Goal: Task Accomplishment & Management: Use online tool/utility

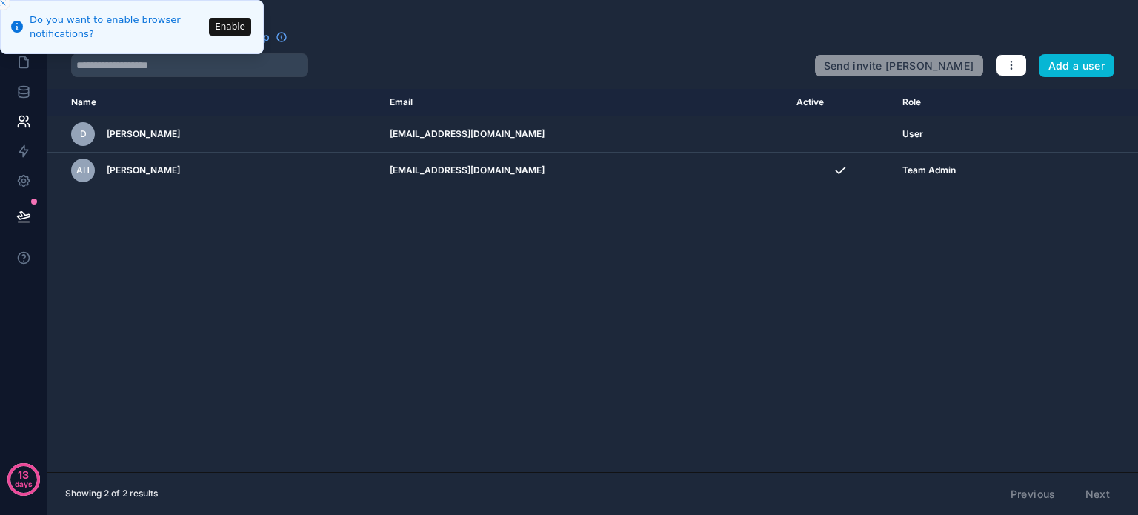
click at [3, 5] on icon "Close toast" at bounding box center [3, 3] width 9 height 9
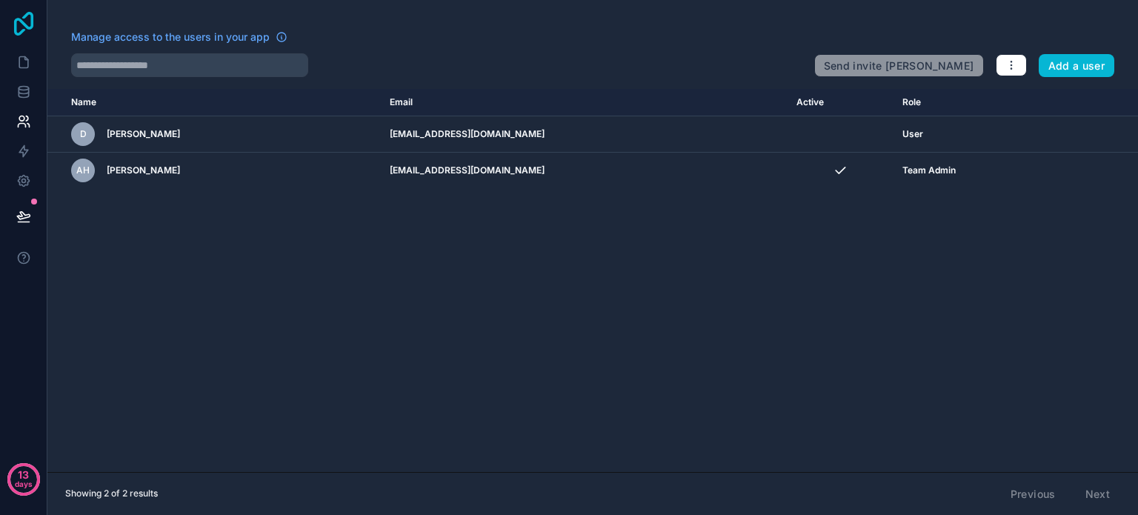
click at [24, 21] on icon at bounding box center [24, 24] width 30 height 24
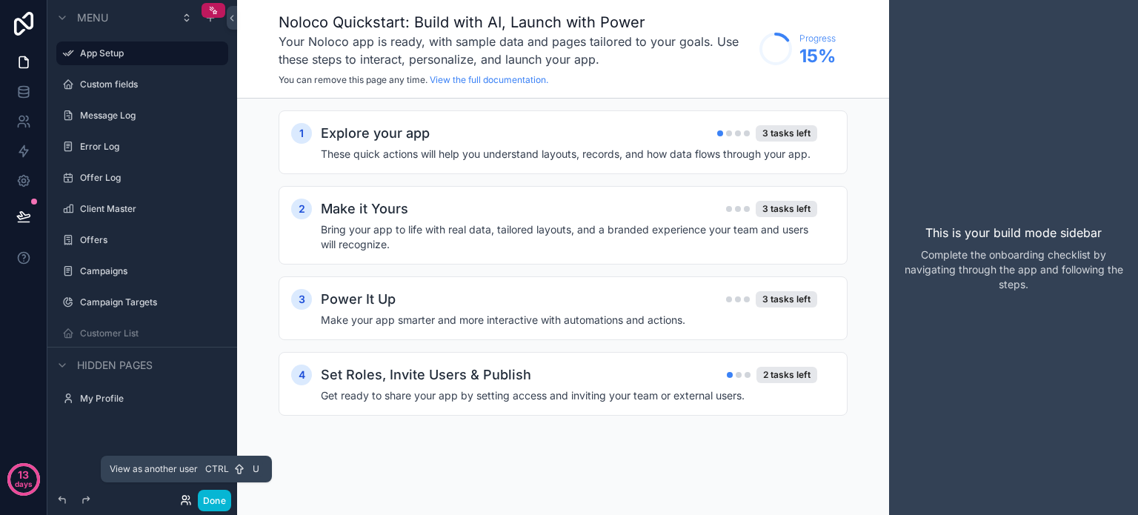
click at [183, 500] on icon at bounding box center [186, 500] width 12 height 12
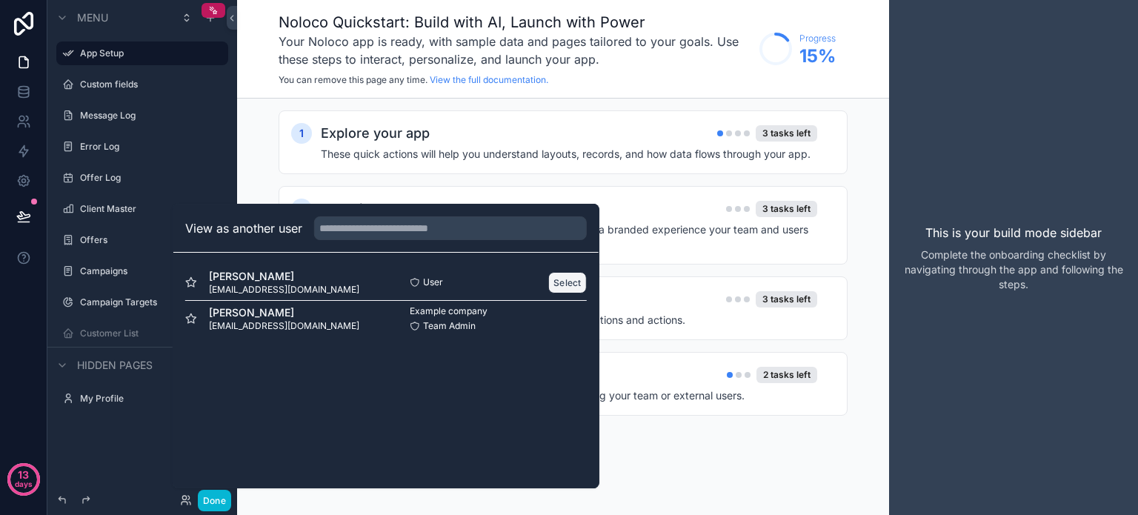
click at [565, 277] on button "Select" at bounding box center [567, 282] width 39 height 21
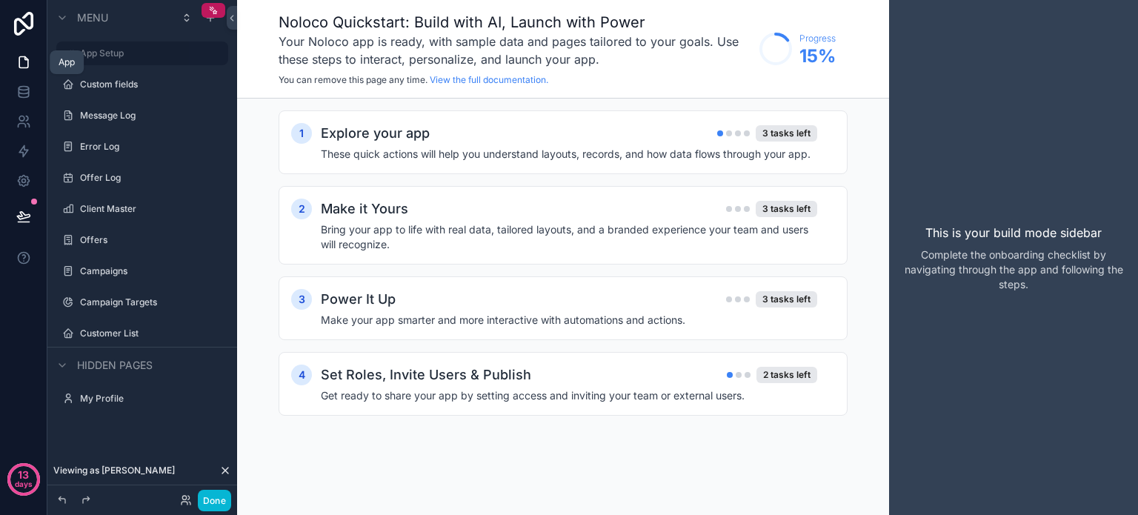
click at [29, 59] on icon at bounding box center [23, 62] width 15 height 15
click at [233, 19] on icon at bounding box center [232, 18] width 10 height 11
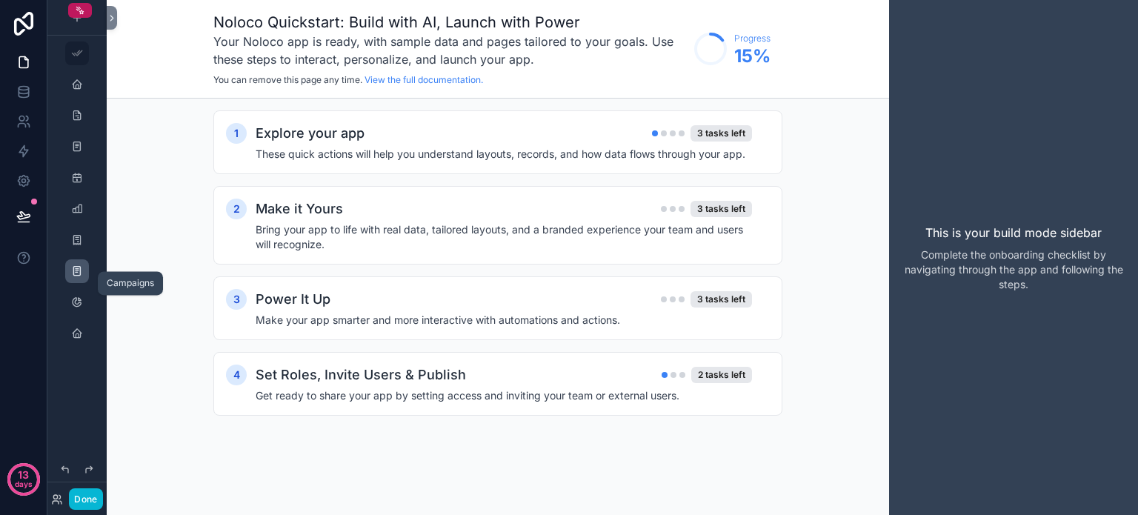
click at [76, 265] on icon "scrollable content" at bounding box center [77, 271] width 12 height 12
click at [86, 276] on div "scrollable content" at bounding box center [77, 271] width 24 height 24
click at [30, 67] on icon at bounding box center [23, 62] width 15 height 15
click at [86, 7] on div "scrollable content" at bounding box center [80, 10] width 24 height 15
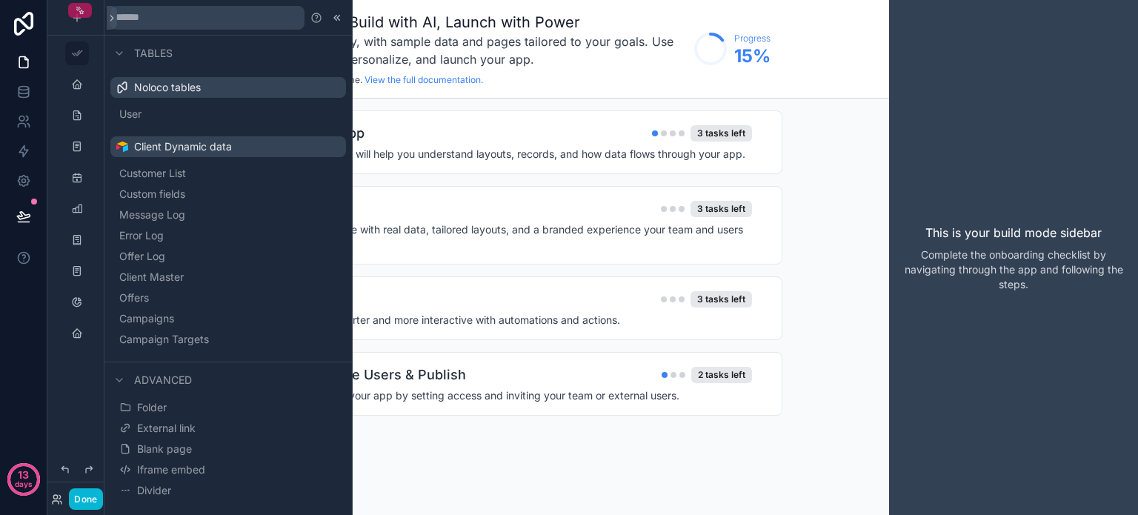
click at [86, 7] on div "scrollable content" at bounding box center [80, 10] width 24 height 15
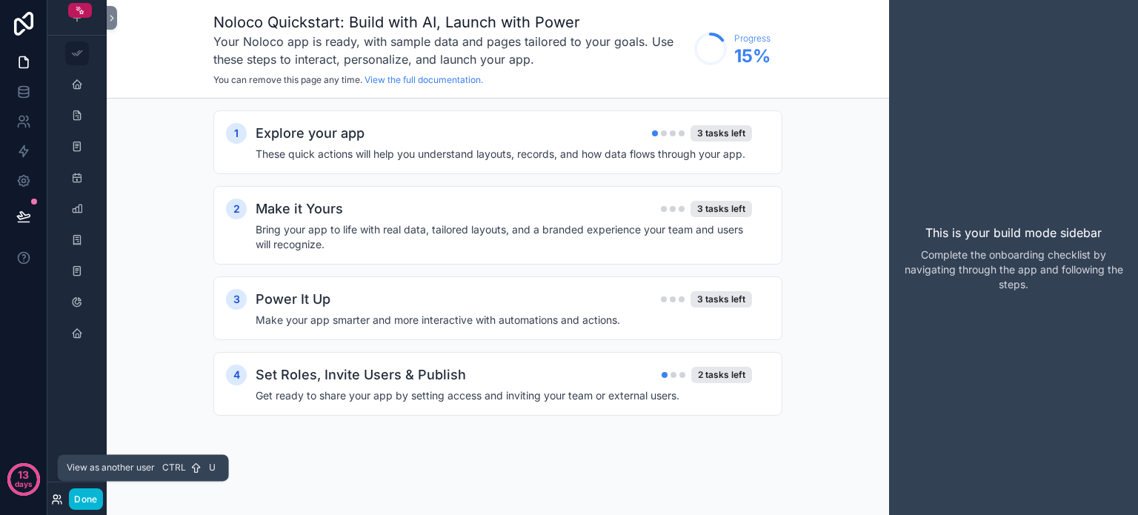
click at [60, 501] on icon at bounding box center [57, 499] width 12 height 12
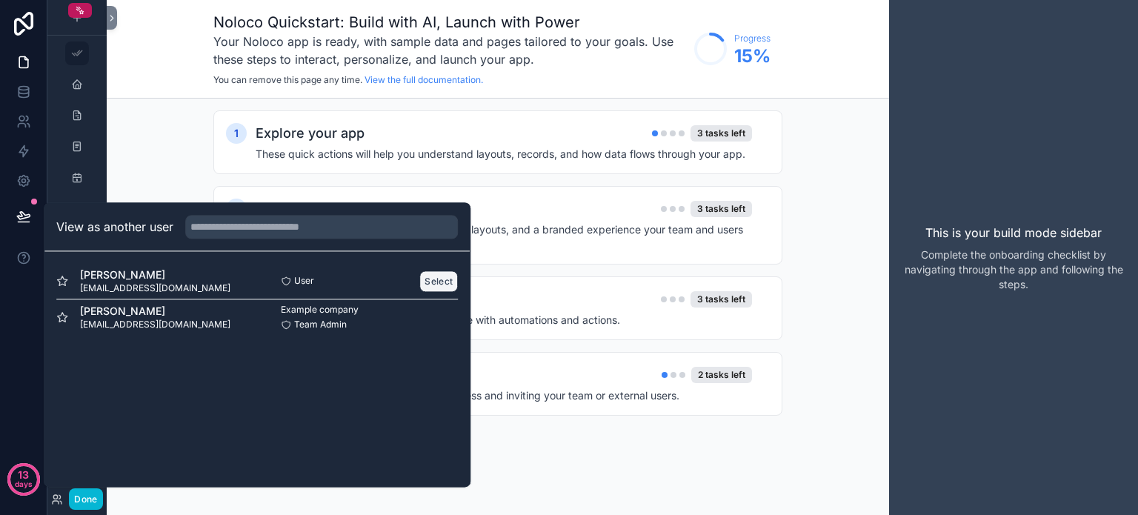
click at [435, 284] on button "Select" at bounding box center [438, 280] width 39 height 21
click at [430, 275] on button "Select" at bounding box center [438, 280] width 39 height 21
click at [445, 273] on button "Select" at bounding box center [438, 280] width 39 height 21
click at [427, 277] on button "Select" at bounding box center [438, 280] width 39 height 21
click at [83, 498] on button "Done" at bounding box center [85, 498] width 33 height 21
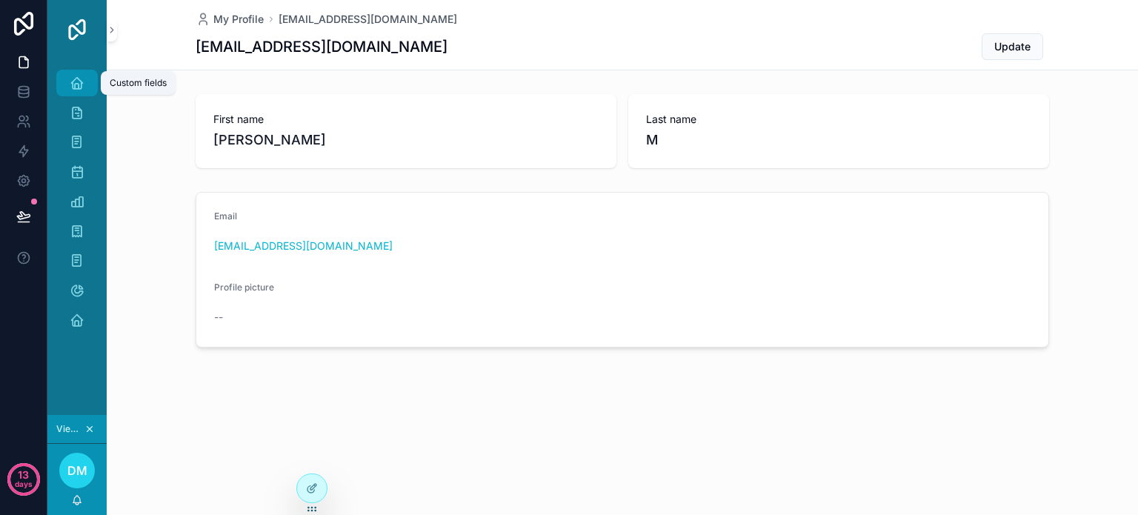
click at [71, 76] on icon "scrollable content" at bounding box center [77, 83] width 15 height 15
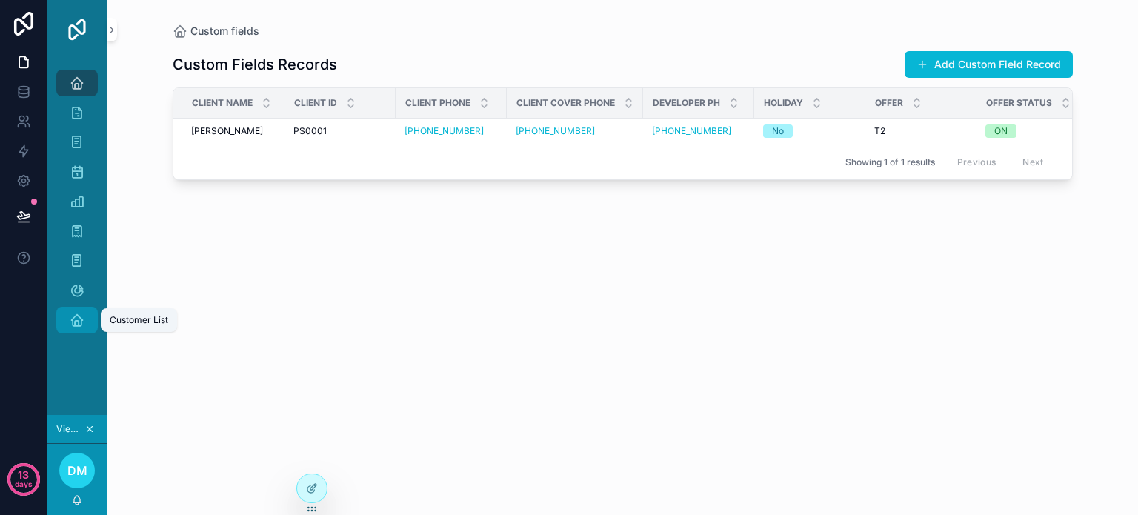
click at [76, 320] on icon "scrollable content" at bounding box center [77, 320] width 15 height 15
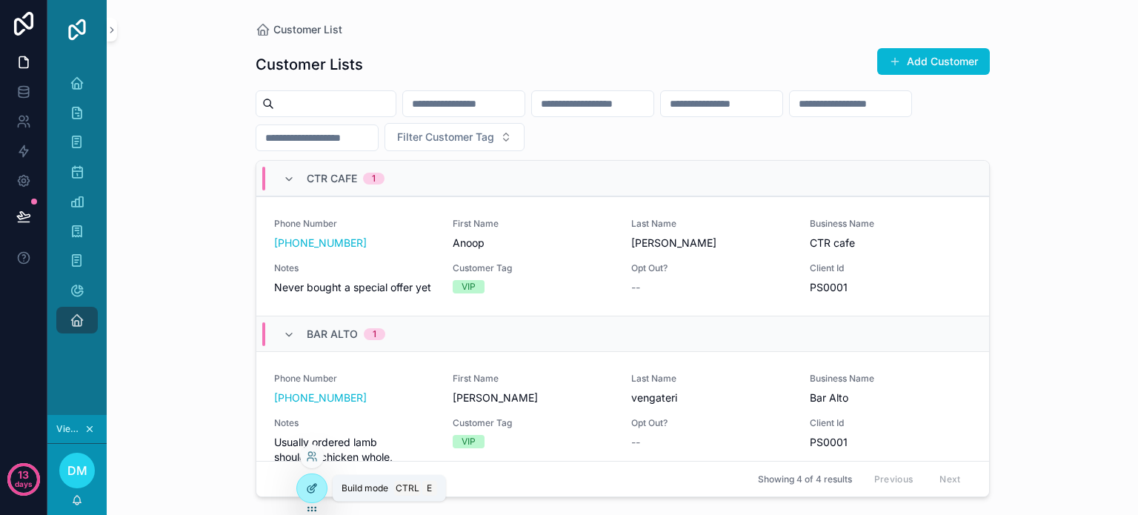
click at [312, 487] on icon at bounding box center [312, 488] width 12 height 12
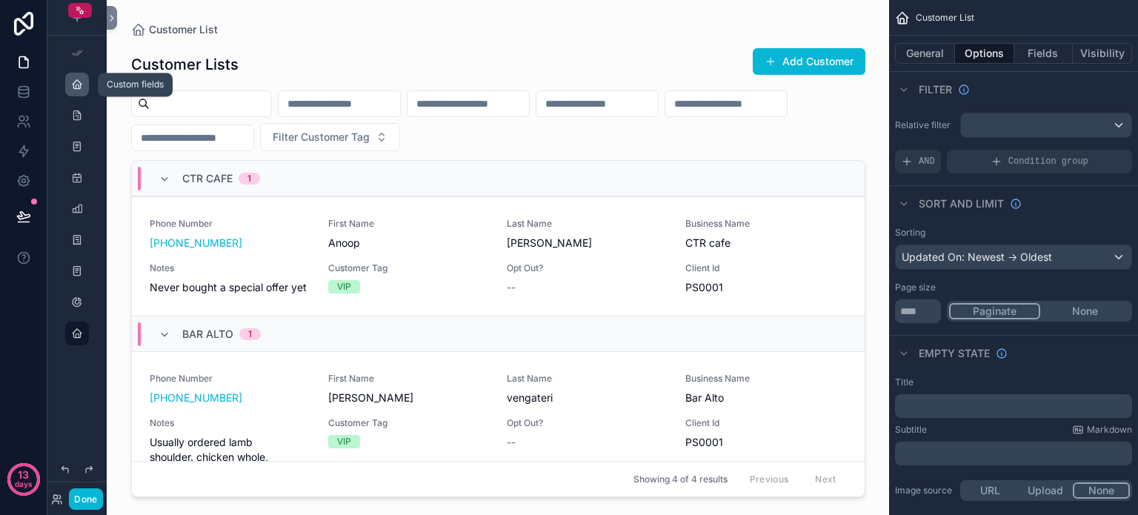
click at [76, 89] on icon "scrollable content" at bounding box center [77, 85] width 12 height 12
click at [73, 88] on icon "scrollable content" at bounding box center [77, 85] width 12 height 12
click at [87, 91] on div "scrollable content" at bounding box center [77, 85] width 24 height 24
click at [81, 88] on icon "scrollable content" at bounding box center [77, 85] width 12 height 12
click at [333, 38] on div "scrollable content" at bounding box center [498, 248] width 758 height 497
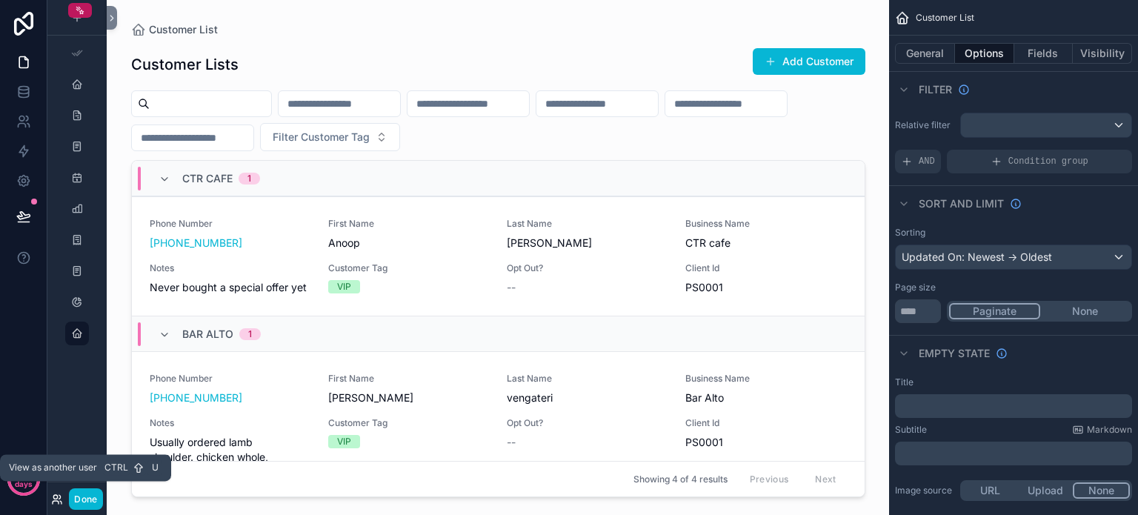
click at [55, 497] on icon at bounding box center [57, 499] width 12 height 12
click at [79, 500] on button "Done" at bounding box center [85, 498] width 33 height 21
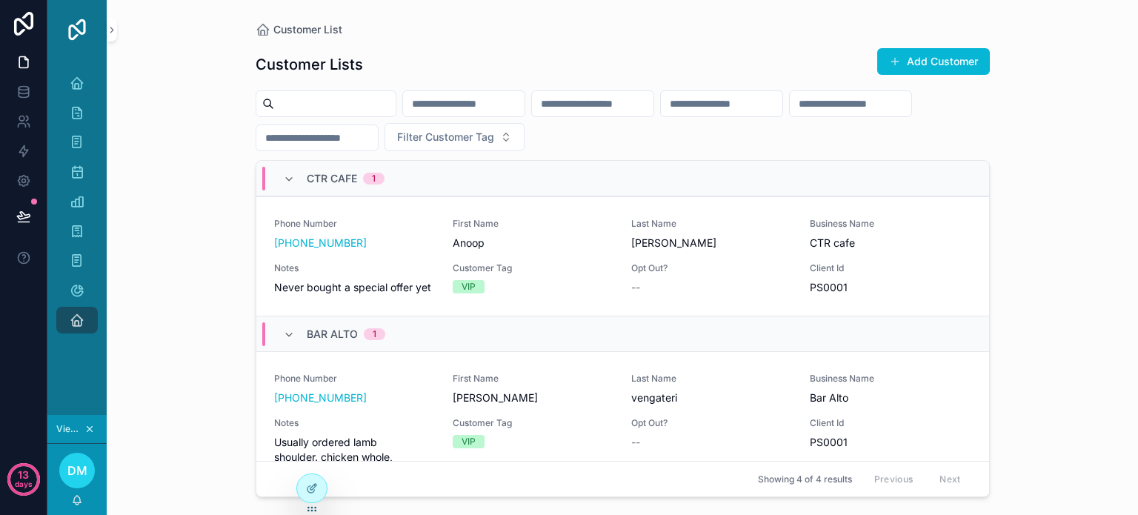
click at [68, 472] on span "DM" at bounding box center [77, 471] width 20 height 18
click at [168, 473] on div "Customer List Customer Lists Add Customer Filter Customer Tag CTR cafe 1 Phone …" at bounding box center [622, 257] width 1031 height 515
click at [90, 424] on icon "scrollable content" at bounding box center [89, 429] width 10 height 10
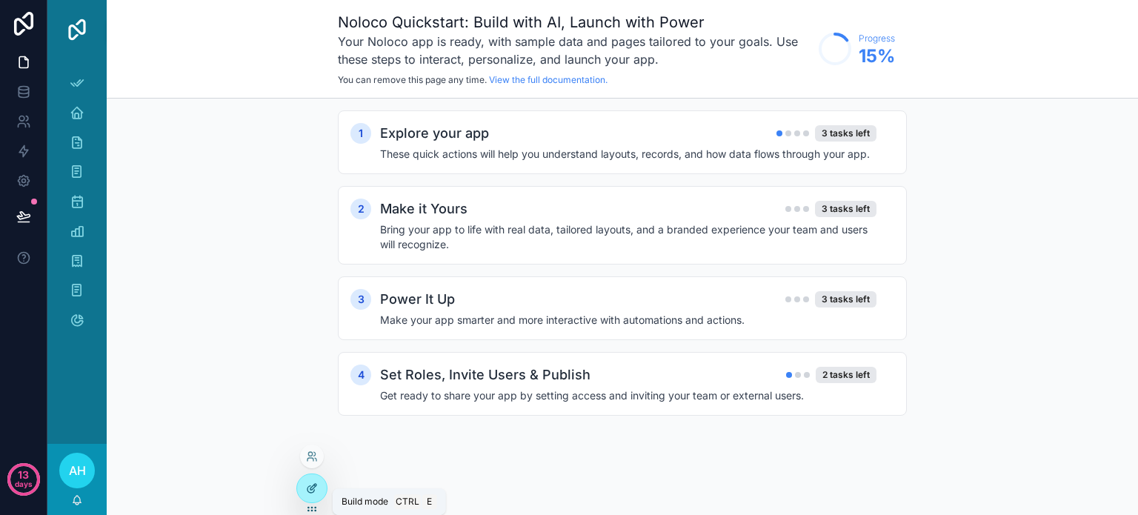
click at [306, 487] on icon at bounding box center [312, 488] width 12 height 12
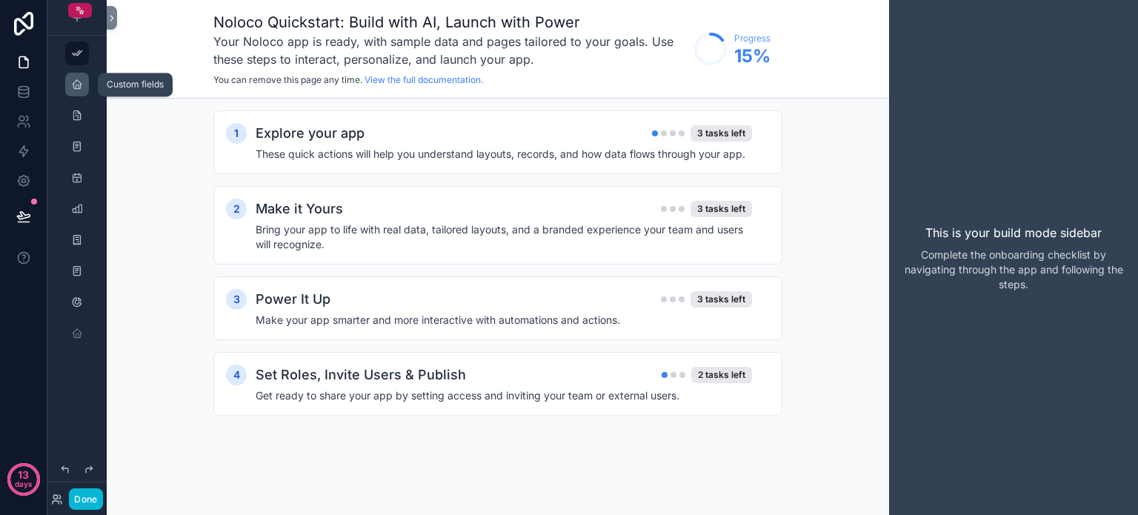
click at [83, 82] on div "scrollable content" at bounding box center [77, 85] width 18 height 24
click at [76, 86] on icon "scrollable content" at bounding box center [77, 85] width 12 height 12
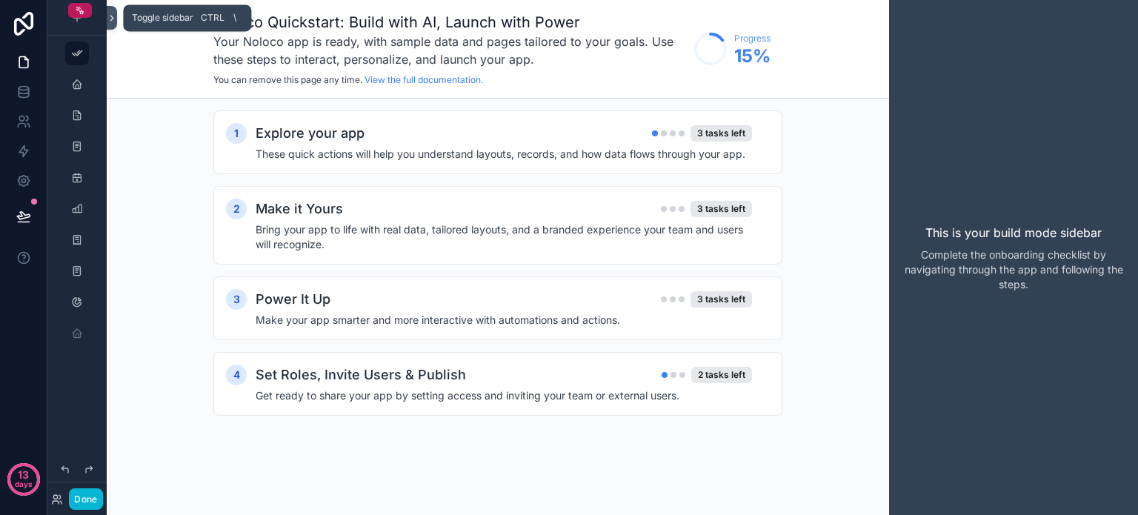
click at [109, 20] on icon at bounding box center [112, 18] width 10 height 11
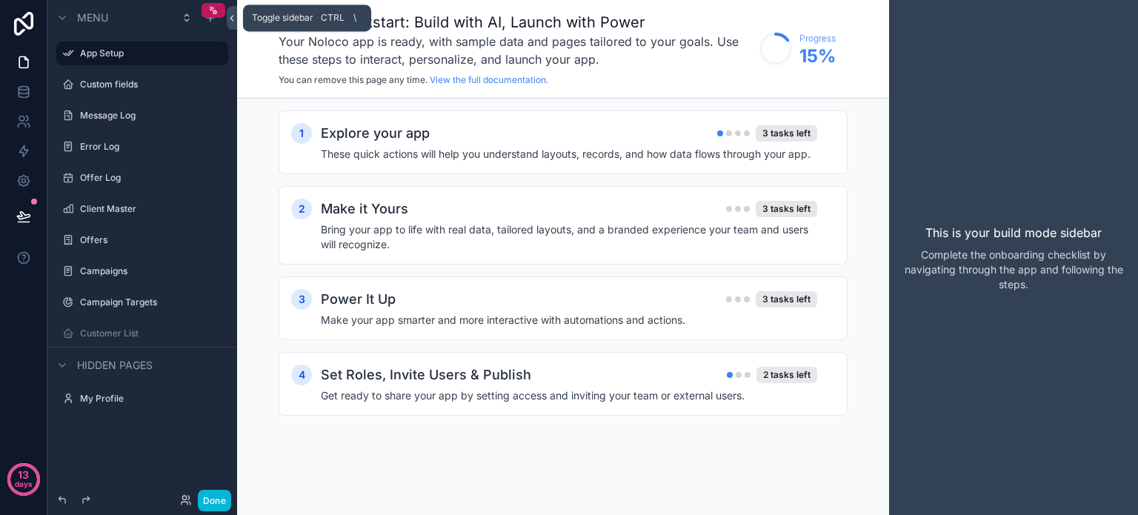
click at [230, 18] on icon at bounding box center [232, 18] width 10 height 11
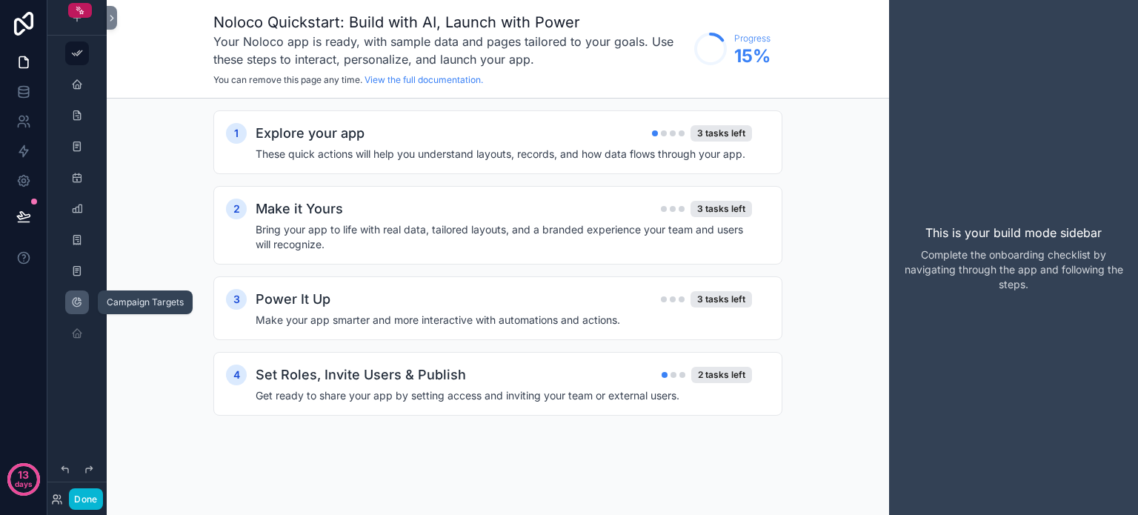
click at [68, 307] on div "scrollable content" at bounding box center [77, 302] width 18 height 24
click at [78, 334] on icon "scrollable content" at bounding box center [77, 333] width 12 height 12
click at [18, 61] on icon at bounding box center [23, 62] width 15 height 15
click at [684, 159] on h4 "These quick actions will help you understand layouts, records, and how data flo…" at bounding box center [504, 154] width 496 height 15
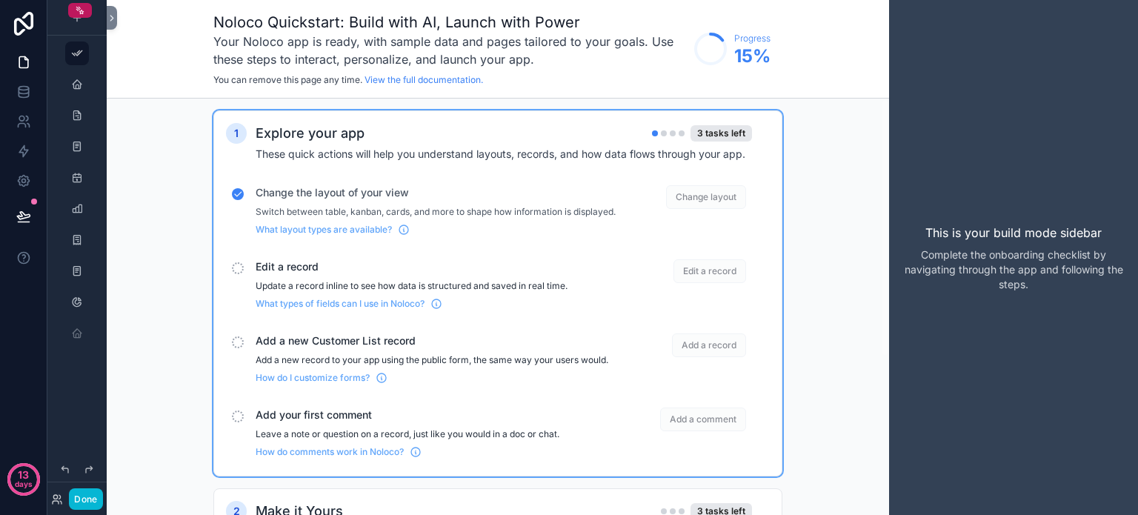
click at [696, 282] on span "Edit a record" at bounding box center [709, 271] width 73 height 24
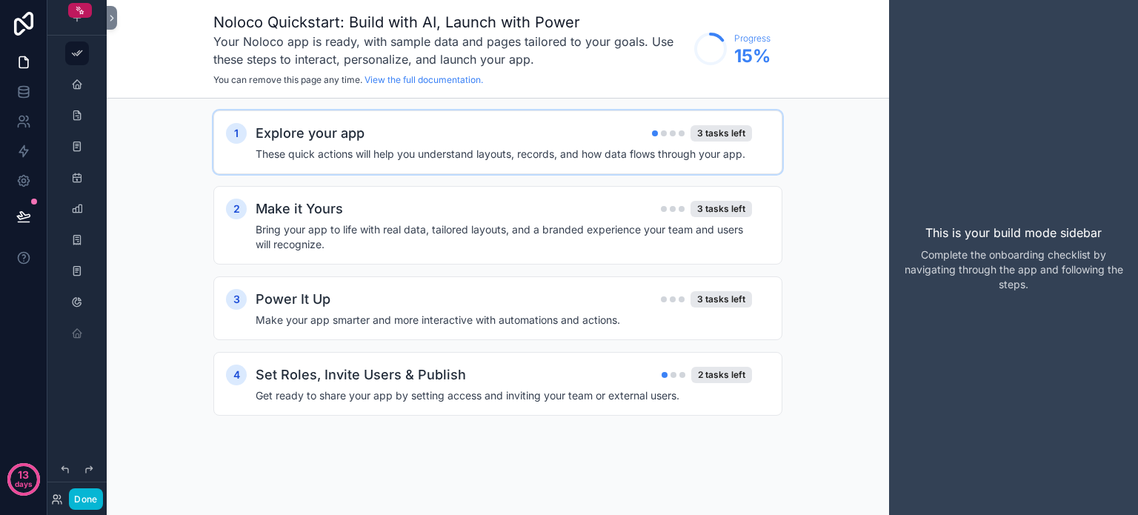
click at [554, 152] on h4 "These quick actions will help you understand layouts, records, and how data flo…" at bounding box center [504, 154] width 496 height 15
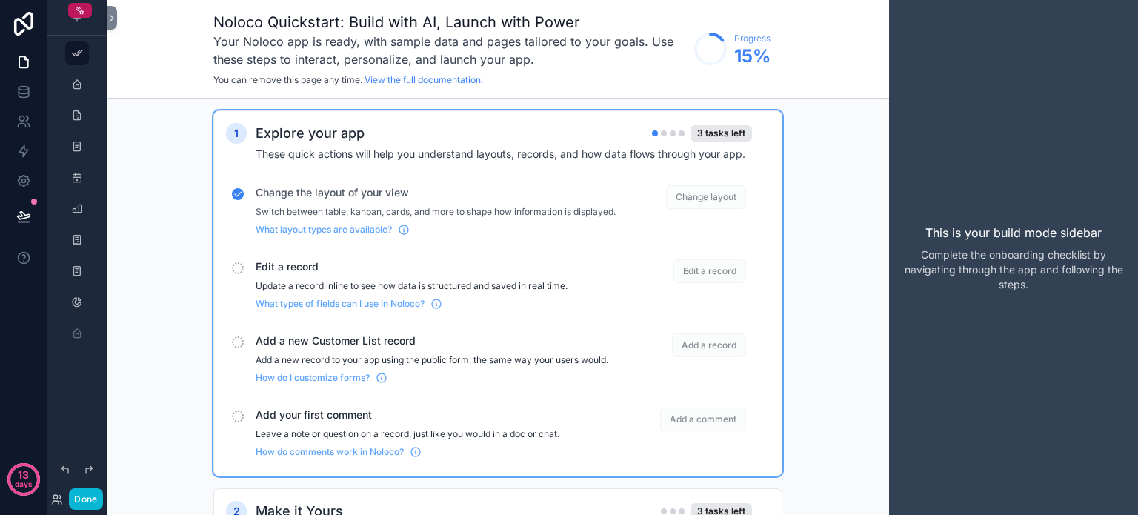
click at [726, 283] on span "Edit a record" at bounding box center [709, 271] width 73 height 24
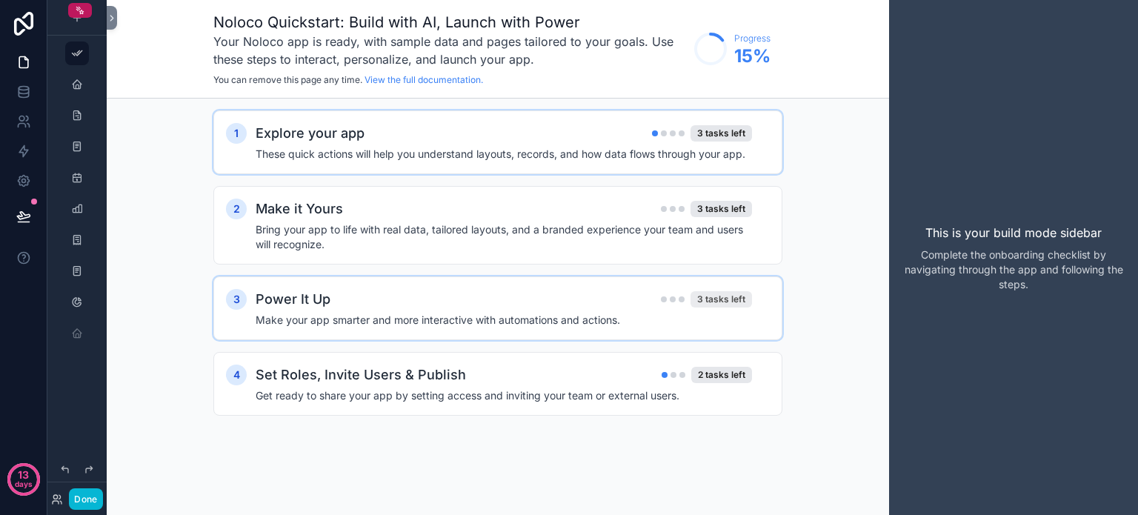
click at [723, 299] on div "3 tasks left" at bounding box center [720, 299] width 61 height 16
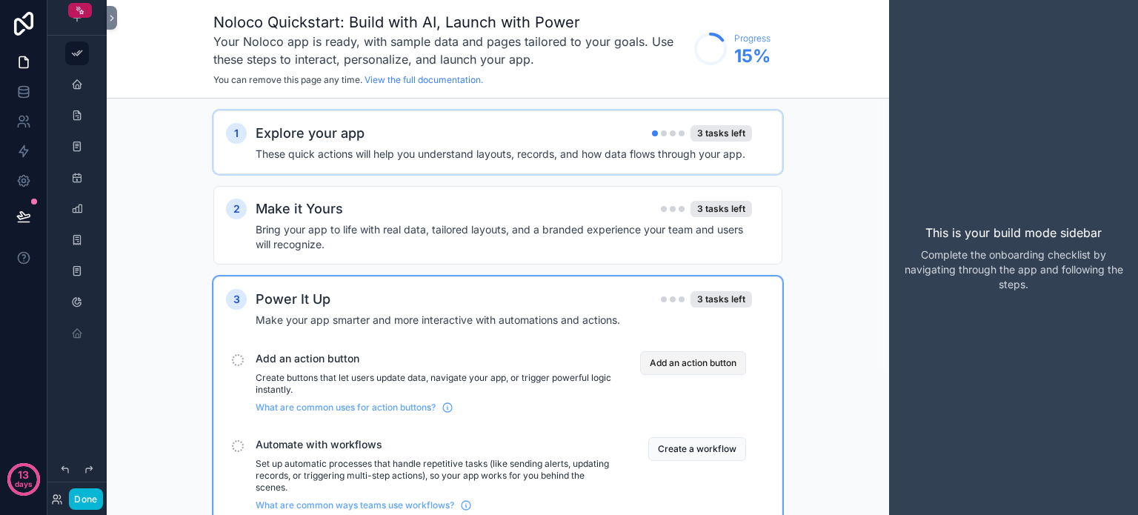
click at [683, 361] on button "Add an action button" at bounding box center [693, 363] width 106 height 24
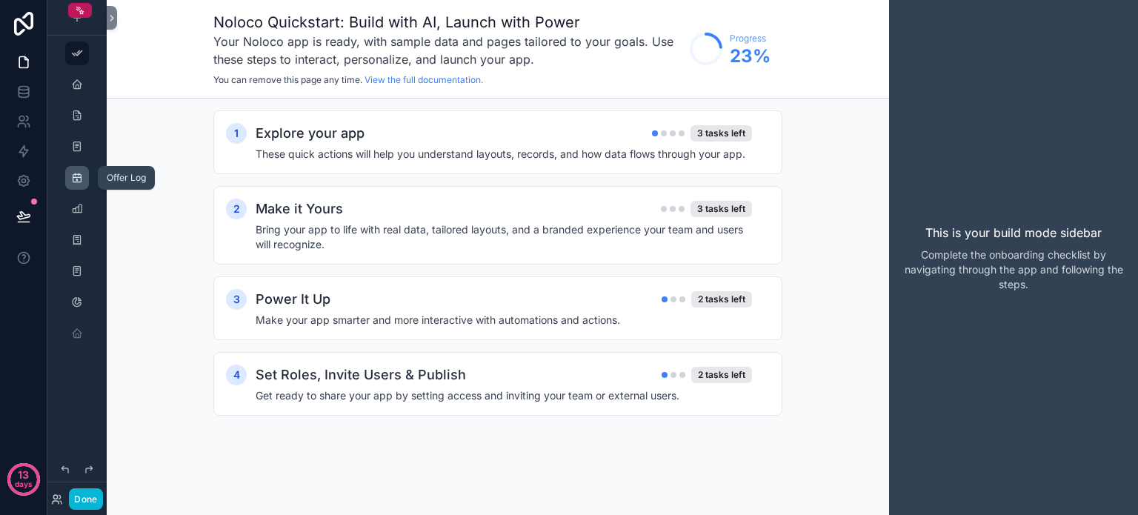
click at [71, 173] on icon "scrollable content" at bounding box center [77, 178] width 12 height 12
click at [79, 7] on icon "scrollable content" at bounding box center [79, 7] width 1 height 1
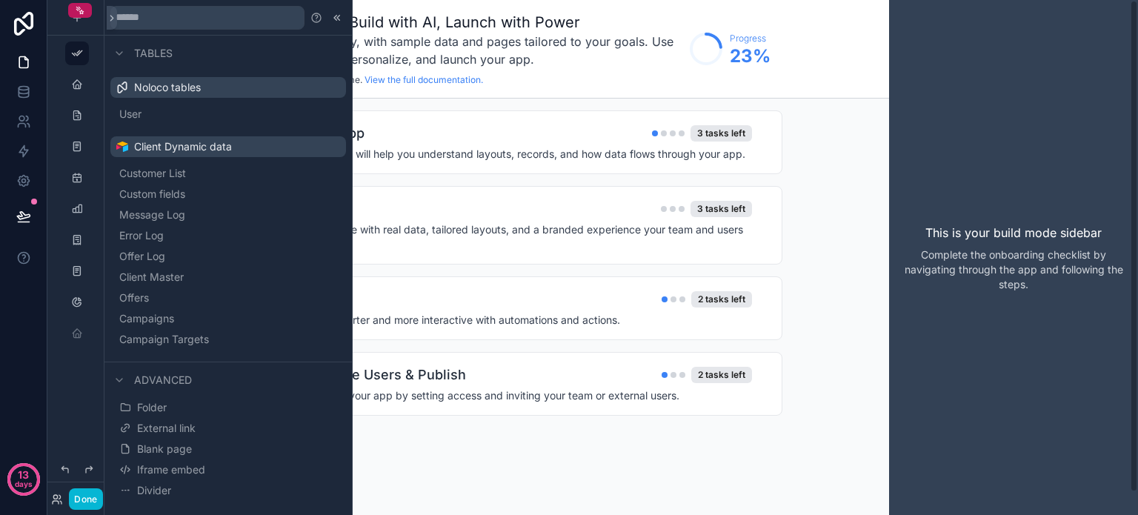
click at [837, 97] on div "Noloco Quickstart: Build with AI, Launch with Power Your Noloco app is ready, w…" at bounding box center [498, 49] width 782 height 99
click at [18, 20] on icon at bounding box center [23, 24] width 19 height 24
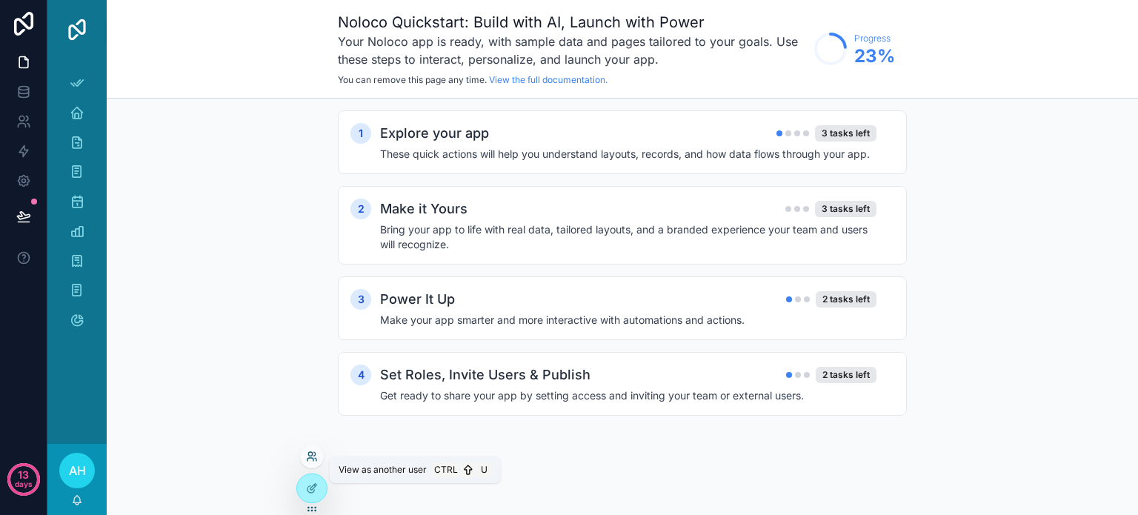
click at [309, 454] on icon at bounding box center [312, 456] width 12 height 12
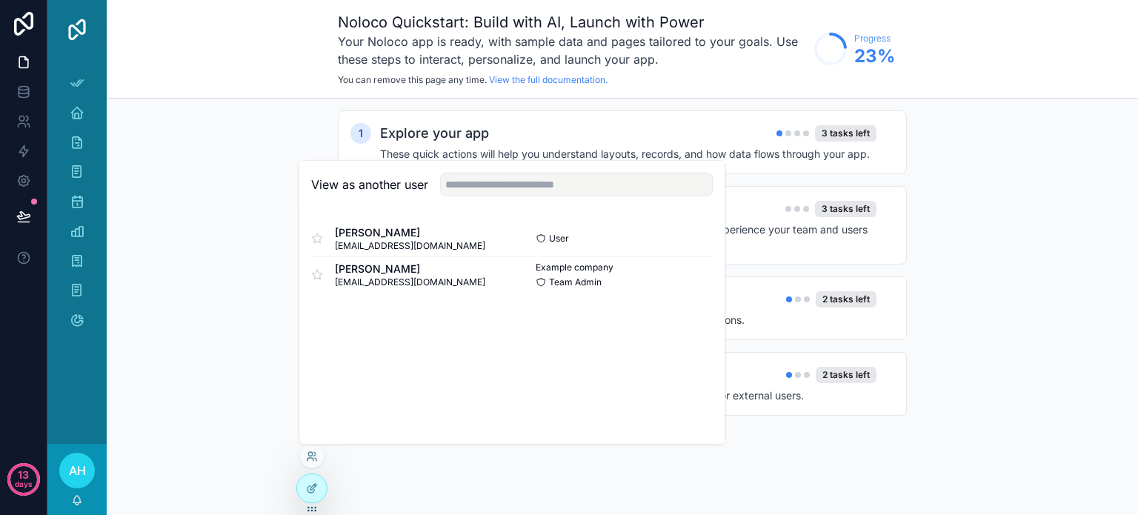
click at [245, 424] on div "1 Explore your app 3 tasks left These quick actions will help you understand la…" at bounding box center [622, 278] width 1031 height 359
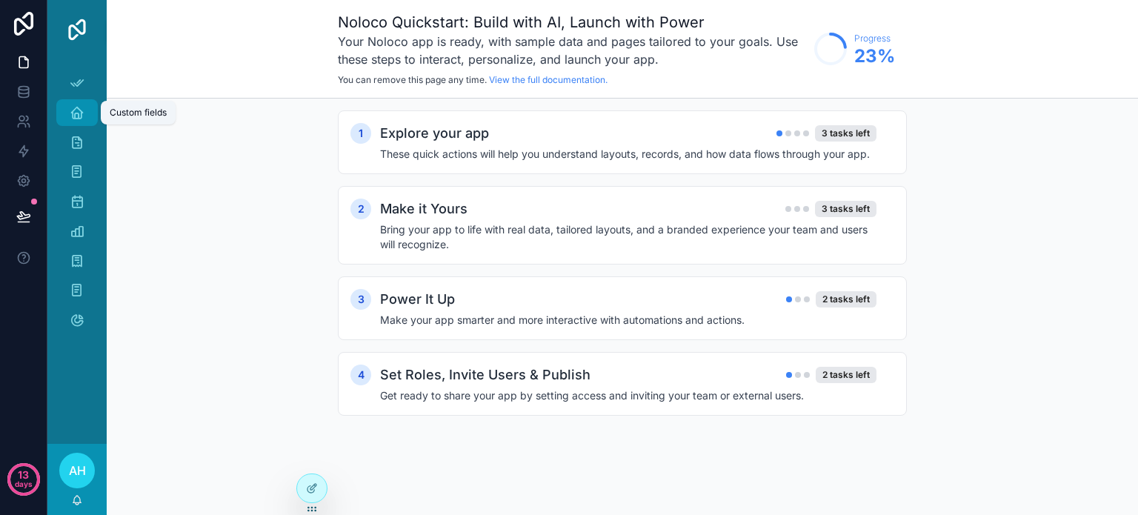
click at [71, 113] on icon "scrollable content" at bounding box center [77, 112] width 15 height 15
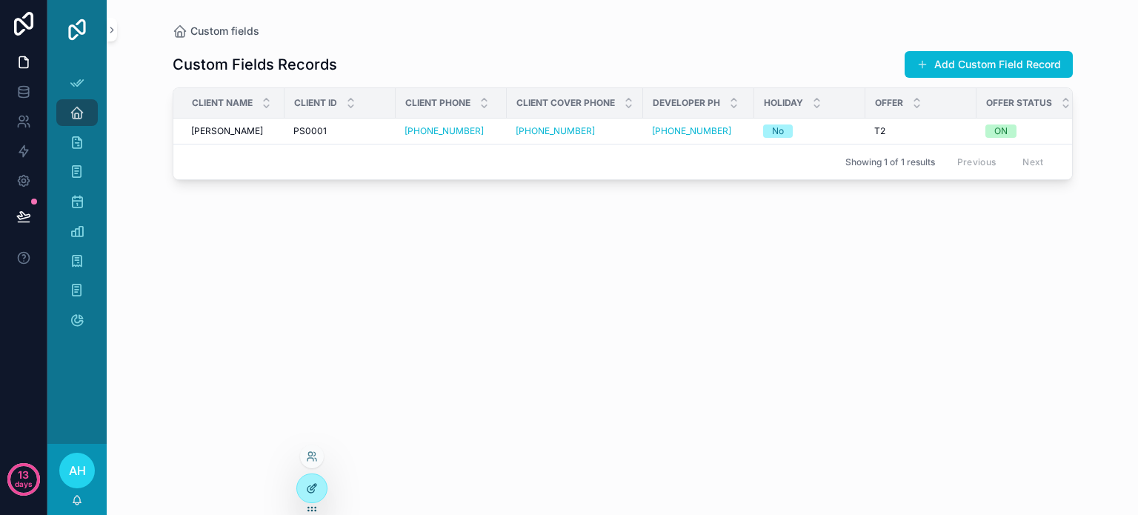
click at [309, 482] on icon at bounding box center [312, 488] width 12 height 12
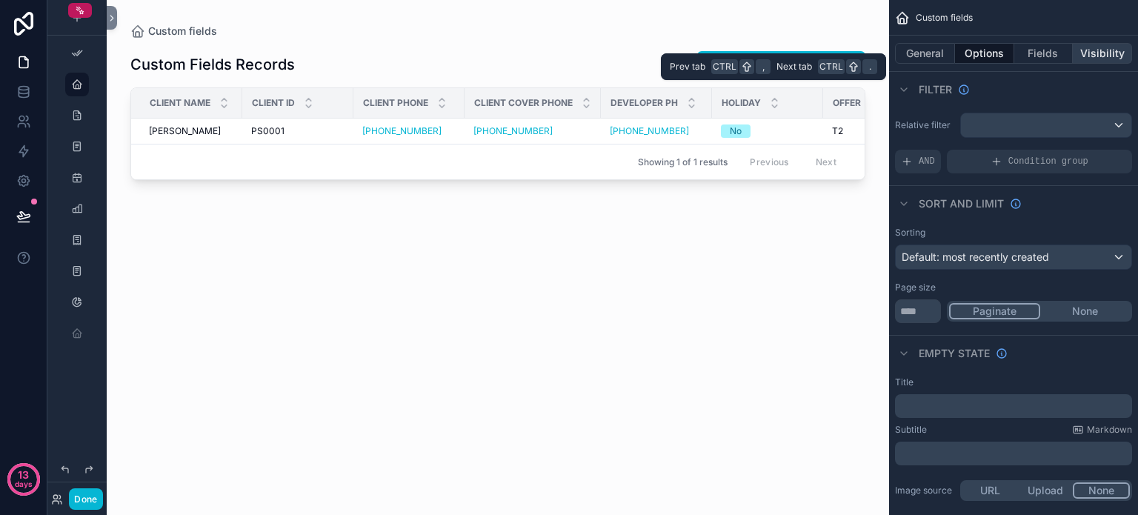
click at [1102, 53] on button "Visibility" at bounding box center [1102, 53] width 59 height 21
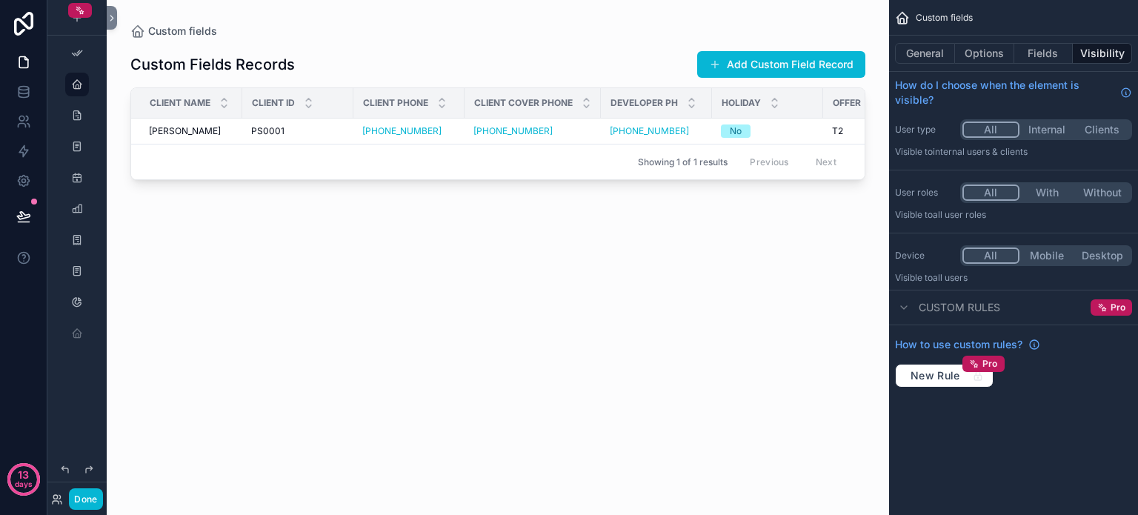
click at [1039, 127] on button "Internal" at bounding box center [1047, 129] width 56 height 16
click at [767, 260] on div "scrollable content" at bounding box center [498, 248] width 782 height 497
click at [1065, 361] on div "How to use custom rules? New Rule Pro" at bounding box center [1013, 359] width 249 height 68
click at [81, 115] on icon "scrollable content" at bounding box center [77, 116] width 12 height 12
click at [80, 119] on icon "scrollable content" at bounding box center [77, 116] width 12 height 12
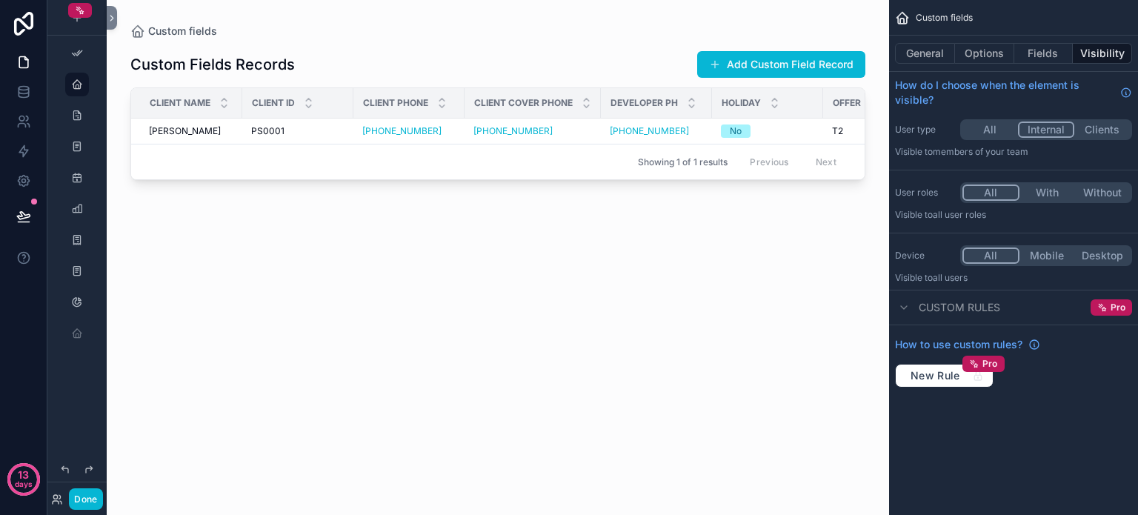
click at [1076, 389] on div "How to use custom rules? New Rule Pro" at bounding box center [1013, 359] width 249 height 68
click at [907, 19] on icon "scrollable content" at bounding box center [902, 17] width 15 height 15
drag, startPoint x: 76, startPoint y: 103, endPoint x: 76, endPoint y: 111, distance: 8.1
click at [75, 105] on div "scrollable content" at bounding box center [76, 115] width 59 height 27
click at [76, 112] on icon "scrollable content" at bounding box center [77, 116] width 12 height 12
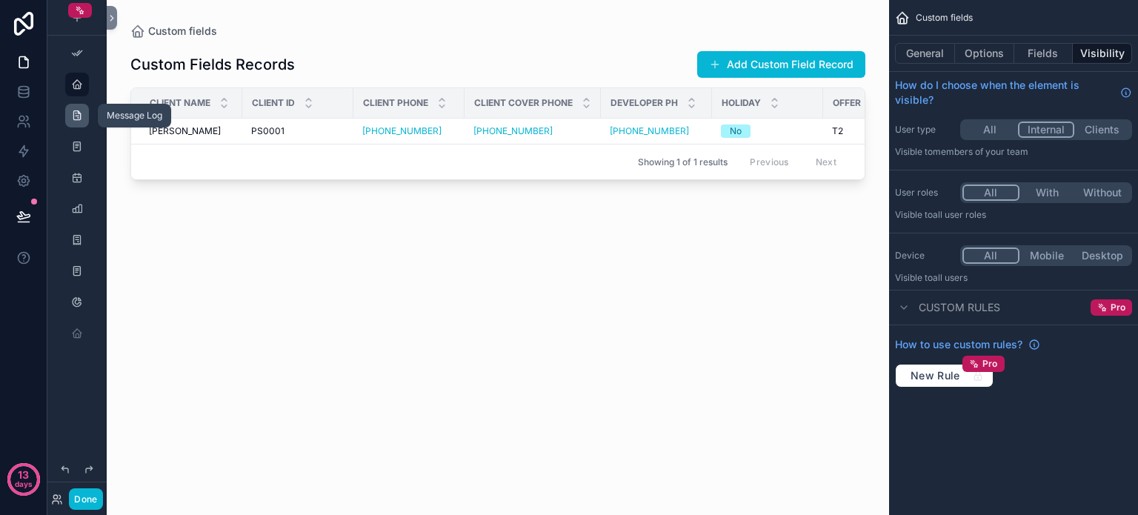
click at [76, 112] on icon "scrollable content" at bounding box center [77, 116] width 12 height 12
click at [76, 156] on div "scrollable content" at bounding box center [77, 147] width 18 height 24
click at [80, 110] on icon "scrollable content" at bounding box center [77, 116] width 12 height 12
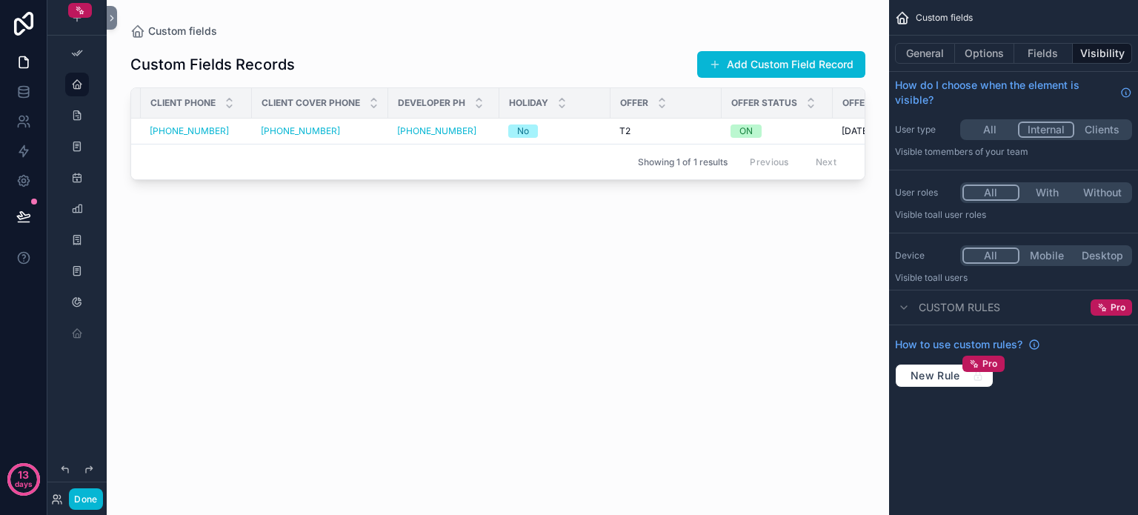
scroll to position [0, 210]
click at [210, 487] on div "Custom Fields Records Add Custom Field Record Client Name Client Id Client Phon…" at bounding box center [497, 268] width 735 height 459
drag, startPoint x: 87, startPoint y: 494, endPoint x: 124, endPoint y: 485, distance: 38.1
click at [87, 494] on button "Done" at bounding box center [85, 498] width 33 height 21
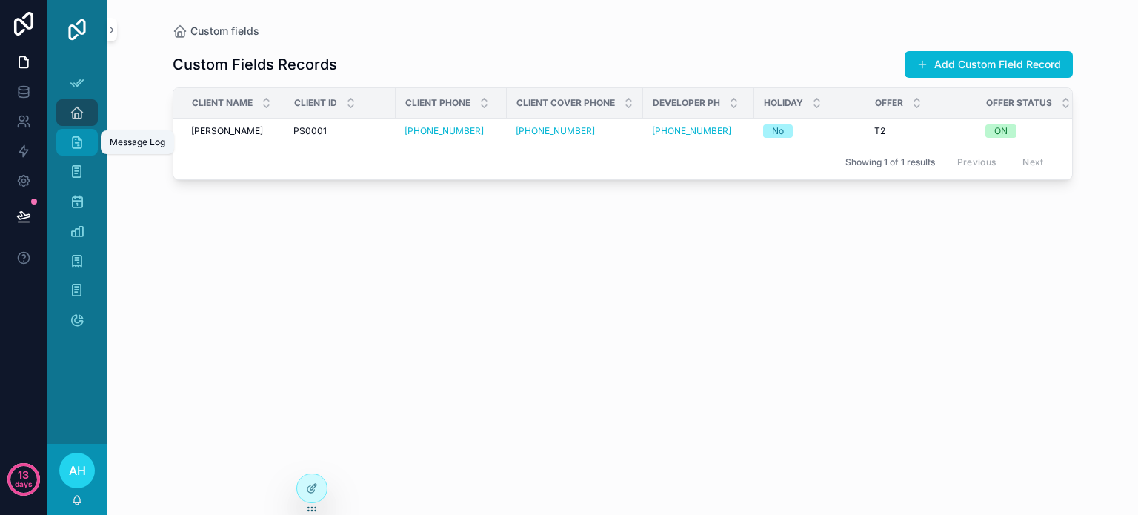
click at [87, 144] on div "Message Log" at bounding box center [77, 142] width 24 height 24
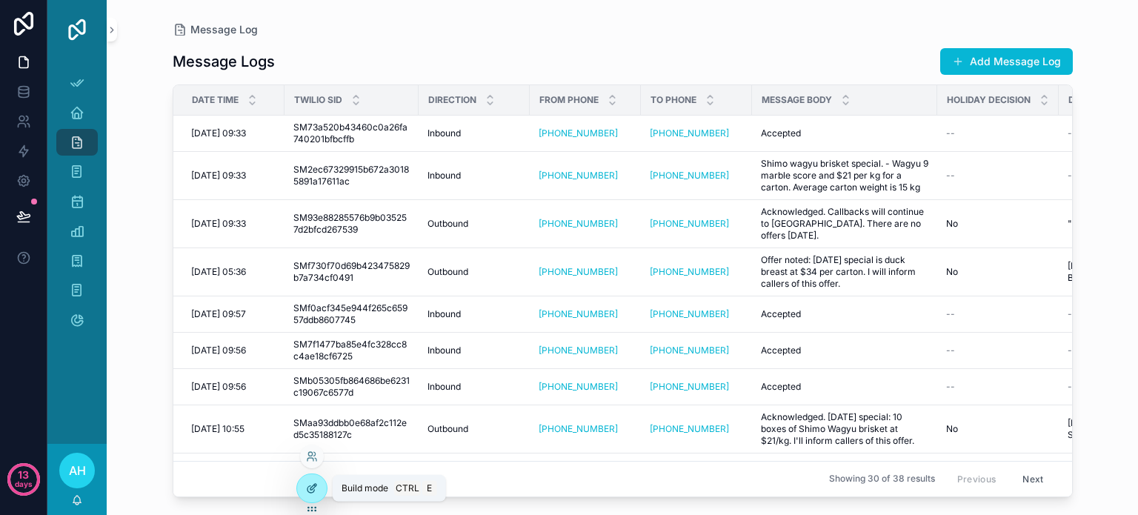
click at [310, 487] on icon at bounding box center [312, 488] width 12 height 12
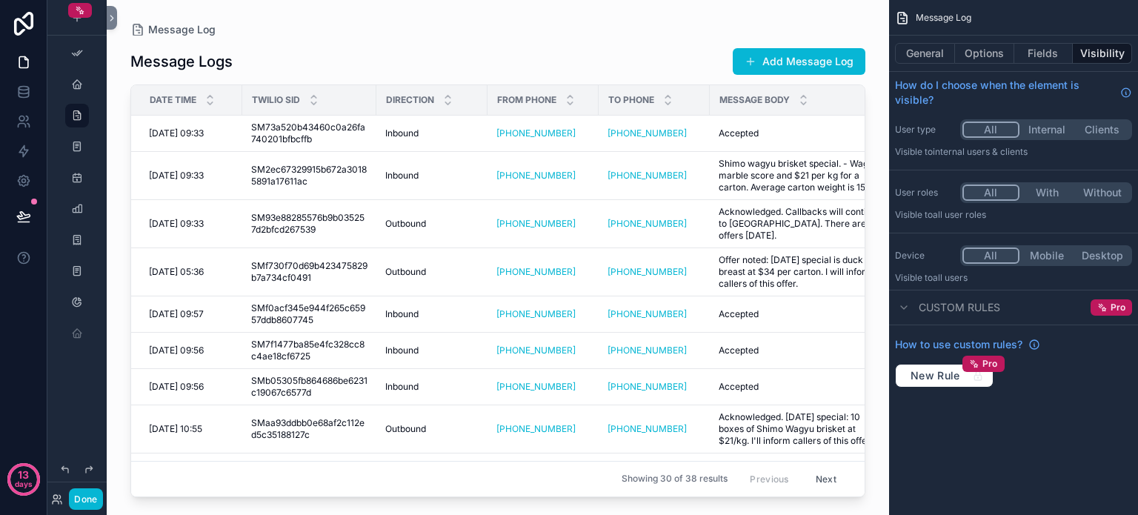
click at [1037, 134] on button "Internal" at bounding box center [1047, 129] width 56 height 16
click at [90, 498] on button "Done" at bounding box center [85, 498] width 33 height 21
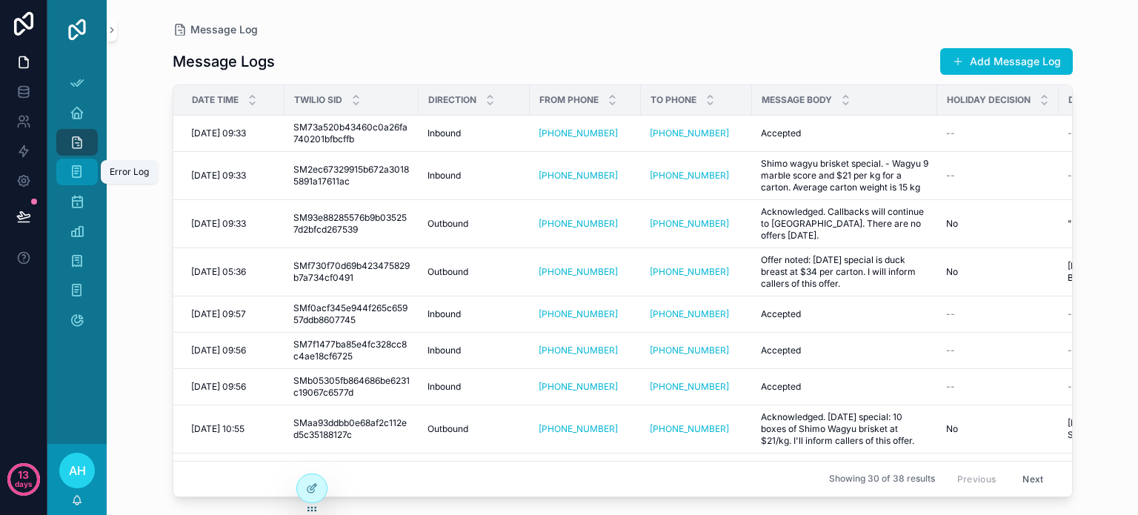
click at [75, 171] on icon "scrollable content" at bounding box center [77, 171] width 14 height 15
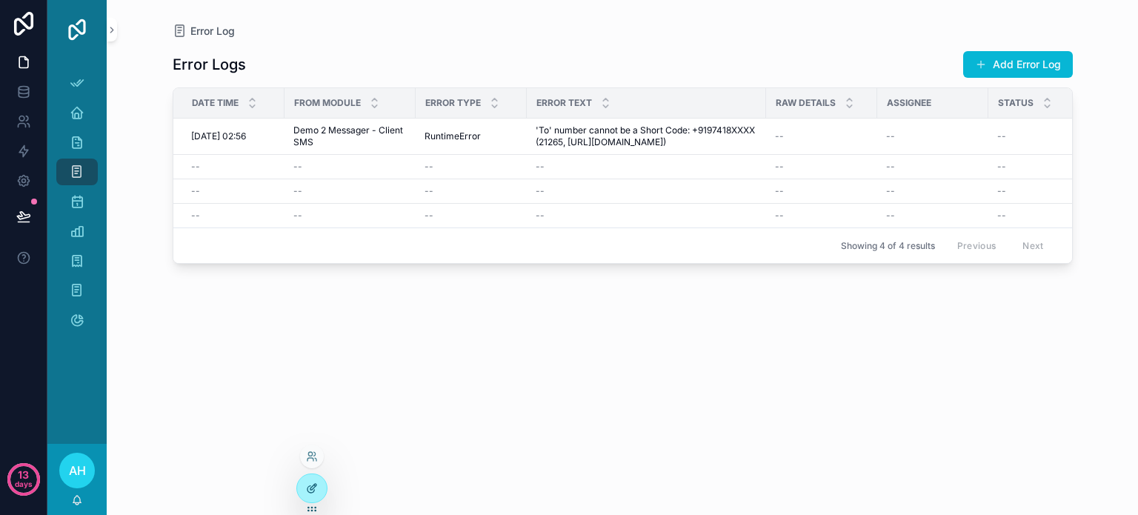
click at [308, 490] on icon at bounding box center [312, 488] width 12 height 12
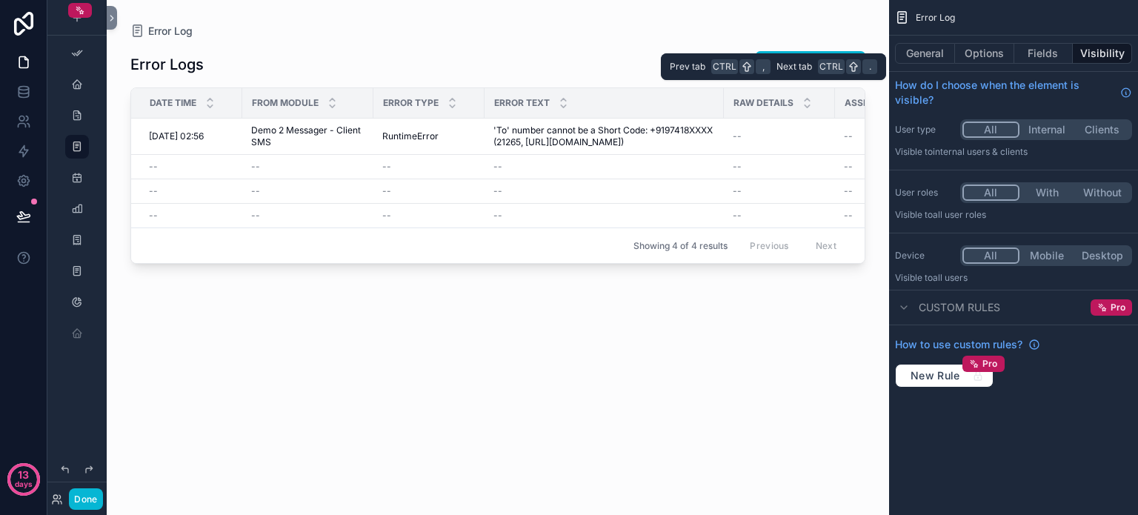
click at [1100, 49] on button "Visibility" at bounding box center [1102, 53] width 59 height 21
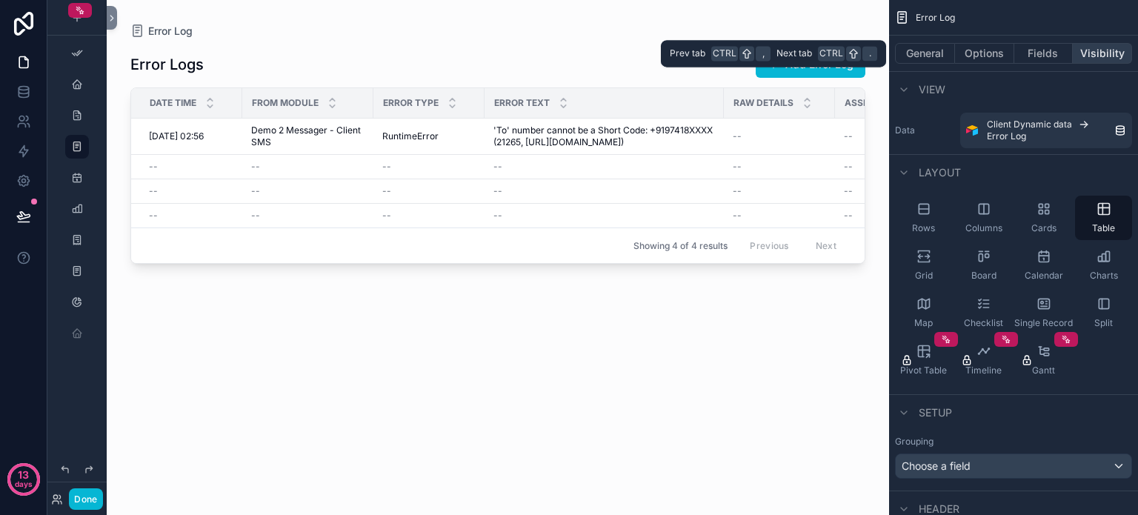
click at [1096, 53] on button "Visibility" at bounding box center [1102, 53] width 59 height 21
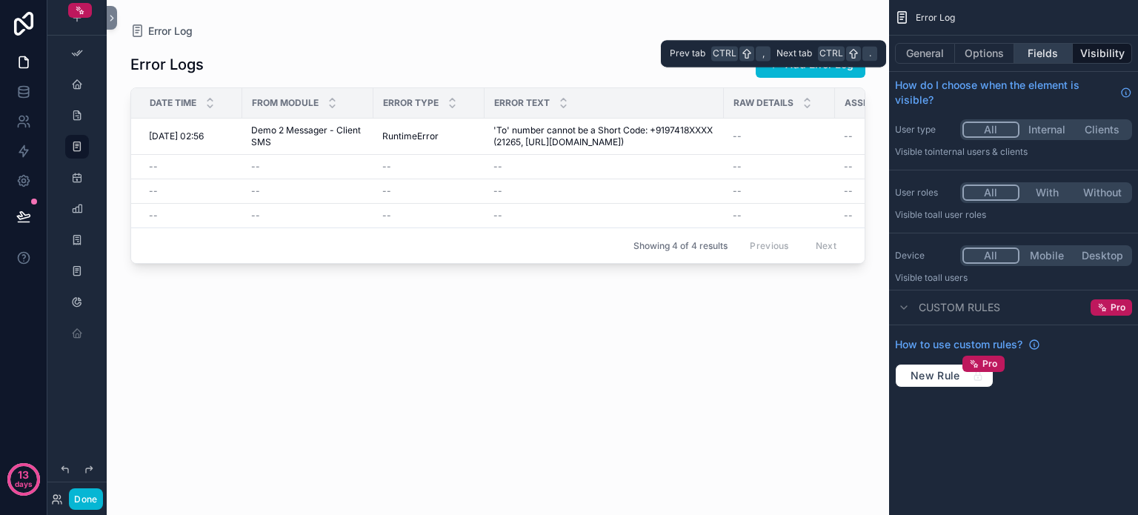
click at [1043, 52] on button "Fields" at bounding box center [1043, 53] width 59 height 21
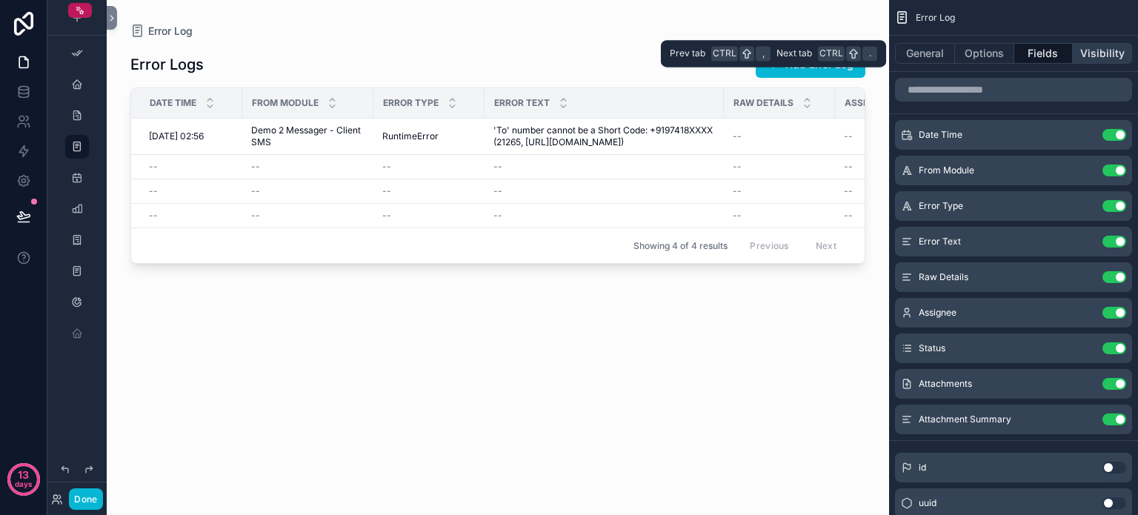
click at [1102, 50] on button "Visibility" at bounding box center [1102, 53] width 59 height 21
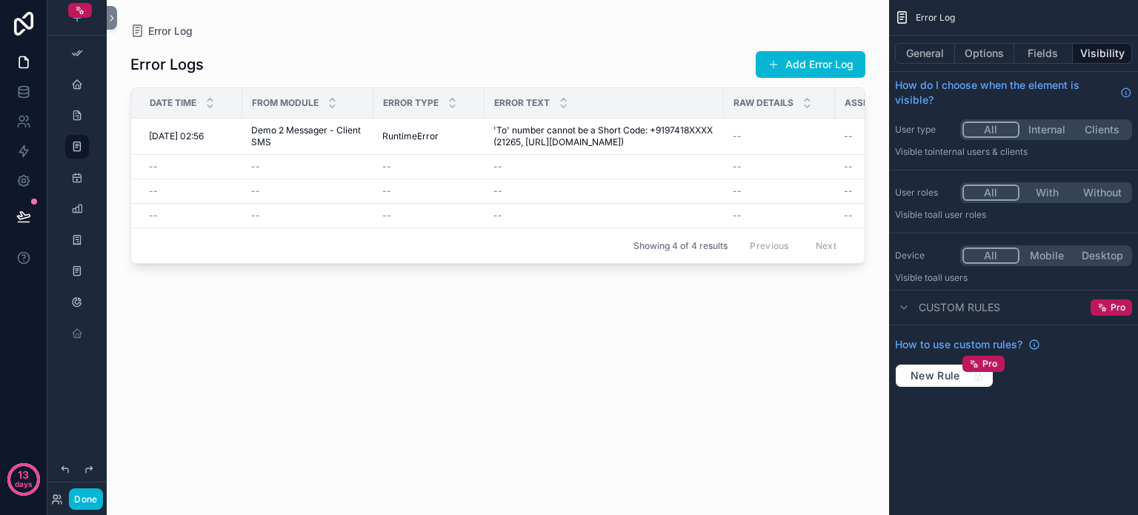
click at [1045, 131] on button "Internal" at bounding box center [1047, 129] width 56 height 16
click at [89, 493] on button "Done" at bounding box center [85, 498] width 33 height 21
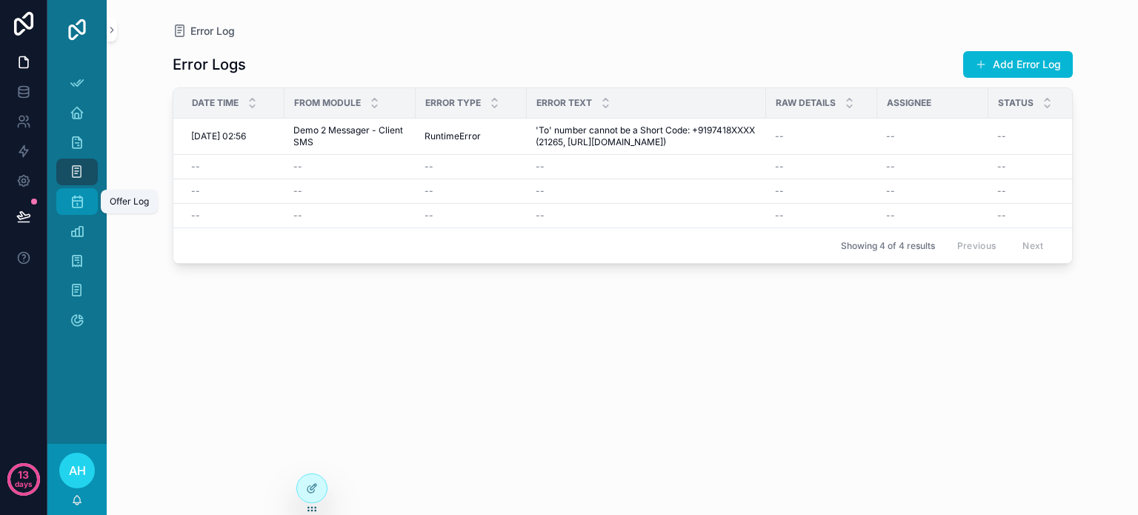
click at [77, 207] on icon "scrollable content" at bounding box center [77, 201] width 15 height 15
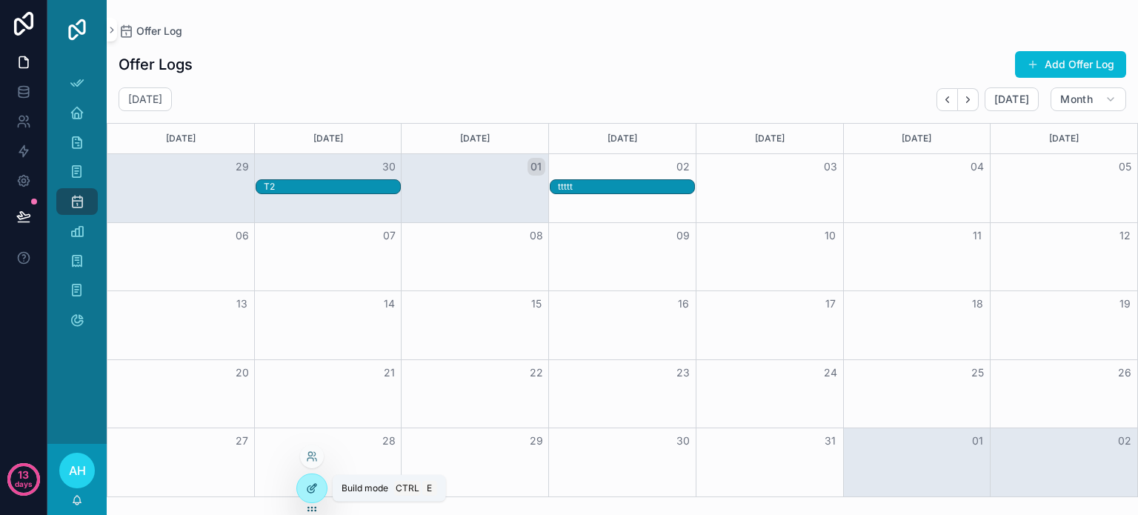
click at [304, 487] on div at bounding box center [312, 488] width 30 height 28
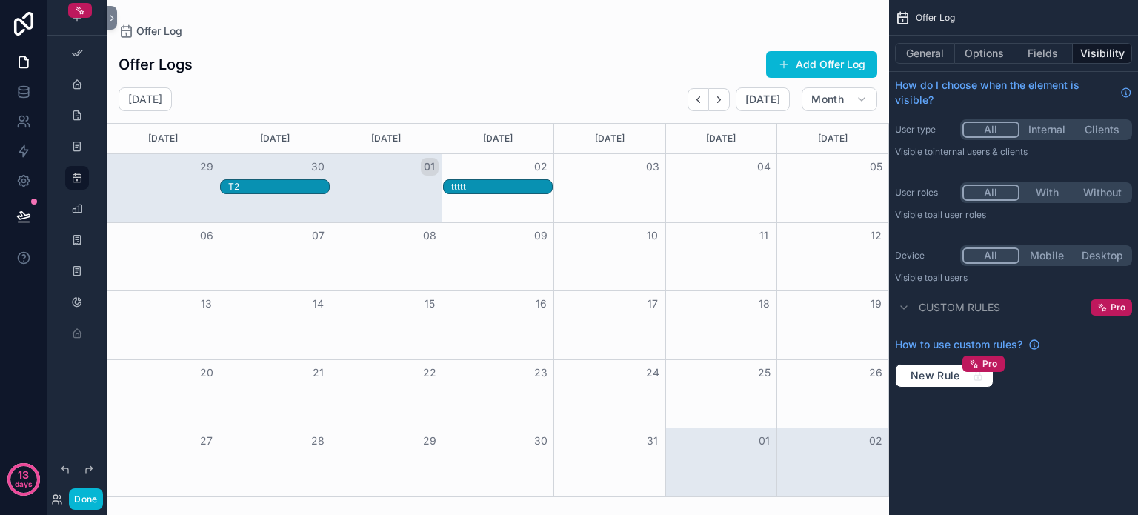
click at [1040, 124] on button "Internal" at bounding box center [1047, 129] width 56 height 16
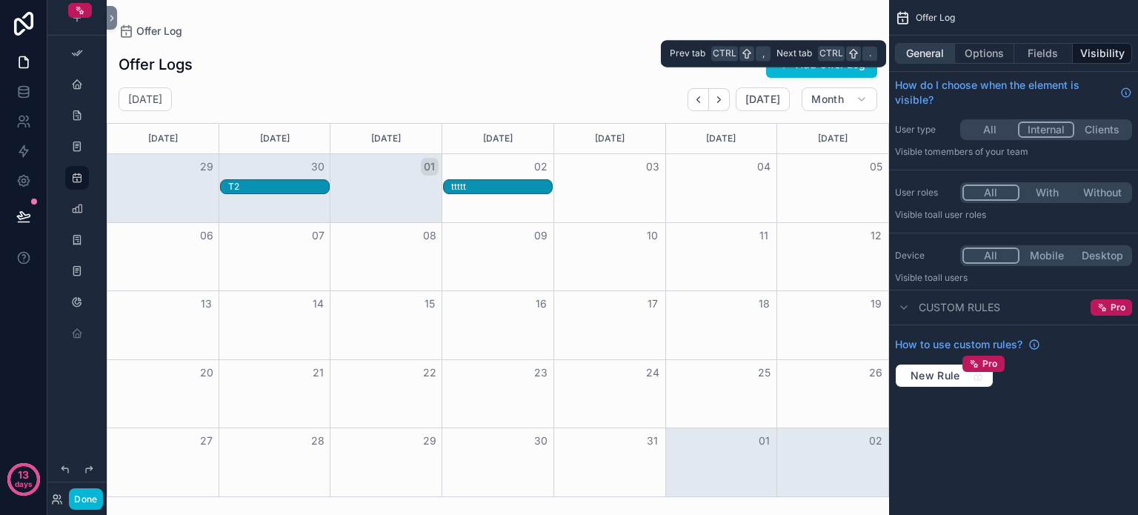
click at [923, 57] on button "General" at bounding box center [925, 53] width 60 height 21
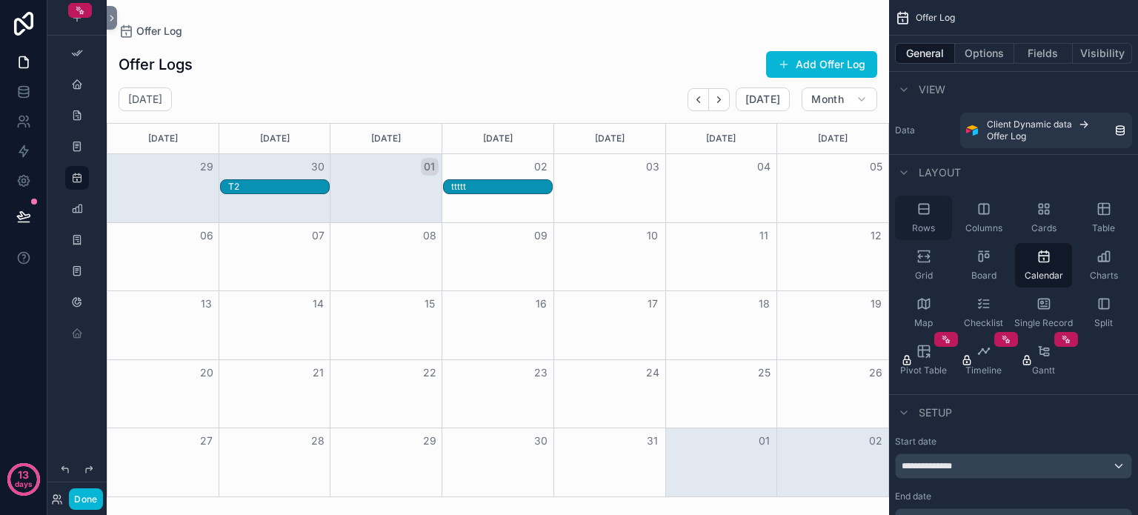
click at [930, 219] on div "Rows" at bounding box center [923, 218] width 57 height 44
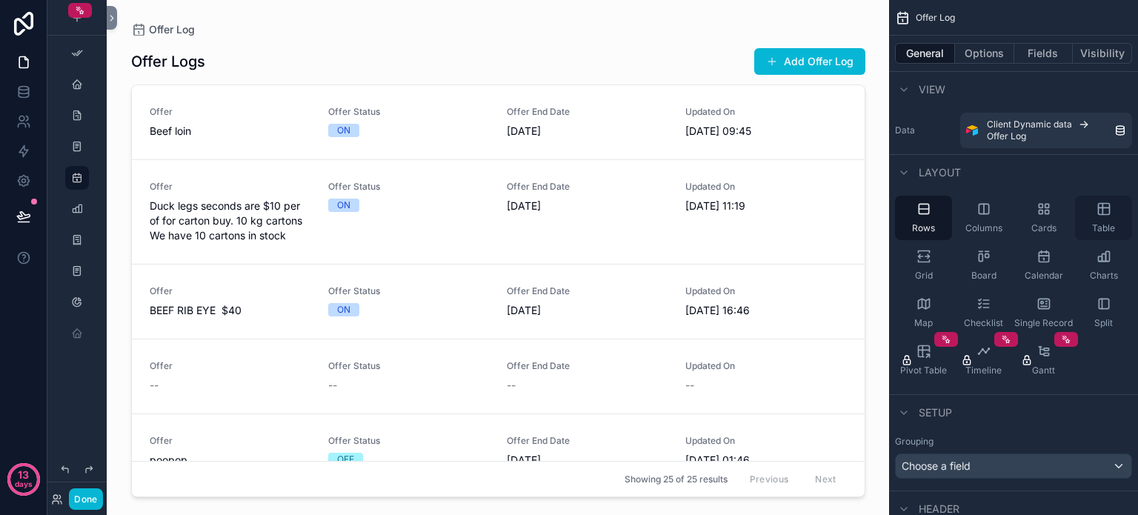
click at [1110, 208] on icon "scrollable content" at bounding box center [1103, 208] width 15 height 15
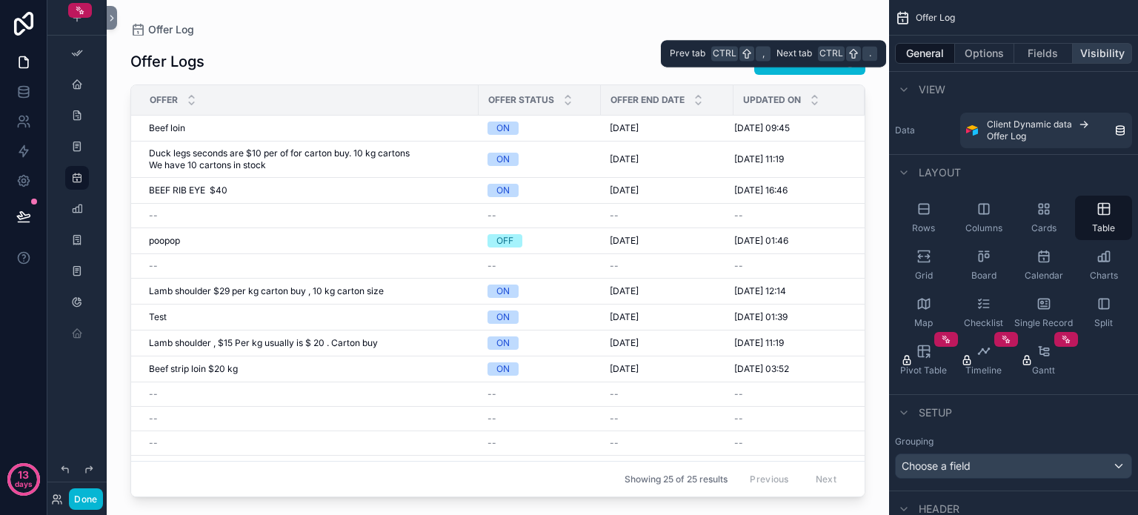
click at [1087, 53] on button "Visibility" at bounding box center [1102, 53] width 59 height 21
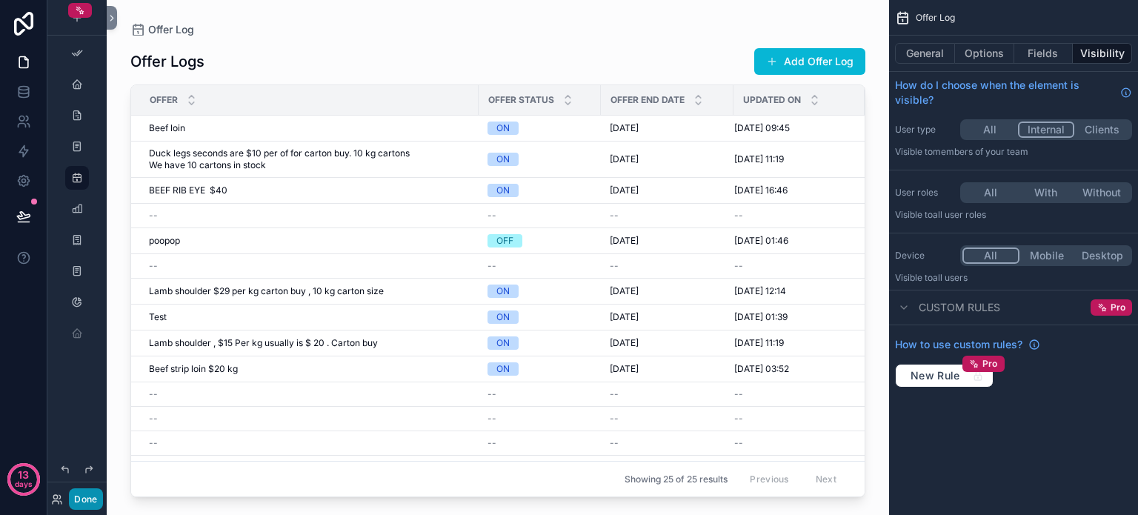
click at [76, 497] on button "Done" at bounding box center [85, 498] width 33 height 21
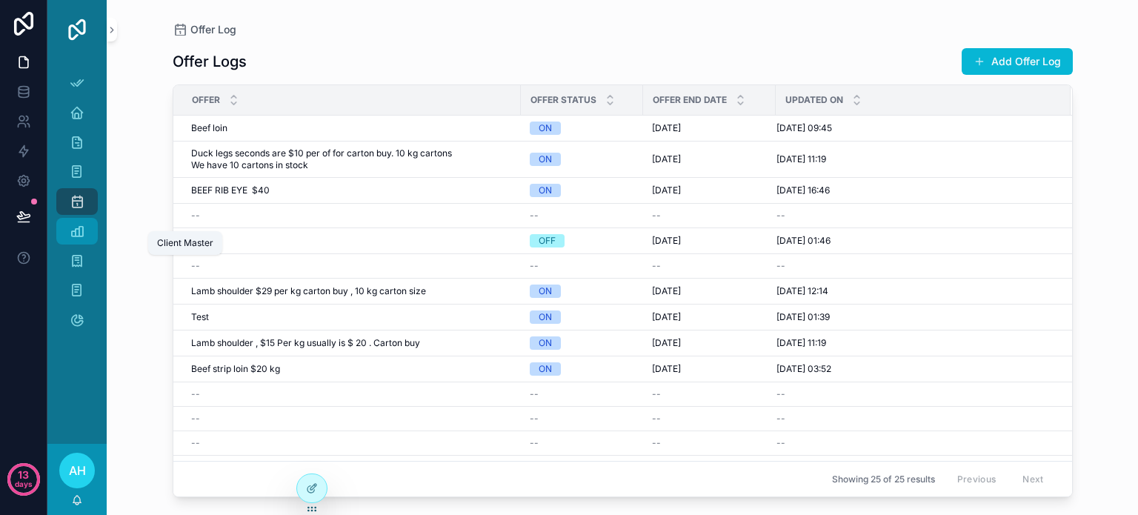
click at [80, 229] on icon "scrollable content" at bounding box center [77, 231] width 15 height 15
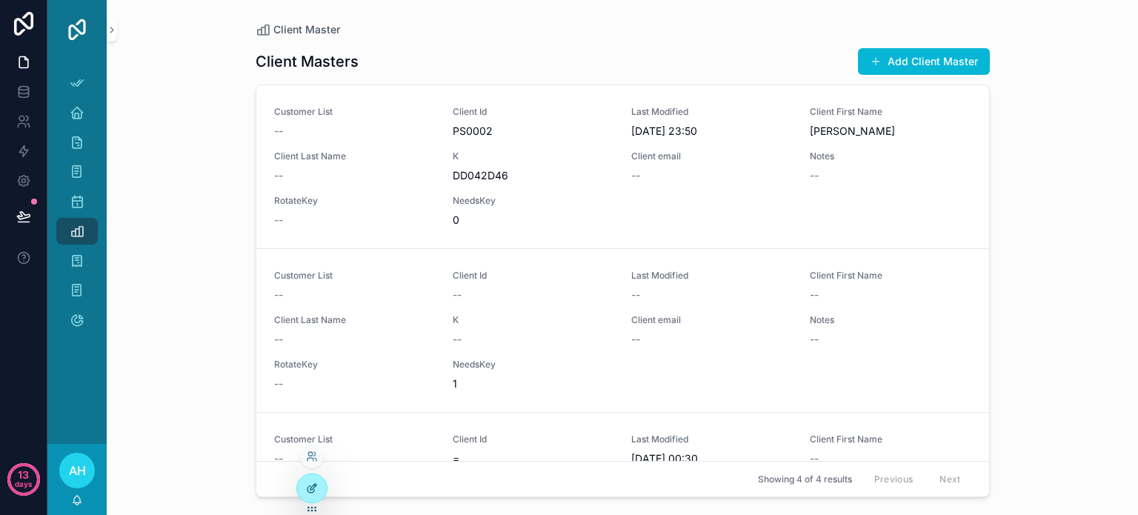
click at [308, 490] on icon at bounding box center [312, 488] width 12 height 12
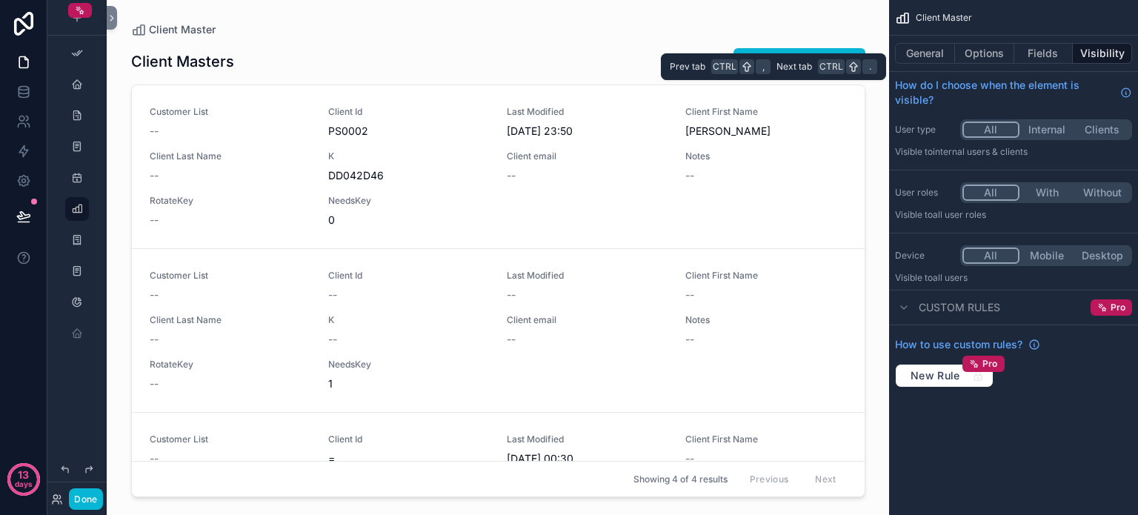
click at [1085, 53] on button "Visibility" at bounding box center [1102, 53] width 59 height 21
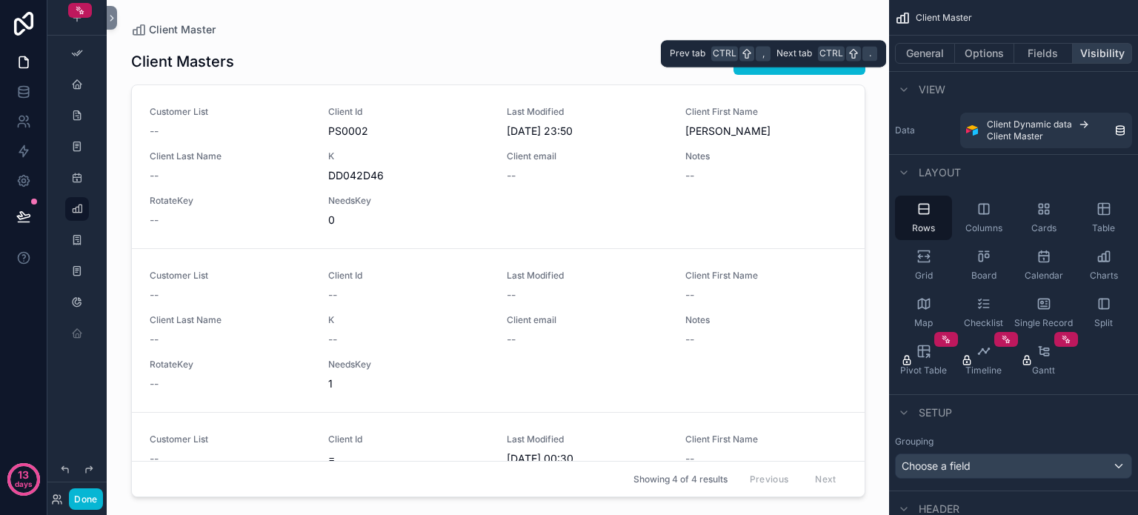
click at [1104, 53] on button "Visibility" at bounding box center [1102, 53] width 59 height 21
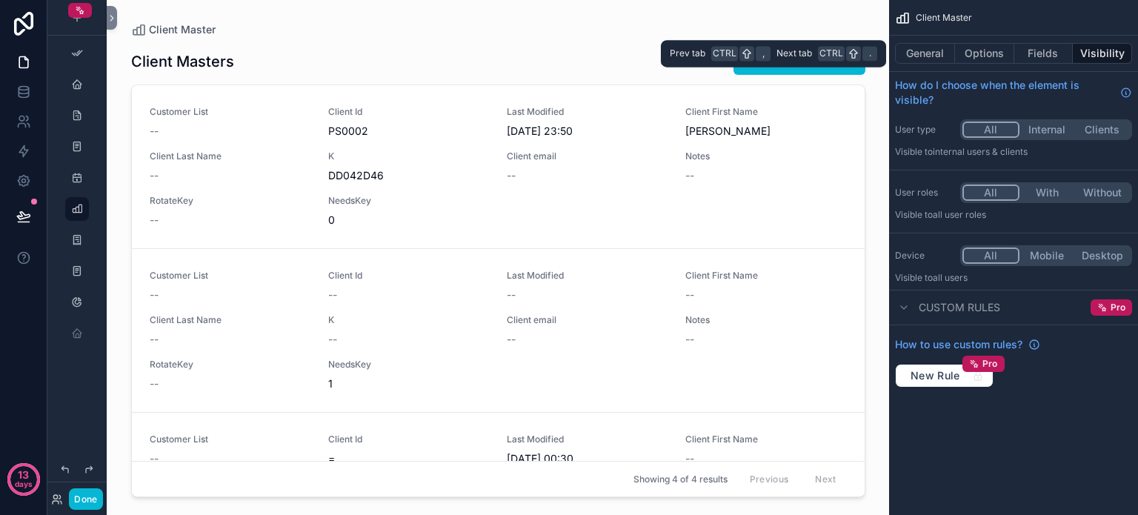
click at [1104, 53] on button "Visibility" at bounding box center [1102, 53] width 59 height 21
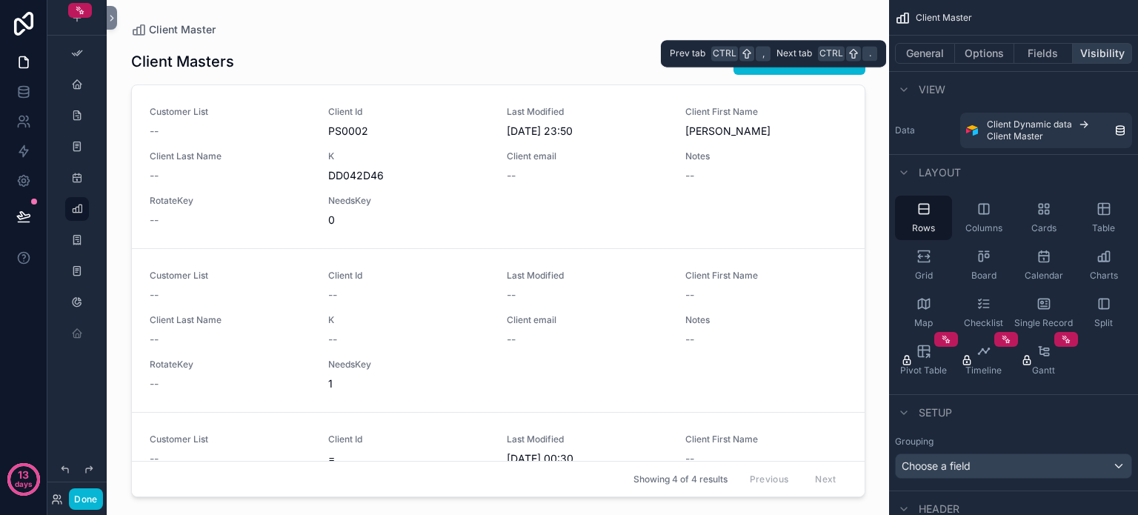
click at [1111, 47] on button "Visibility" at bounding box center [1102, 53] width 59 height 21
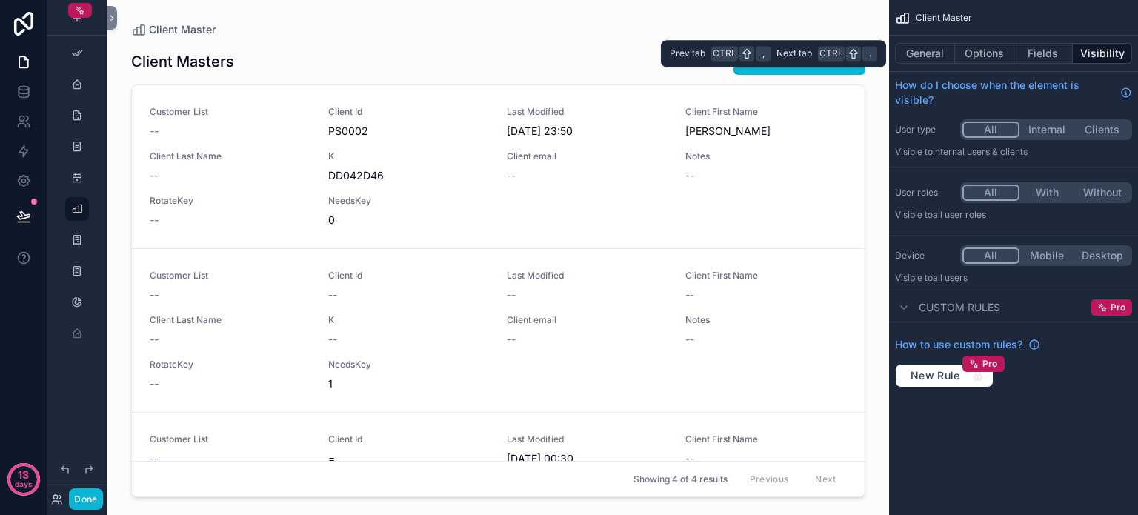
click at [1111, 47] on button "Visibility" at bounding box center [1102, 53] width 59 height 21
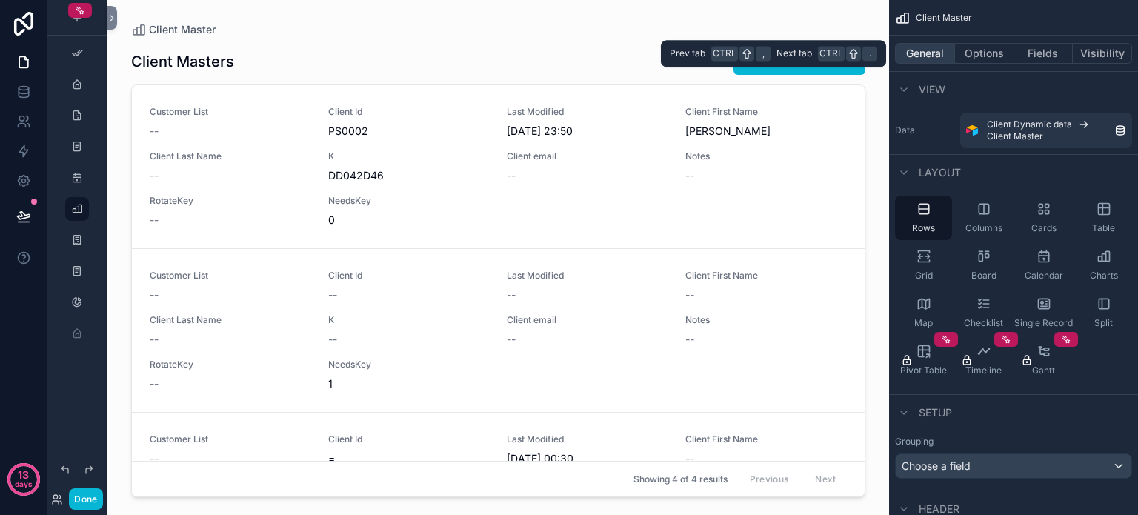
click at [913, 54] on button "General" at bounding box center [925, 53] width 60 height 21
click at [1110, 49] on button "Visibility" at bounding box center [1102, 53] width 59 height 21
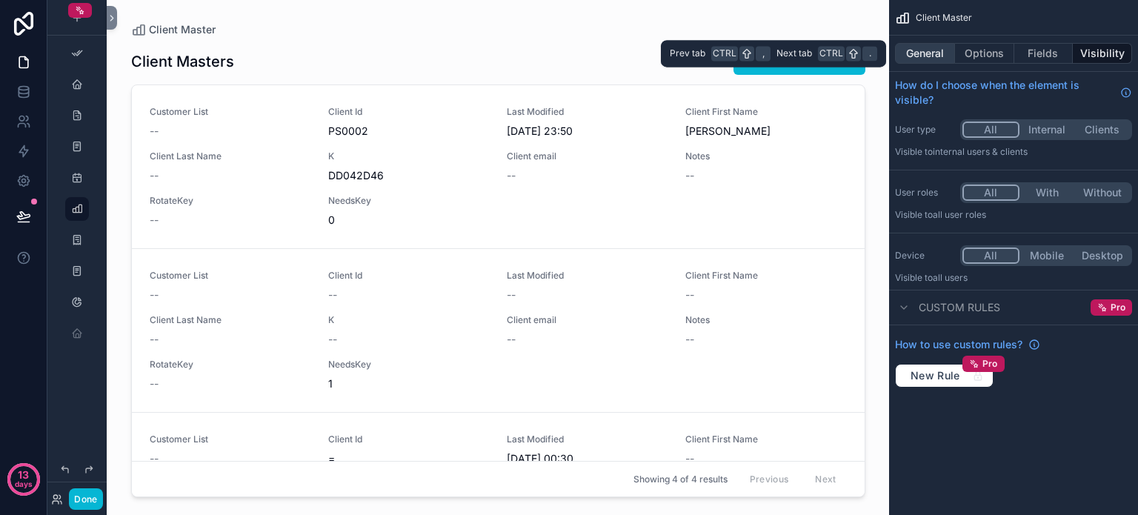
click at [931, 54] on button "General" at bounding box center [925, 53] width 60 height 21
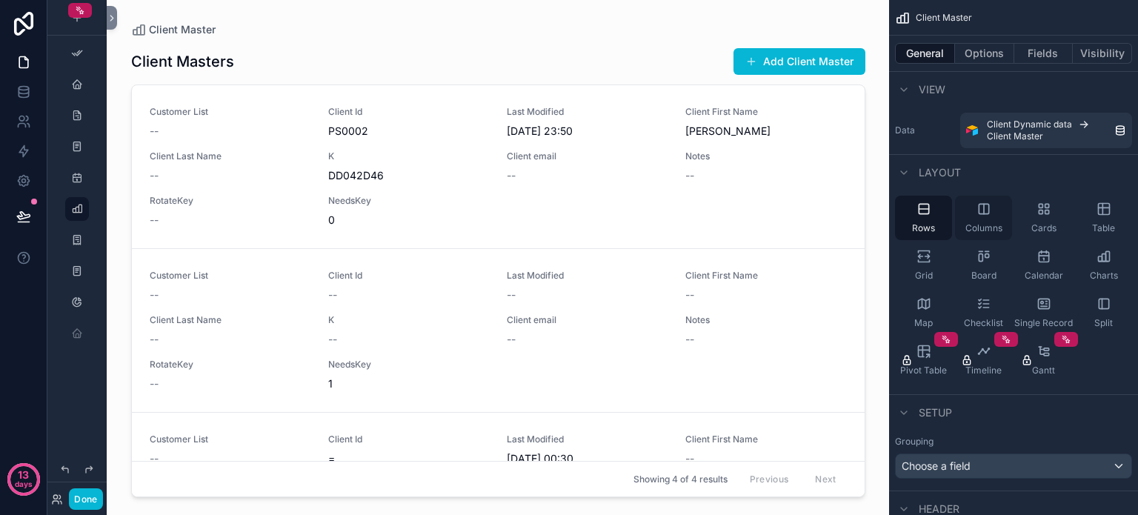
click at [991, 213] on div "Columns" at bounding box center [983, 218] width 57 height 44
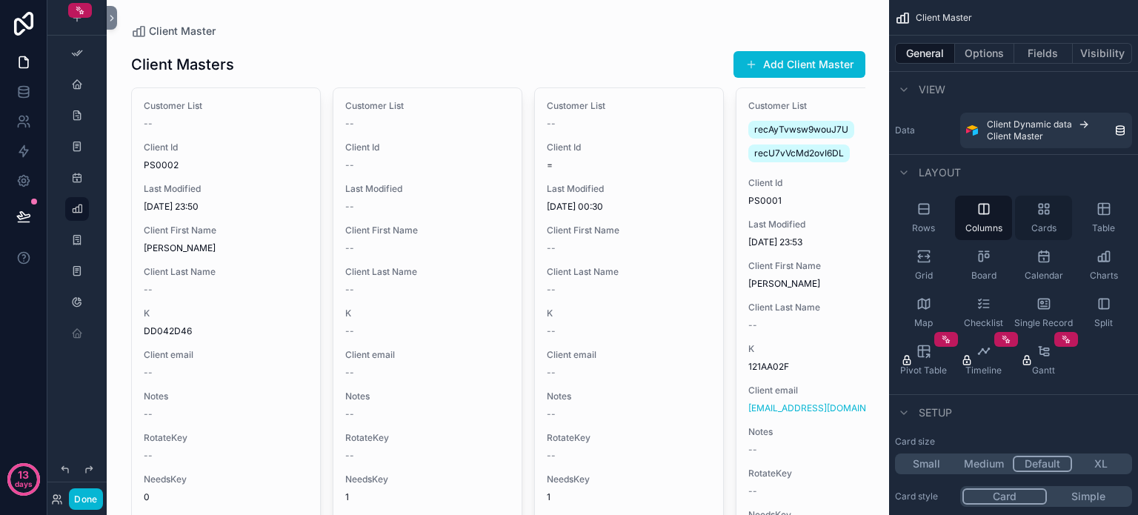
click at [1040, 214] on icon "scrollable content" at bounding box center [1041, 212] width 4 height 4
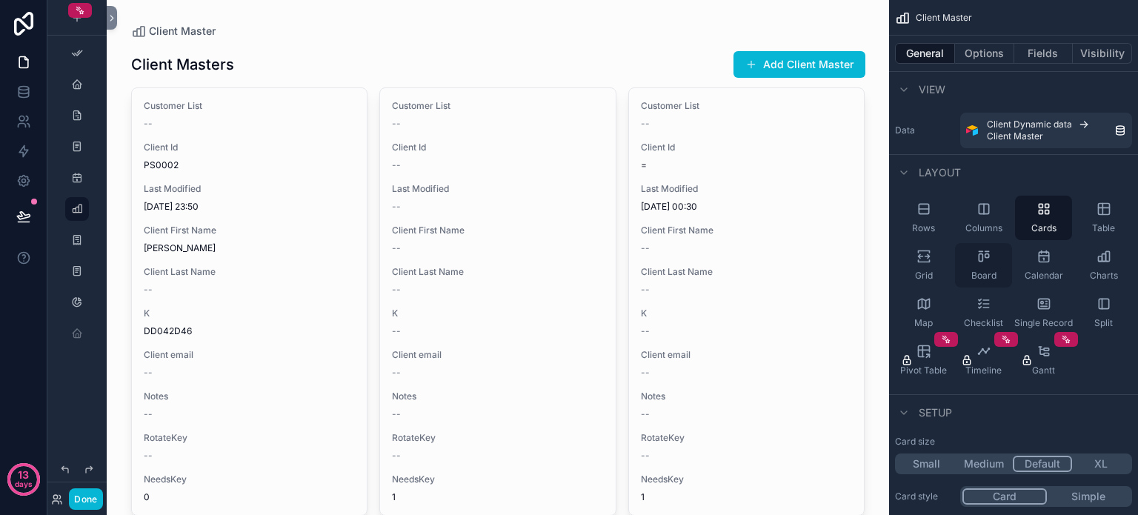
click at [976, 261] on icon "scrollable content" at bounding box center [983, 256] width 15 height 15
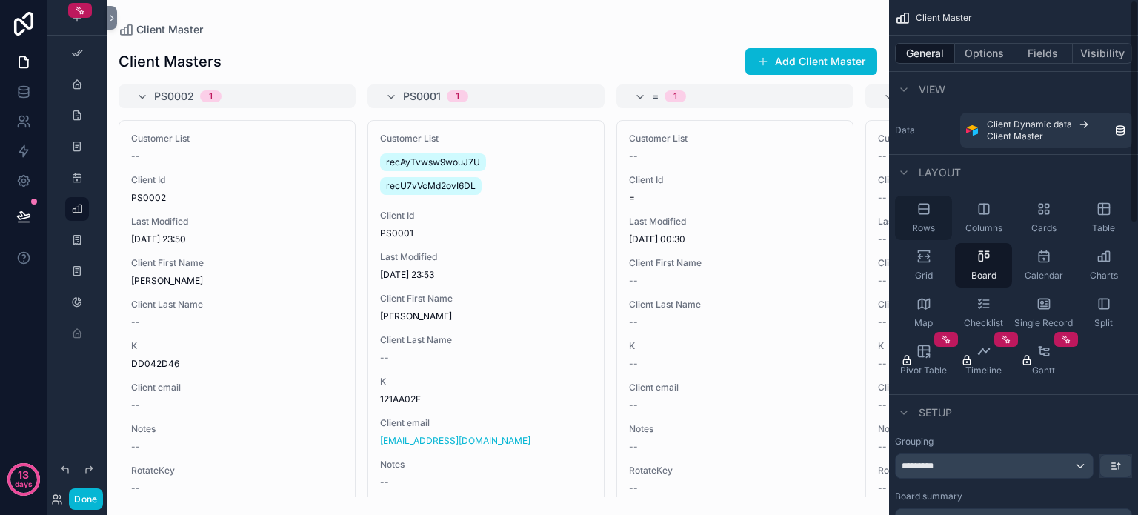
click at [913, 210] on div "Rows" at bounding box center [923, 218] width 57 height 44
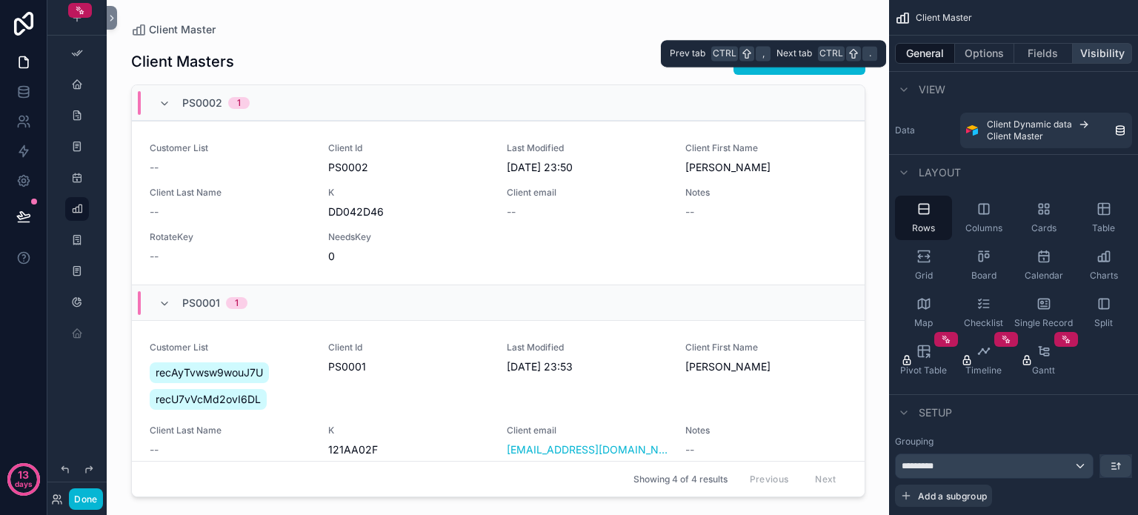
click at [1094, 51] on button "Visibility" at bounding box center [1102, 53] width 59 height 21
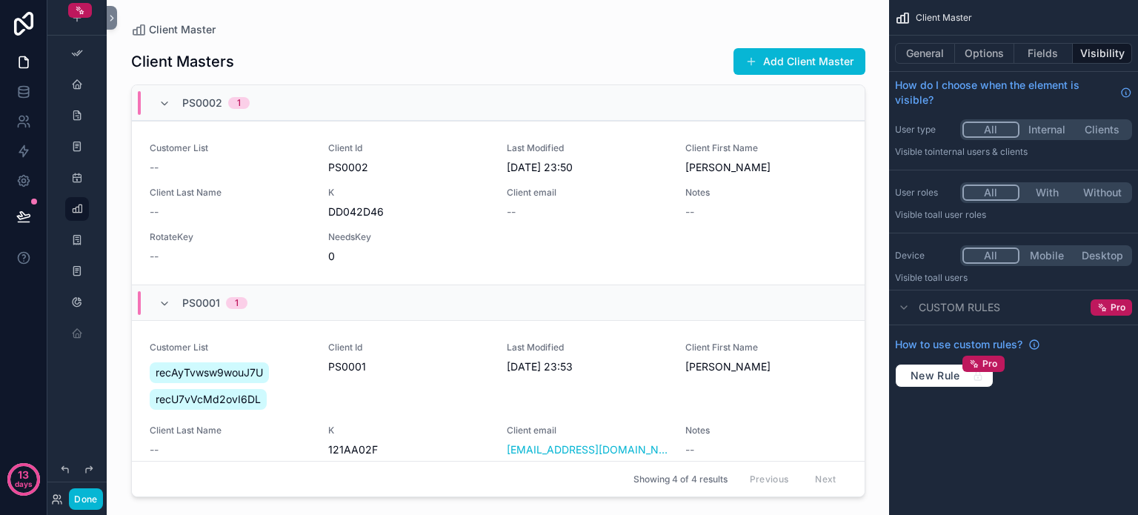
click at [1040, 131] on button "Internal" at bounding box center [1047, 129] width 56 height 16
click at [83, 499] on button "Done" at bounding box center [85, 498] width 33 height 21
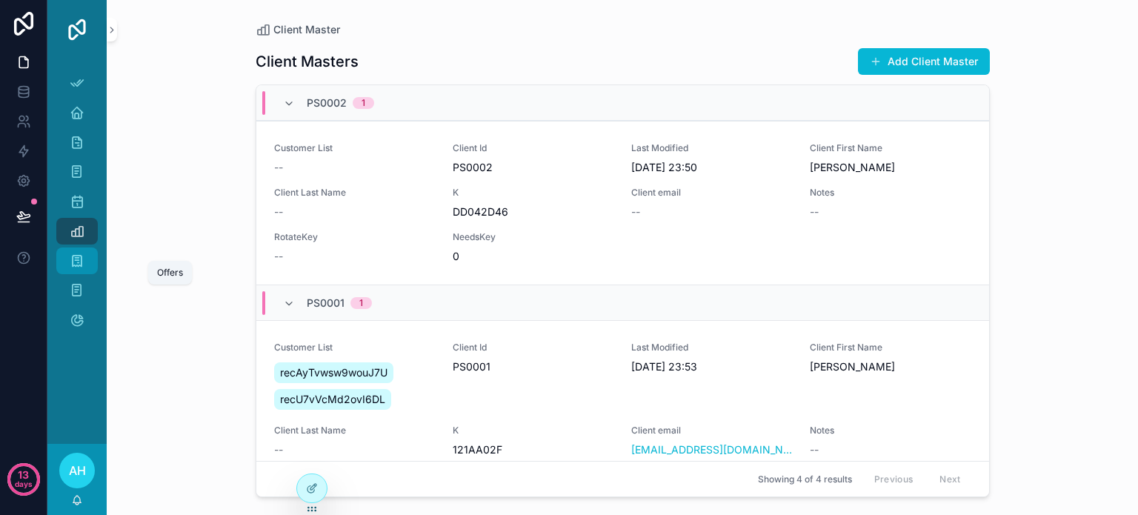
click at [81, 258] on icon "scrollable content" at bounding box center [77, 260] width 15 height 15
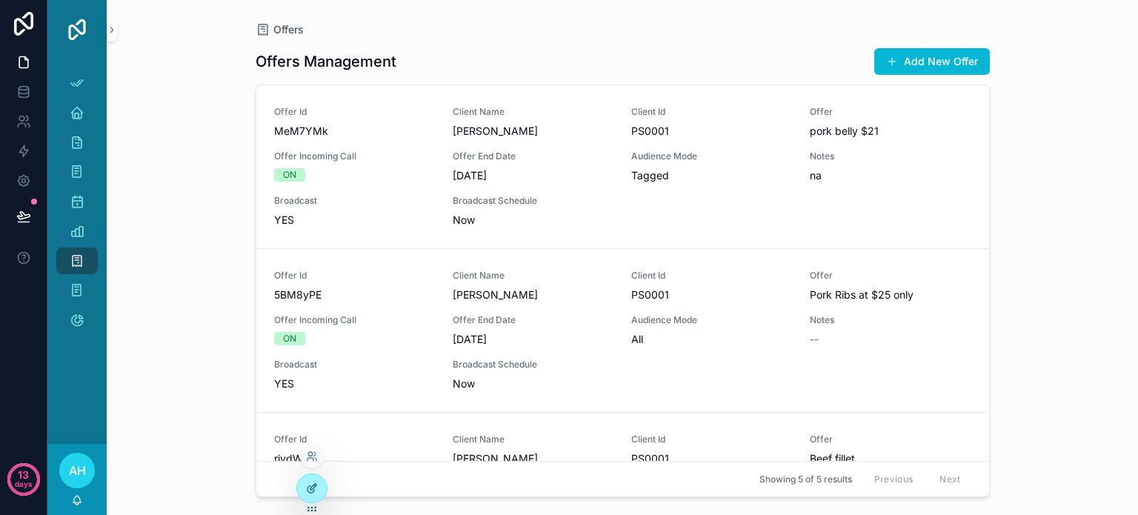
click at [310, 486] on icon at bounding box center [310, 489] width 7 height 7
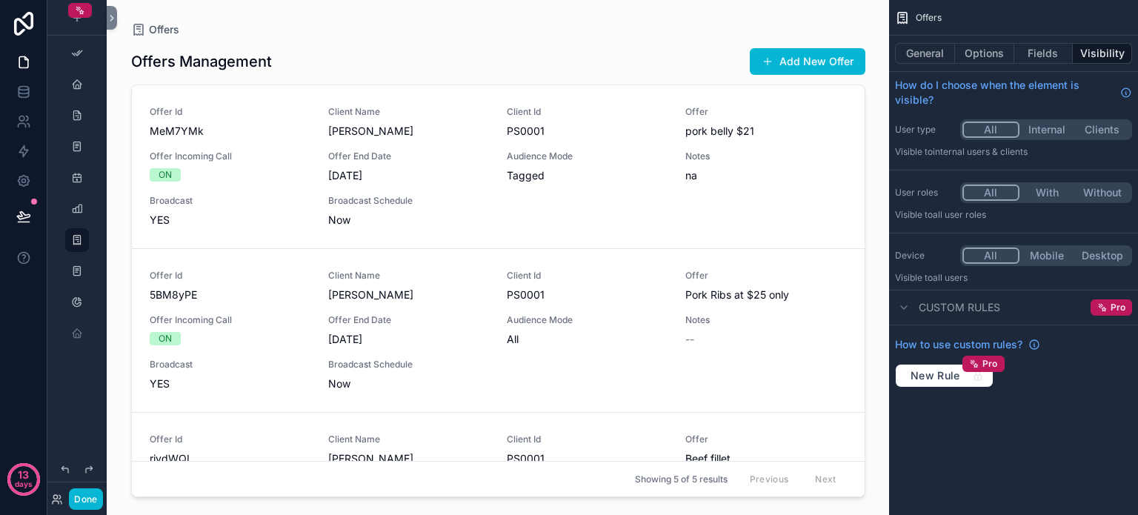
click at [1107, 125] on button "Clients" at bounding box center [1102, 129] width 56 height 16
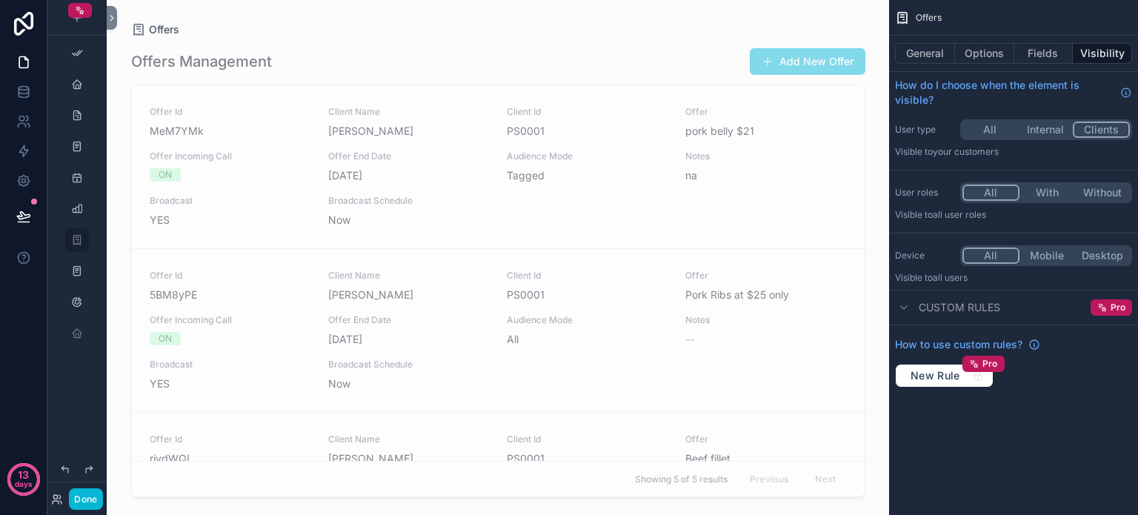
click at [990, 133] on button "All" at bounding box center [990, 129] width 56 height 16
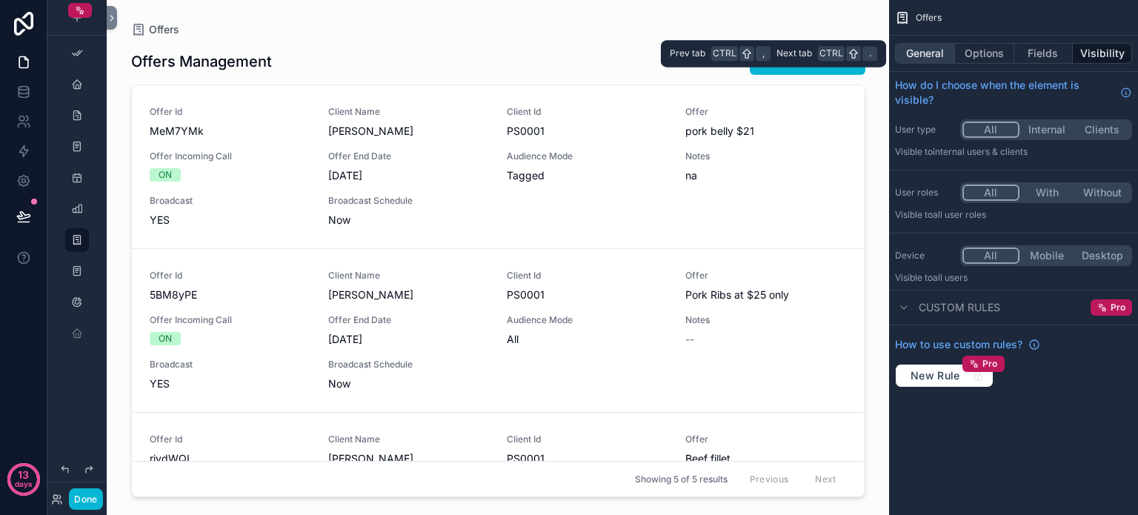
click at [934, 59] on button "General" at bounding box center [925, 53] width 60 height 21
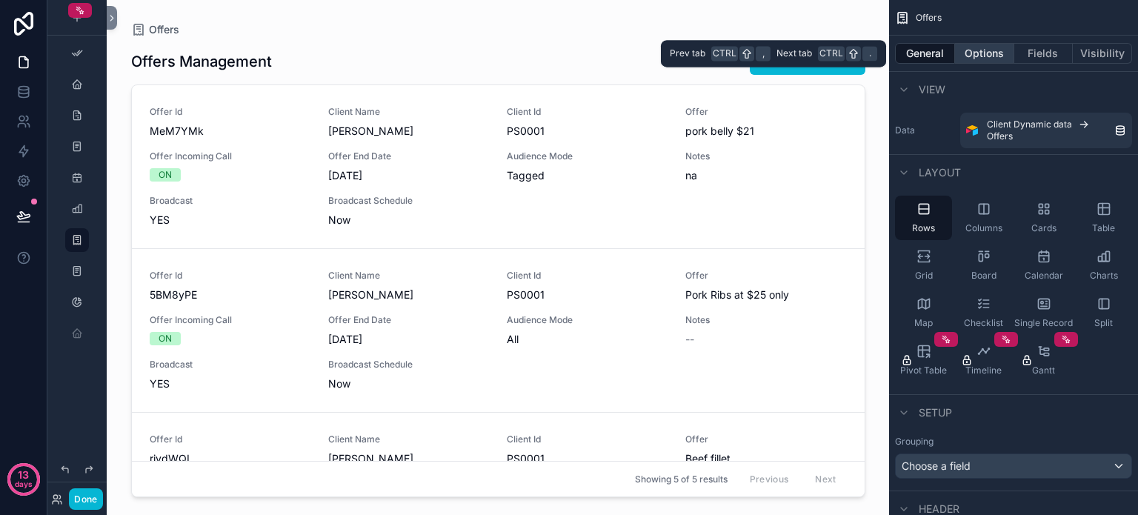
click at [980, 53] on button "Options" at bounding box center [984, 53] width 59 height 21
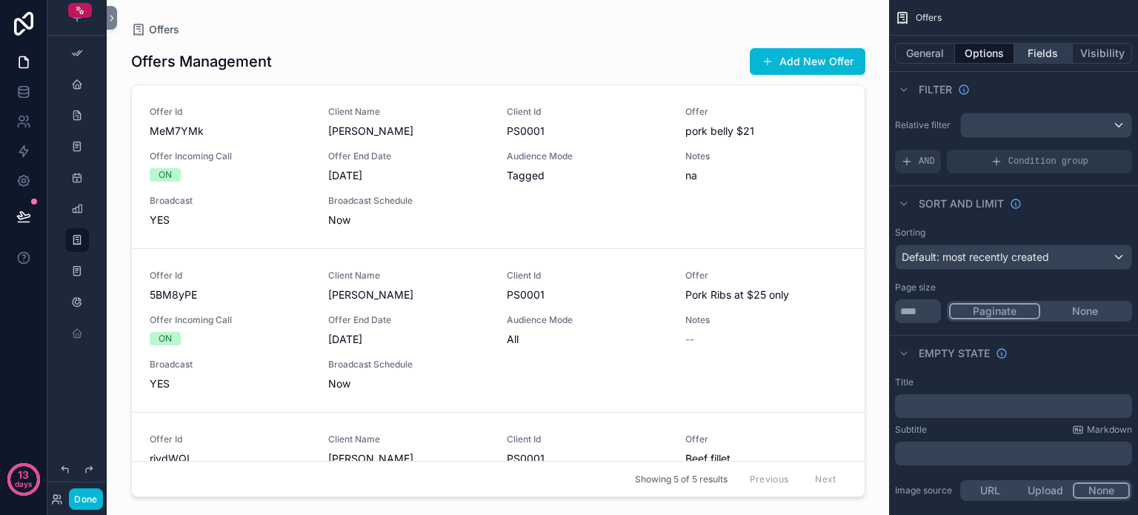
click at [1047, 58] on button "Fields" at bounding box center [1043, 53] width 59 height 21
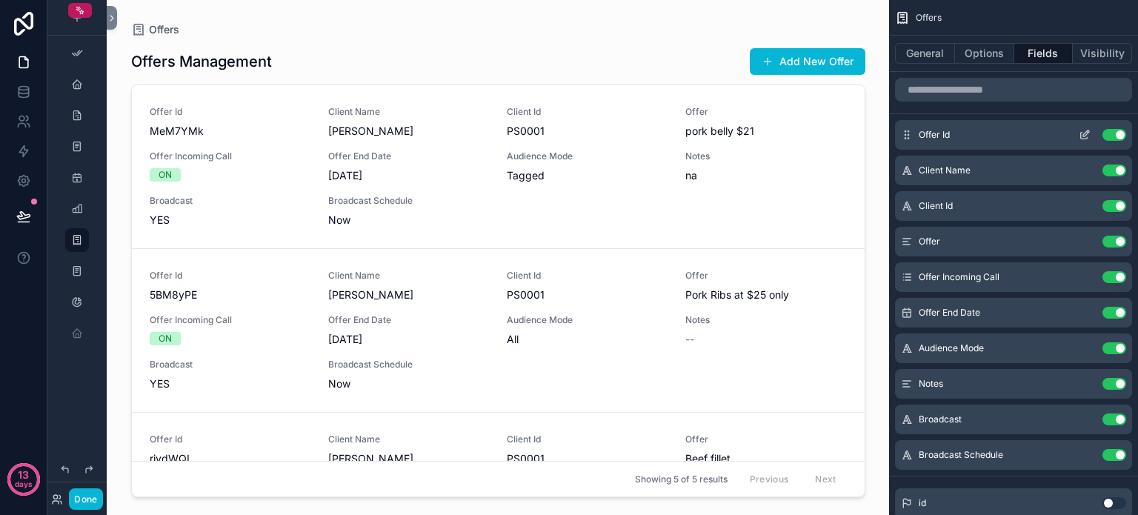
click at [1107, 133] on button "Use setting" at bounding box center [1114, 135] width 24 height 12
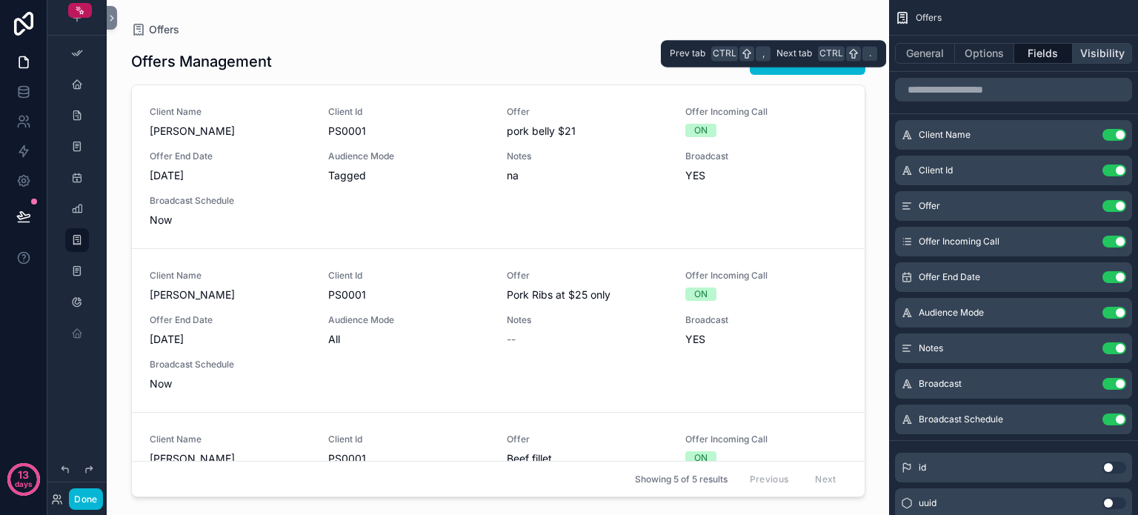
click at [1093, 55] on button "Visibility" at bounding box center [1102, 53] width 59 height 21
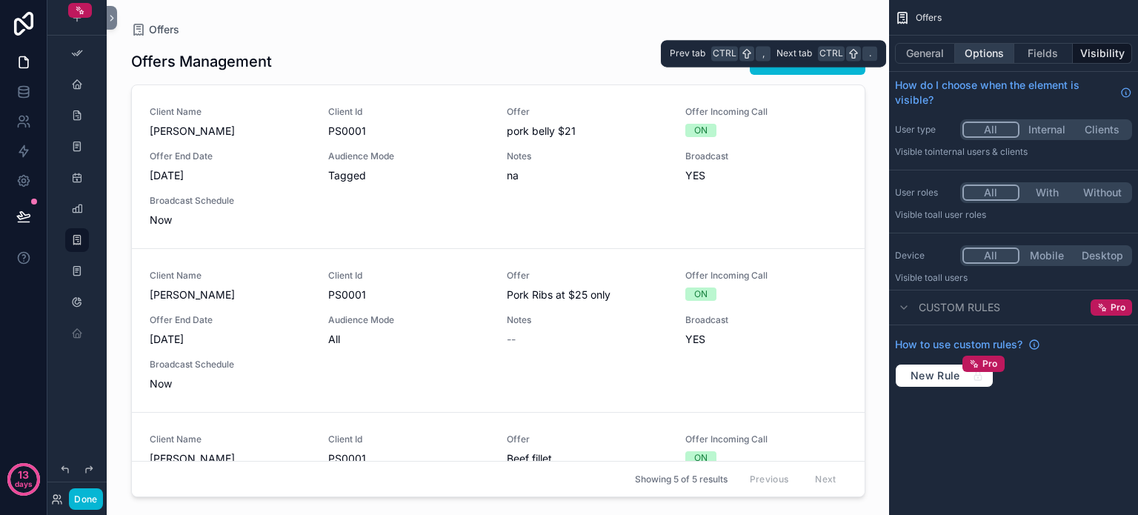
click at [969, 52] on button "Options" at bounding box center [984, 53] width 59 height 21
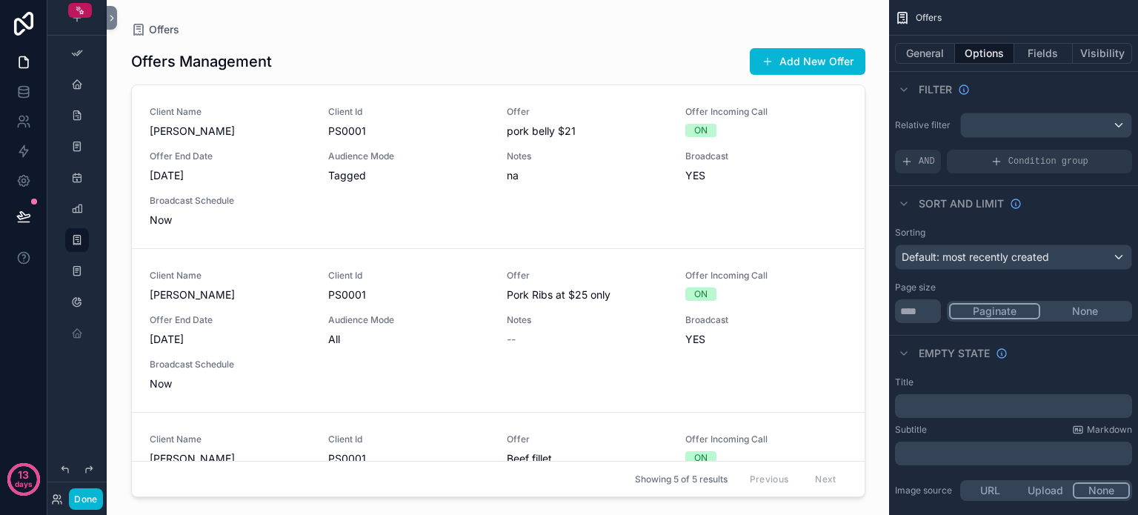
click at [859, 33] on div "scrollable content" at bounding box center [498, 248] width 758 height 497
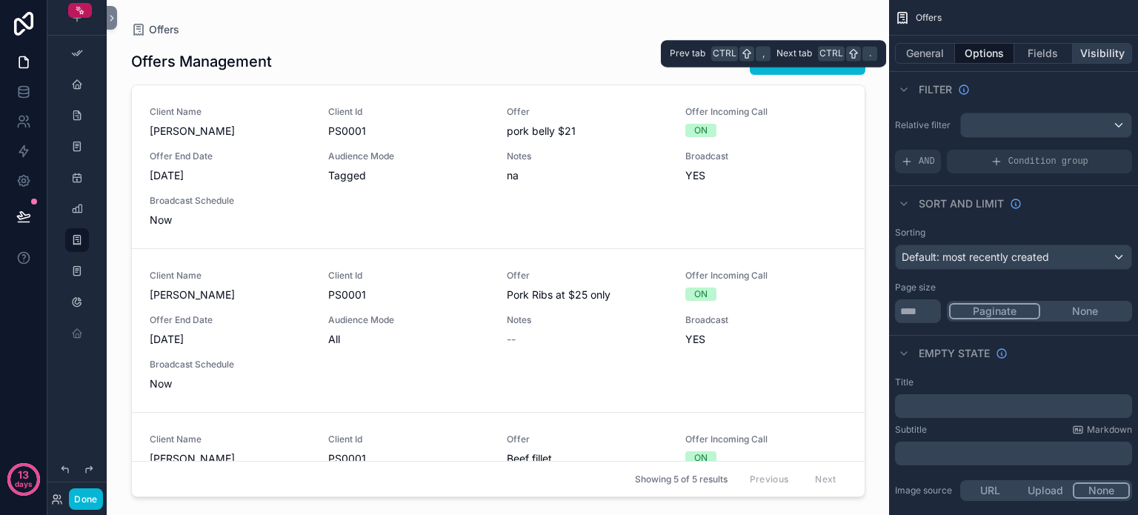
click at [1107, 56] on button "Visibility" at bounding box center [1102, 53] width 59 height 21
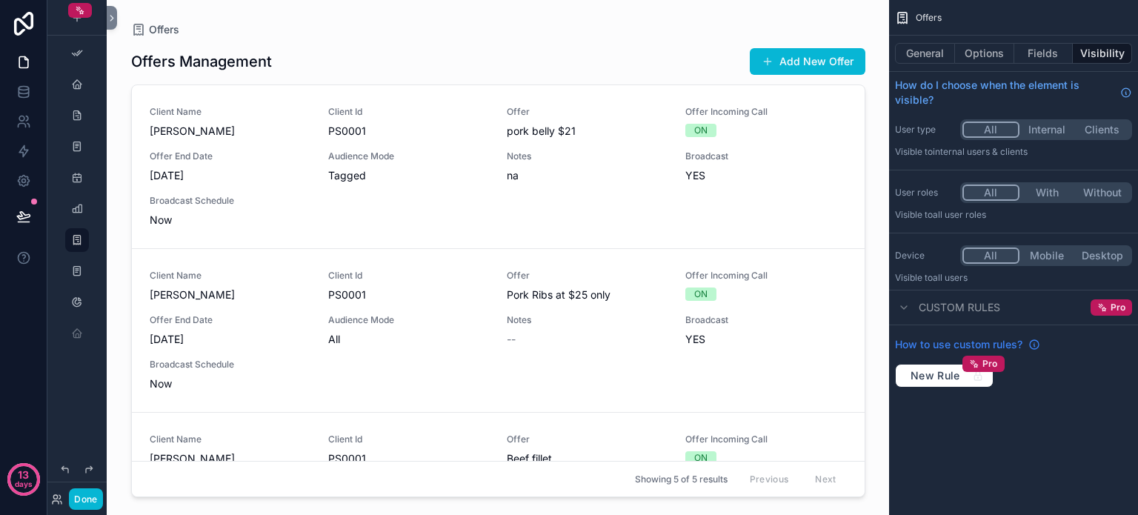
click at [1034, 340] on icon "scrollable content" at bounding box center [1034, 344] width 9 height 9
click at [27, 91] on icon at bounding box center [23, 91] width 15 height 15
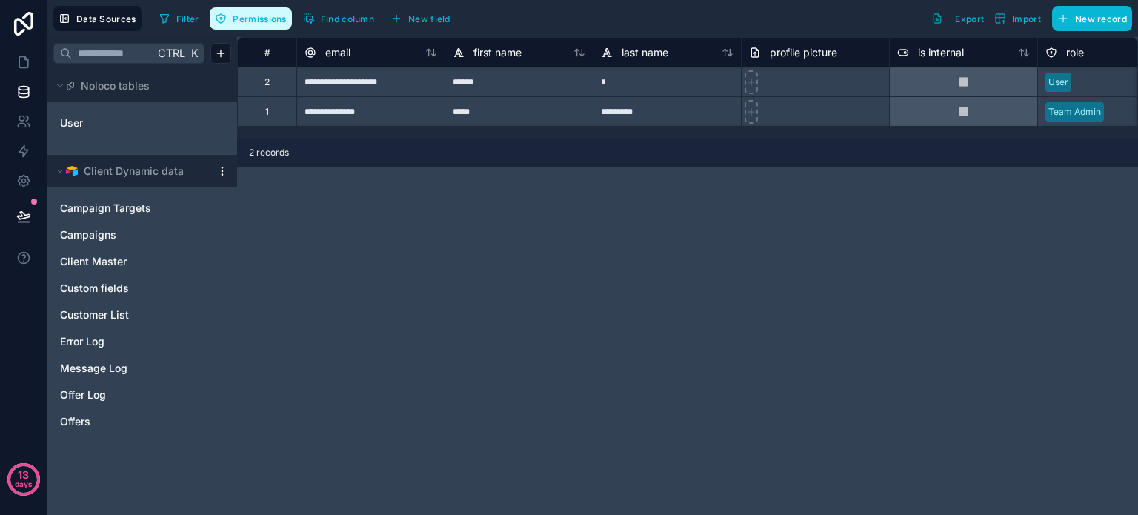
click at [255, 14] on span "Permissions" at bounding box center [259, 18] width 53 height 11
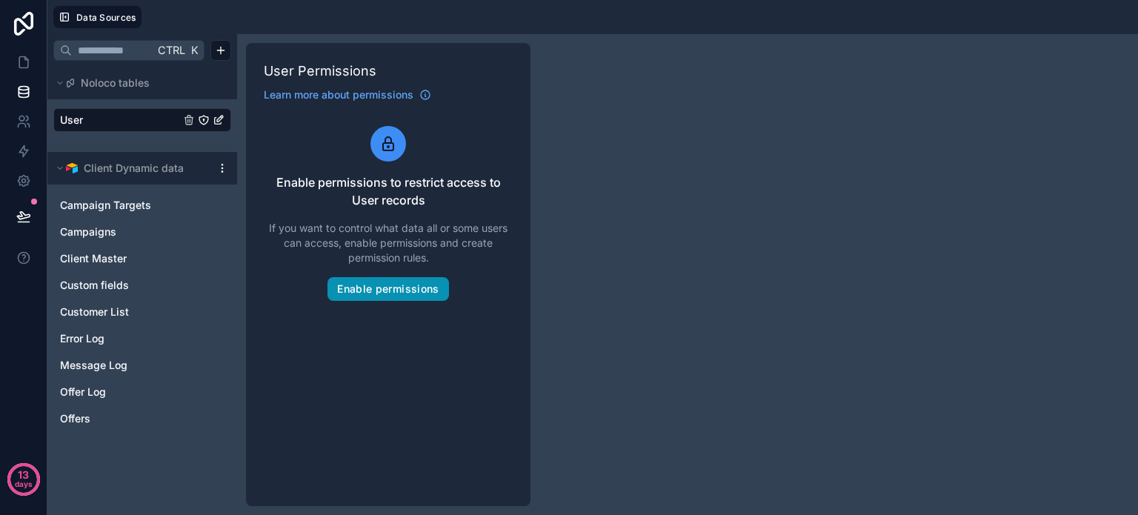
click at [386, 294] on button "Enable permissions" at bounding box center [387, 289] width 121 height 24
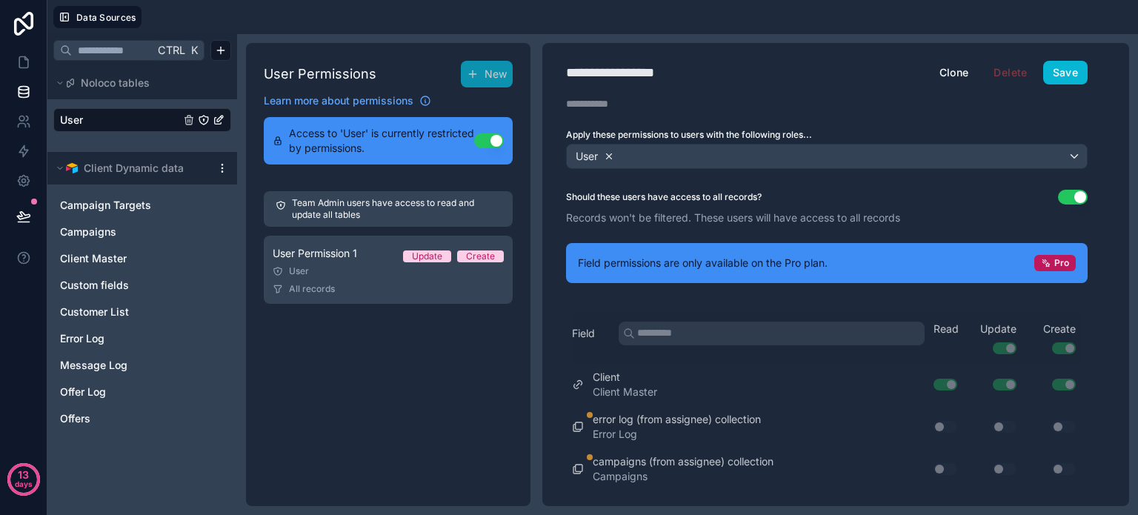
click at [608, 152] on icon at bounding box center [609, 156] width 10 height 10
click at [608, 153] on span "Choose one or more roles" at bounding box center [634, 156] width 123 height 13
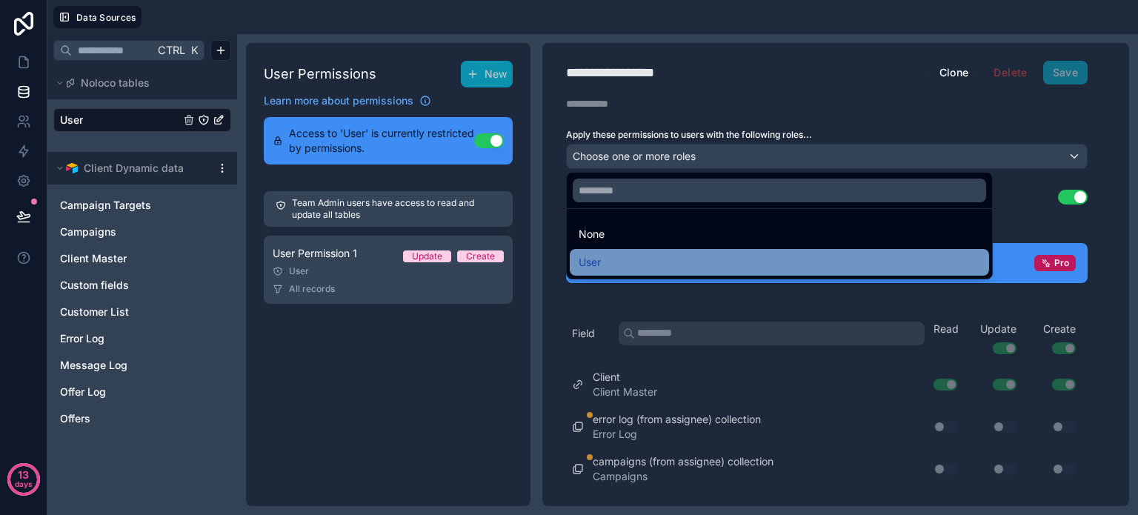
click at [634, 259] on div "User" at bounding box center [779, 262] width 401 height 18
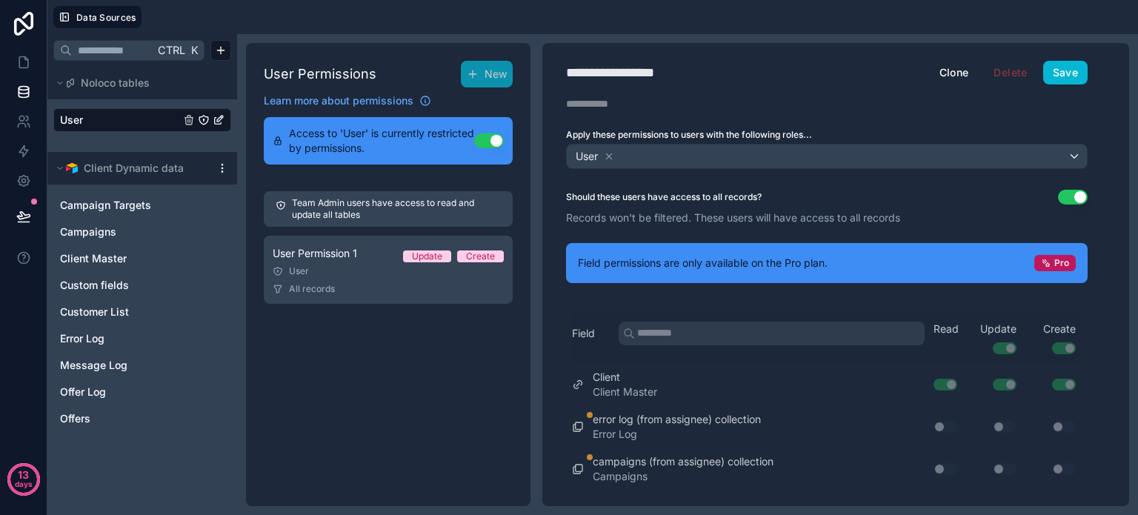
click at [1072, 196] on button "Use setting" at bounding box center [1073, 197] width 30 height 15
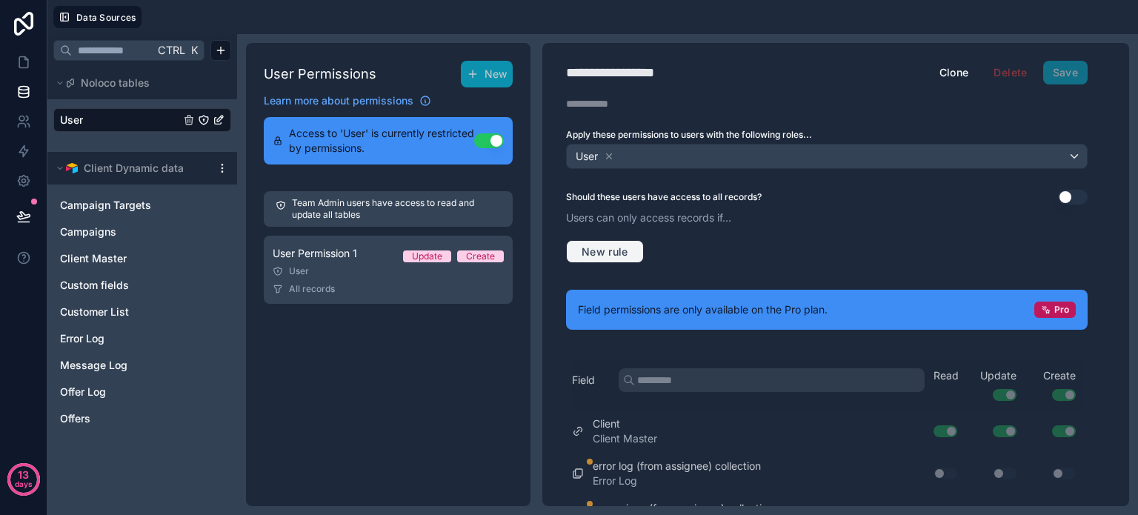
click at [606, 245] on span "New rule" at bounding box center [605, 251] width 59 height 13
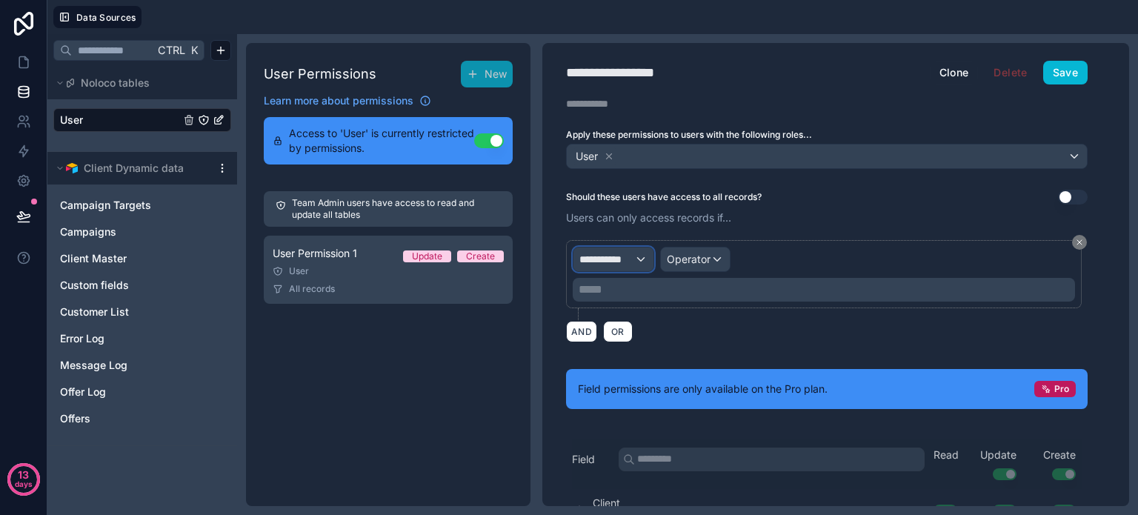
click at [638, 254] on div "**********" at bounding box center [613, 259] width 80 height 24
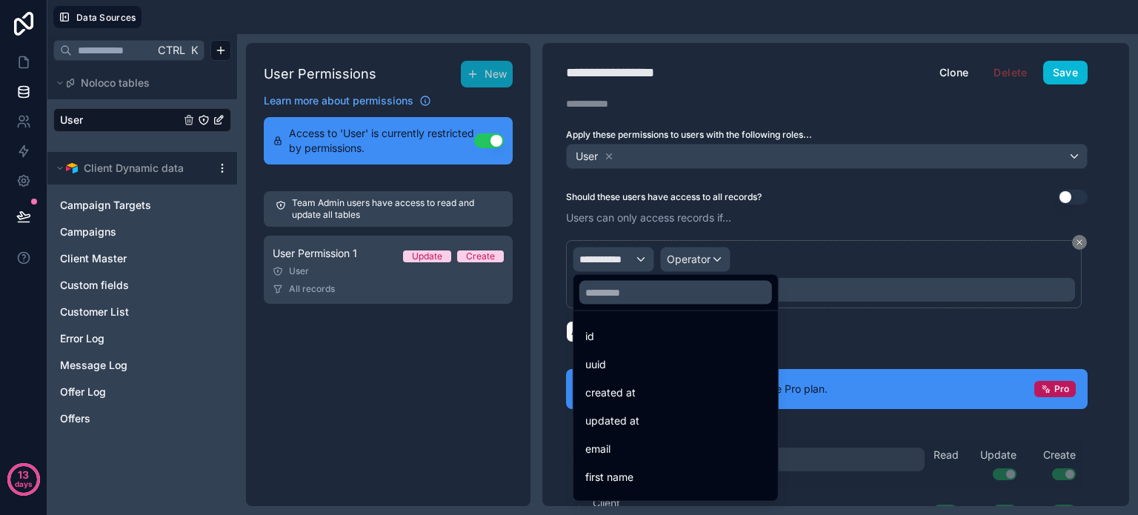
click at [852, 259] on div at bounding box center [569, 257] width 1138 height 515
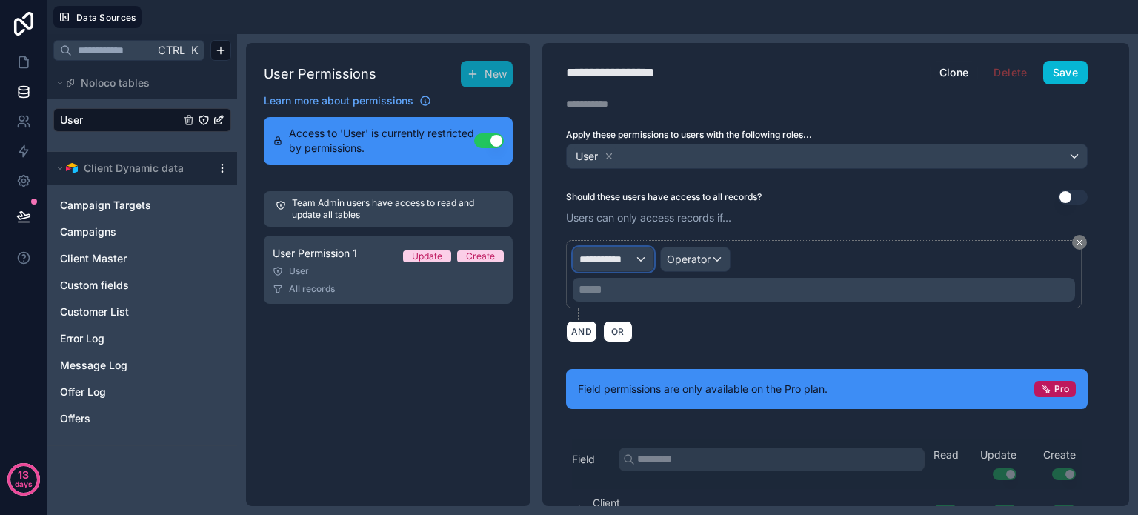
click at [619, 259] on span "**********" at bounding box center [606, 259] width 55 height 15
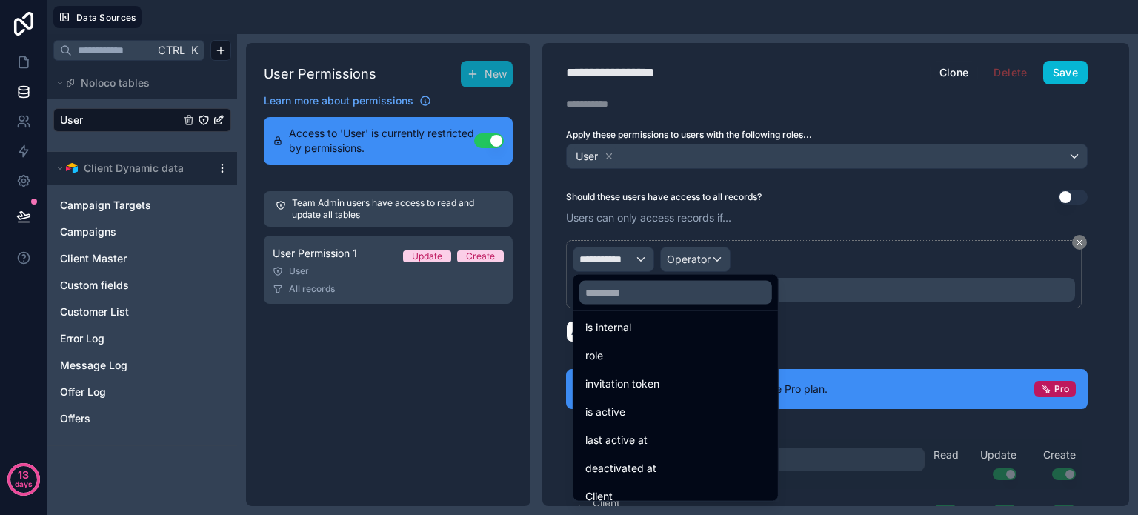
scroll to position [330, 0]
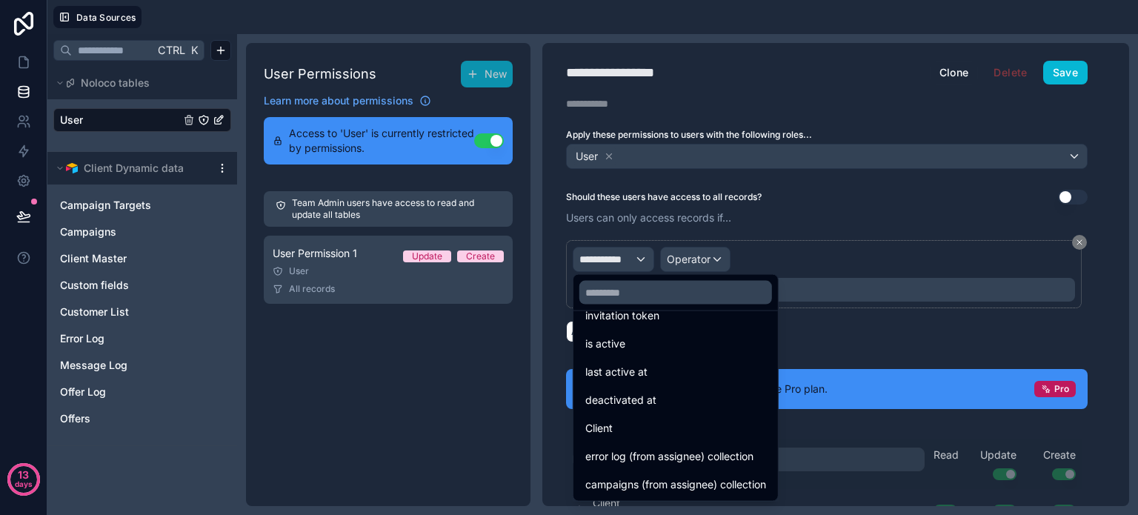
click at [870, 339] on div at bounding box center [569, 257] width 1138 height 515
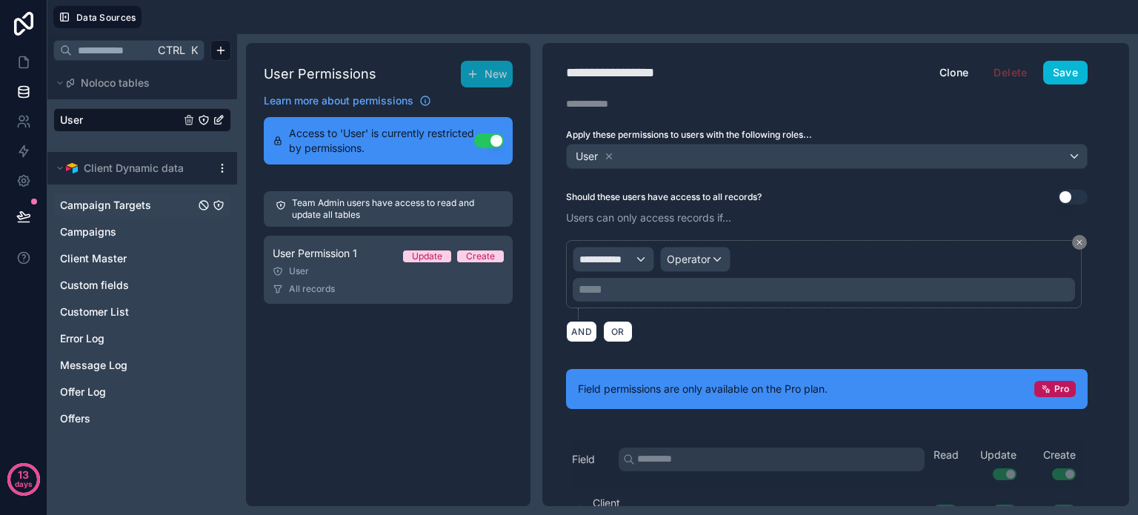
click at [111, 210] on span "Campaign Targets" at bounding box center [105, 205] width 91 height 15
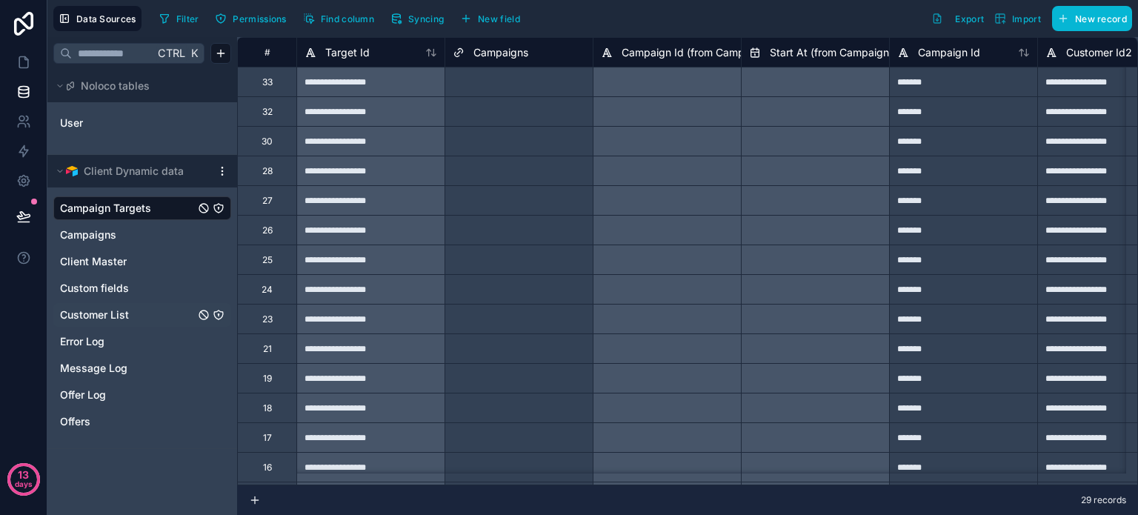
click at [92, 316] on span "Customer List" at bounding box center [94, 314] width 69 height 15
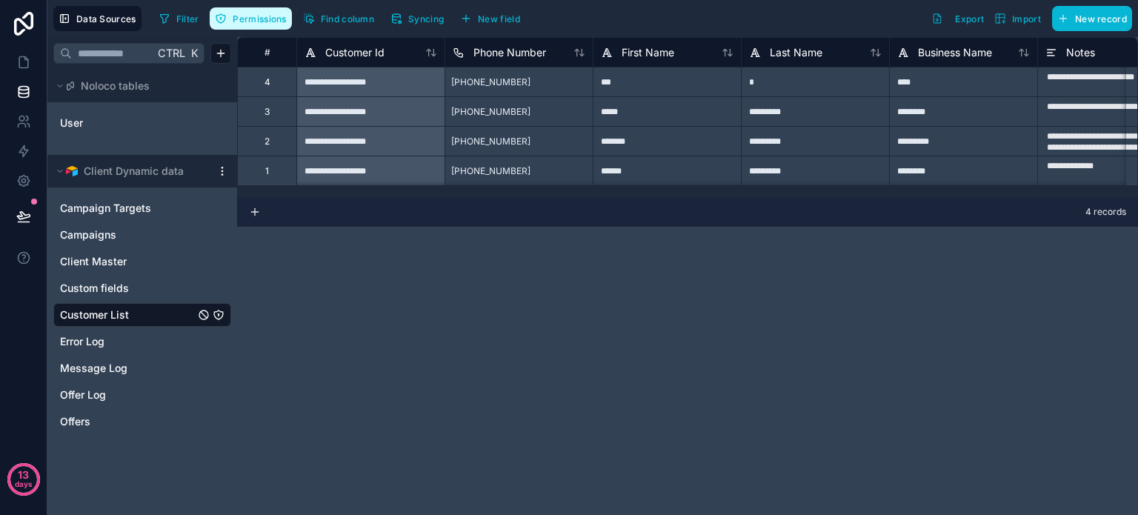
click at [259, 23] on span "Permissions" at bounding box center [259, 18] width 53 height 11
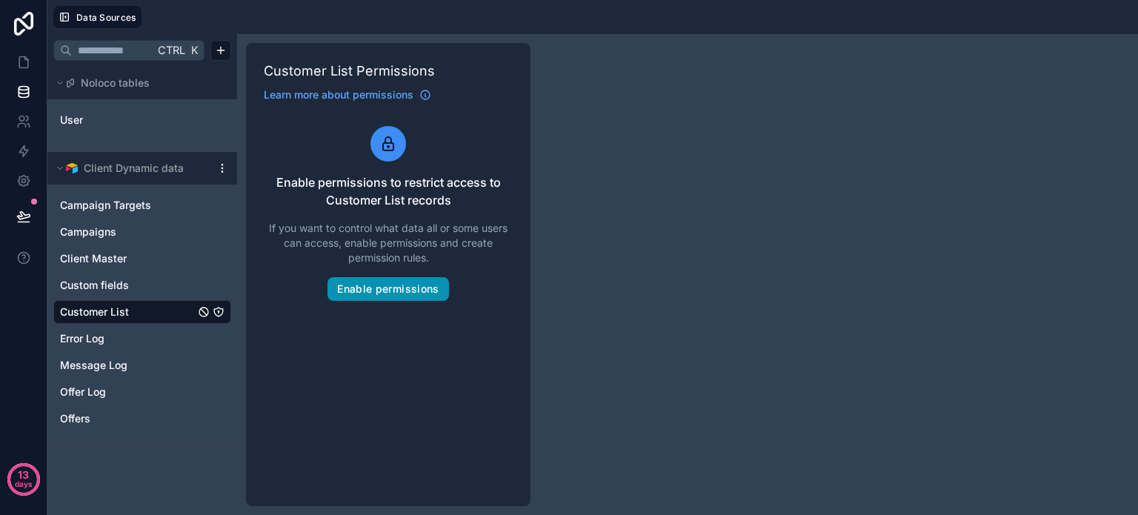
click at [388, 286] on button "Enable permissions" at bounding box center [387, 289] width 121 height 24
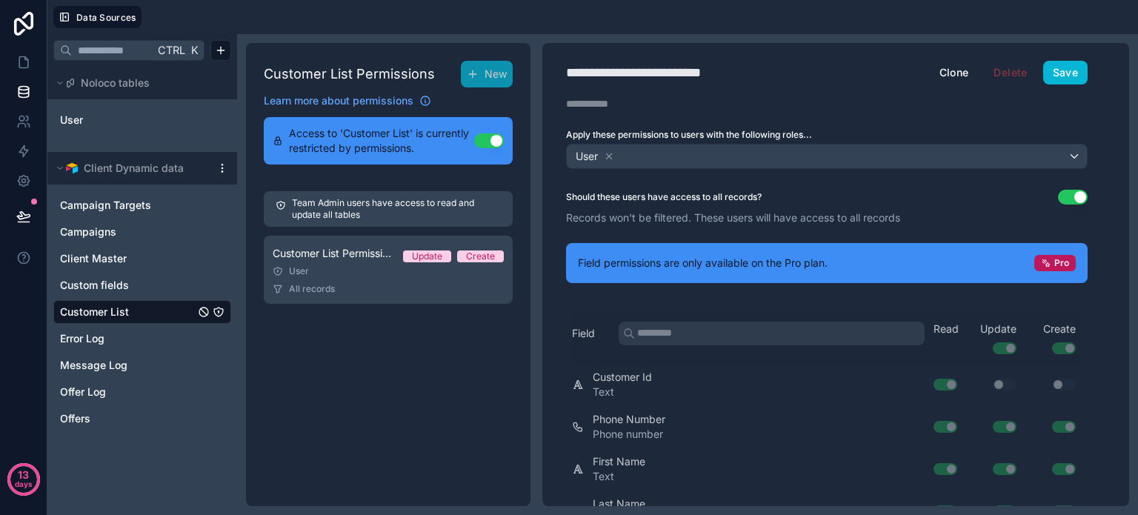
click at [1064, 191] on button "Use setting" at bounding box center [1073, 197] width 30 height 15
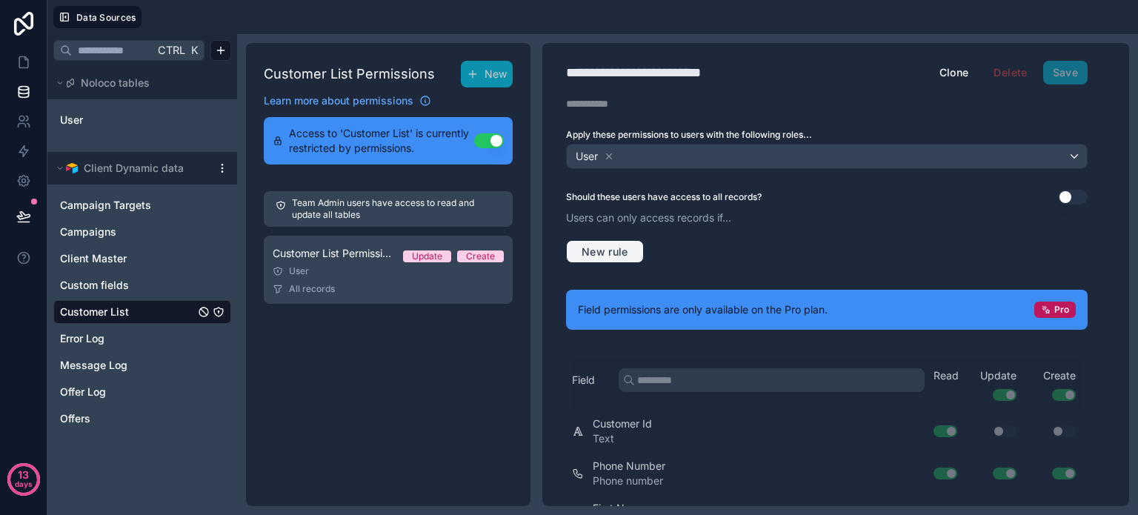
click at [598, 252] on span "New rule" at bounding box center [605, 251] width 59 height 13
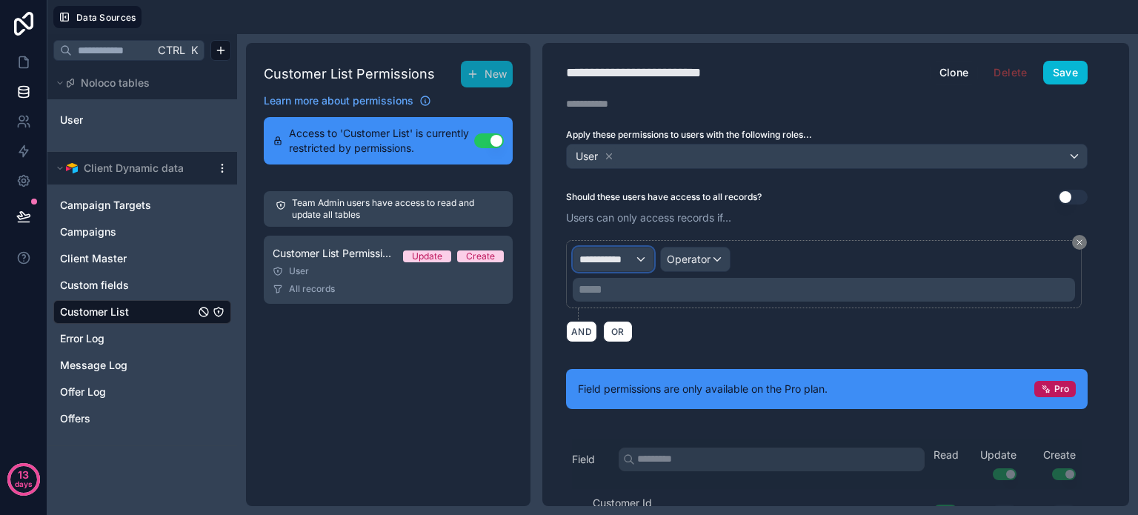
click at [633, 258] on span "**********" at bounding box center [606, 259] width 55 height 15
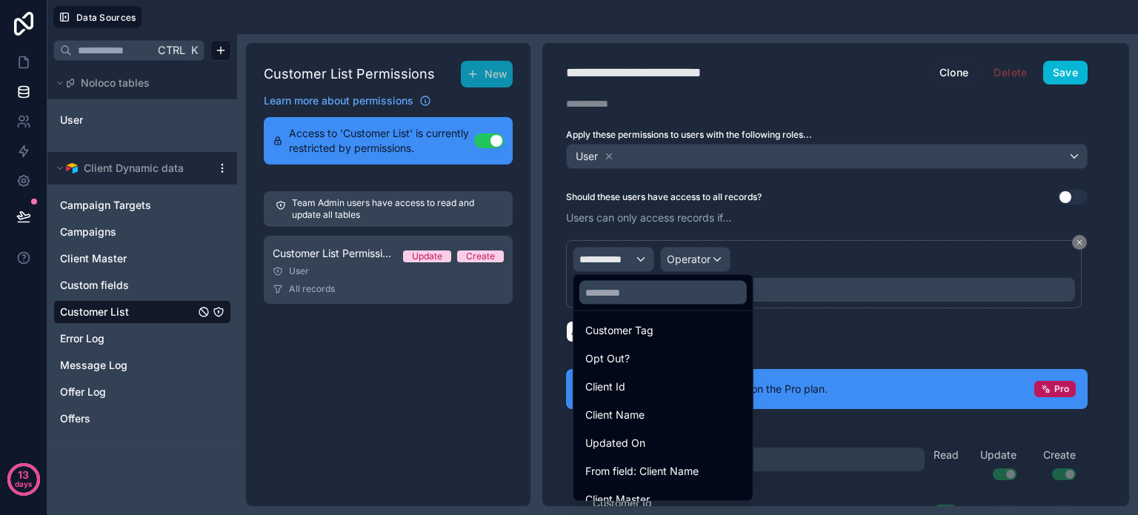
scroll to position [314, 0]
click at [645, 396] on div "Client Id" at bounding box center [663, 388] width 156 height 18
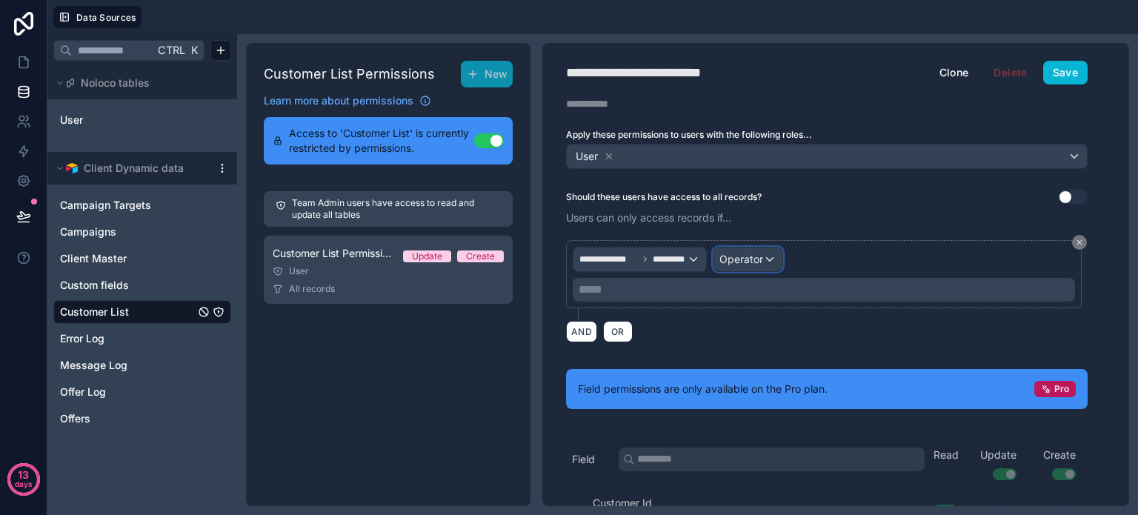
click at [760, 256] on span "Operator" at bounding box center [741, 259] width 44 height 13
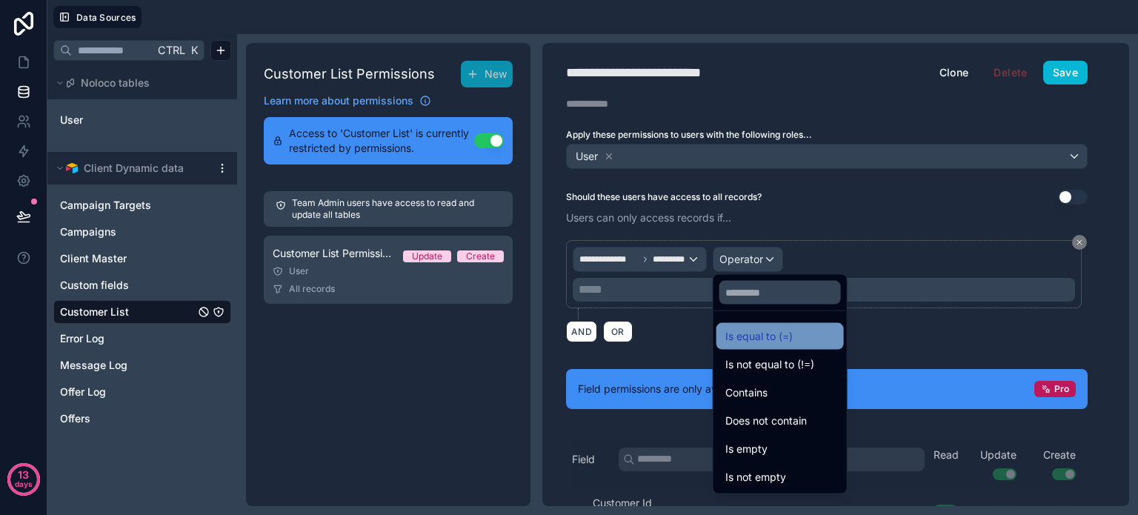
click at [760, 331] on span "Is equal to (=)" at bounding box center [758, 336] width 67 height 18
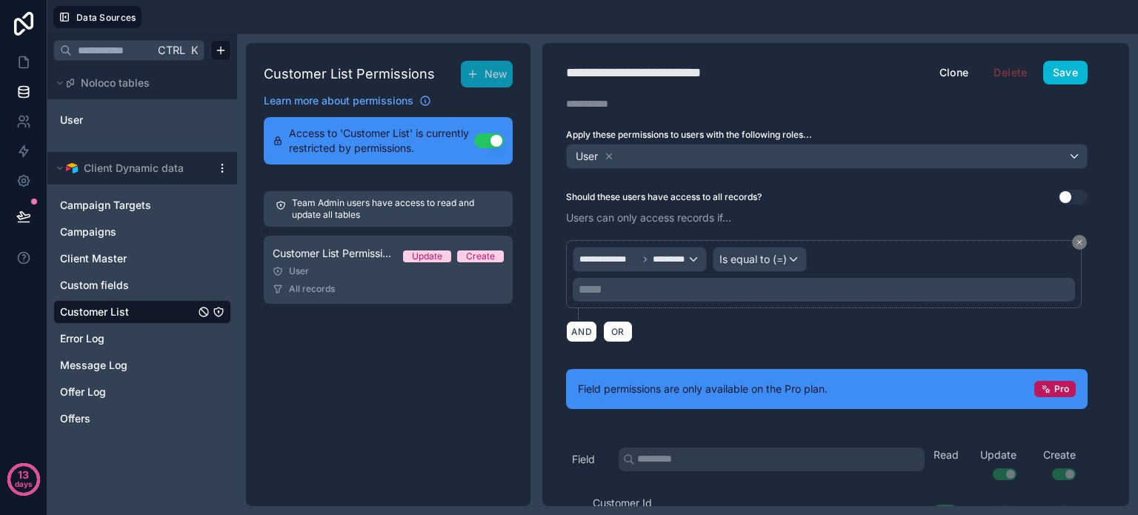
click at [613, 288] on p "***** ﻿" at bounding box center [825, 290] width 493 height 18
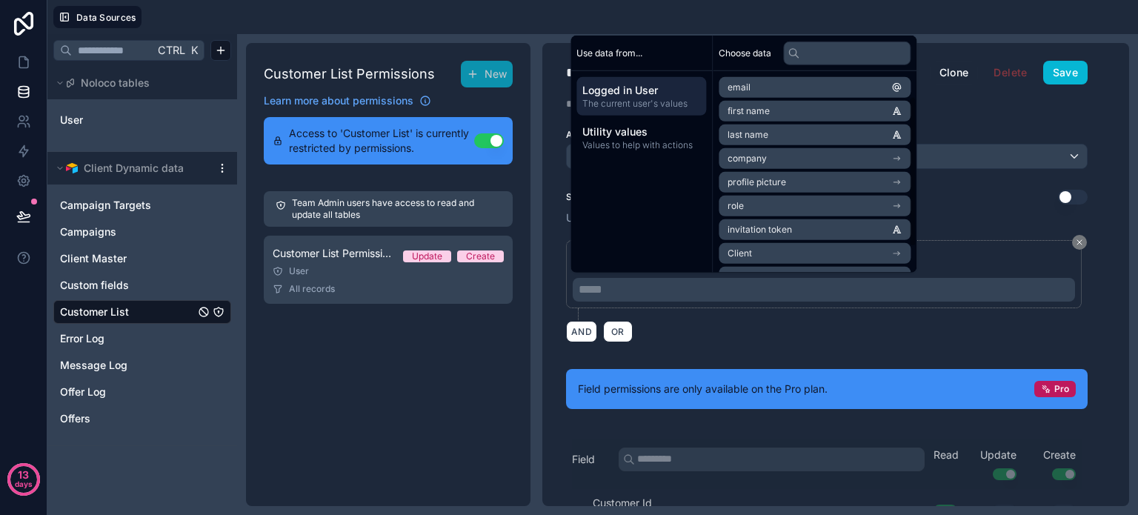
scroll to position [68, 0]
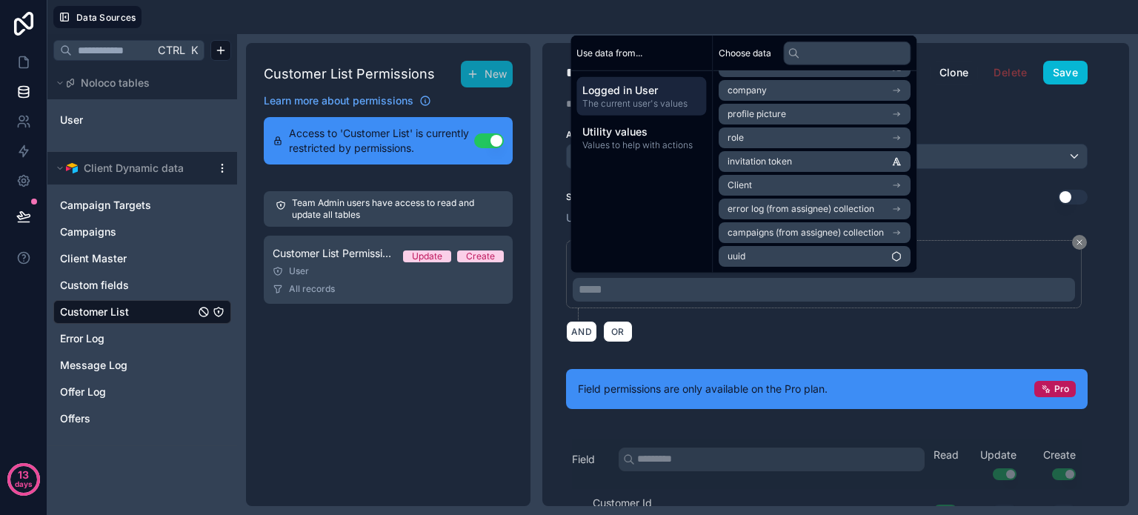
click at [882, 180] on li "Client" at bounding box center [815, 185] width 192 height 21
click at [865, 231] on li "user (from client)" at bounding box center [815, 232] width 192 height 21
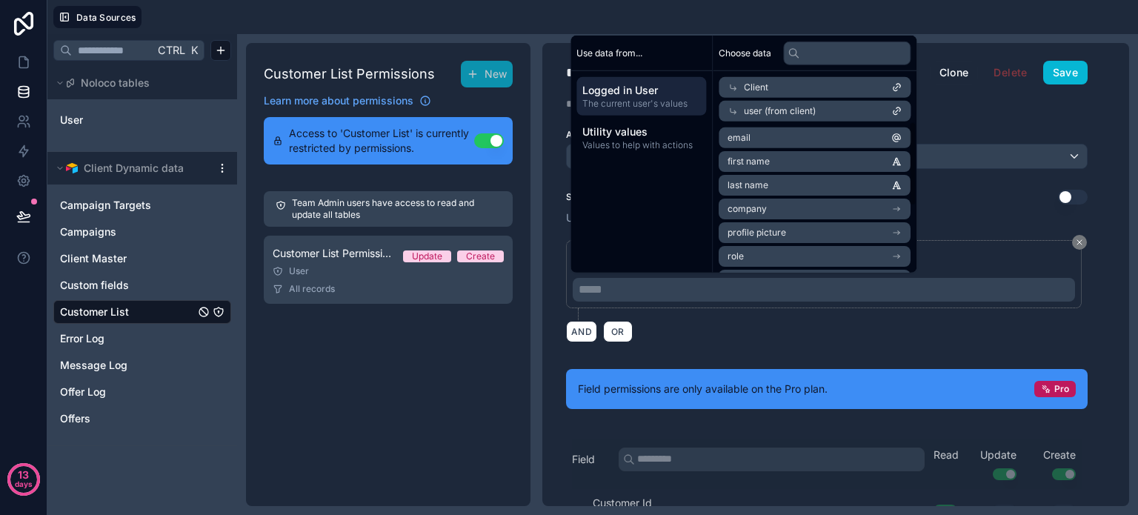
click at [664, 221] on div "Use data from... Logged in User The current user's values Utility values Values…" at bounding box center [641, 154] width 142 height 237
click at [968, 173] on div "**********" at bounding box center [826, 274] width 569 height 463
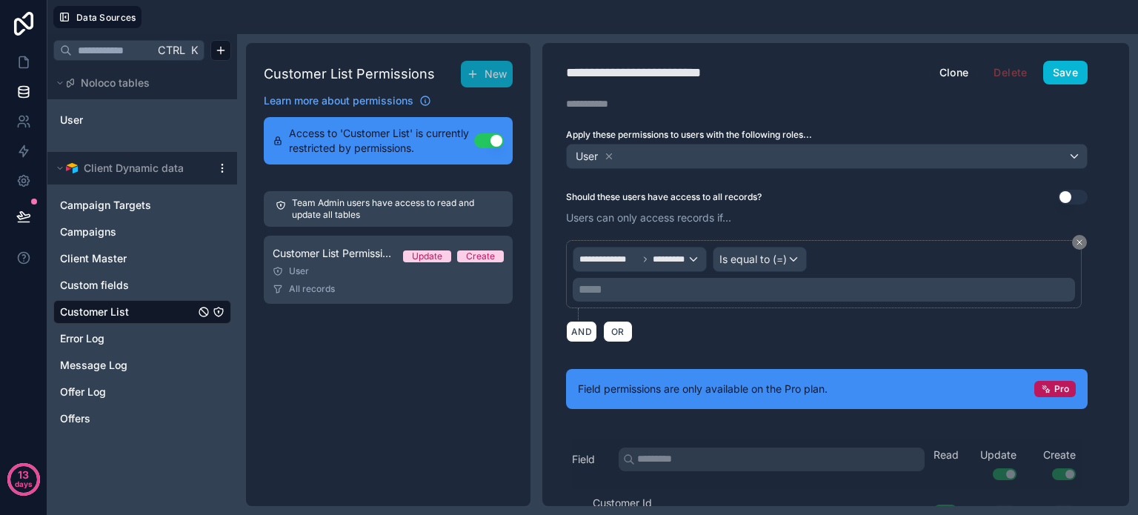
click at [640, 287] on p "***** ﻿" at bounding box center [825, 290] width 493 height 18
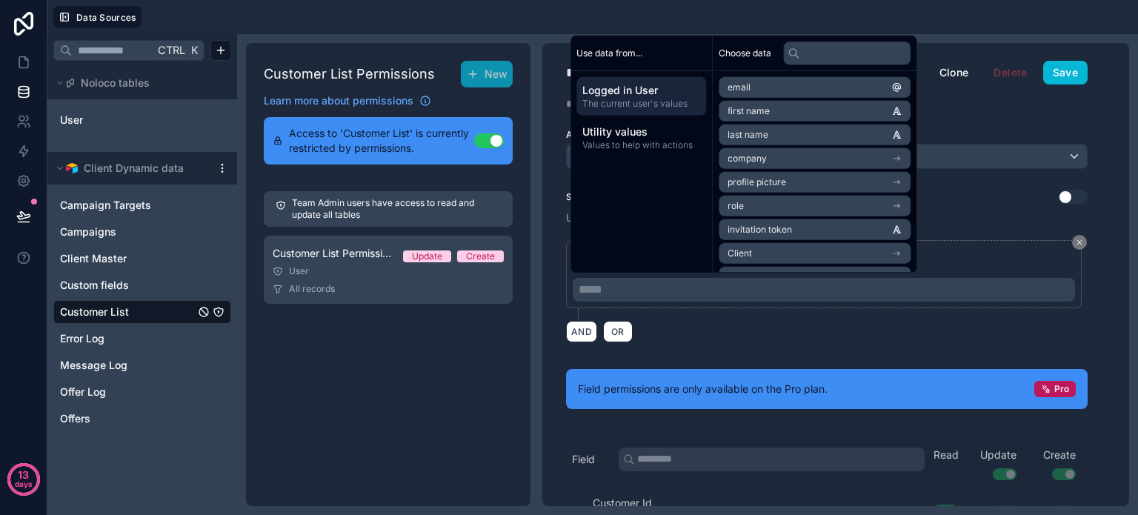
scroll to position [68, 0]
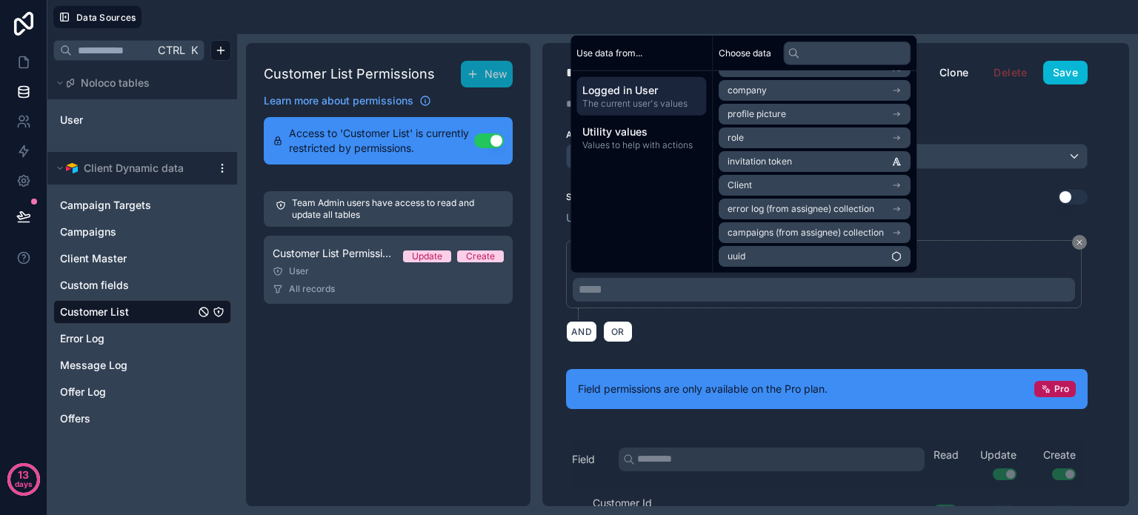
click at [806, 186] on li "Client" at bounding box center [815, 185] width 192 height 21
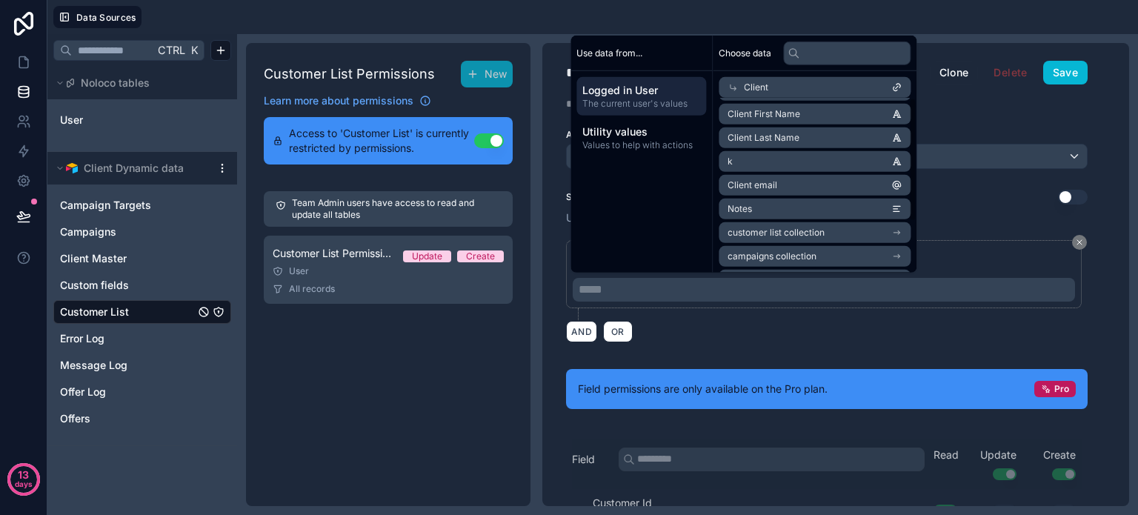
scroll to position [0, 0]
click at [824, 111] on li "Client Id" at bounding box center [815, 114] width 192 height 21
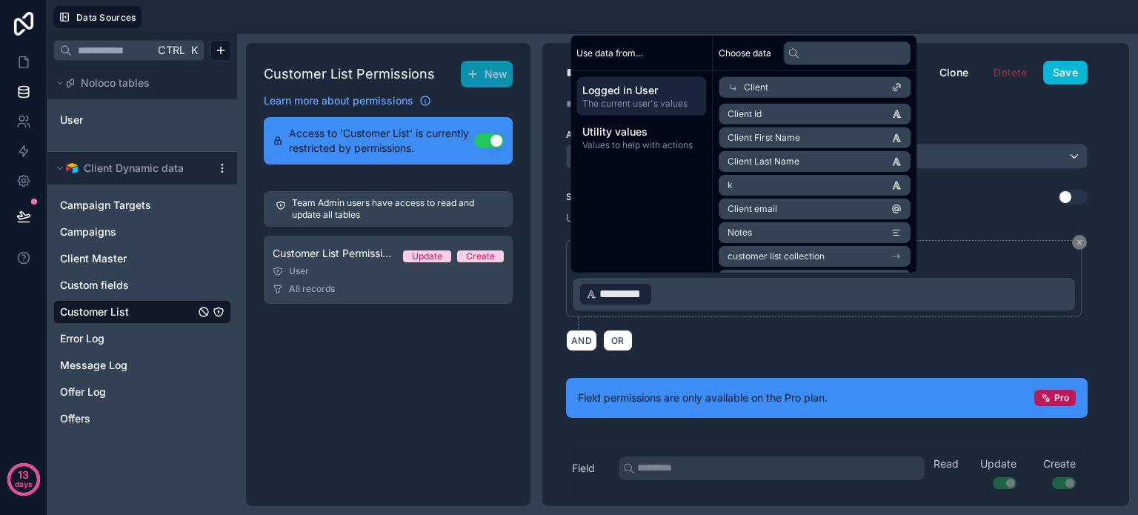
click at [782, 319] on div "**********" at bounding box center [827, 284] width 522 height 89
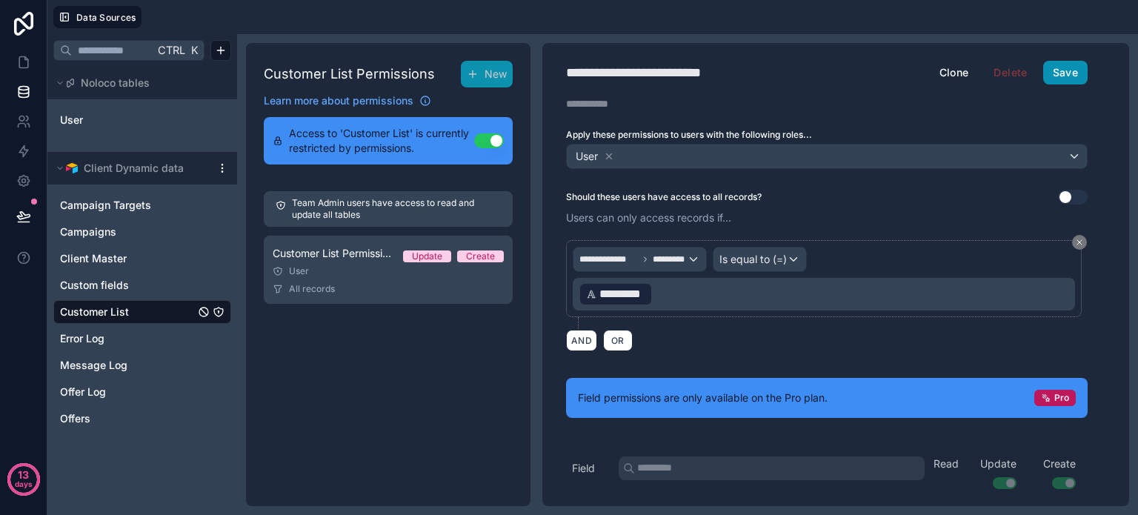
click at [1079, 78] on button "Save" at bounding box center [1065, 73] width 44 height 24
click at [1065, 68] on button "Save" at bounding box center [1065, 73] width 44 height 24
click at [94, 418] on link "Offers" at bounding box center [127, 418] width 135 height 15
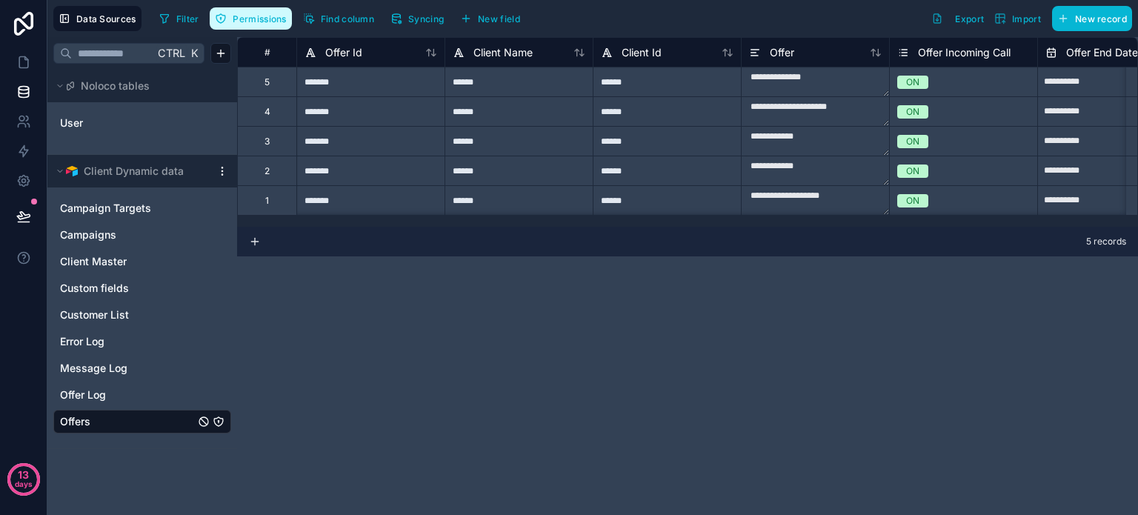
click at [247, 24] on button "Permissions" at bounding box center [250, 18] width 81 height 22
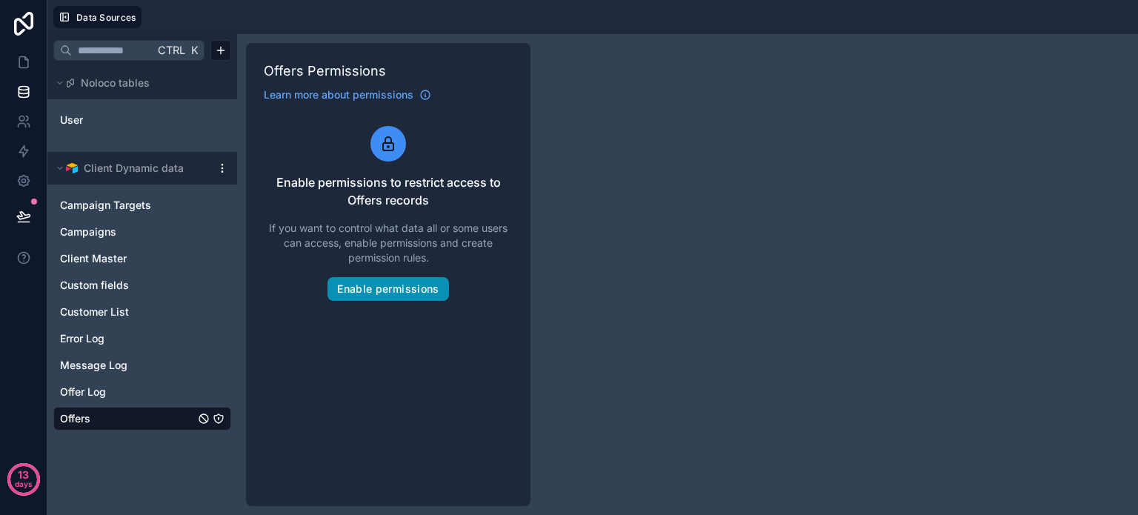
click at [361, 288] on button "Enable permissions" at bounding box center [387, 289] width 121 height 24
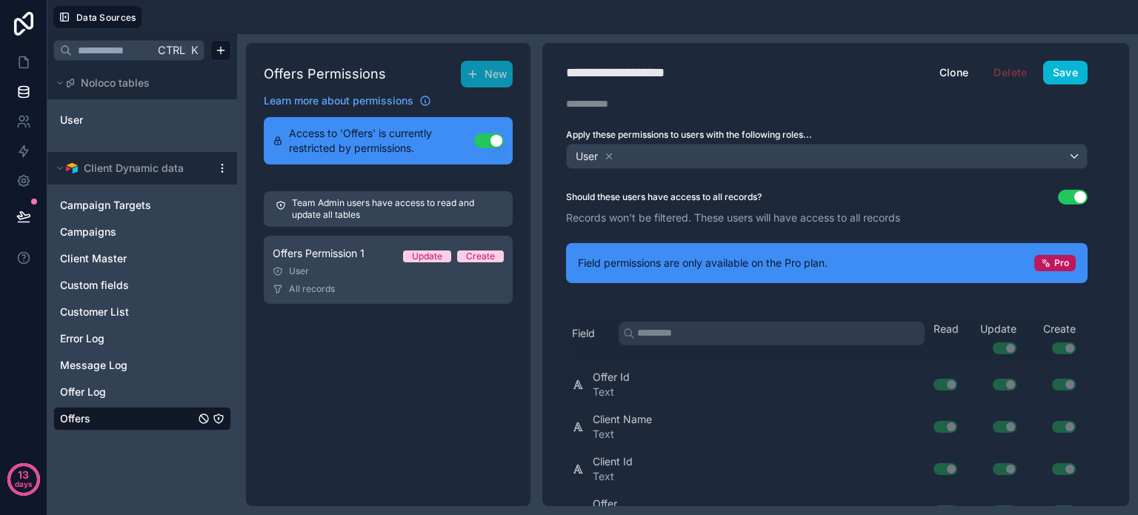
click at [1068, 194] on button "Use setting" at bounding box center [1073, 197] width 30 height 15
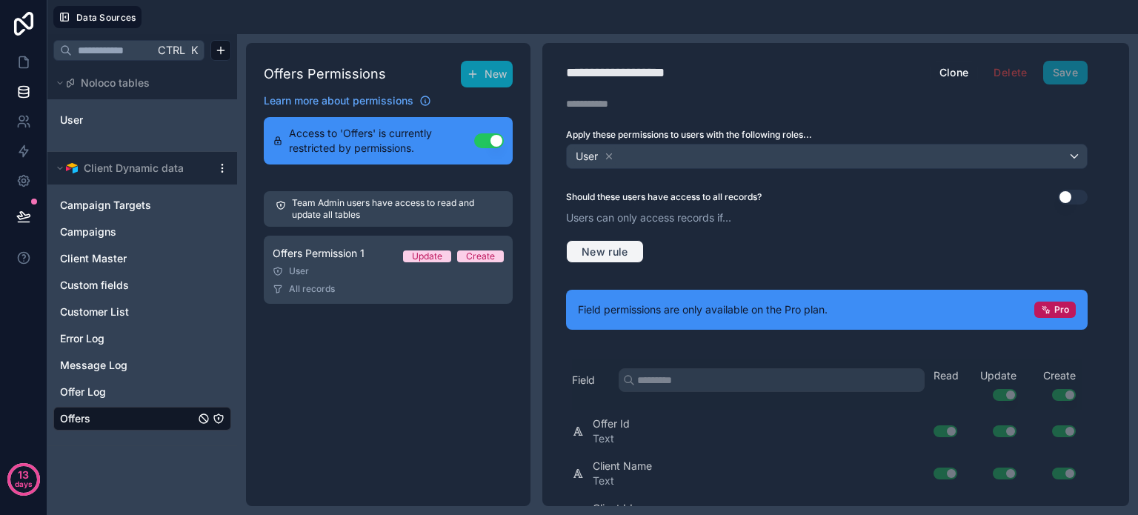
click at [600, 246] on span "New rule" at bounding box center [605, 251] width 59 height 13
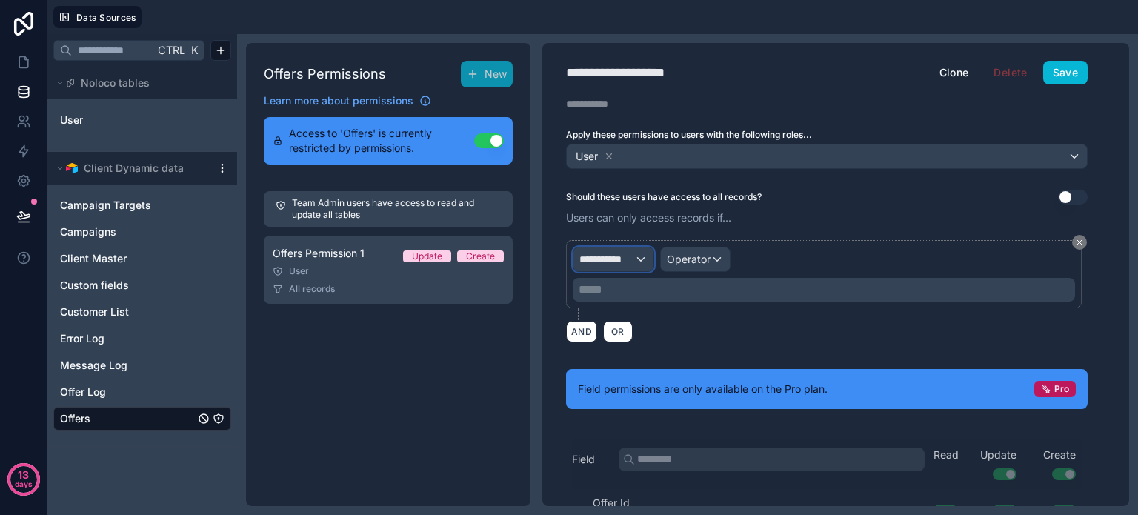
click at [630, 257] on span "**********" at bounding box center [606, 259] width 55 height 15
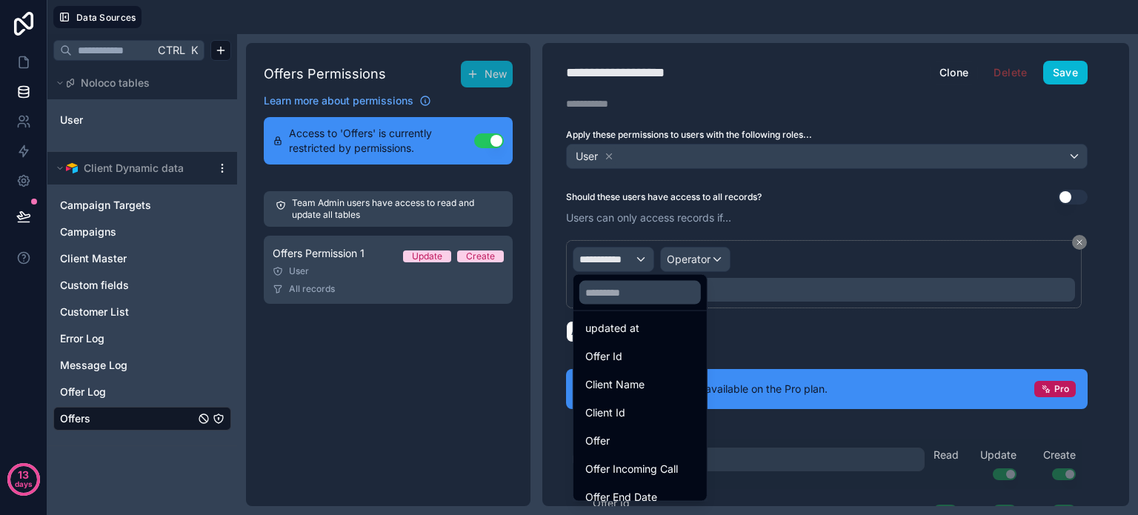
scroll to position [95, 0]
click at [619, 413] on span "Client Id" at bounding box center [605, 410] width 40 height 18
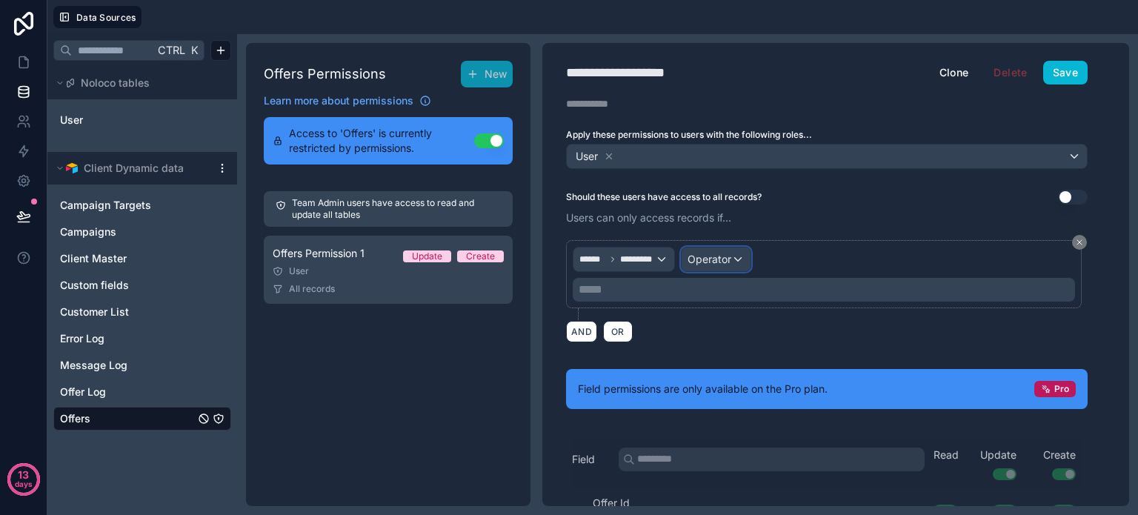
click at [724, 254] on span "Operator" at bounding box center [709, 259] width 44 height 13
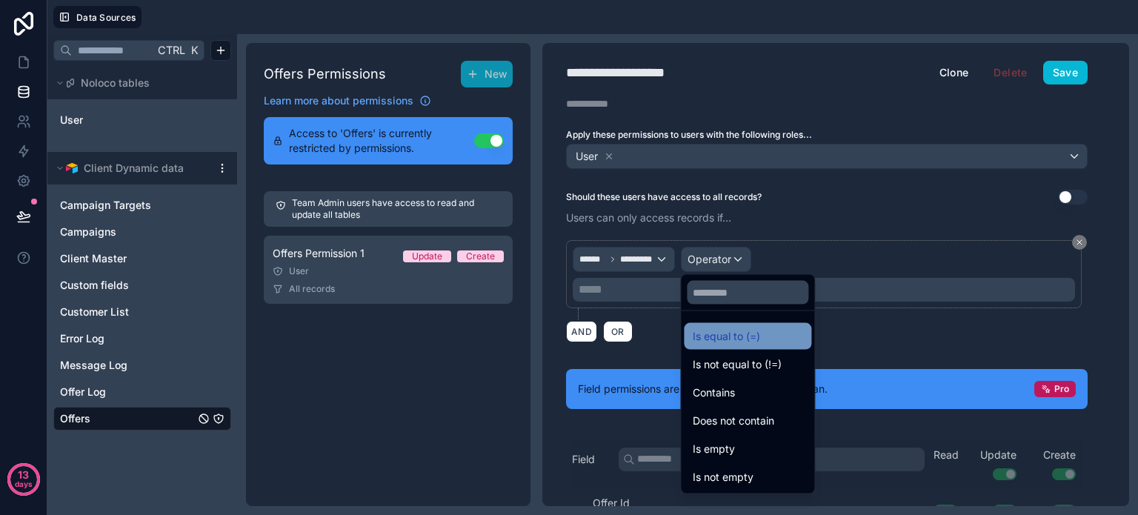
click at [717, 340] on span "Is equal to (=)" at bounding box center [726, 336] width 67 height 18
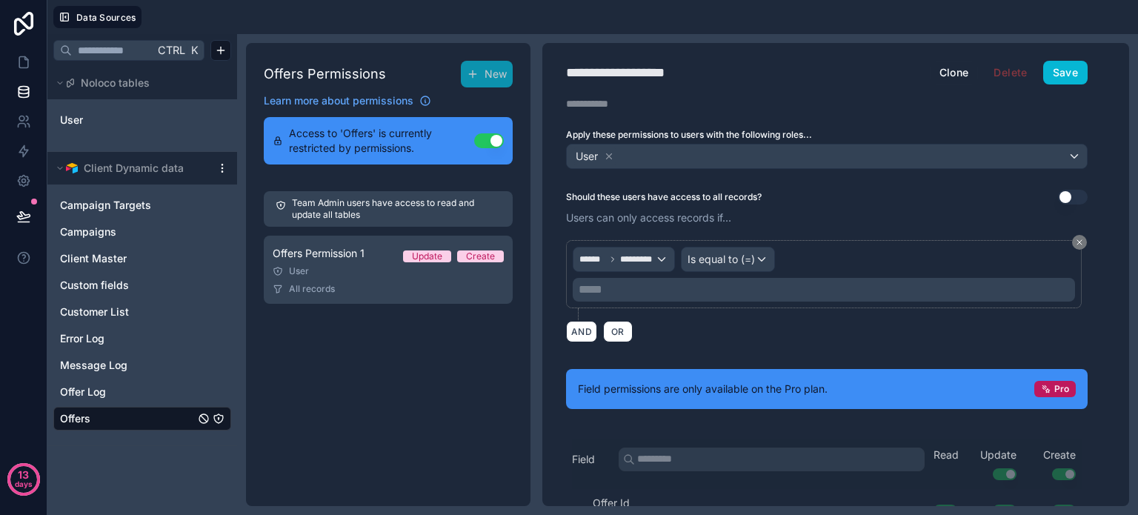
click at [607, 284] on p "***** ﻿" at bounding box center [825, 290] width 493 height 18
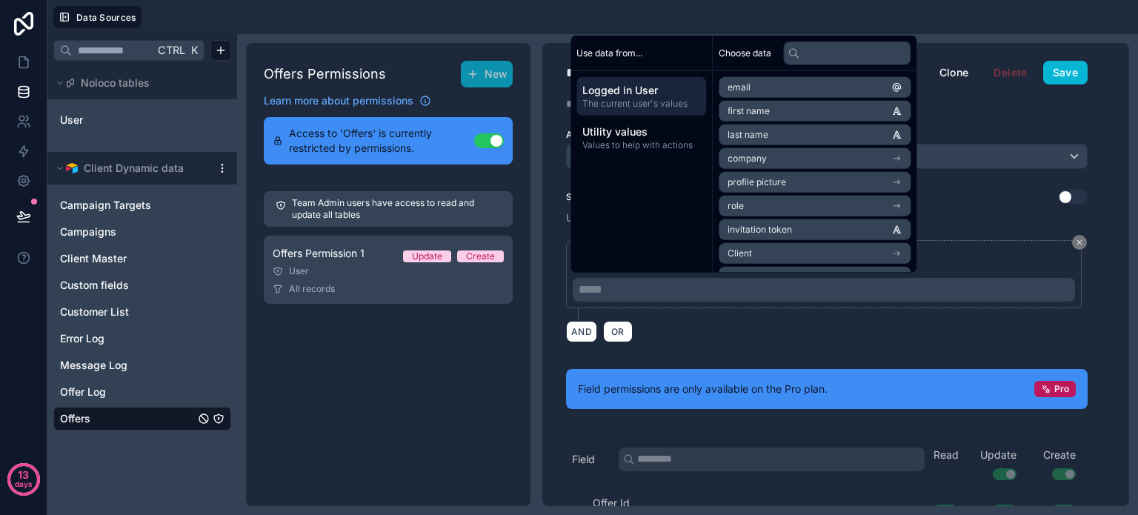
scroll to position [68, 0]
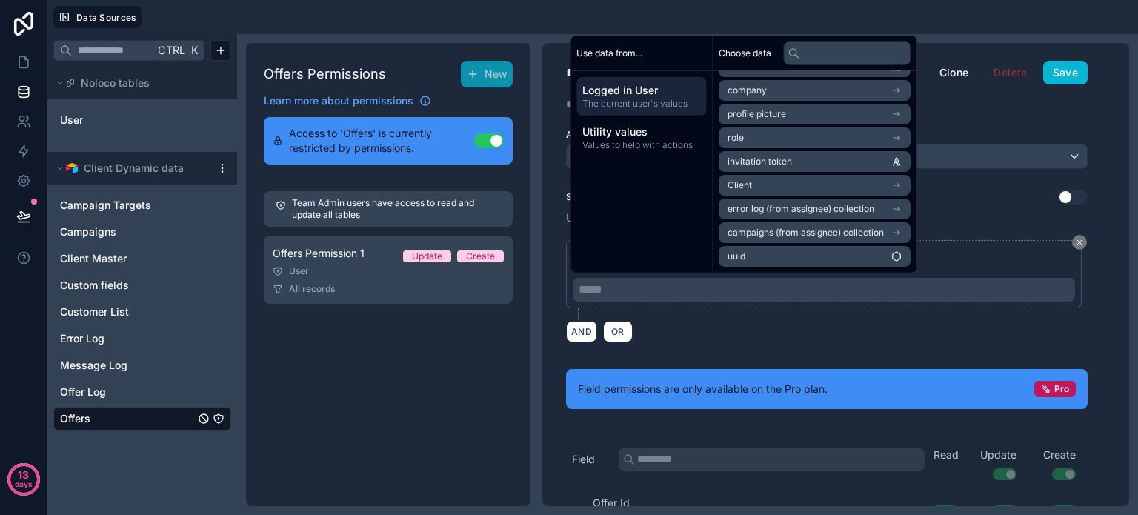
click at [772, 179] on li "Client" at bounding box center [815, 185] width 192 height 21
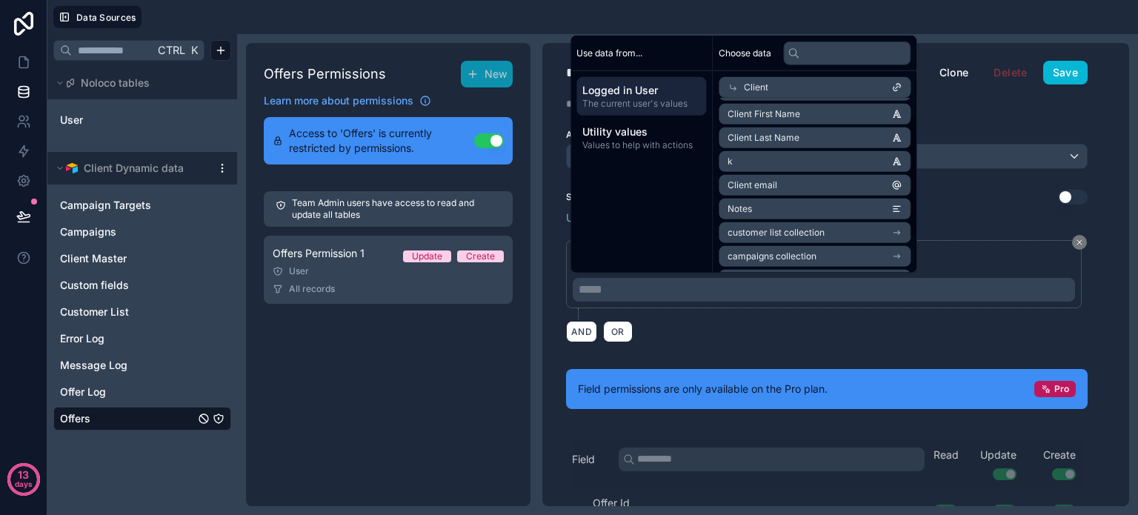
scroll to position [0, 0]
click at [773, 115] on li "Client Id" at bounding box center [815, 114] width 192 height 21
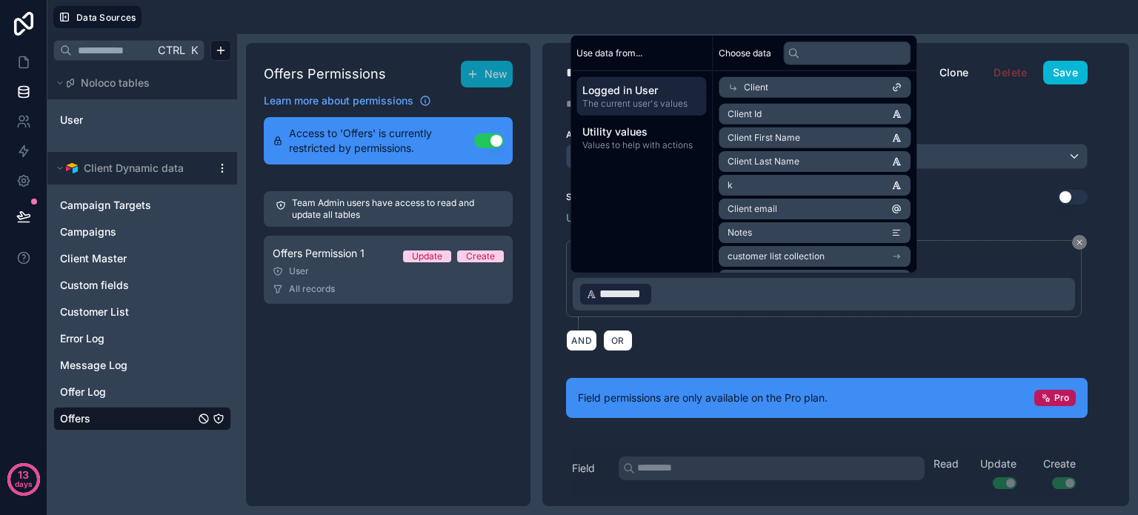
click at [703, 347] on div "AND OR" at bounding box center [827, 340] width 522 height 22
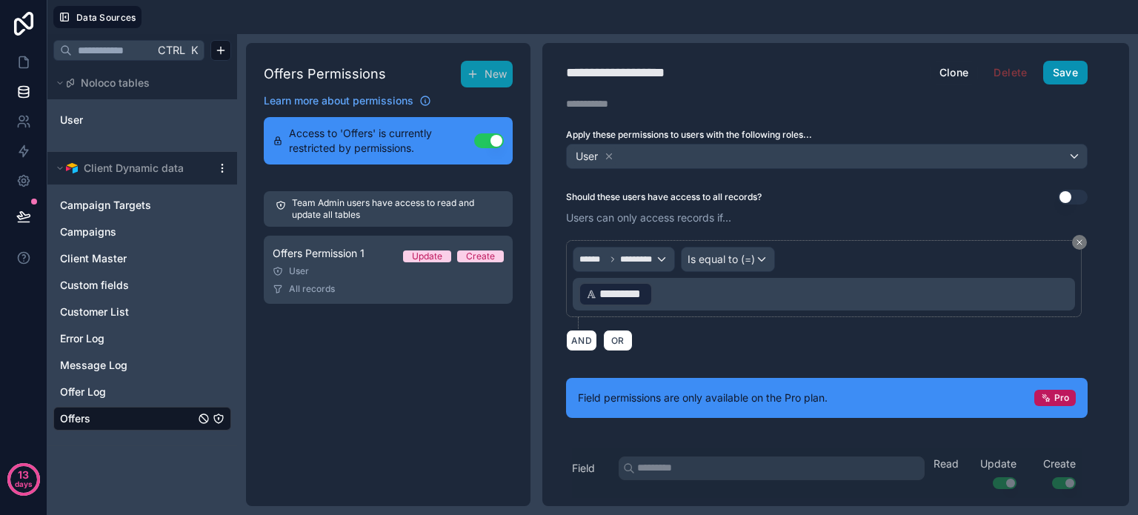
click at [1067, 70] on button "Save" at bounding box center [1065, 73] width 44 height 24
click at [92, 283] on span "Custom fields" at bounding box center [94, 285] width 69 height 15
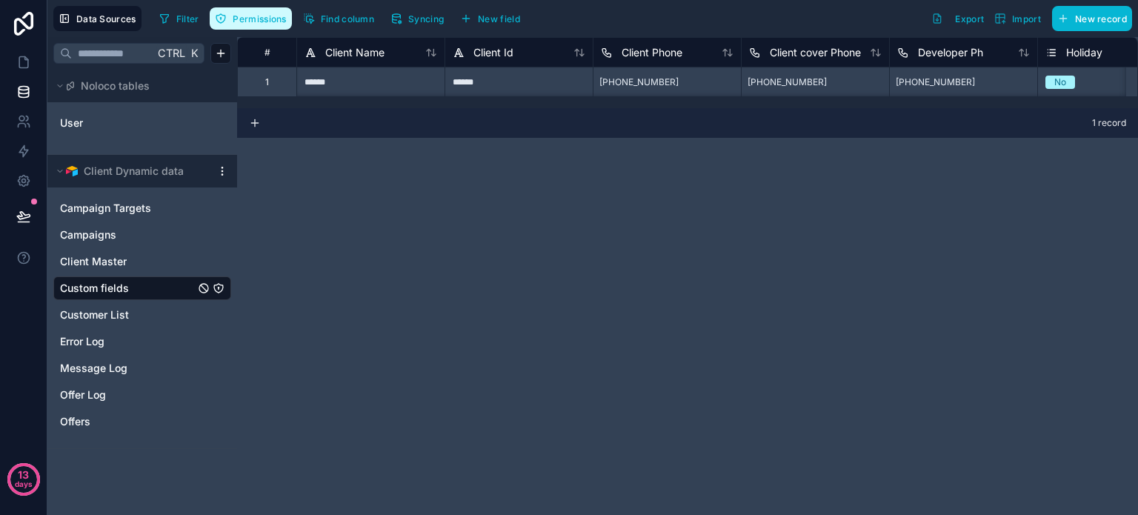
click at [244, 20] on span "Permissions" at bounding box center [259, 18] width 53 height 11
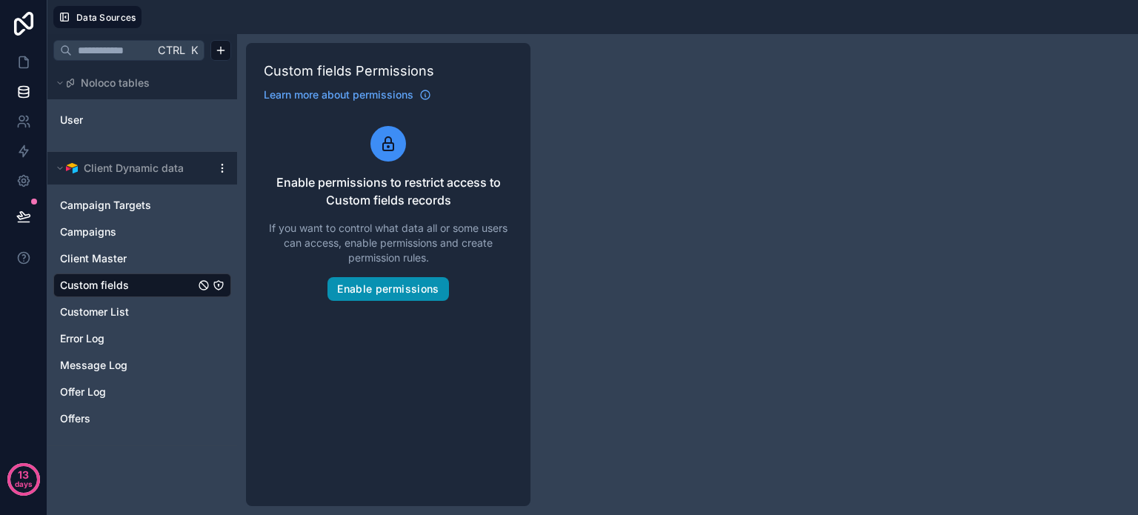
click at [374, 287] on button "Enable permissions" at bounding box center [387, 289] width 121 height 24
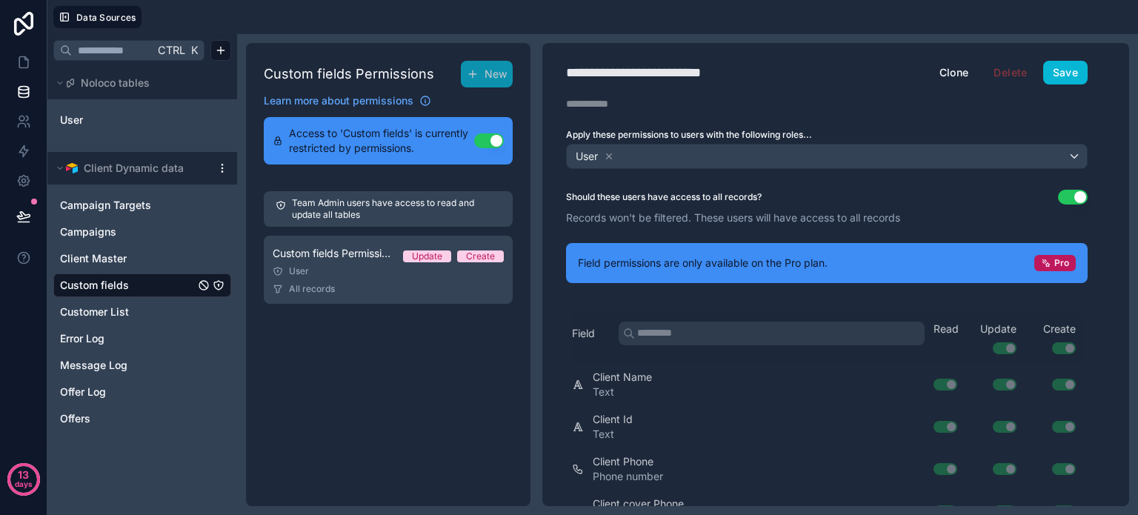
click at [1061, 192] on button "Use setting" at bounding box center [1073, 197] width 30 height 15
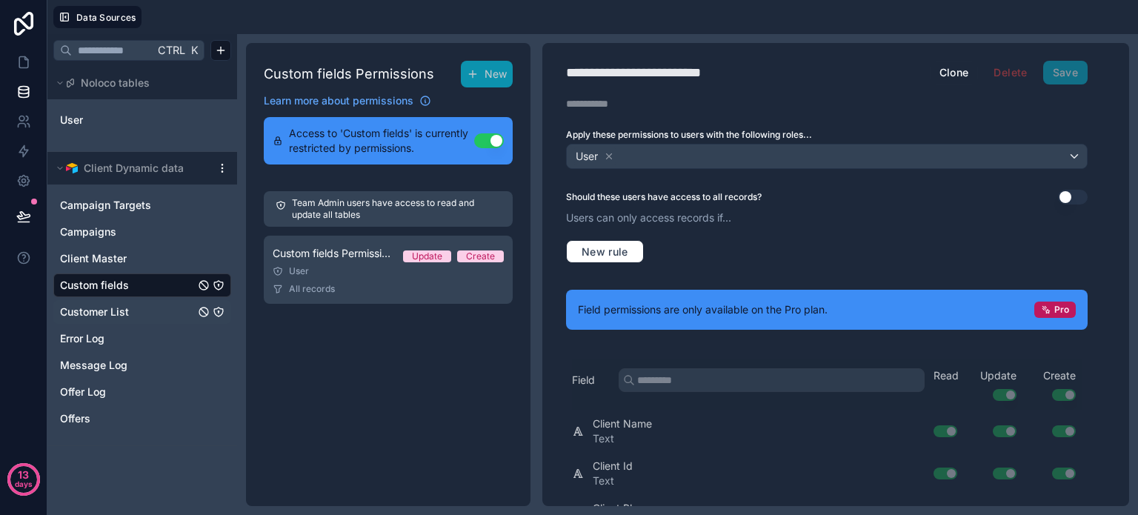
click at [136, 307] on link "Customer List" at bounding box center [127, 311] width 135 height 15
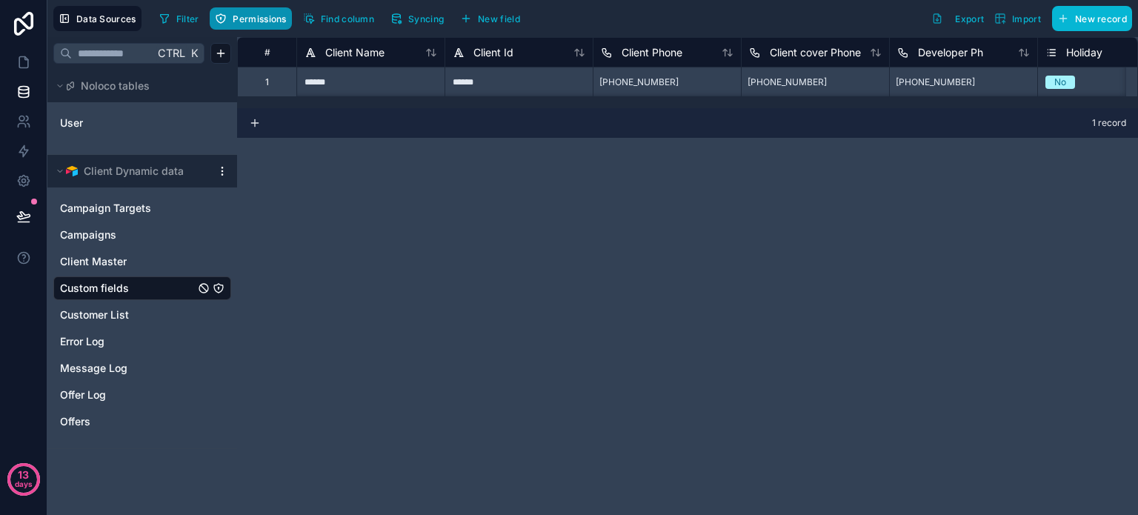
click at [240, 23] on span "Permissions" at bounding box center [259, 18] width 53 height 11
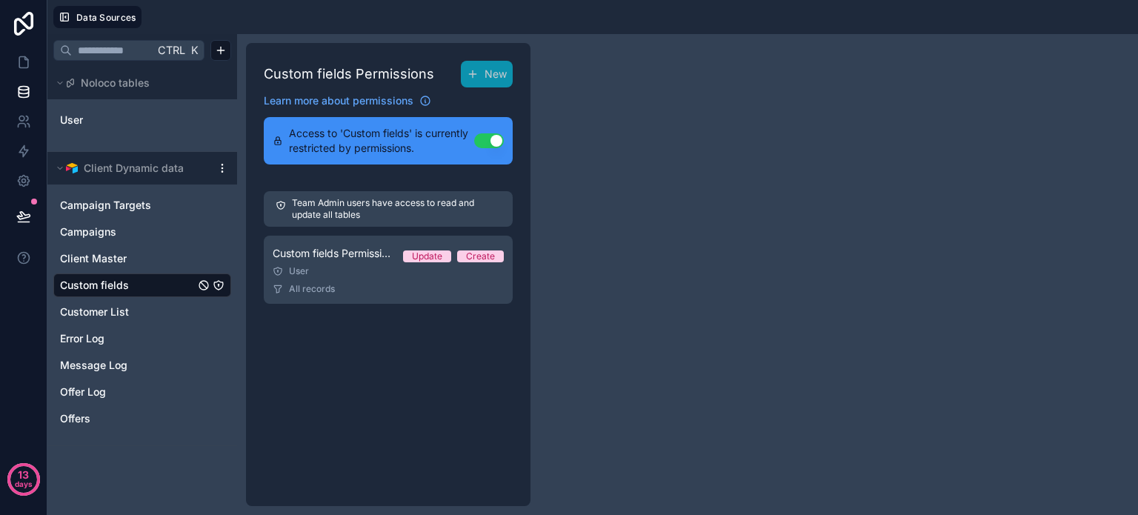
click at [385, 329] on div "Custom fields Permissions New Learn more about permissions Access to 'Custom fi…" at bounding box center [388, 274] width 284 height 463
click at [421, 369] on div "Custom fields Permissions New Learn more about permissions Access to 'Custom fi…" at bounding box center [388, 274] width 284 height 463
click at [360, 364] on div "Custom fields Permissions New Learn more about permissions Access to 'Custom fi…" at bounding box center [388, 274] width 284 height 463
click at [24, 67] on icon at bounding box center [23, 62] width 9 height 11
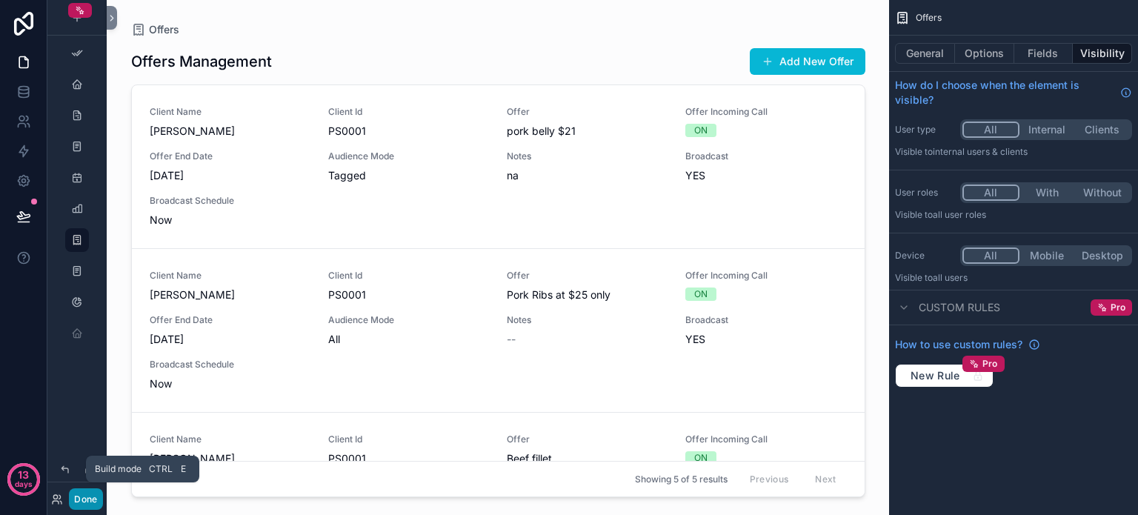
click at [87, 500] on button "Done" at bounding box center [85, 498] width 33 height 21
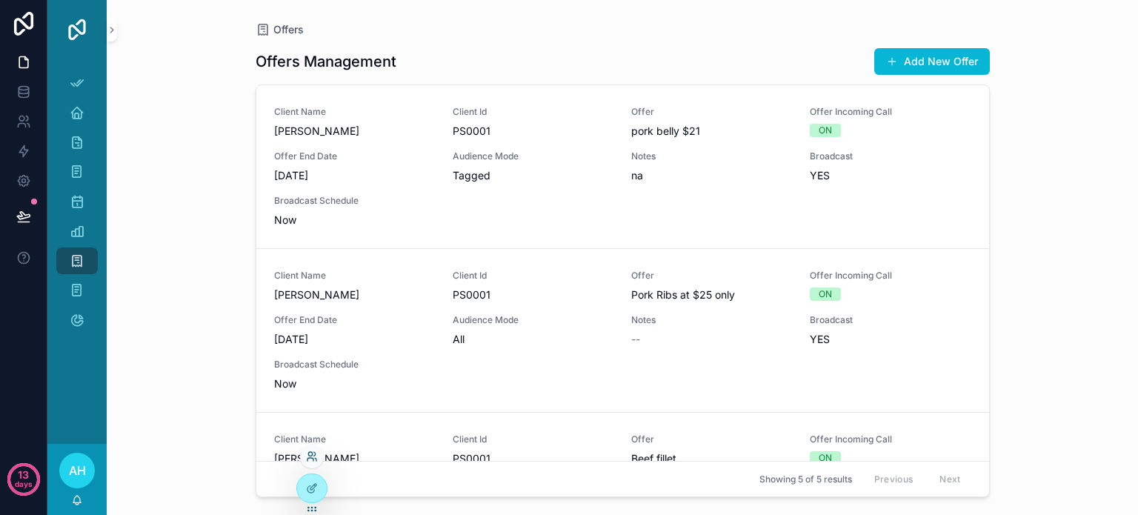
click at [310, 456] on icon at bounding box center [310, 454] width 4 height 4
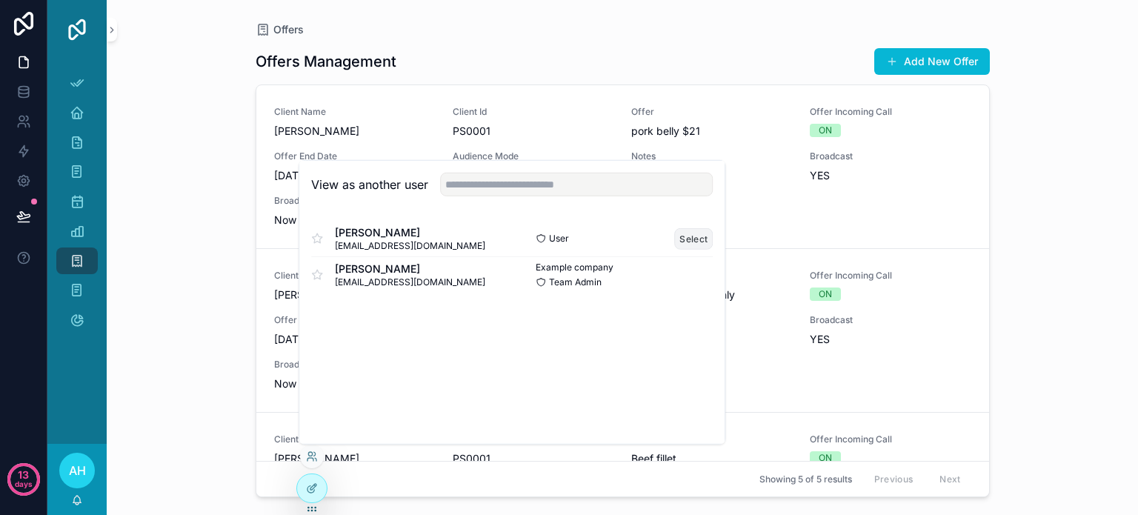
click at [693, 236] on button "Select" at bounding box center [693, 237] width 39 height 21
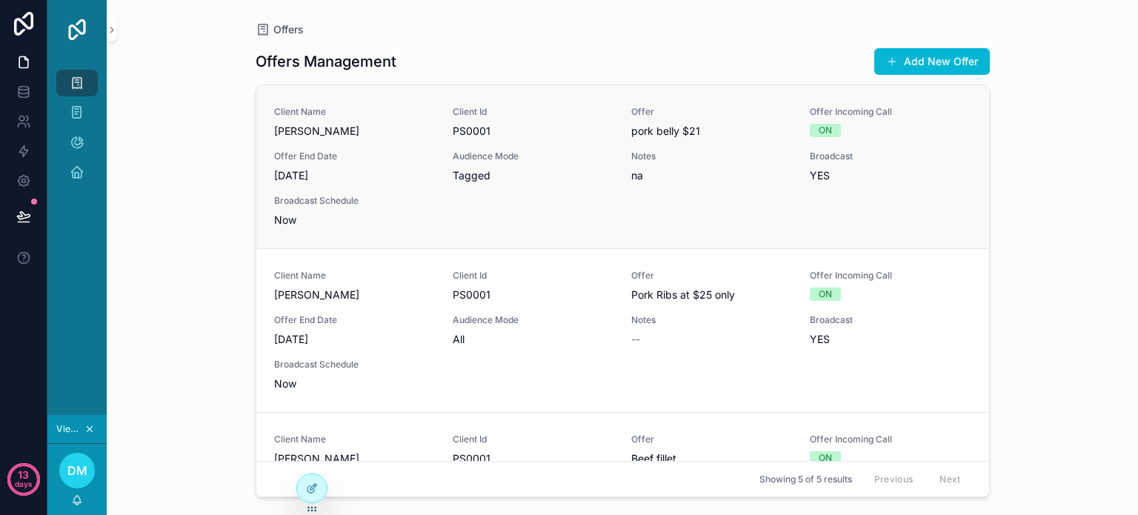
click at [657, 219] on div "Client Name [PERSON_NAME] Client Id PS0001 Offer pork belly $21 Offer Incoming …" at bounding box center [622, 166] width 697 height 121
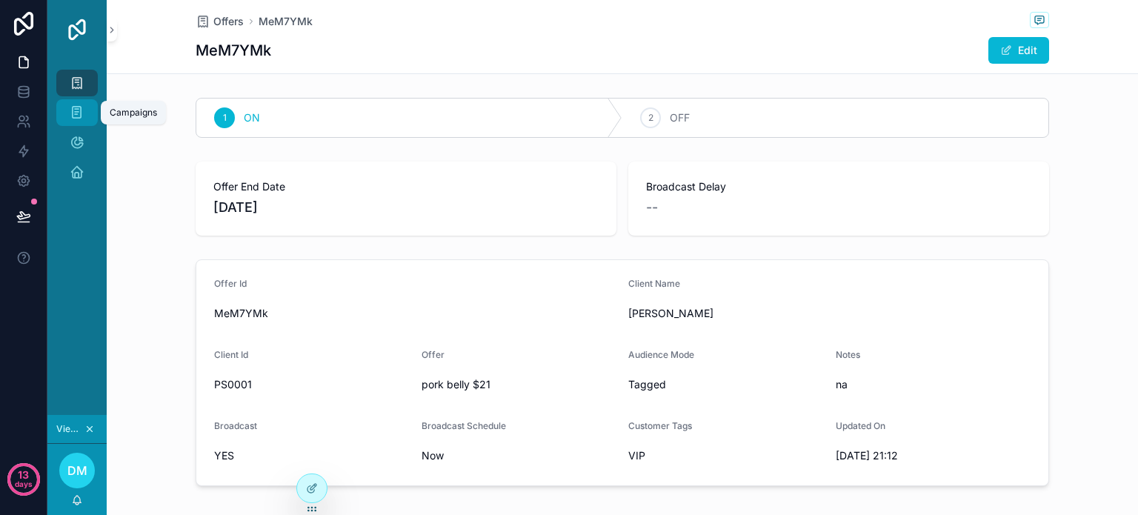
click at [80, 111] on icon "scrollable content" at bounding box center [77, 112] width 14 height 15
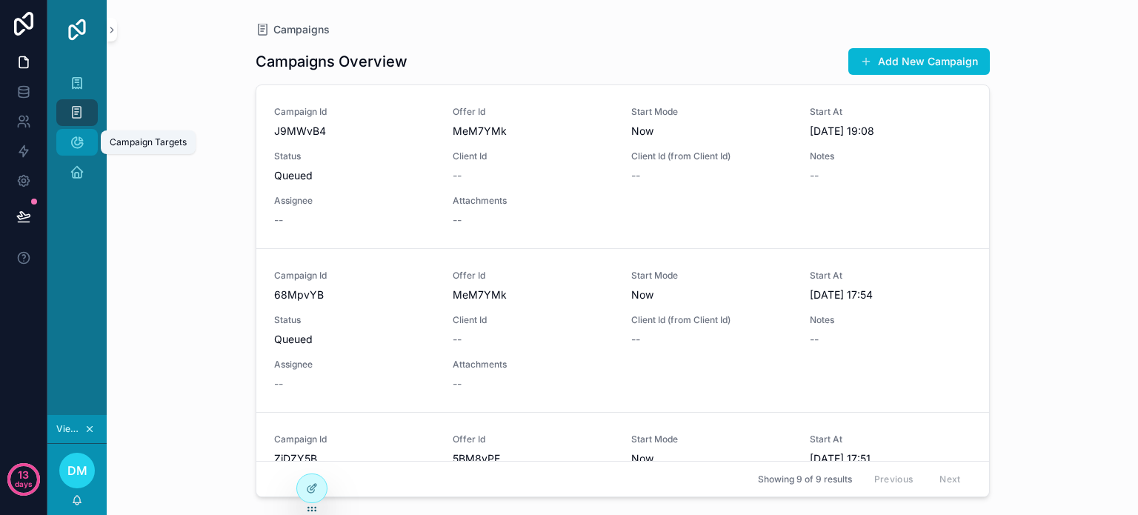
click at [72, 139] on icon "scrollable content" at bounding box center [77, 142] width 15 height 15
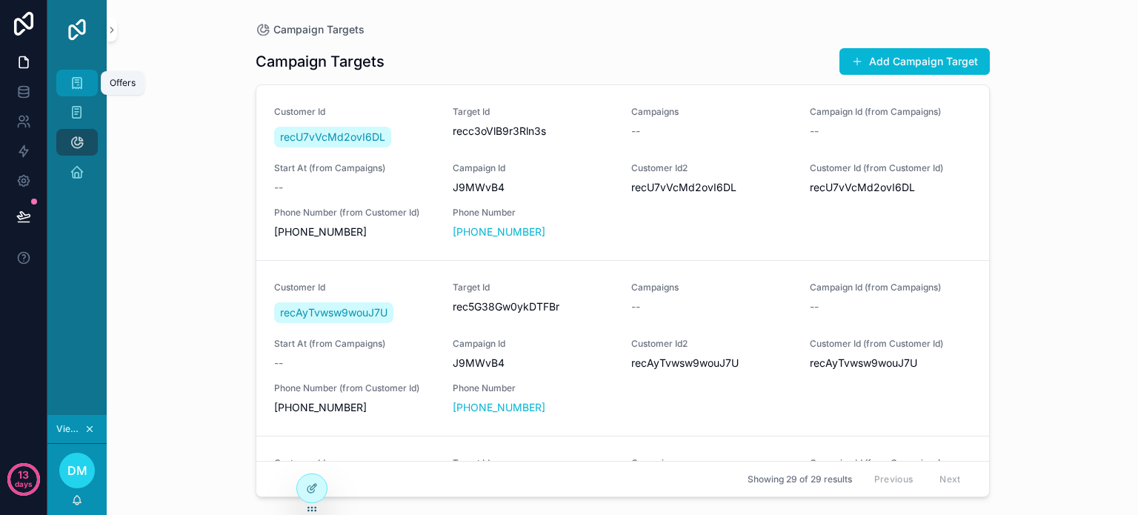
click at [84, 82] on icon "scrollable content" at bounding box center [77, 83] width 15 height 15
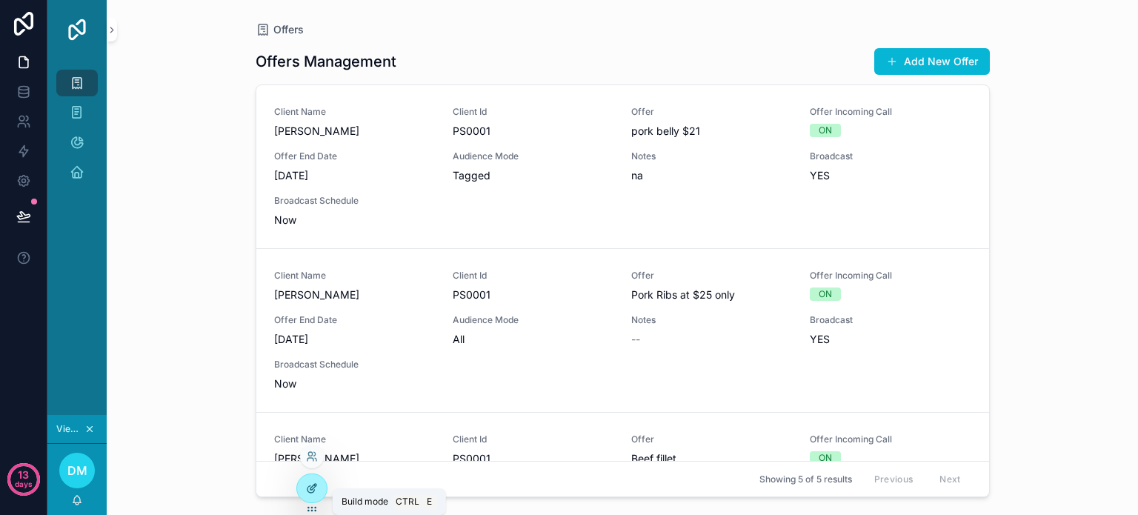
click at [309, 486] on icon at bounding box center [310, 489] width 7 height 7
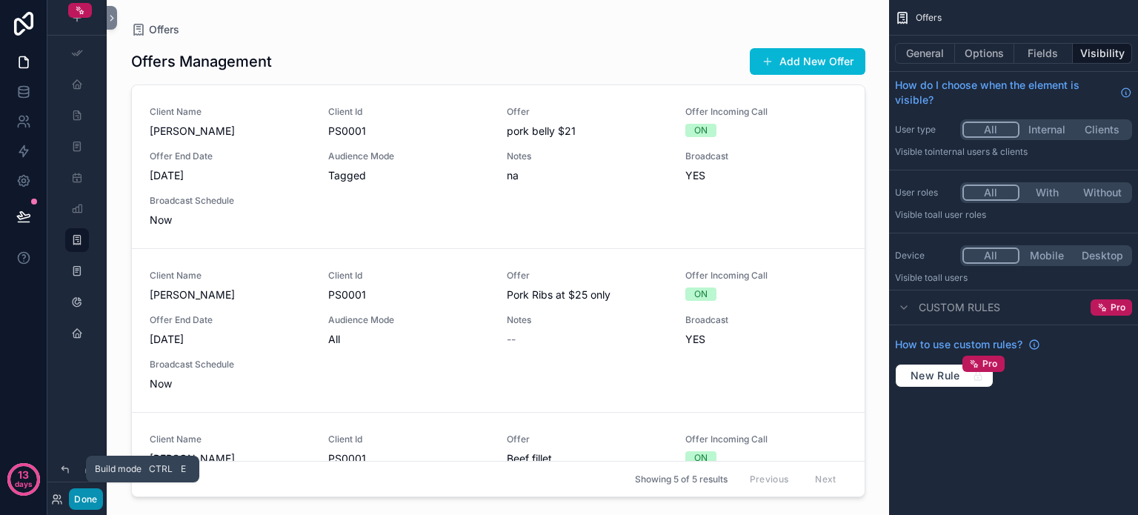
click at [74, 500] on button "Done" at bounding box center [85, 498] width 33 height 21
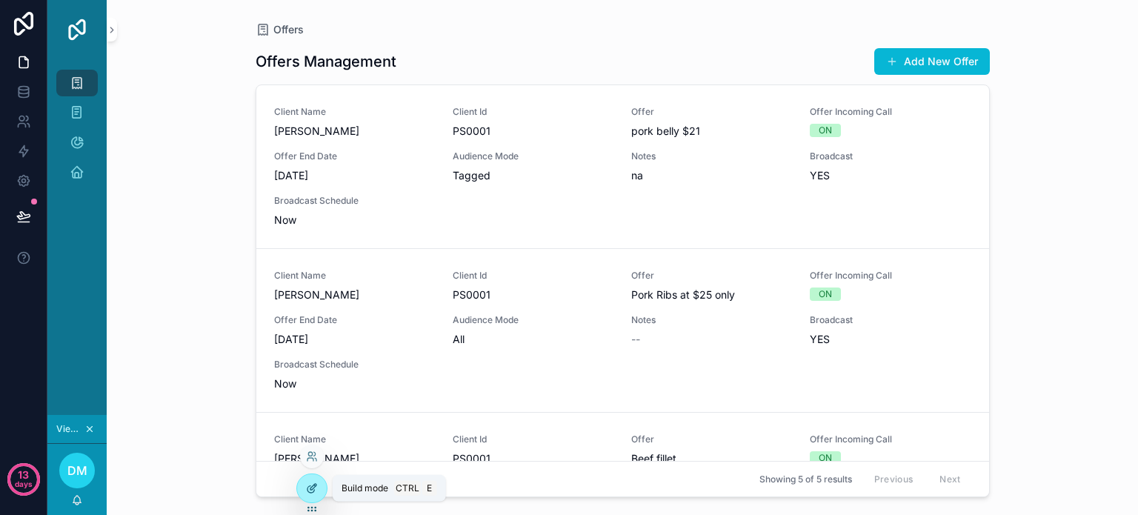
click at [307, 487] on icon at bounding box center [312, 488] width 12 height 12
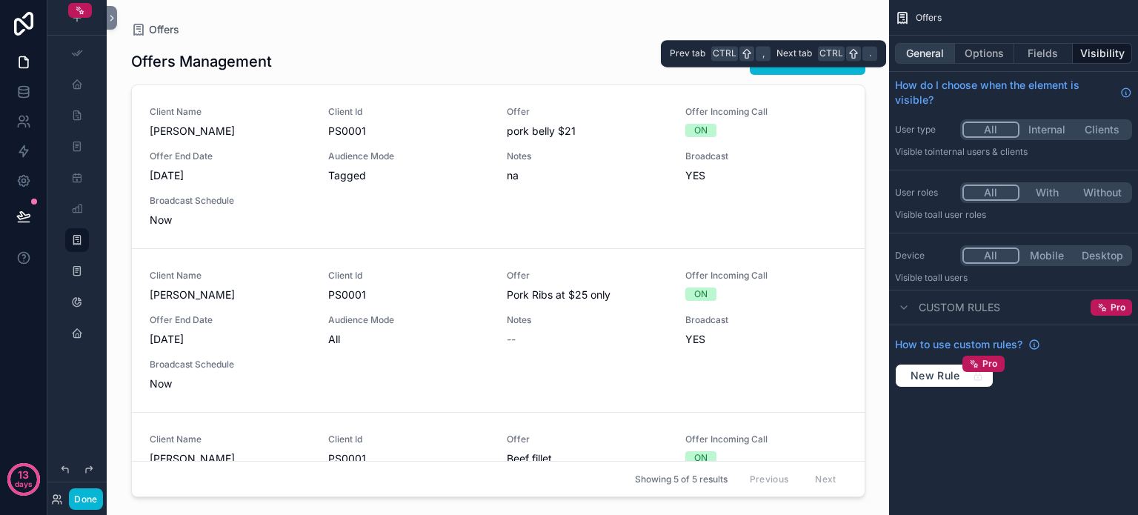
click at [929, 52] on button "General" at bounding box center [925, 53] width 60 height 21
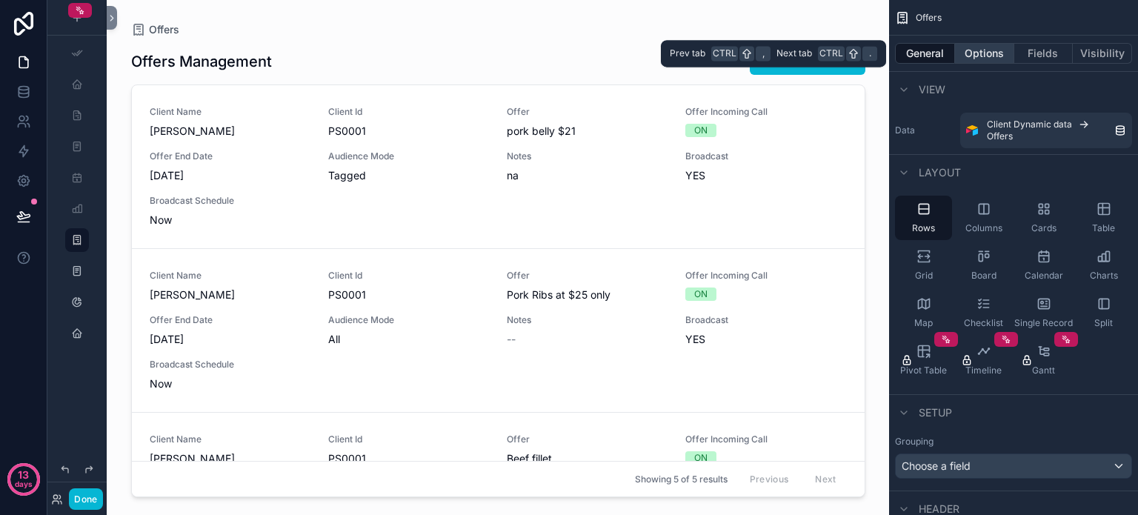
click at [971, 54] on button "Options" at bounding box center [984, 53] width 59 height 21
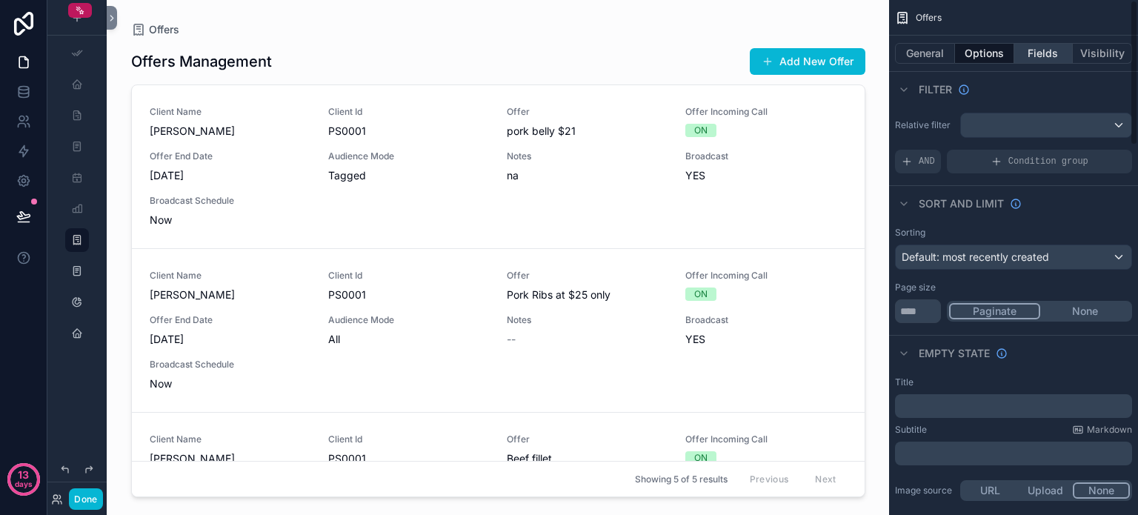
click at [1031, 53] on button "Fields" at bounding box center [1043, 53] width 59 height 21
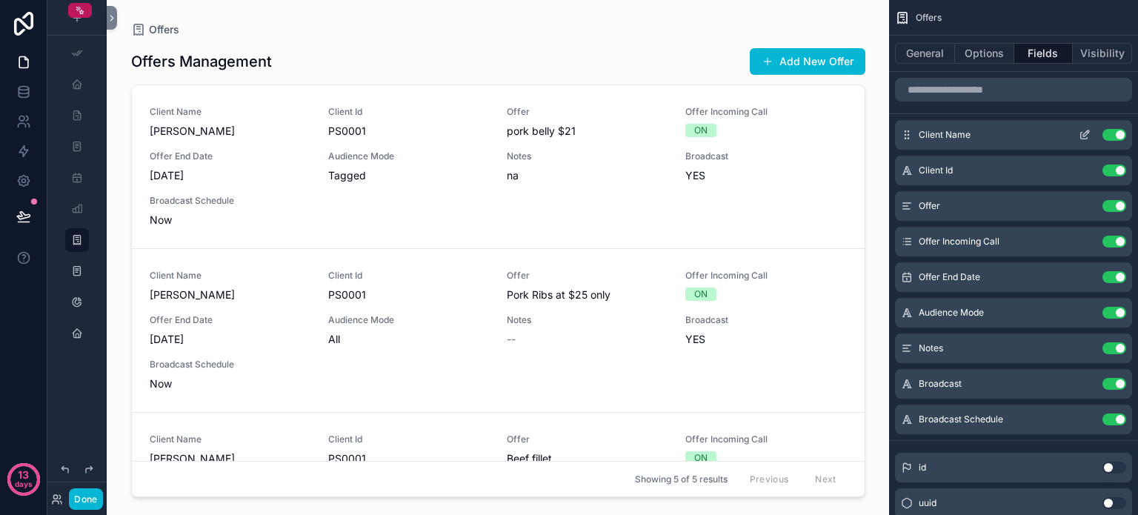
click at [1109, 136] on button "Use setting" at bounding box center [1114, 135] width 24 height 12
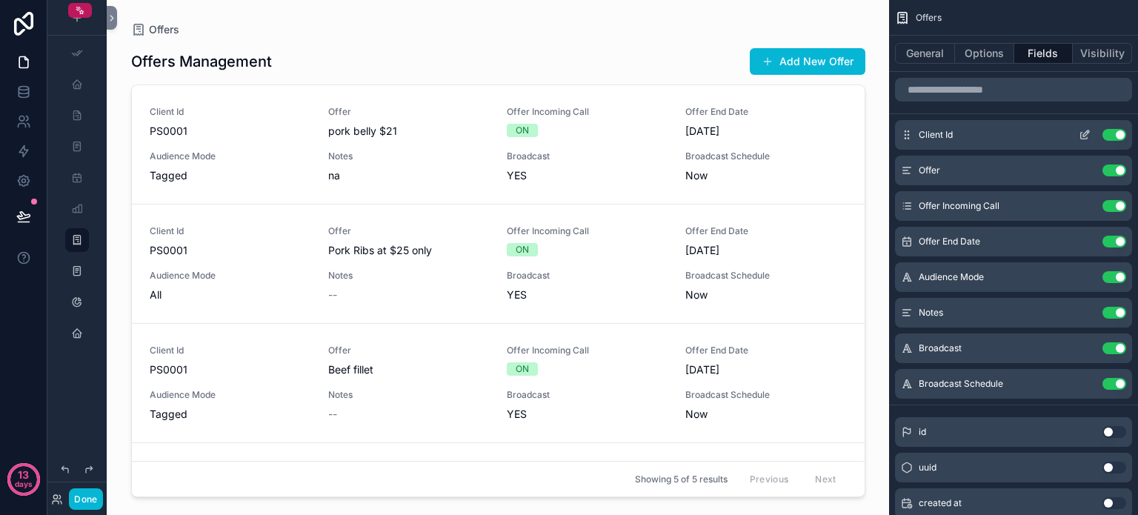
click at [1110, 134] on button "Use setting" at bounding box center [1114, 135] width 24 height 12
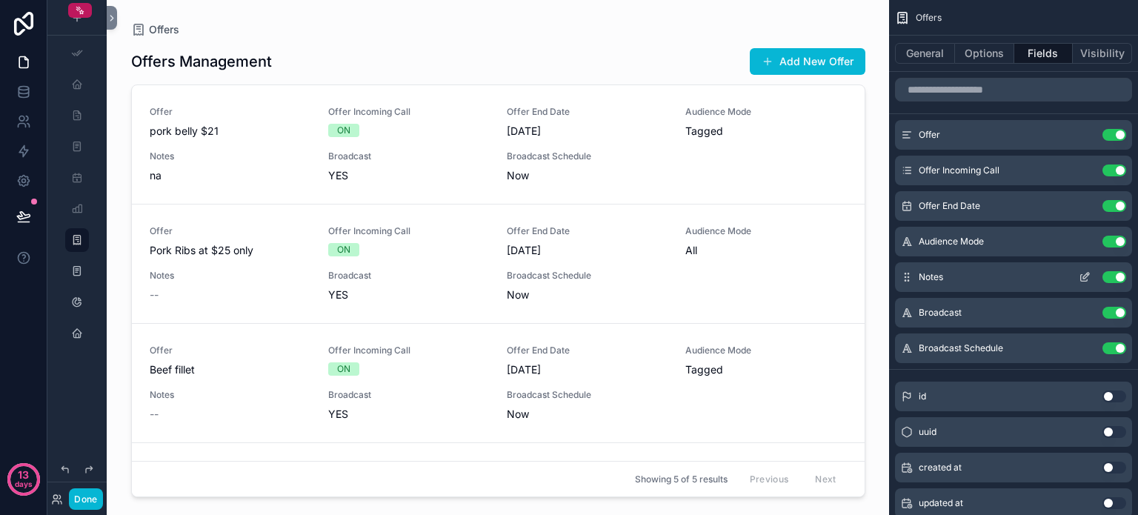
click at [1107, 275] on button "Use setting" at bounding box center [1114, 277] width 24 height 12
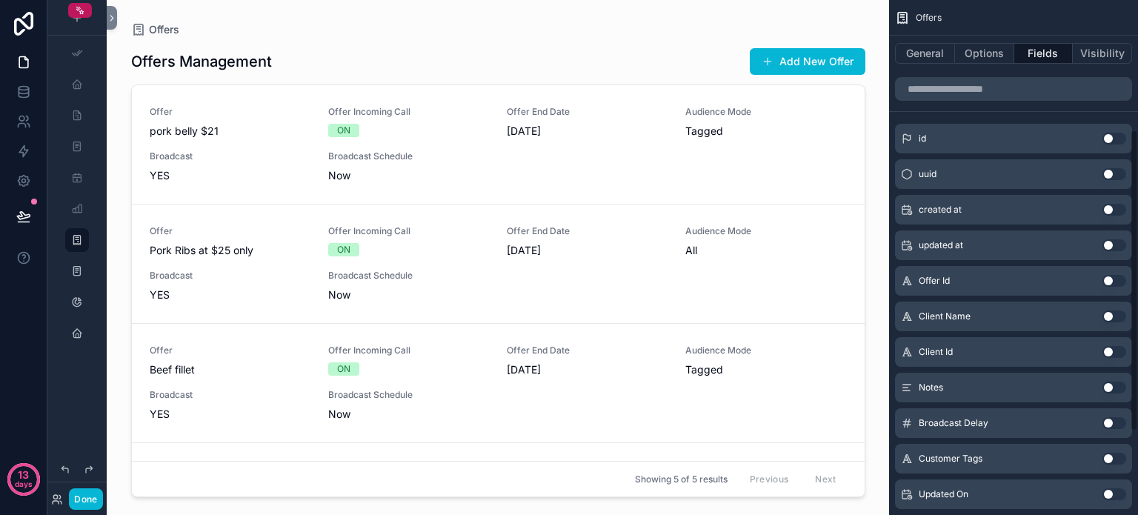
scroll to position [296, 0]
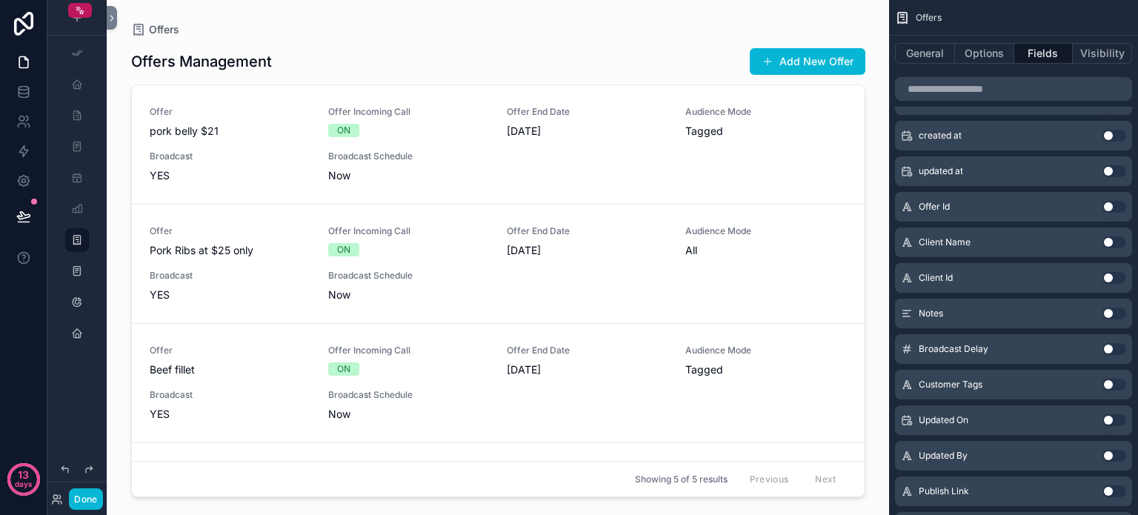
click at [1113, 344] on button "Use setting" at bounding box center [1114, 349] width 24 height 12
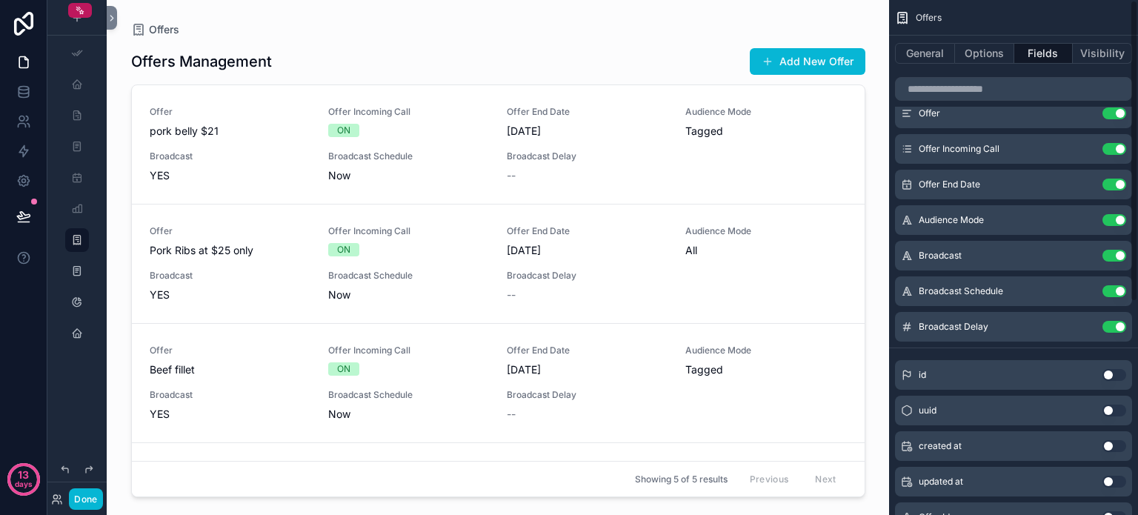
scroll to position [0, 0]
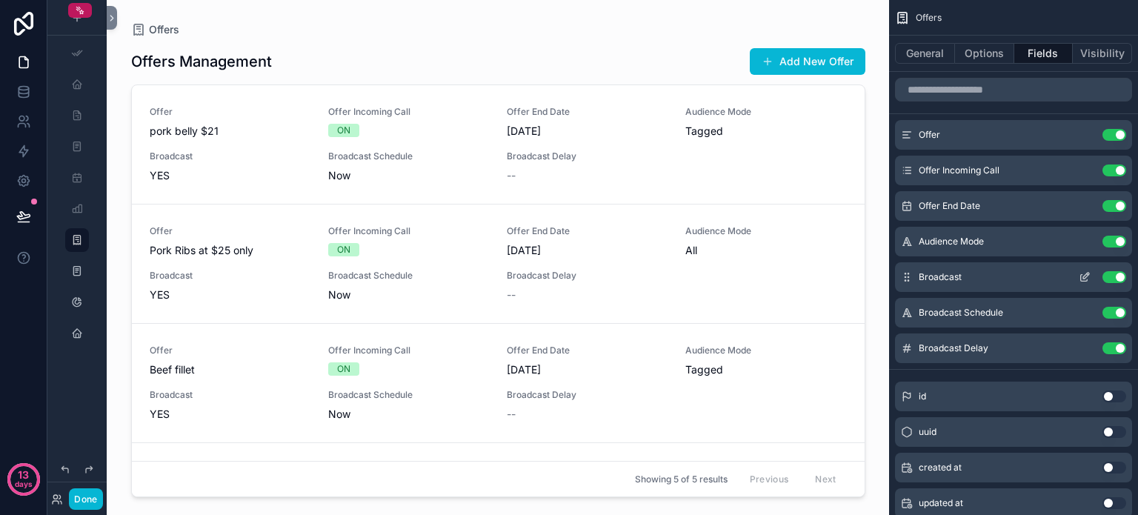
click at [1083, 275] on icon "scrollable content" at bounding box center [1085, 277] width 12 height 12
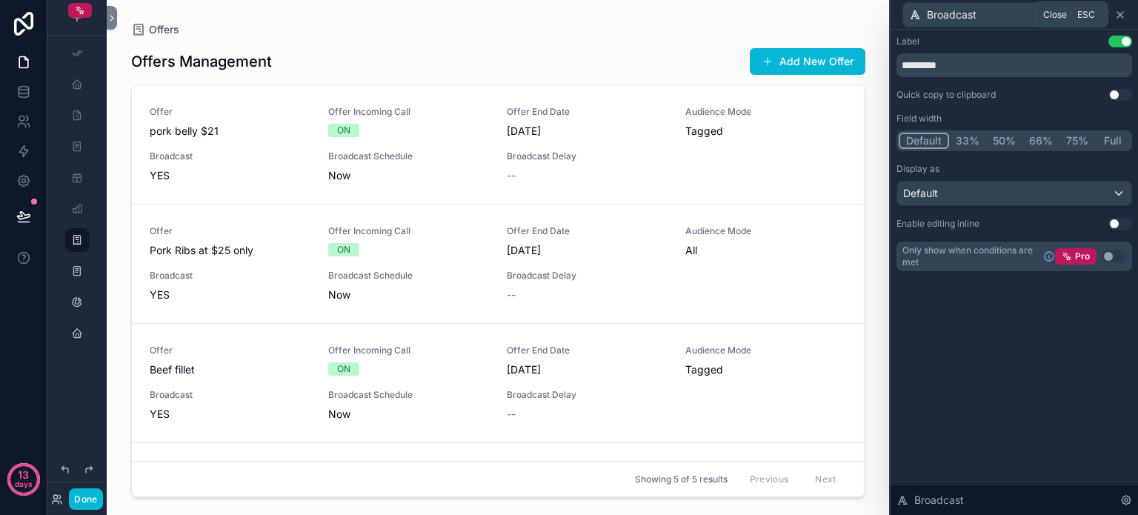
click at [1122, 17] on icon at bounding box center [1120, 15] width 12 height 12
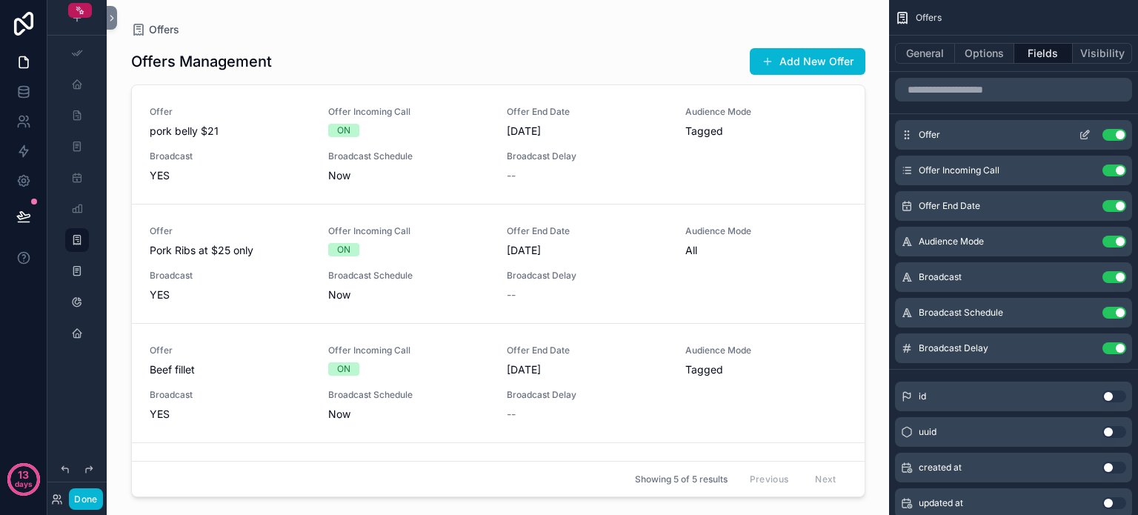
click at [1087, 130] on icon "scrollable content" at bounding box center [1086, 133] width 6 height 6
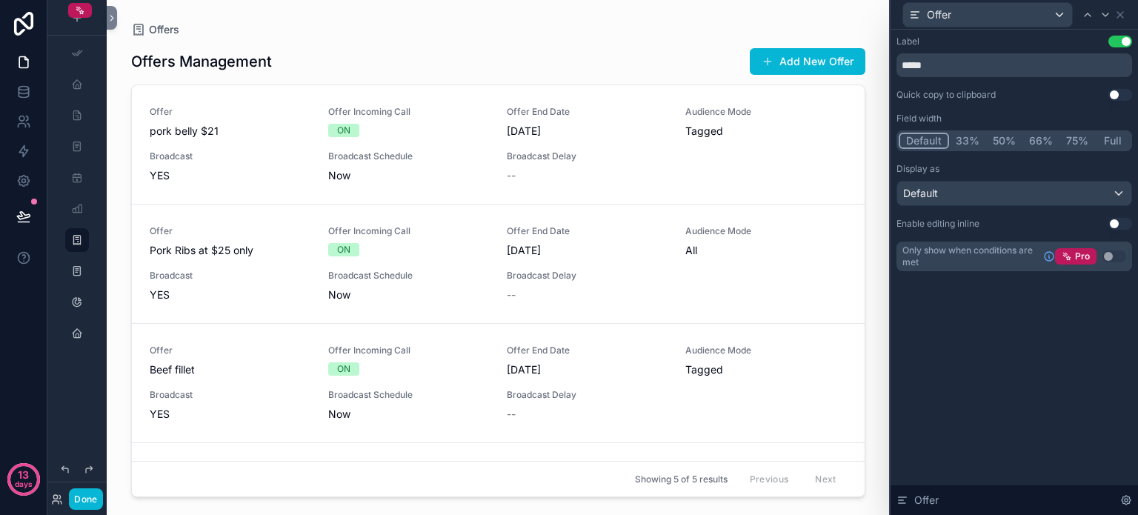
click at [1119, 219] on button "Use setting" at bounding box center [1120, 224] width 24 height 12
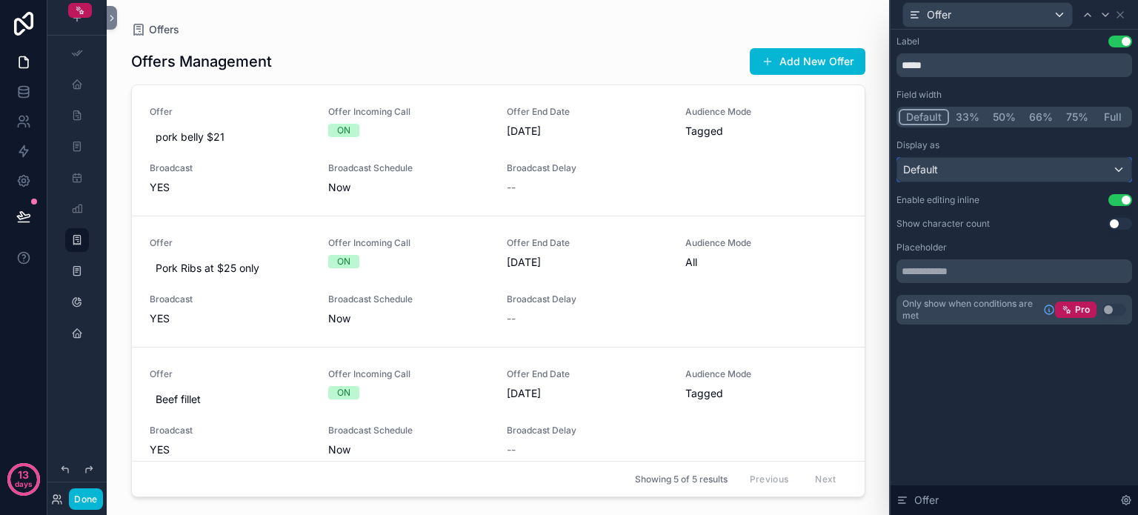
click at [1112, 168] on div "Default" at bounding box center [1014, 170] width 234 height 24
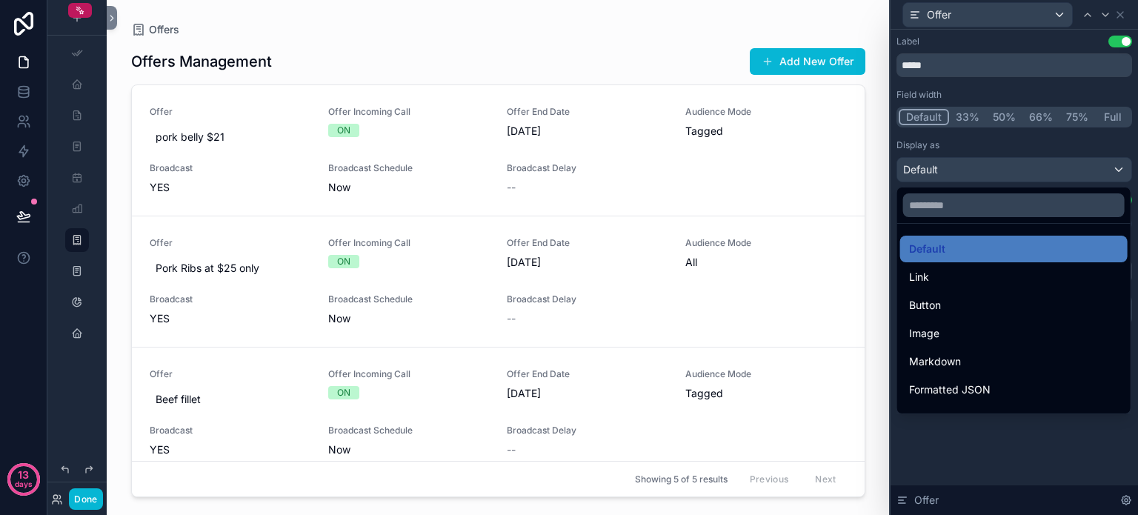
click at [1112, 168] on div at bounding box center [1013, 257] width 247 height 515
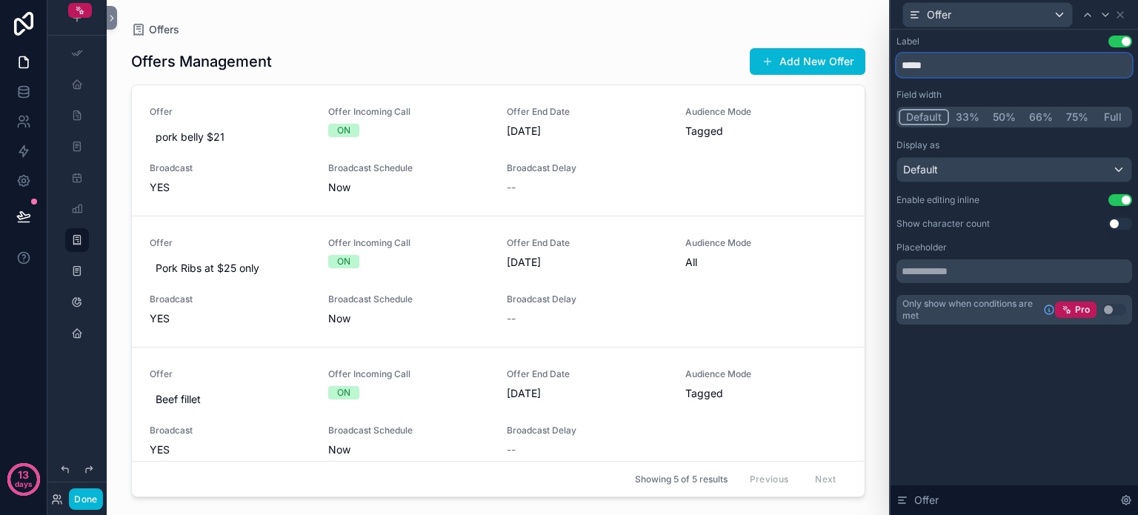
drag, startPoint x: 952, startPoint y: 68, endPoint x: 889, endPoint y: 58, distance: 63.8
click at [889, 58] on div "Offer Label Use setting ***** Field width Default 33% 50% 66% 75% Full Display …" at bounding box center [1013, 257] width 249 height 515
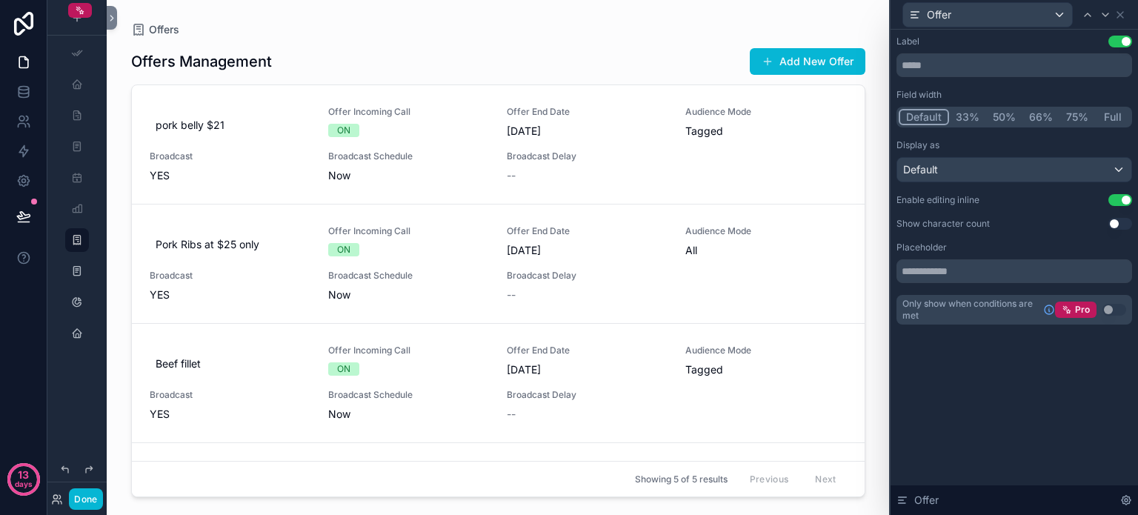
click at [958, 38] on div "Label Use setting" at bounding box center [1014, 42] width 236 height 12
click at [959, 120] on button "33%" at bounding box center [967, 117] width 37 height 16
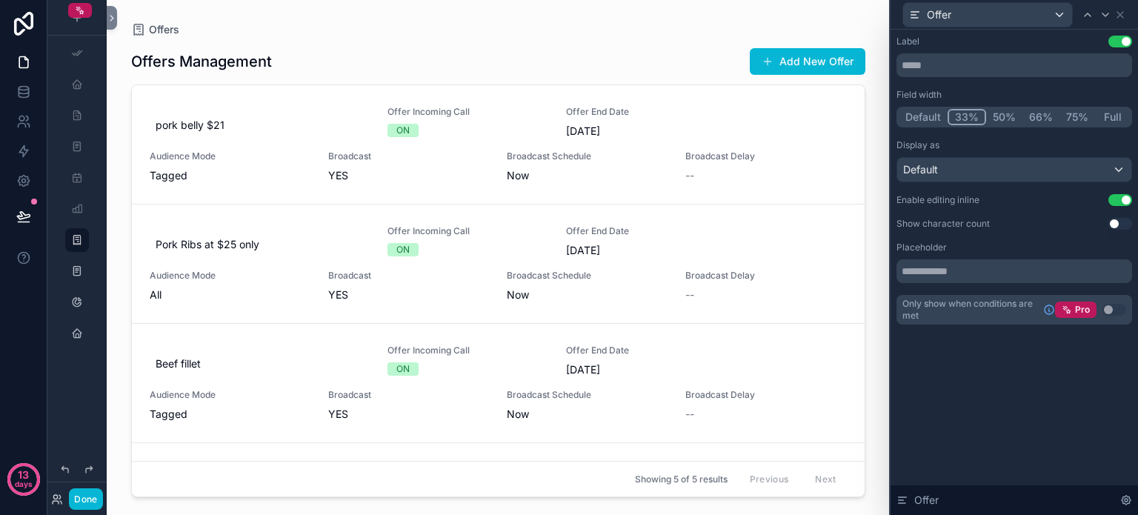
click at [927, 117] on button "Default" at bounding box center [923, 117] width 49 height 16
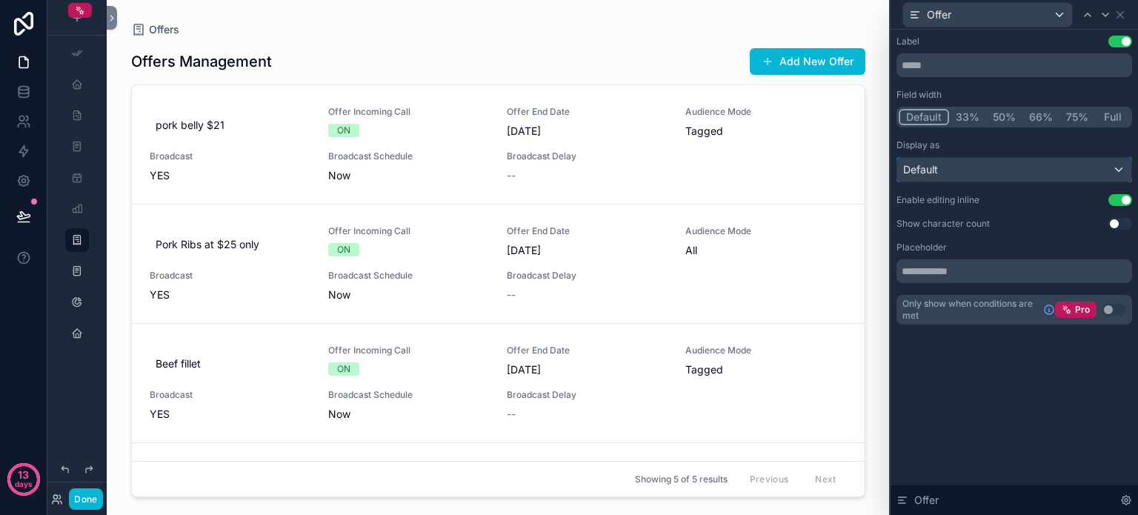
click at [944, 168] on div "Default" at bounding box center [1014, 170] width 234 height 24
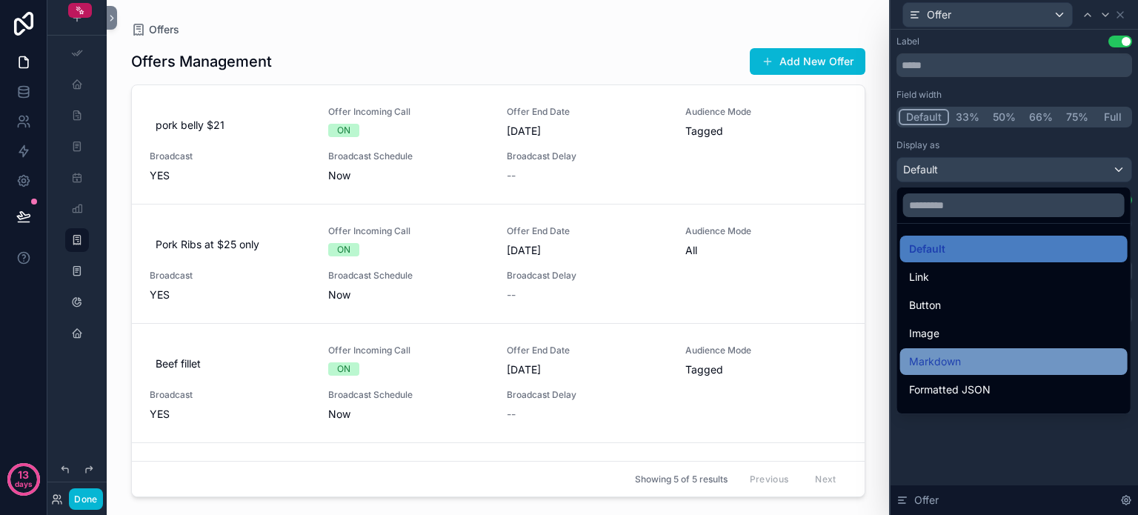
click at [966, 359] on div "Markdown" at bounding box center [1014, 362] width 210 height 18
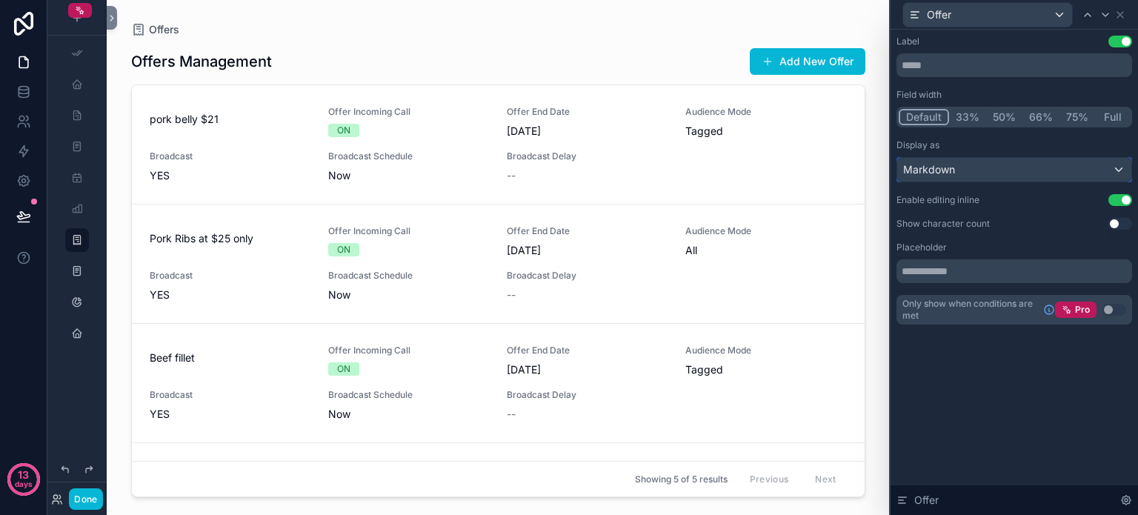
click at [966, 175] on div "Markdown" at bounding box center [1014, 170] width 234 height 24
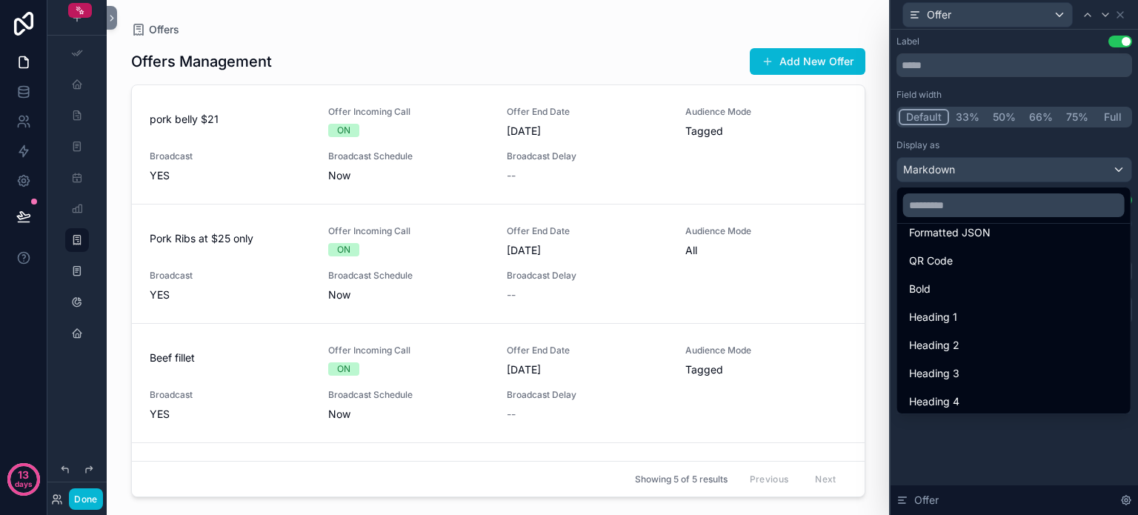
scroll to position [161, 0]
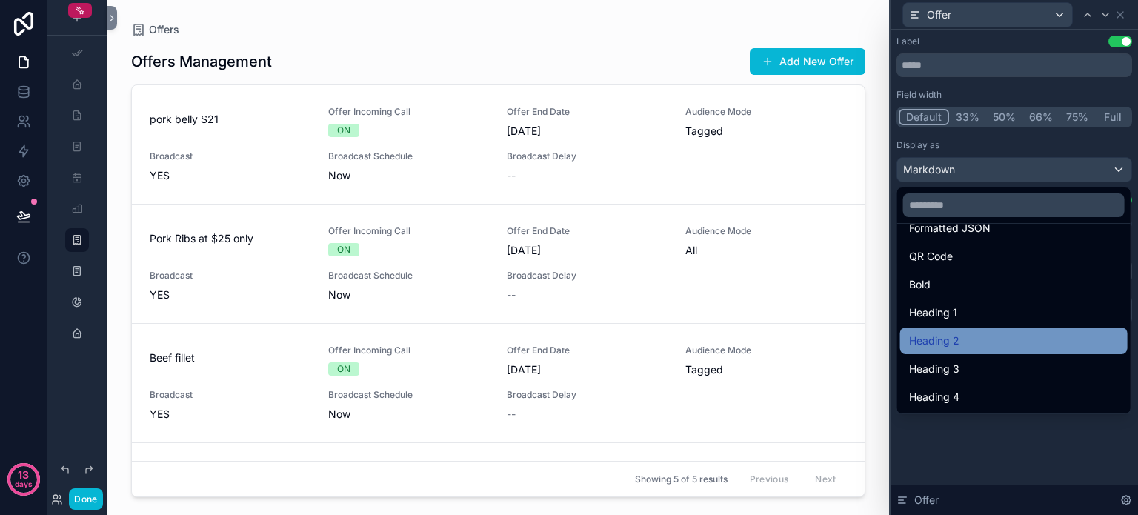
click at [944, 341] on span "Heading 2" at bounding box center [934, 341] width 50 height 18
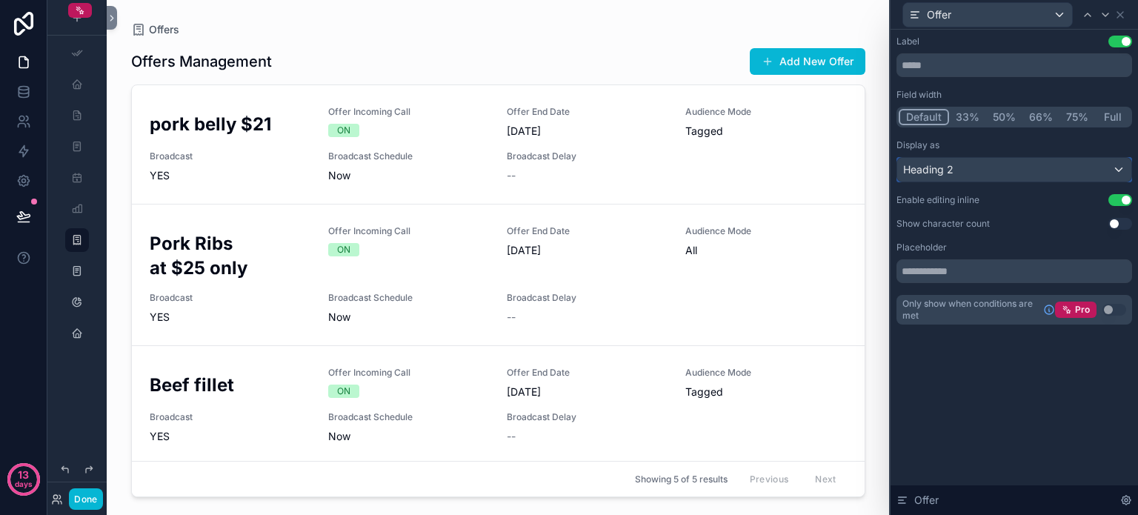
click at [999, 170] on div "Heading 2" at bounding box center [1014, 170] width 234 height 24
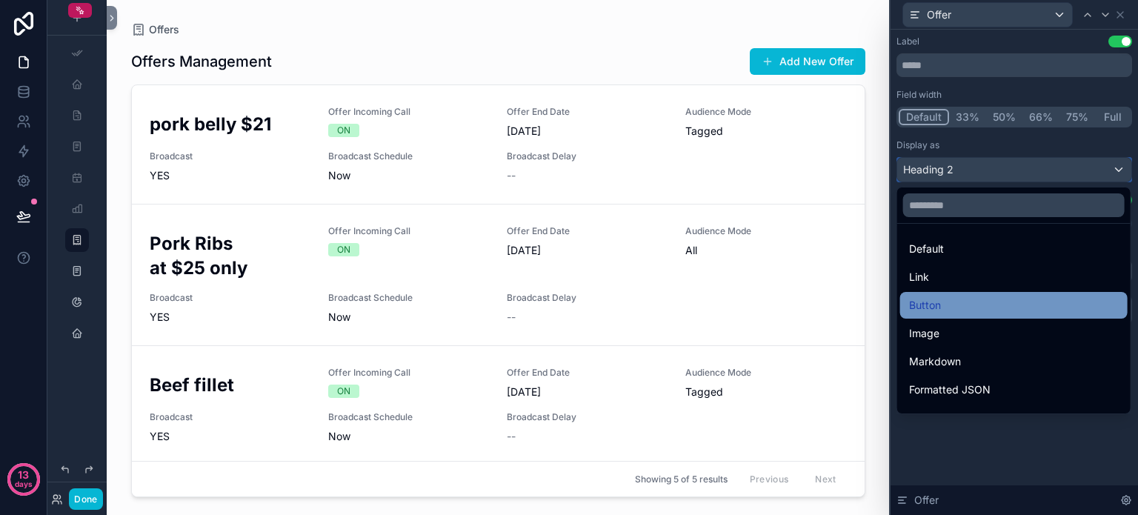
scroll to position [148, 0]
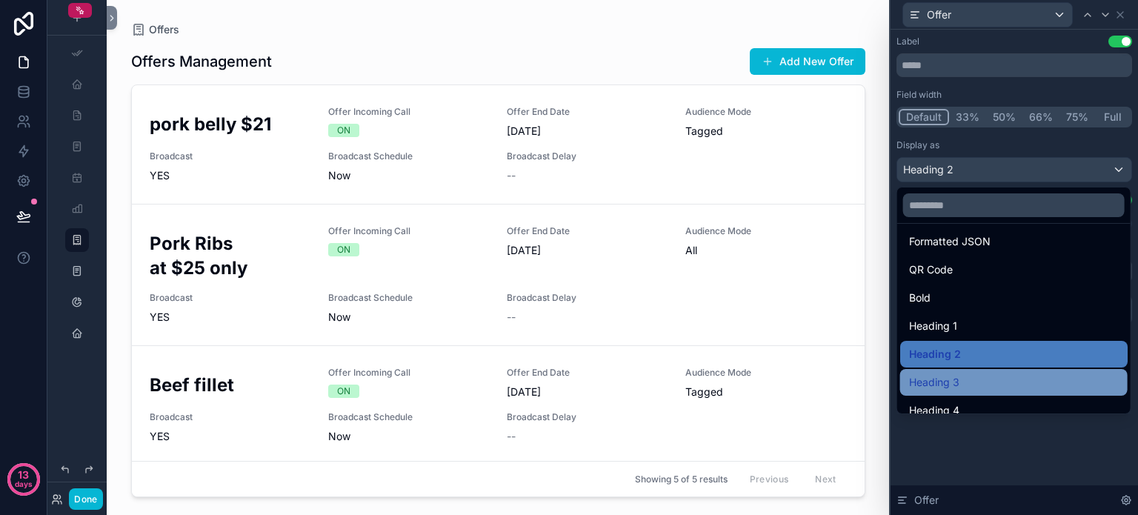
click at [963, 382] on div "Heading 3" at bounding box center [1014, 382] width 210 height 18
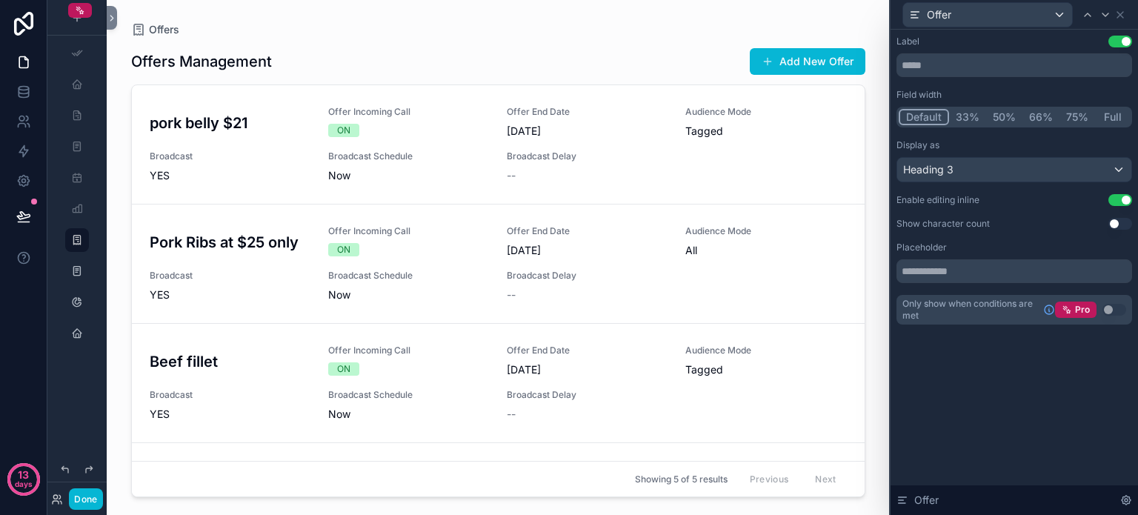
click at [967, 113] on button "33%" at bounding box center [967, 117] width 37 height 16
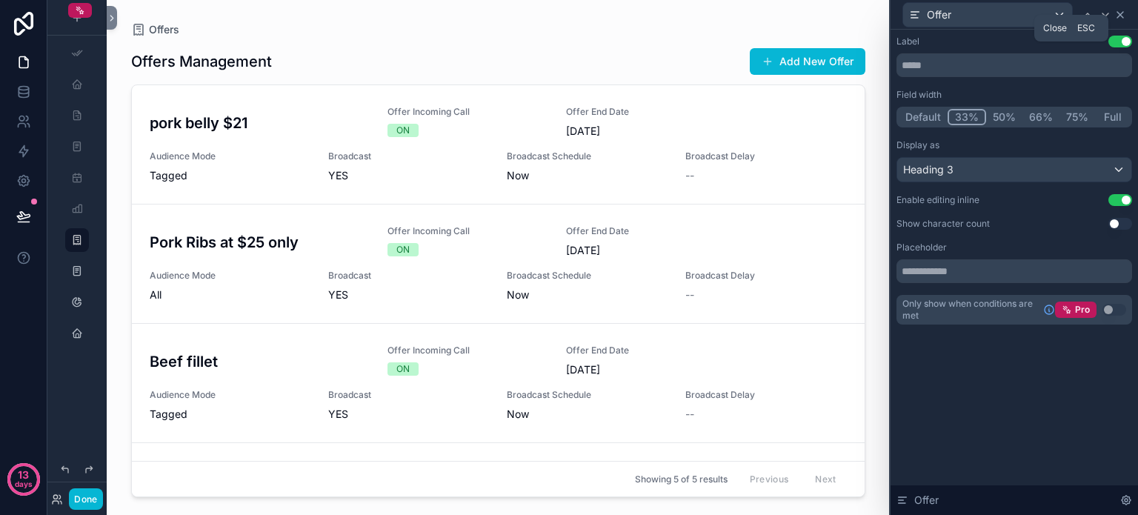
click at [1119, 11] on icon at bounding box center [1120, 15] width 12 height 12
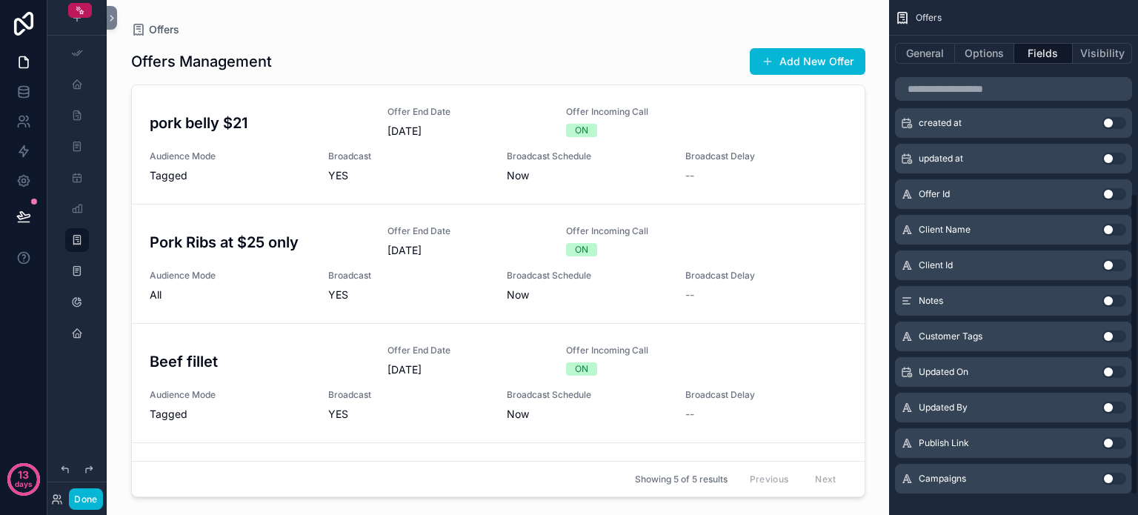
scroll to position [364, 0]
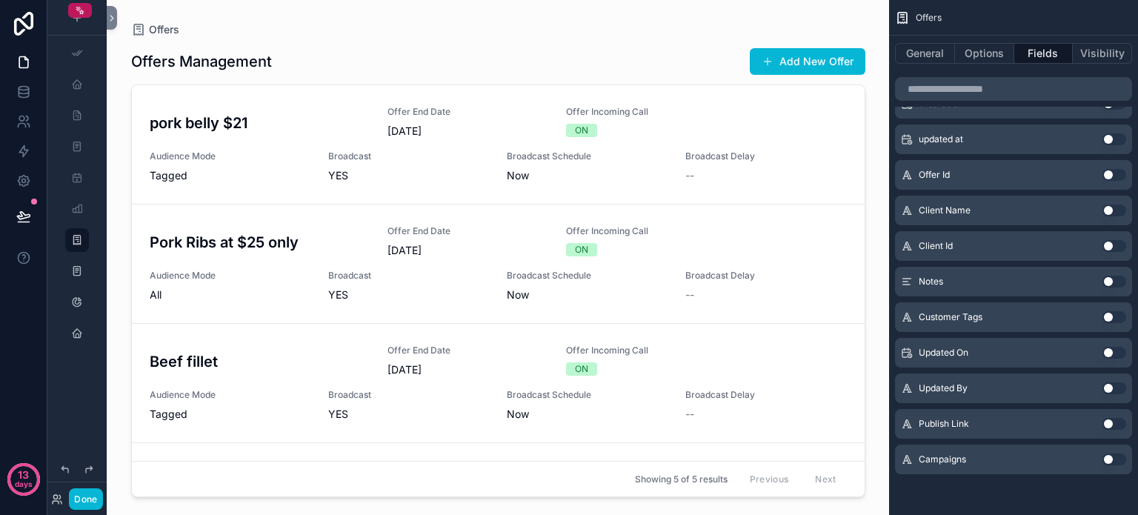
click at [1117, 316] on button "Use setting" at bounding box center [1114, 317] width 24 height 12
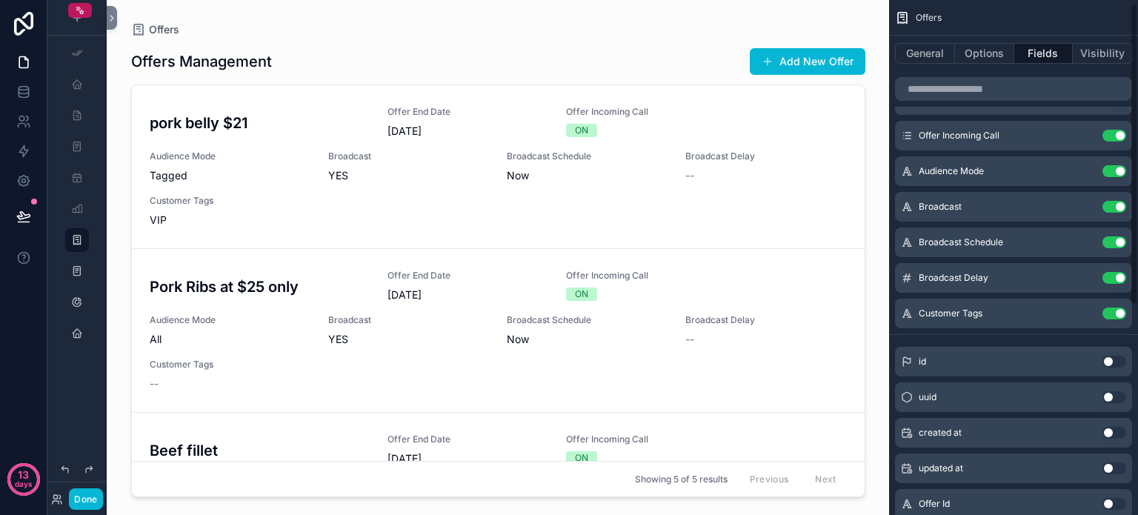
scroll to position [0, 0]
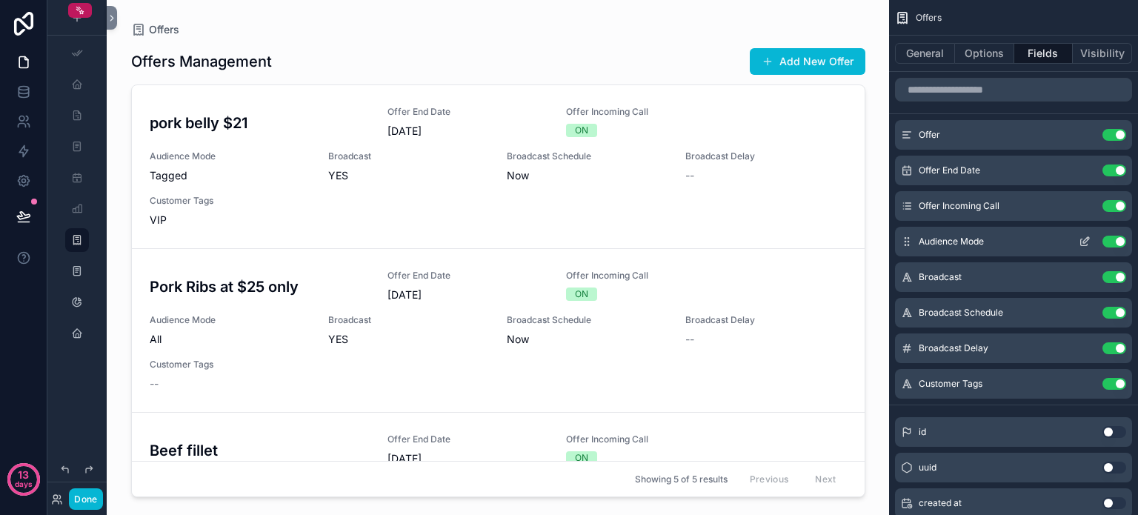
click at [1082, 239] on icon "scrollable content" at bounding box center [1085, 242] width 12 height 12
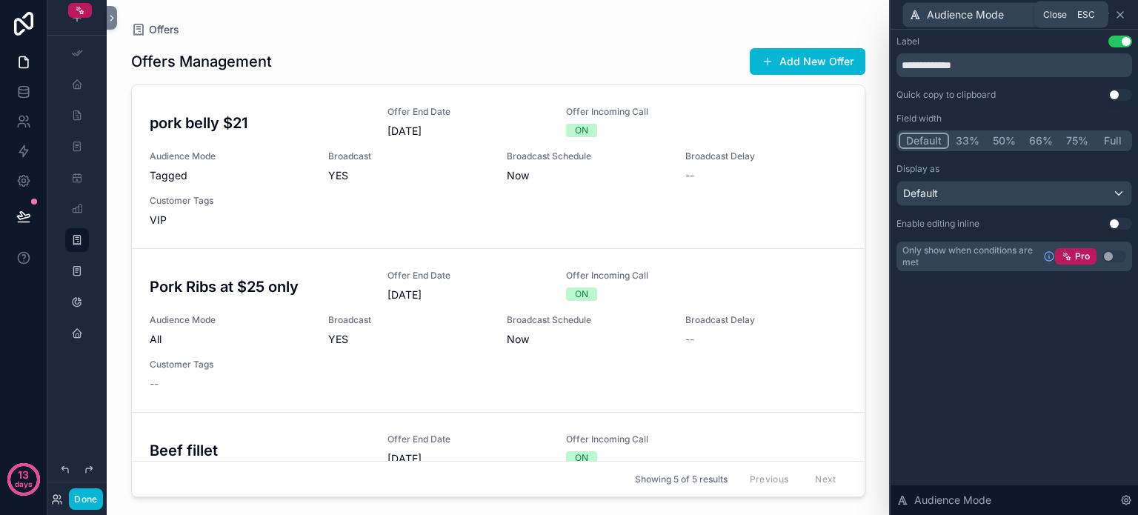
click at [1119, 14] on icon at bounding box center [1120, 15] width 12 height 12
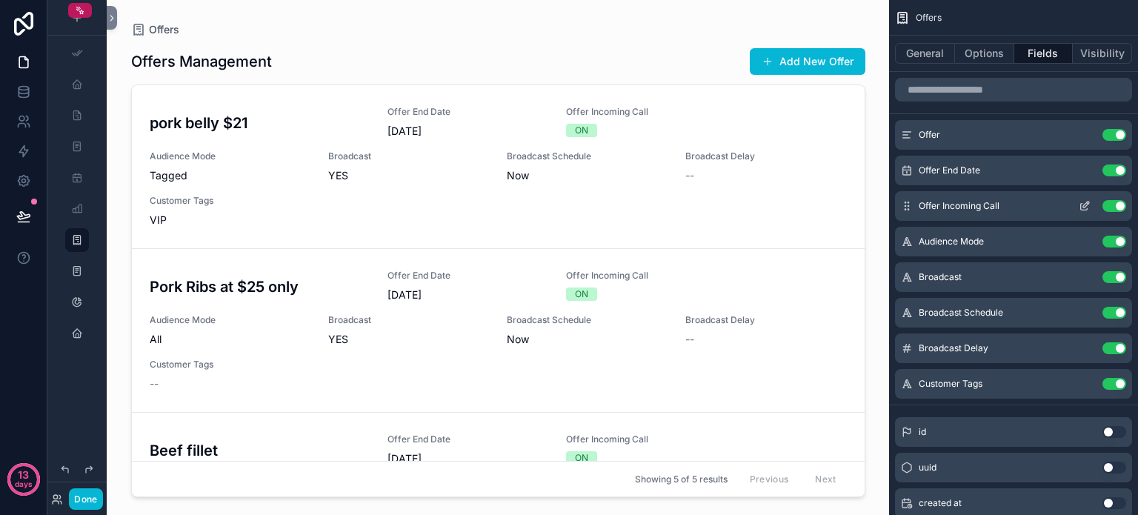
click at [1079, 201] on icon "scrollable content" at bounding box center [1085, 206] width 12 height 12
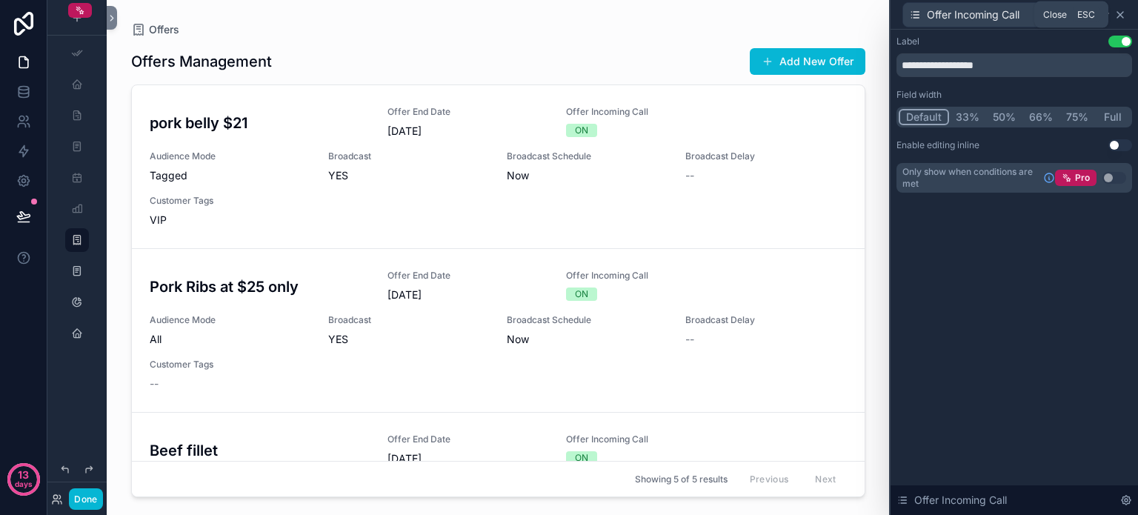
click at [1121, 14] on icon at bounding box center [1120, 15] width 12 height 12
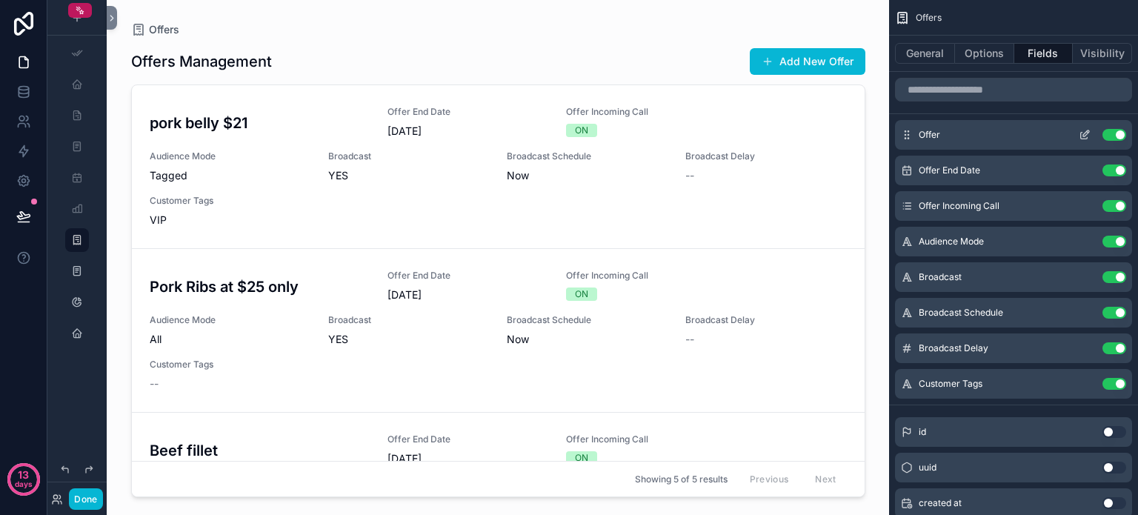
click at [1084, 133] on icon "scrollable content" at bounding box center [1085, 135] width 12 height 12
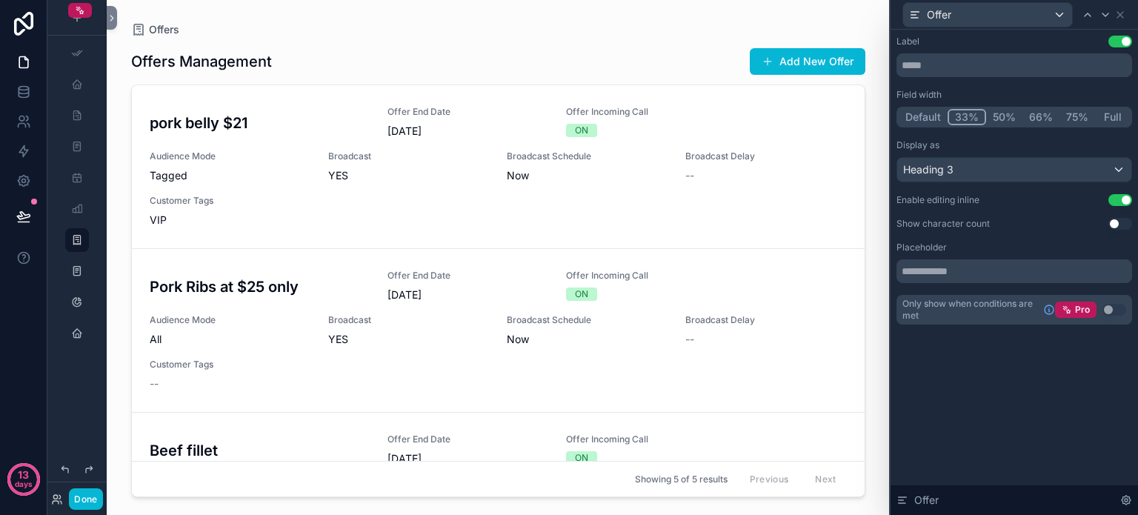
click at [1115, 40] on button "Use setting" at bounding box center [1120, 42] width 24 height 12
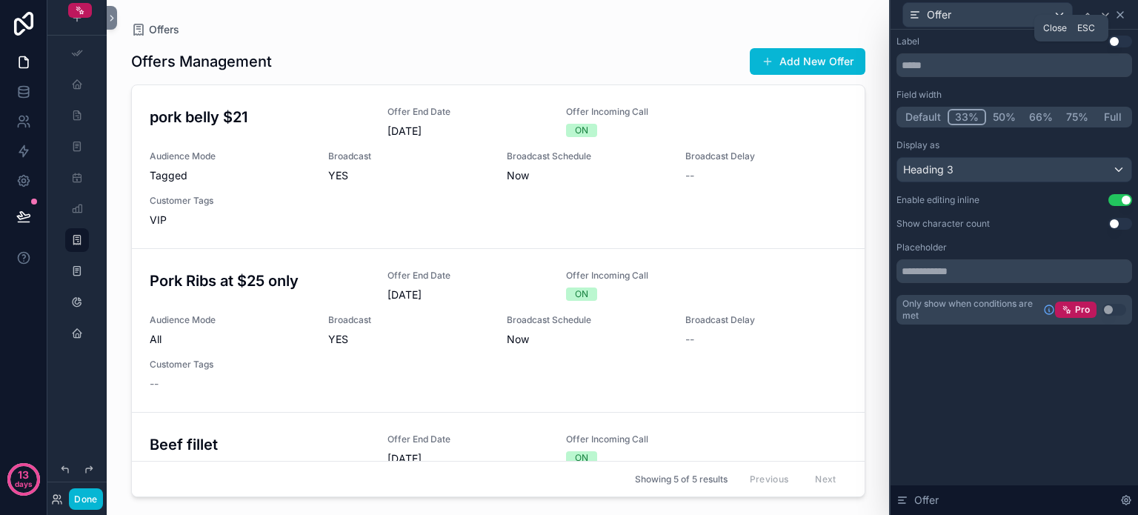
click at [1123, 13] on icon at bounding box center [1120, 15] width 12 height 12
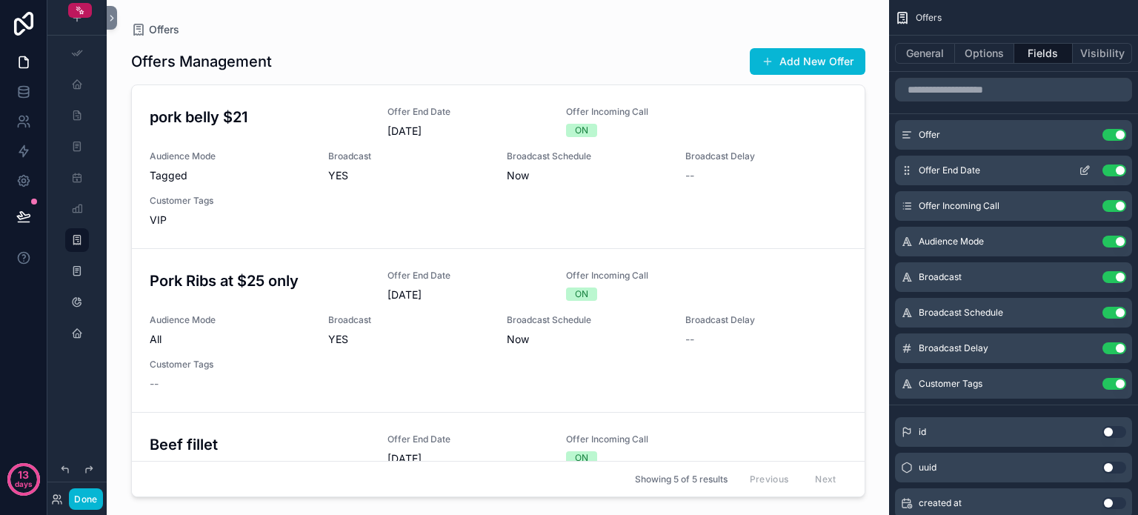
click at [1084, 165] on icon "scrollable content" at bounding box center [1085, 170] width 12 height 12
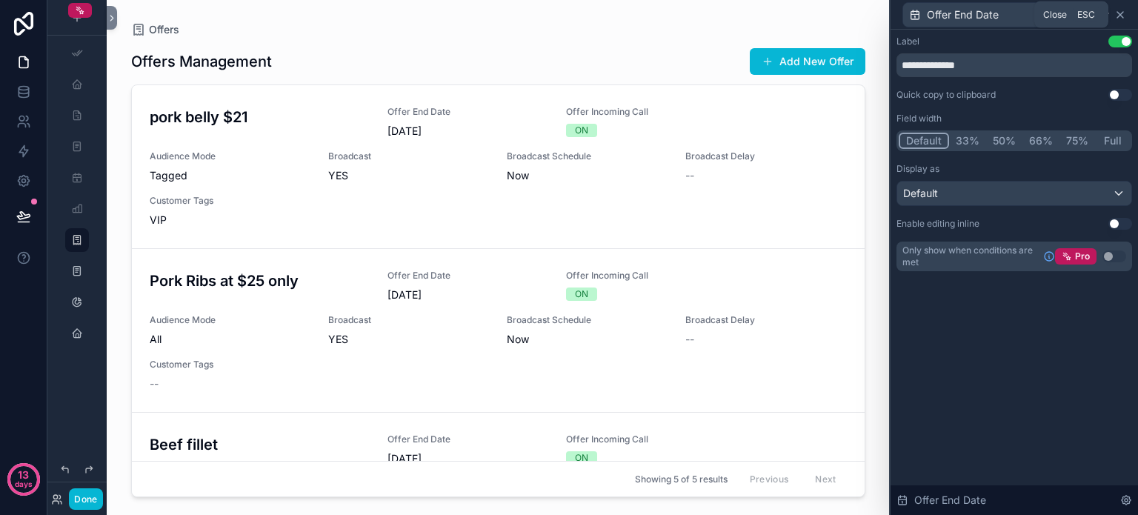
click at [1122, 12] on icon at bounding box center [1120, 15] width 6 height 6
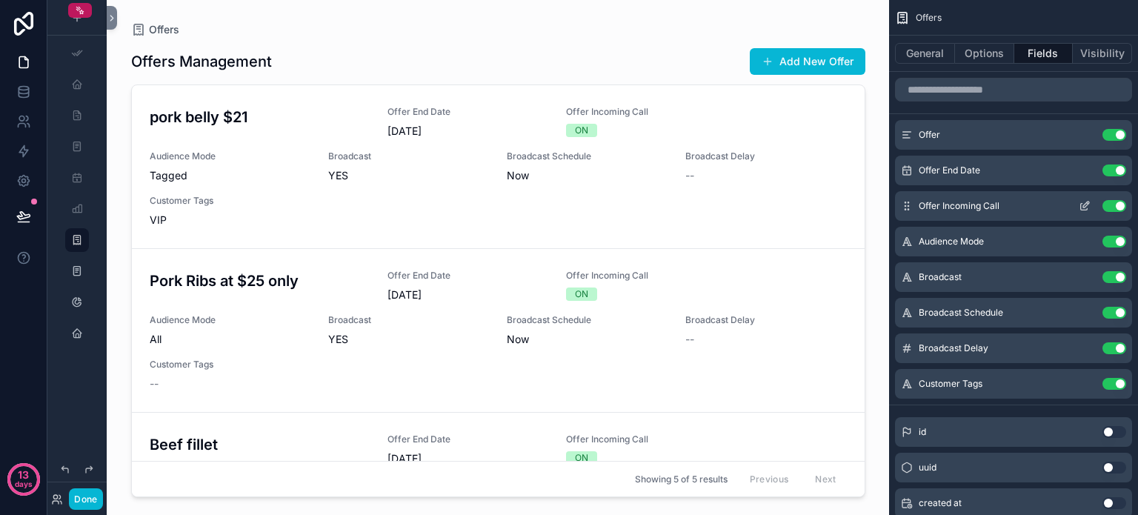
click at [1079, 201] on icon "scrollable content" at bounding box center [1085, 206] width 12 height 12
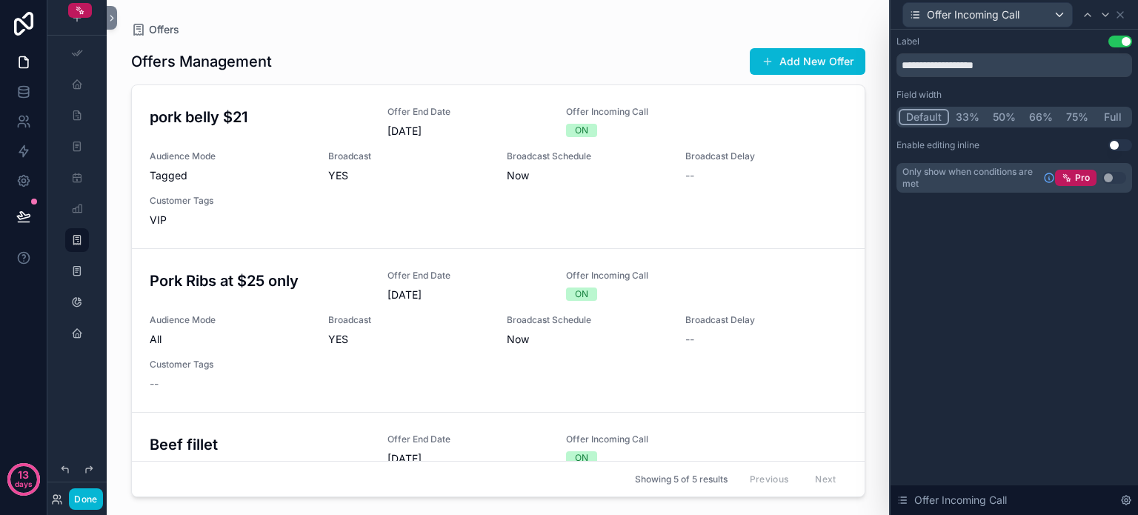
click at [1118, 144] on button "Use setting" at bounding box center [1120, 145] width 24 height 12
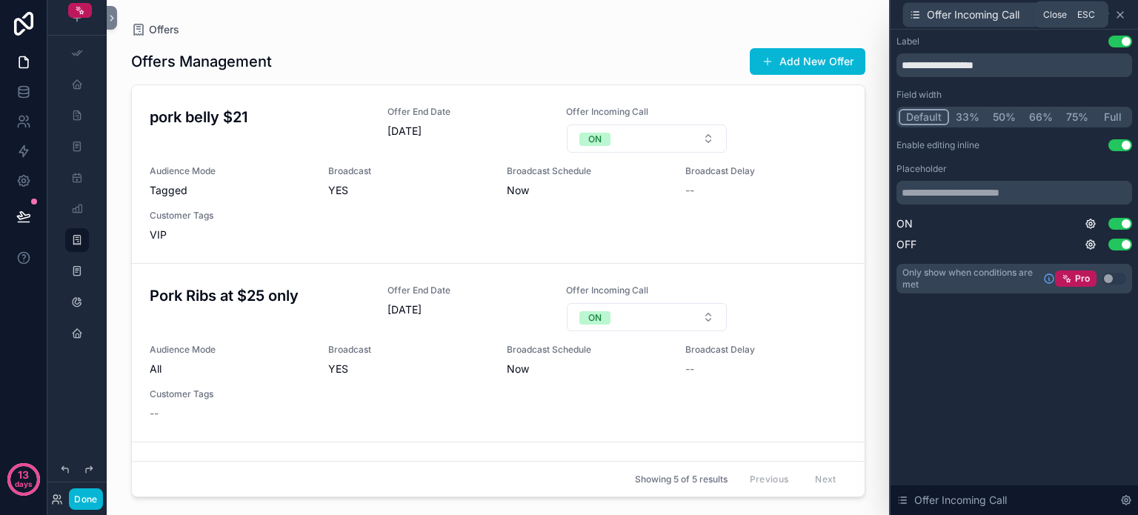
click at [1124, 17] on icon at bounding box center [1120, 15] width 12 height 12
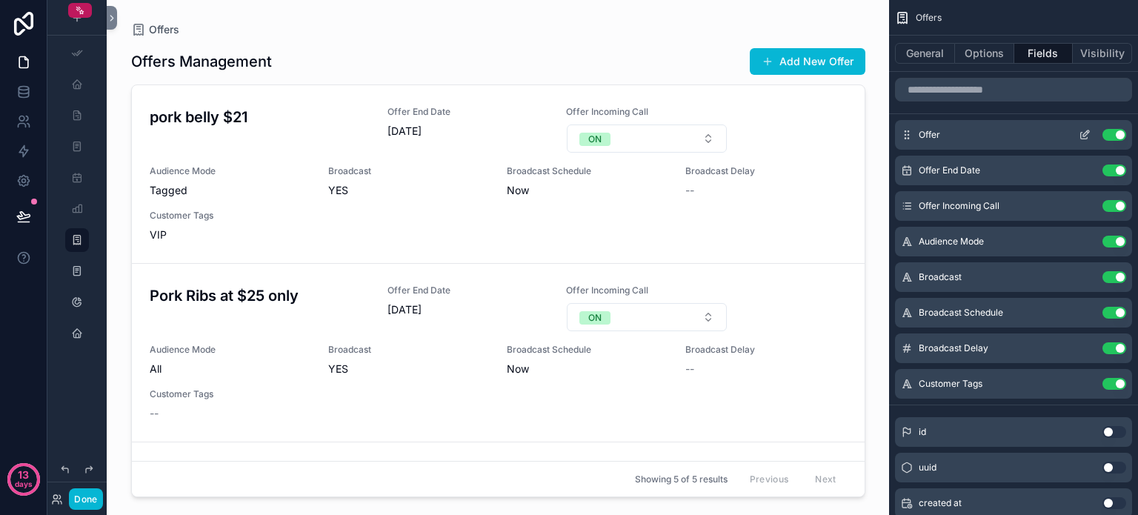
click at [1082, 135] on icon "scrollable content" at bounding box center [1085, 135] width 12 height 12
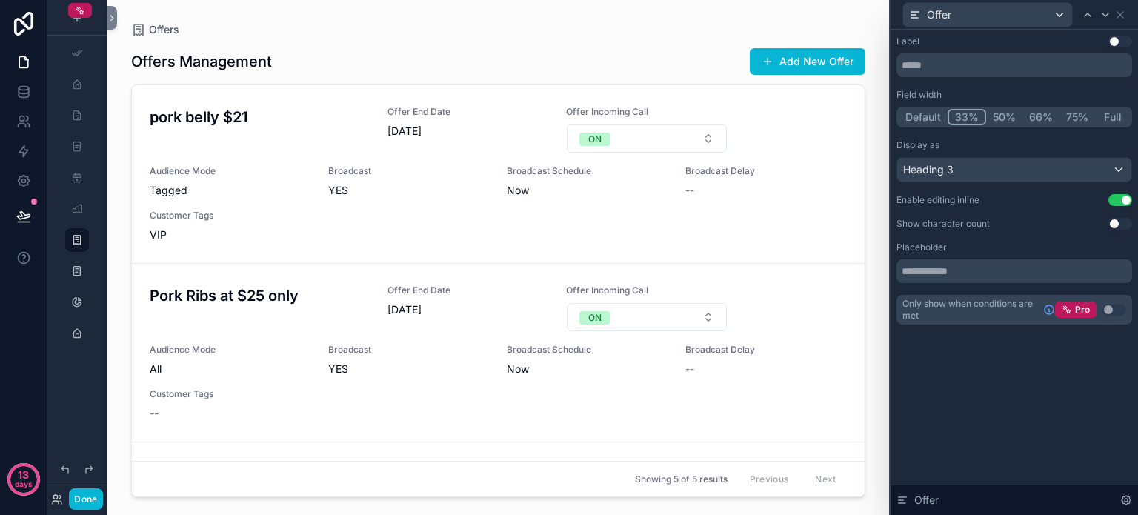
click at [1122, 223] on button "Use setting" at bounding box center [1120, 224] width 24 height 12
click at [1111, 222] on button "Use setting" at bounding box center [1120, 224] width 24 height 12
click at [1119, 19] on icon at bounding box center [1120, 15] width 12 height 12
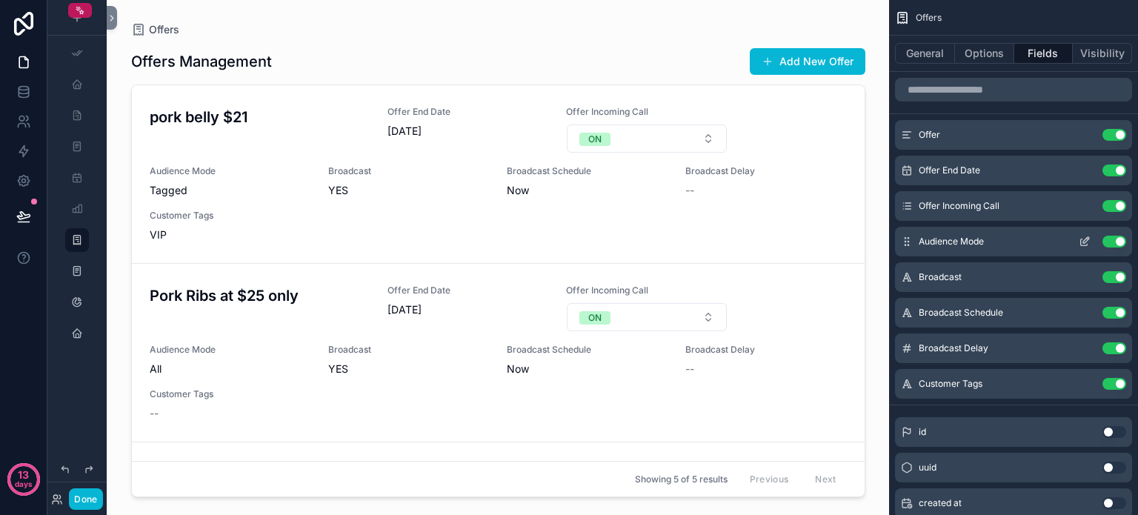
click at [1085, 241] on icon "scrollable content" at bounding box center [1086, 240] width 6 height 6
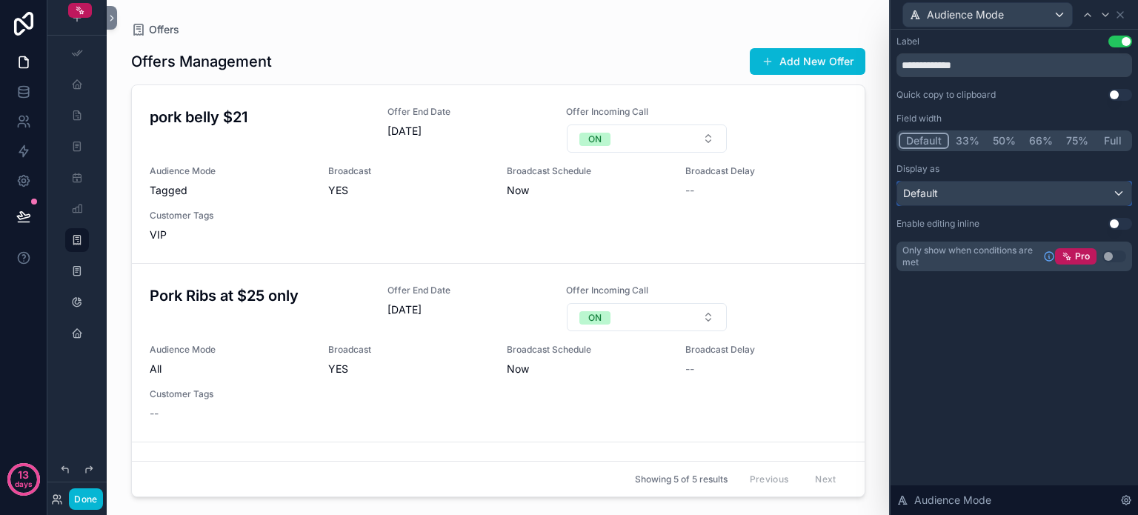
click at [1101, 195] on div "Default" at bounding box center [1014, 193] width 234 height 24
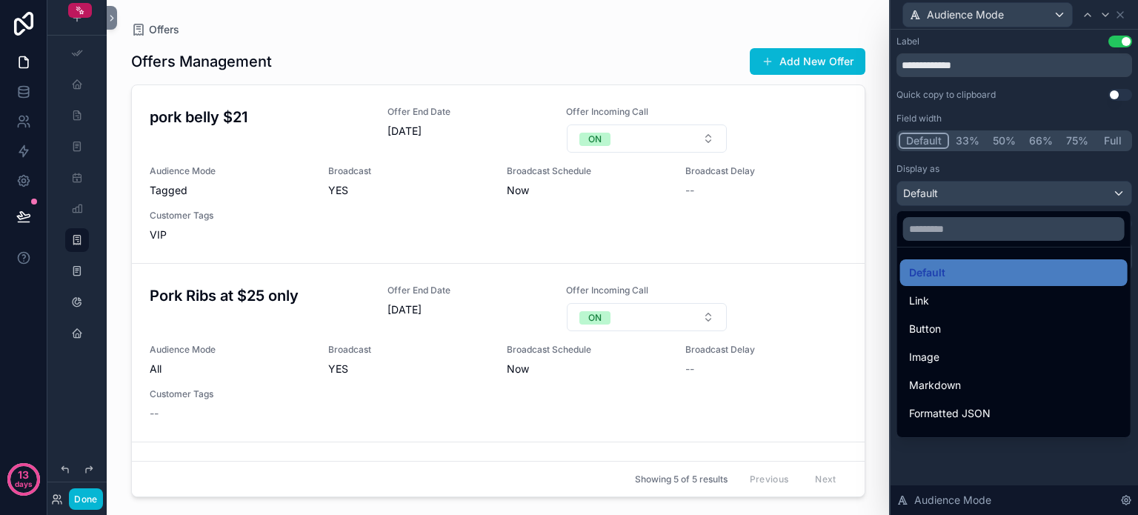
click at [1101, 195] on div at bounding box center [1013, 257] width 247 height 515
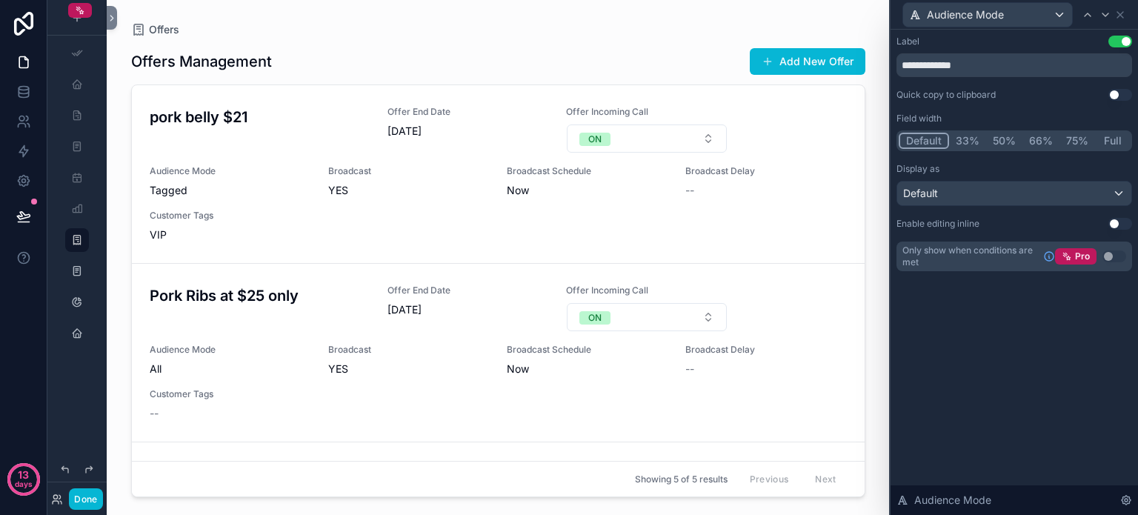
click at [1119, 219] on button "Use setting" at bounding box center [1120, 224] width 24 height 12
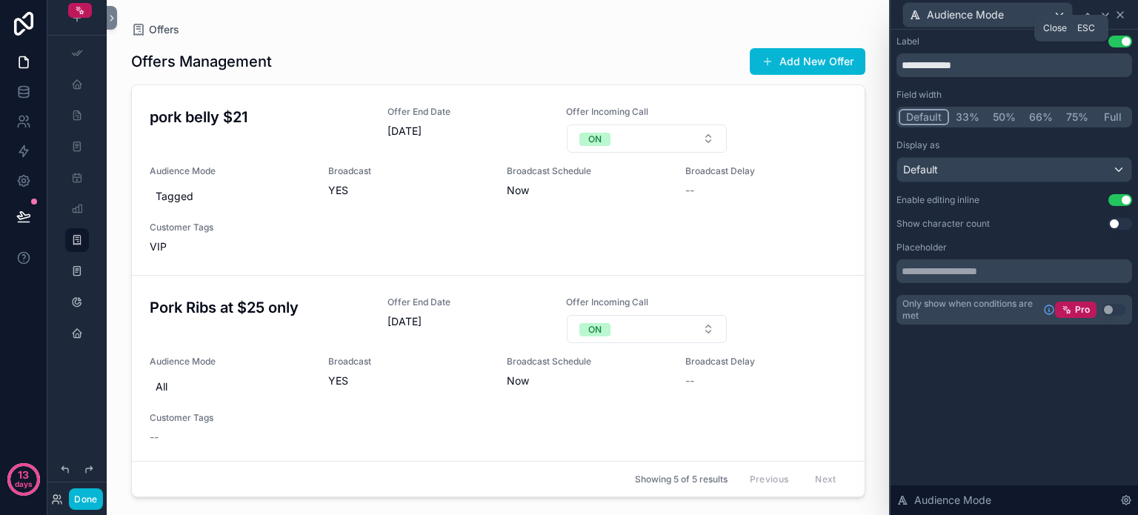
click at [1120, 15] on icon at bounding box center [1120, 15] width 12 height 12
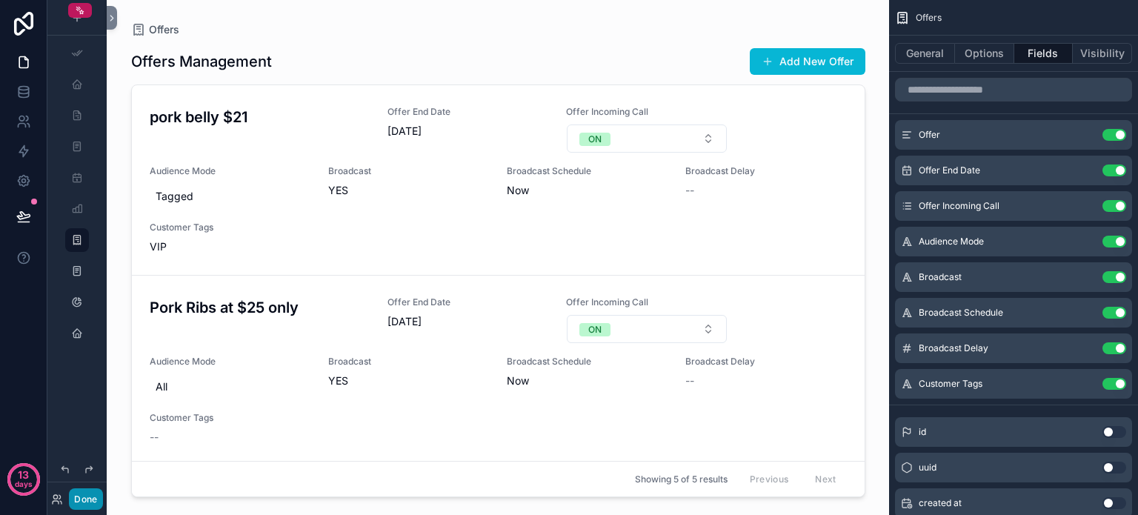
click at [91, 500] on button "Done" at bounding box center [85, 498] width 33 height 21
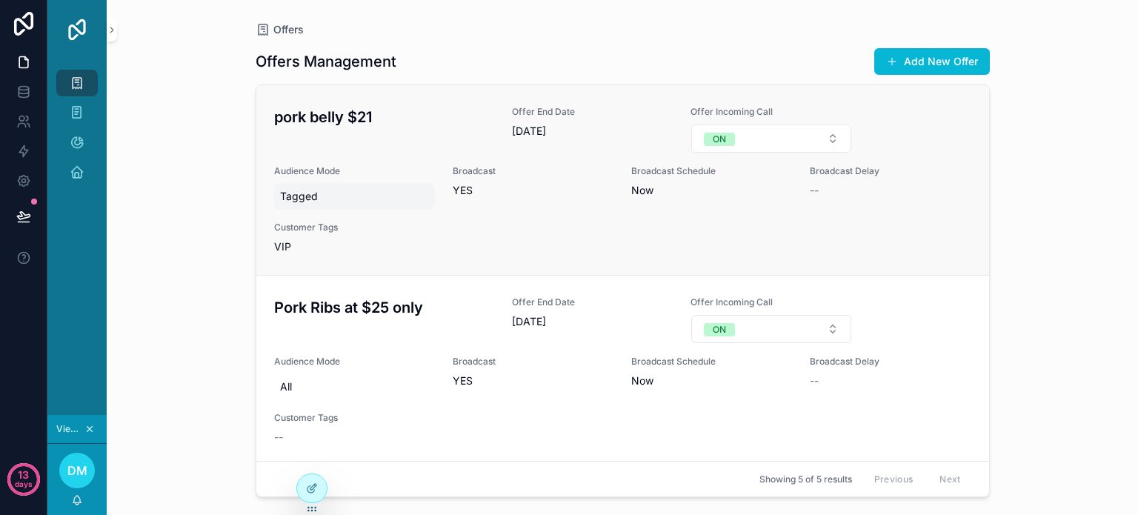
click at [305, 196] on span "Tagged" at bounding box center [354, 196] width 149 height 15
drag, startPoint x: 336, startPoint y: 213, endPoint x: 324, endPoint y: 213, distance: 11.1
click at [324, 213] on input "******" at bounding box center [352, 216] width 139 height 21
type input "*****"
click at [553, 244] on div "pork belly $21 Offer End Date 09/10/2025 Offer Incoming Call ON Audience Mode T…" at bounding box center [622, 180] width 697 height 148
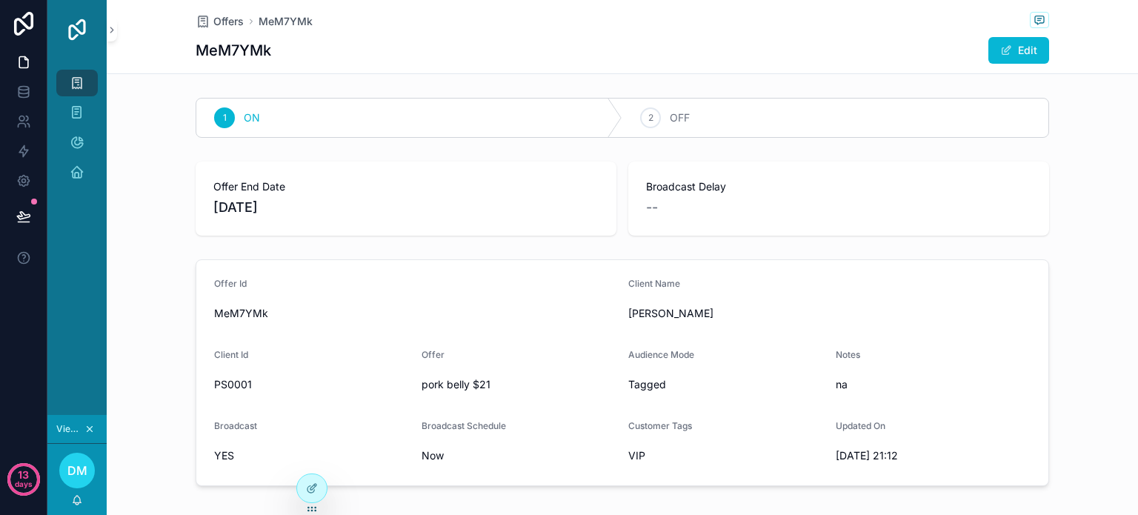
click at [662, 384] on span "Tagged" at bounding box center [726, 384] width 196 height 15
click at [648, 382] on span "Tagged" at bounding box center [726, 384] width 196 height 15
click at [1024, 58] on button "Edit" at bounding box center [1018, 50] width 61 height 27
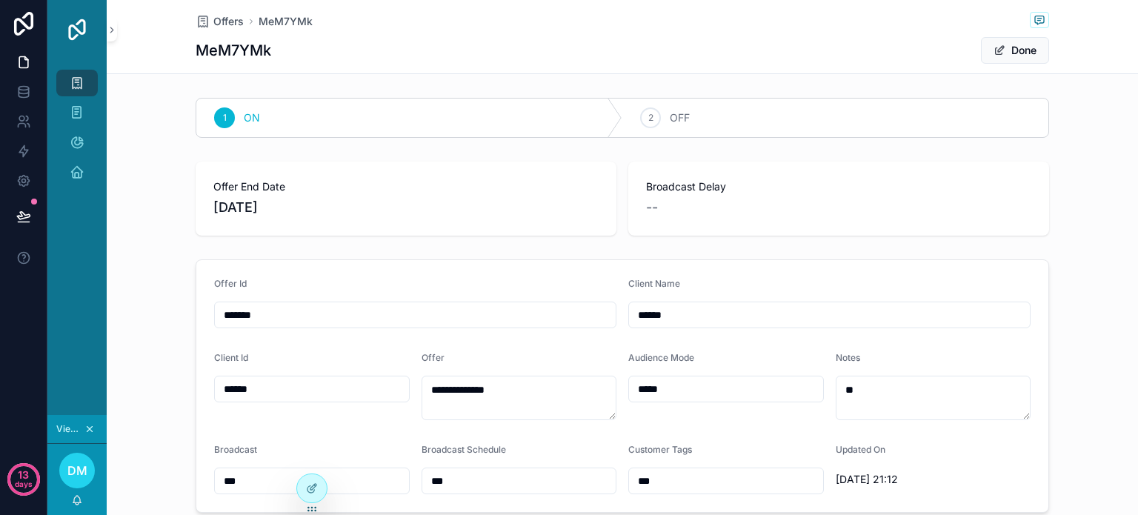
click at [667, 390] on input "*****" at bounding box center [726, 389] width 194 height 21
type input "***"
click at [661, 421] on form "**********" at bounding box center [622, 386] width 852 height 252
click at [1019, 50] on button "Done" at bounding box center [1015, 50] width 68 height 27
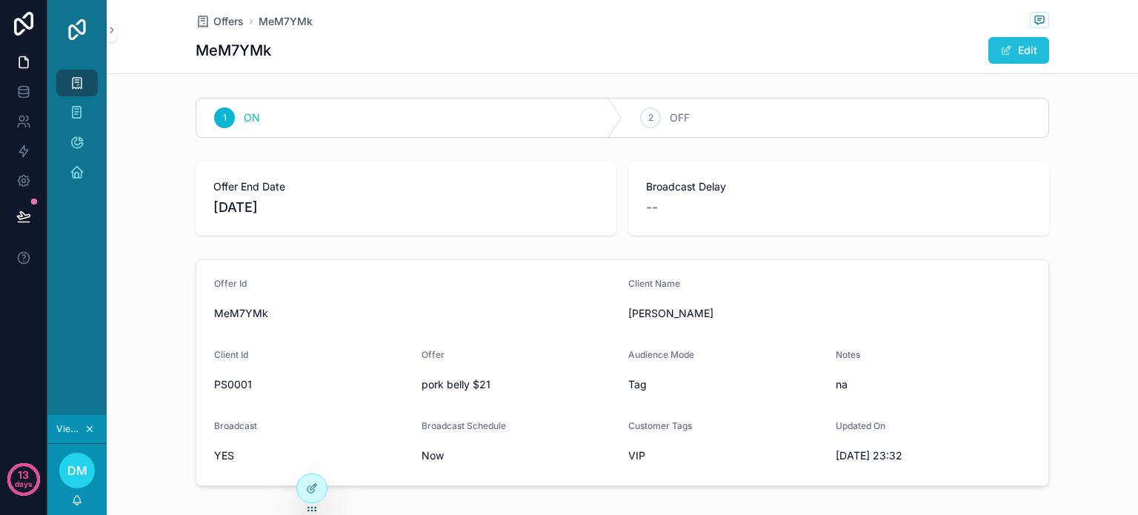
click at [1004, 50] on span "scrollable content" at bounding box center [1006, 50] width 12 height 12
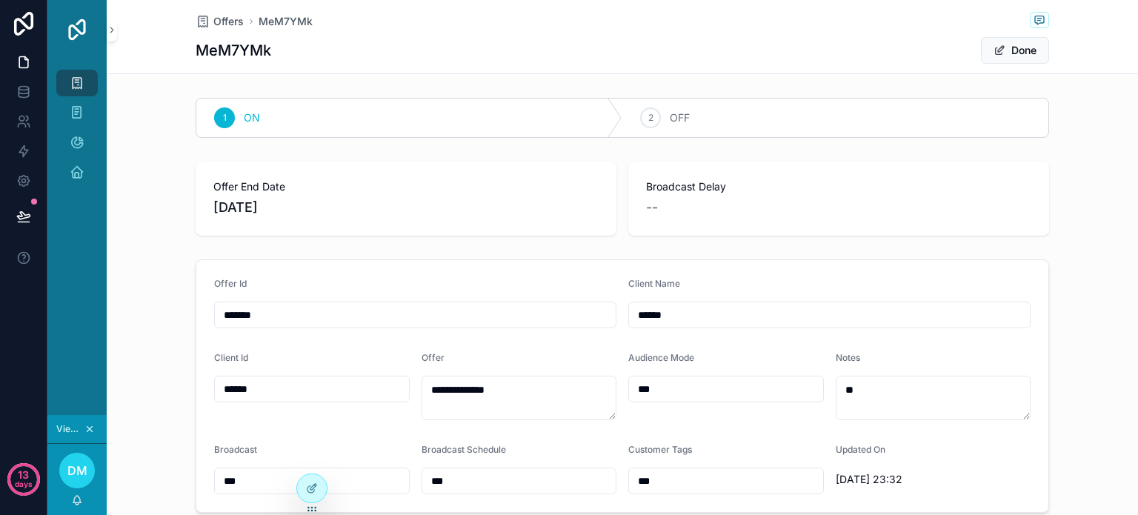
click at [661, 386] on input "***" at bounding box center [726, 389] width 194 height 21
type input "******"
click at [1006, 53] on span "Done" at bounding box center [1015, 50] width 68 height 27
click at [227, 14] on span "Offers" at bounding box center [228, 21] width 30 height 15
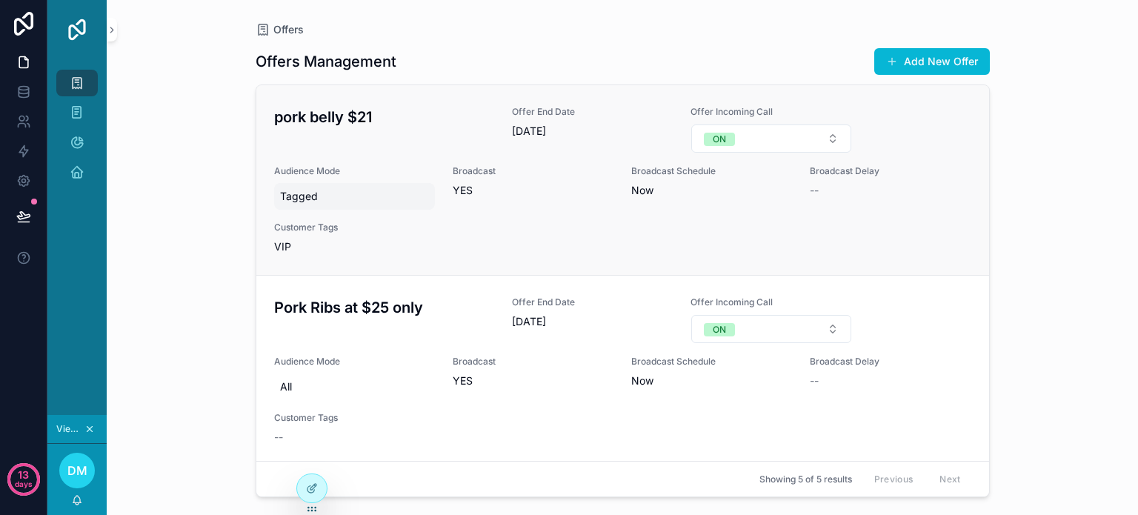
click at [336, 193] on span "Tagged" at bounding box center [354, 196] width 149 height 15
type input "****"
click at [464, 213] on icon "scrollable content" at bounding box center [461, 215] width 7 height 5
click at [329, 199] on span "Tagg" at bounding box center [354, 196] width 149 height 15
type input "******"
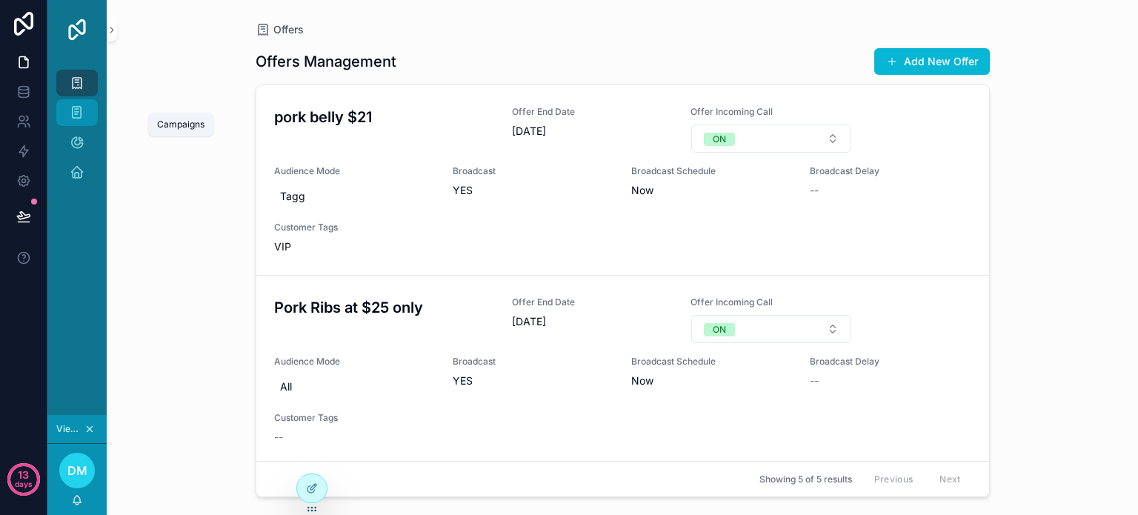
click at [90, 108] on link "Campaigns" at bounding box center [76, 112] width 41 height 27
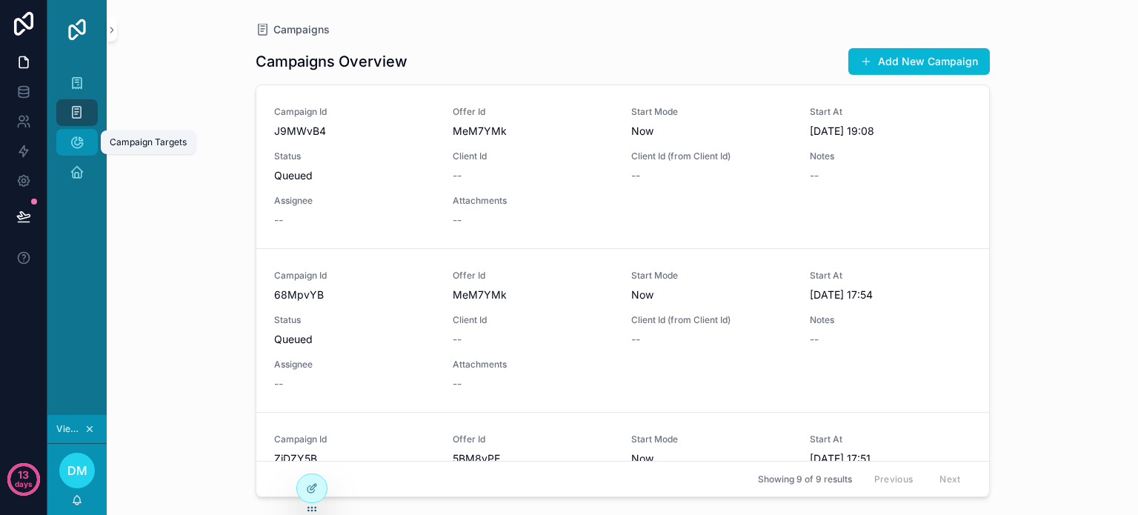
click at [75, 144] on icon "scrollable content" at bounding box center [77, 142] width 15 height 15
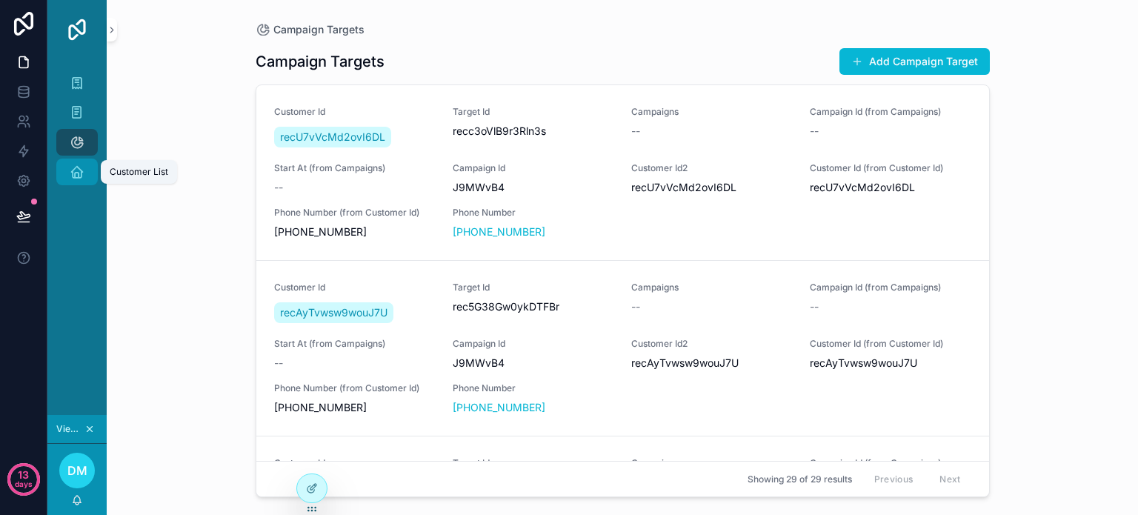
click at [86, 168] on div "Customer List" at bounding box center [77, 172] width 24 height 24
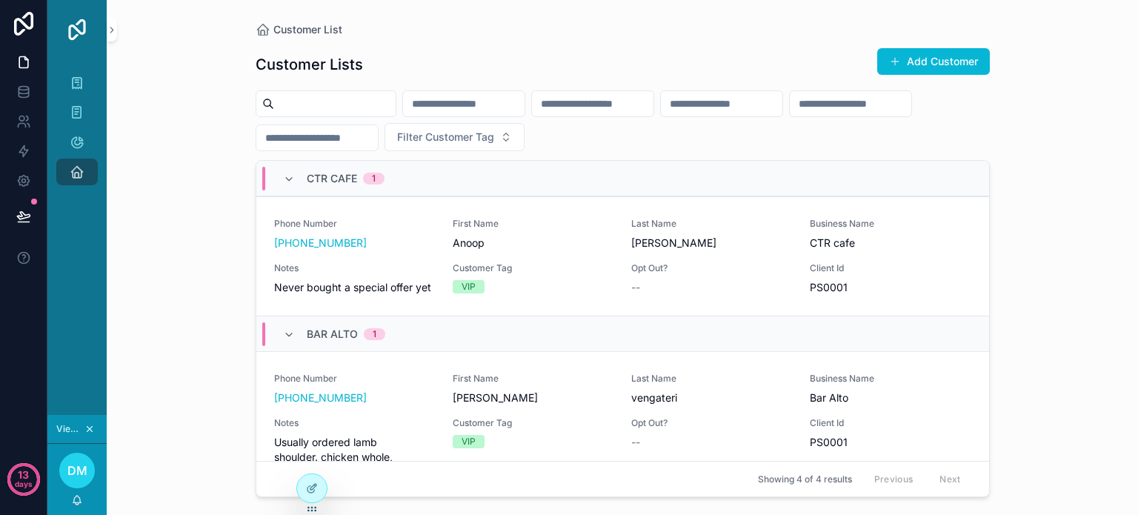
click at [360, 180] on div "CTR cafe 1" at bounding box center [346, 179] width 78 height 24
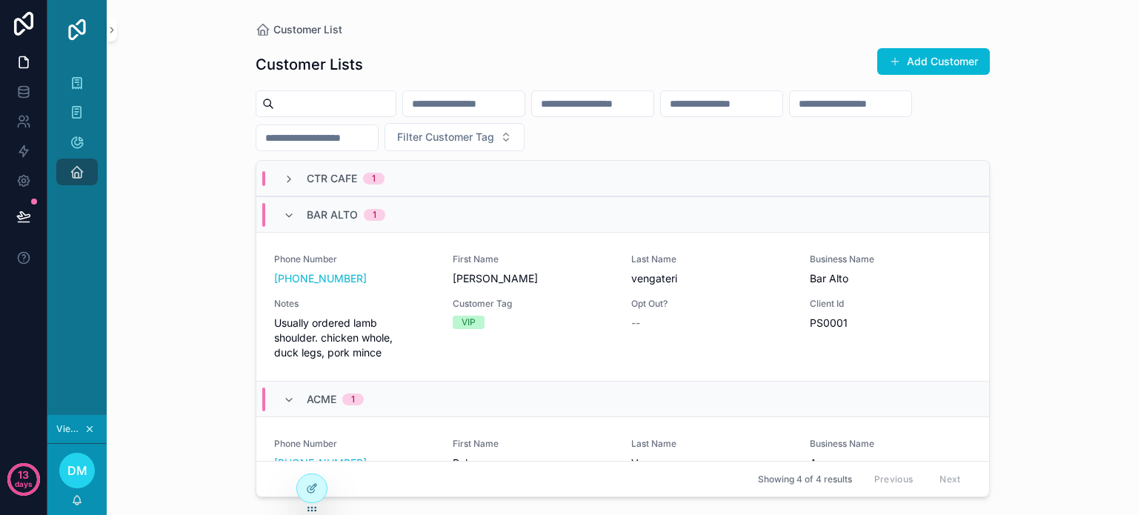
click at [321, 176] on span "CTR cafe" at bounding box center [332, 178] width 50 height 15
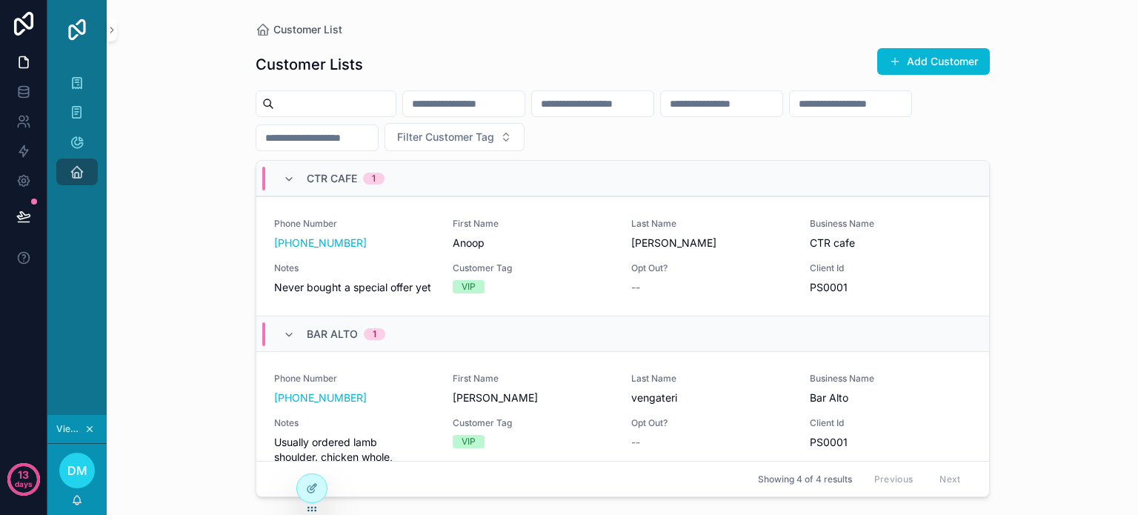
click at [298, 178] on div "CTR cafe 1" at bounding box center [333, 179] width 101 height 24
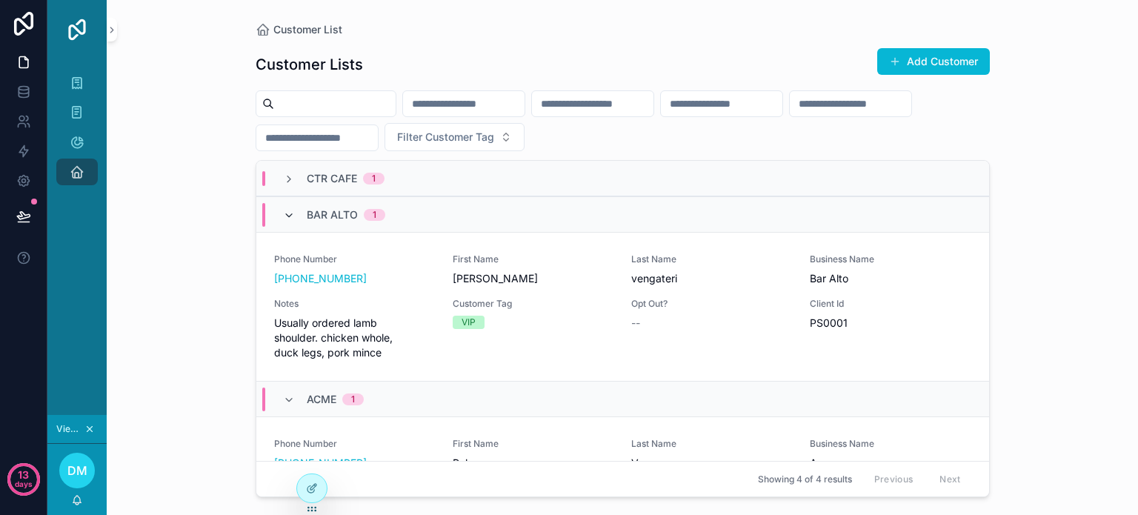
click at [290, 209] on span "scrollable content" at bounding box center [289, 215] width 12 height 12
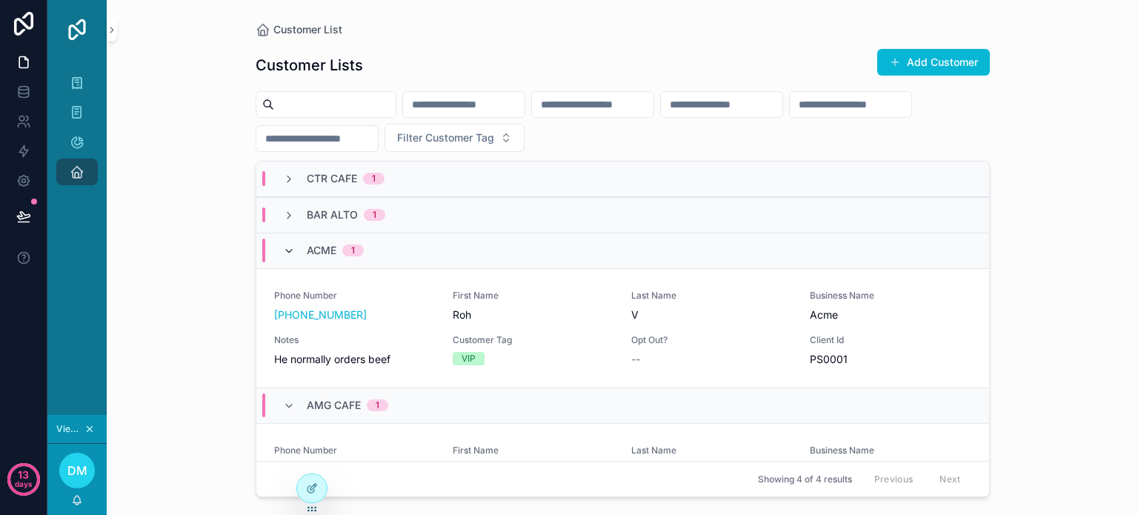
click at [290, 247] on icon "scrollable content" at bounding box center [289, 251] width 12 height 12
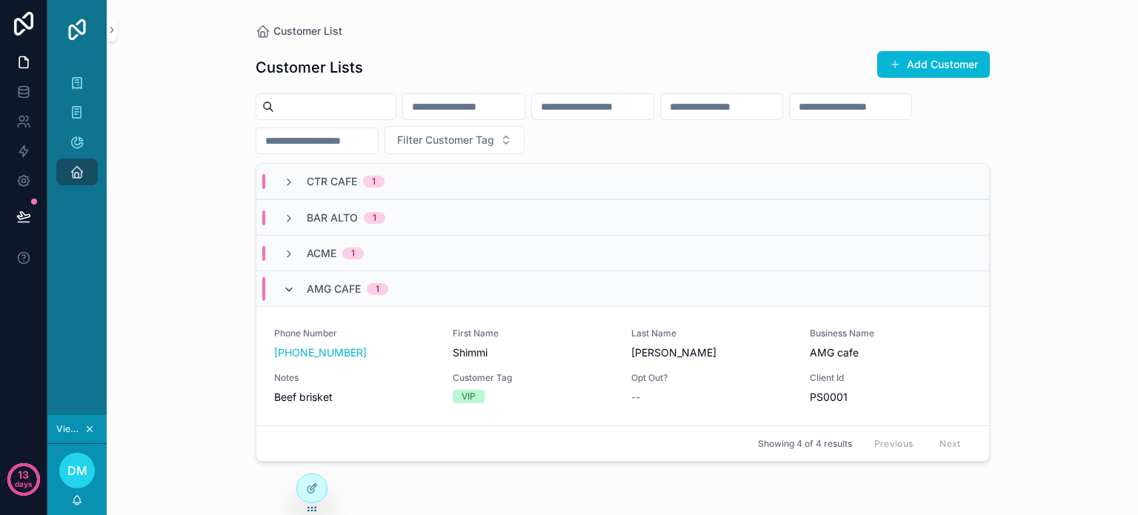
click at [287, 291] on icon "scrollable content" at bounding box center [289, 290] width 12 height 12
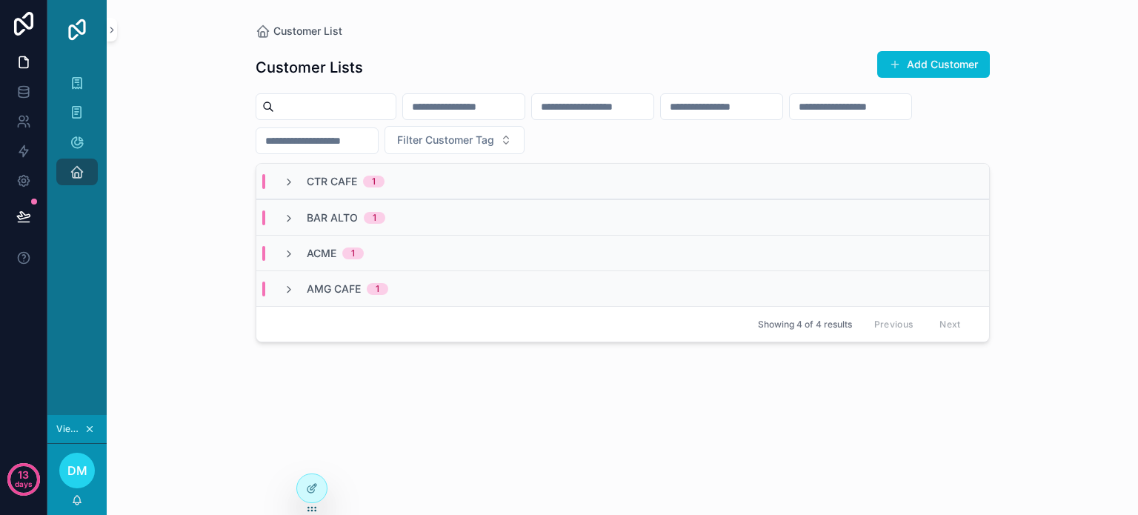
click at [410, 176] on div "CTR cafe 1" at bounding box center [622, 182] width 733 height 36
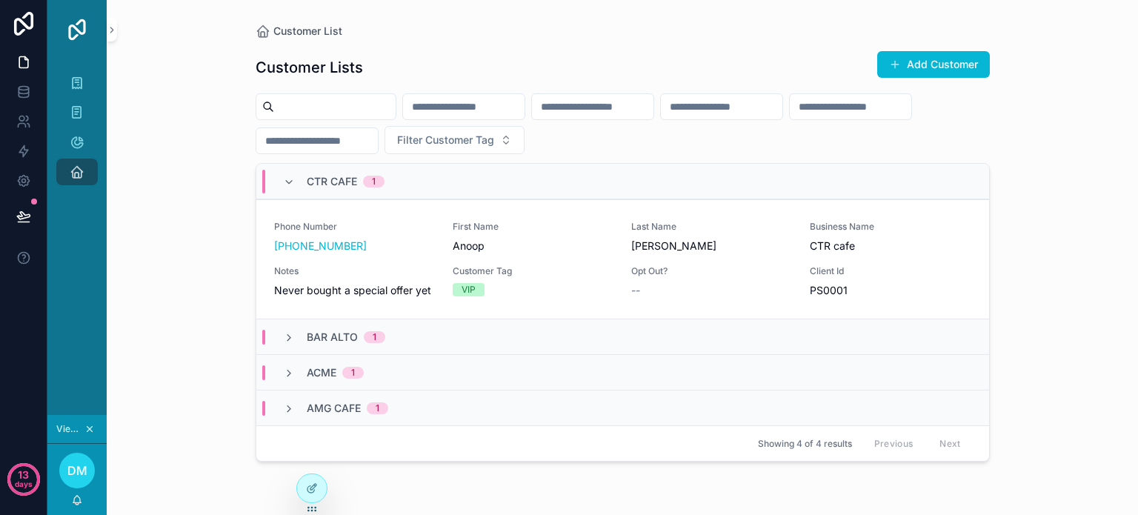
click at [410, 176] on div "CTR cafe 1" at bounding box center [622, 182] width 733 height 36
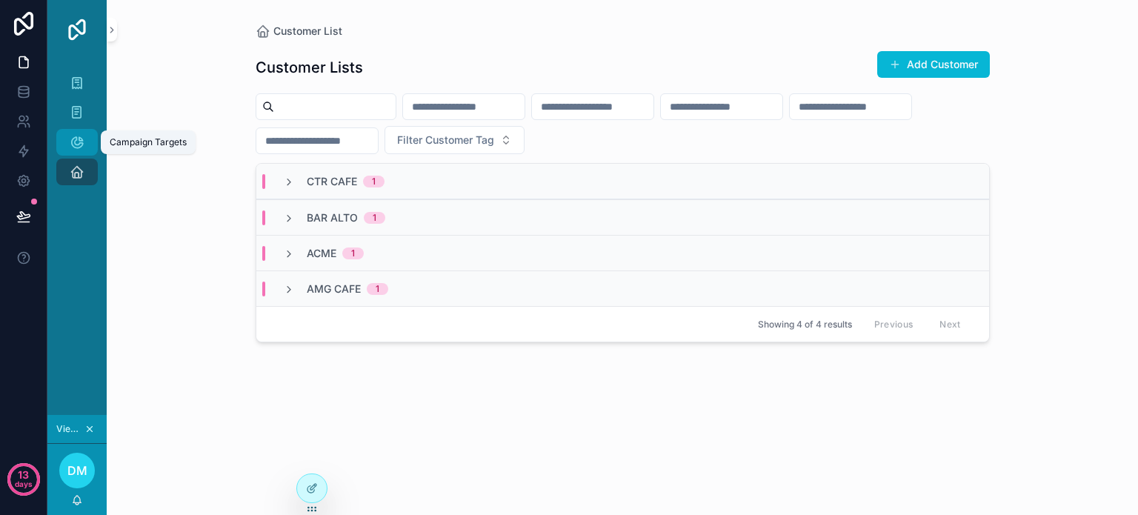
click at [75, 138] on icon "scrollable content" at bounding box center [77, 142] width 15 height 15
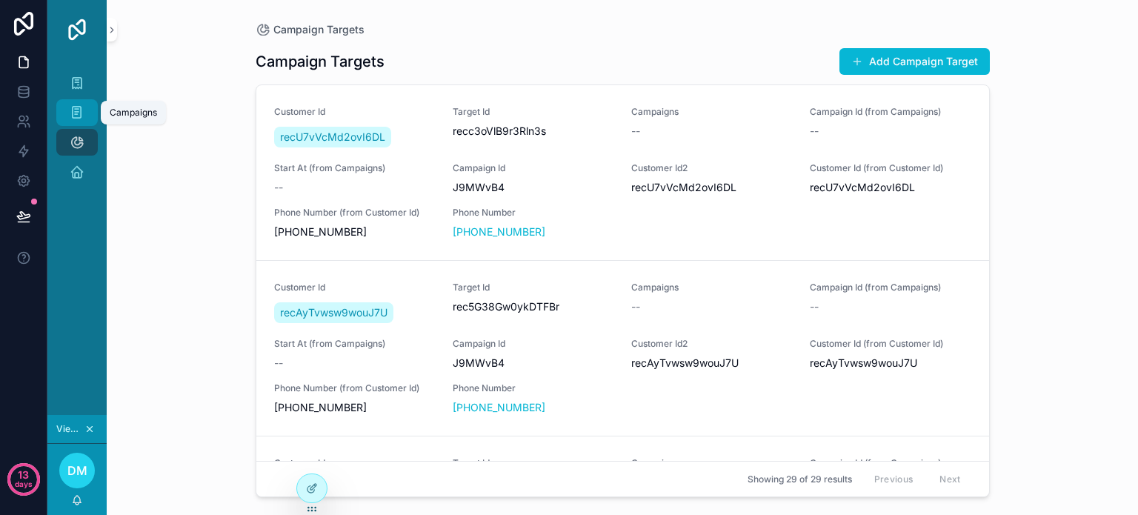
click at [77, 107] on icon "scrollable content" at bounding box center [77, 112] width 14 height 15
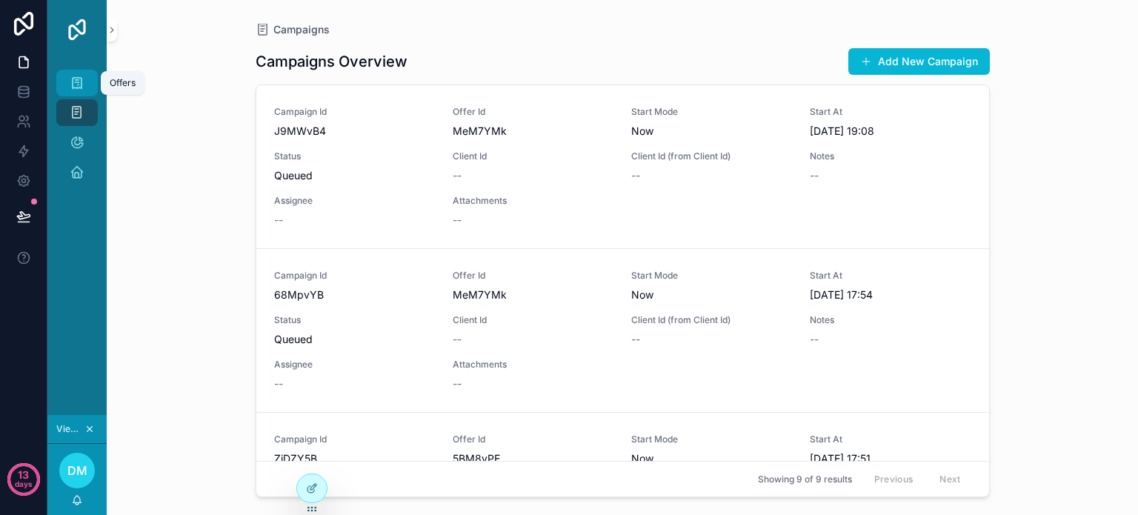
click at [76, 84] on icon "scrollable content" at bounding box center [77, 83] width 15 height 15
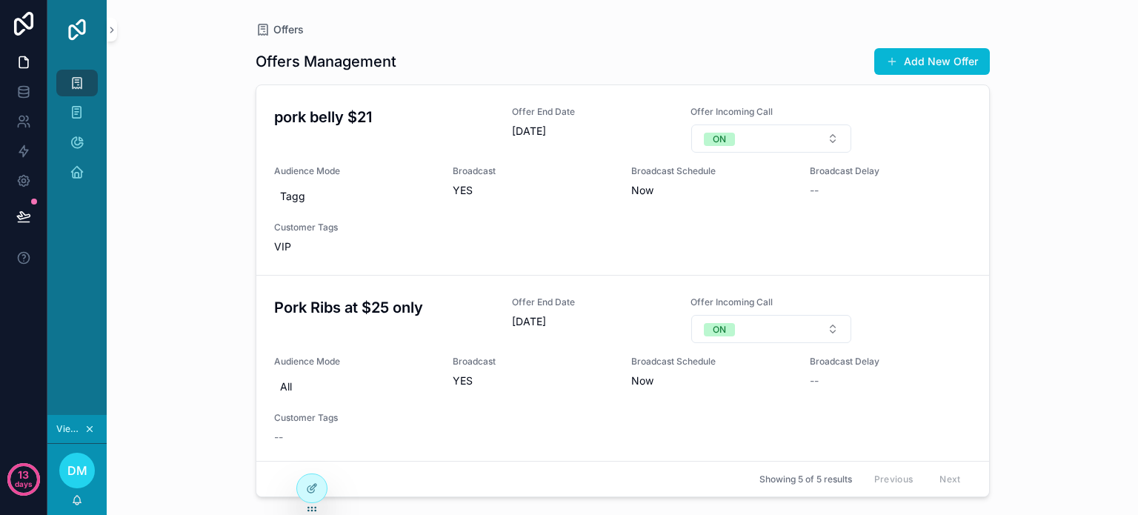
click at [92, 427] on icon "scrollable content" at bounding box center [89, 429] width 5 height 5
click at [196, 184] on div "Offers Offers Management Add New Offer pork belly $21 Offer End Date [DATE] Off…" at bounding box center [622, 257] width 1031 height 515
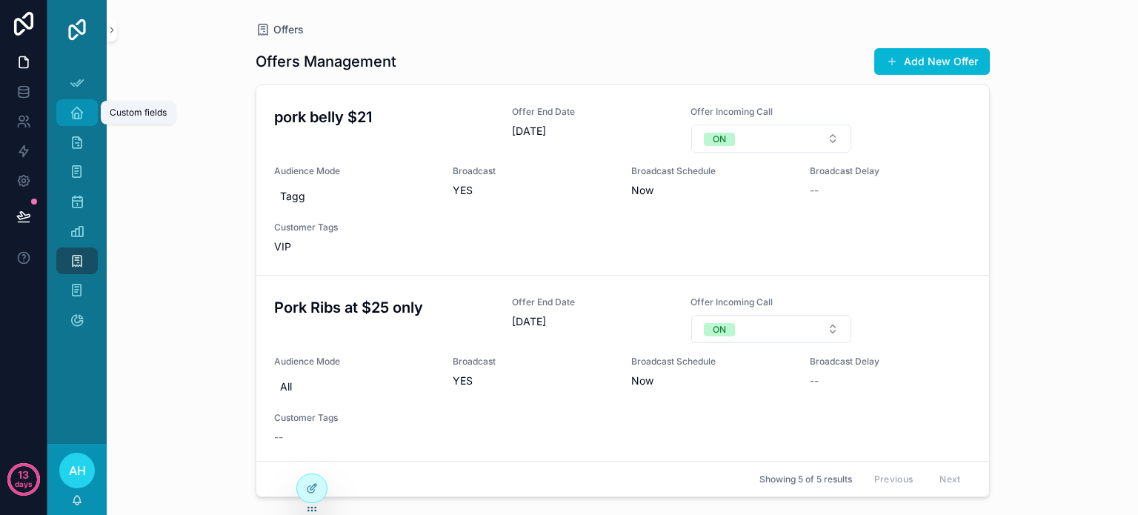
click at [73, 112] on icon "scrollable content" at bounding box center [77, 112] width 15 height 15
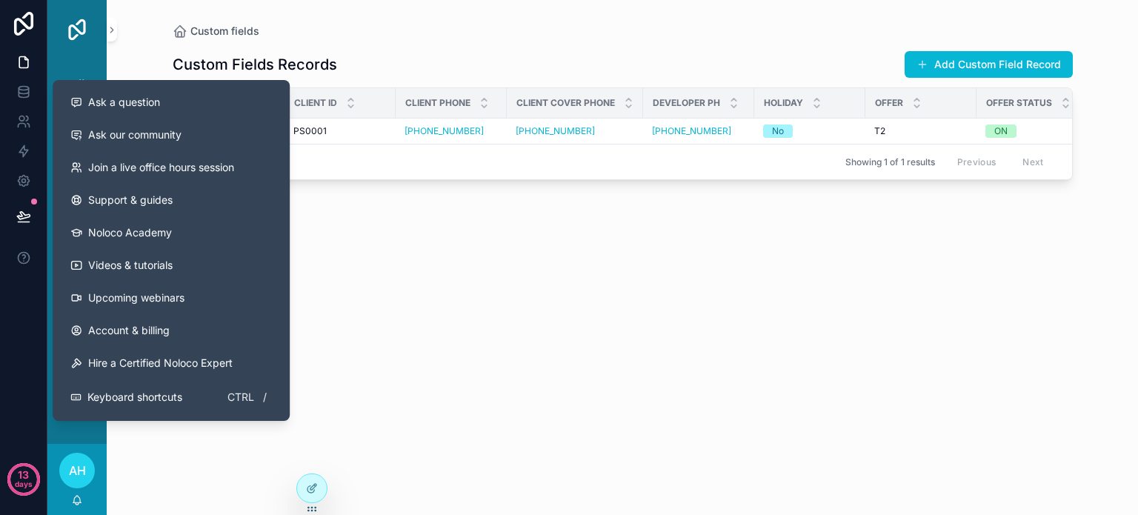
click at [420, 282] on div "Custom Fields Records Add Custom Field Record Client Name Client Id Client Phon…" at bounding box center [623, 268] width 900 height 459
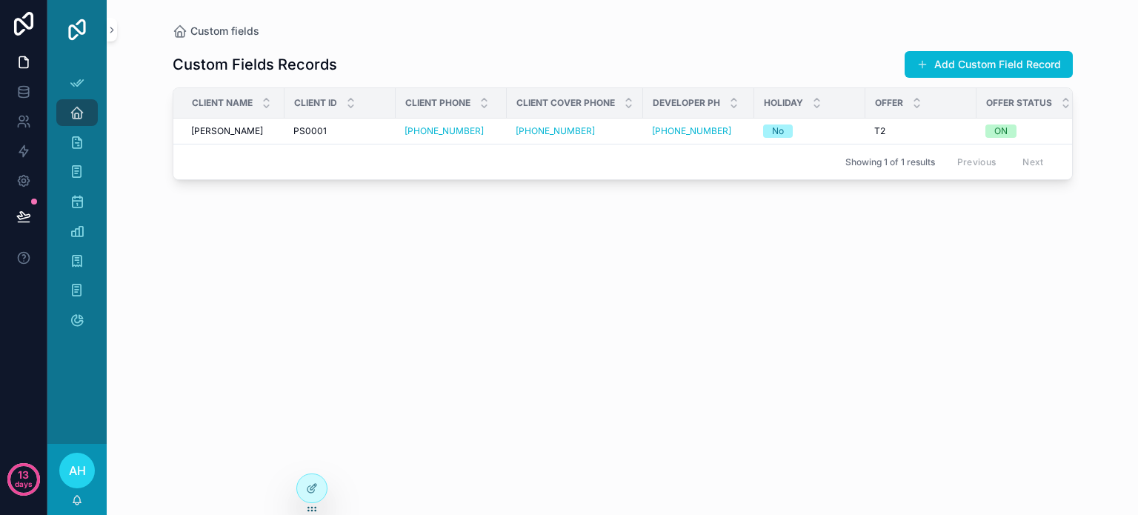
click at [71, 467] on span "AH" at bounding box center [77, 471] width 17 height 18
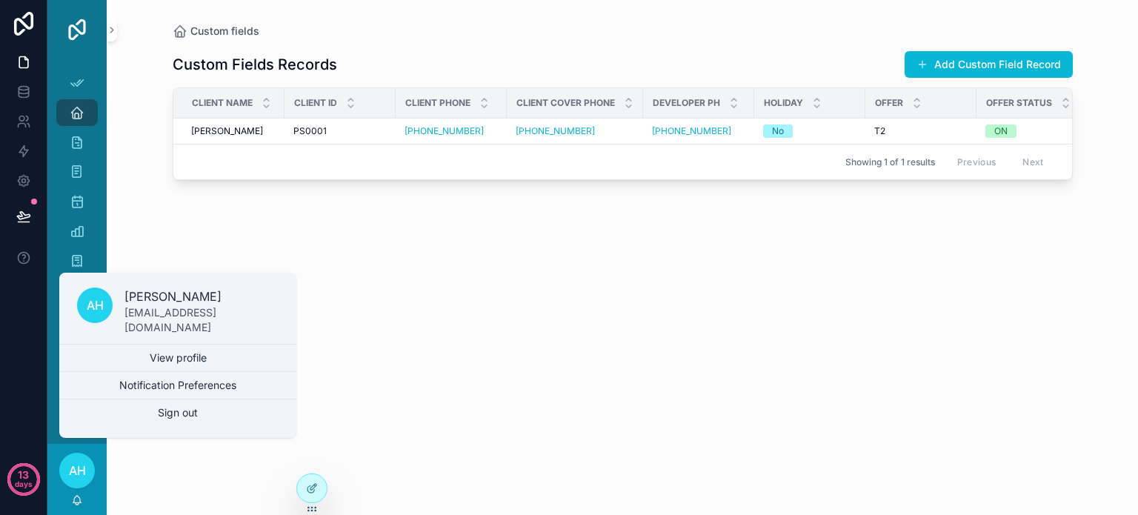
click at [320, 301] on div "Custom Fields Records Add Custom Field Record Client Name Client Id Client Phon…" at bounding box center [623, 268] width 900 height 459
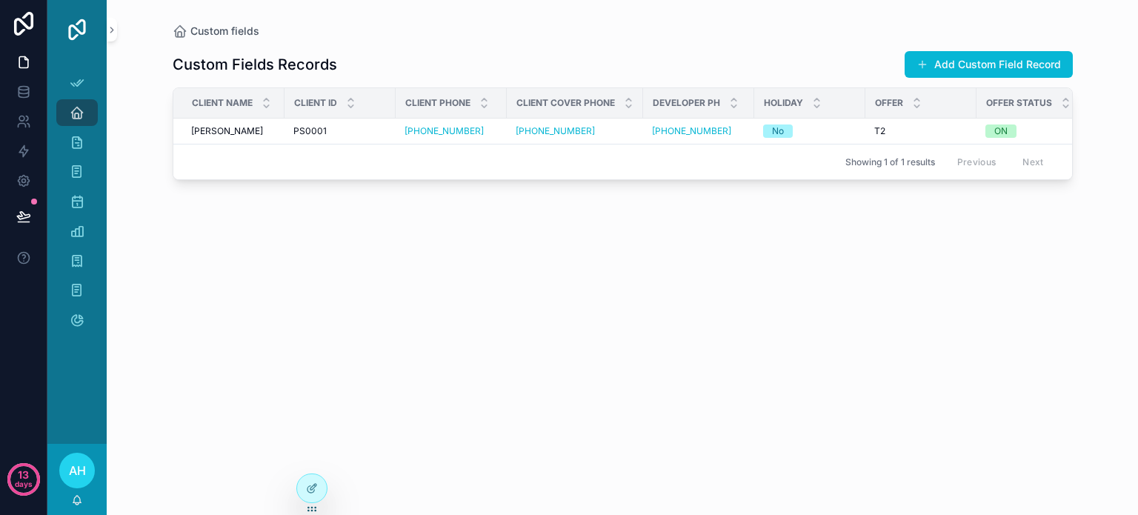
click at [78, 470] on span "AH" at bounding box center [77, 471] width 17 height 18
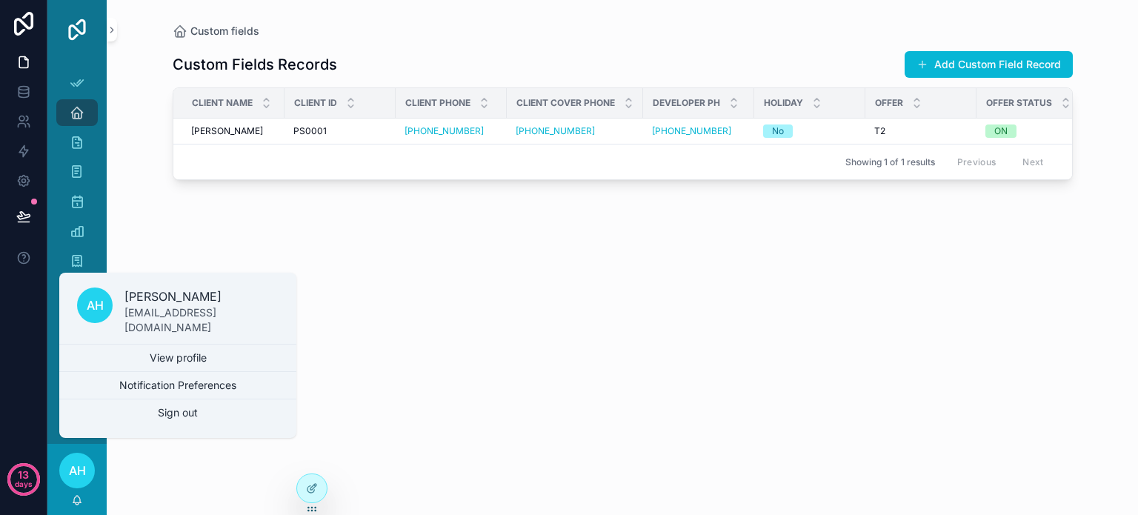
click at [78, 470] on span "AH" at bounding box center [77, 471] width 17 height 18
click at [313, 488] on icon at bounding box center [313, 487] width 6 height 6
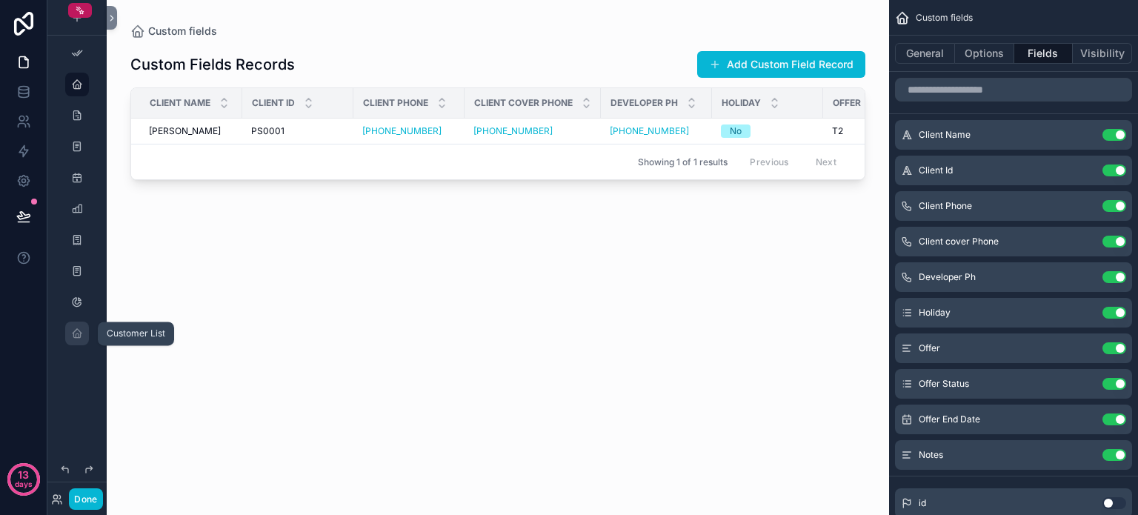
click at [77, 333] on icon "scrollable content" at bounding box center [77, 333] width 12 height 12
click at [83, 333] on div "scrollable content" at bounding box center [77, 333] width 18 height 24
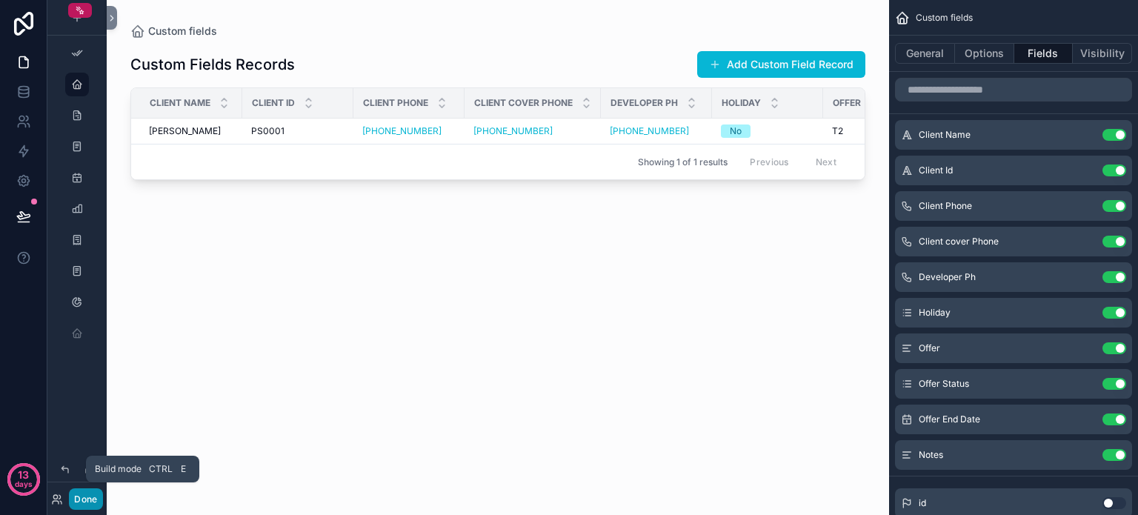
click at [83, 498] on button "Done" at bounding box center [85, 498] width 33 height 21
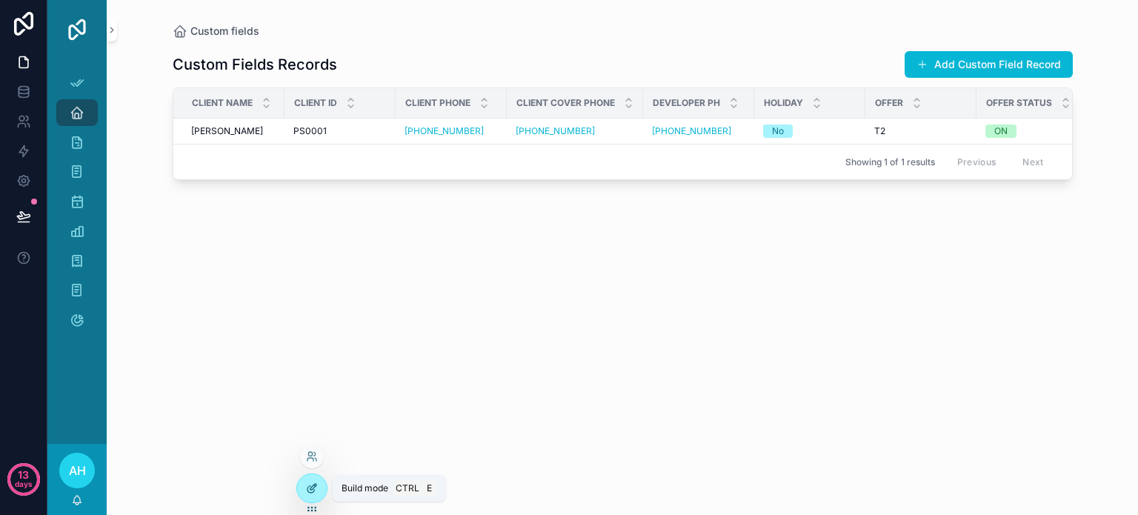
click at [307, 481] on div at bounding box center [312, 488] width 30 height 28
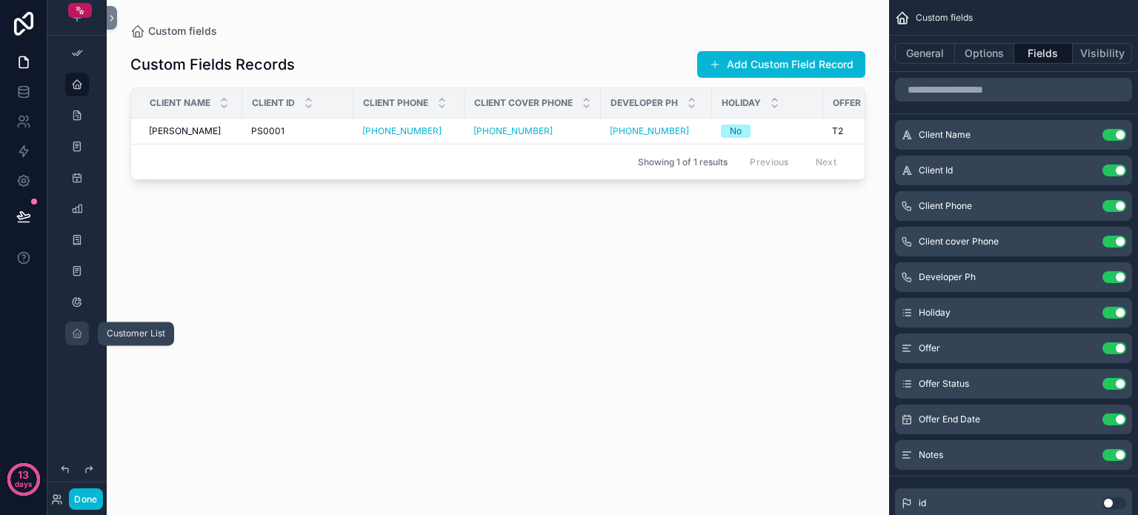
click at [76, 332] on icon "scrollable content" at bounding box center [77, 333] width 12 height 12
drag, startPoint x: 77, startPoint y: 331, endPoint x: 201, endPoint y: 361, distance: 127.9
click at [201, 361] on div "scrollable content" at bounding box center [498, 248] width 782 height 497
click at [71, 334] on icon "scrollable content" at bounding box center [77, 333] width 12 height 12
click at [258, 330] on div "Custom Fields Records Add Custom Field Record Client Name Client Id Client Phon…" at bounding box center [497, 268] width 735 height 459
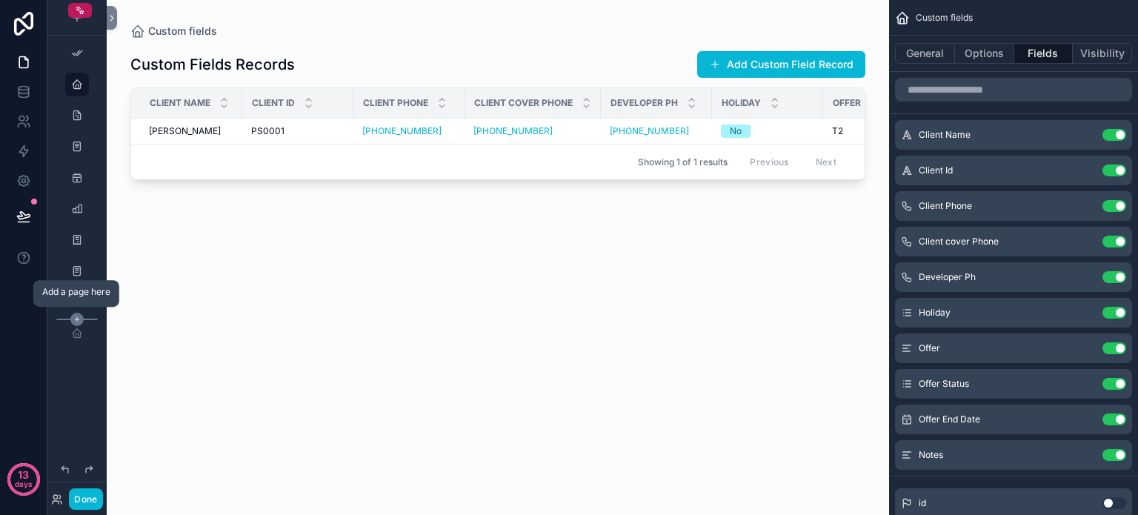
drag, startPoint x: 74, startPoint y: 334, endPoint x: 83, endPoint y: 316, distance: 19.9
click at [83, 319] on div "scrollable content" at bounding box center [76, 333] width 59 height 28
click at [77, 331] on icon "scrollable content" at bounding box center [77, 333] width 12 height 12
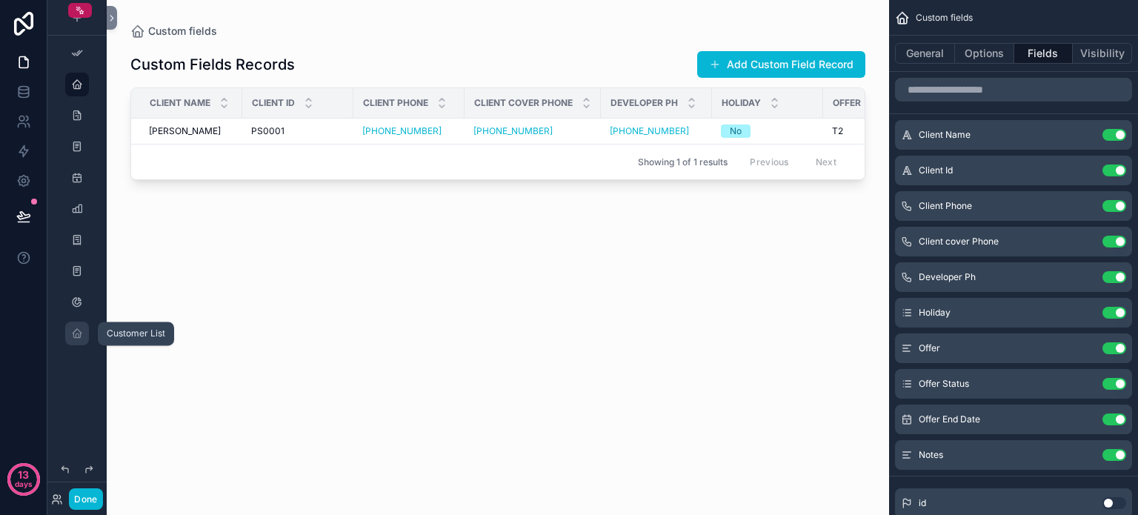
click at [77, 331] on icon "scrollable content" at bounding box center [77, 333] width 12 height 12
click at [71, 141] on icon "scrollable content" at bounding box center [77, 147] width 12 height 12
click at [81, 145] on icon "scrollable content" at bounding box center [77, 147] width 12 height 12
click at [76, 124] on div "scrollable content" at bounding box center [77, 116] width 18 height 24
click at [223, 290] on div "Custom Fields Records Add Custom Field Record Client Name Client Id Client Phon…" at bounding box center [497, 268] width 735 height 459
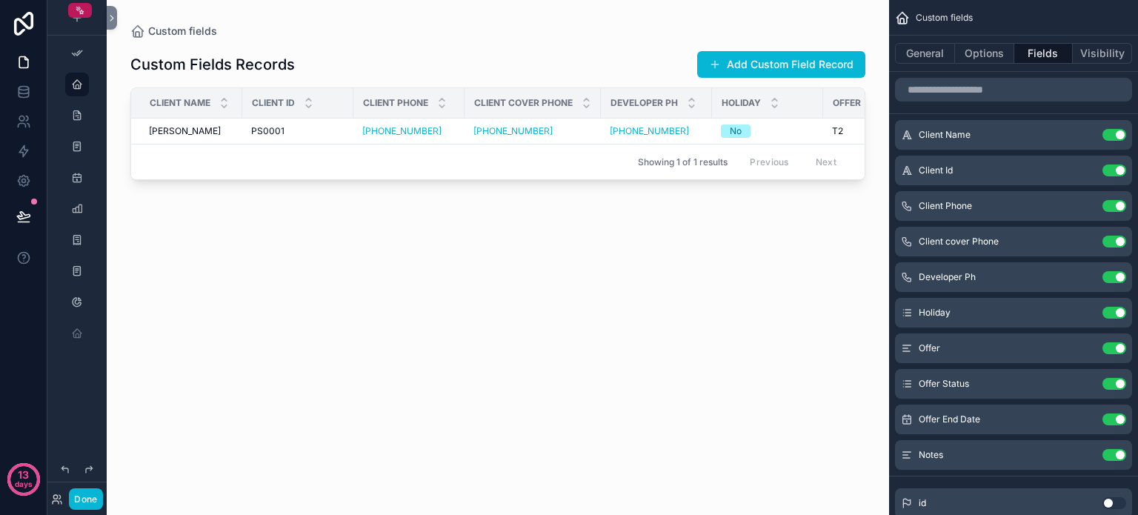
click at [1006, 10] on div "Custom fields" at bounding box center [1013, 18] width 249 height 36
click at [76, 56] on icon "scrollable content" at bounding box center [77, 53] width 12 height 12
click at [72, 54] on icon "scrollable content" at bounding box center [77, 53] width 12 height 12
click at [81, 24] on div "scrollable content" at bounding box center [77, 18] width 18 height 18
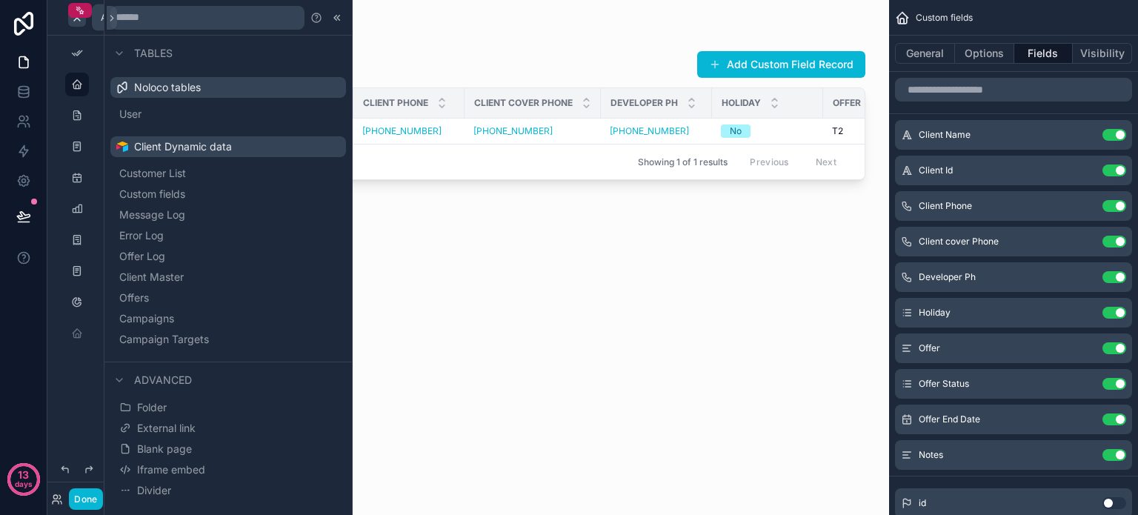
click at [81, 24] on div "scrollable content" at bounding box center [77, 18] width 18 height 18
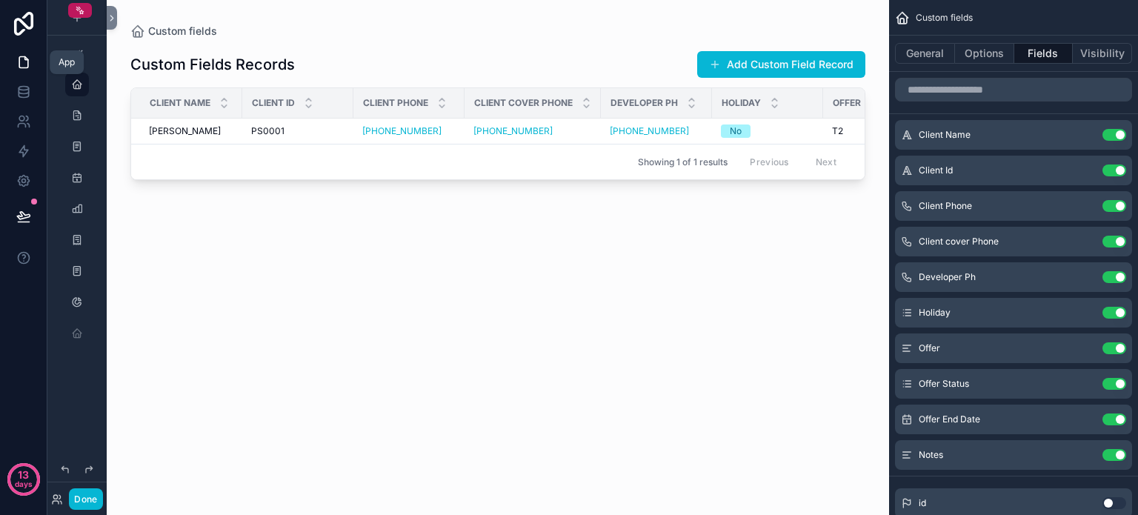
click at [27, 66] on icon at bounding box center [23, 62] width 15 height 15
click at [78, 141] on icon "scrollable content" at bounding box center [77, 147] width 12 height 12
click at [91, 502] on button "Done" at bounding box center [85, 498] width 33 height 21
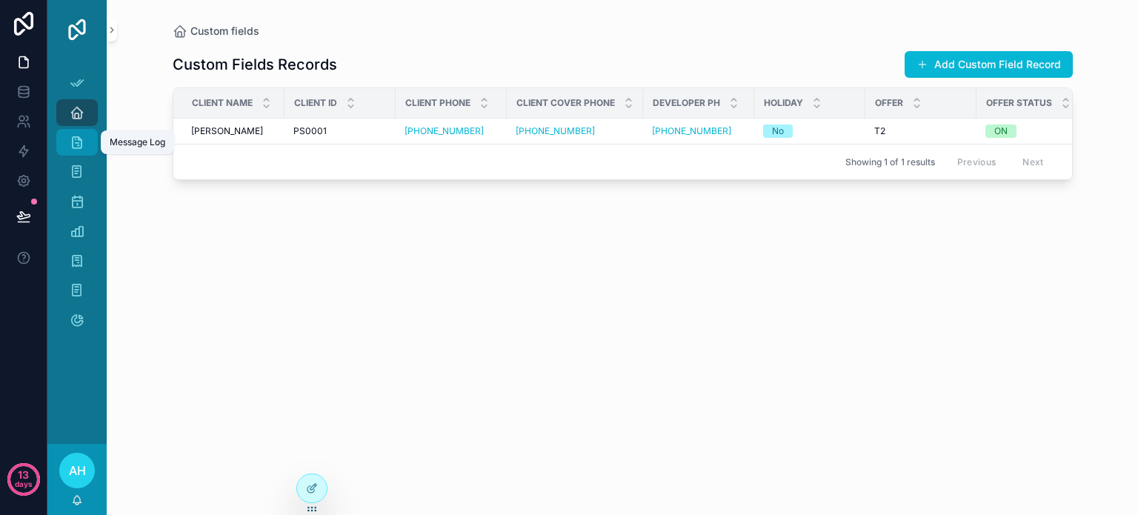
click at [73, 142] on icon "scrollable content" at bounding box center [77, 142] width 15 height 15
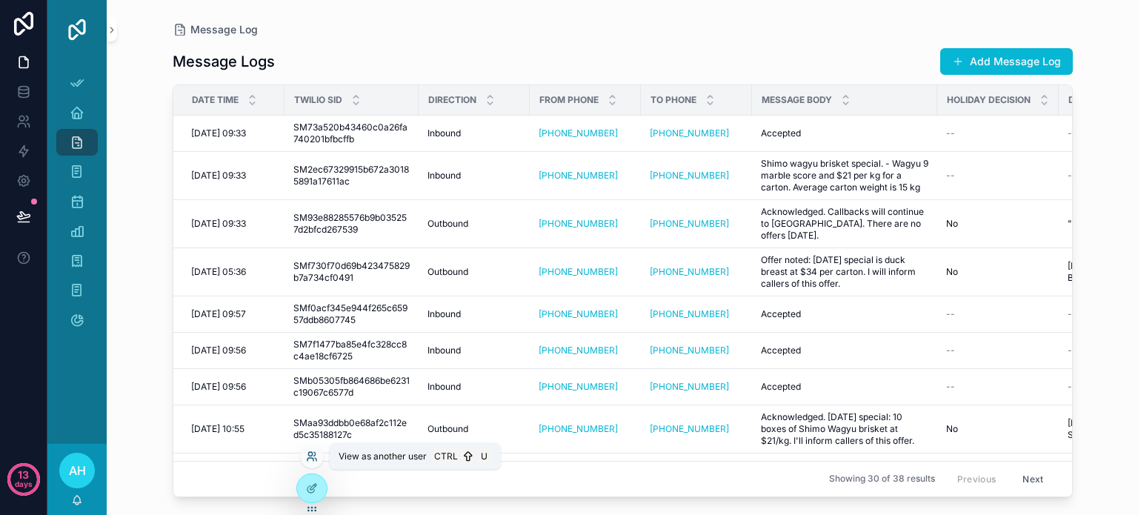
click at [313, 453] on icon at bounding box center [312, 456] width 12 height 12
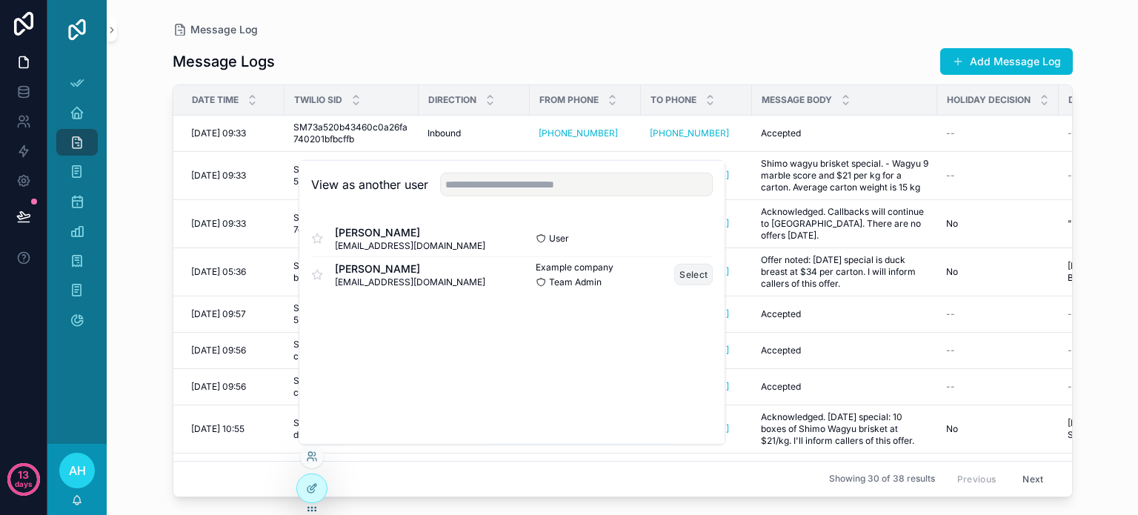
click at [687, 274] on button "Select" at bounding box center [693, 274] width 39 height 21
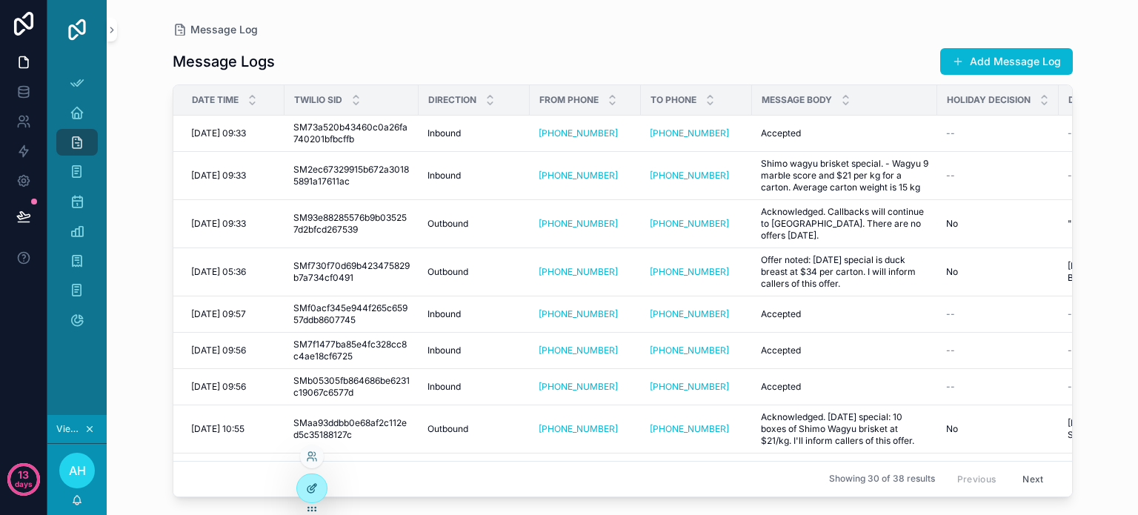
click at [311, 484] on icon at bounding box center [312, 488] width 12 height 12
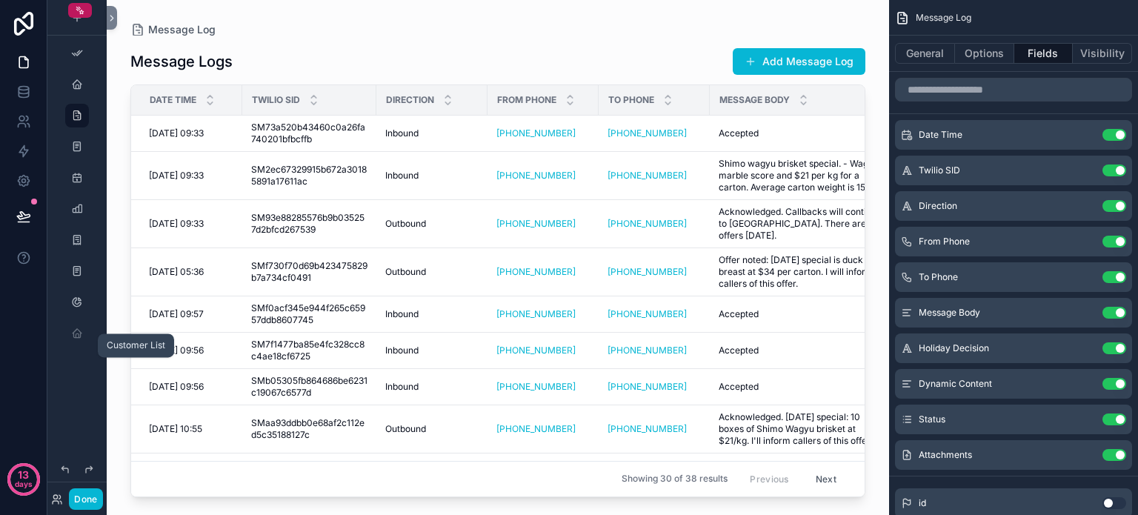
drag, startPoint x: 79, startPoint y: 337, endPoint x: 77, endPoint y: 354, distance: 17.1
click at [77, 354] on div "scrollable content" at bounding box center [76, 191] width 59 height 382
click at [80, 332] on icon "scrollable content" at bounding box center [77, 333] width 12 height 12
click at [23, 90] on icon at bounding box center [24, 89] width 10 height 4
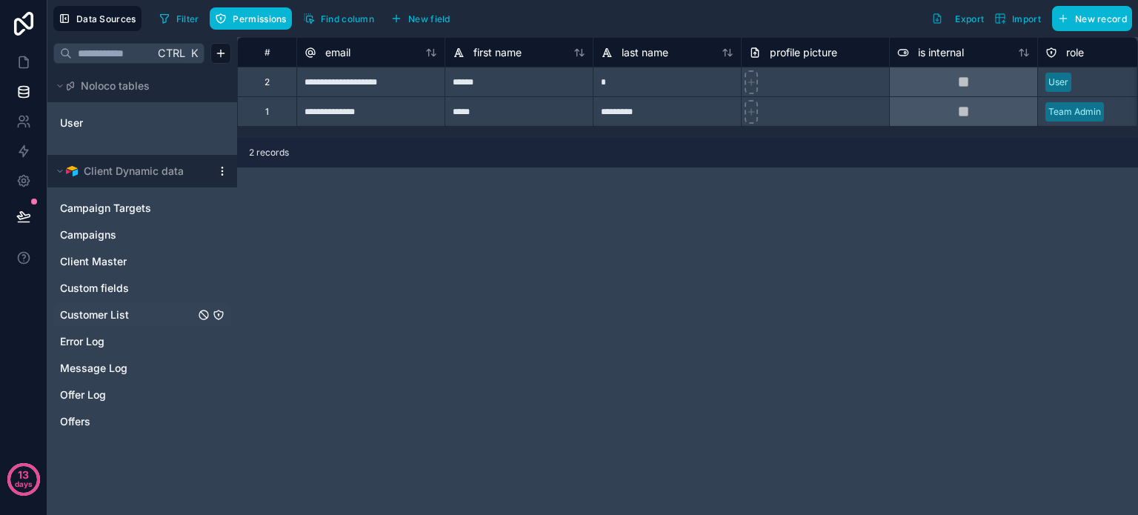
click at [98, 310] on span "Customer List" at bounding box center [94, 314] width 69 height 15
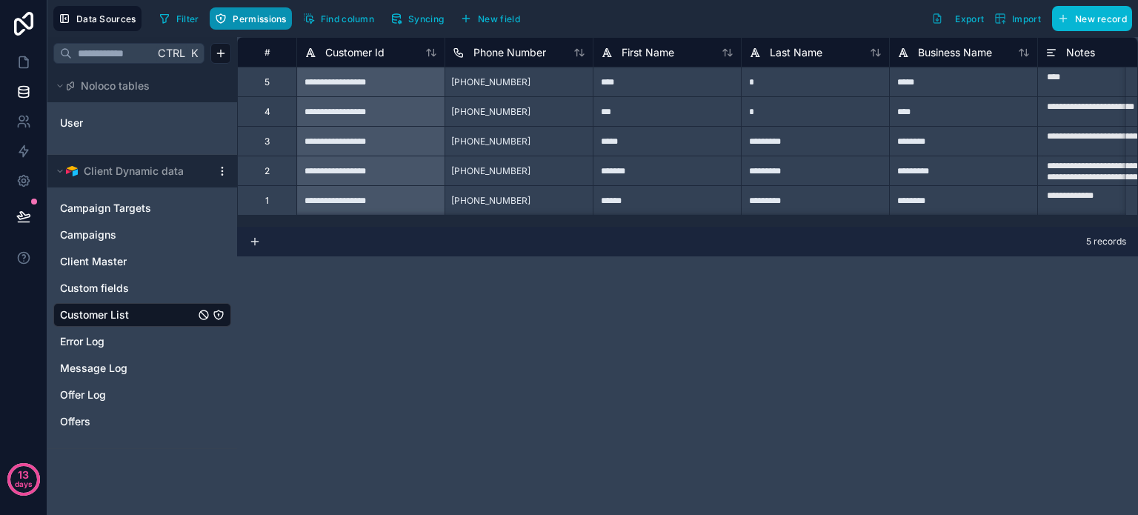
click at [252, 15] on span "Permissions" at bounding box center [259, 18] width 53 height 11
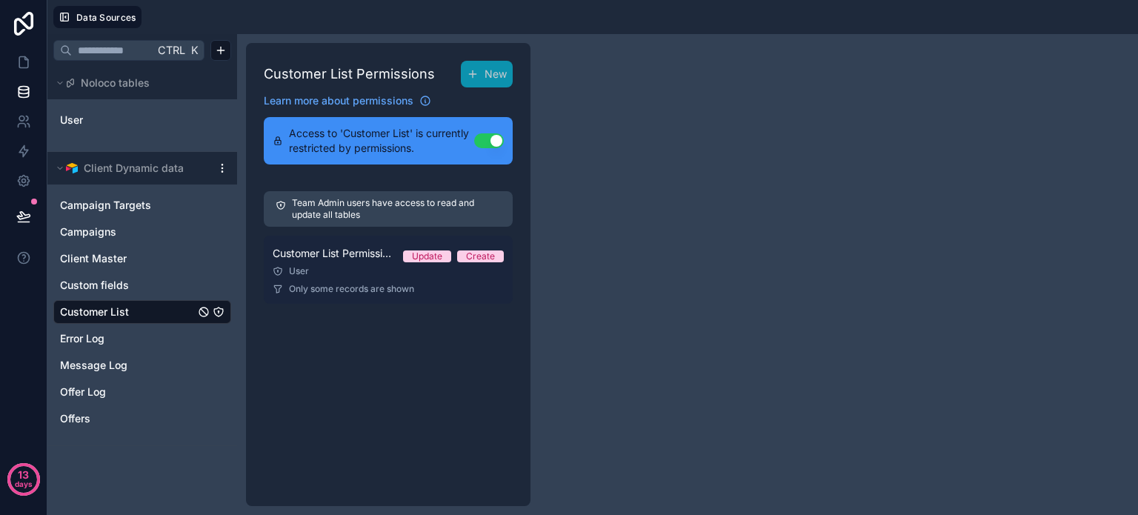
click at [359, 278] on link "Customer List Permission 1 Update Create User Only some records are shown" at bounding box center [388, 270] width 249 height 68
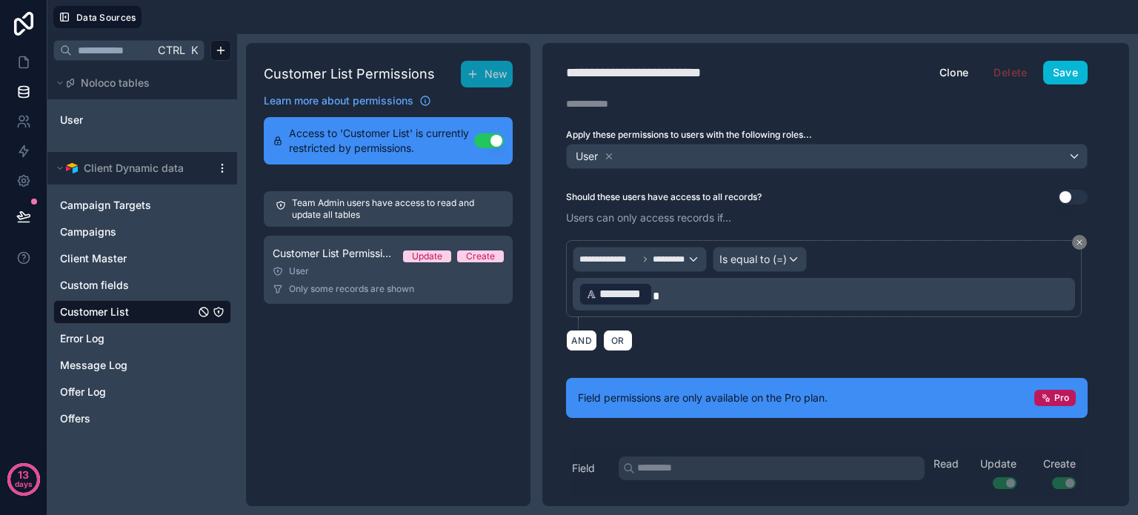
click at [415, 401] on div "Customer List Permissions New Learn more about permissions Access to 'Customer …" at bounding box center [388, 274] width 284 height 463
click at [19, 57] on icon at bounding box center [23, 62] width 9 height 11
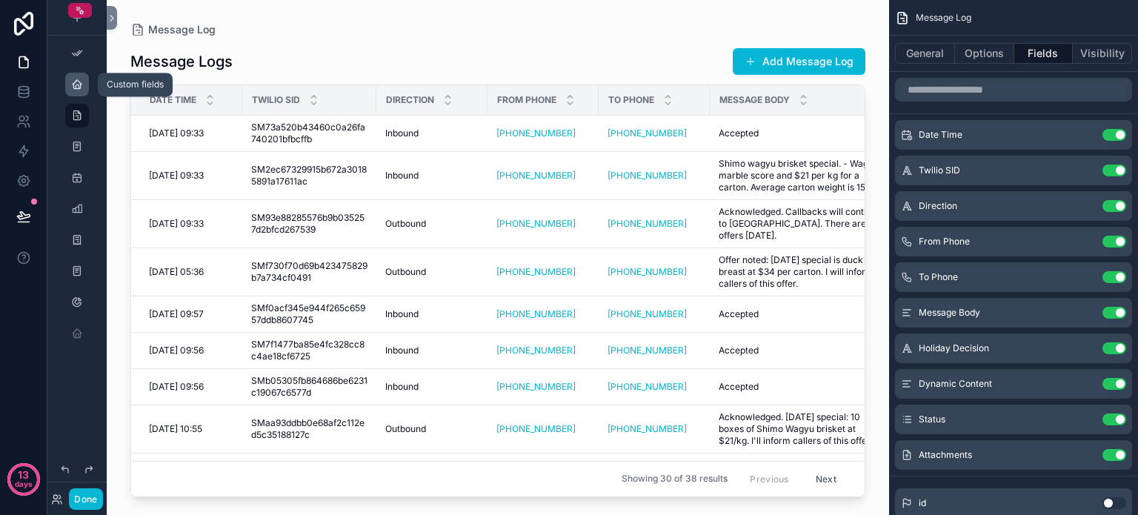
click at [80, 83] on icon "scrollable content" at bounding box center [77, 85] width 12 height 12
click at [76, 87] on icon "scrollable content" at bounding box center [77, 85] width 12 height 12
click at [79, 505] on button "Done" at bounding box center [85, 498] width 33 height 21
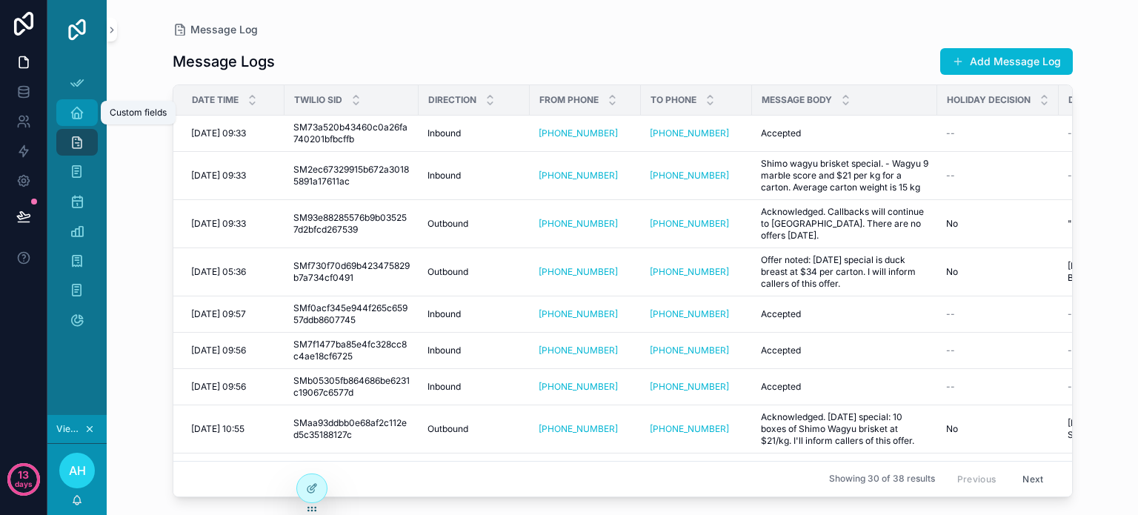
click at [76, 113] on icon "scrollable content" at bounding box center [77, 112] width 15 height 15
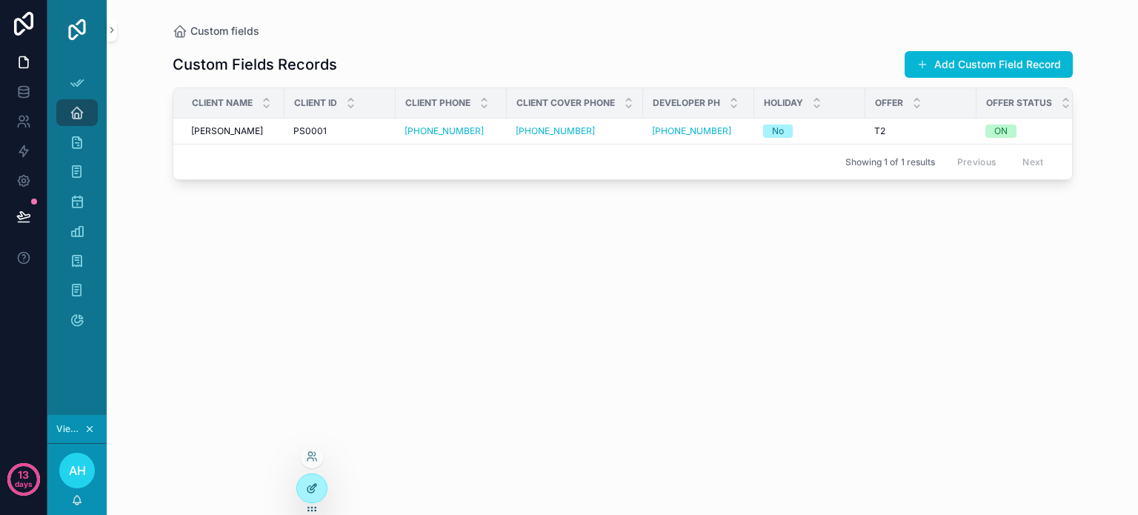
click at [301, 488] on div at bounding box center [312, 488] width 30 height 28
click at [314, 488] on icon at bounding box center [312, 488] width 12 height 12
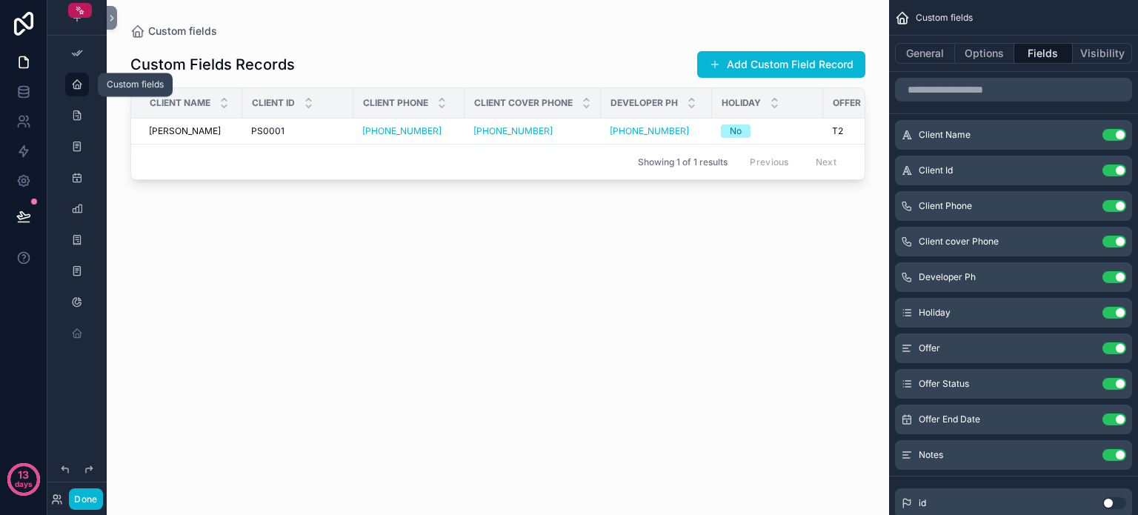
drag, startPoint x: 80, startPoint y: 85, endPoint x: 459, endPoint y: 311, distance: 440.8
click at [459, 311] on div "scrollable content" at bounding box center [498, 248] width 782 height 497
click at [81, 86] on icon "scrollable content" at bounding box center [77, 85] width 12 height 12
drag, startPoint x: 76, startPoint y: 85, endPoint x: 66, endPoint y: 88, distance: 10.8
click at [66, 88] on div "scrollable content" at bounding box center [77, 85] width 24 height 24
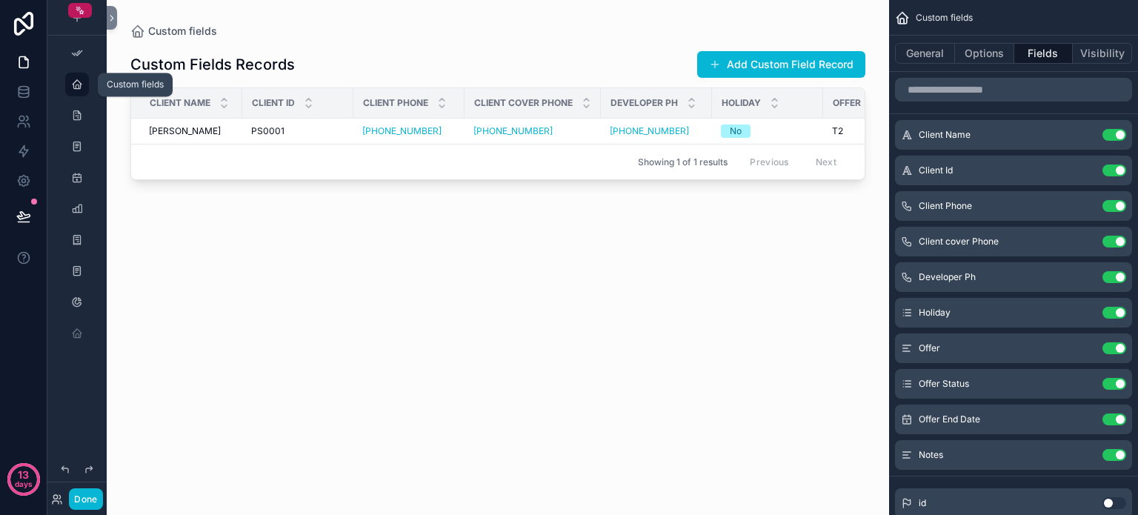
click at [85, 87] on div "scrollable content" at bounding box center [77, 85] width 18 height 24
click at [924, 51] on button "General" at bounding box center [925, 53] width 60 height 21
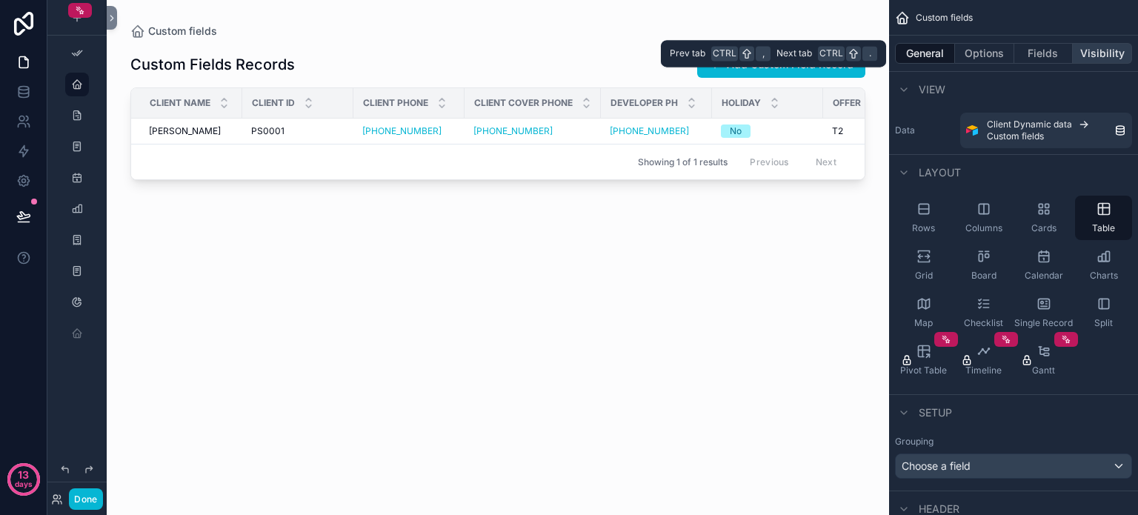
click at [1086, 50] on button "Visibility" at bounding box center [1102, 53] width 59 height 21
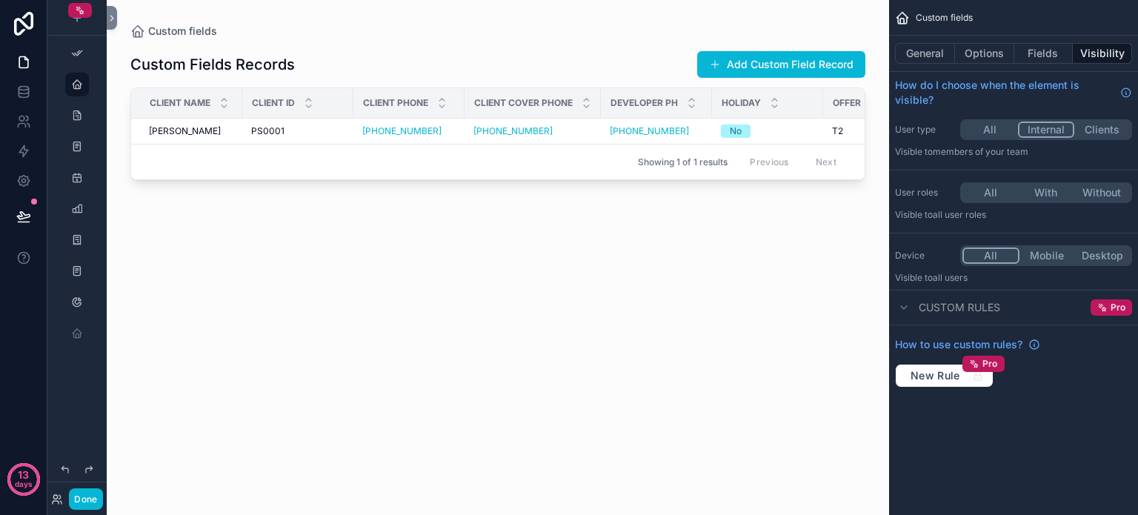
click at [1046, 130] on button "Internal" at bounding box center [1046, 129] width 57 height 16
drag, startPoint x: 75, startPoint y: 337, endPoint x: 78, endPoint y: 281, distance: 56.4
click at [78, 281] on div "scrollable content" at bounding box center [76, 191] width 59 height 382
drag, startPoint x: 70, startPoint y: 331, endPoint x: 83, endPoint y: 180, distance: 151.6
click at [83, 180] on div "scrollable content" at bounding box center [76, 191] width 59 height 382
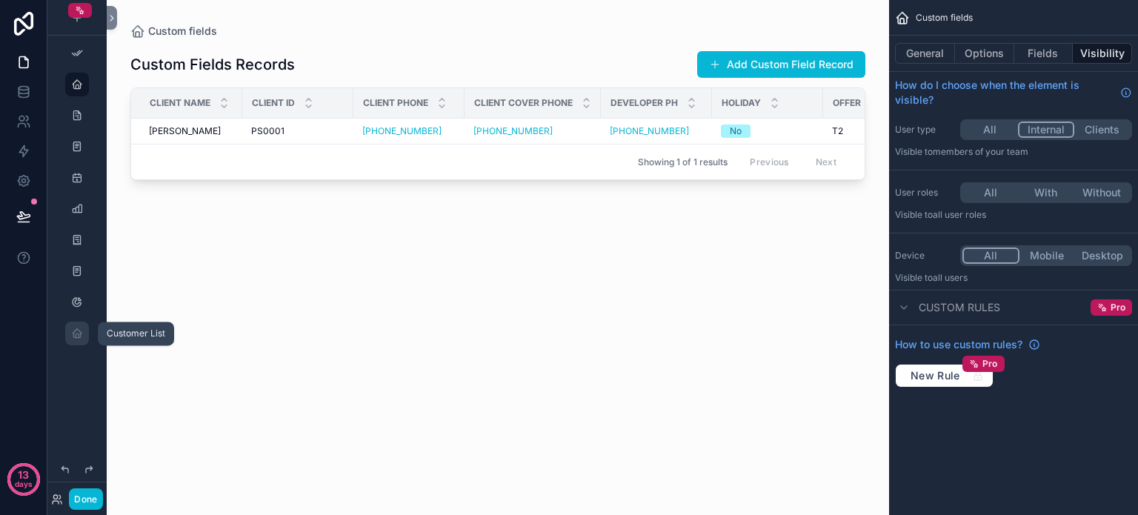
click at [83, 335] on div "scrollable content" at bounding box center [77, 333] width 18 height 24
click at [82, 84] on icon "scrollable content" at bounding box center [77, 85] width 12 height 12
click at [83, 499] on button "Done" at bounding box center [85, 498] width 33 height 21
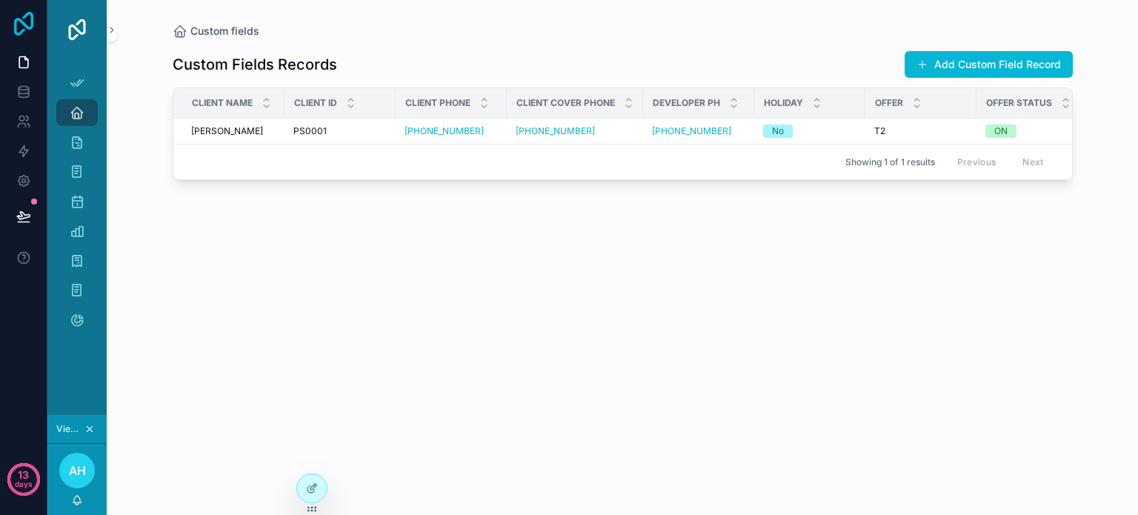
click at [30, 26] on icon at bounding box center [24, 24] width 30 height 24
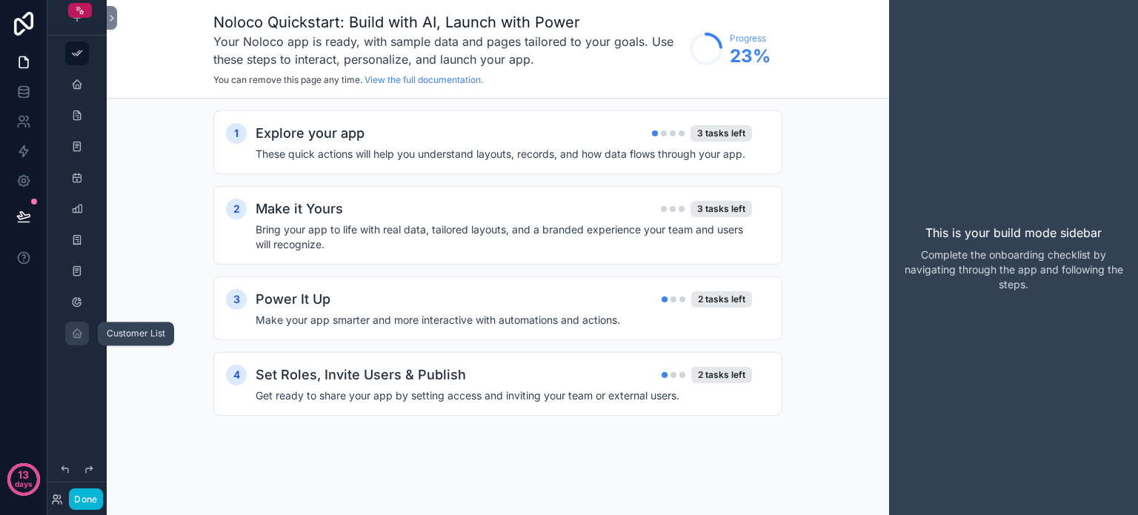
click at [77, 329] on icon "scrollable content" at bounding box center [77, 333] width 12 height 12
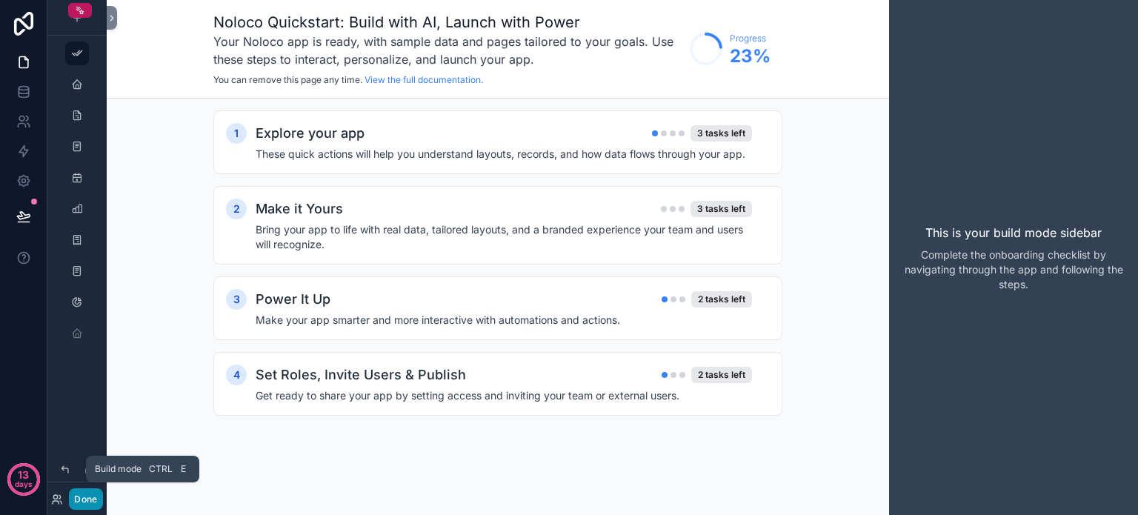
click at [84, 498] on button "Done" at bounding box center [85, 498] width 33 height 21
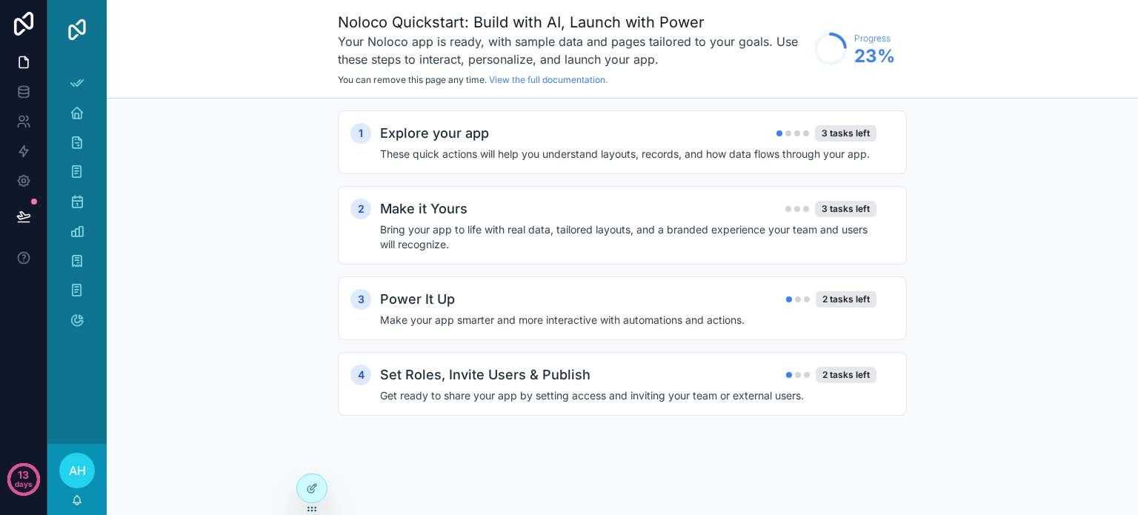
click at [76, 476] on span "AH" at bounding box center [77, 471] width 17 height 18
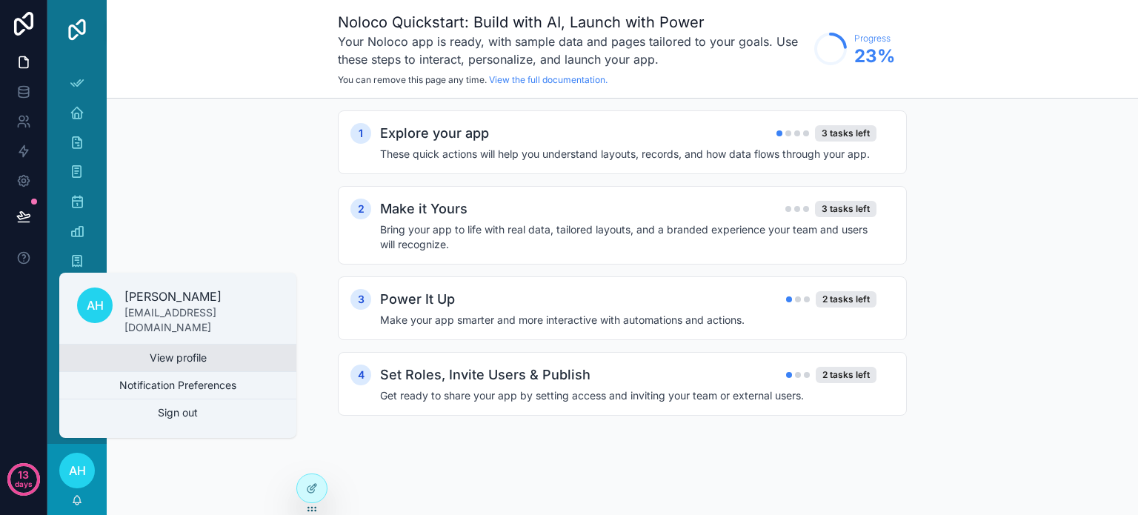
click at [136, 357] on link "View profile" at bounding box center [177, 357] width 237 height 27
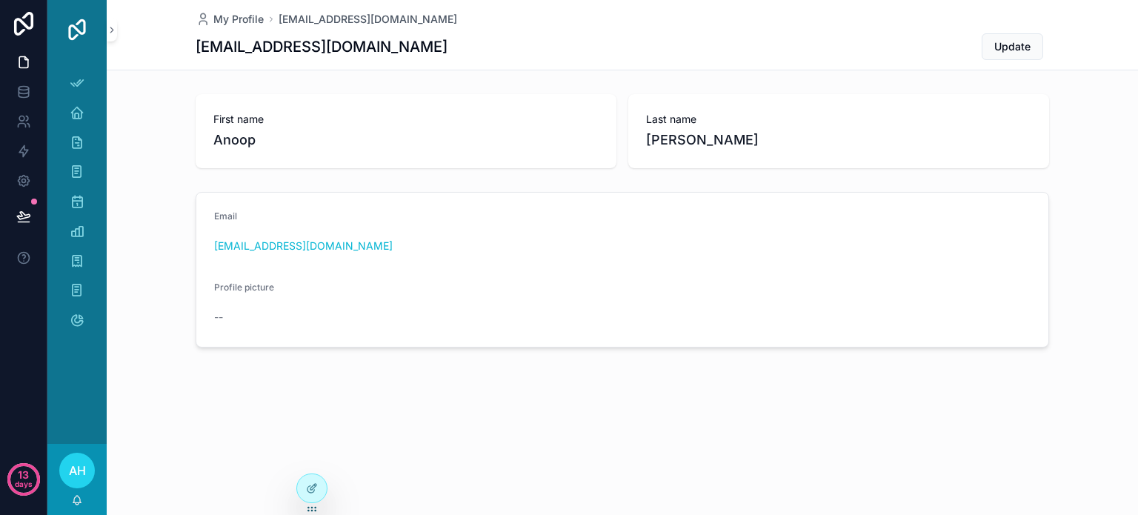
click at [81, 468] on span "AH" at bounding box center [77, 471] width 17 height 18
click at [176, 473] on div "My Profile [EMAIL_ADDRESS][DOMAIN_NAME] [EMAIL_ADDRESS][DOMAIN_NAME] Update Fir…" at bounding box center [622, 257] width 1031 height 515
click at [320, 486] on div at bounding box center [312, 488] width 30 height 28
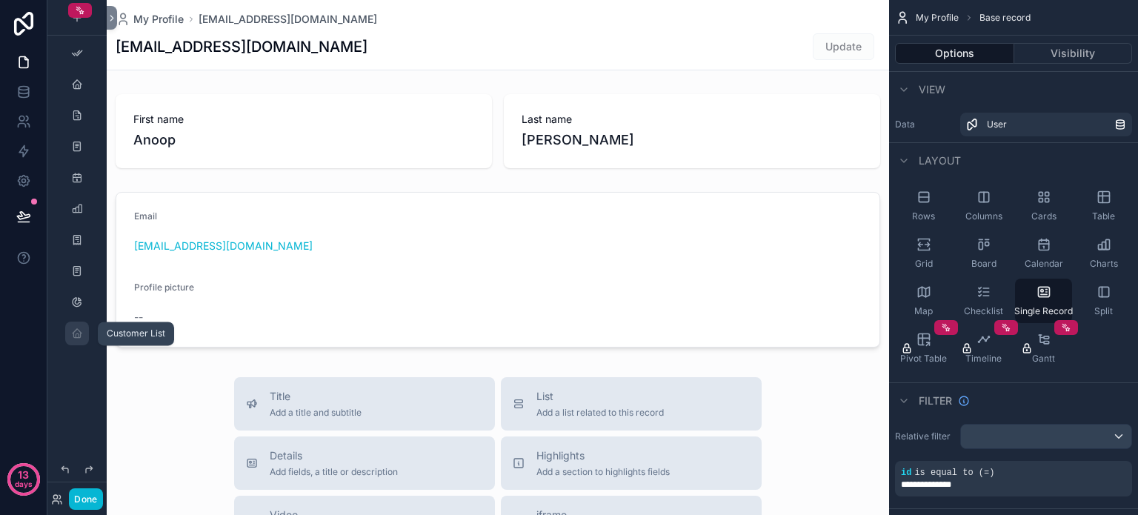
click at [83, 333] on div "scrollable content" at bounding box center [77, 333] width 18 height 24
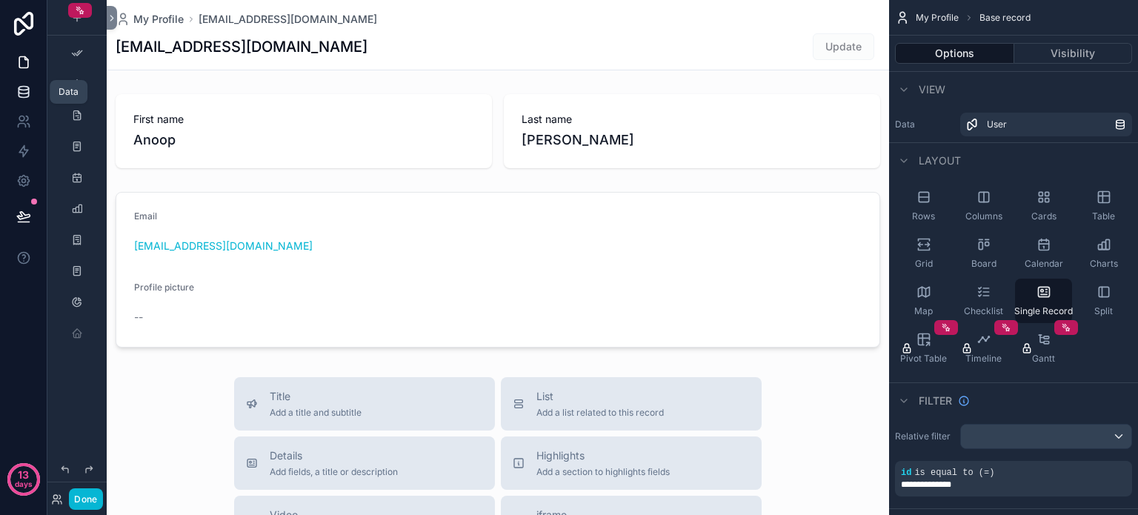
click at [24, 90] on icon at bounding box center [24, 89] width 10 height 4
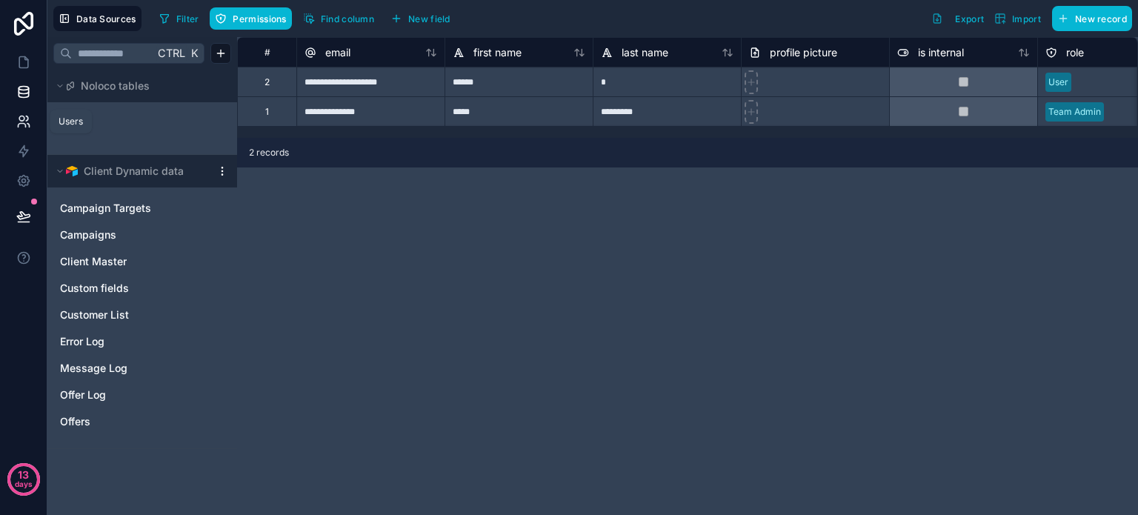
click at [20, 119] on icon at bounding box center [23, 121] width 15 height 15
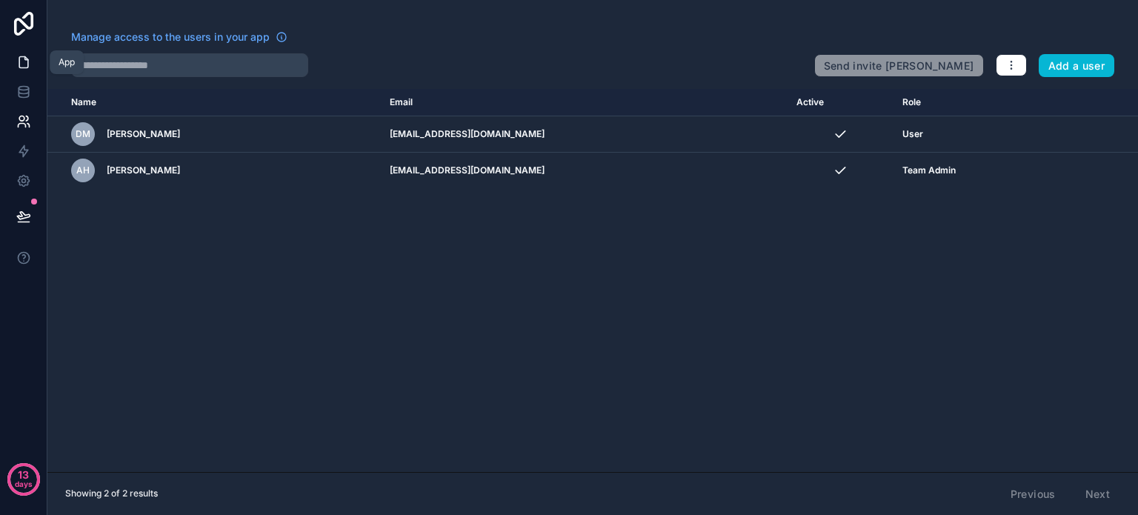
click at [22, 64] on icon at bounding box center [23, 62] width 15 height 15
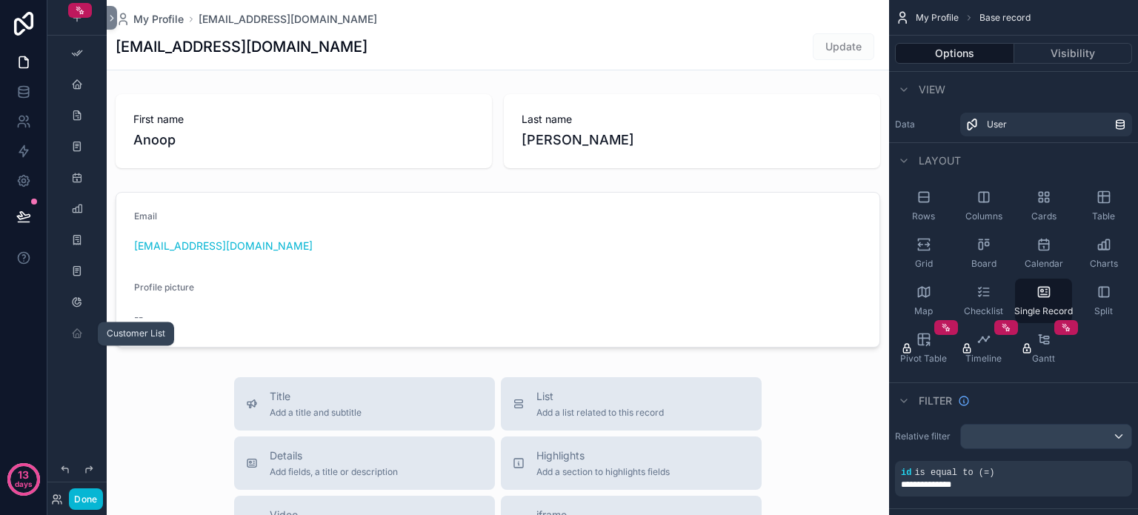
drag, startPoint x: 70, startPoint y: 331, endPoint x: 73, endPoint y: 362, distance: 31.3
click at [73, 362] on div "scrollable content" at bounding box center [76, 191] width 59 height 382
click at [73, 333] on icon "scrollable content" at bounding box center [77, 333] width 12 height 12
click at [76, 307] on icon "scrollable content" at bounding box center [77, 302] width 12 height 12
click at [76, 334] on icon "scrollable content" at bounding box center [77, 333] width 12 height 12
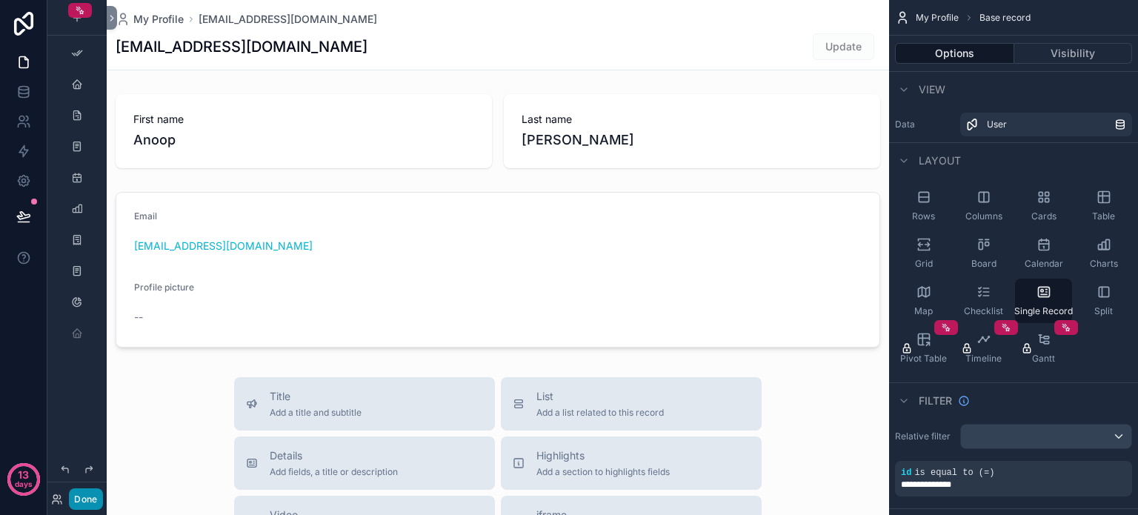
click at [87, 494] on button "Done" at bounding box center [85, 498] width 33 height 21
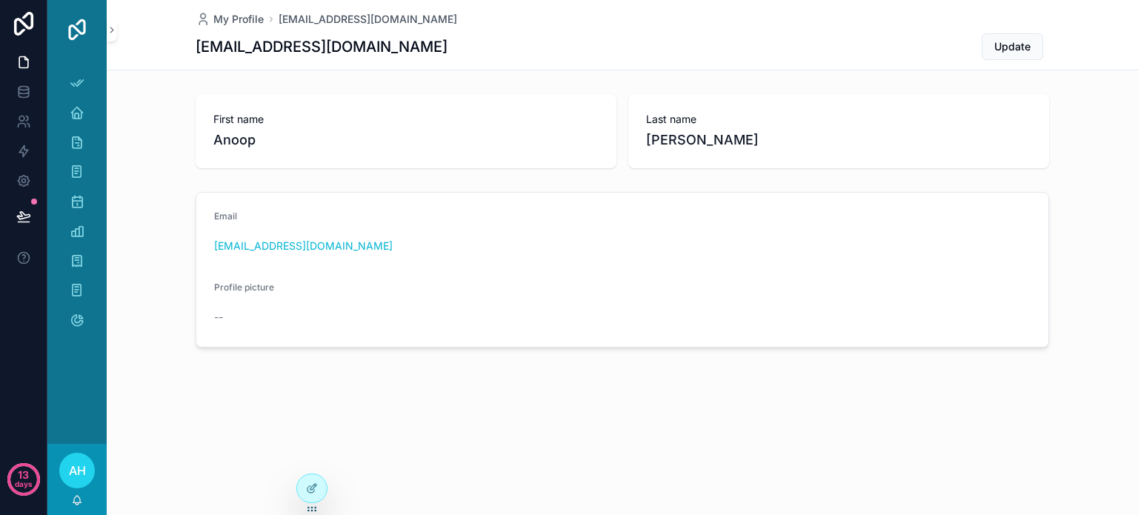
click at [430, 388] on div "My Profile anoop@ubilo.in anoop@ubilo.in Update First name Anoop Last name Hari…" at bounding box center [622, 224] width 1031 height 448
click at [314, 490] on icon at bounding box center [312, 488] width 12 height 12
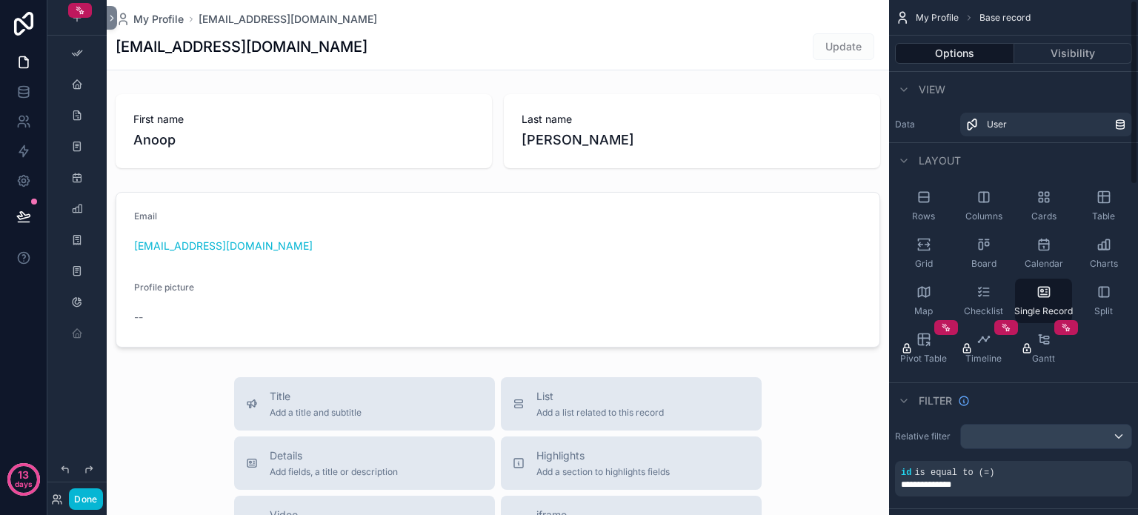
click at [932, 21] on span "My Profile" at bounding box center [937, 18] width 43 height 12
click at [57, 499] on icon at bounding box center [57, 499] width 12 height 12
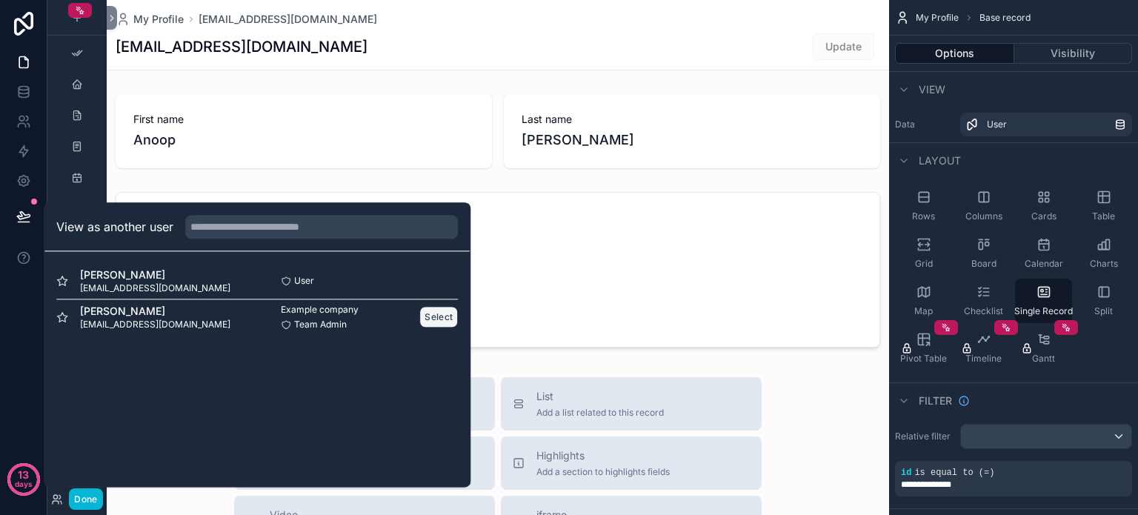
click at [437, 316] on button "Select" at bounding box center [438, 316] width 39 height 21
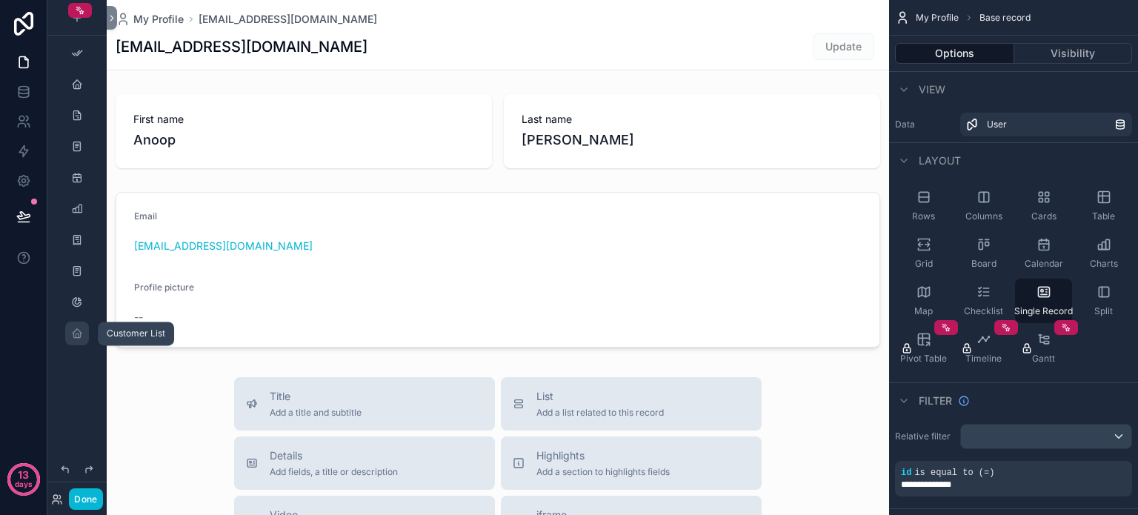
click at [81, 337] on icon "scrollable content" at bounding box center [77, 333] width 12 height 12
click at [84, 497] on button "Done" at bounding box center [85, 498] width 33 height 21
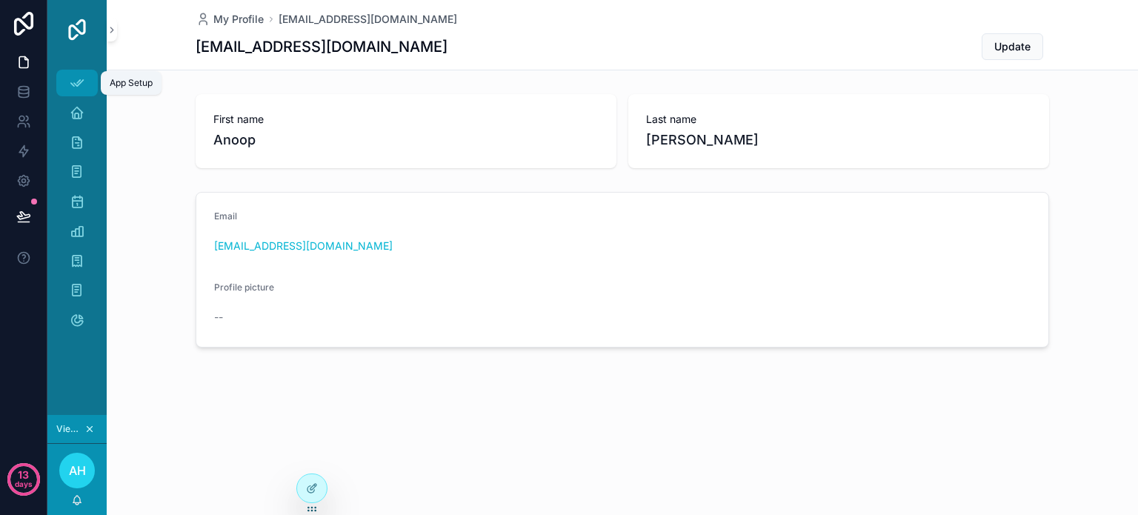
click at [79, 79] on icon "scrollable content" at bounding box center [77, 83] width 15 height 15
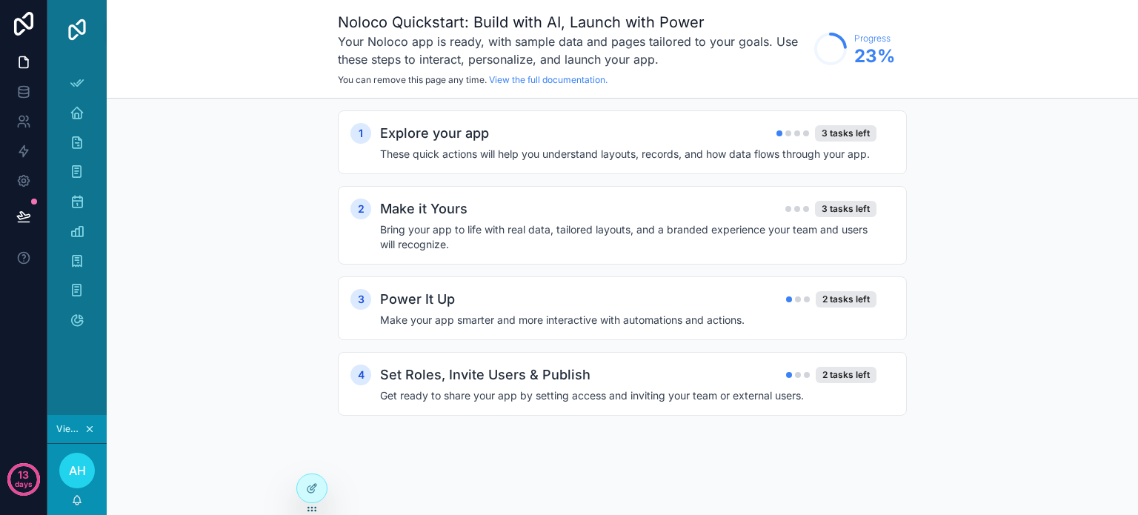
click at [90, 430] on icon "scrollable content" at bounding box center [89, 429] width 5 height 5
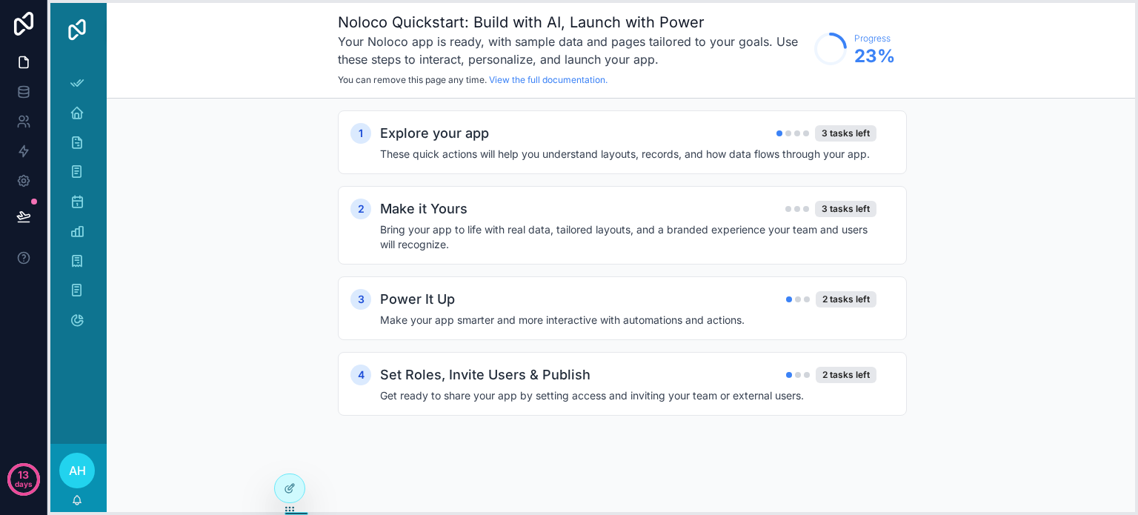
drag, startPoint x: 314, startPoint y: 512, endPoint x: 292, endPoint y: 512, distance: 22.2
click at [292, 512] on icon at bounding box center [290, 509] width 12 height 12
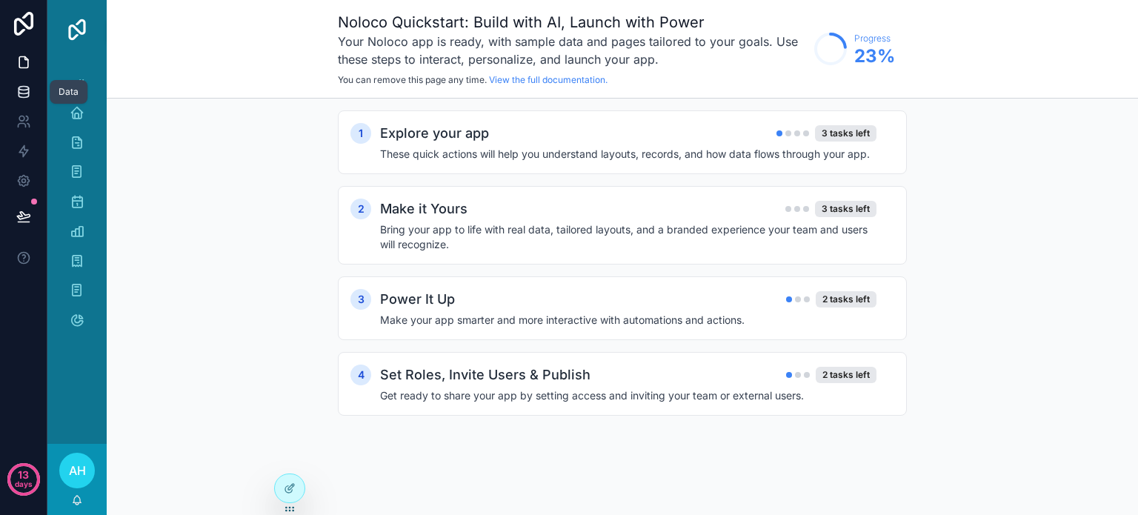
click at [18, 95] on icon at bounding box center [23, 91] width 15 height 15
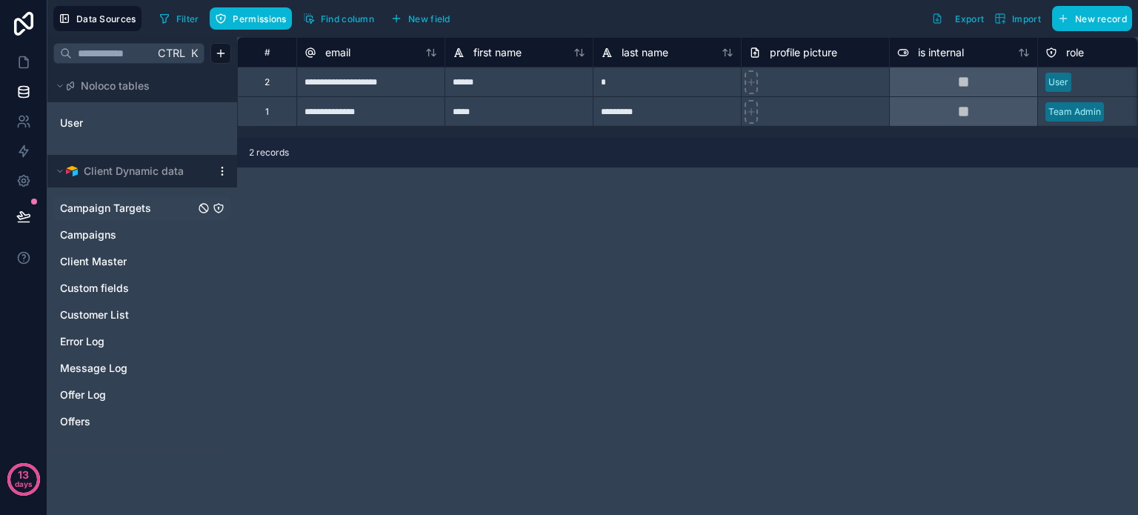
click at [114, 215] on span "Campaign Targets" at bounding box center [105, 208] width 91 height 15
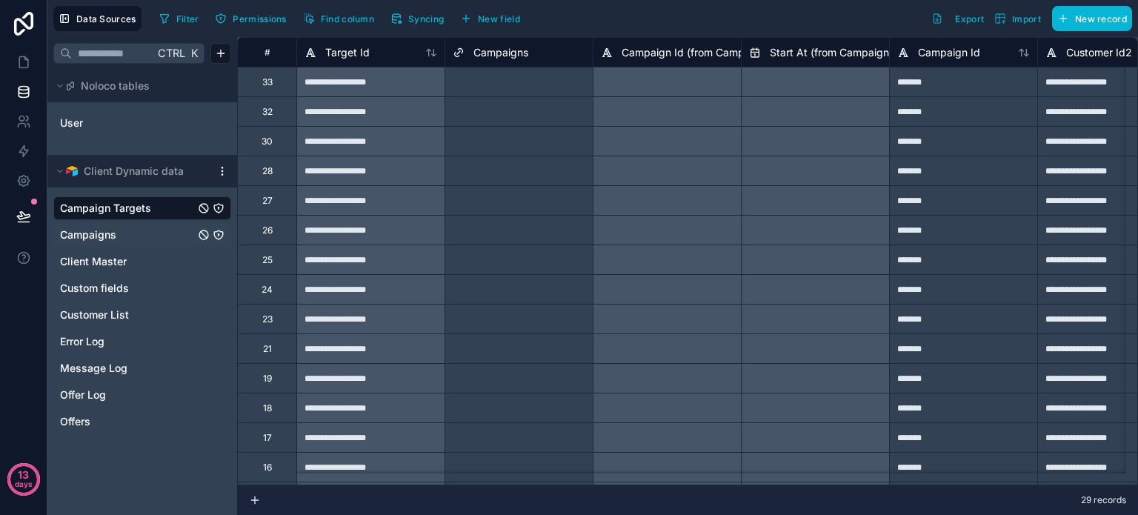
click at [81, 233] on span "Campaigns" at bounding box center [88, 234] width 56 height 15
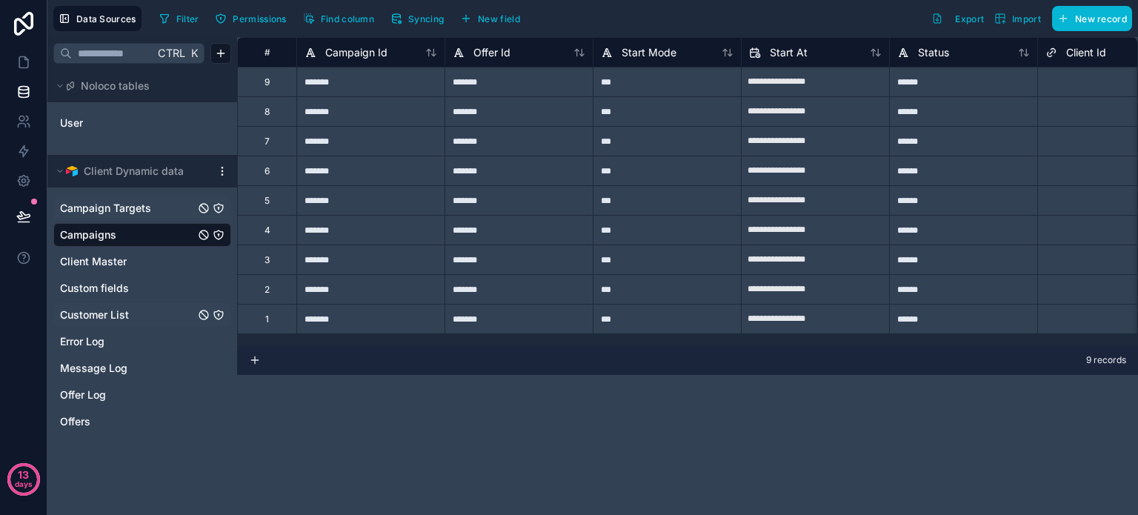
click at [88, 310] on span "Customer List" at bounding box center [94, 314] width 69 height 15
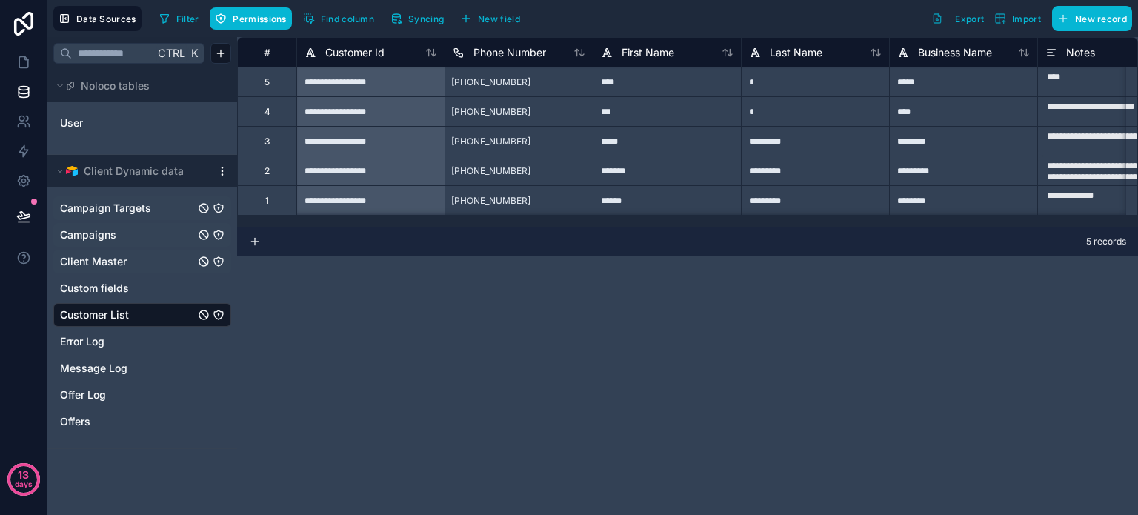
click at [93, 260] on span "Client Master" at bounding box center [93, 261] width 67 height 15
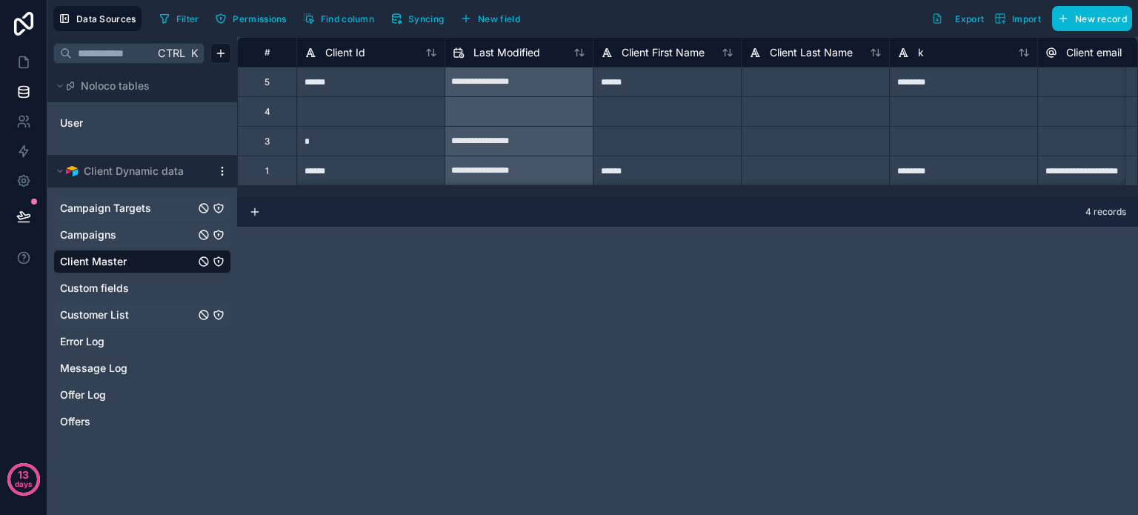
click at [104, 310] on span "Customer List" at bounding box center [94, 314] width 69 height 15
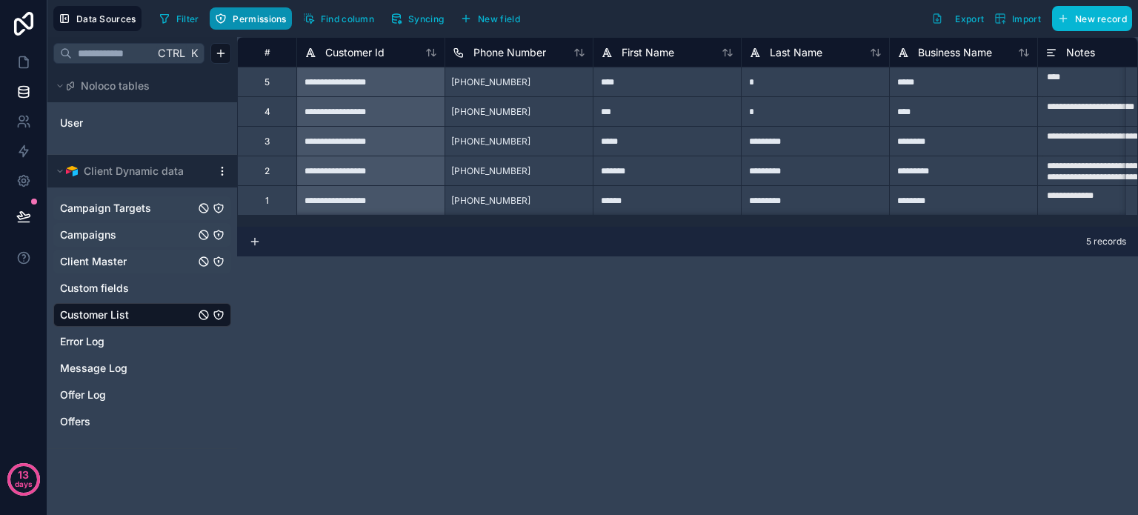
click at [246, 16] on span "Permissions" at bounding box center [259, 18] width 53 height 11
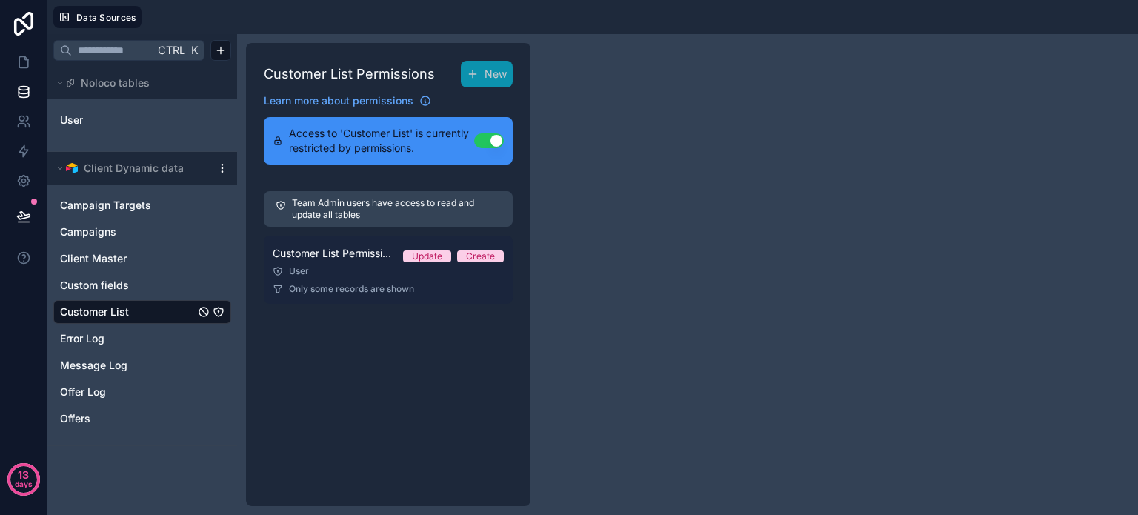
click at [320, 267] on div "User" at bounding box center [388, 271] width 231 height 12
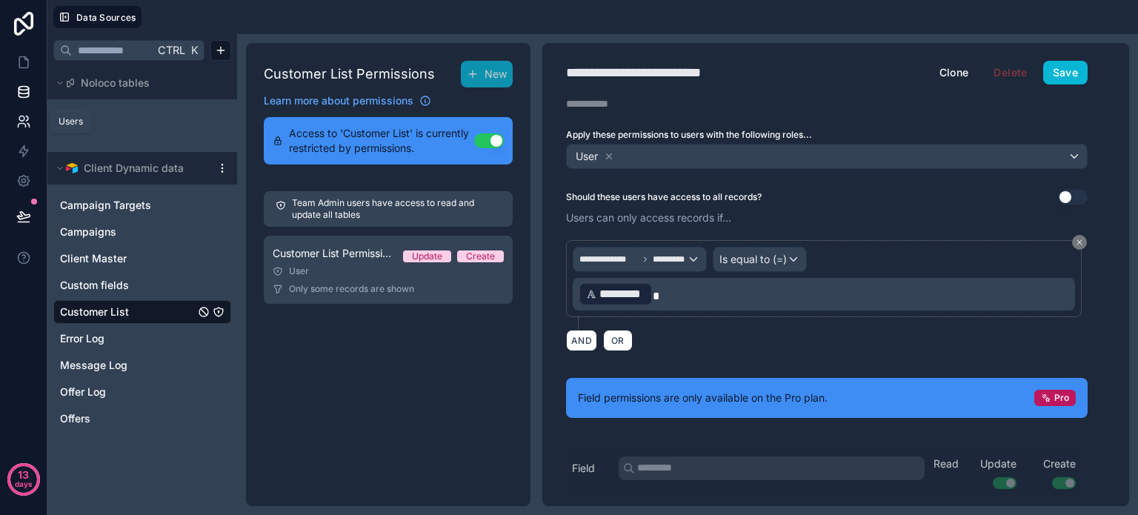
click at [24, 126] on icon at bounding box center [23, 121] width 15 height 15
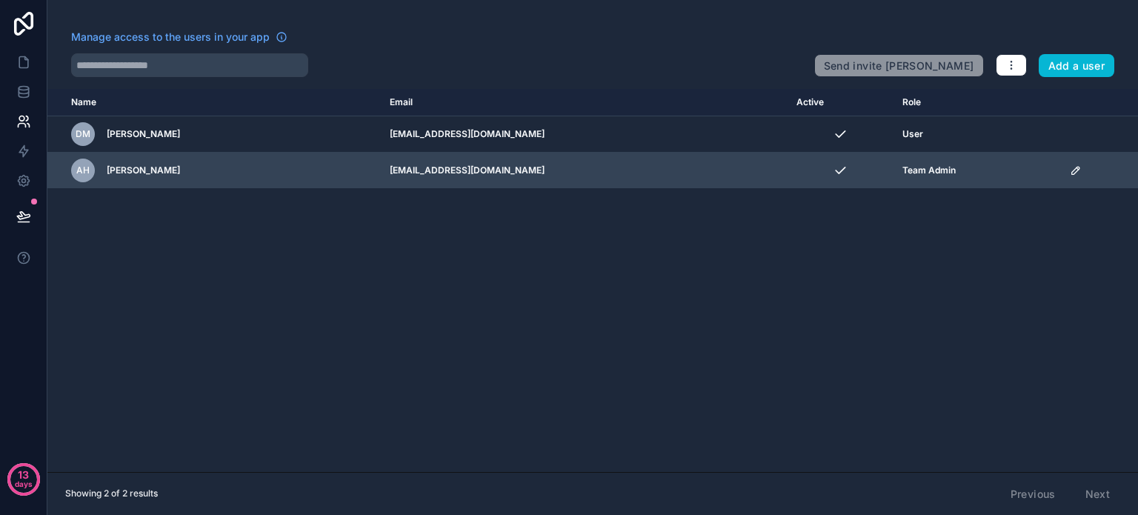
click at [601, 167] on td "[EMAIL_ADDRESS][DOMAIN_NAME]" at bounding box center [584, 171] width 407 height 36
click at [1070, 167] on icon "scrollable content" at bounding box center [1076, 170] width 12 height 12
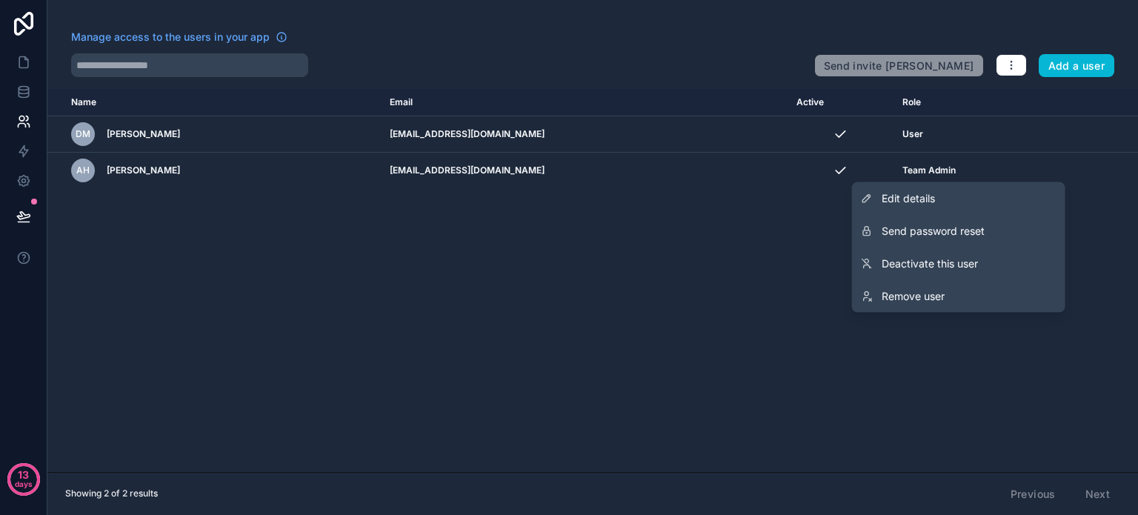
click at [642, 243] on div "Name Email Active Role [DOMAIN_NAME] [PERSON_NAME] [EMAIL_ADDRESS][DOMAIN_NAME]…" at bounding box center [592, 280] width 1090 height 383
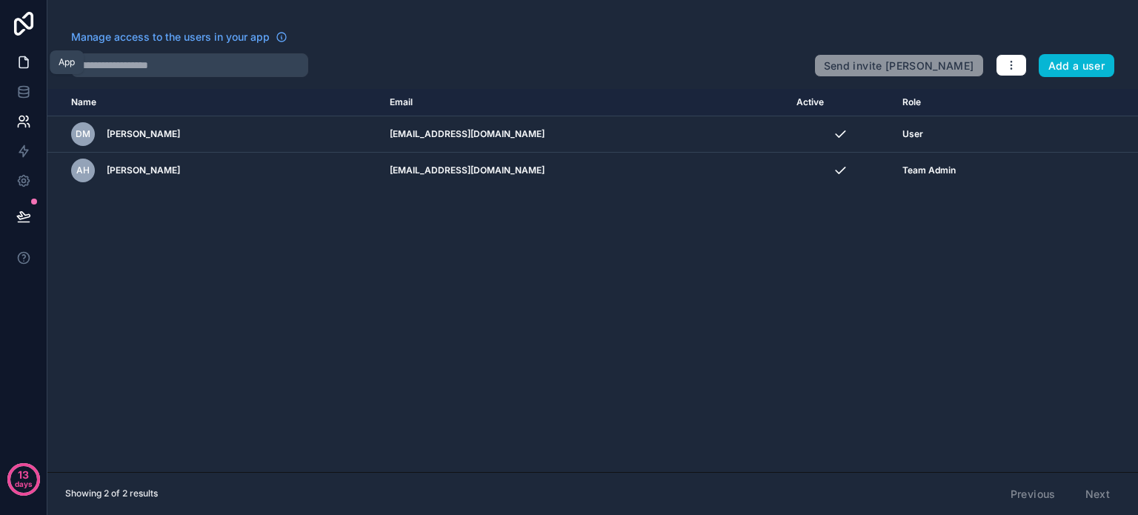
click at [18, 64] on icon at bounding box center [23, 62] width 15 height 15
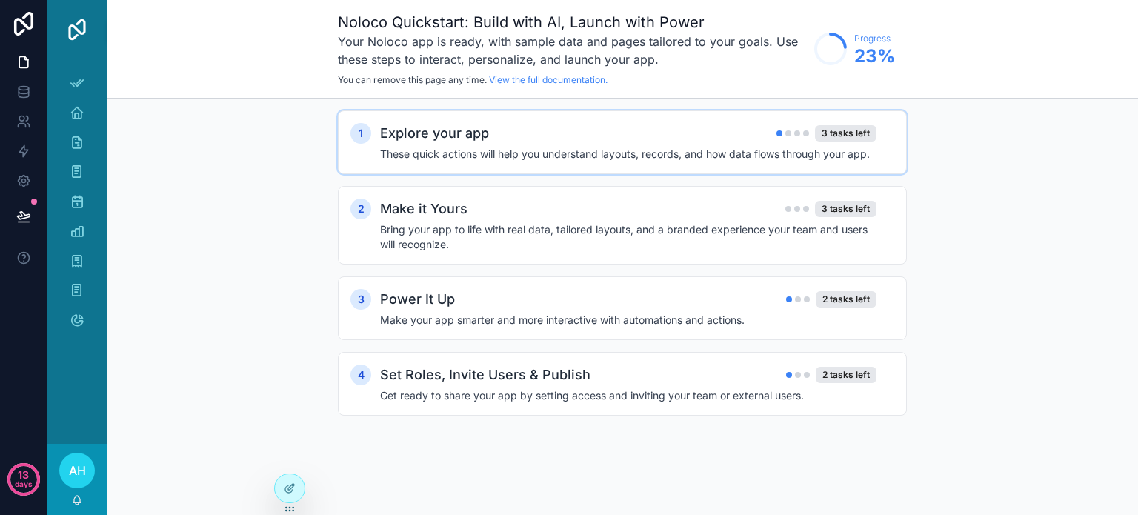
click at [407, 147] on h4 "These quick actions will help you understand layouts, records, and how data flo…" at bounding box center [628, 154] width 496 height 15
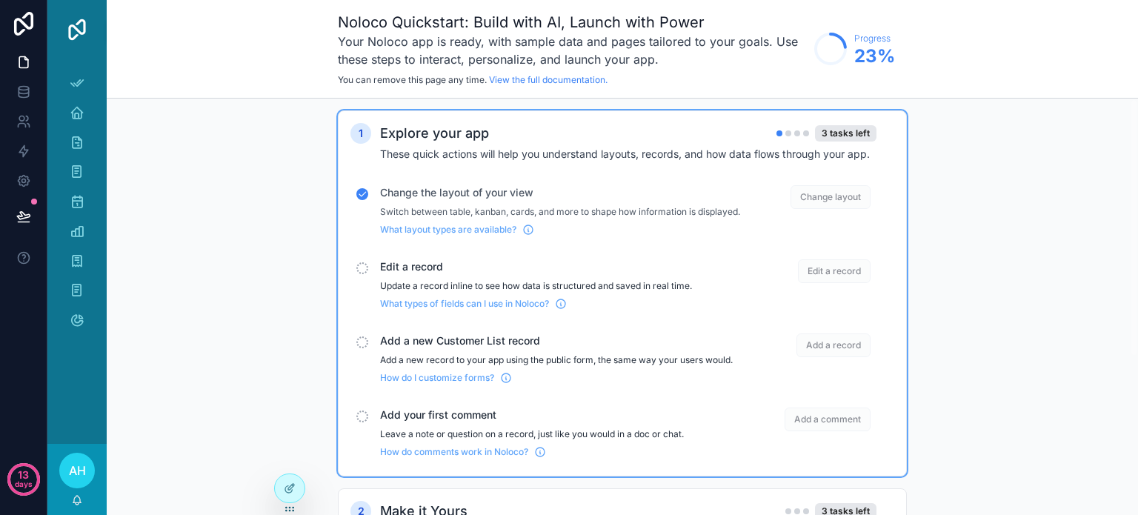
click at [825, 191] on span "Change layout" at bounding box center [830, 197] width 80 height 24
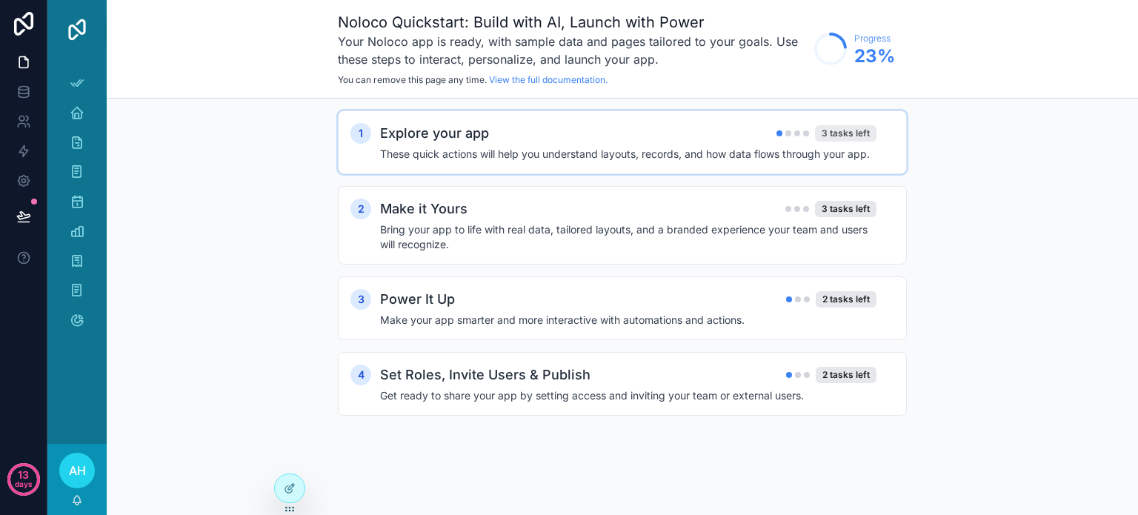
click at [842, 130] on div "3 tasks left" at bounding box center [845, 133] width 61 height 16
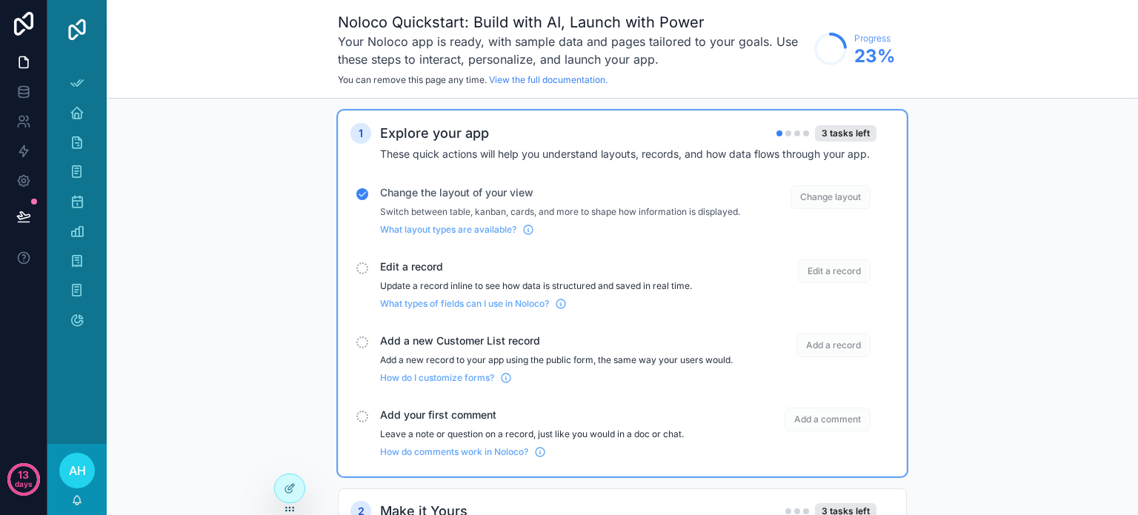
click at [845, 198] on span "Change layout" at bounding box center [830, 197] width 80 height 24
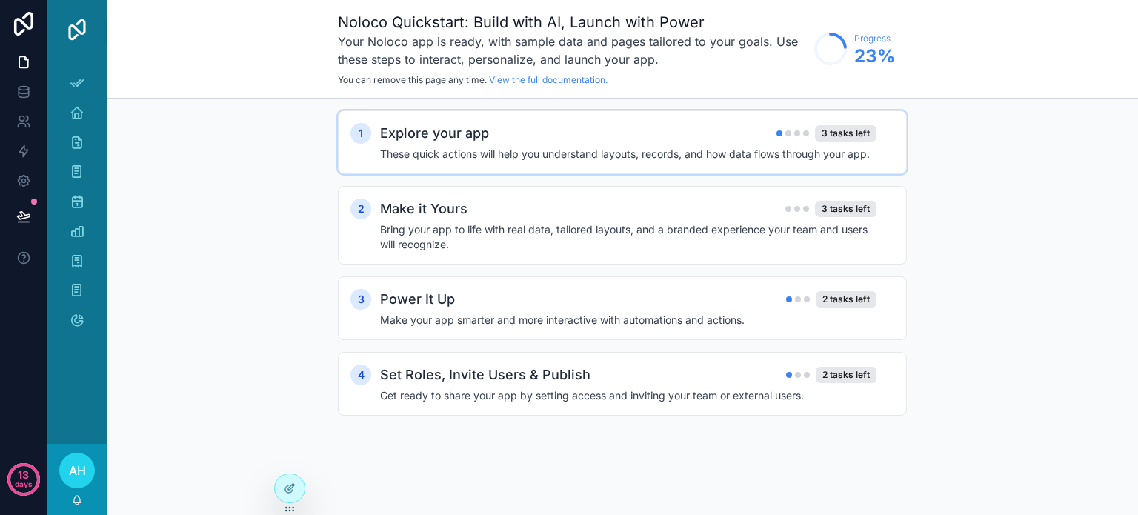
click at [73, 462] on span "AH" at bounding box center [77, 471] width 17 height 18
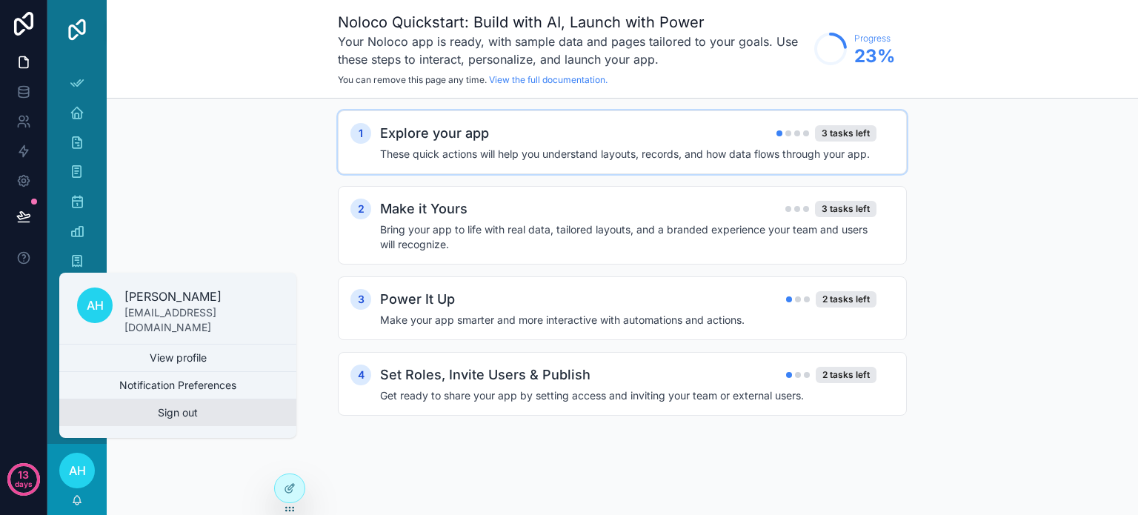
click at [150, 415] on button "Sign out" at bounding box center [177, 412] width 237 height 27
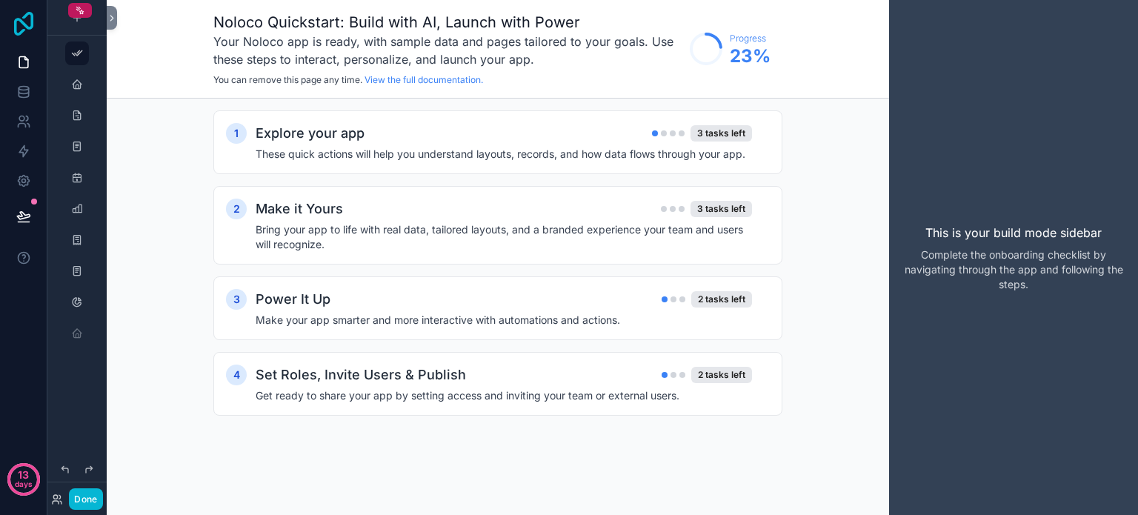
click at [21, 21] on icon at bounding box center [23, 24] width 19 height 24
click at [602, 141] on div "Explore your app 4 tasks left" at bounding box center [504, 133] width 496 height 21
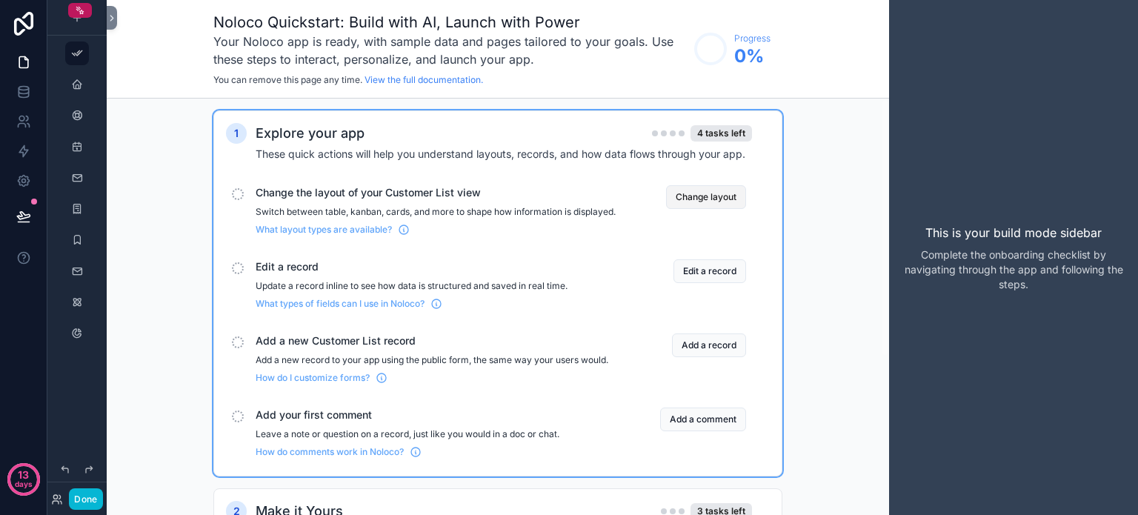
click at [689, 195] on button "Change layout" at bounding box center [706, 197] width 80 height 24
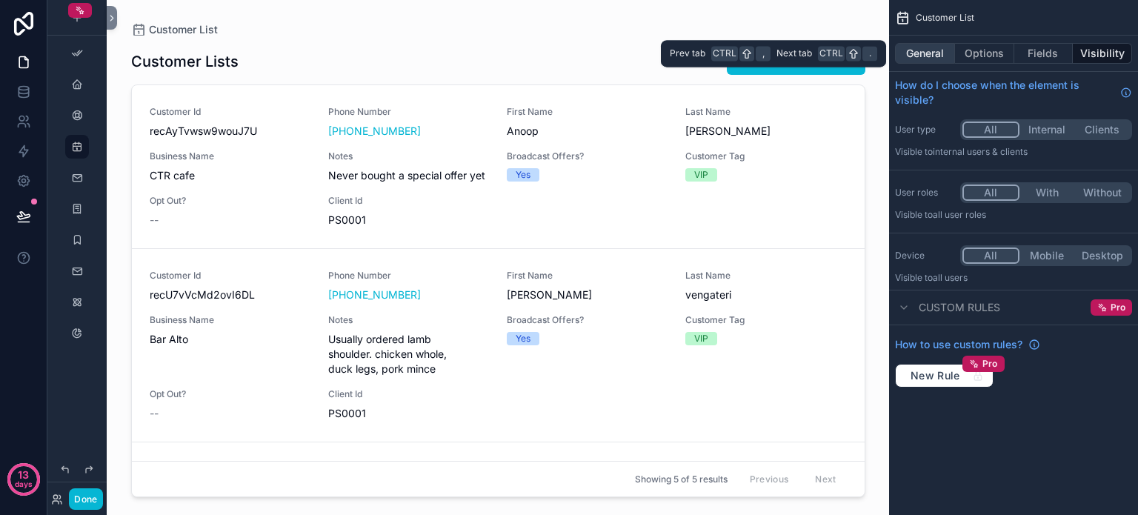
click at [924, 55] on button "General" at bounding box center [925, 53] width 60 height 21
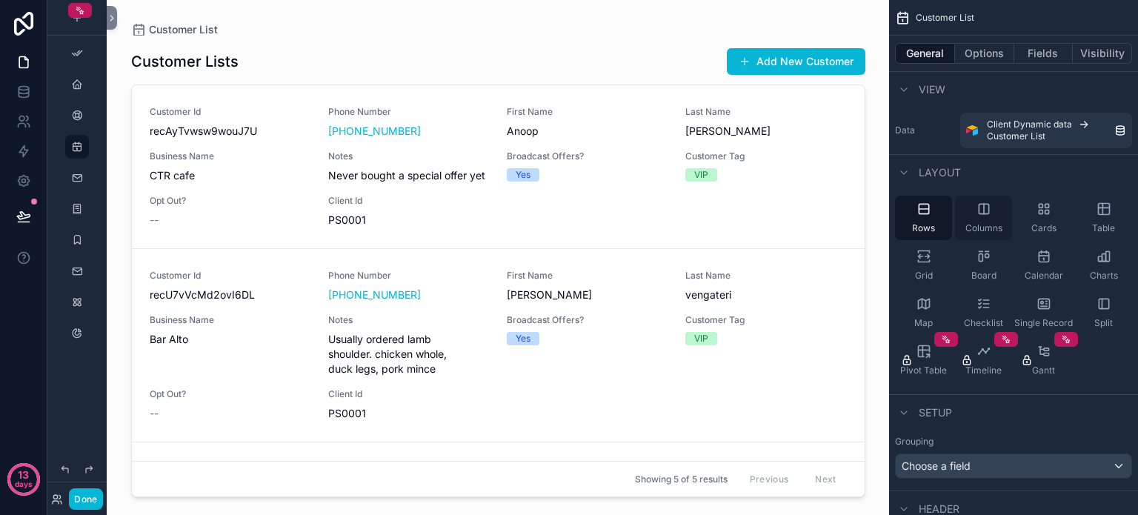
click at [984, 218] on div "Columns" at bounding box center [983, 218] width 57 height 44
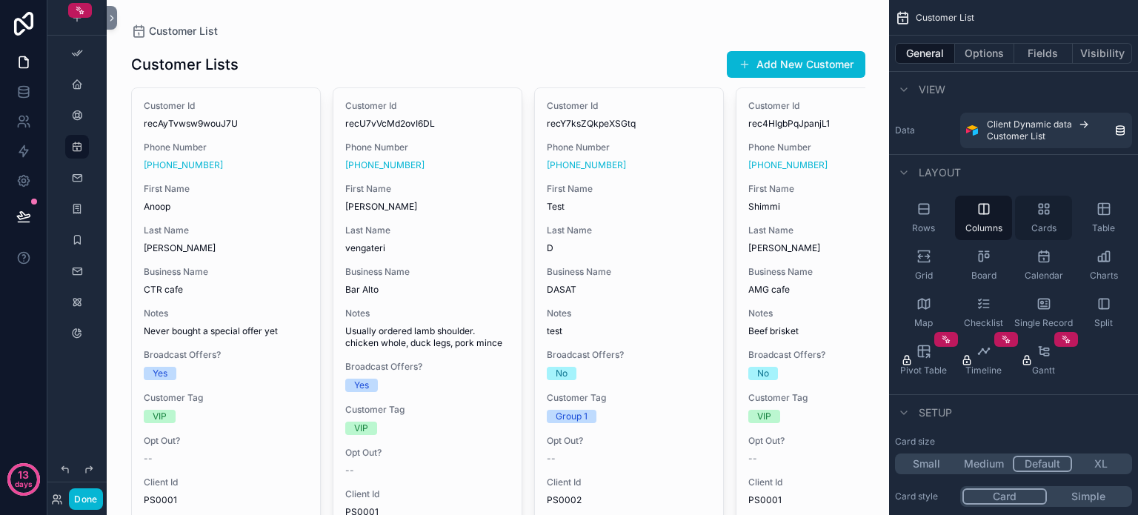
click at [1041, 216] on div "Cards" at bounding box center [1043, 218] width 57 height 44
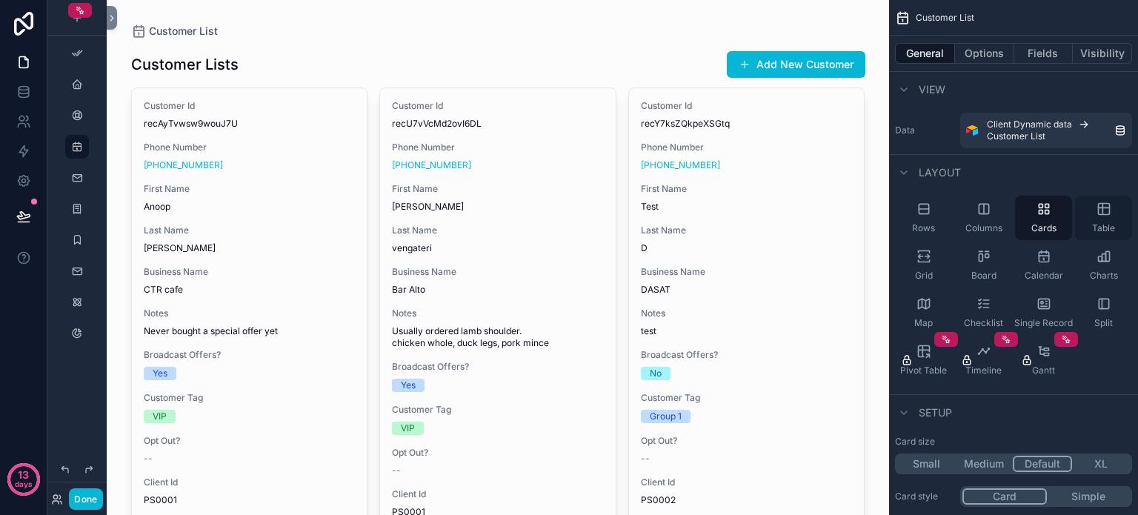
click at [1102, 213] on icon "scrollable content" at bounding box center [1102, 209] width 0 height 11
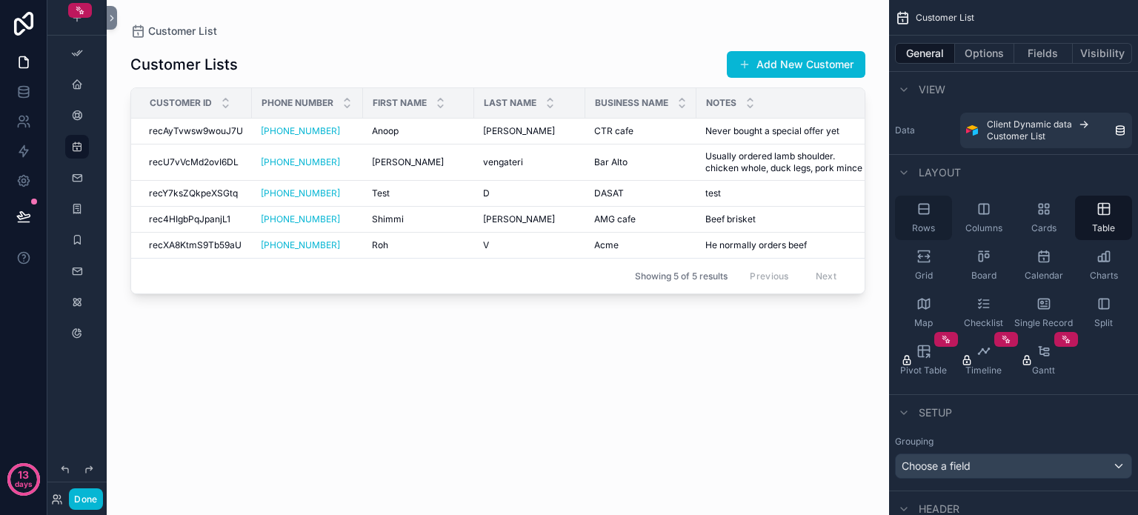
click at [924, 215] on icon "scrollable content" at bounding box center [923, 208] width 15 height 15
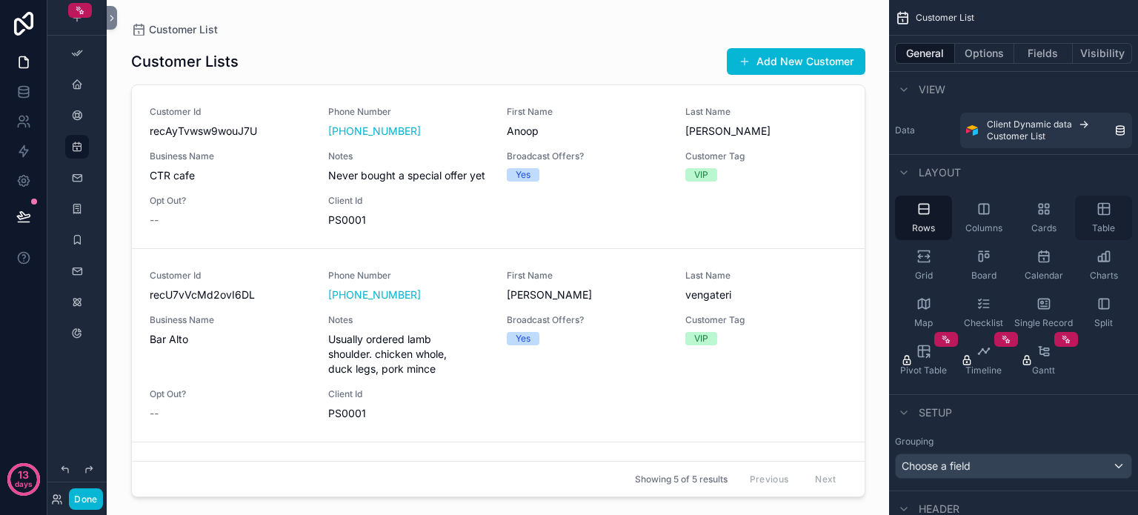
click at [1091, 218] on div "Table" at bounding box center [1103, 218] width 57 height 44
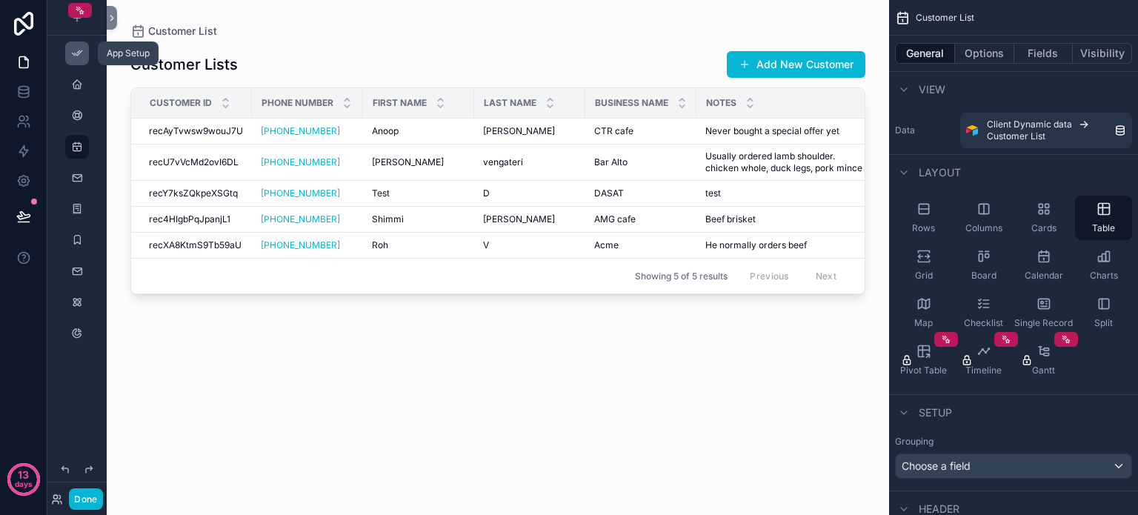
click at [83, 57] on div "scrollable content" at bounding box center [77, 53] width 18 height 24
click at [73, 61] on div "scrollable content" at bounding box center [77, 53] width 18 height 24
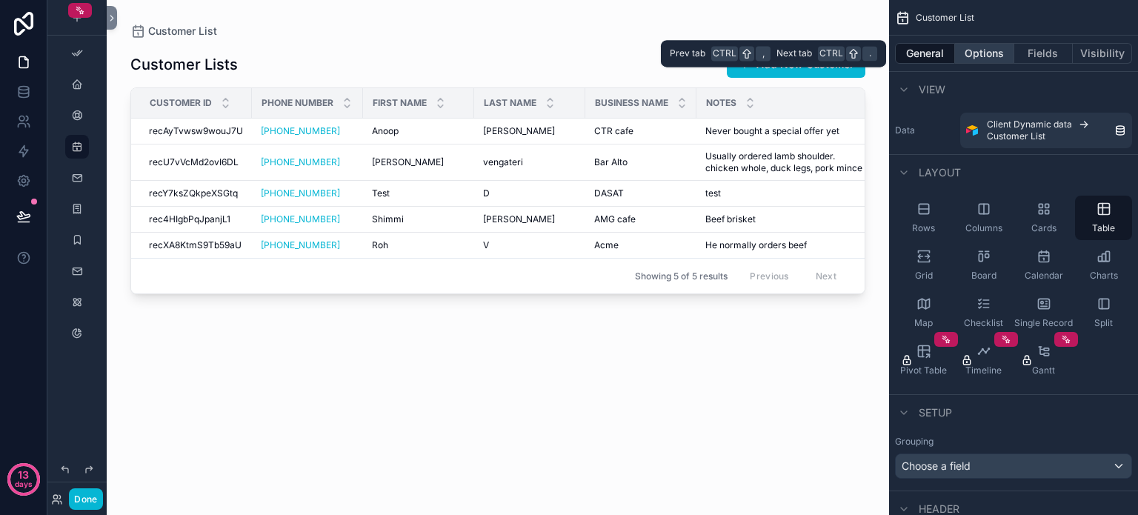
click at [984, 52] on button "Options" at bounding box center [984, 53] width 59 height 21
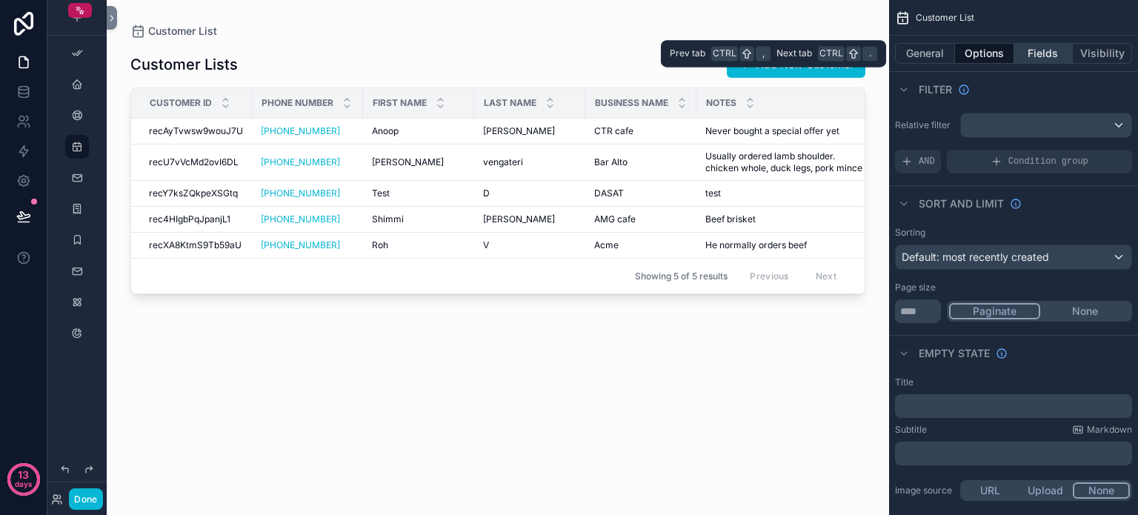
click at [1049, 50] on button "Fields" at bounding box center [1043, 53] width 59 height 21
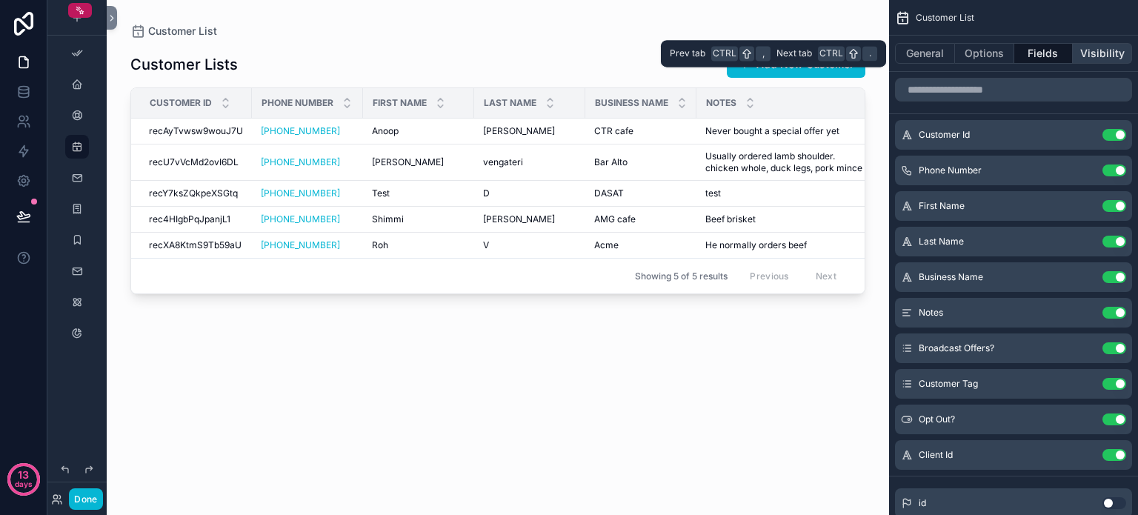
click at [1104, 50] on button "Visibility" at bounding box center [1102, 53] width 59 height 21
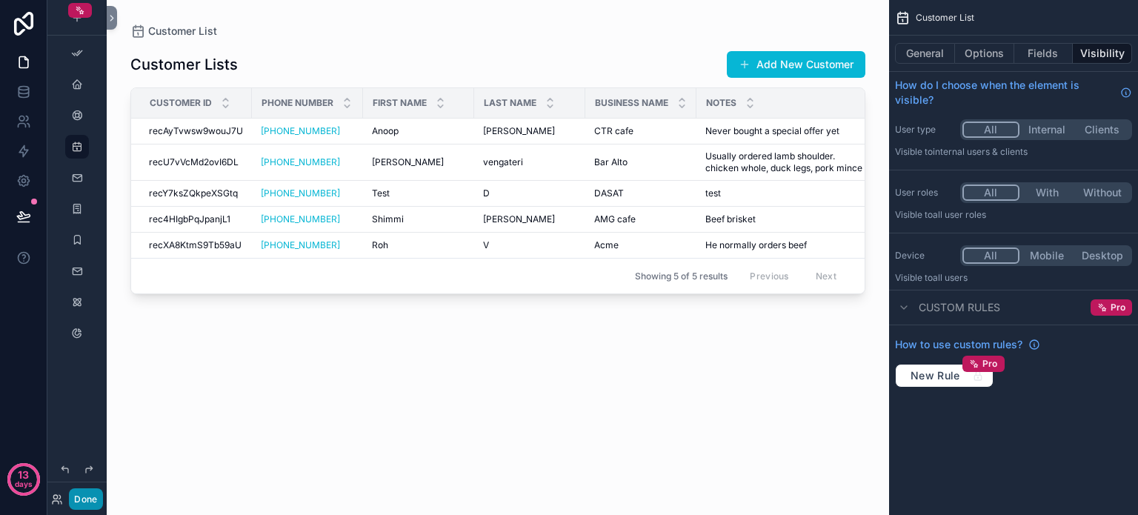
click at [89, 497] on button "Done" at bounding box center [85, 498] width 33 height 21
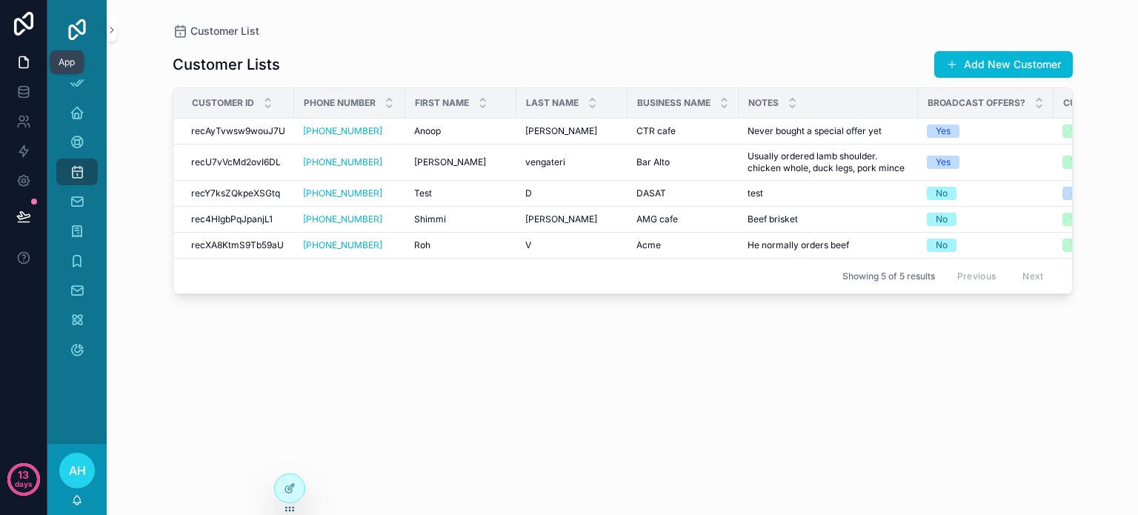
click at [24, 58] on icon at bounding box center [25, 58] width 3 height 3
click at [292, 487] on icon at bounding box center [291, 487] width 6 height 6
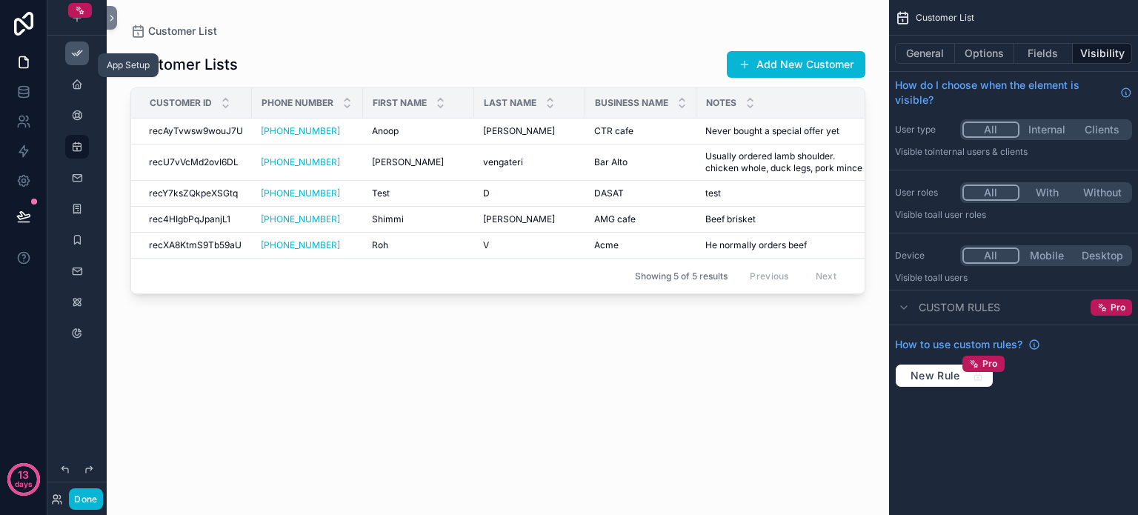
click at [76, 50] on icon "scrollable content" at bounding box center [77, 53] width 12 height 12
click at [74, 52] on icon "scrollable content" at bounding box center [77, 53] width 12 height 12
click at [74, 87] on icon "scrollable content" at bounding box center [77, 85] width 12 height 12
click at [83, 496] on button "Done" at bounding box center [85, 498] width 33 height 21
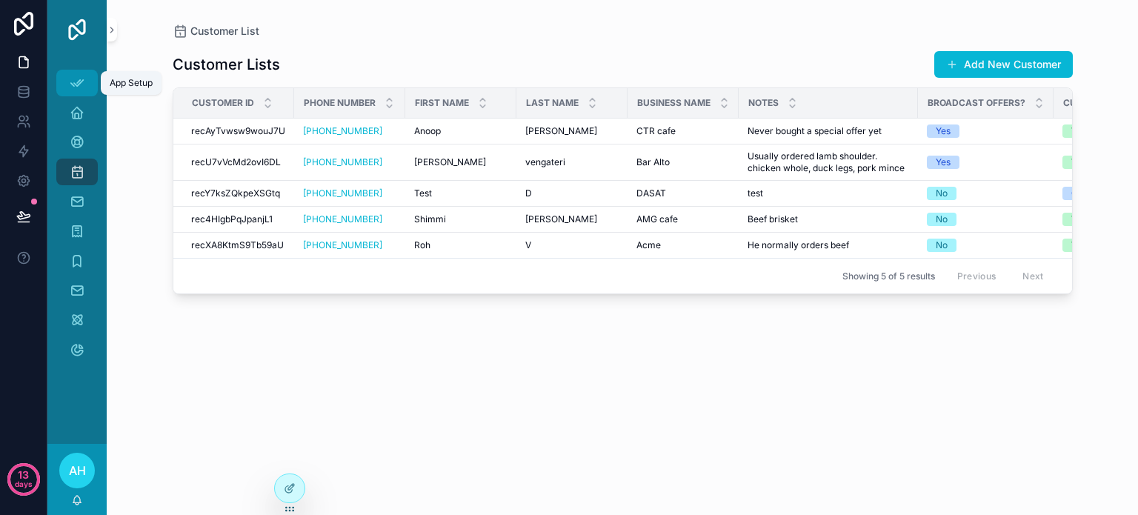
click at [76, 79] on icon "scrollable content" at bounding box center [77, 83] width 15 height 15
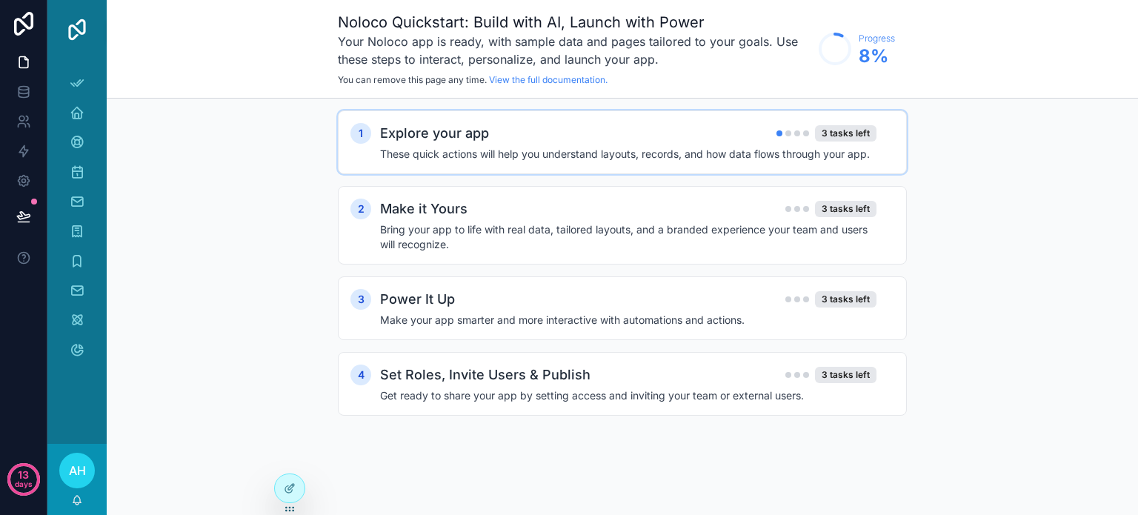
click at [773, 139] on div "Explore your app 3 tasks left" at bounding box center [628, 133] width 496 height 21
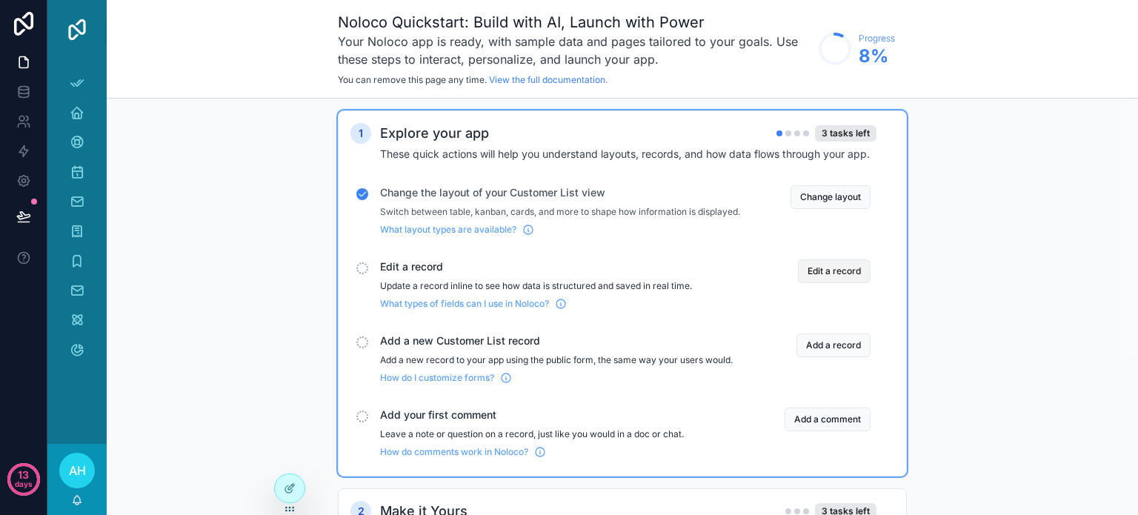
click at [819, 279] on button "Edit a record" at bounding box center [834, 271] width 73 height 24
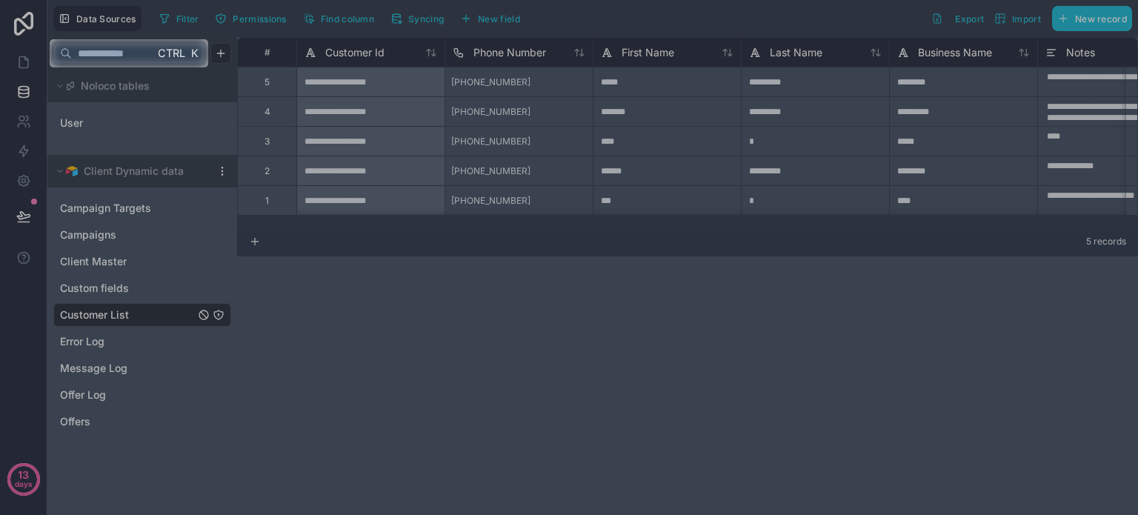
click at [807, 83] on div at bounding box center [569, 290] width 1138 height 447
click at [176, 51] on span "Ctrl" at bounding box center [171, 53] width 30 height 19
click at [945, 61] on div at bounding box center [673, 53] width 930 height 28
click at [799, 91] on div at bounding box center [569, 290] width 1138 height 447
click at [806, 81] on div at bounding box center [569, 290] width 1138 height 447
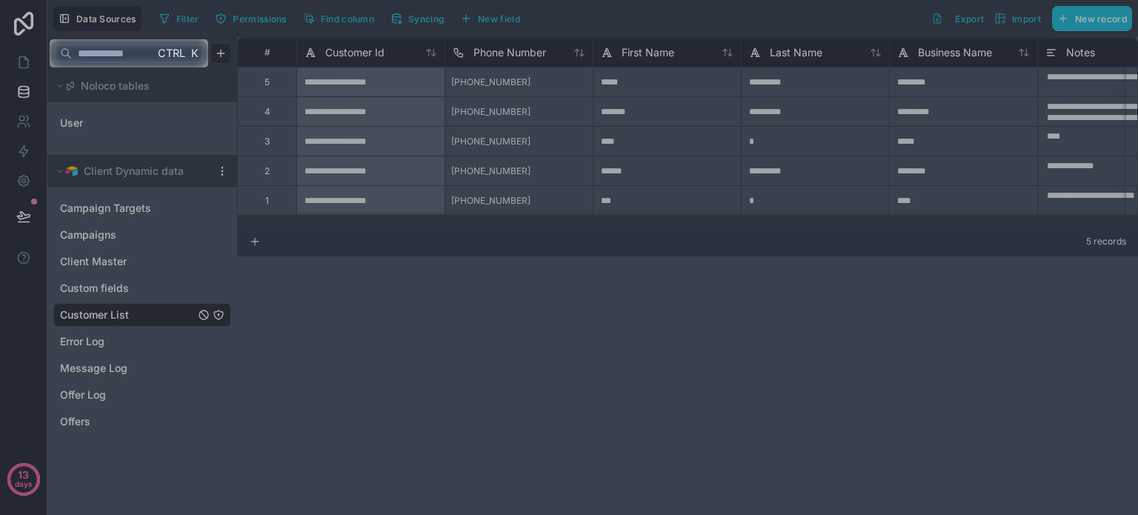
click at [614, 304] on div at bounding box center [569, 290] width 1138 height 447
click at [57, 50] on div at bounding box center [63, 53] width 18 height 12
click at [676, 78] on div at bounding box center [569, 290] width 1138 height 447
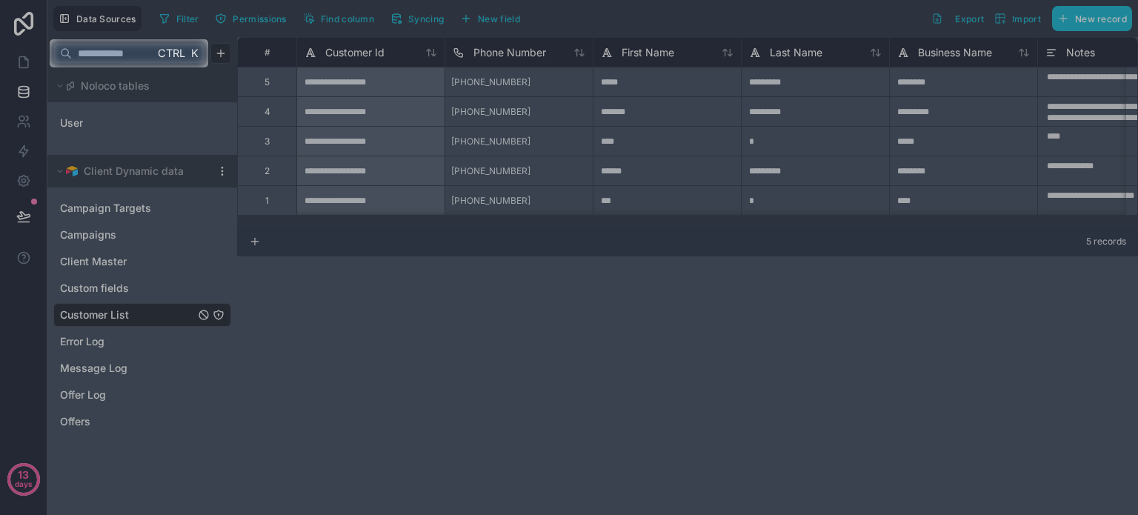
click at [676, 78] on div at bounding box center [569, 290] width 1138 height 447
click at [301, 296] on div at bounding box center [569, 290] width 1138 height 447
click at [188, 50] on span "K" at bounding box center [194, 53] width 13 height 13
click at [87, 49] on input "text" at bounding box center [113, 53] width 82 height 27
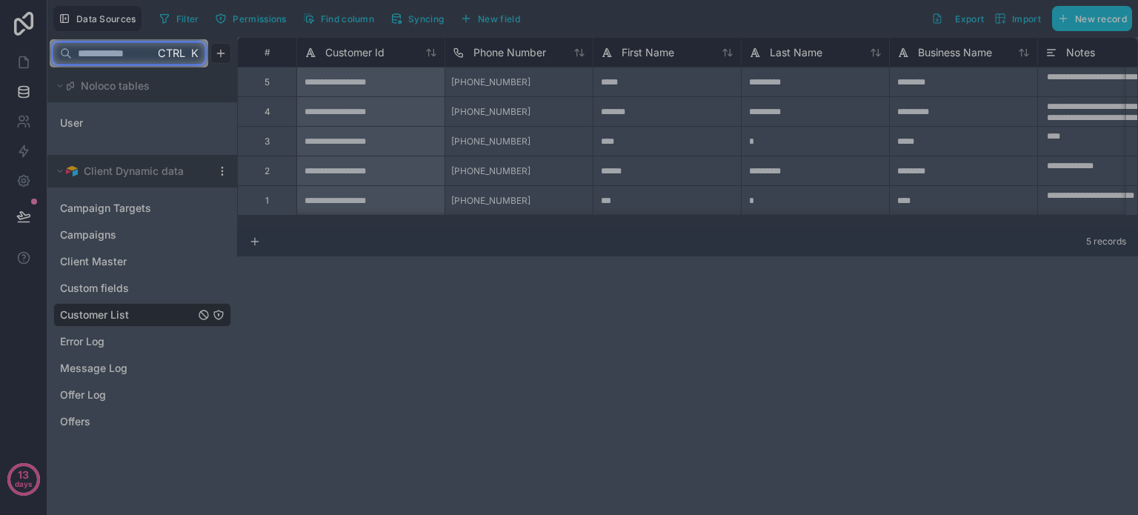
click at [77, 53] on input "text" at bounding box center [113, 53] width 82 height 27
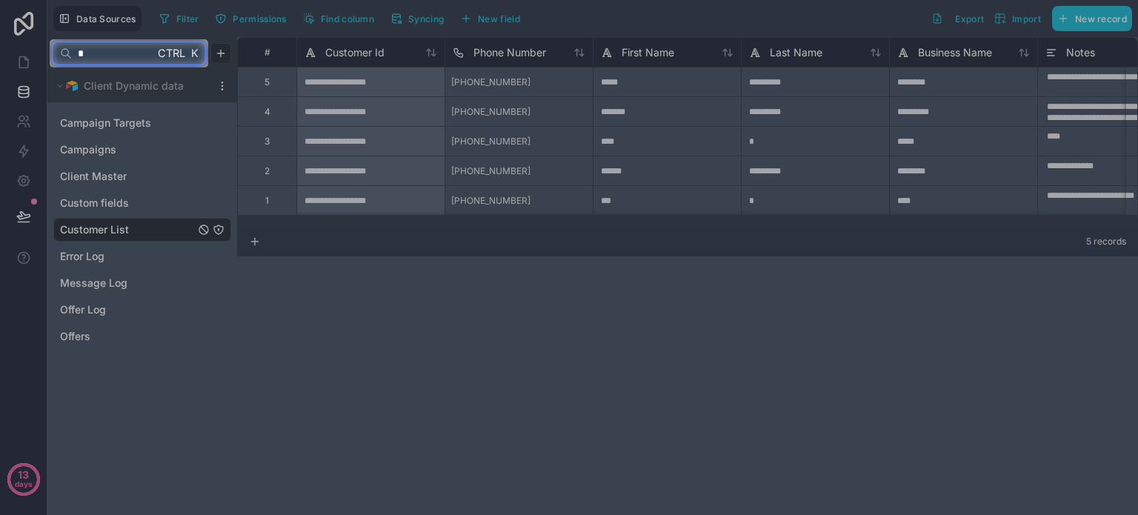
type input "*"
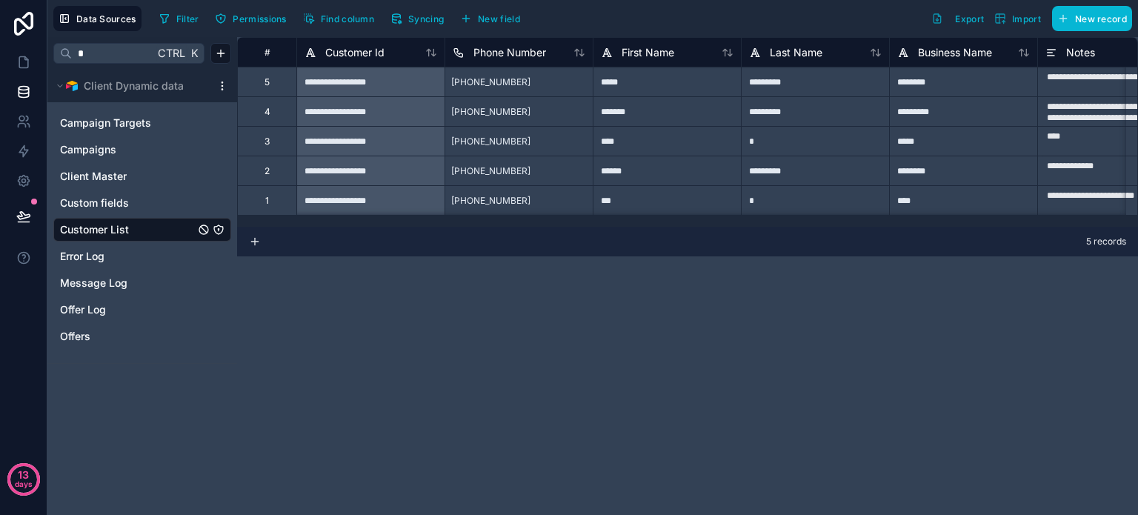
click at [134, 233] on div at bounding box center [569, 290] width 1138 height 447
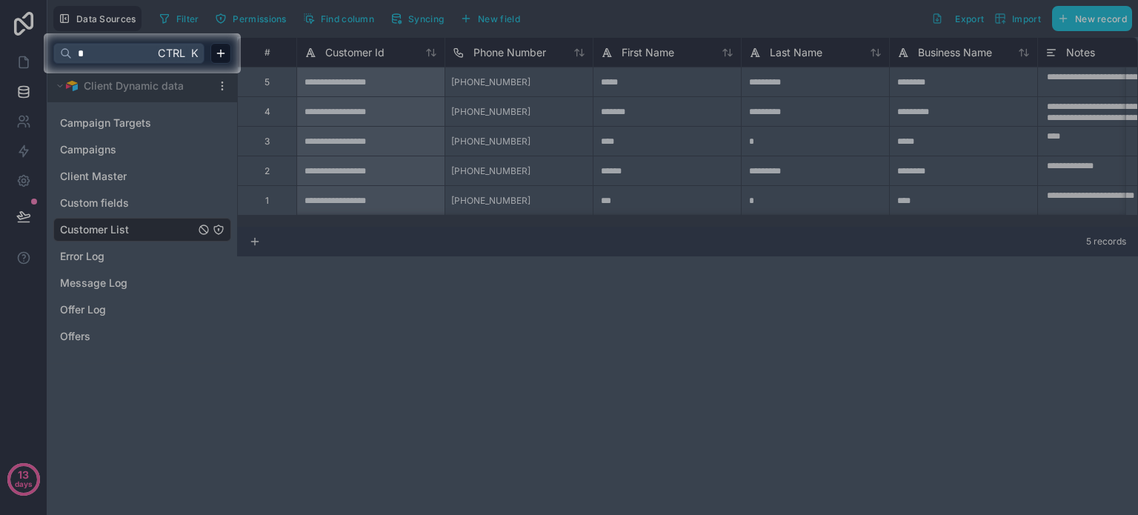
click at [809, 79] on div at bounding box center [569, 293] width 1138 height 441
click at [136, 228] on div at bounding box center [569, 293] width 1138 height 441
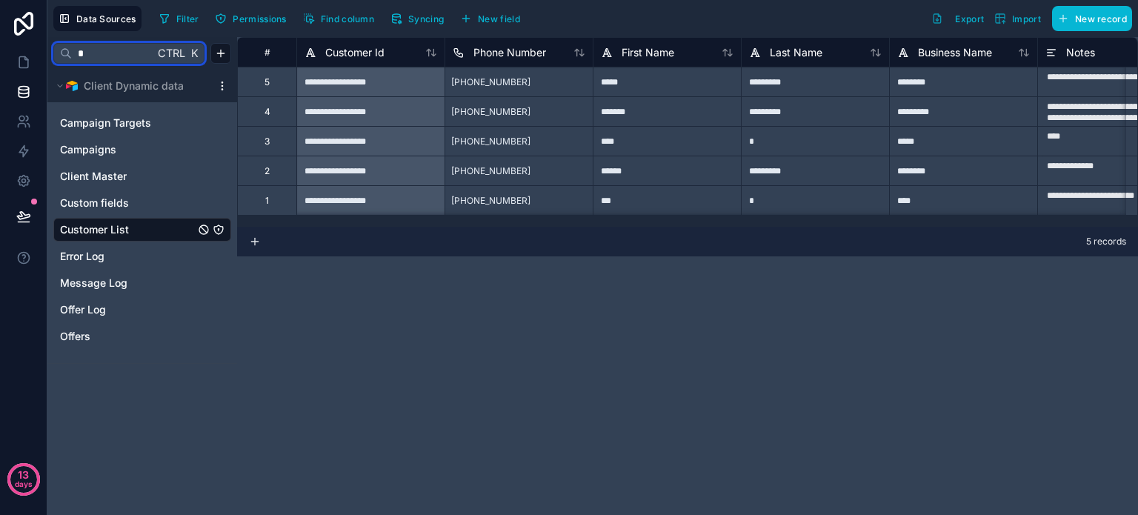
click at [94, 53] on input "*" at bounding box center [113, 53] width 82 height 27
click at [803, 85] on div "*********" at bounding box center [815, 82] width 148 height 30
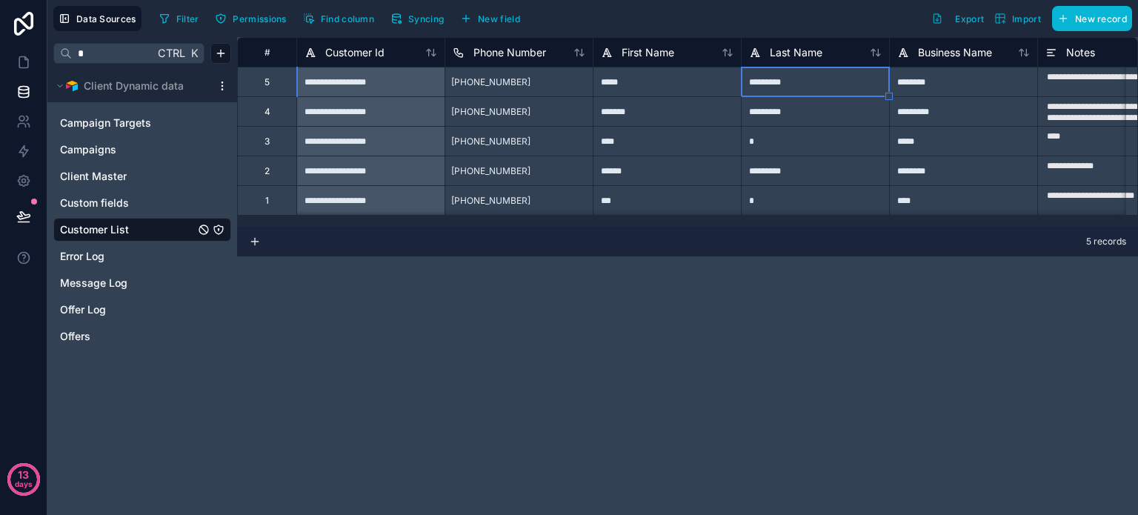
click at [803, 85] on div "*********" at bounding box center [815, 82] width 148 height 30
click at [803, 85] on input "*********" at bounding box center [815, 81] width 147 height 29
type input "*******"
click at [592, 374] on div "**********" at bounding box center [687, 276] width 901 height 478
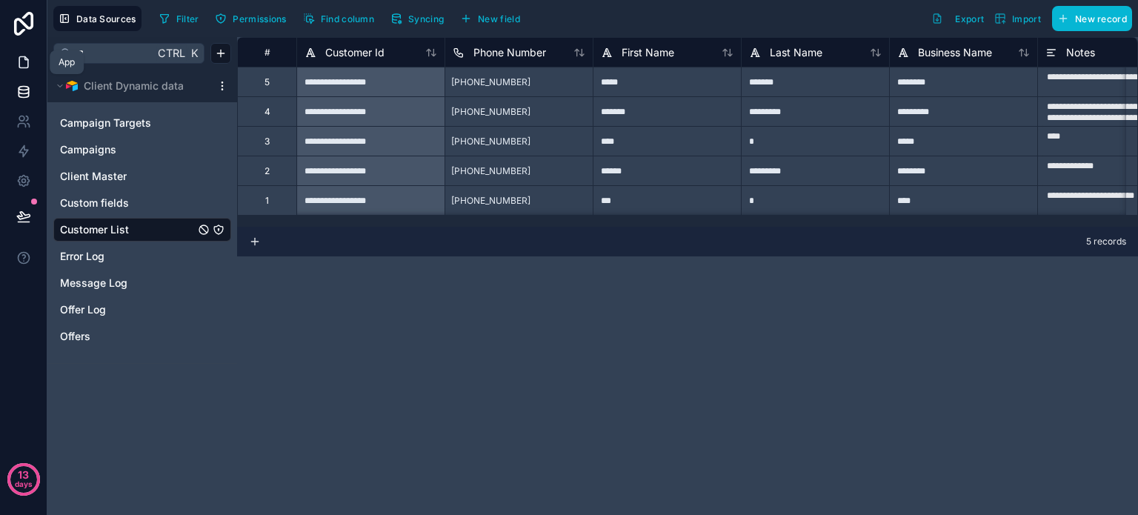
click at [26, 61] on icon at bounding box center [23, 62] width 15 height 15
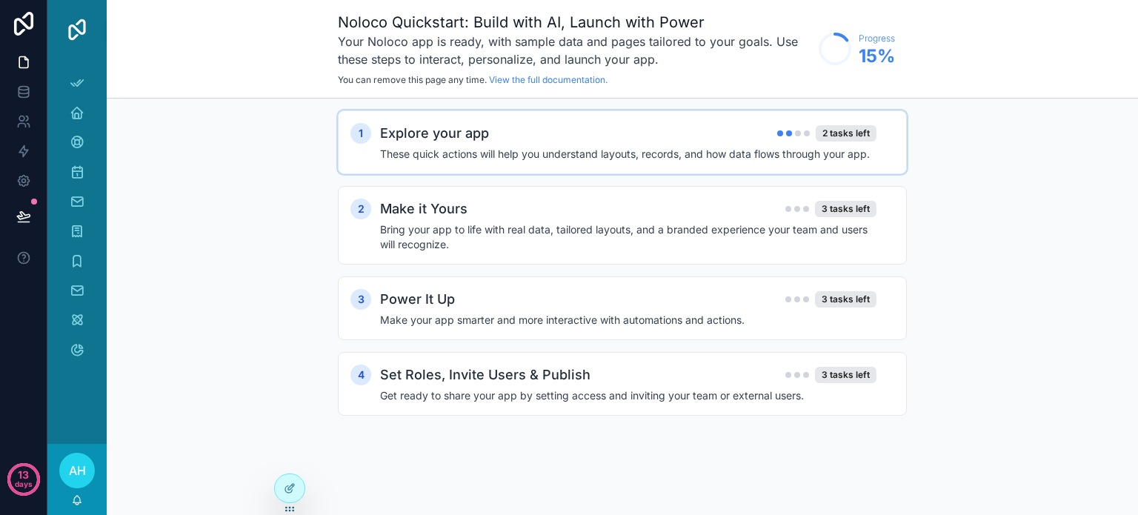
click at [626, 134] on div "Explore your app 2 tasks left" at bounding box center [628, 133] width 496 height 21
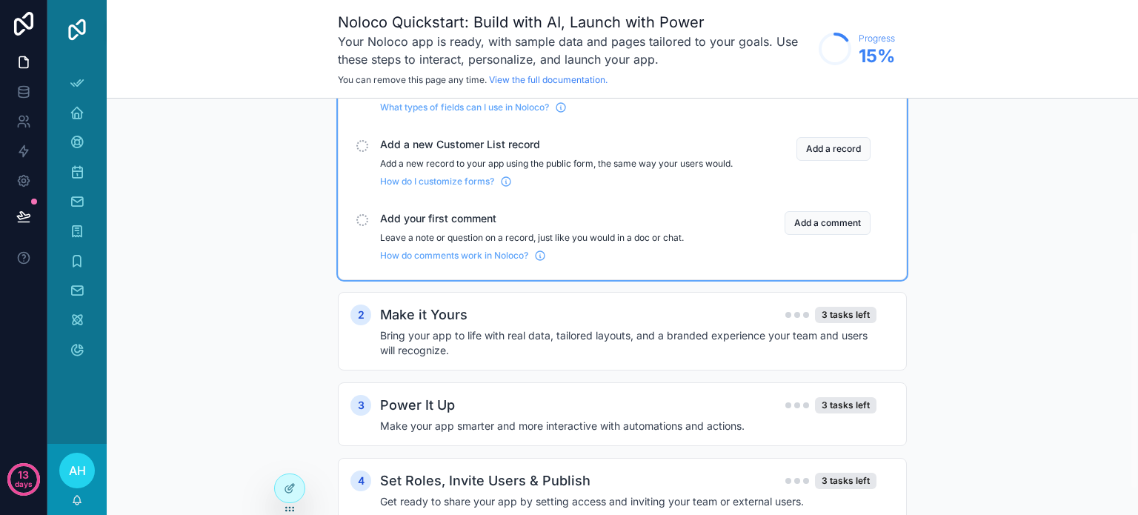
scroll to position [222, 0]
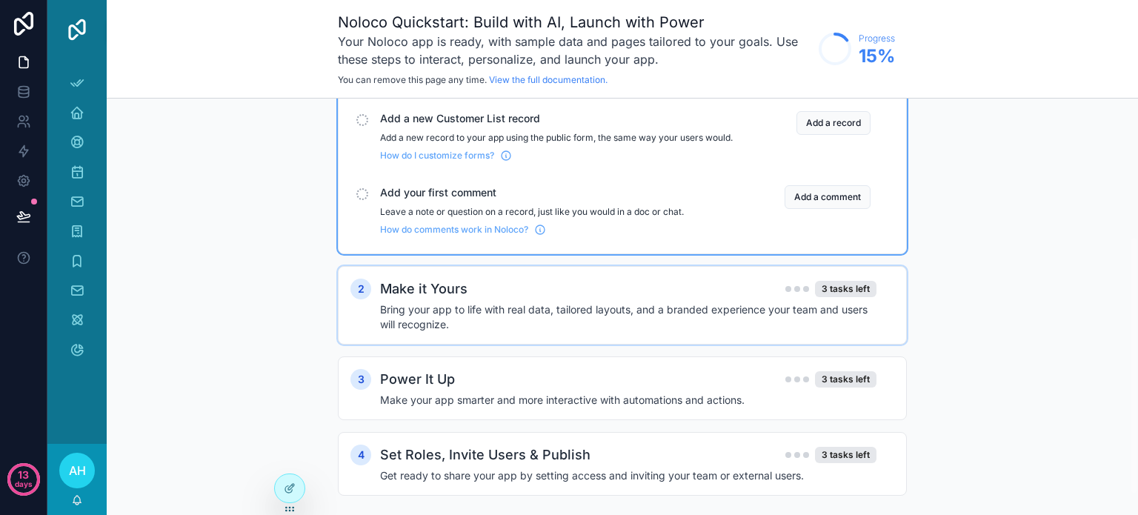
click at [794, 299] on div "Make it Yours 3 tasks left" at bounding box center [628, 289] width 496 height 21
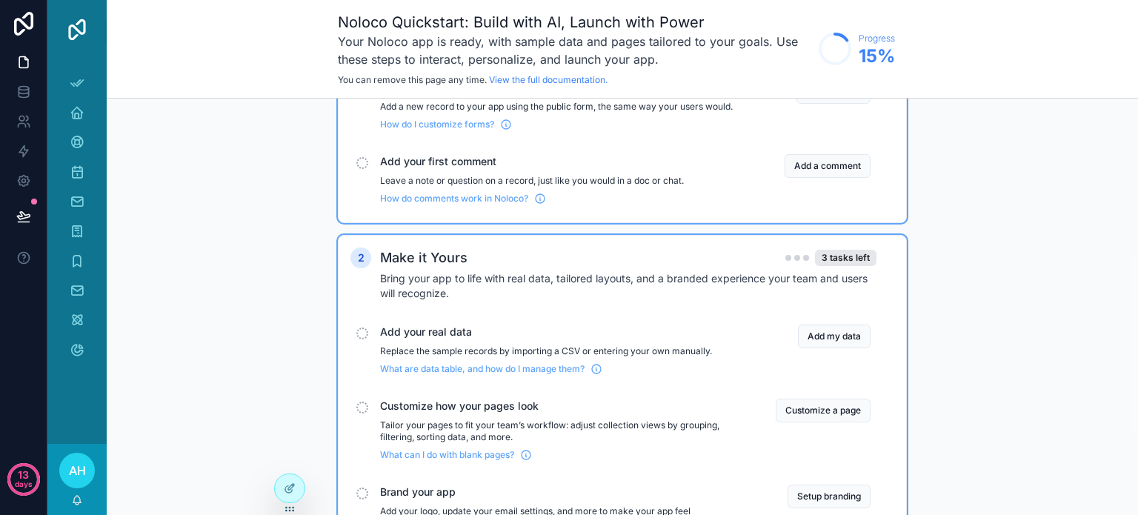
scroll to position [210, 0]
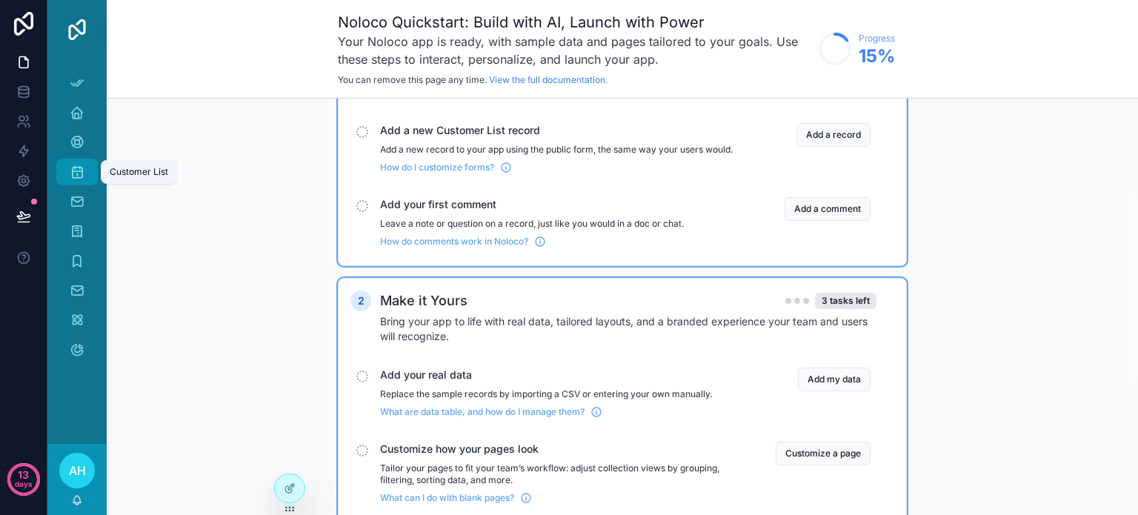
click at [77, 170] on icon "scrollable content" at bounding box center [77, 171] width 15 height 15
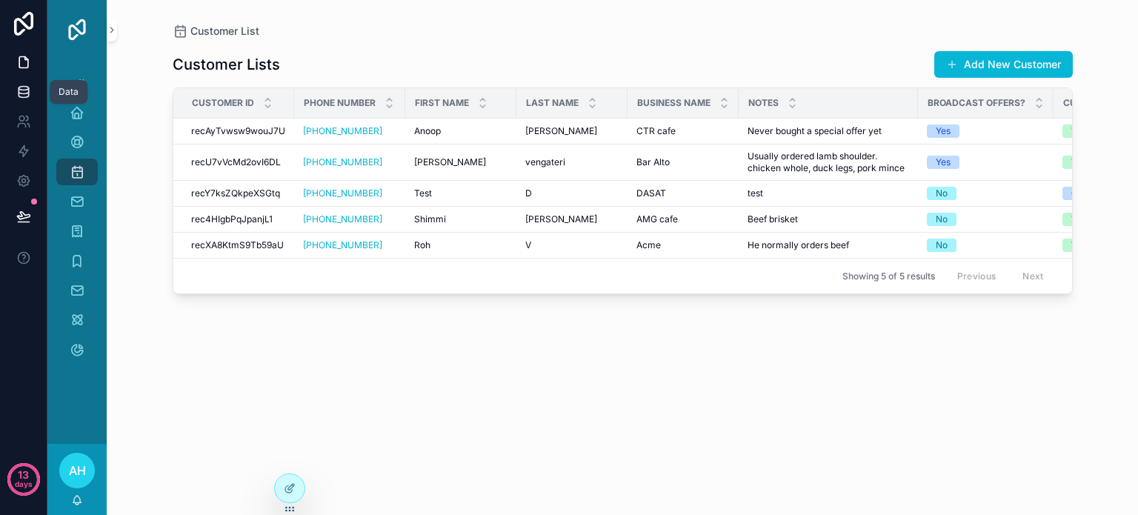
click at [25, 96] on icon at bounding box center [23, 91] width 15 height 15
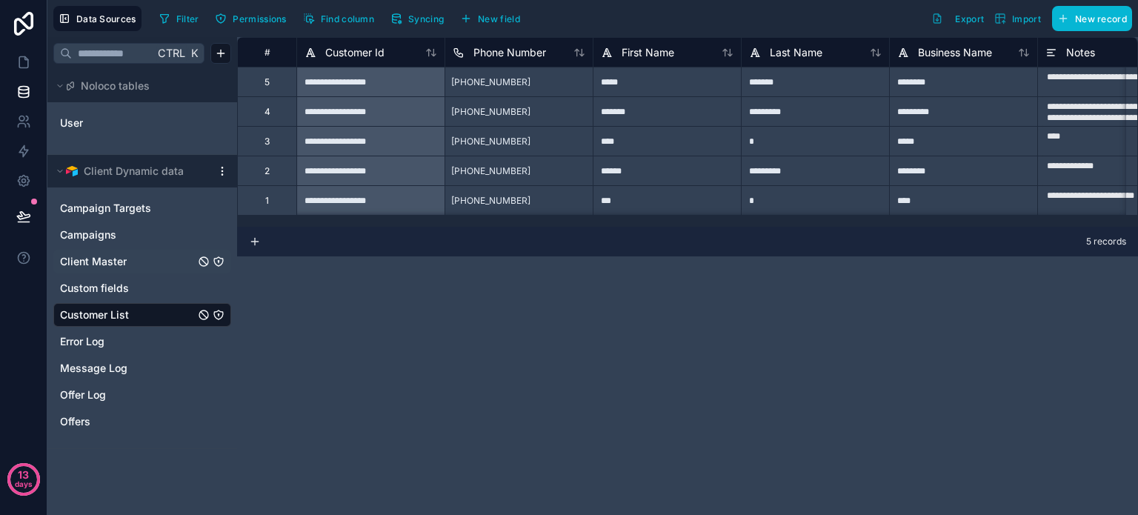
click at [95, 258] on span "Client Master" at bounding box center [93, 261] width 67 height 15
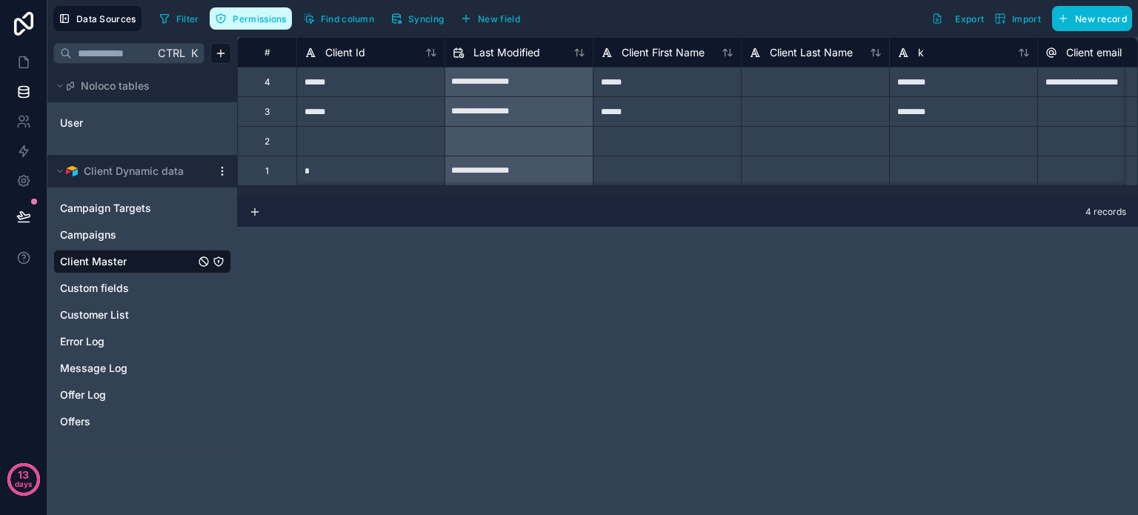
click at [251, 19] on span "Permissions" at bounding box center [259, 18] width 53 height 11
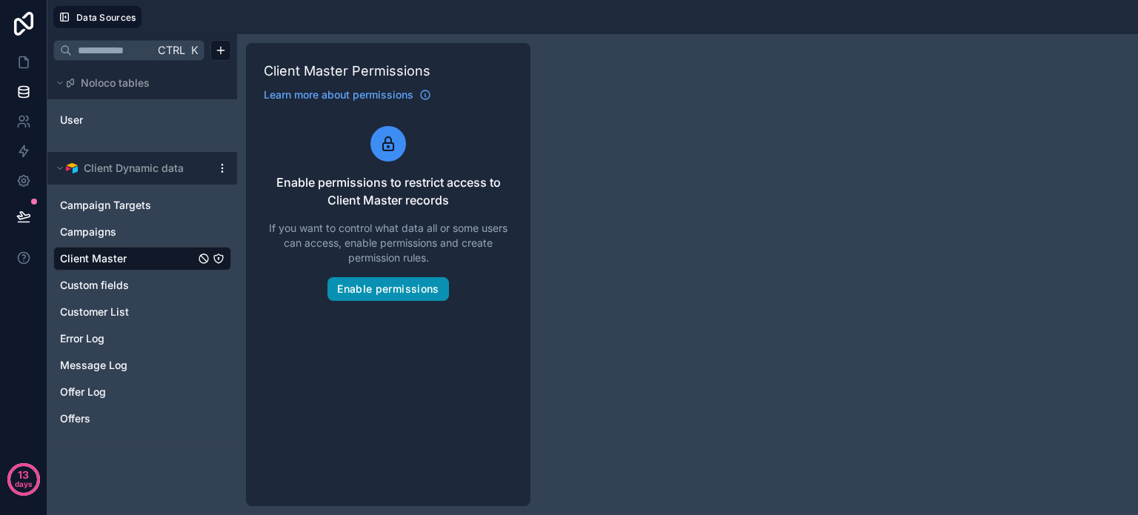
click at [367, 287] on button "Enable permissions" at bounding box center [387, 289] width 121 height 24
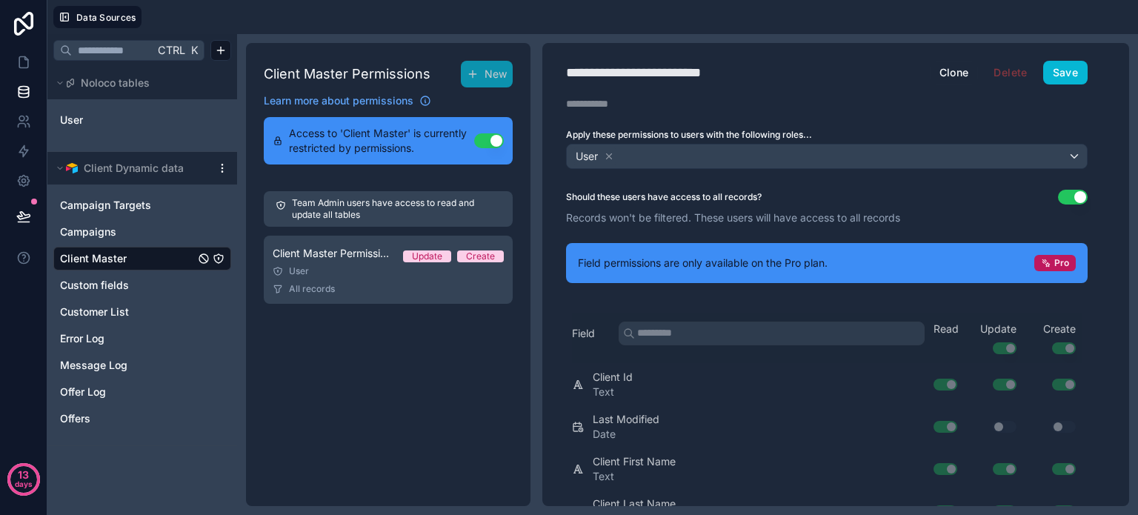
click at [1067, 198] on button "Use setting" at bounding box center [1073, 197] width 30 height 15
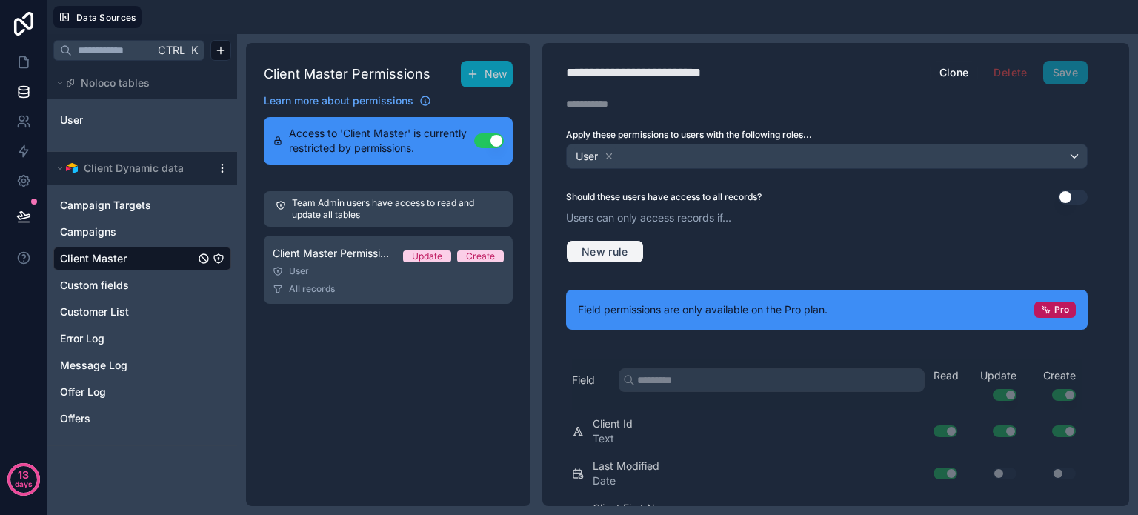
click at [593, 247] on span "New rule" at bounding box center [605, 251] width 59 height 13
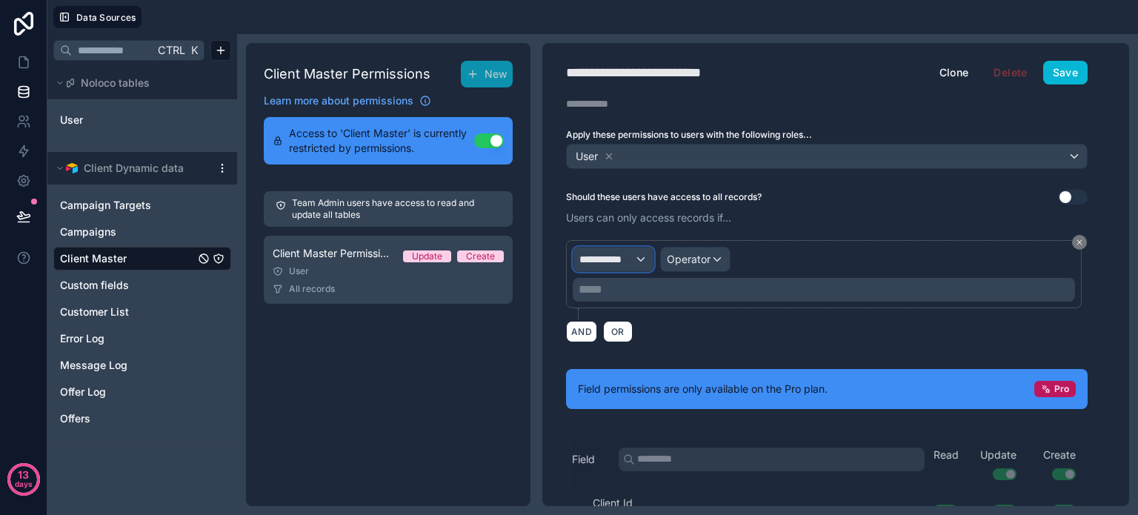
click at [631, 256] on span "**********" at bounding box center [606, 259] width 55 height 15
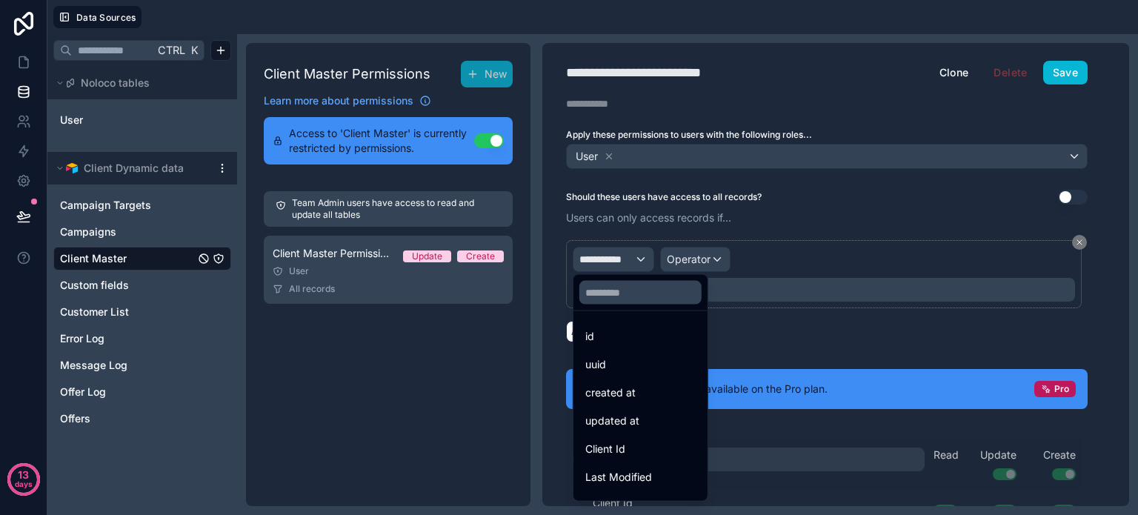
click at [453, 349] on div at bounding box center [569, 257] width 1138 height 515
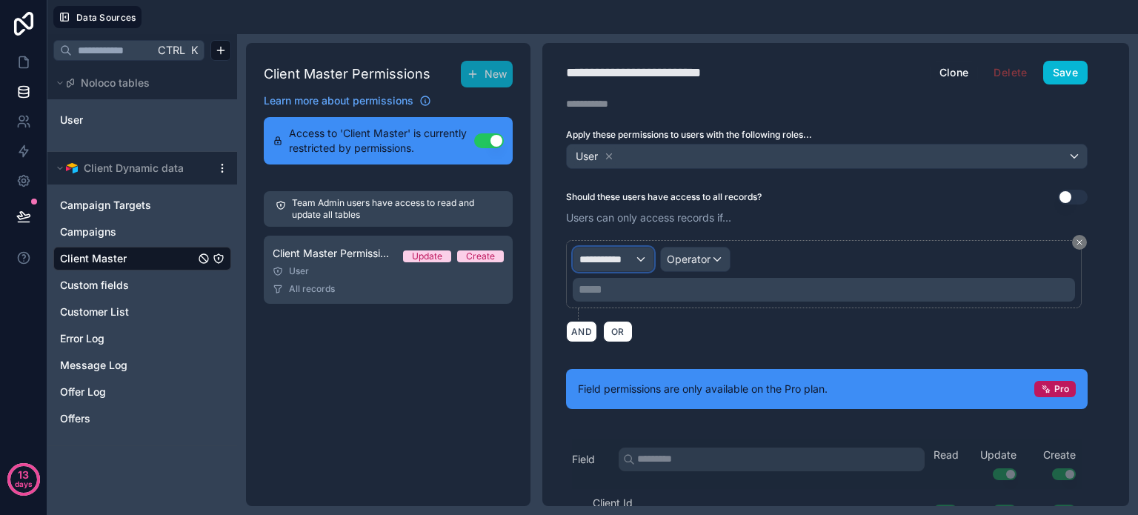
click at [638, 257] on div "**********" at bounding box center [613, 259] width 80 height 24
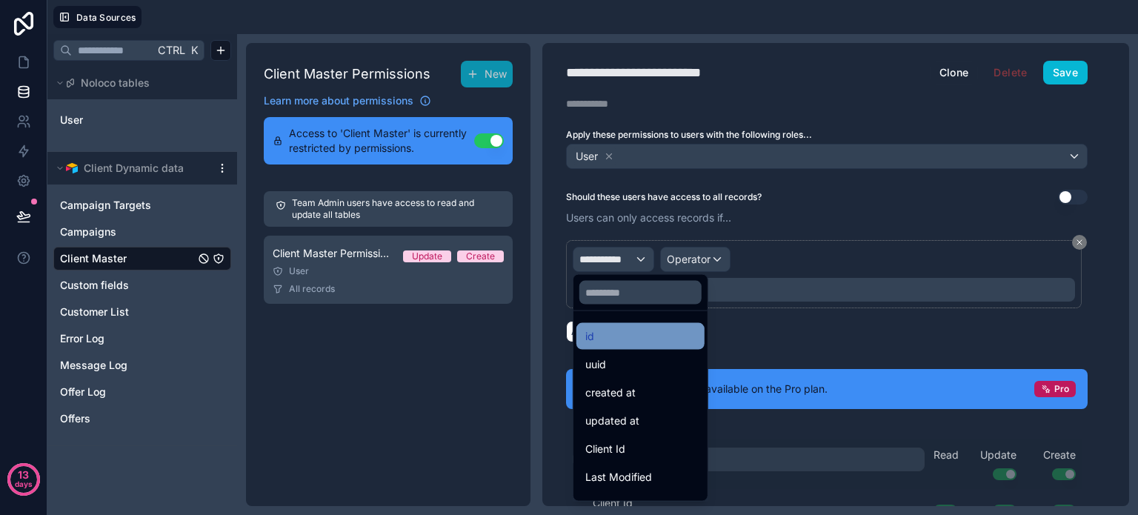
click at [614, 333] on div "id" at bounding box center [640, 336] width 110 height 18
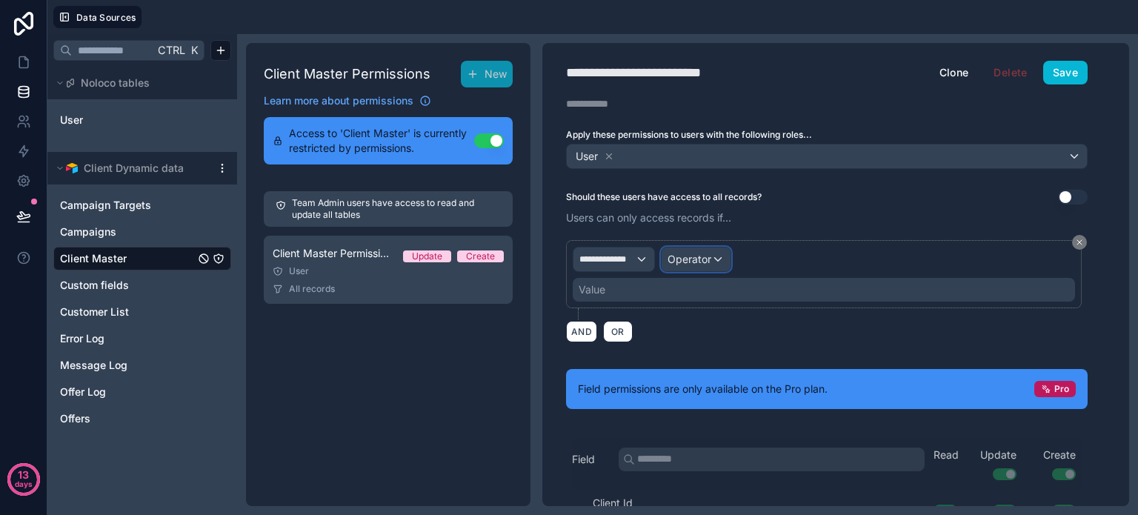
click at [704, 260] on span "Operator" at bounding box center [689, 259] width 44 height 13
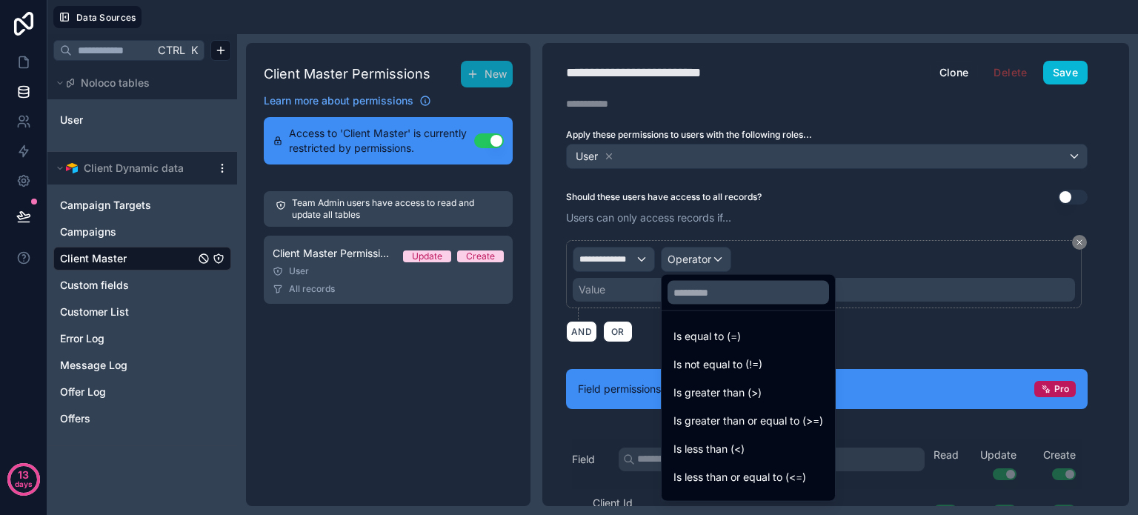
click at [899, 262] on div at bounding box center [569, 257] width 1138 height 515
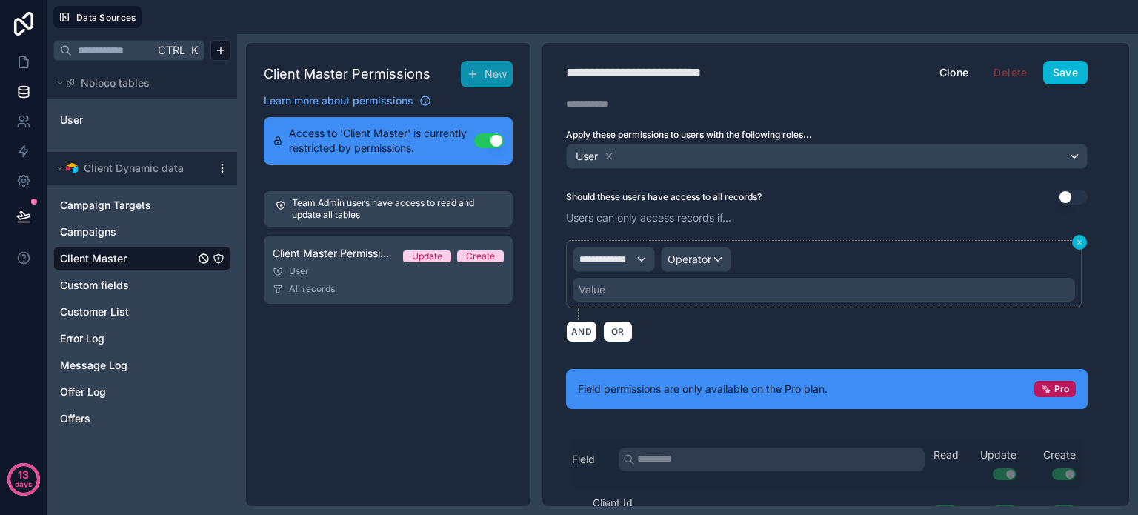
click at [1079, 240] on icon at bounding box center [1079, 242] width 4 height 4
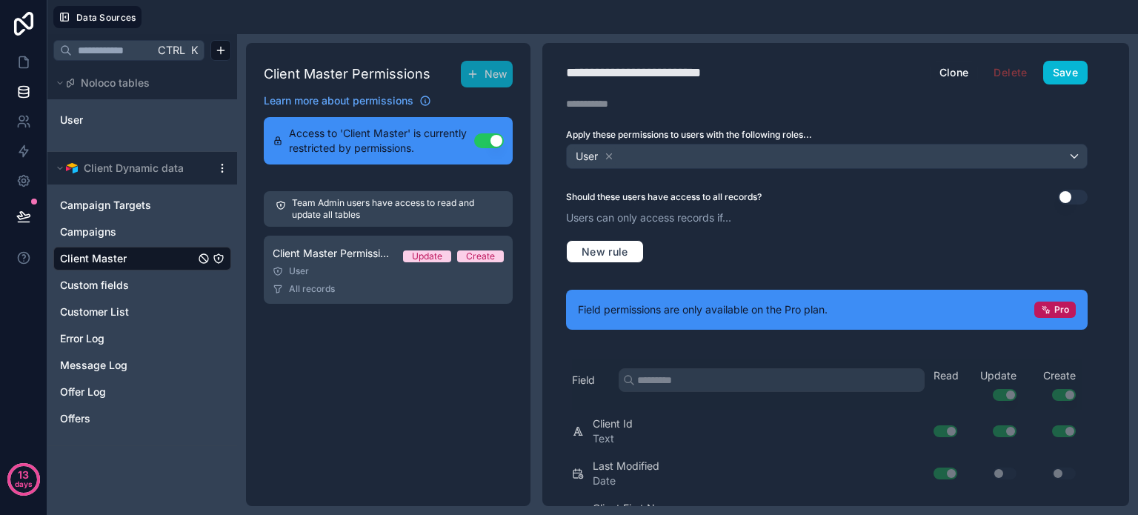
click at [1072, 190] on button "Use setting" at bounding box center [1073, 197] width 30 height 15
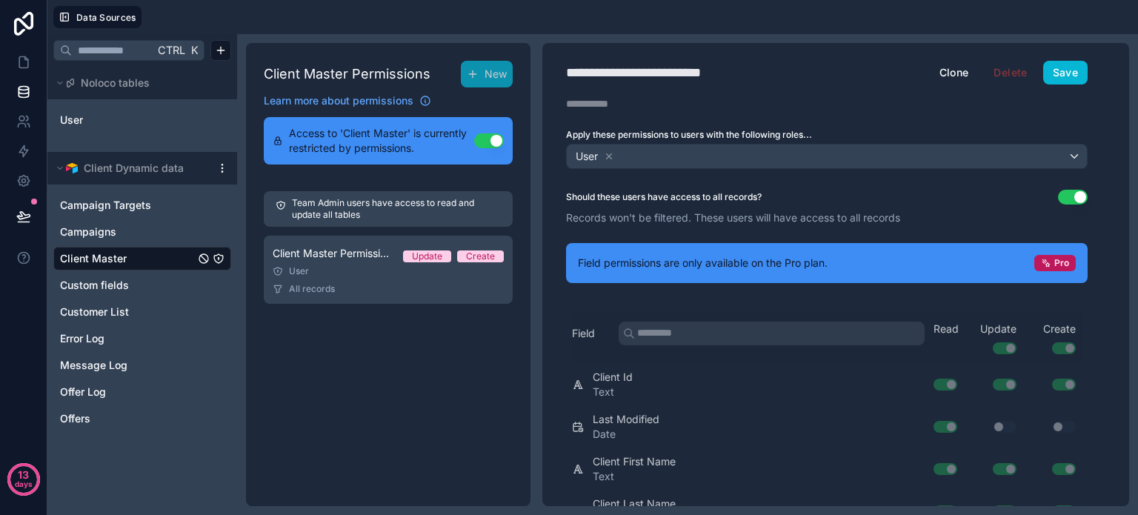
click at [1070, 193] on button "Use setting" at bounding box center [1073, 197] width 30 height 15
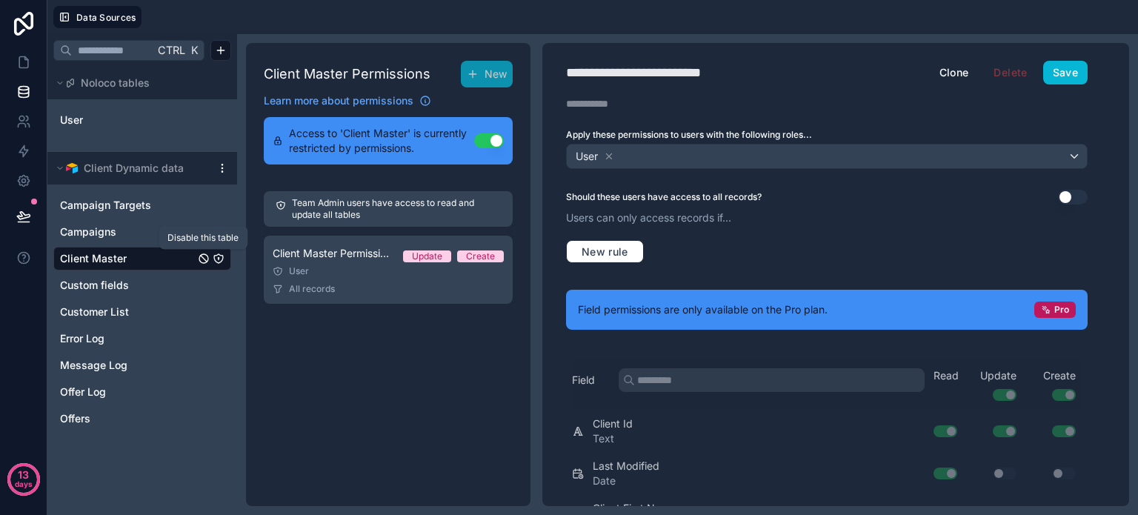
click at [200, 258] on icon "Client Master" at bounding box center [204, 259] width 12 height 12
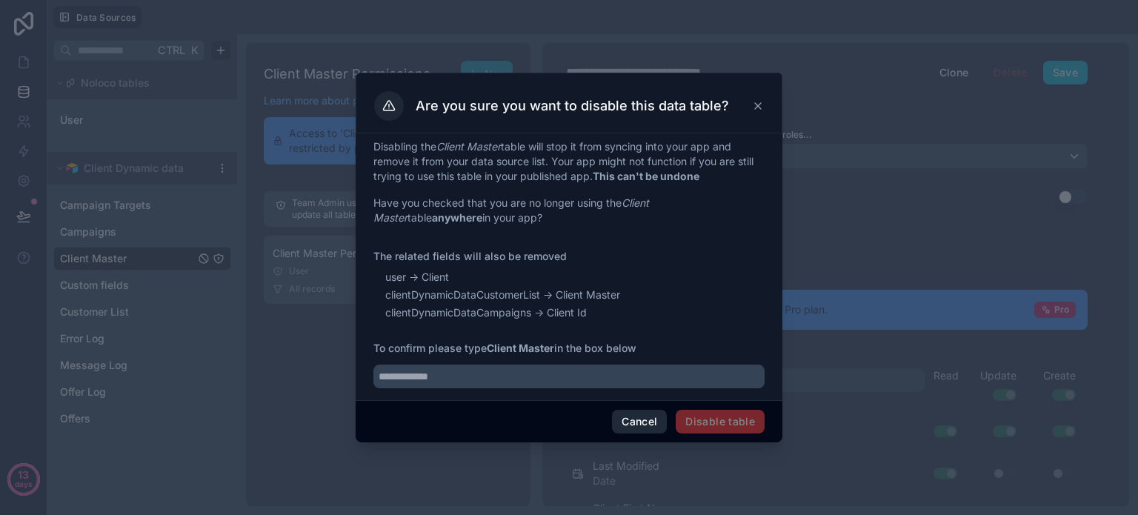
click at [635, 421] on button "Cancel" at bounding box center [639, 422] width 55 height 24
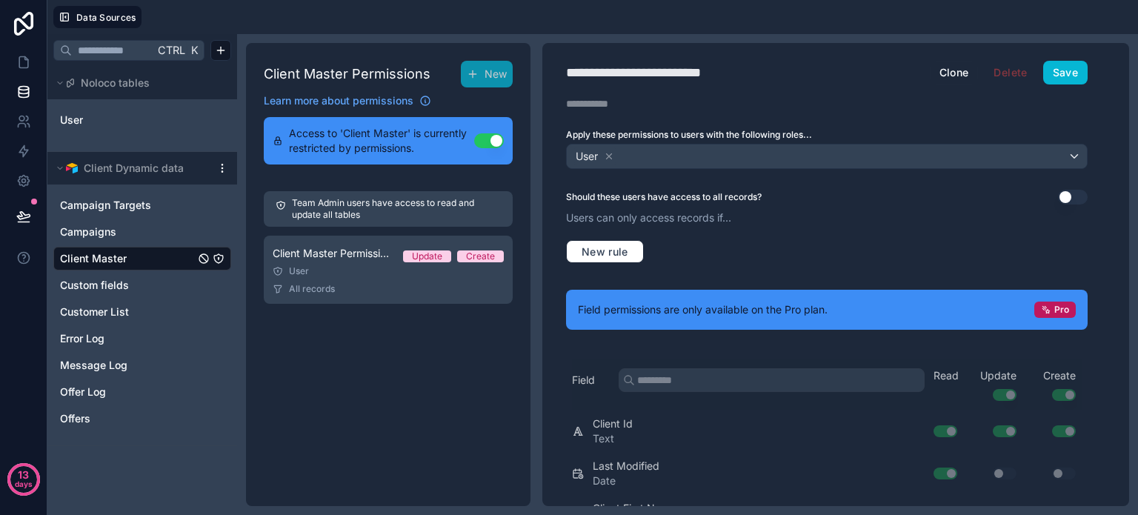
click at [220, 257] on icon "Client Master" at bounding box center [219, 259] width 12 height 12
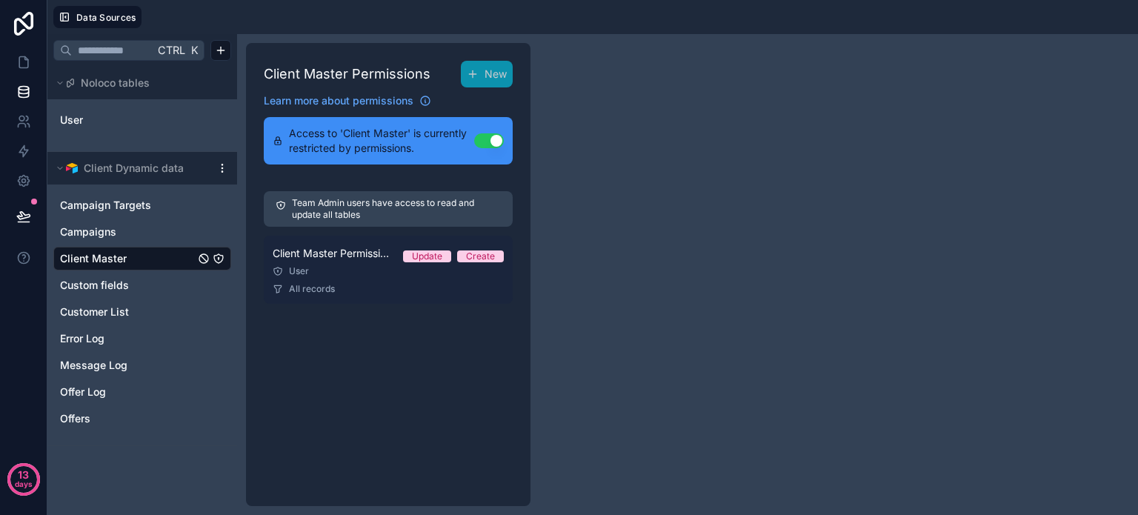
click at [379, 269] on div "User" at bounding box center [388, 271] width 231 height 12
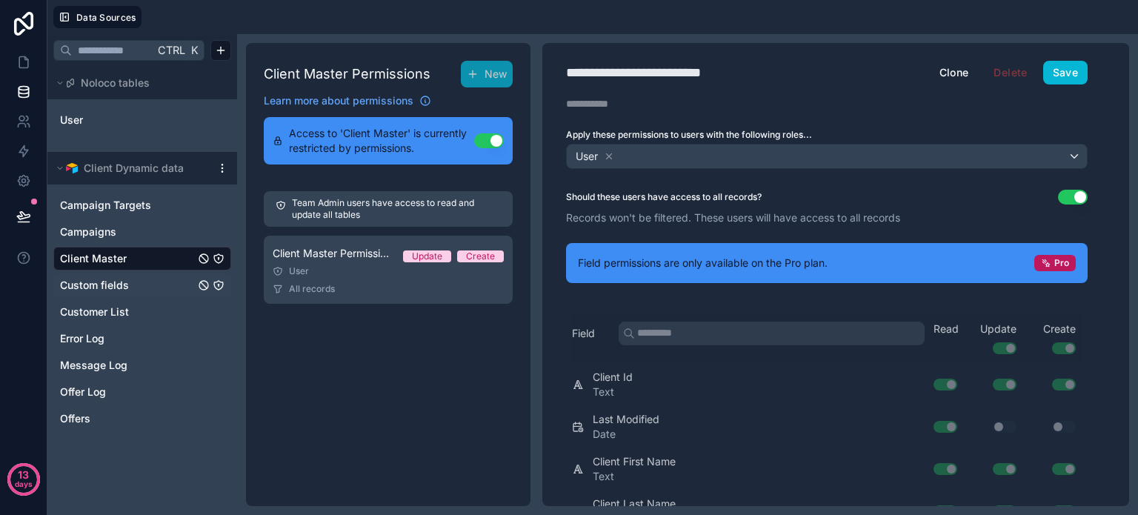
click at [219, 284] on icon "Custom fields" at bounding box center [218, 284] width 1 height 1
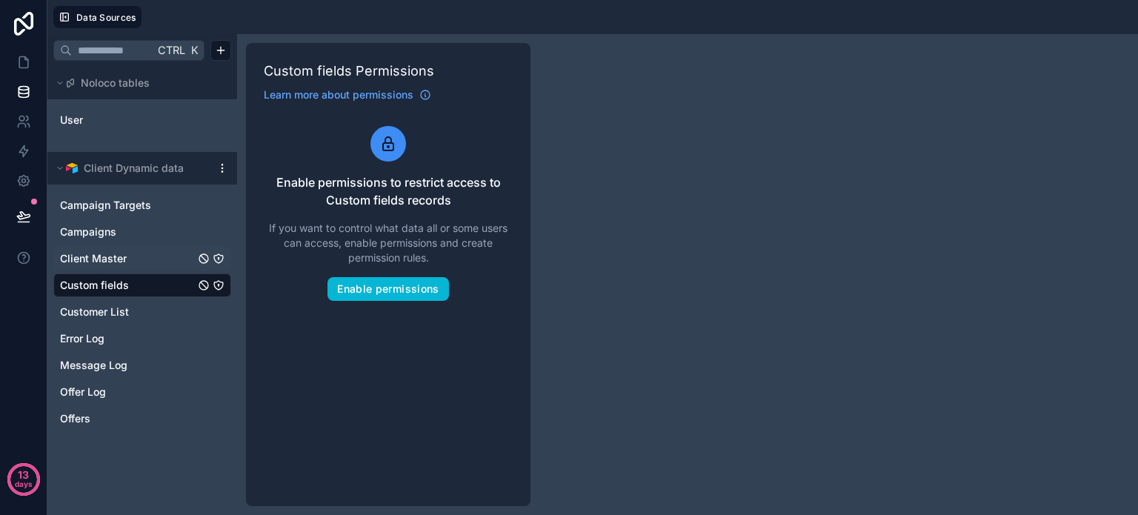
click at [173, 263] on link "Client Master" at bounding box center [127, 258] width 135 height 15
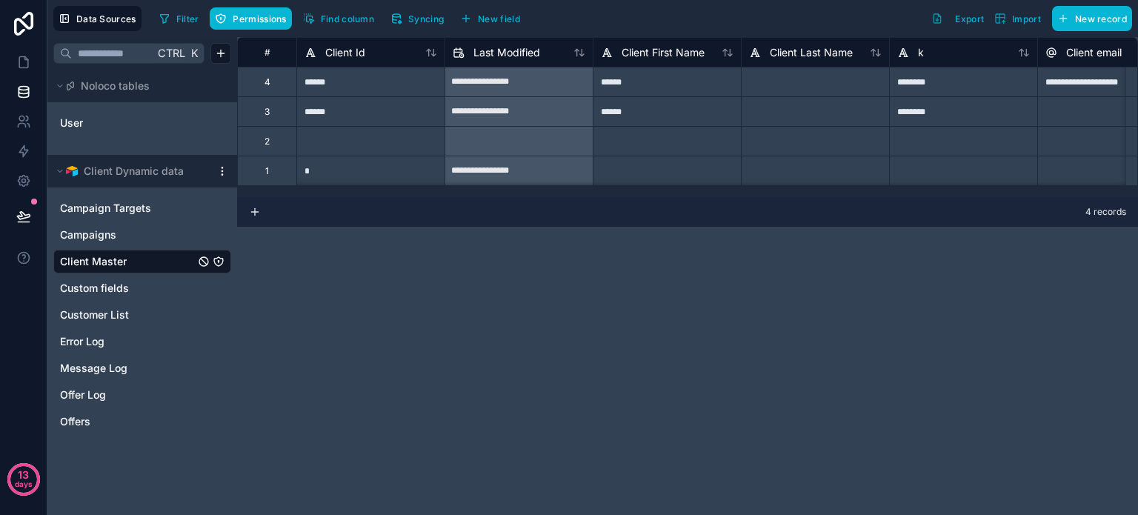
click at [220, 263] on icon "Client Master" at bounding box center [219, 262] width 12 height 12
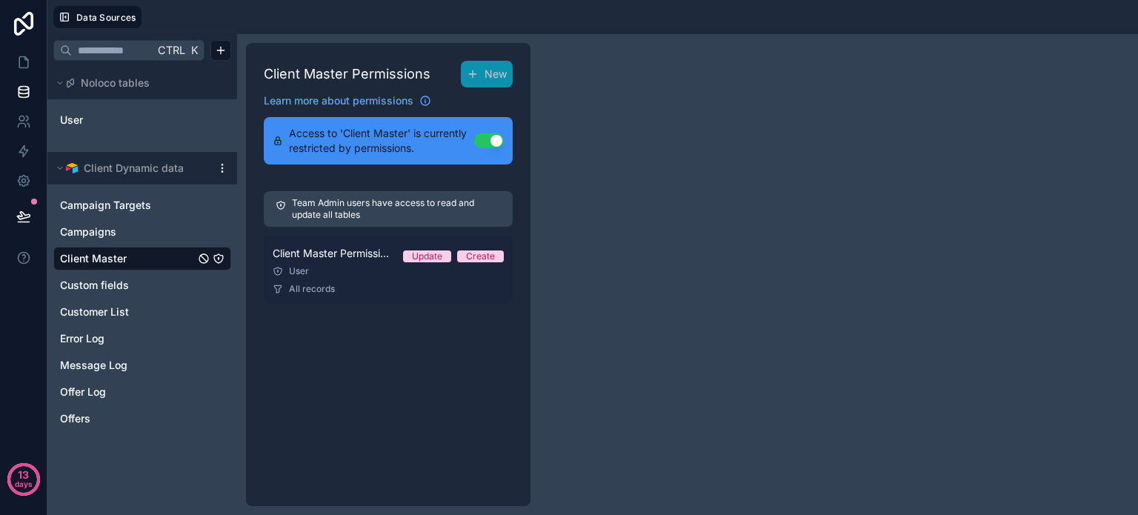
click at [329, 260] on div "Client Master Permission 1 Update Create" at bounding box center [388, 253] width 231 height 18
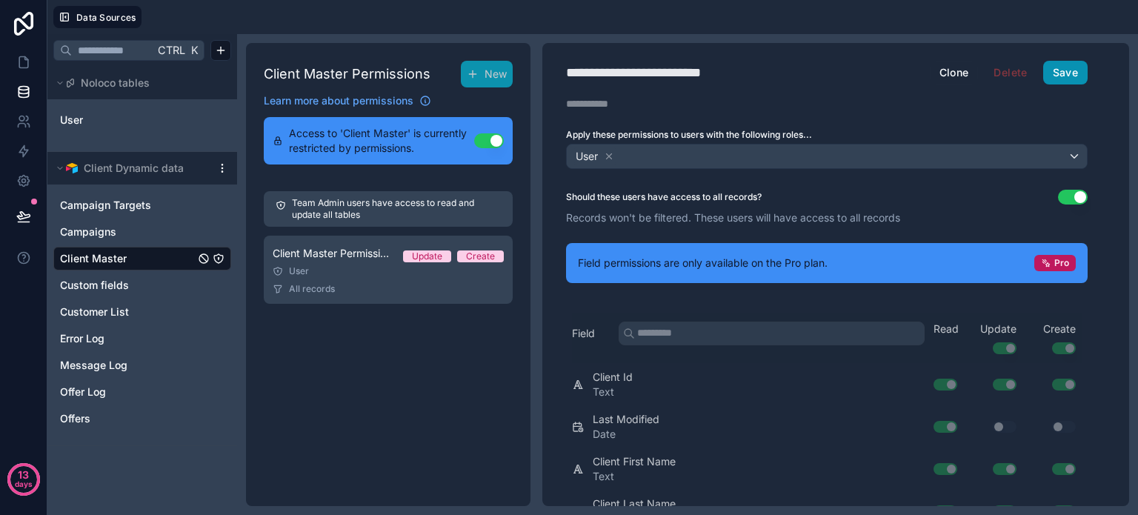
click at [1071, 70] on button "Save" at bounding box center [1065, 73] width 44 height 24
click at [335, 326] on div "Client Master Permissions New Learn more about permissions Access to 'Client Ma…" at bounding box center [388, 274] width 284 height 463
click at [25, 65] on icon at bounding box center [23, 62] width 15 height 15
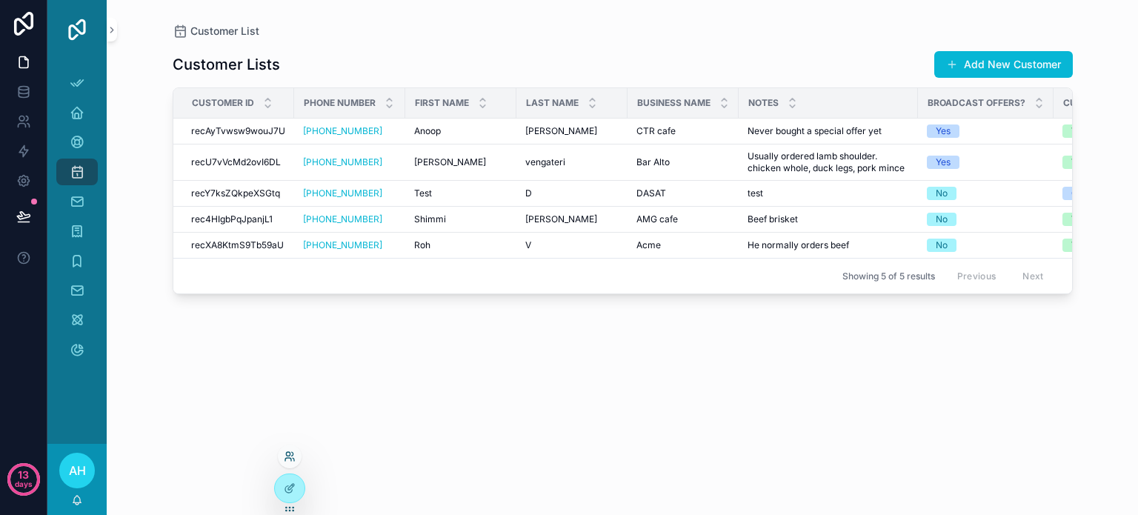
click at [287, 453] on icon at bounding box center [290, 456] width 12 height 12
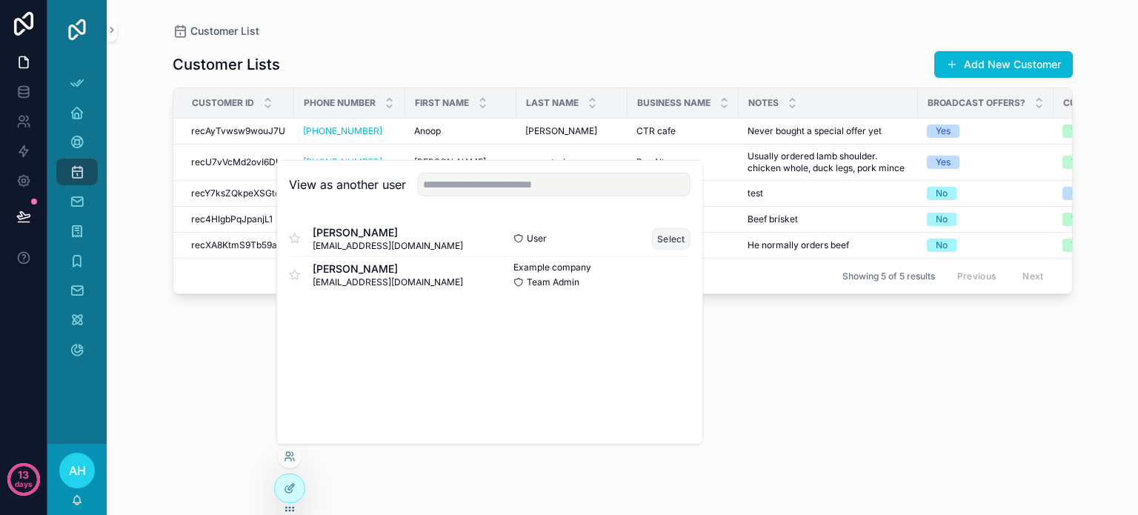
click at [669, 235] on button "Select" at bounding box center [671, 237] width 39 height 21
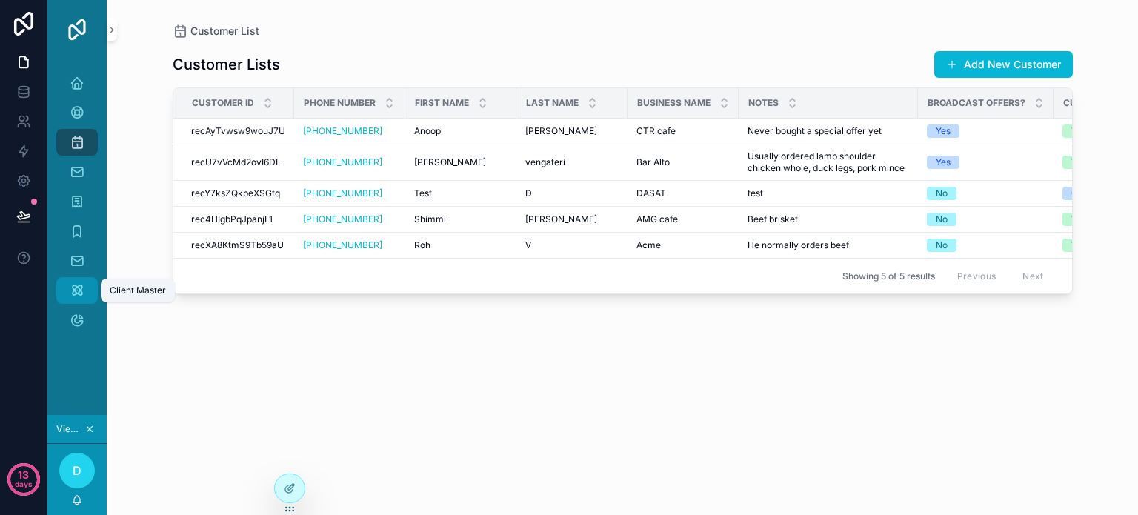
click at [86, 293] on div "Client Master" at bounding box center [77, 291] width 24 height 24
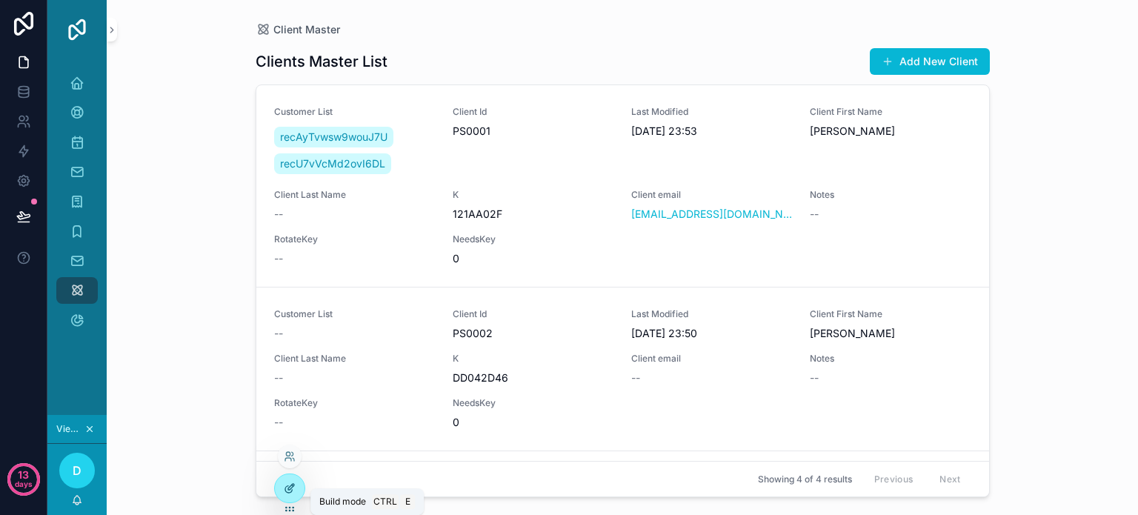
click at [287, 491] on icon at bounding box center [290, 488] width 12 height 12
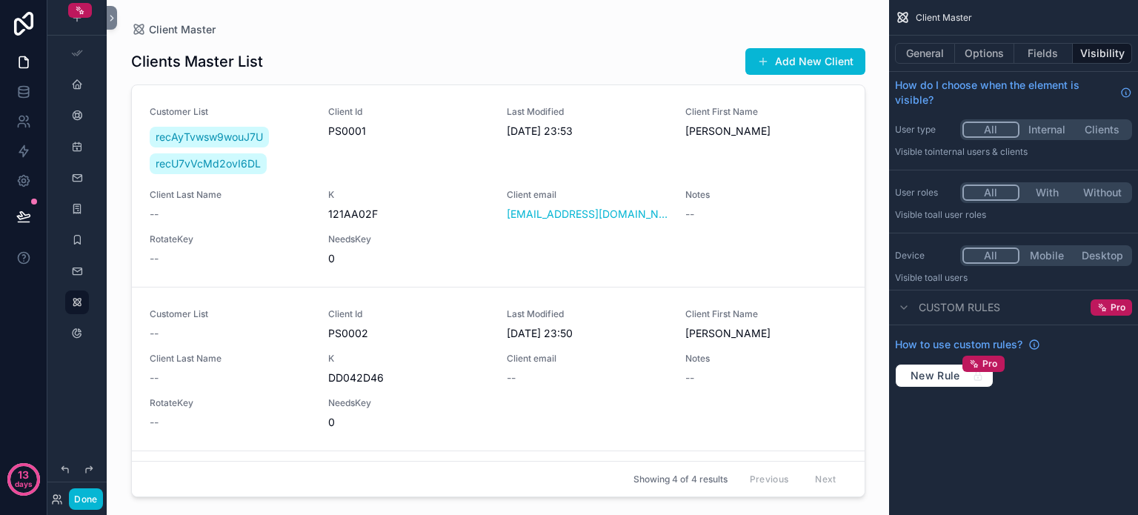
drag, startPoint x: 76, startPoint y: 301, endPoint x: 60, endPoint y: 381, distance: 80.8
click at [60, 381] on div "scrollable content" at bounding box center [76, 191] width 59 height 382
click at [75, 301] on icon "scrollable content" at bounding box center [77, 302] width 12 height 12
click at [93, 502] on button "Done" at bounding box center [85, 498] width 33 height 21
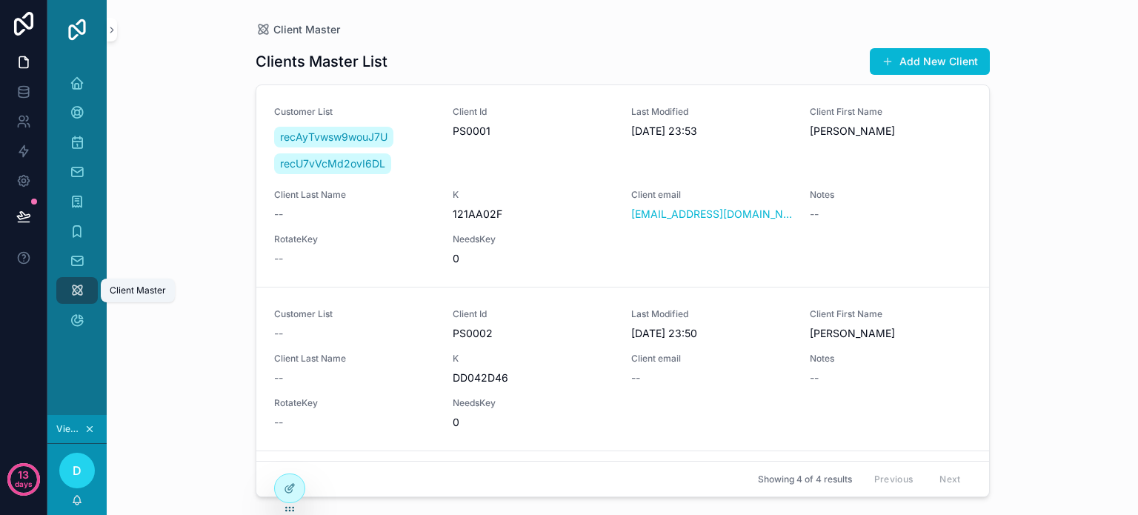
click at [76, 287] on icon "scrollable content" at bounding box center [77, 290] width 15 height 15
click at [284, 486] on icon at bounding box center [290, 488] width 12 height 12
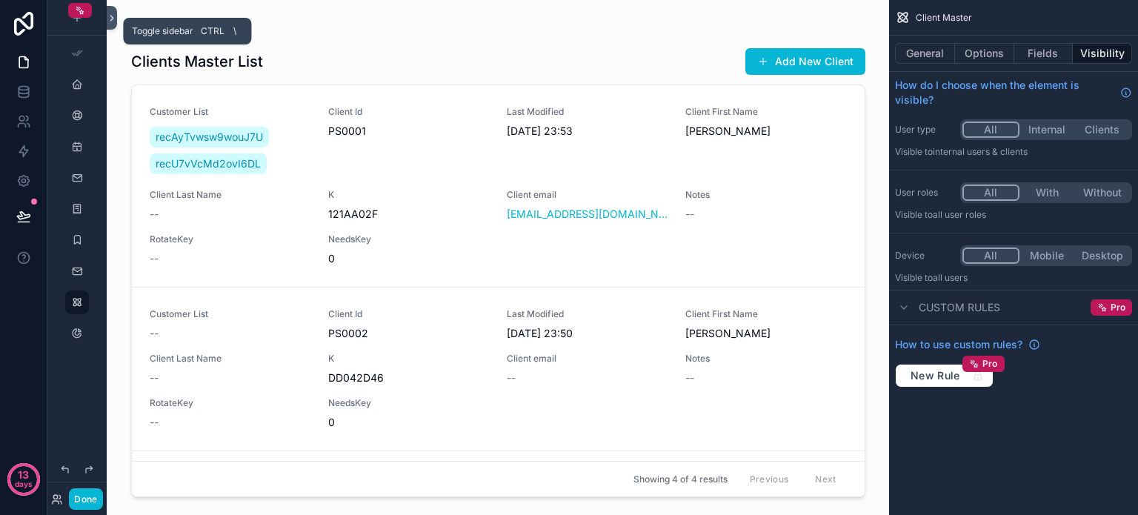
click at [109, 21] on icon at bounding box center [112, 18] width 10 height 11
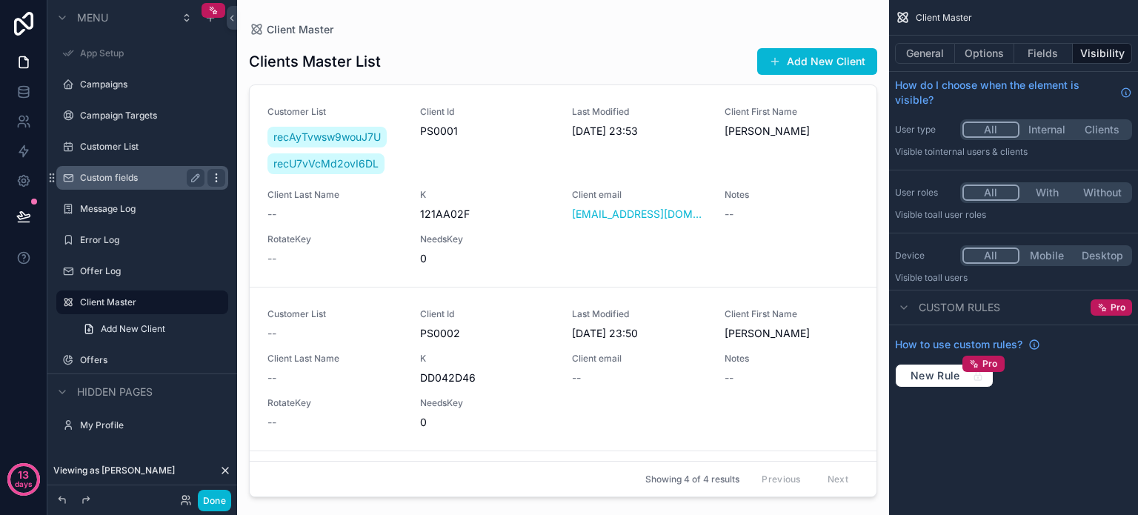
click at [215, 174] on icon "scrollable content" at bounding box center [216, 178] width 12 height 12
click at [215, 301] on icon "scrollable content" at bounding box center [216, 302] width 12 height 12
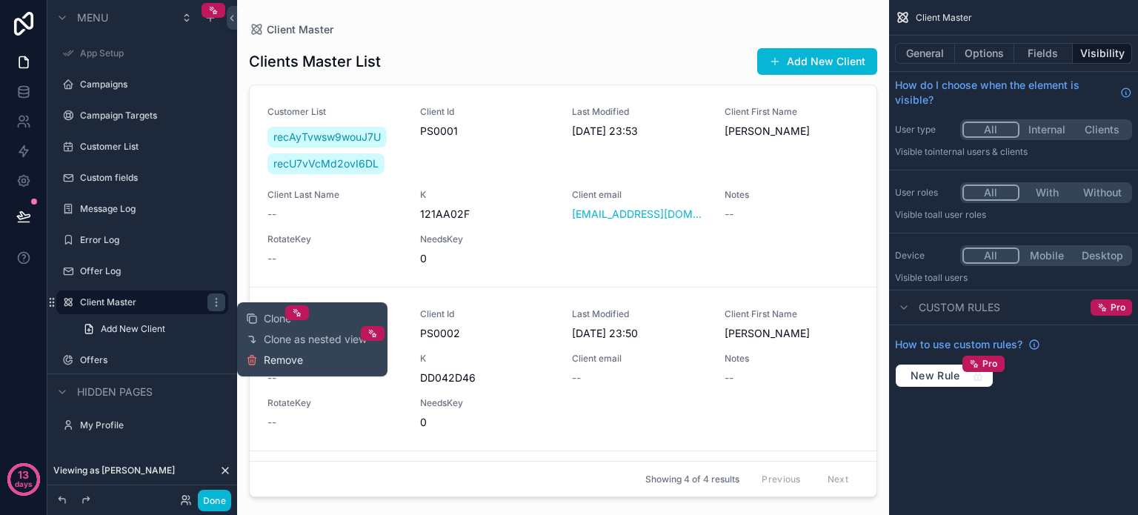
click at [273, 362] on span "Remove" at bounding box center [283, 360] width 39 height 15
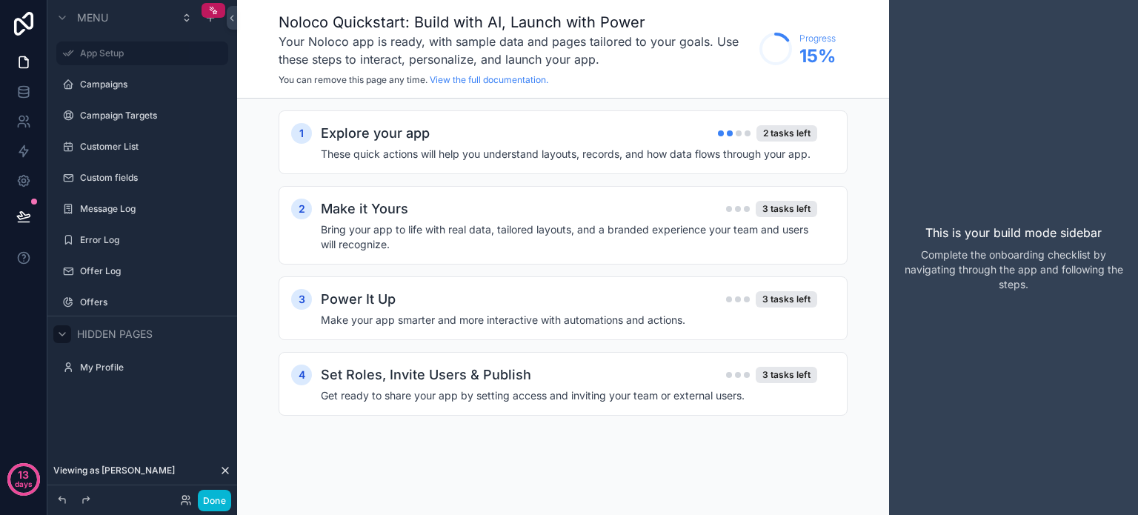
click at [60, 330] on icon "scrollable content" at bounding box center [62, 334] width 12 height 12
click at [61, 336] on icon "scrollable content" at bounding box center [62, 334] width 12 height 12
click at [211, 499] on button "Done" at bounding box center [214, 500] width 33 height 21
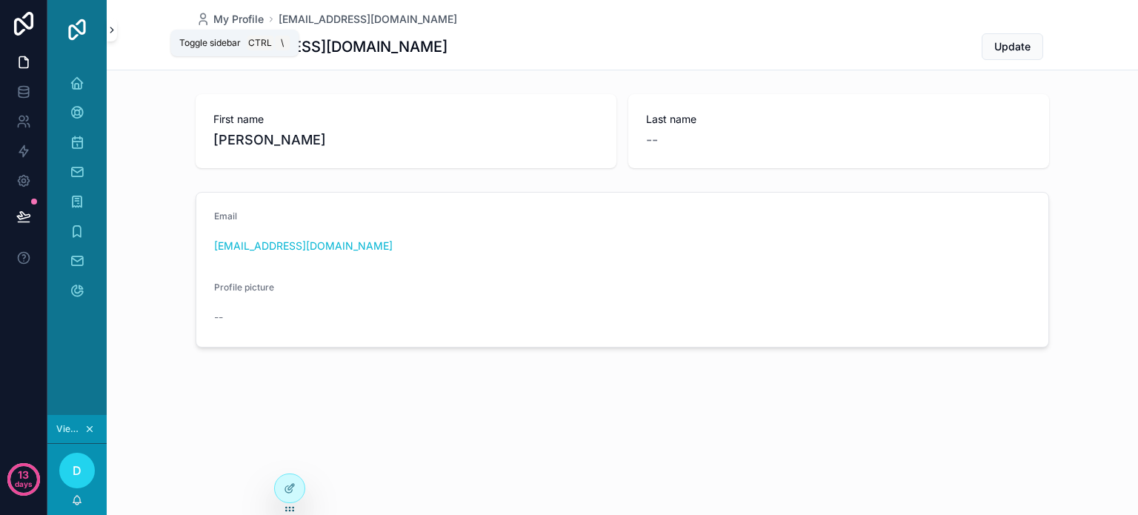
click at [109, 31] on icon "scrollable content" at bounding box center [112, 29] width 10 height 11
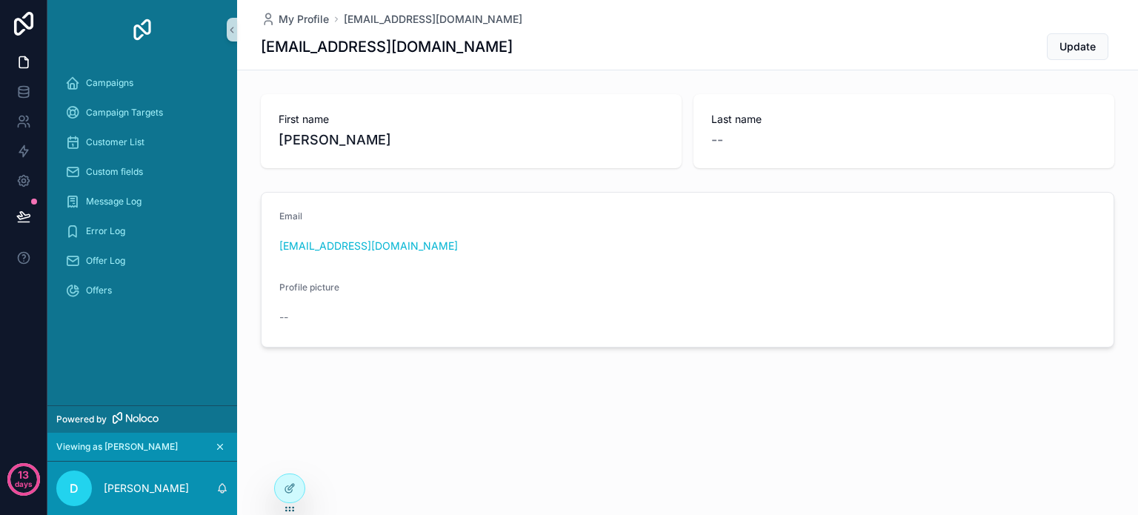
click at [331, 356] on div "My Profile anoopharry@gmail.com anoopharry@gmail.com Update First name Daniel L…" at bounding box center [687, 224] width 901 height 448
click at [289, 485] on icon at bounding box center [290, 488] width 12 height 12
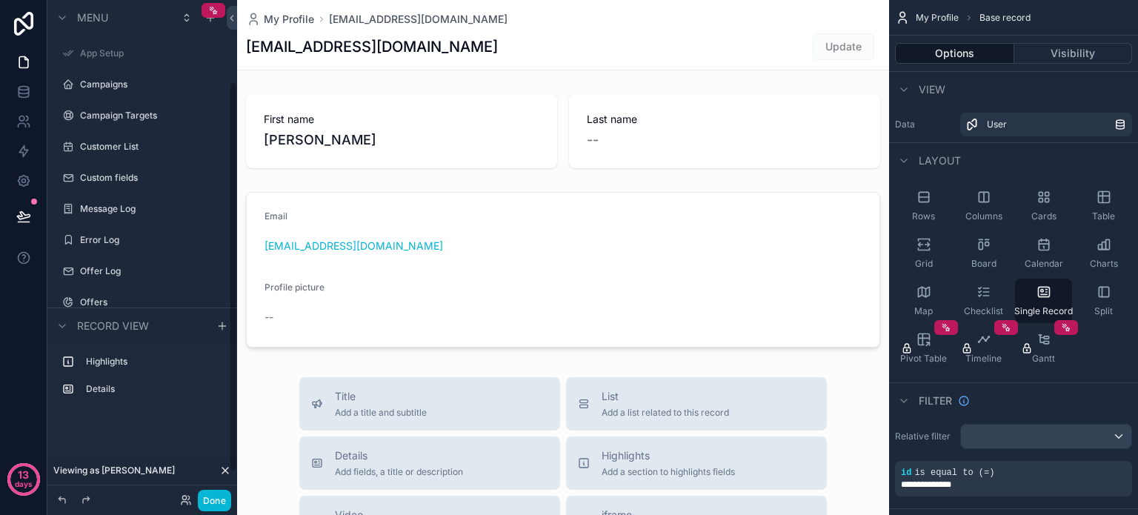
scroll to position [104, 0]
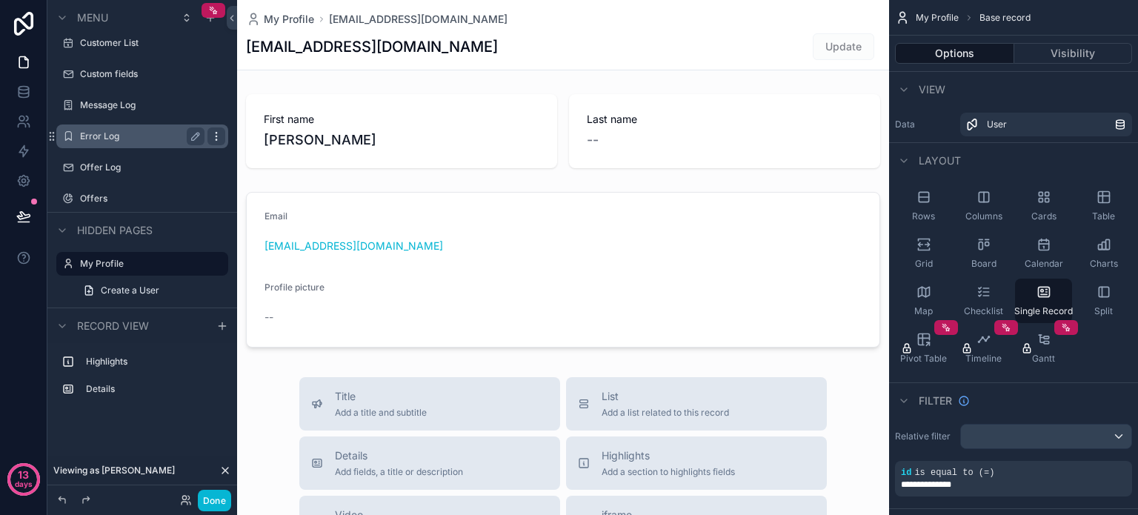
click at [213, 133] on icon "scrollable content" at bounding box center [216, 136] width 12 height 12
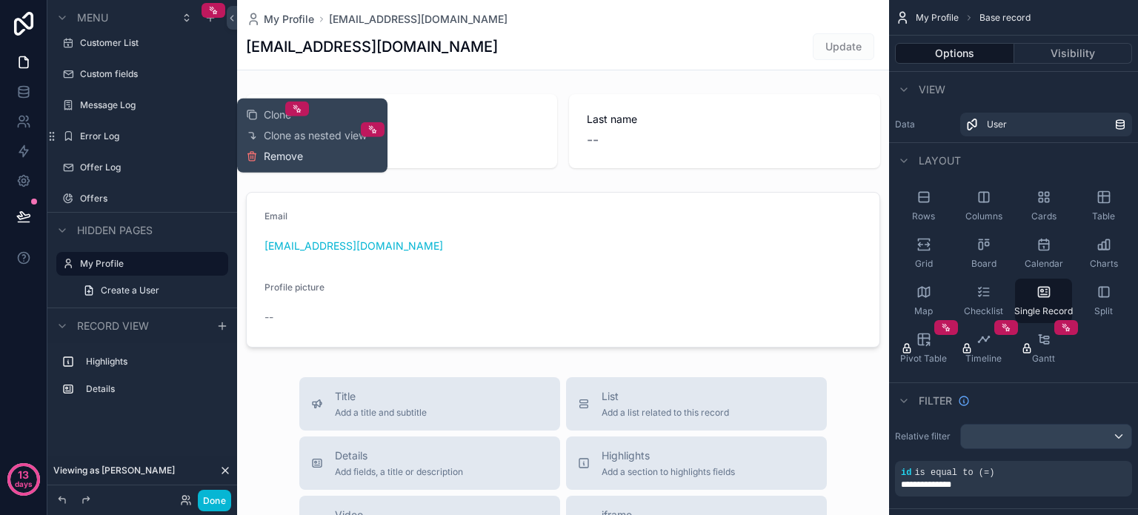
click at [279, 154] on span "Remove" at bounding box center [283, 156] width 39 height 15
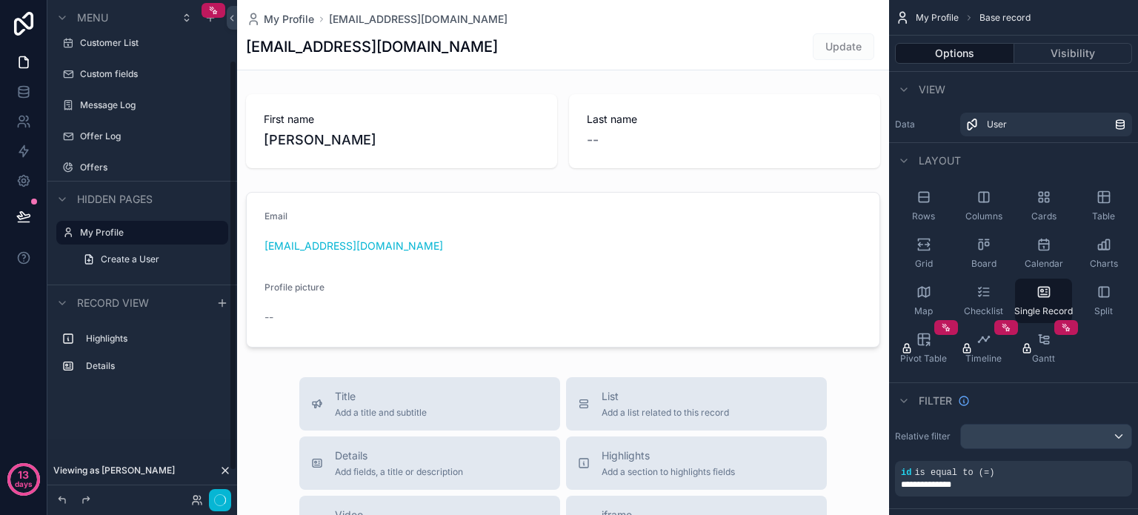
scroll to position [73, 0]
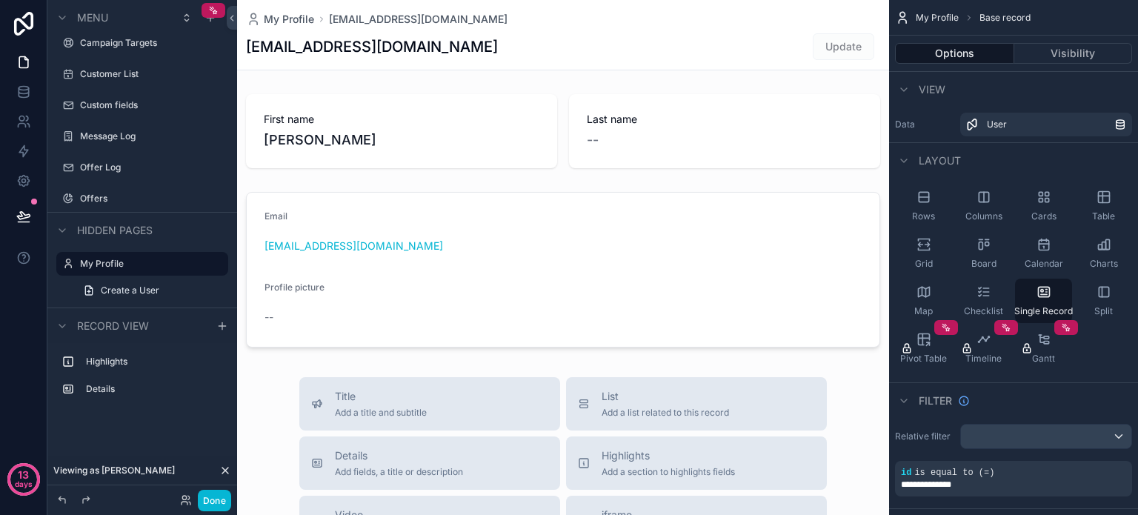
click at [223, 471] on icon at bounding box center [225, 470] width 6 height 6
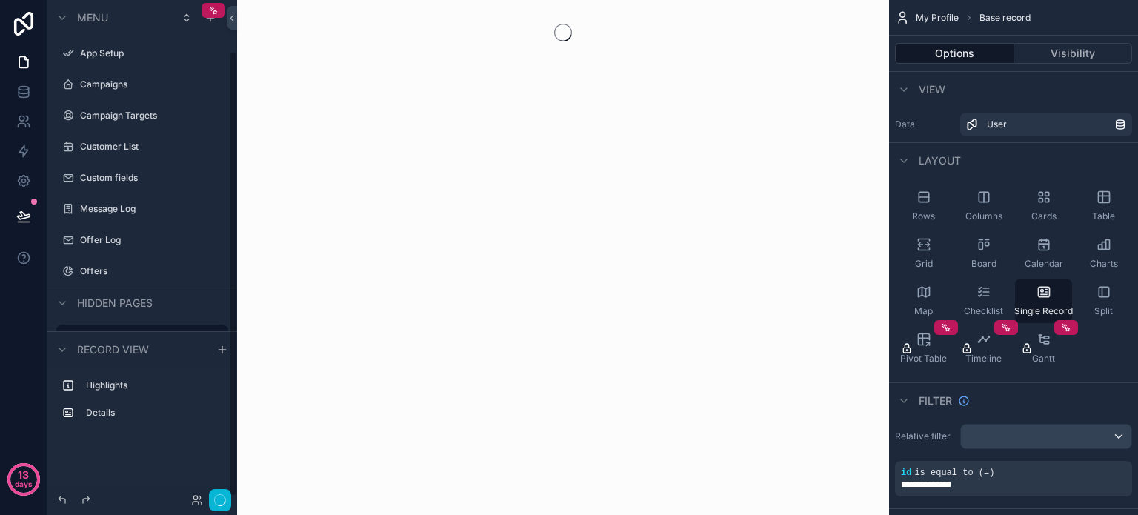
scroll to position [56, 0]
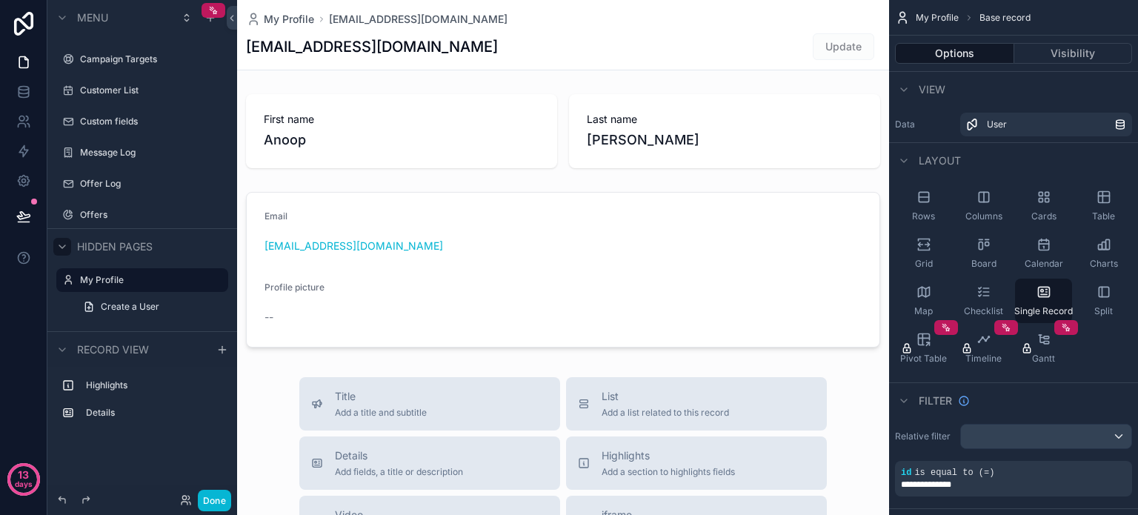
click at [62, 246] on icon "scrollable content" at bounding box center [62, 246] width 6 height 3
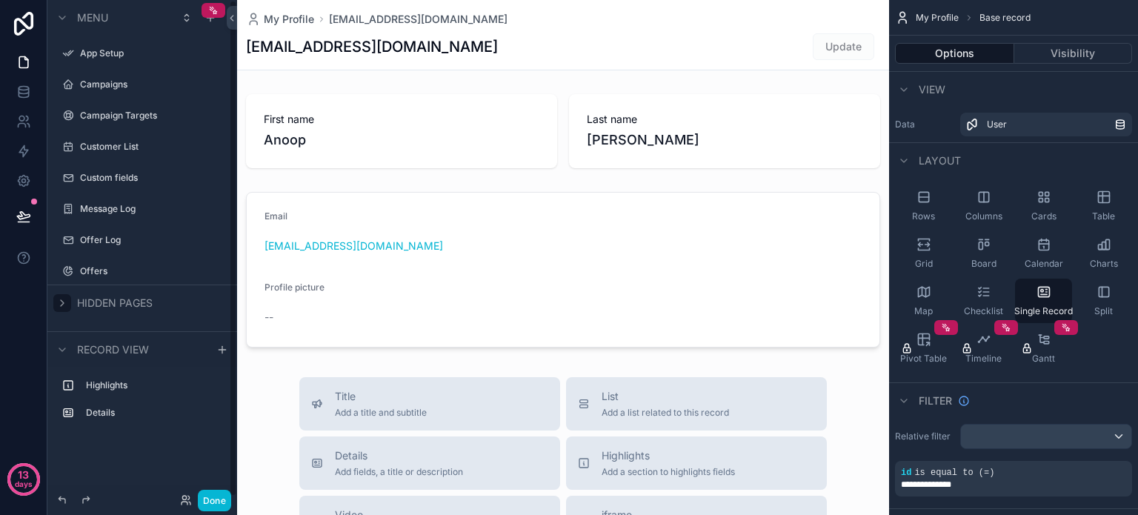
scroll to position [0, 0]
click at [186, 17] on icon "scrollable content" at bounding box center [187, 18] width 12 height 12
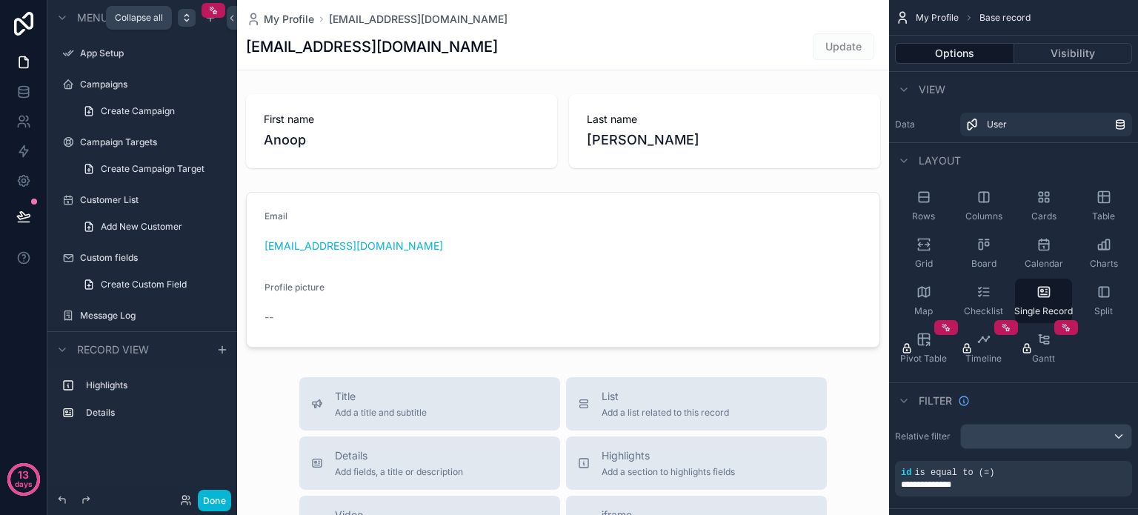
click at [186, 17] on icon "scrollable content" at bounding box center [187, 18] width 12 height 12
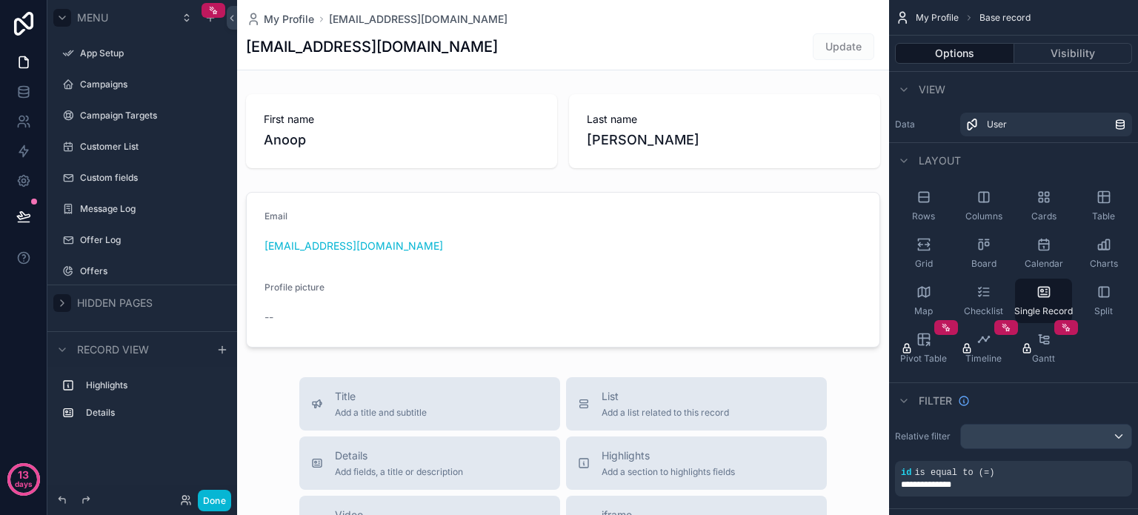
click at [59, 15] on icon "scrollable content" at bounding box center [62, 18] width 12 height 12
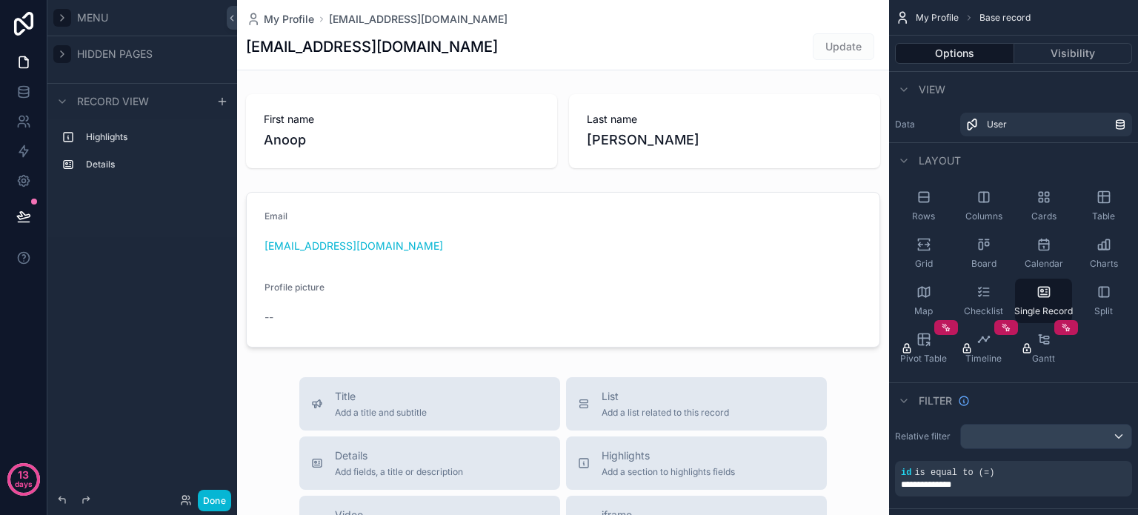
click at [67, 51] on icon "scrollable content" at bounding box center [62, 54] width 12 height 12
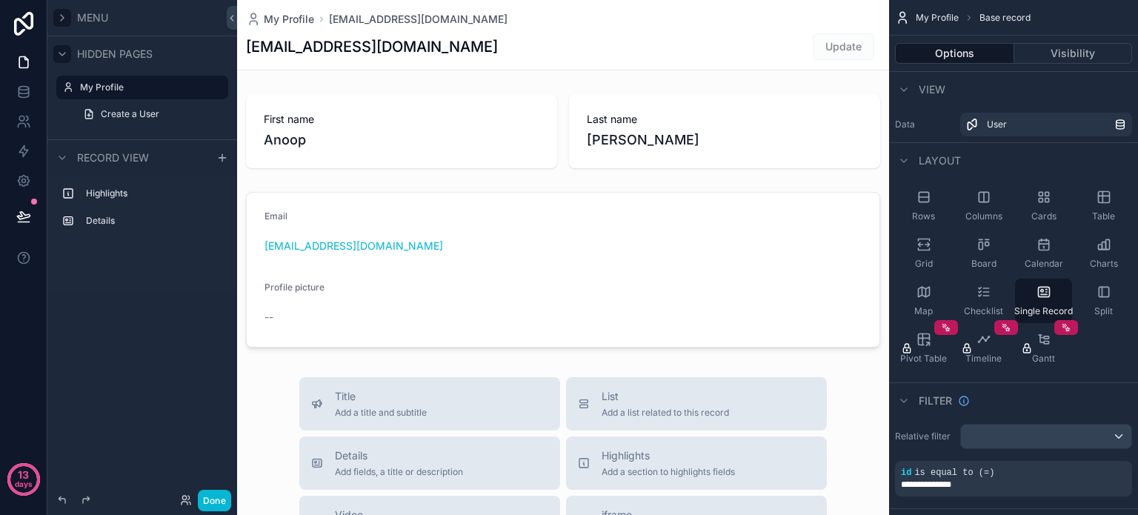
click at [67, 51] on icon "scrollable content" at bounding box center [62, 54] width 12 height 12
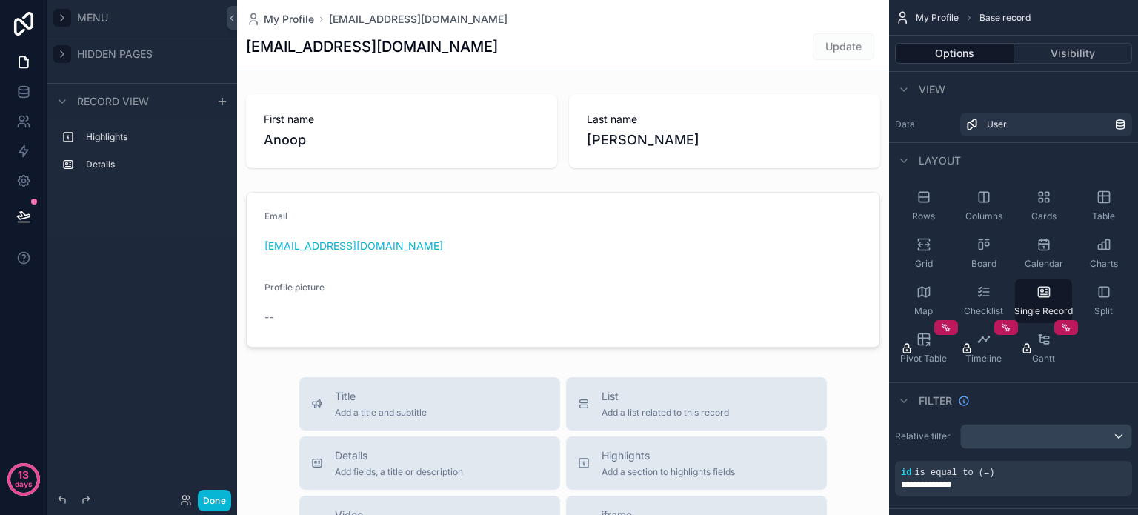
click at [60, 10] on div "scrollable content" at bounding box center [62, 18] width 18 height 18
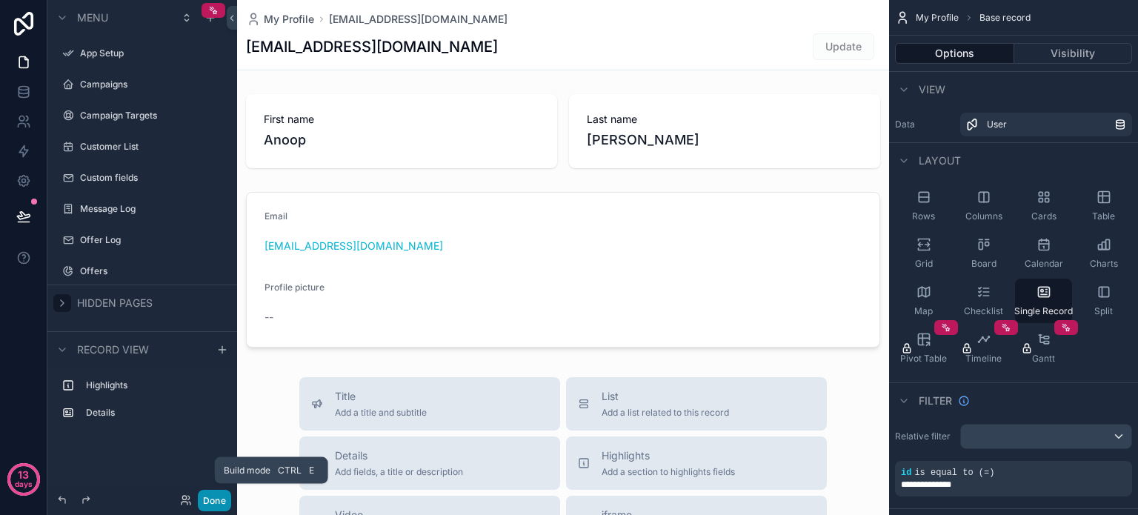
click at [207, 503] on button "Done" at bounding box center [214, 500] width 33 height 21
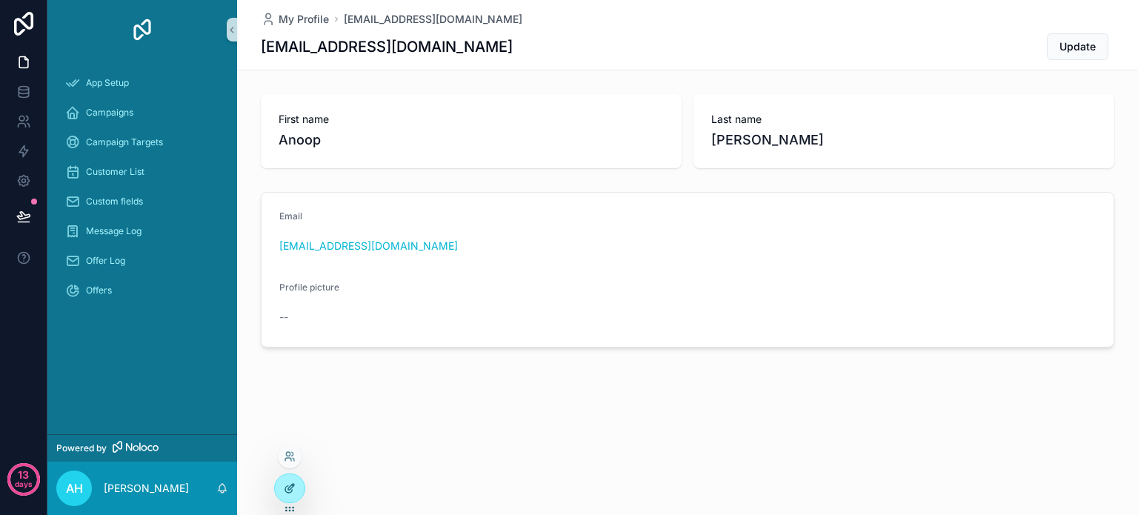
click at [290, 487] on icon at bounding box center [290, 488] width 12 height 12
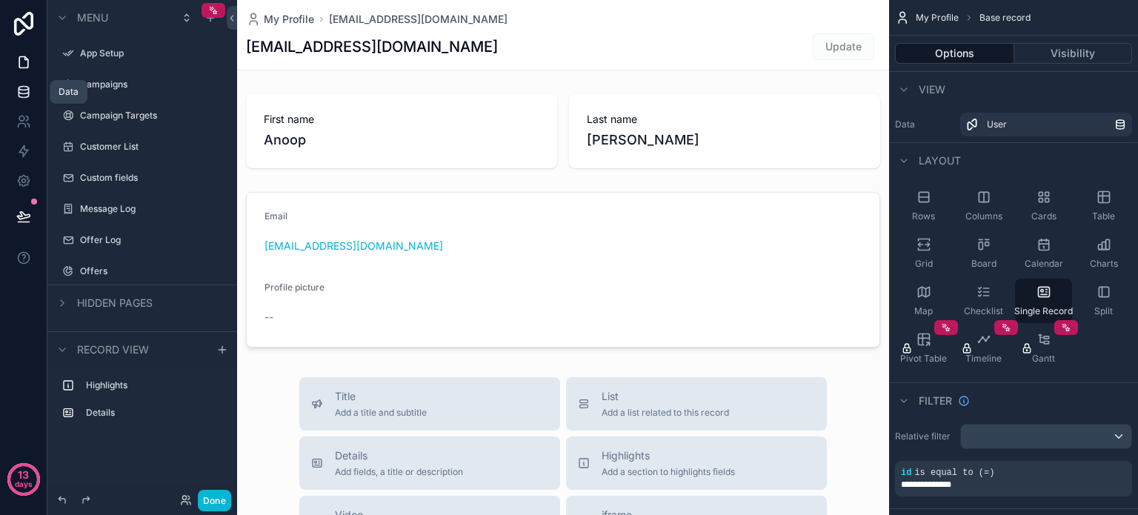
click at [21, 88] on icon at bounding box center [23, 91] width 15 height 15
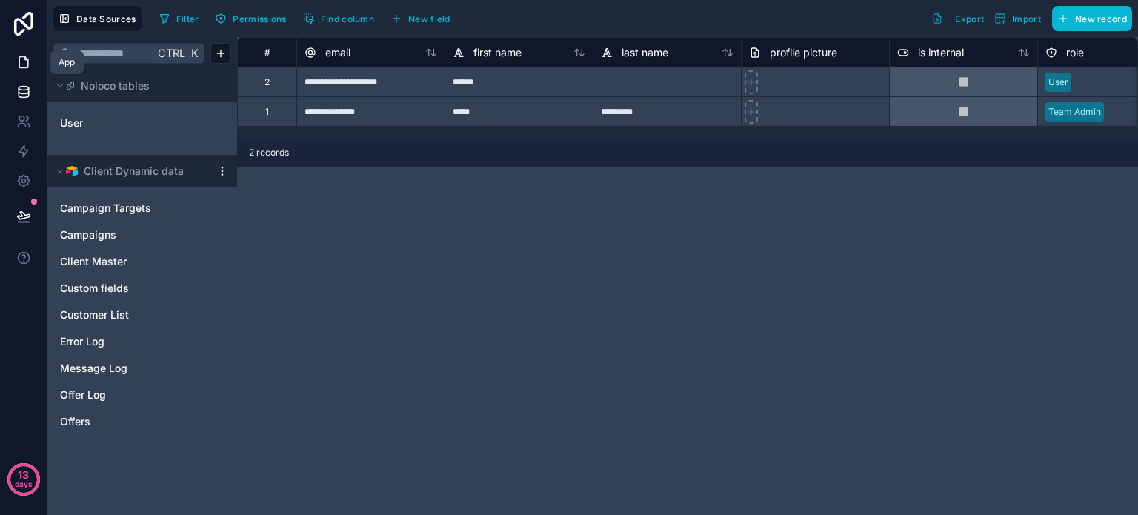
click at [21, 59] on icon at bounding box center [23, 62] width 15 height 15
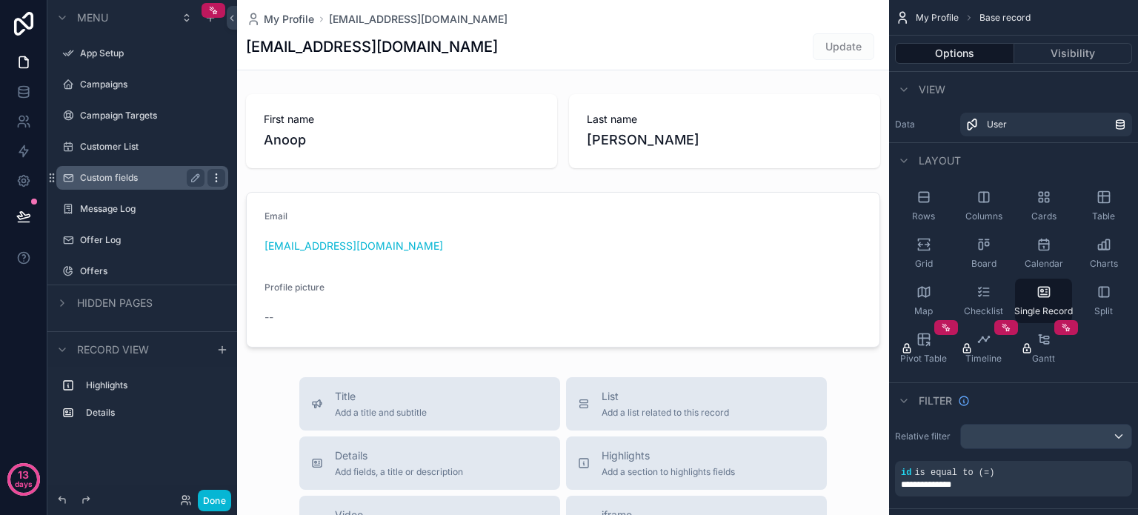
click at [216, 175] on icon "scrollable content" at bounding box center [216, 174] width 1 height 1
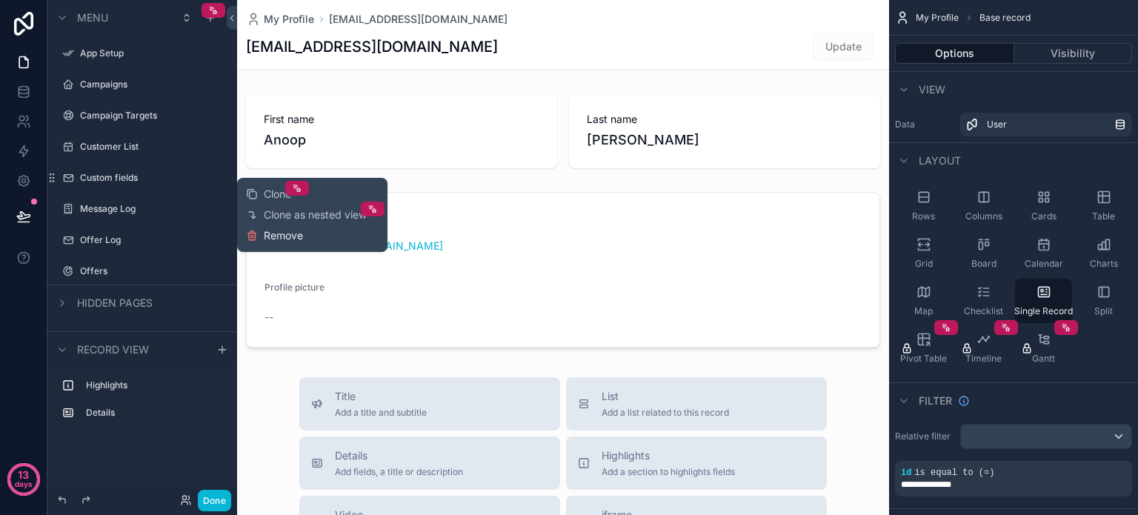
click at [277, 230] on span "Remove" at bounding box center [283, 235] width 39 height 15
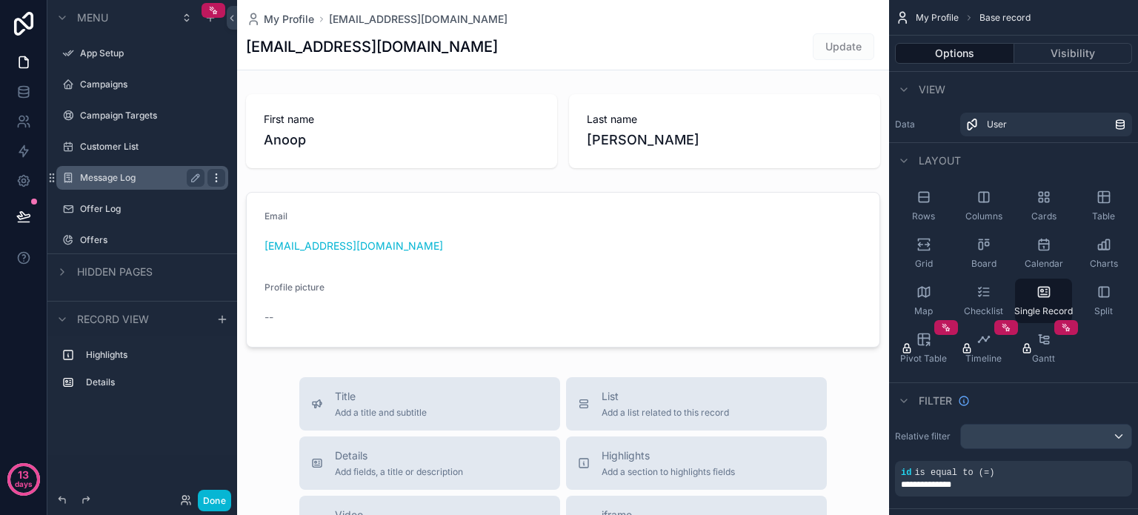
click at [219, 182] on icon "scrollable content" at bounding box center [216, 178] width 12 height 12
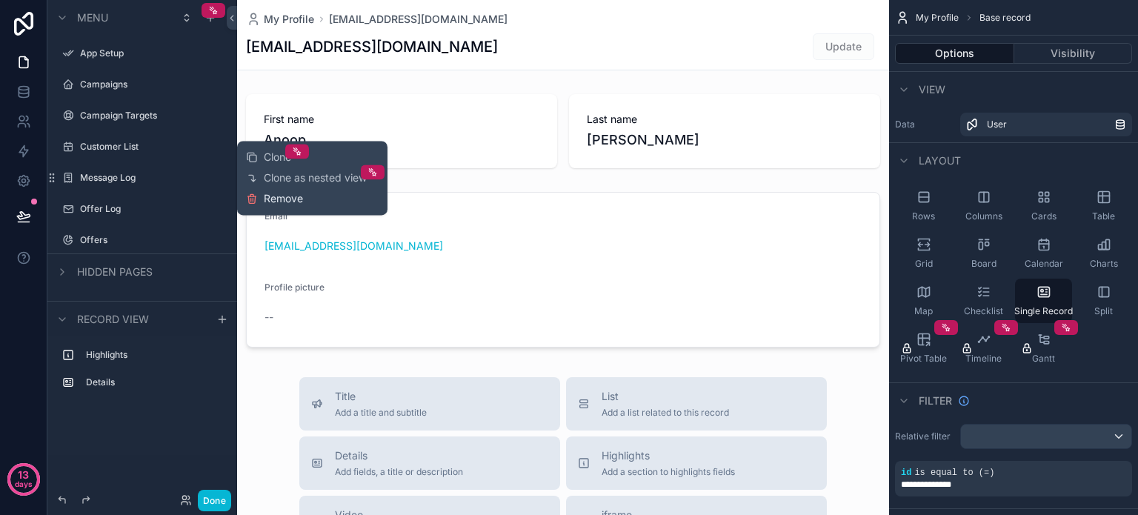
click at [276, 201] on span "Remove" at bounding box center [283, 198] width 39 height 15
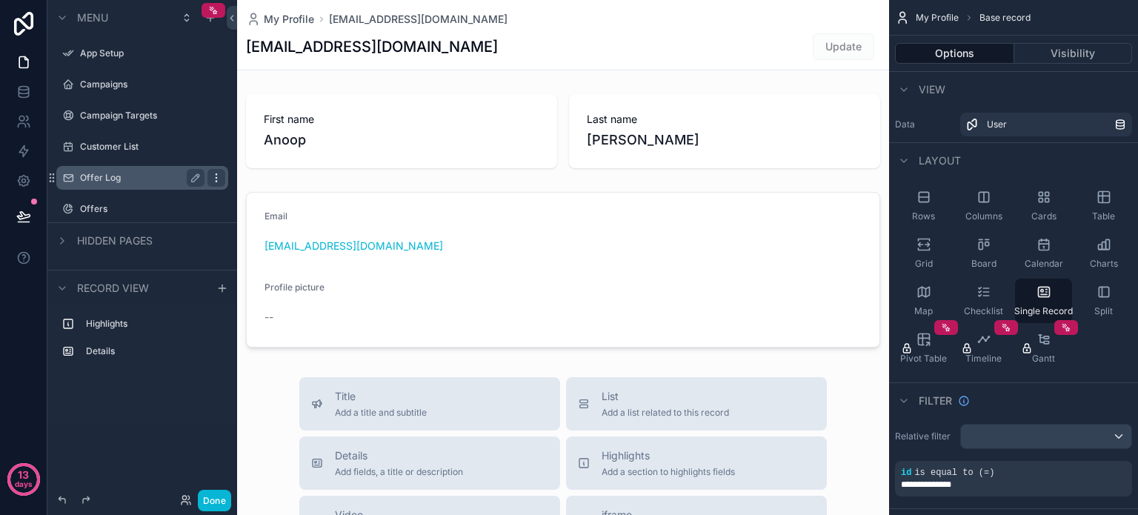
click at [220, 174] on icon "scrollable content" at bounding box center [216, 178] width 12 height 12
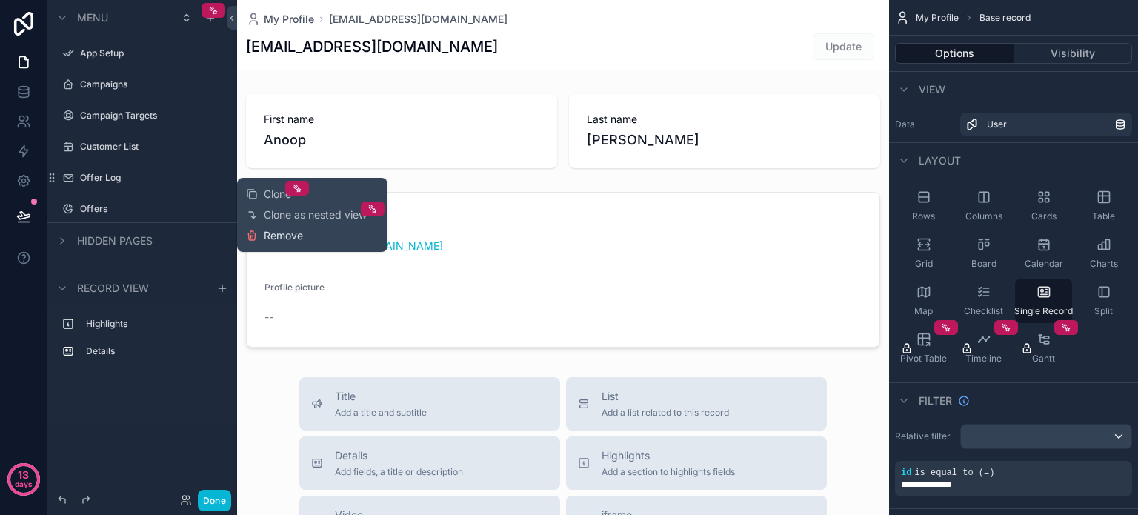
click at [277, 236] on span "Remove" at bounding box center [283, 235] width 39 height 15
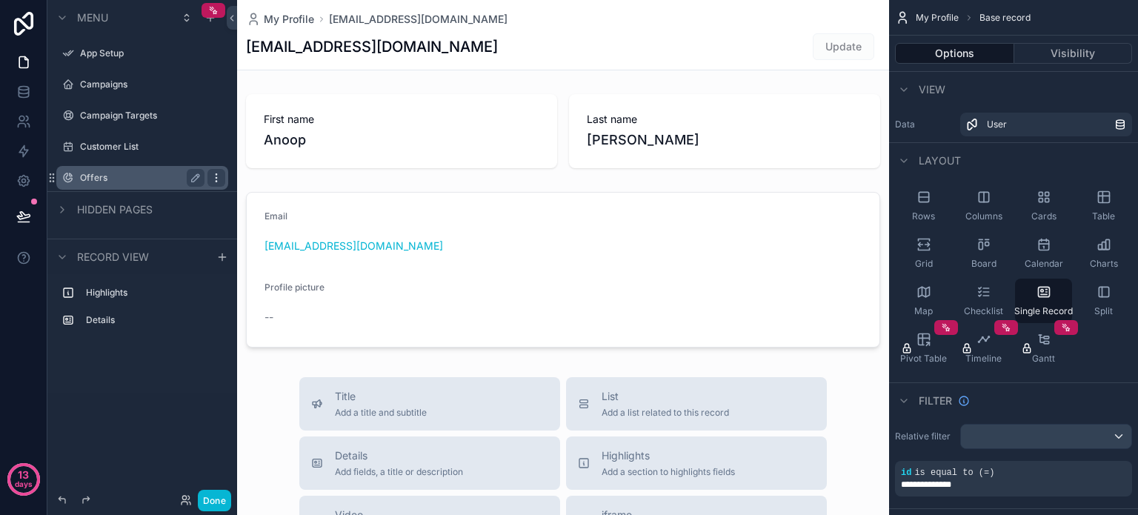
click at [218, 176] on icon "scrollable content" at bounding box center [216, 178] width 12 height 12
click at [210, 499] on button "Done" at bounding box center [214, 500] width 33 height 21
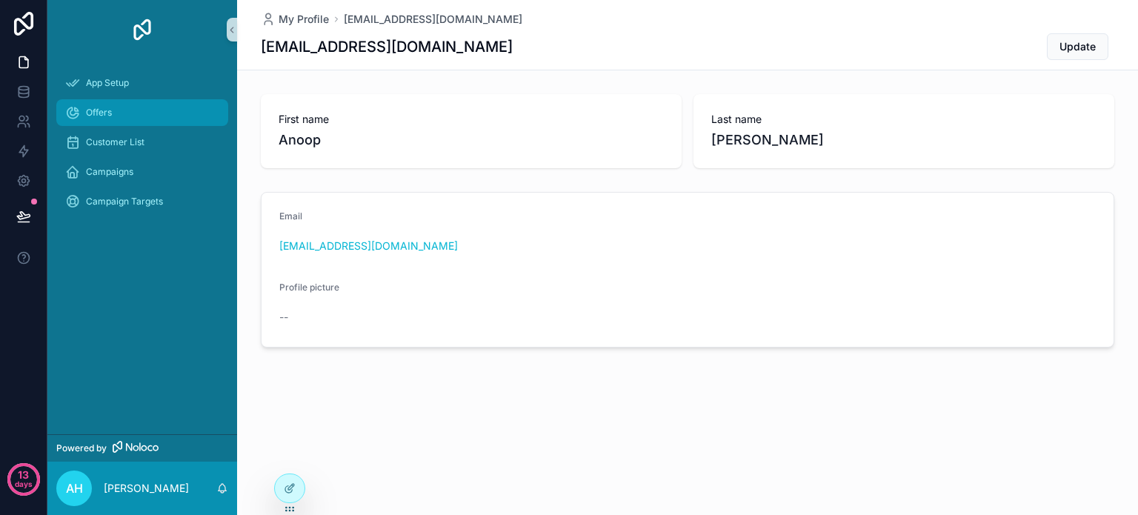
click at [101, 111] on span "Offers" at bounding box center [99, 113] width 26 height 12
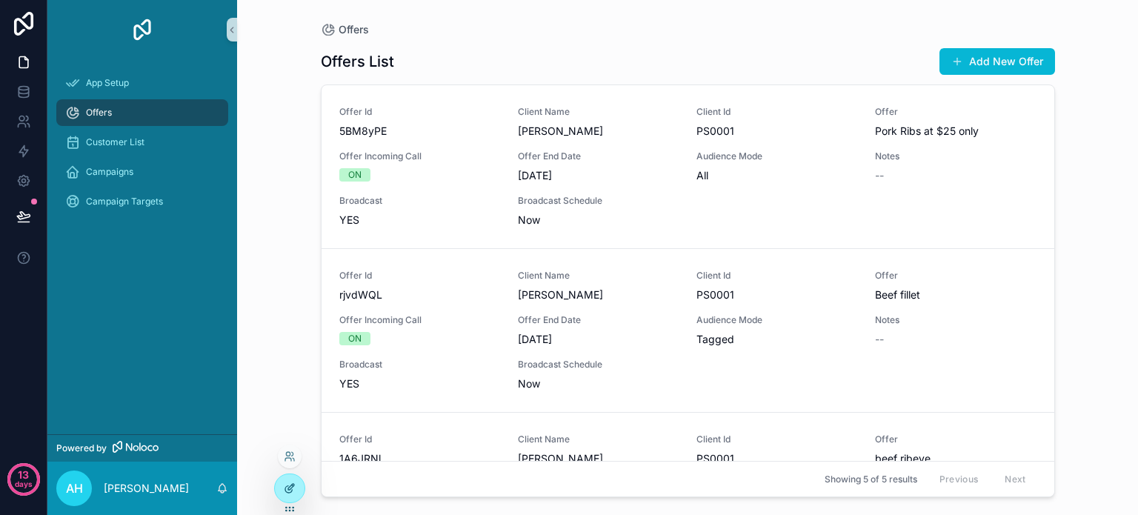
click at [287, 486] on icon at bounding box center [290, 488] width 12 height 12
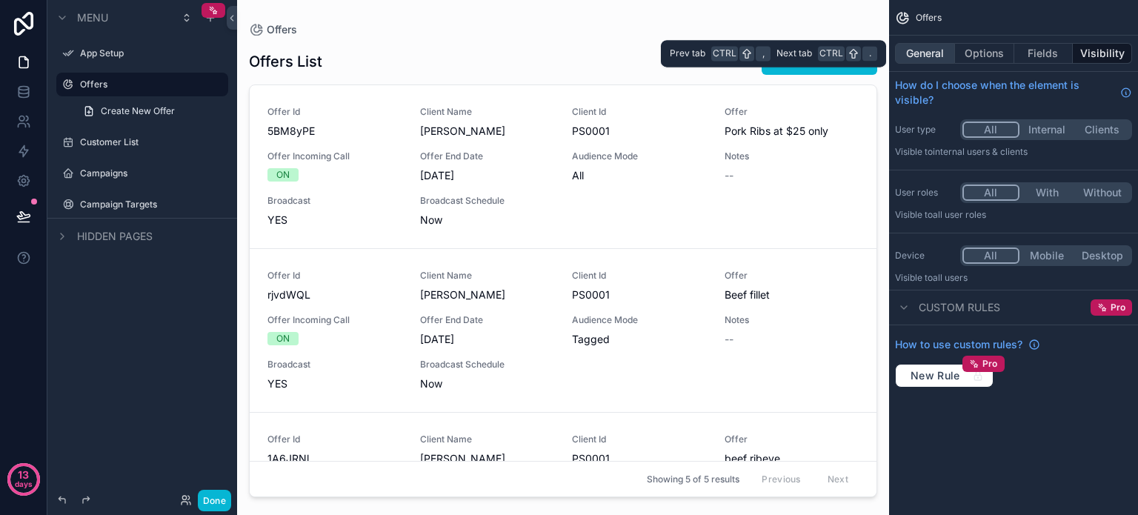
click at [918, 54] on button "General" at bounding box center [925, 53] width 60 height 21
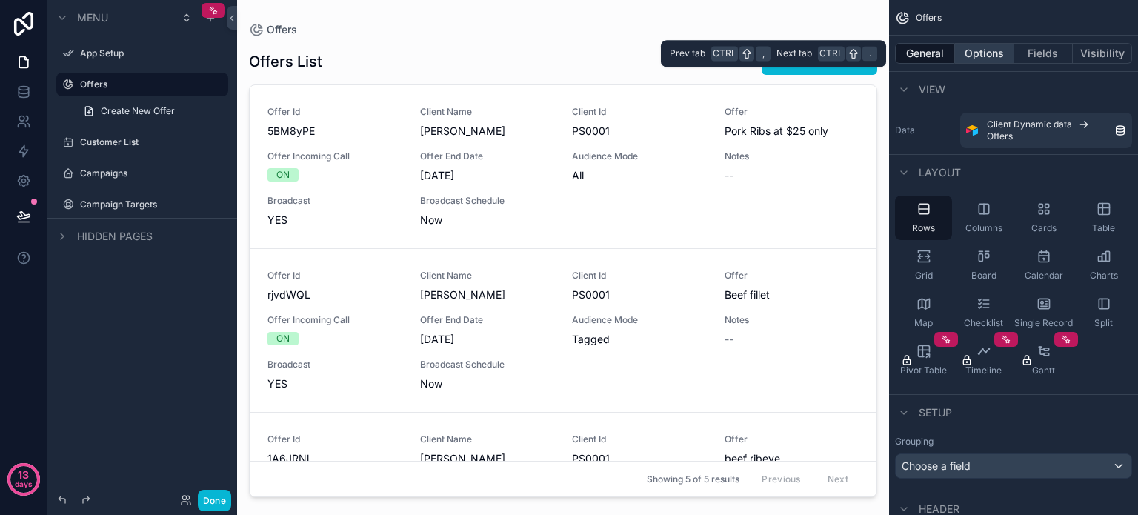
click at [978, 47] on button "Options" at bounding box center [984, 53] width 59 height 21
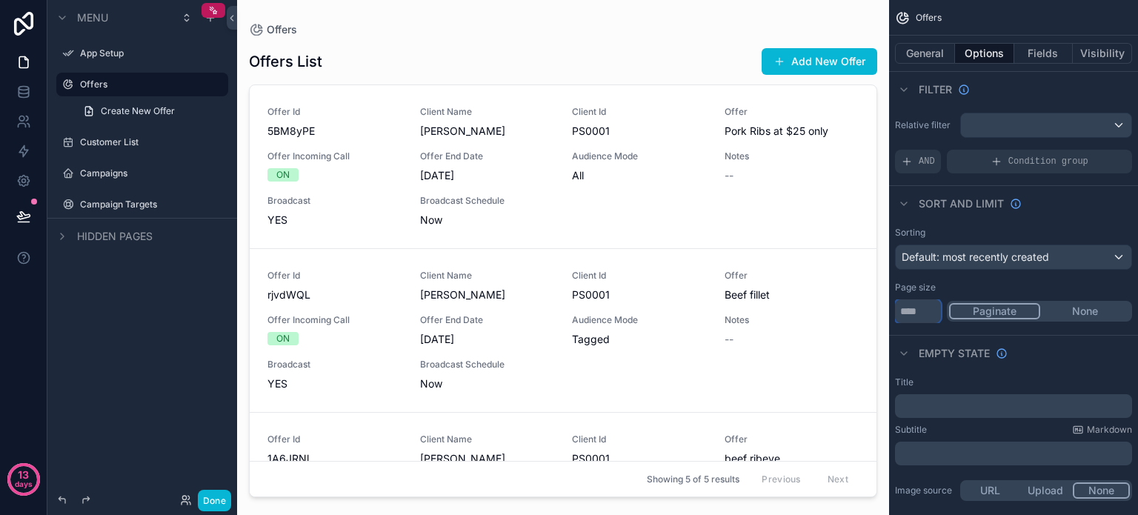
drag, startPoint x: 915, startPoint y: 310, endPoint x: 898, endPoint y: 310, distance: 17.0
click at [898, 310] on input "**" at bounding box center [918, 311] width 46 height 24
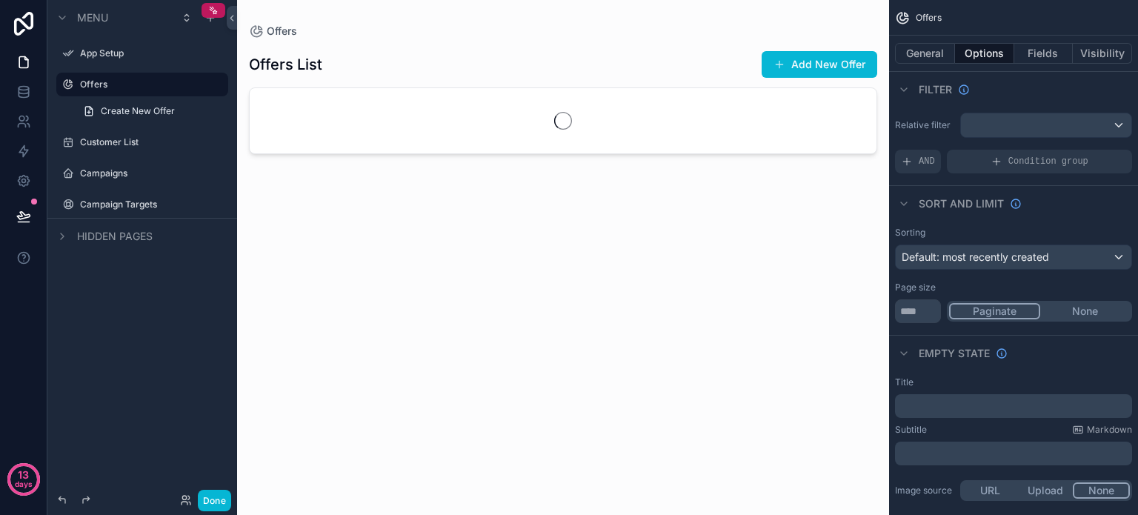
click at [1003, 282] on div "Page size" at bounding box center [1013, 287] width 237 height 12
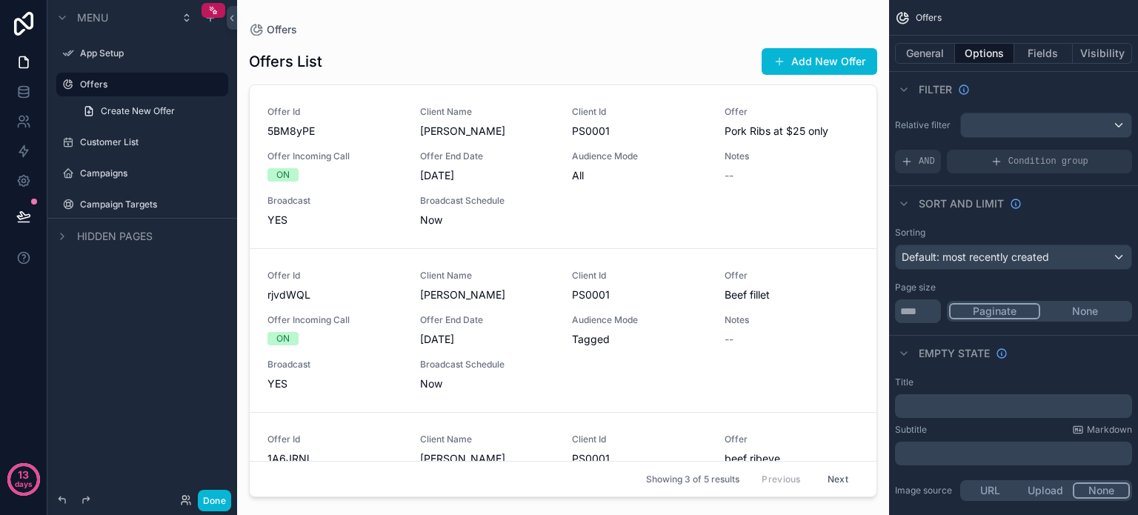
drag, startPoint x: 868, startPoint y: 304, endPoint x: 860, endPoint y: 261, distance: 44.5
click at [860, 261] on div "scrollable content" at bounding box center [563, 248] width 652 height 497
click at [1068, 307] on button "None" at bounding box center [1085, 311] width 90 height 16
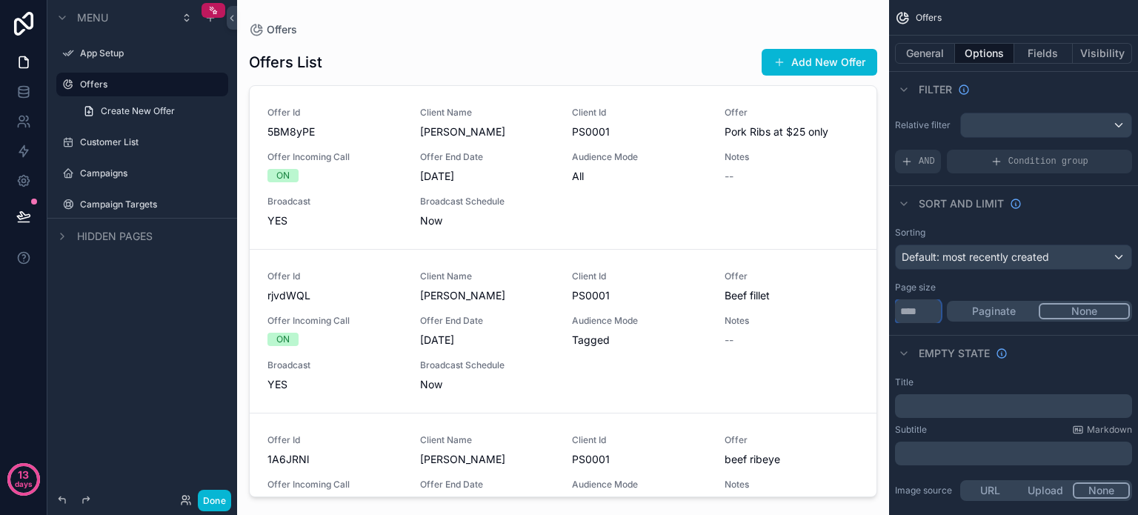
drag, startPoint x: 920, startPoint y: 308, endPoint x: 891, endPoint y: 308, distance: 28.9
click at [891, 308] on div "Sorting Default: most recently created Page size * Paginate None" at bounding box center [1013, 275] width 249 height 108
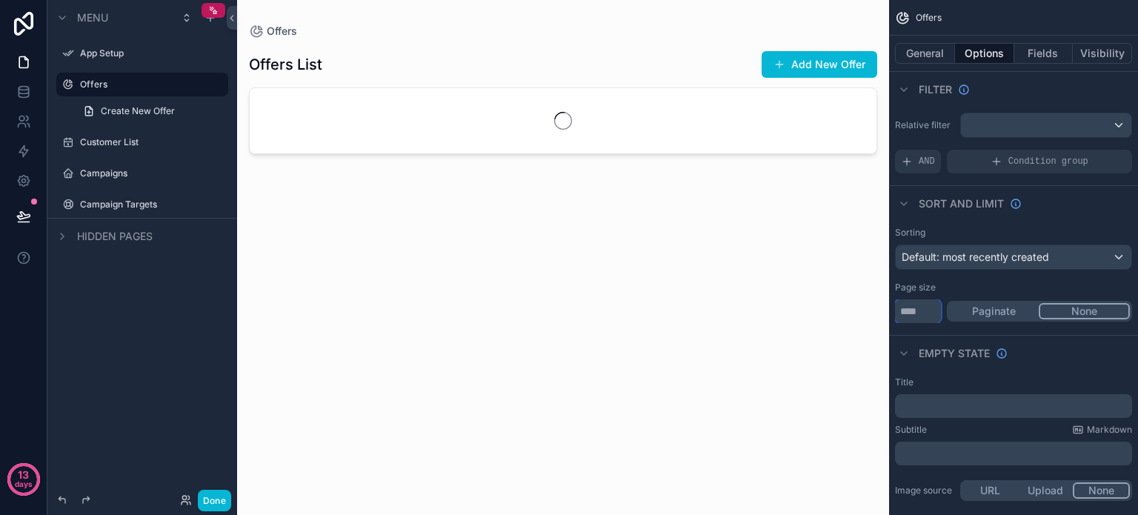
type input "*"
click at [1013, 286] on div "Page size" at bounding box center [1013, 287] width 237 height 12
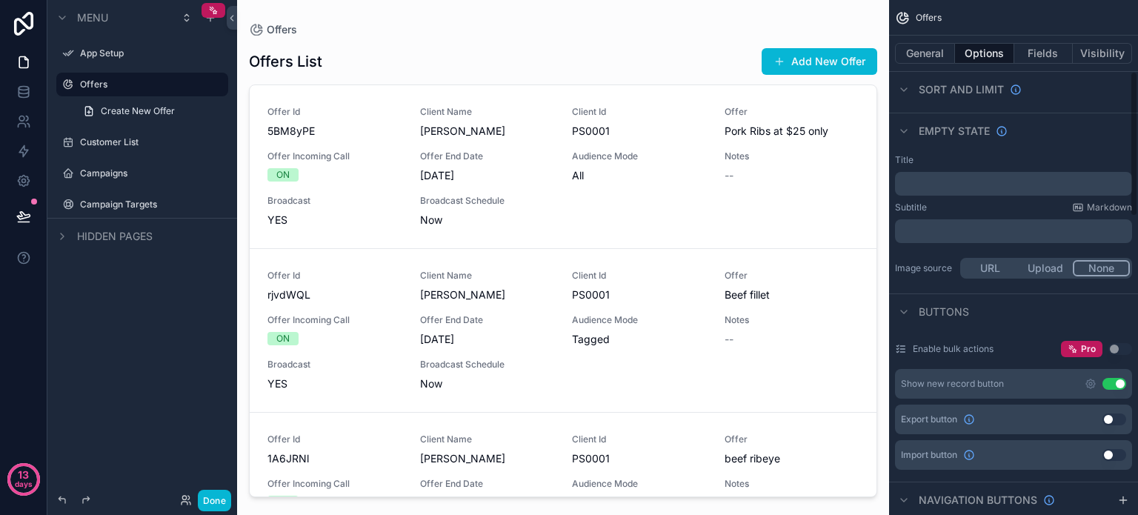
scroll to position [370, 0]
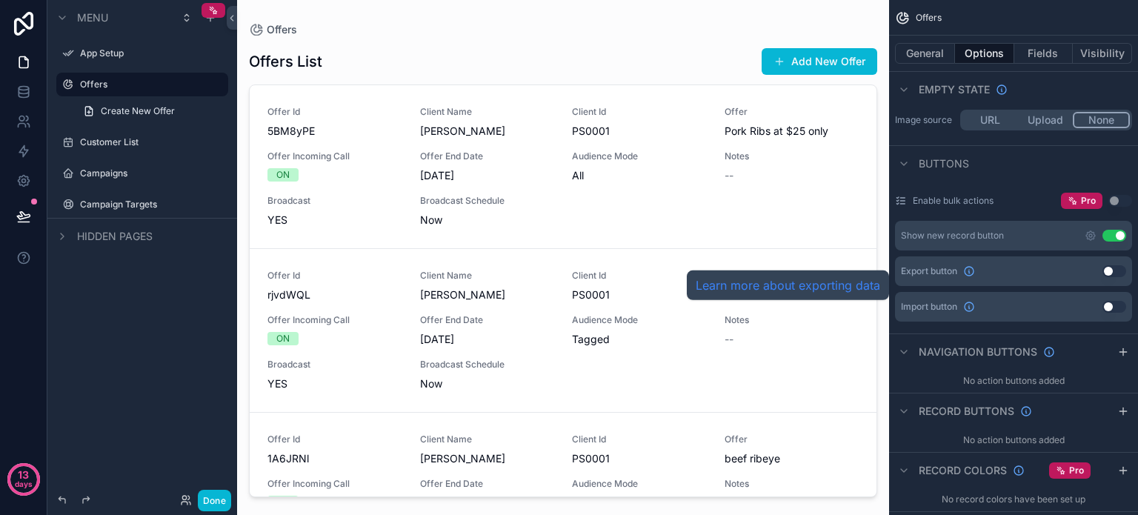
click at [794, 285] on link "Learn more about exporting data" at bounding box center [788, 285] width 184 height 18
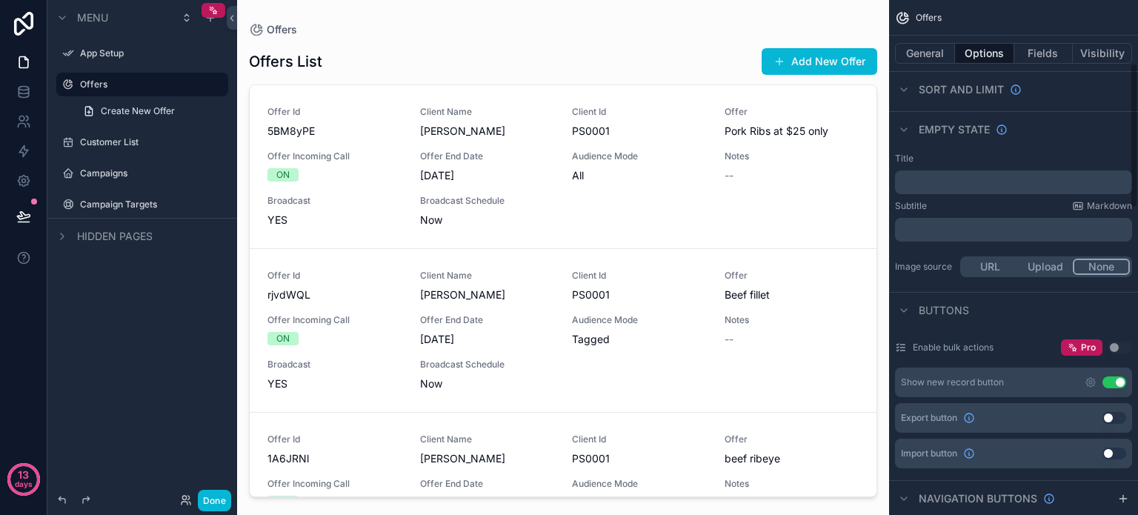
scroll to position [222, 0]
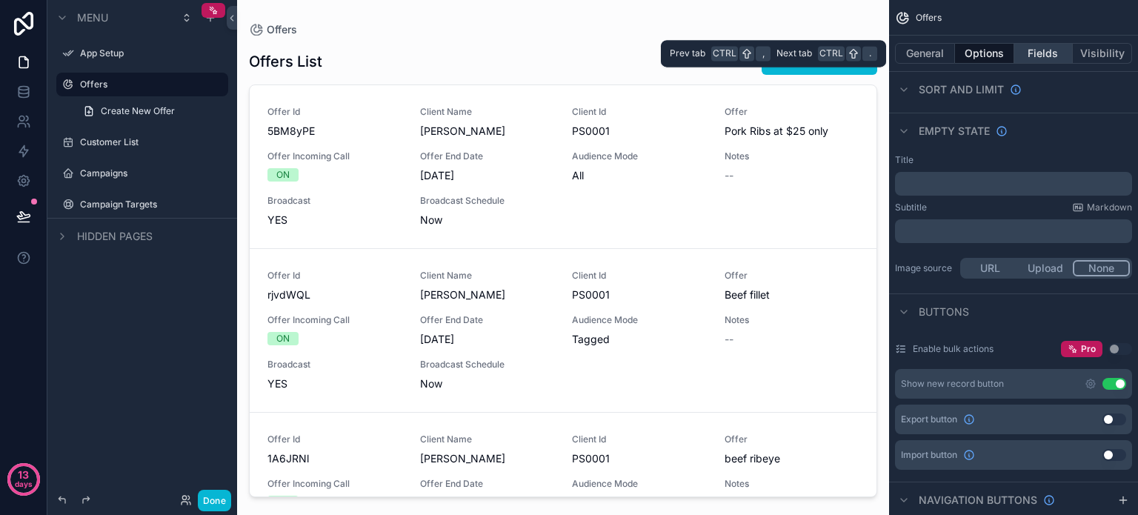
click at [1028, 50] on button "Fields" at bounding box center [1043, 53] width 59 height 21
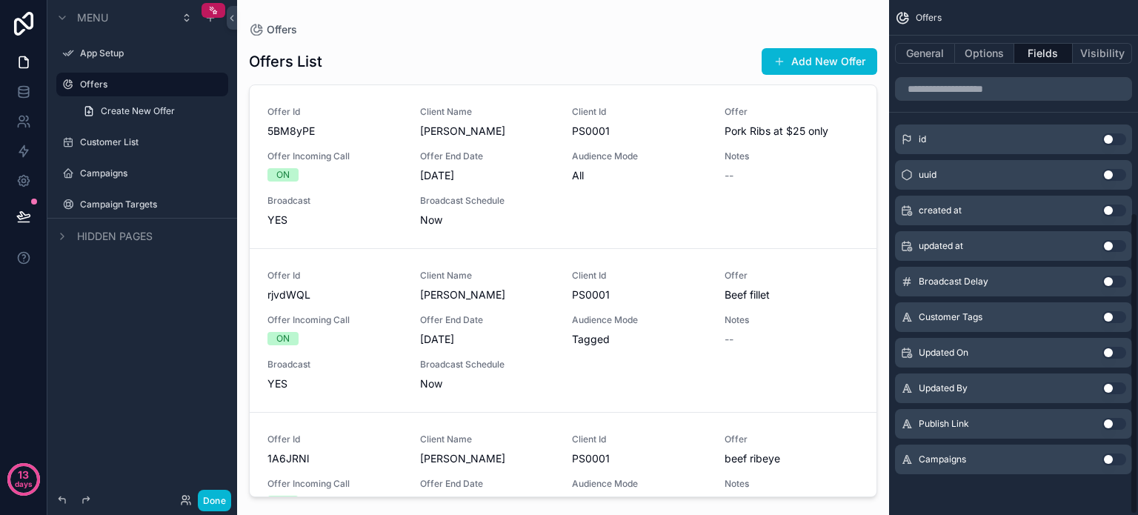
scroll to position [0, 0]
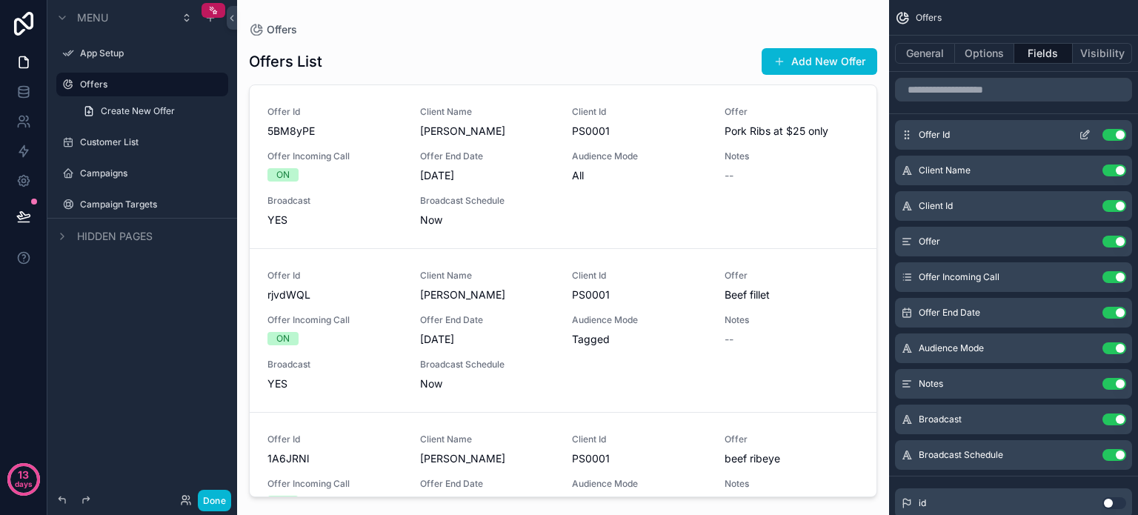
click at [1113, 131] on button "Use setting" at bounding box center [1114, 135] width 24 height 12
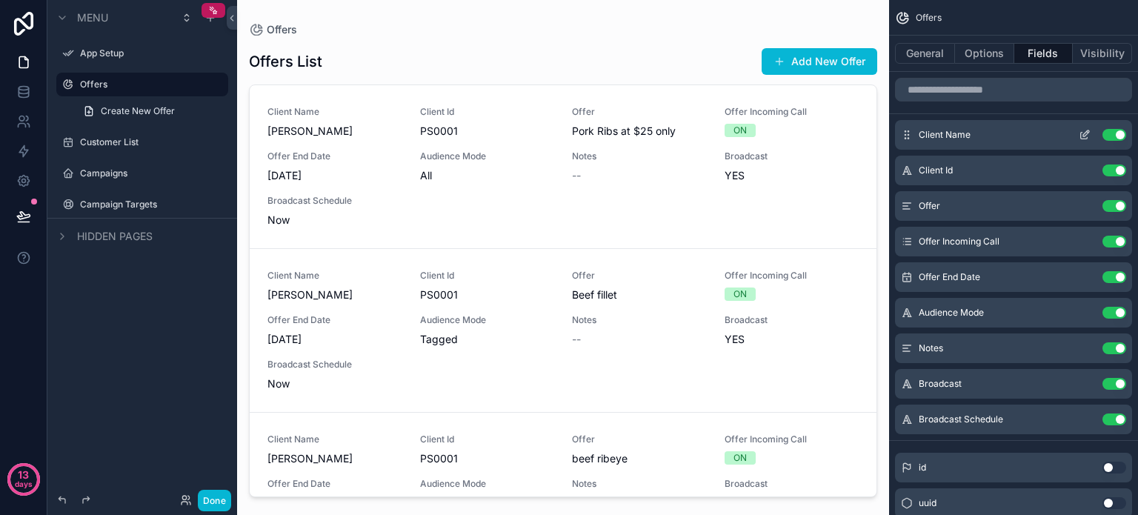
click at [1111, 133] on button "Use setting" at bounding box center [1114, 135] width 24 height 12
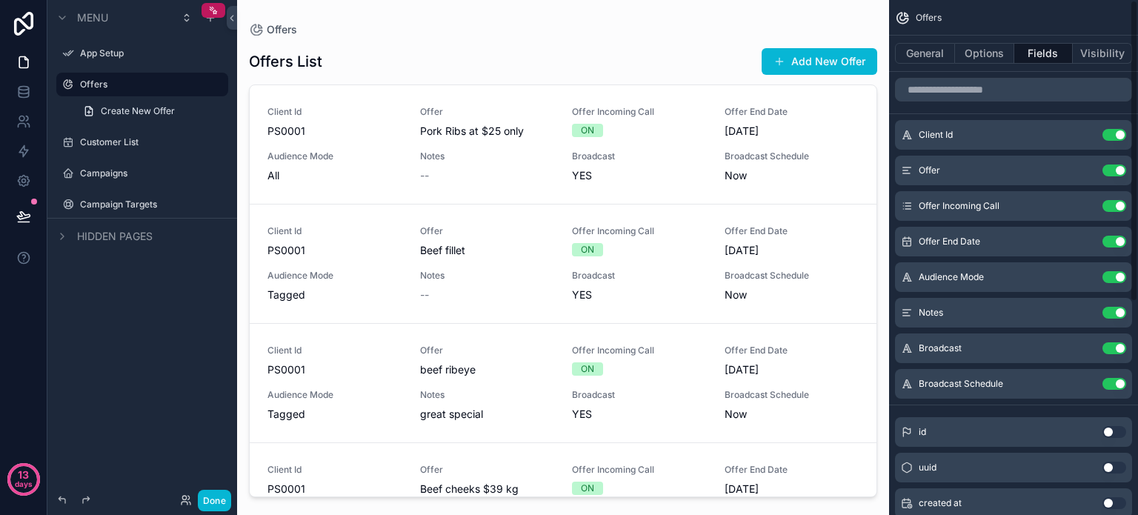
click at [1111, 133] on button "Use setting" at bounding box center [1114, 135] width 24 height 12
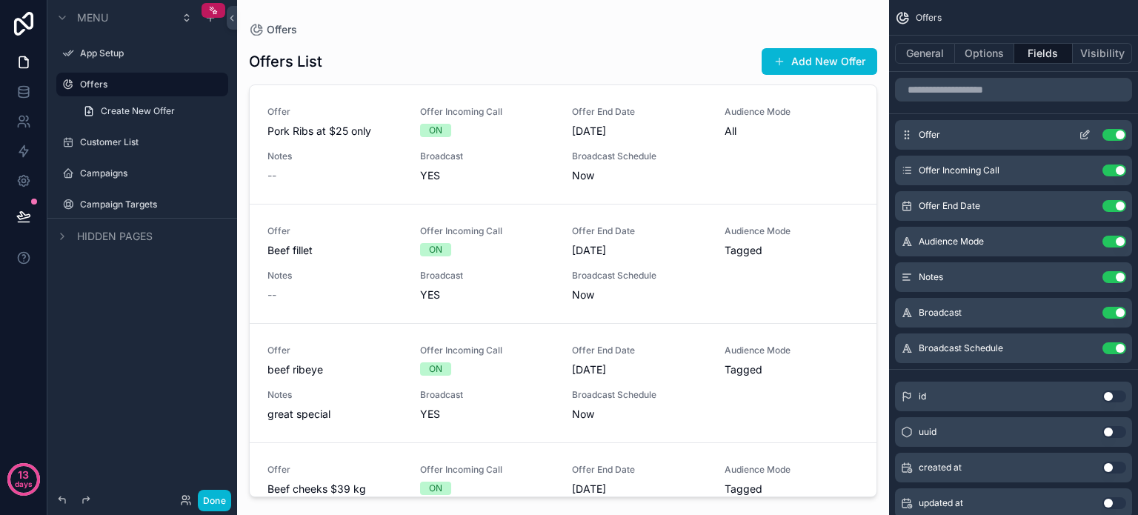
click at [1081, 133] on icon "scrollable content" at bounding box center [1084, 136] width 7 height 7
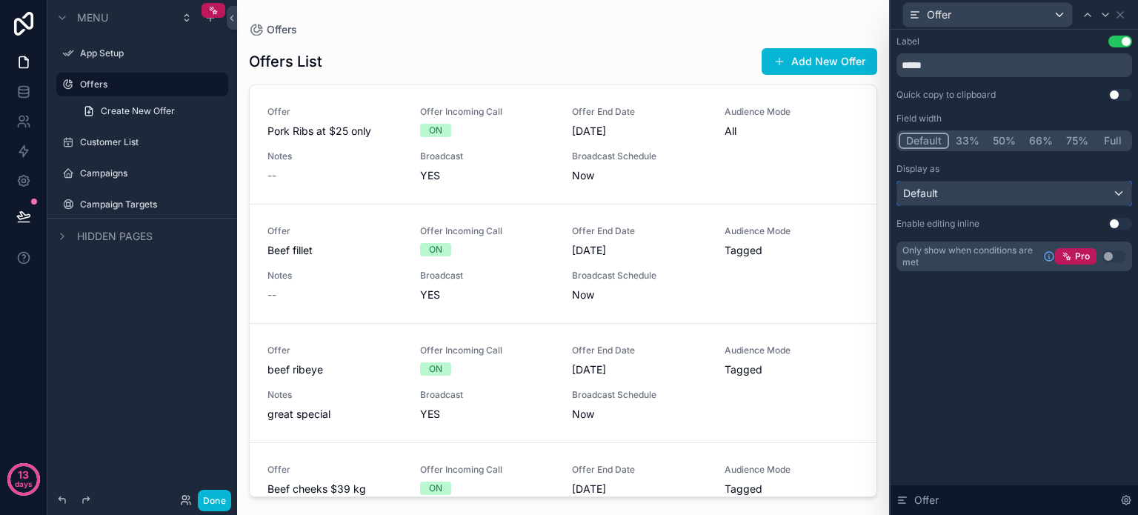
click at [946, 192] on div "Default" at bounding box center [1014, 193] width 234 height 24
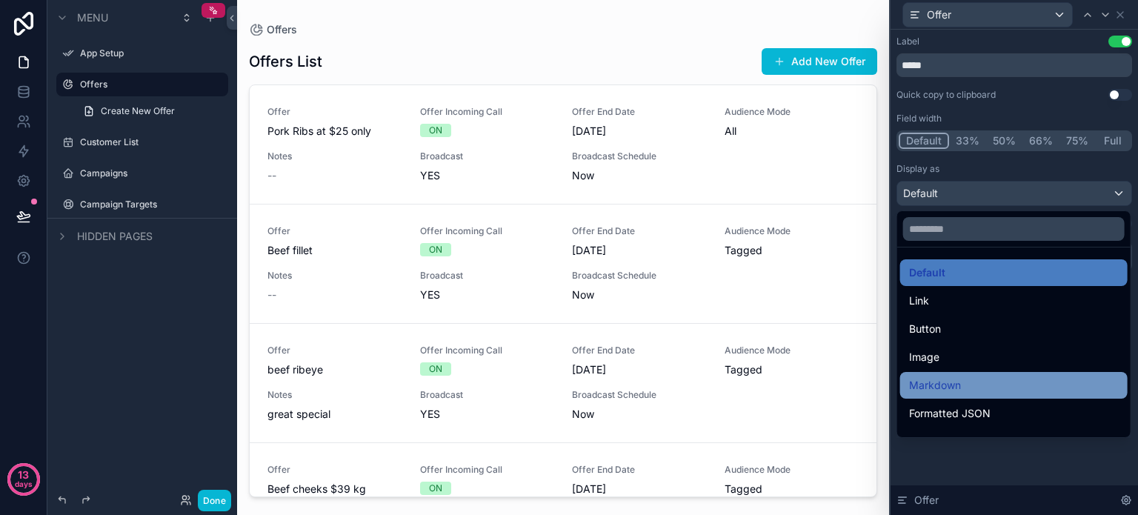
click at [942, 391] on span "Markdown" at bounding box center [935, 385] width 52 height 18
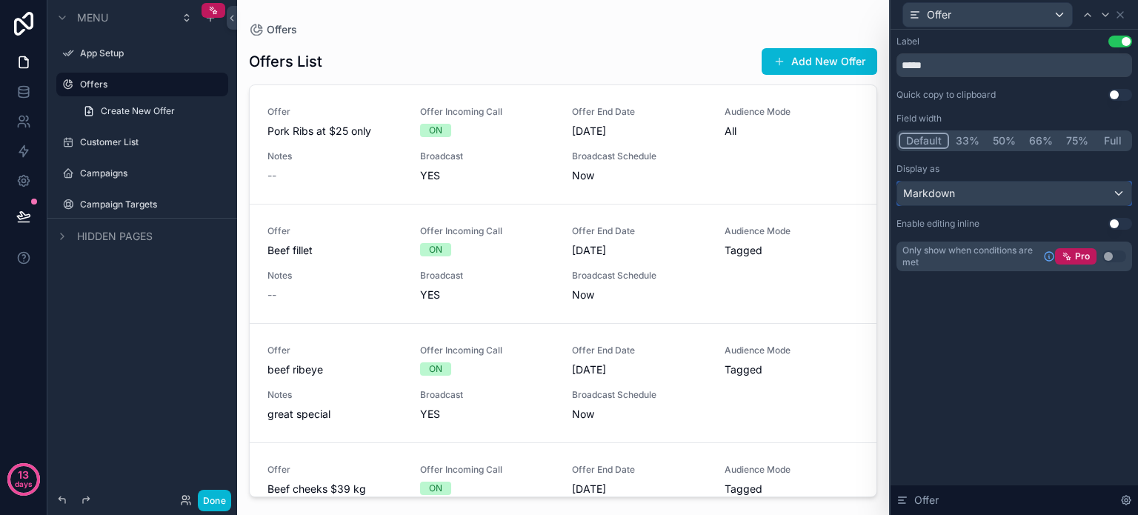
click at [1031, 186] on div "Markdown" at bounding box center [1014, 193] width 234 height 24
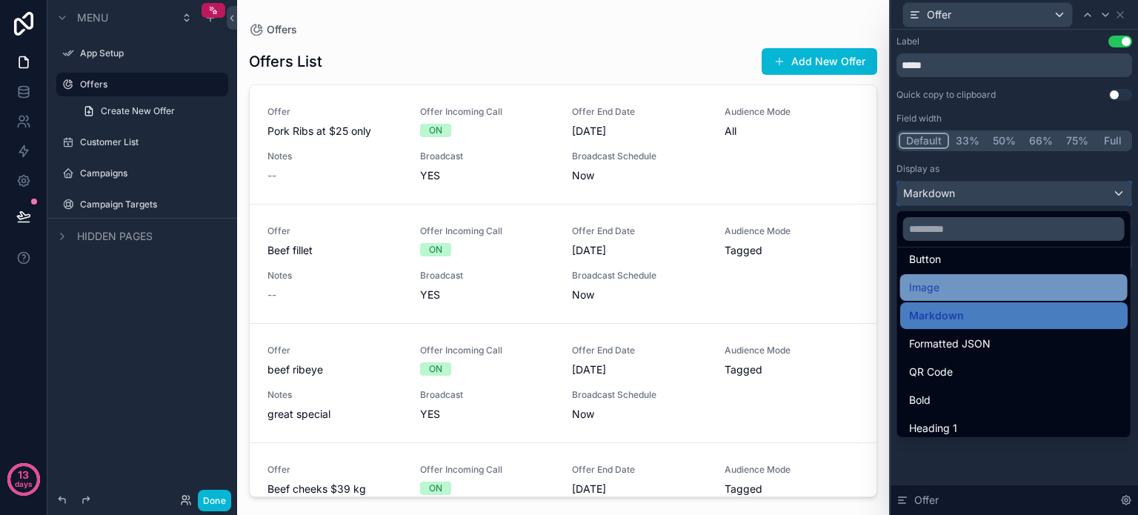
scroll to position [148, 0]
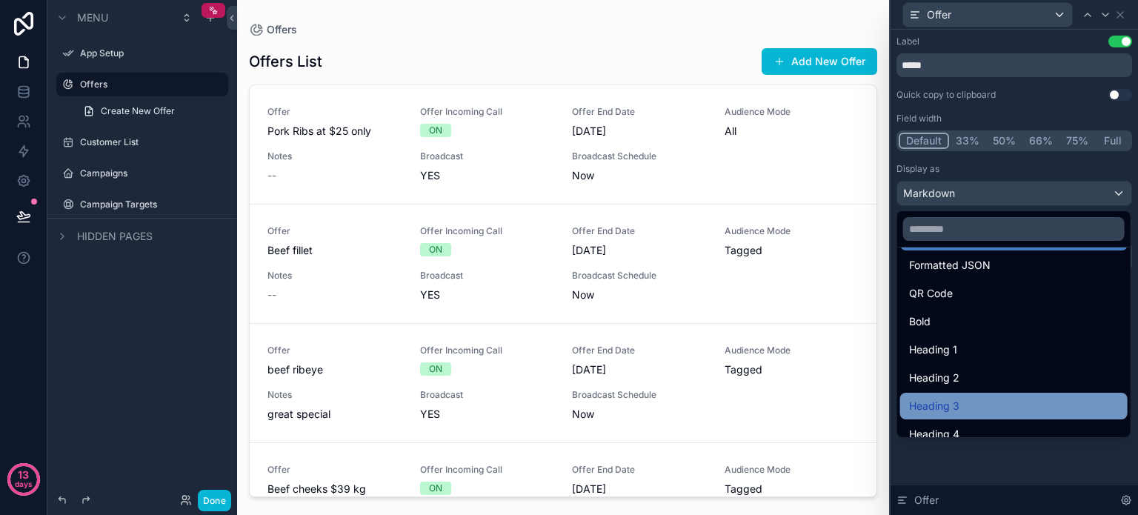
click at [954, 400] on span "Heading 3" at bounding box center [934, 406] width 50 height 18
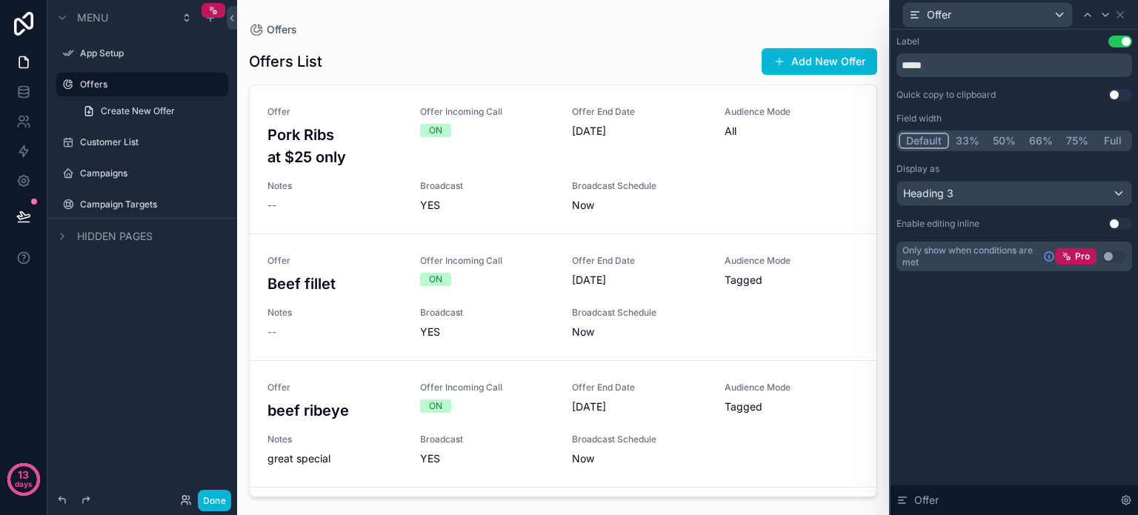
click at [960, 142] on button "33%" at bounding box center [967, 141] width 37 height 16
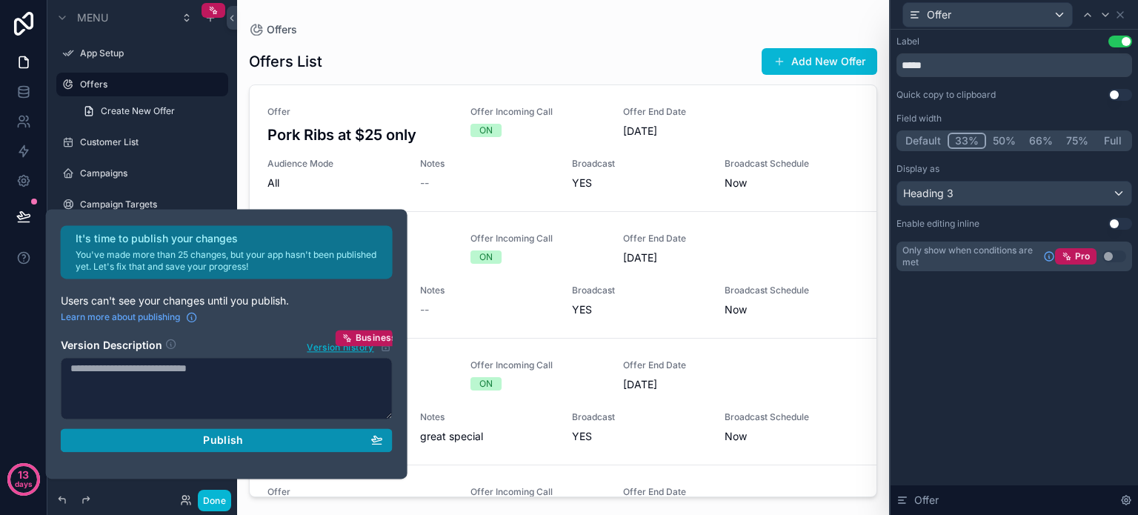
click at [193, 443] on div "Publish" at bounding box center [226, 439] width 313 height 13
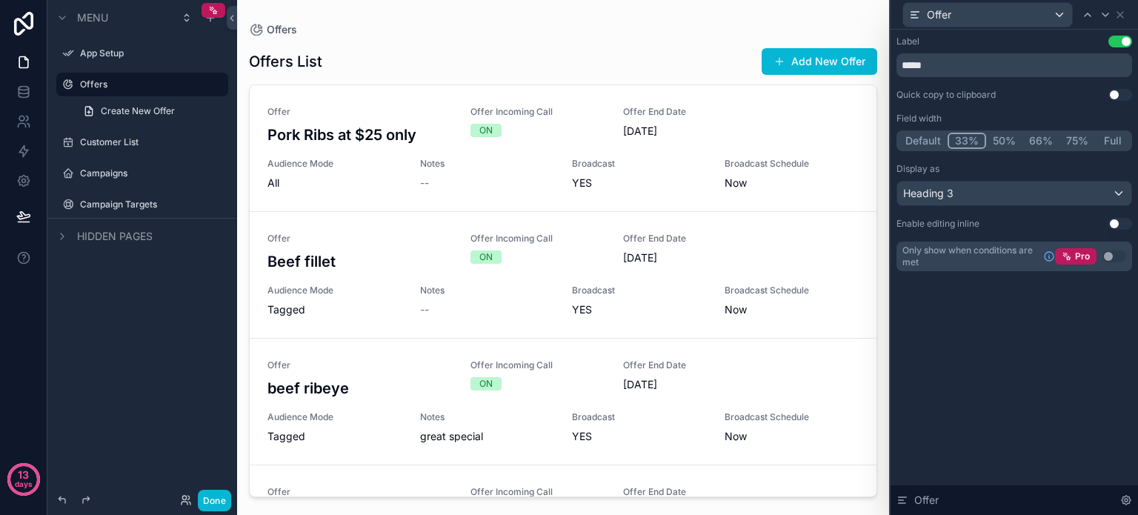
click at [1014, 314] on div "Label Use setting ***** Quick copy to clipboard Use setting Field width Default…" at bounding box center [1013, 272] width 247 height 485
click at [1120, 219] on button "Use setting" at bounding box center [1120, 224] width 24 height 12
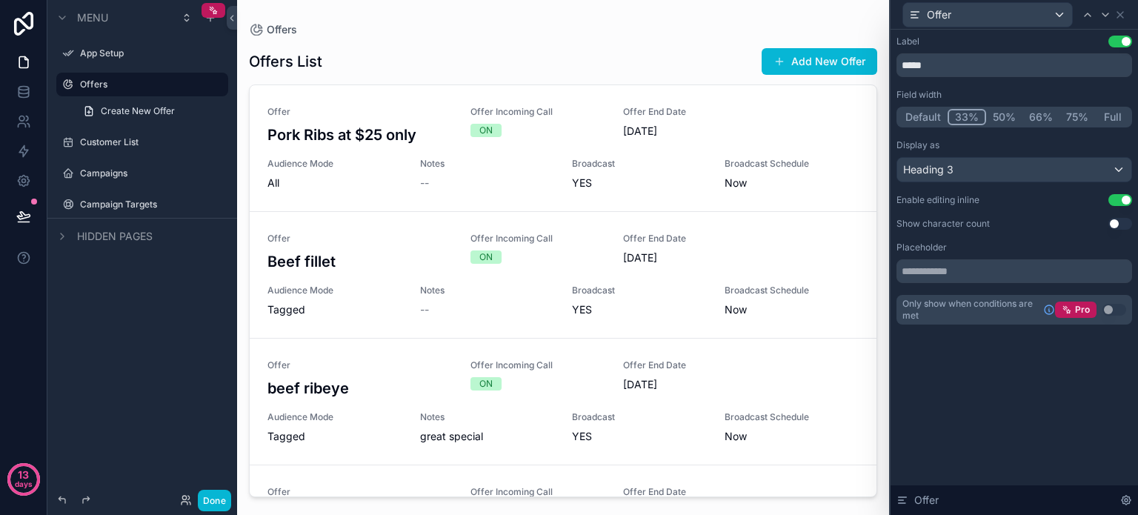
click at [1113, 41] on button "Use setting" at bounding box center [1120, 42] width 24 height 12
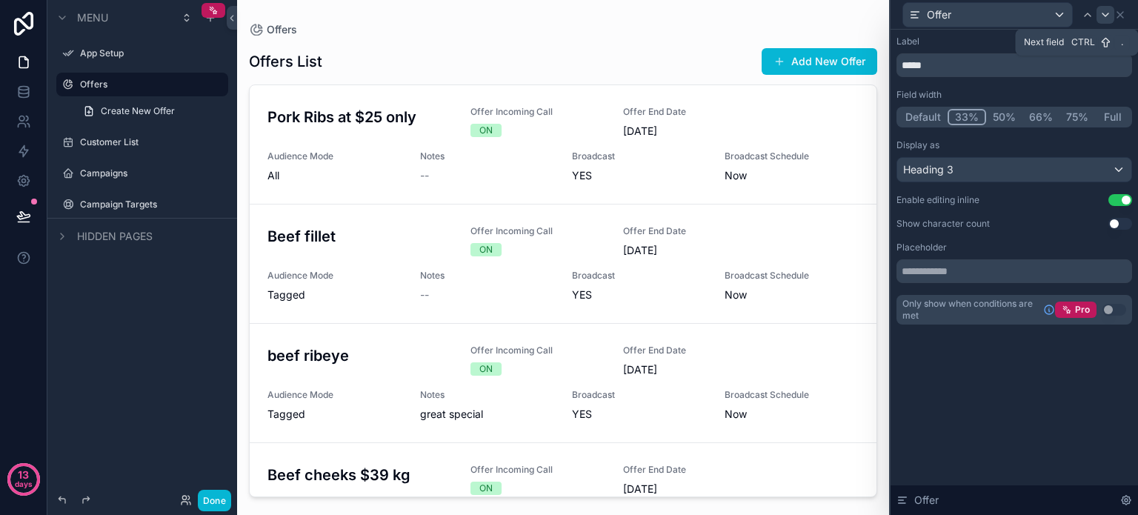
click at [1104, 14] on icon at bounding box center [1105, 14] width 6 height 3
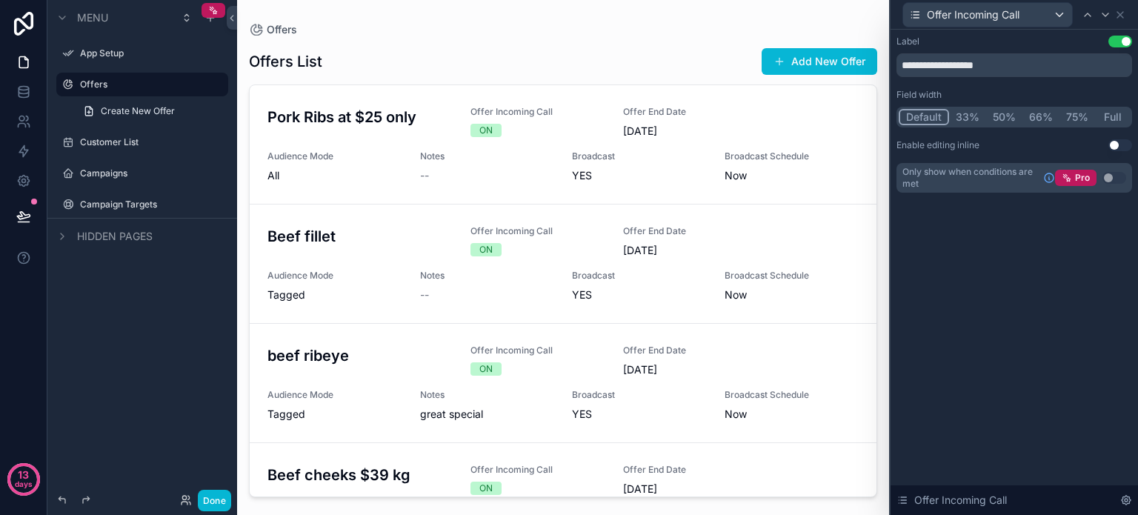
click at [1122, 144] on button "Use setting" at bounding box center [1120, 145] width 24 height 12
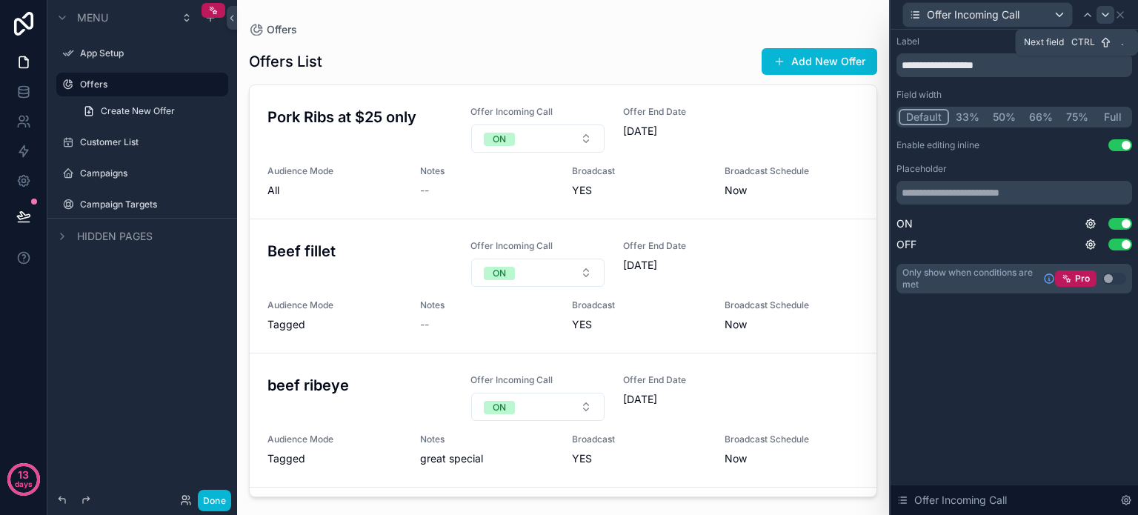
click at [1104, 12] on icon at bounding box center [1105, 15] width 12 height 12
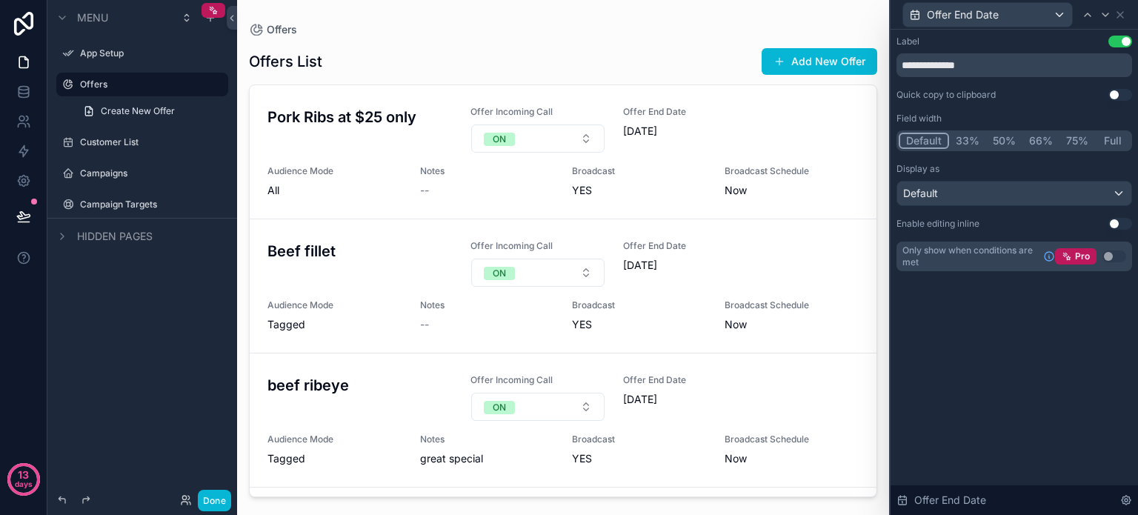
click at [1120, 223] on button "Use setting" at bounding box center [1120, 224] width 24 height 12
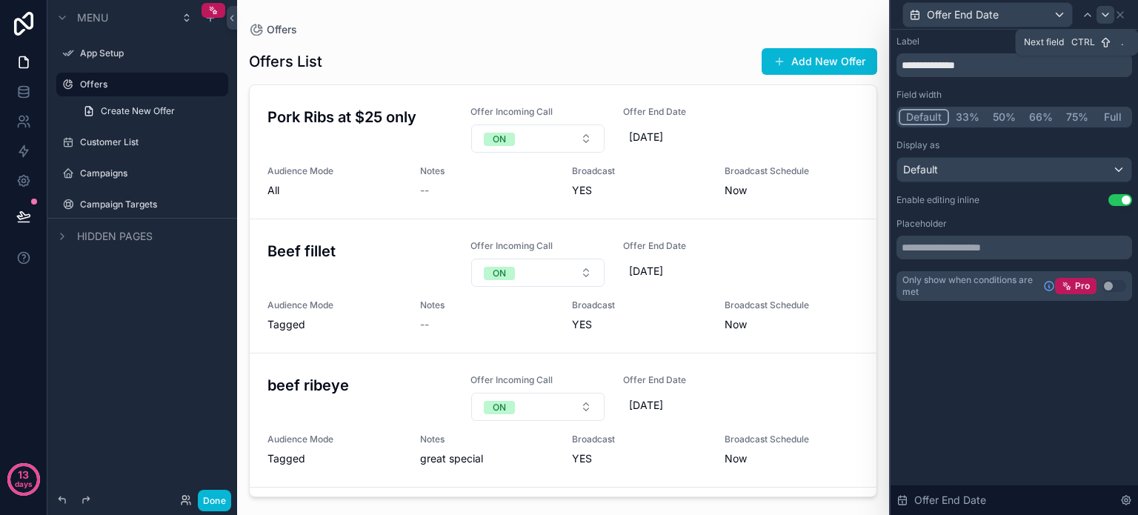
click at [1102, 13] on icon at bounding box center [1105, 14] width 6 height 3
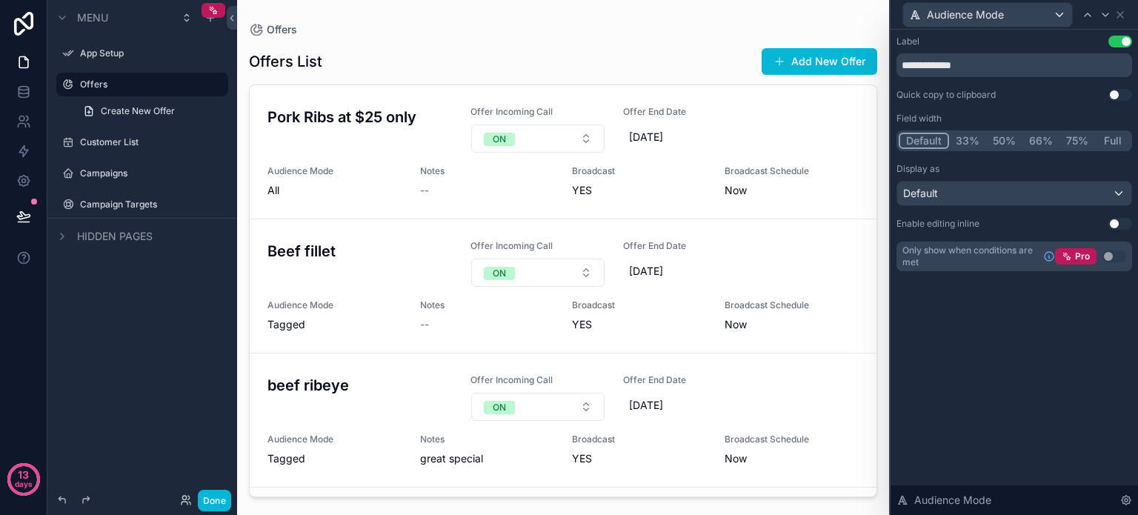
click at [1121, 222] on button "Use setting" at bounding box center [1120, 224] width 24 height 12
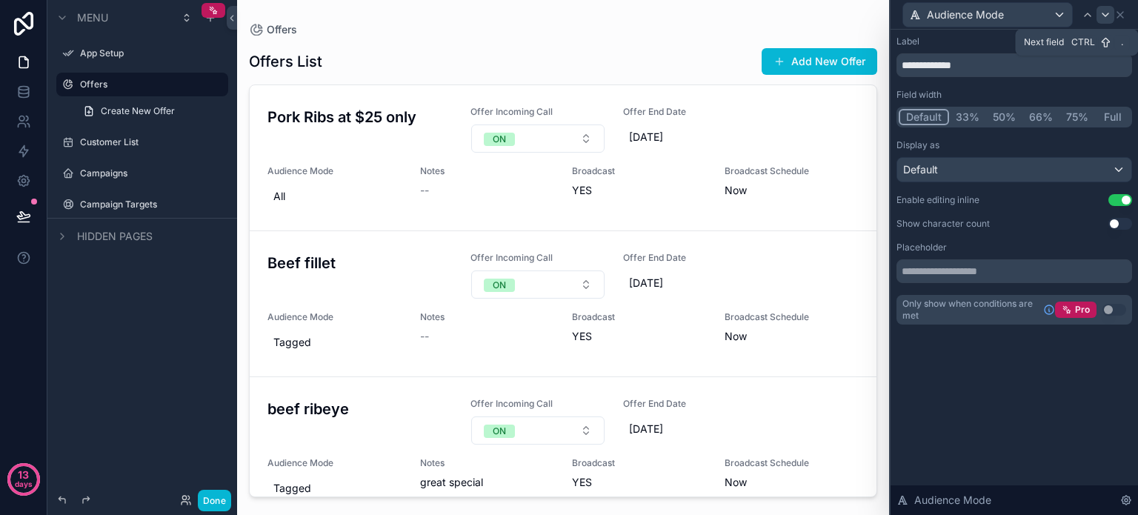
click at [1103, 19] on icon at bounding box center [1105, 15] width 12 height 12
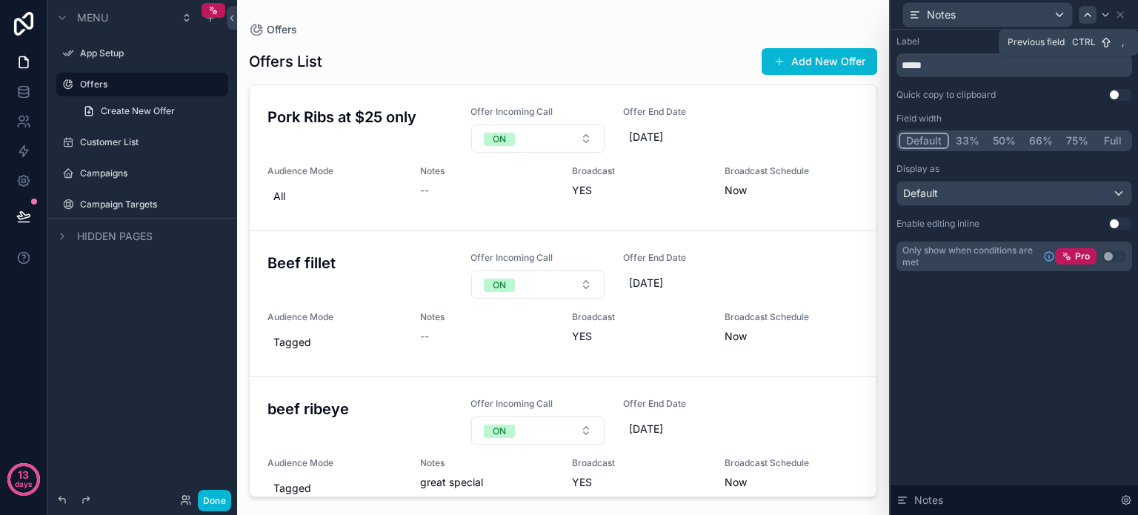
click at [1085, 12] on icon at bounding box center [1088, 15] width 12 height 12
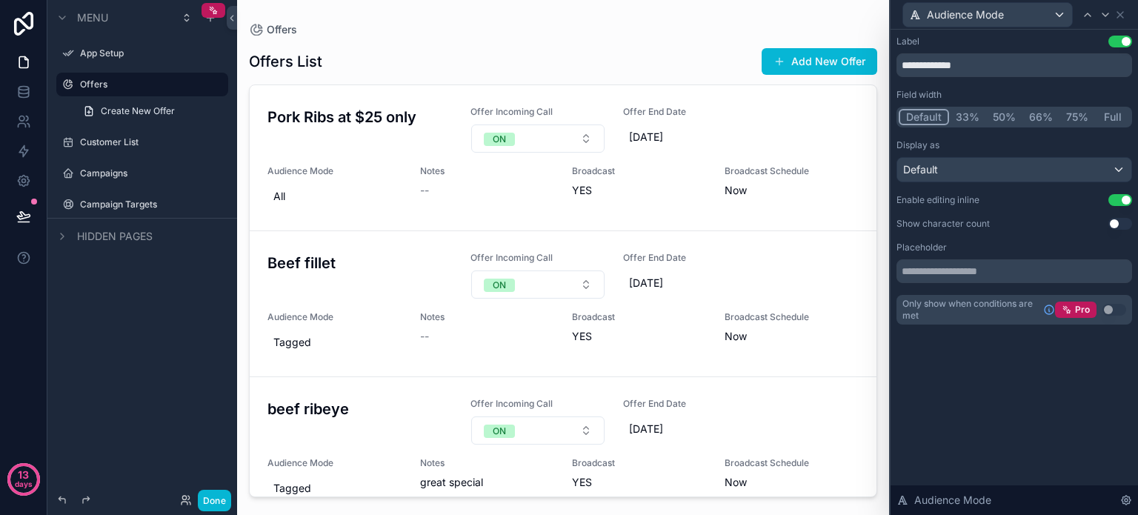
click at [1115, 197] on button "Use setting" at bounding box center [1120, 200] width 24 height 12
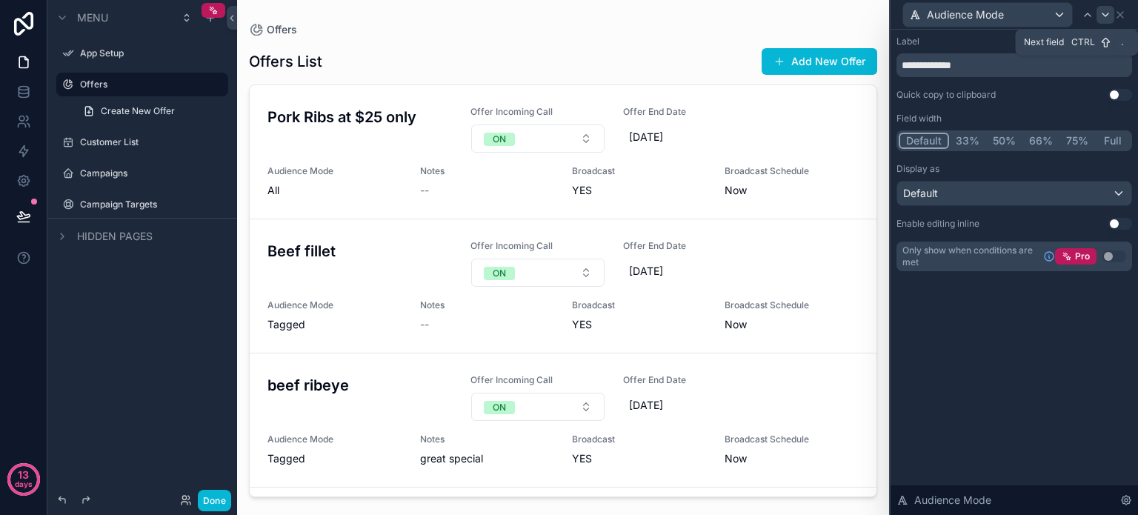
click at [1102, 17] on icon at bounding box center [1105, 15] width 12 height 12
click at [1103, 11] on icon at bounding box center [1105, 15] width 12 height 12
click at [1124, 11] on icon at bounding box center [1120, 15] width 12 height 12
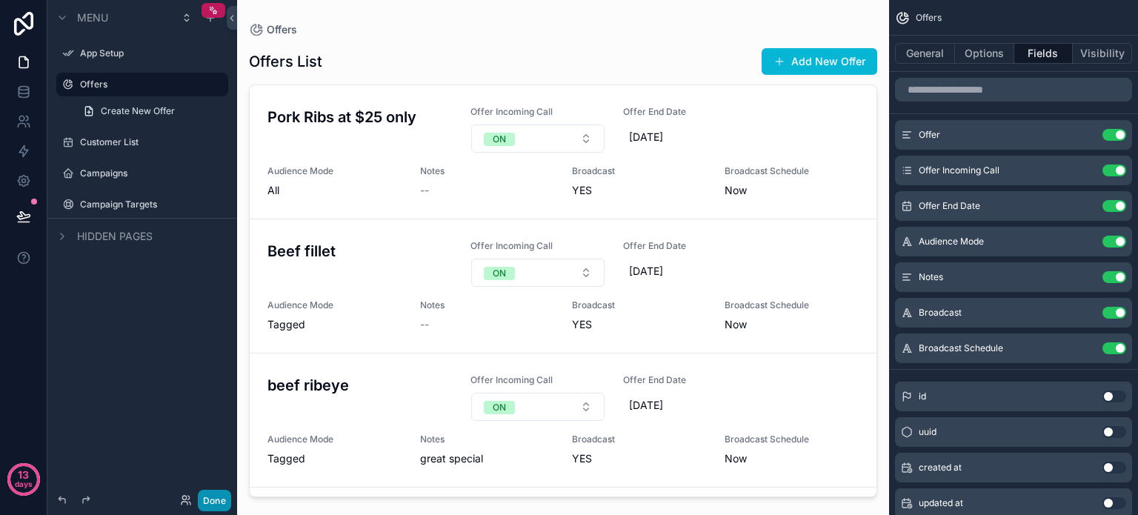
click at [211, 499] on button "Done" at bounding box center [214, 500] width 33 height 21
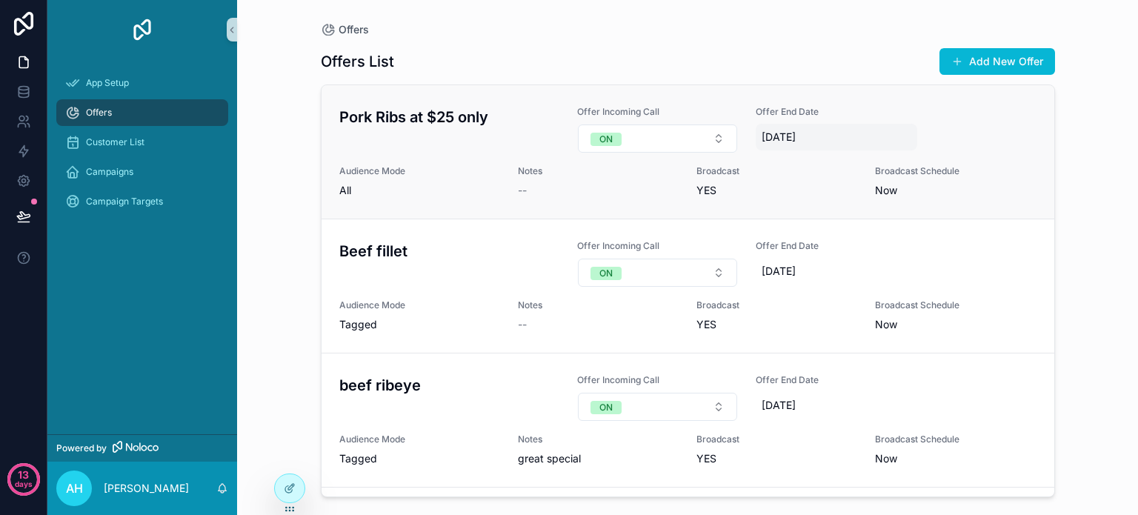
click at [892, 141] on span "[DATE]" at bounding box center [836, 137] width 149 height 15
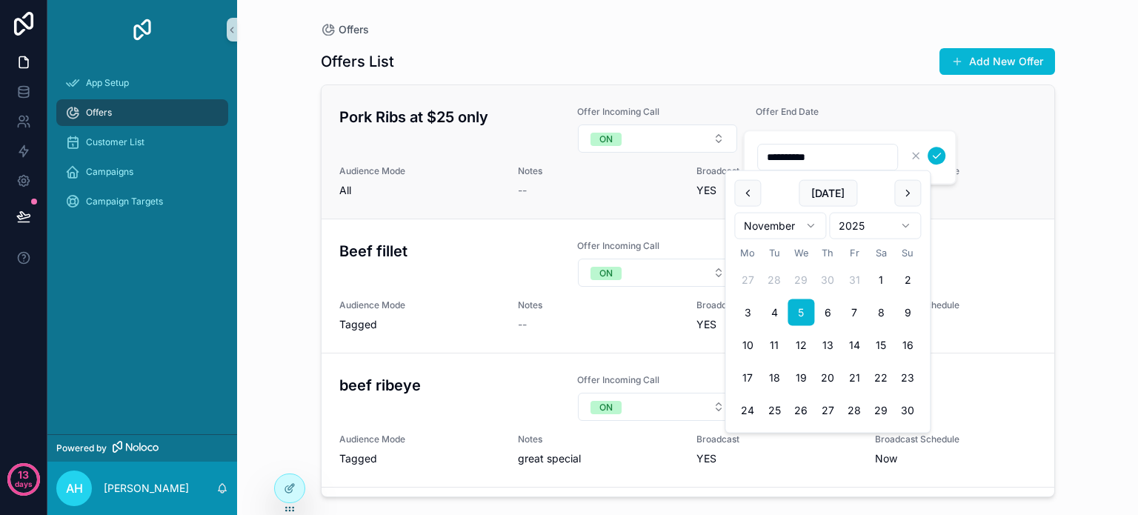
click at [987, 129] on div "Pork Ribs at $25 only Offer Incoming Call ON Offer End Date 05/11/2025 Audience…" at bounding box center [687, 152] width 697 height 92
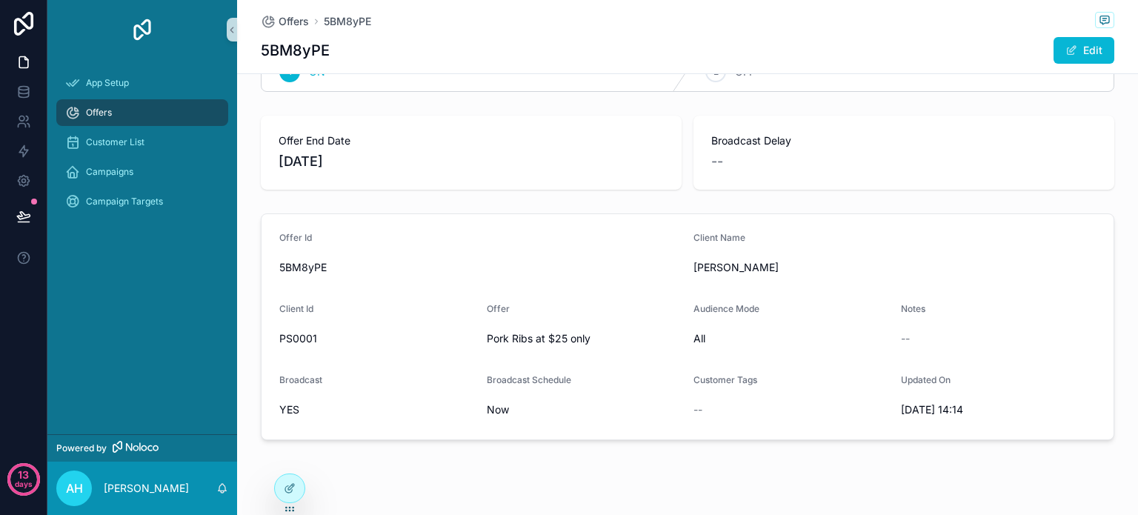
scroll to position [71, 0]
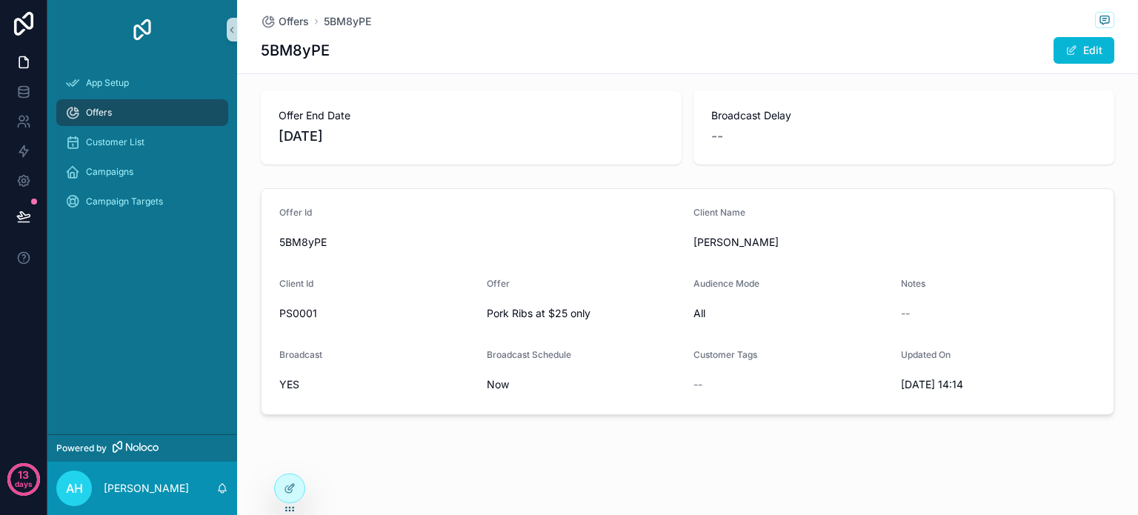
click at [479, 387] on form "Offer Id 5BM8yPE Client Name Daniel Client Id PS0001 Offer Pork Ribs at $25 onl…" at bounding box center [687, 301] width 852 height 225
drag, startPoint x: 483, startPoint y: 385, endPoint x: 504, endPoint y: 381, distance: 21.1
click at [504, 381] on span "Now" at bounding box center [585, 384] width 196 height 15
click at [1068, 53] on span "scrollable content" at bounding box center [1071, 50] width 12 height 12
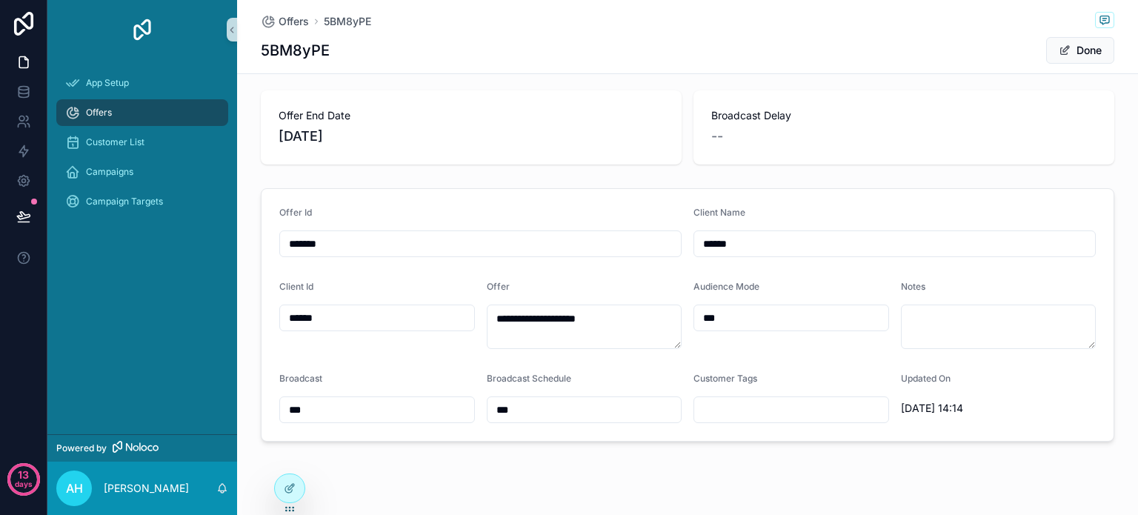
click at [524, 417] on input "***" at bounding box center [584, 409] width 194 height 21
click at [400, 373] on div "Broadcast" at bounding box center [377, 382] width 196 height 18
click at [1079, 50] on button "Done" at bounding box center [1080, 50] width 68 height 27
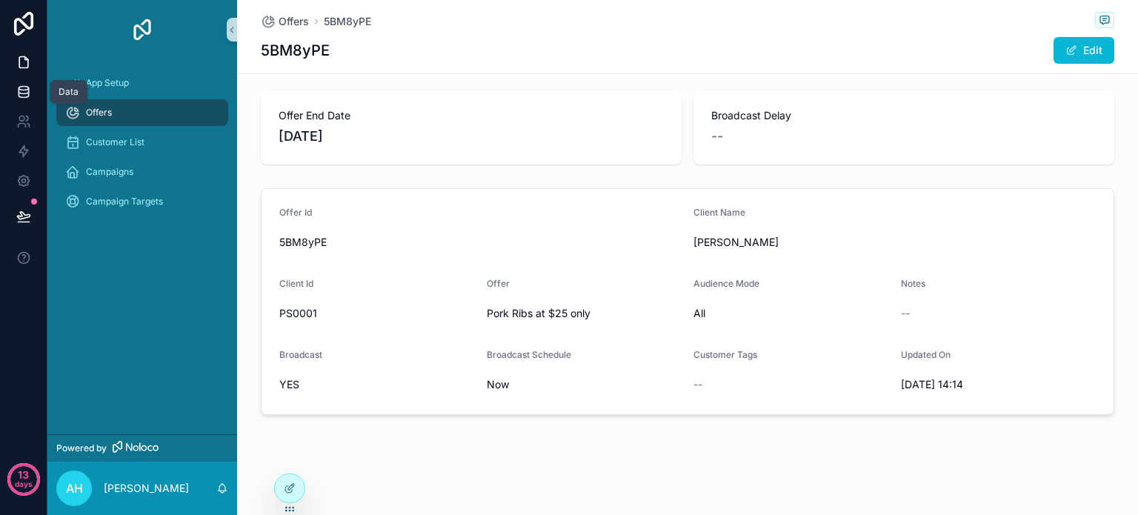
click at [27, 88] on icon at bounding box center [23, 91] width 15 height 15
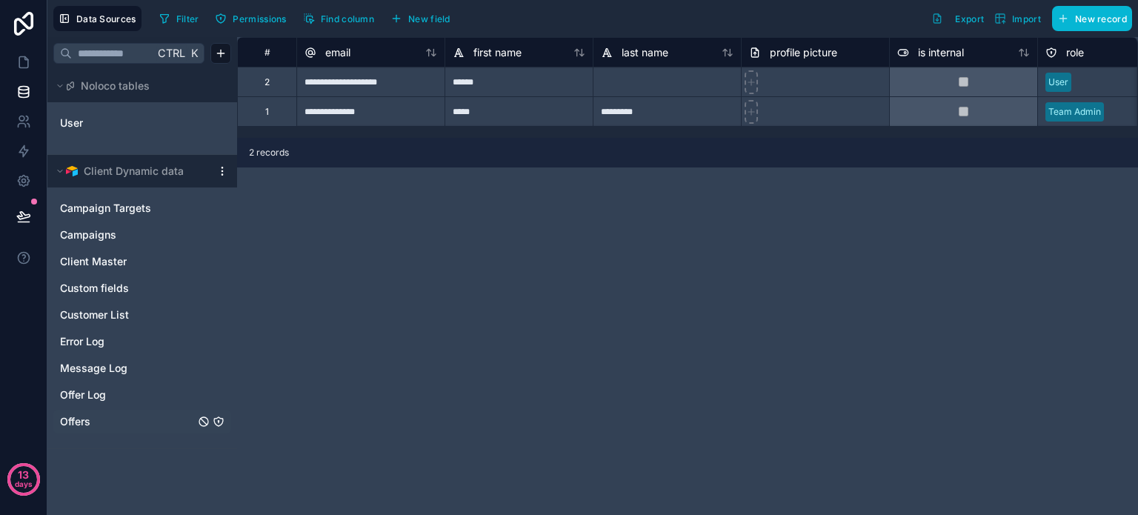
click at [77, 414] on span "Offers" at bounding box center [75, 421] width 30 height 15
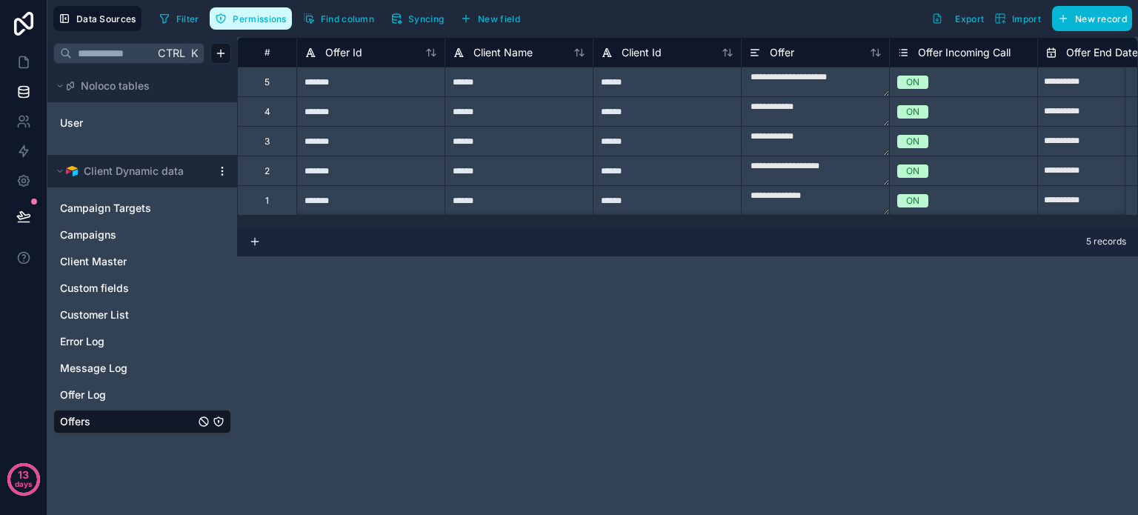
click at [257, 20] on span "Permissions" at bounding box center [259, 18] width 53 height 11
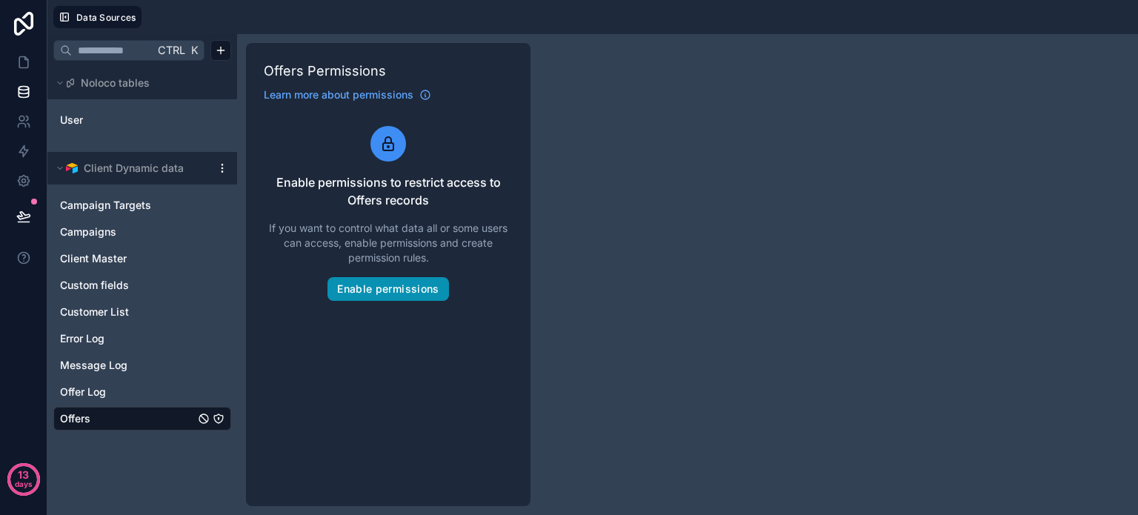
click at [385, 293] on button "Enable permissions" at bounding box center [387, 289] width 121 height 24
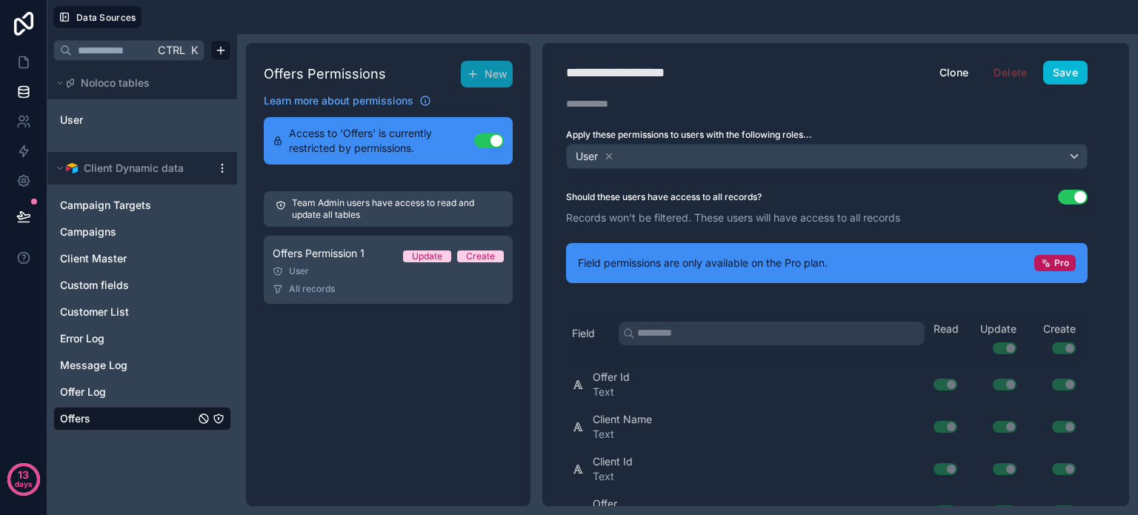
click at [364, 387] on div "Offers Permissions New Learn more about permissions Access to 'Offers' is curre…" at bounding box center [388, 274] width 284 height 463
click at [487, 140] on button "Use setting" at bounding box center [489, 140] width 30 height 15
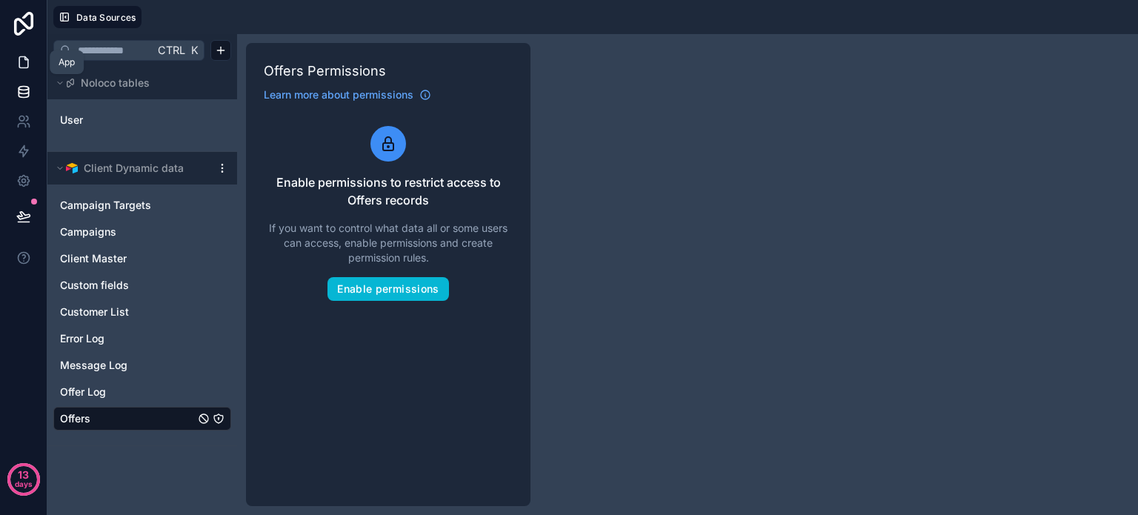
click at [26, 61] on icon at bounding box center [23, 62] width 15 height 15
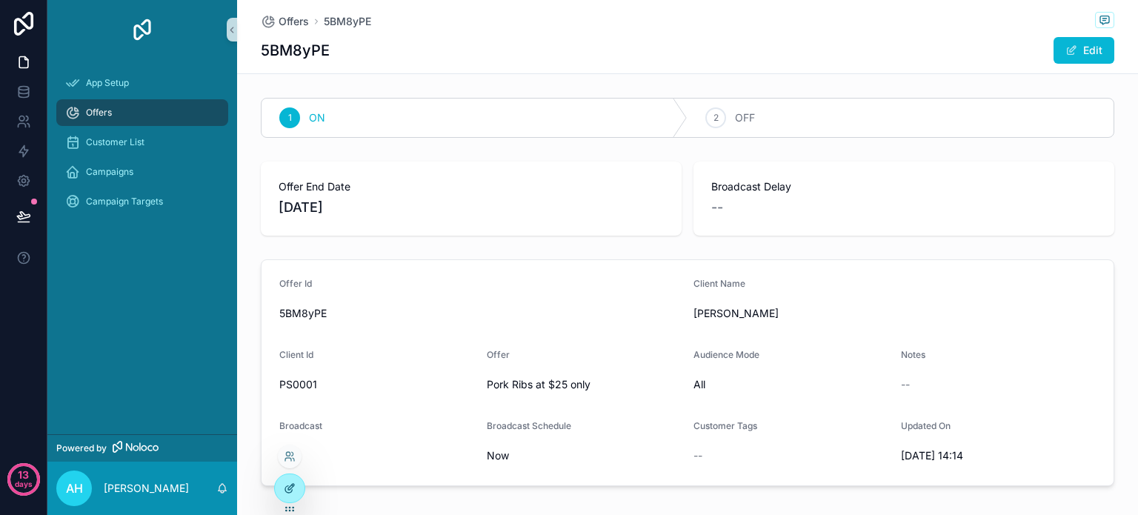
click at [290, 490] on icon at bounding box center [290, 488] width 12 height 12
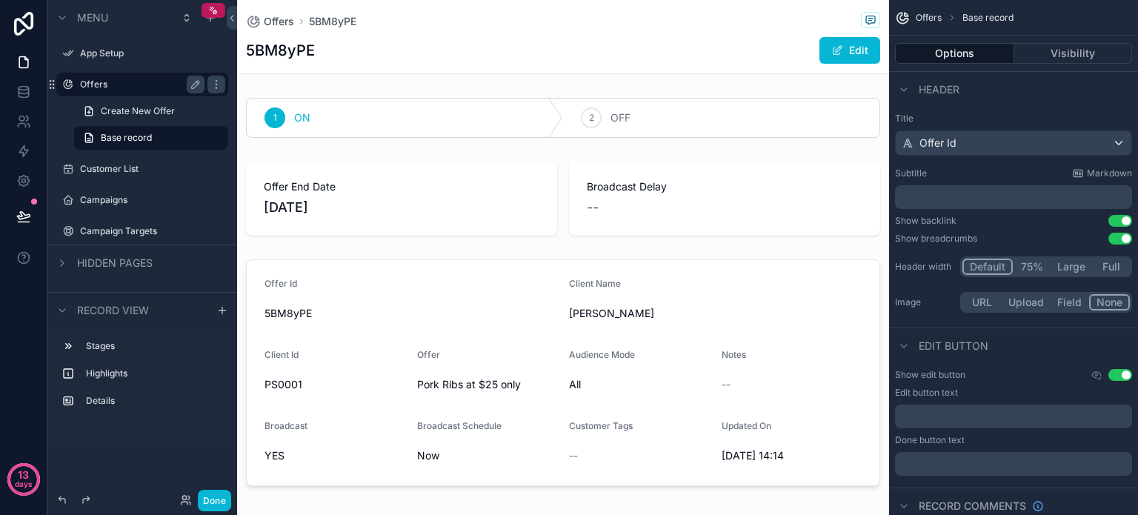
click at [107, 76] on div "Offers" at bounding box center [142, 85] width 124 height 18
click at [197, 83] on icon "scrollable content" at bounding box center [197, 82] width 2 height 2
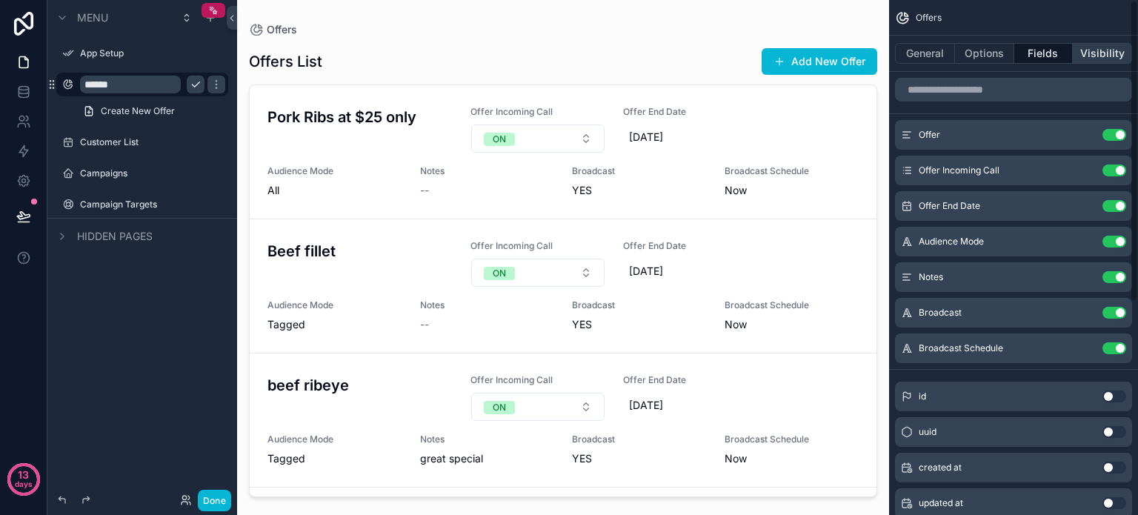
click at [1096, 56] on button "Visibility" at bounding box center [1102, 53] width 59 height 21
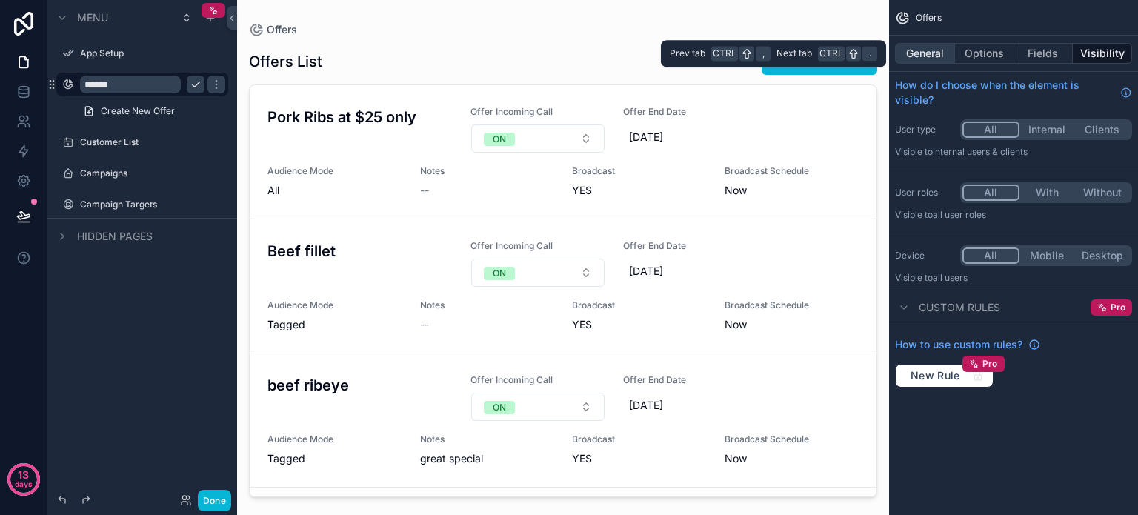
click at [928, 61] on button "General" at bounding box center [925, 53] width 60 height 21
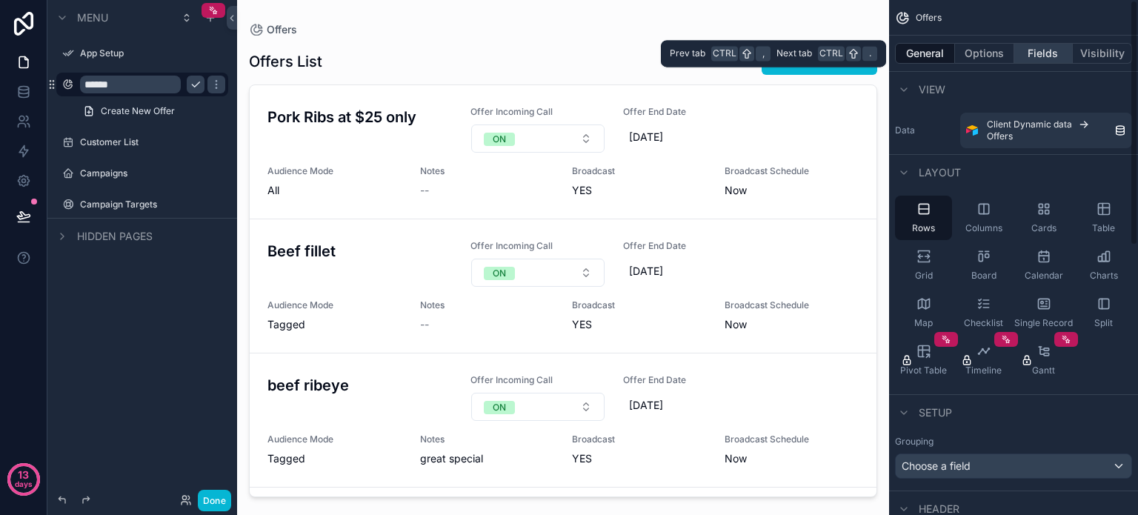
click at [1036, 53] on button "Fields" at bounding box center [1043, 53] width 59 height 21
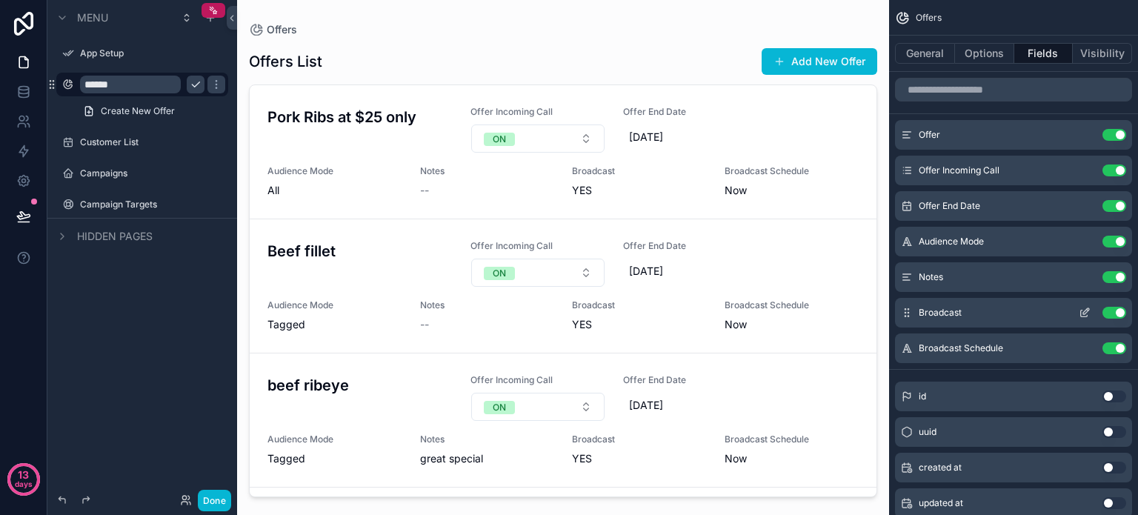
click at [1081, 310] on icon "scrollable content" at bounding box center [1084, 313] width 7 height 7
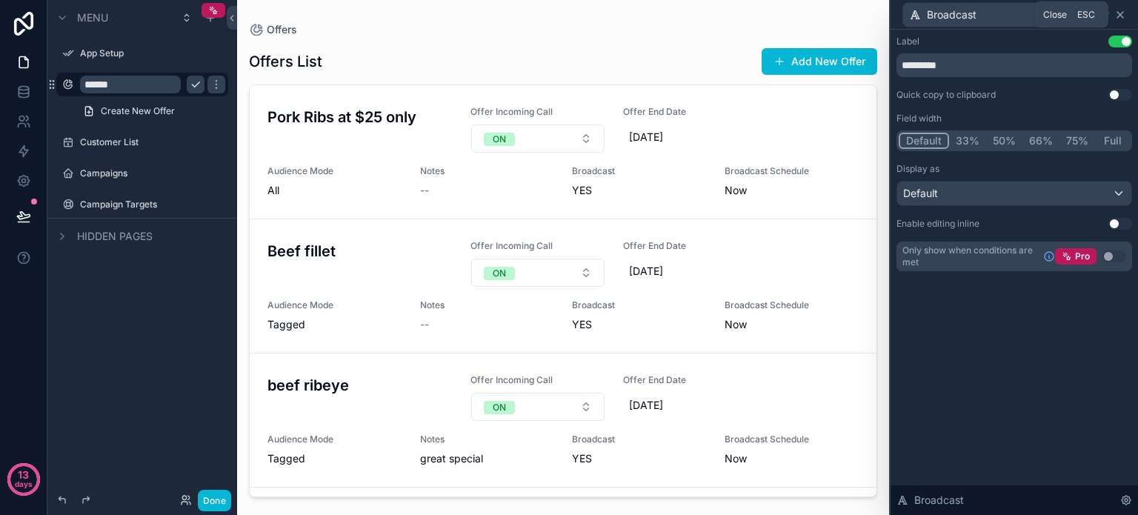
click at [1124, 11] on icon at bounding box center [1120, 15] width 12 height 12
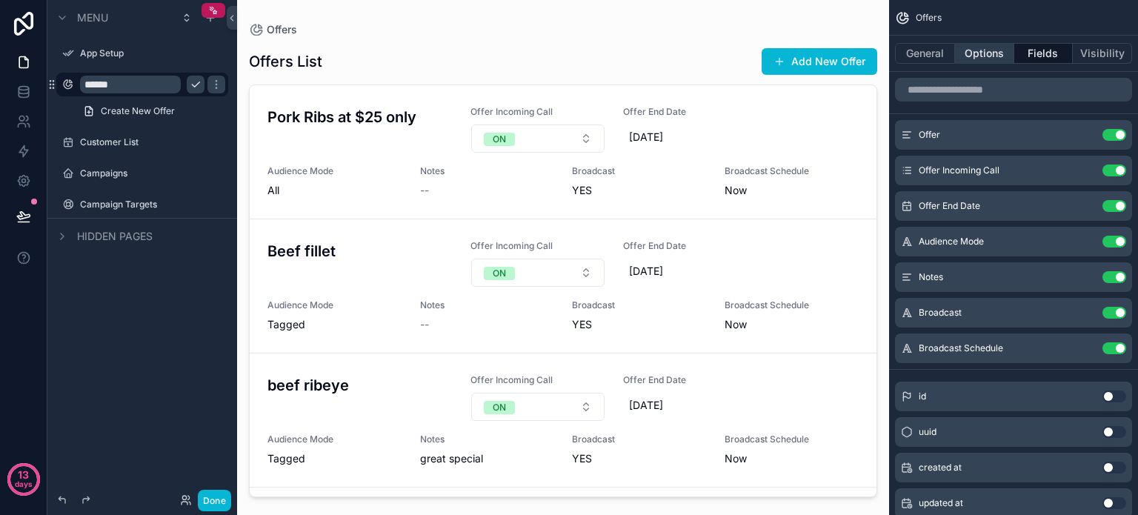
click at [987, 50] on button "Options" at bounding box center [984, 53] width 59 height 21
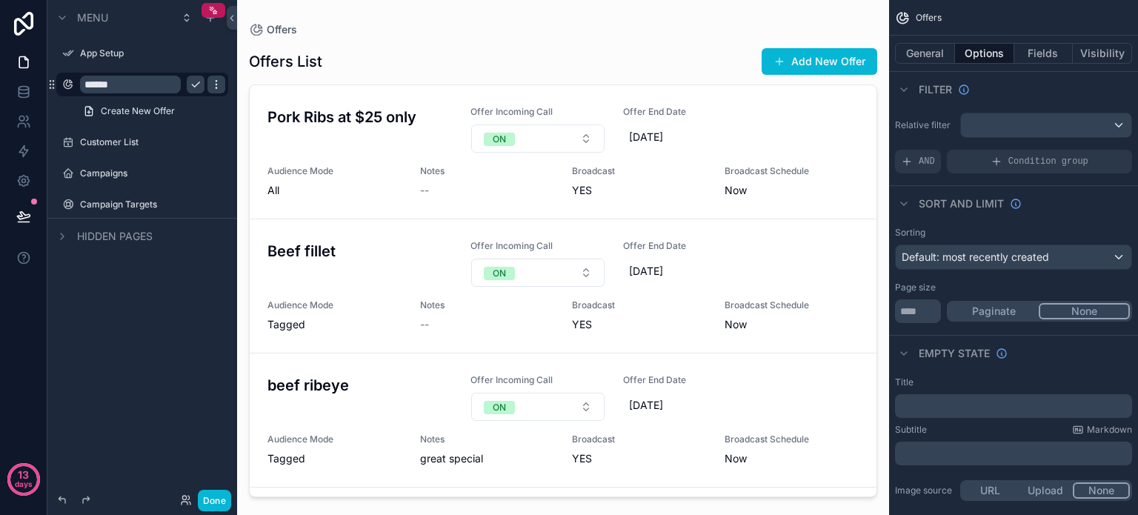
click at [213, 84] on icon "scrollable content" at bounding box center [216, 85] width 12 height 12
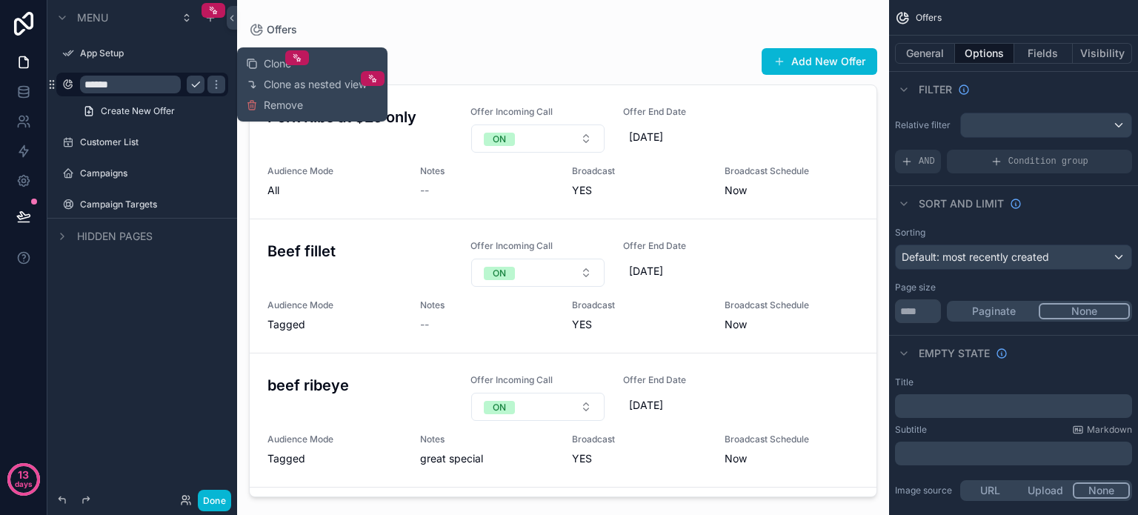
click at [190, 82] on icon "scrollable content" at bounding box center [196, 85] width 12 height 12
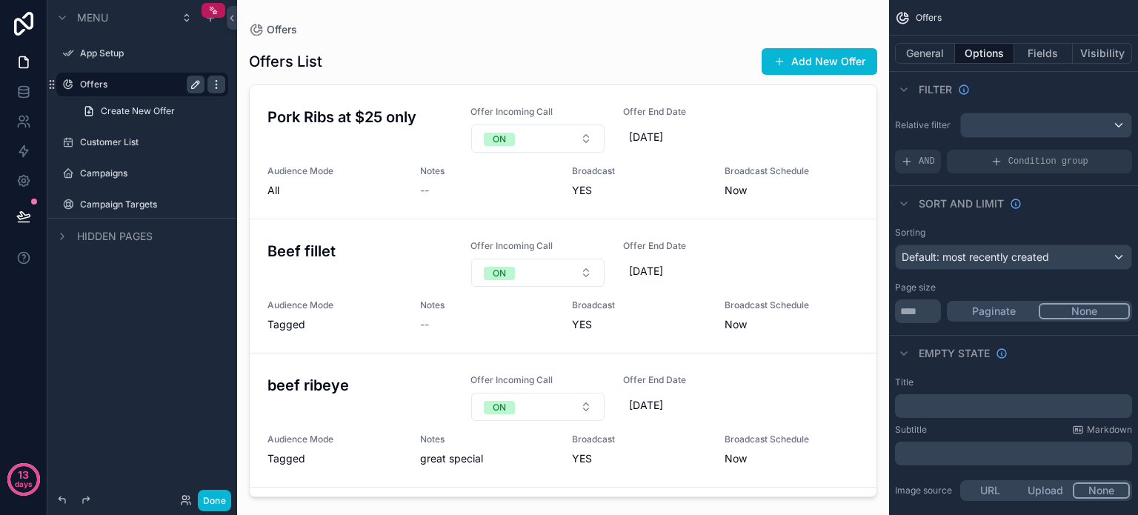
click at [213, 80] on icon "scrollable content" at bounding box center [216, 85] width 12 height 12
click at [193, 81] on icon "scrollable content" at bounding box center [196, 85] width 12 height 12
click at [195, 85] on icon "scrollable content" at bounding box center [196, 85] width 12 height 12
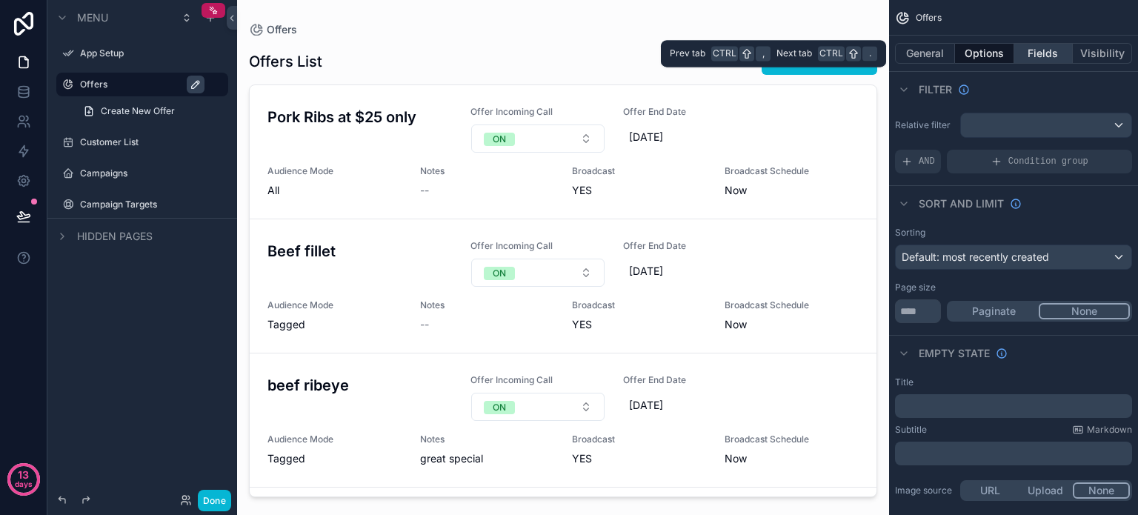
click at [1050, 50] on button "Fields" at bounding box center [1043, 53] width 59 height 21
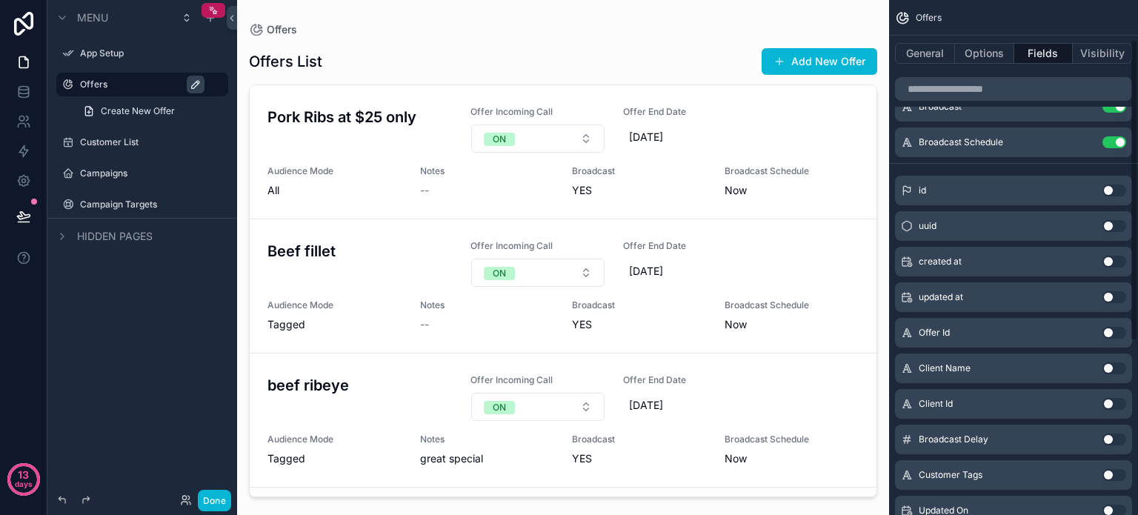
scroll to position [67, 0]
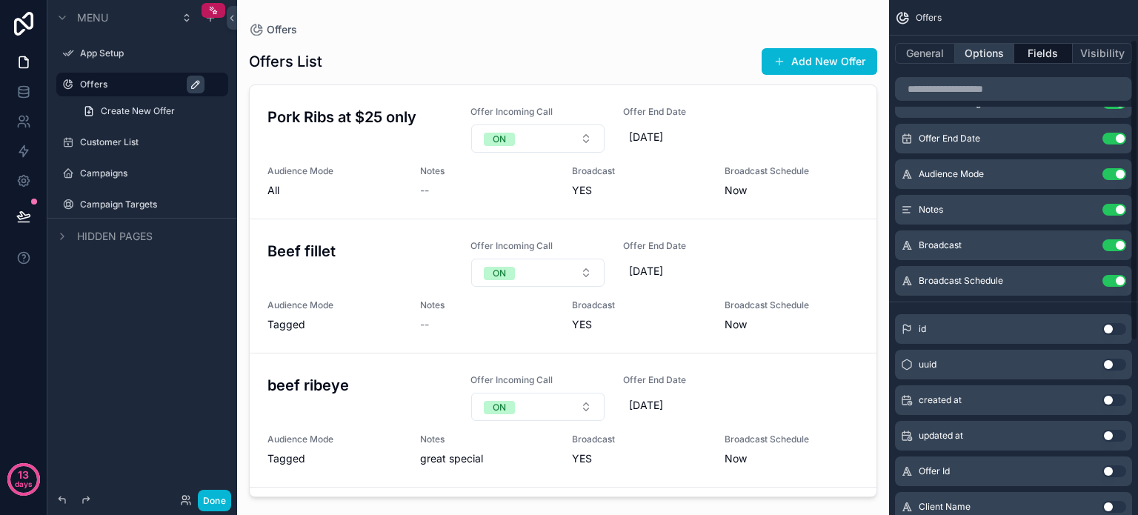
click at [988, 56] on button "Options" at bounding box center [984, 53] width 59 height 21
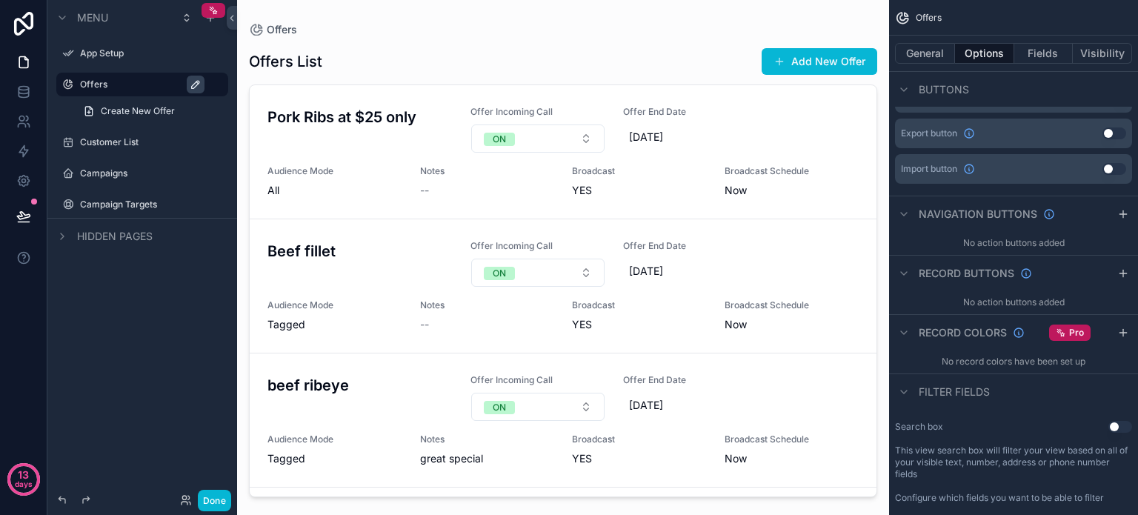
scroll to position [593, 0]
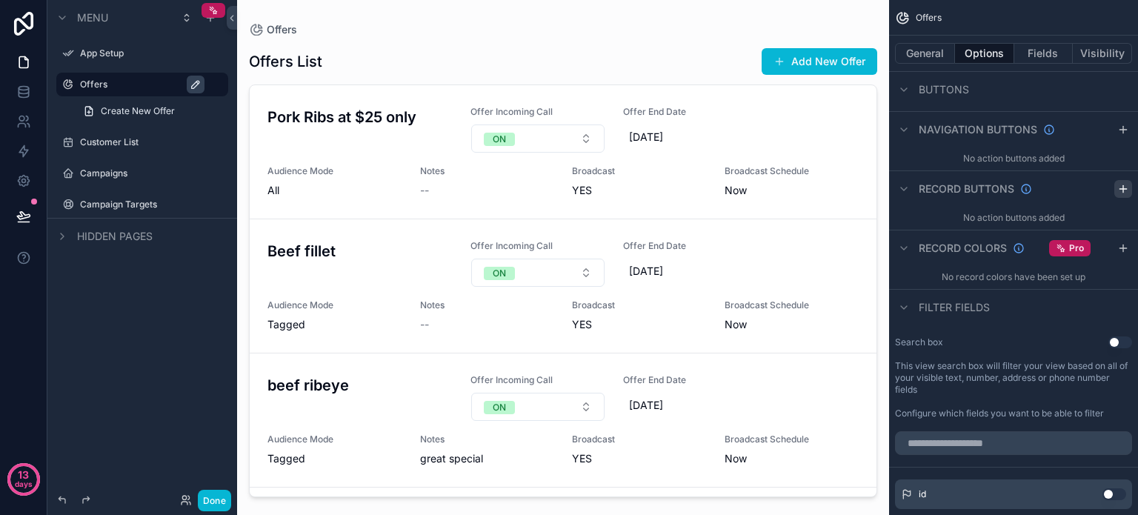
click at [1122, 186] on icon "scrollable content" at bounding box center [1123, 189] width 12 height 12
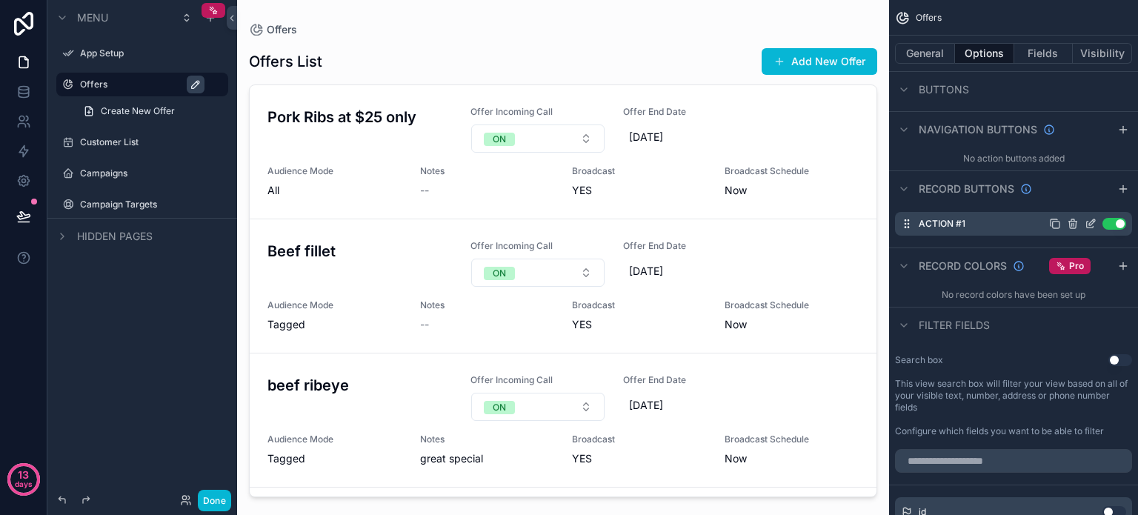
click at [1087, 223] on icon "scrollable content" at bounding box center [1090, 224] width 7 height 7
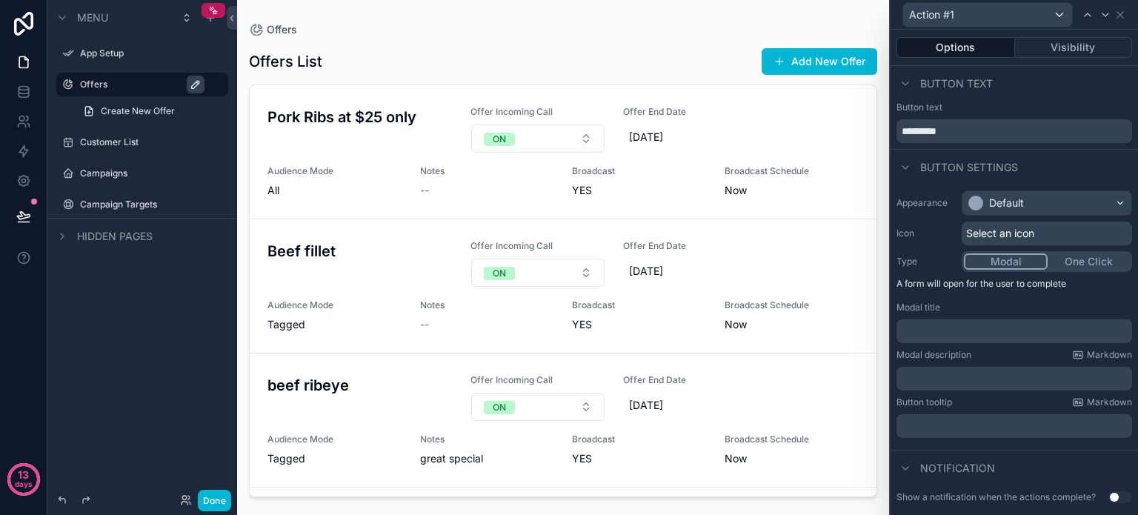
scroll to position [61, 0]
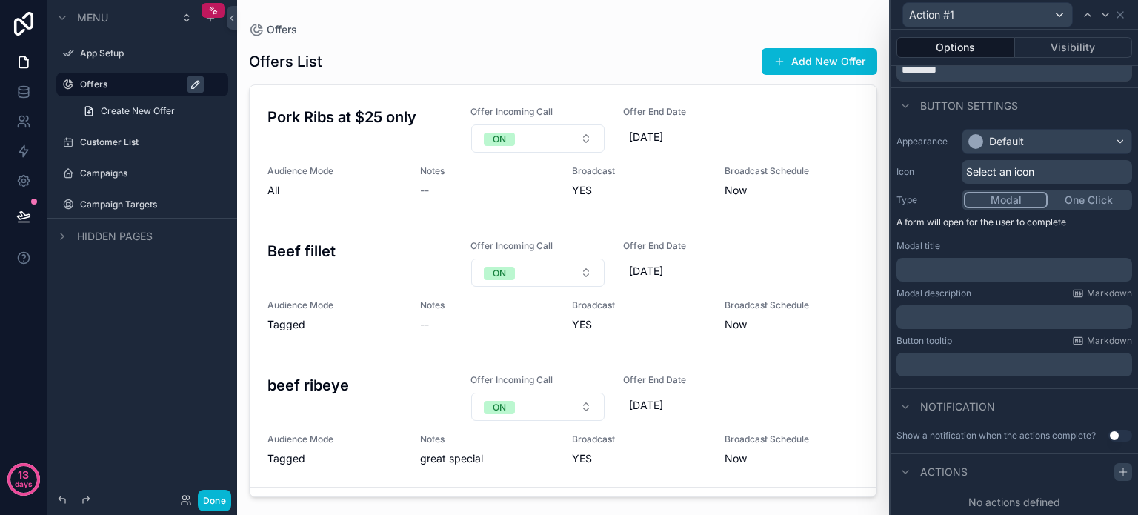
click at [1117, 467] on icon at bounding box center [1123, 472] width 12 height 12
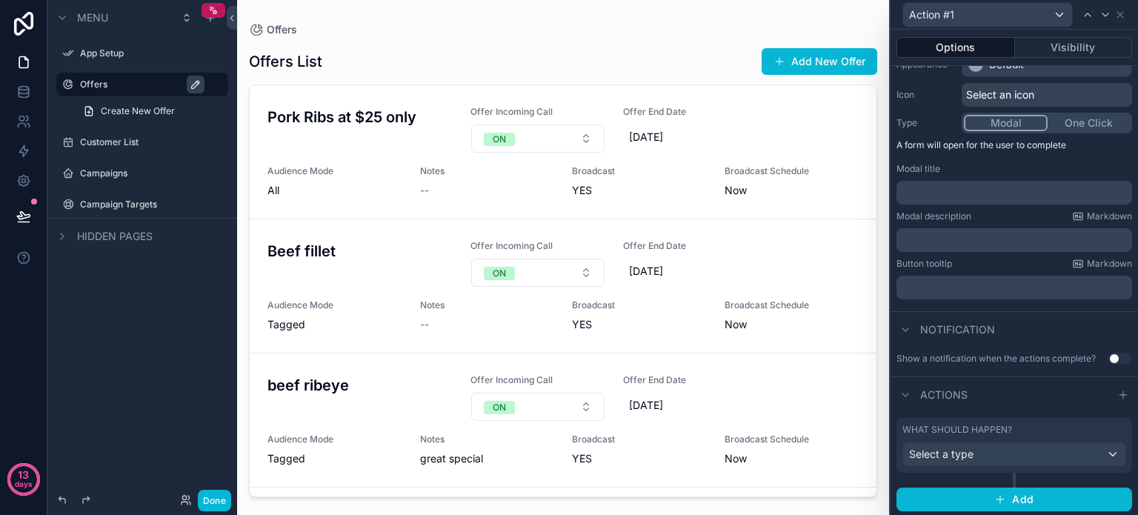
scroll to position [139, 0]
click at [1041, 446] on div "Select a type" at bounding box center [1014, 453] width 222 height 24
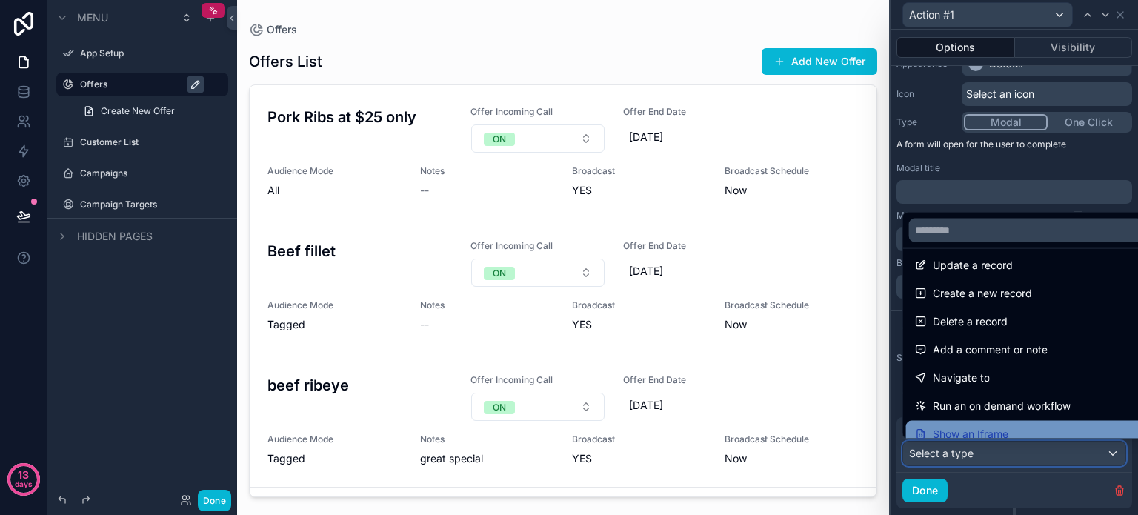
scroll to position [0, 0]
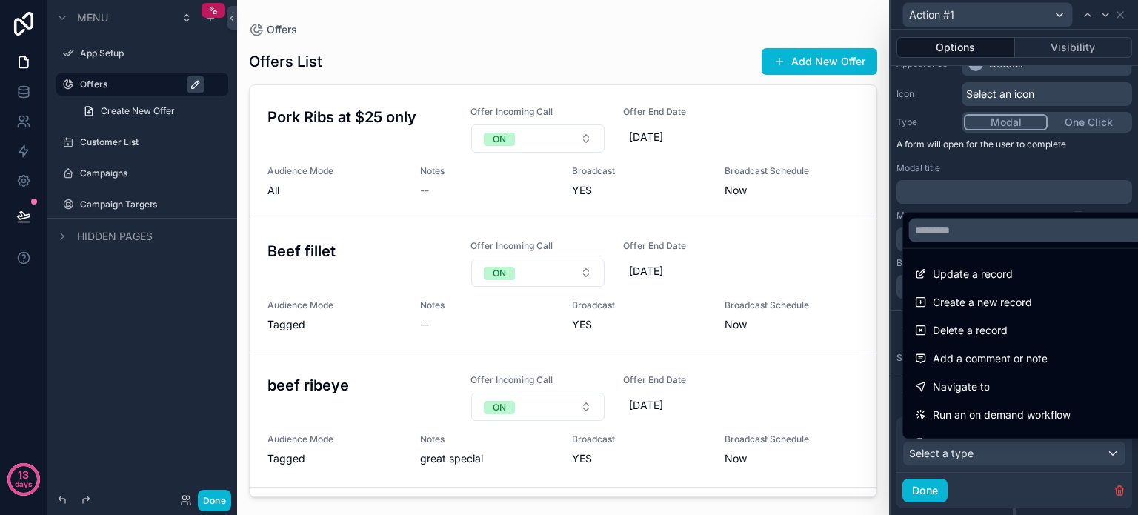
click at [1036, 495] on div at bounding box center [1013, 257] width 247 height 515
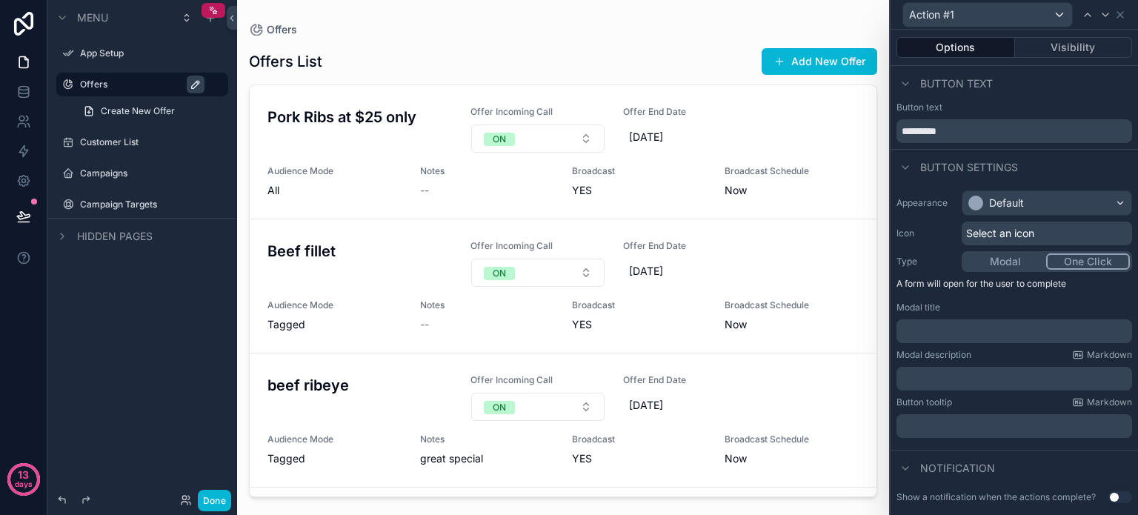
click at [1078, 256] on button "One Click" at bounding box center [1088, 261] width 84 height 16
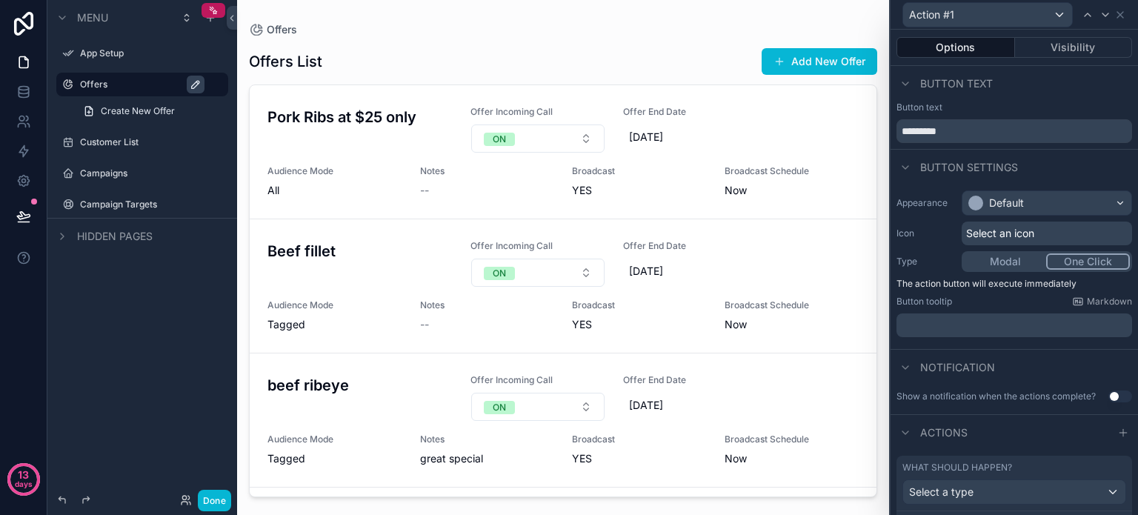
scroll to position [74, 0]
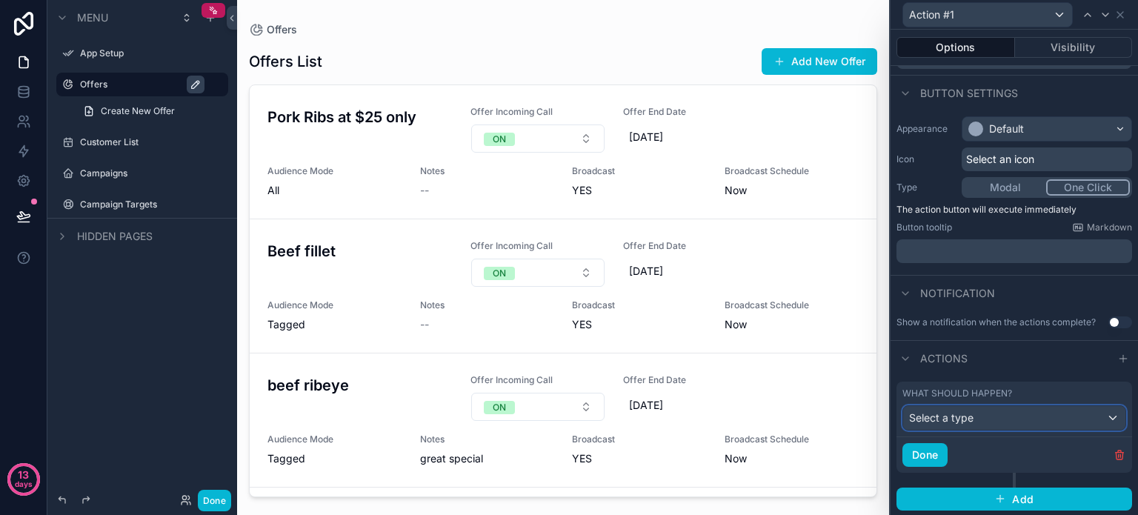
click at [1018, 408] on div "Select a type" at bounding box center [1014, 418] width 222 height 24
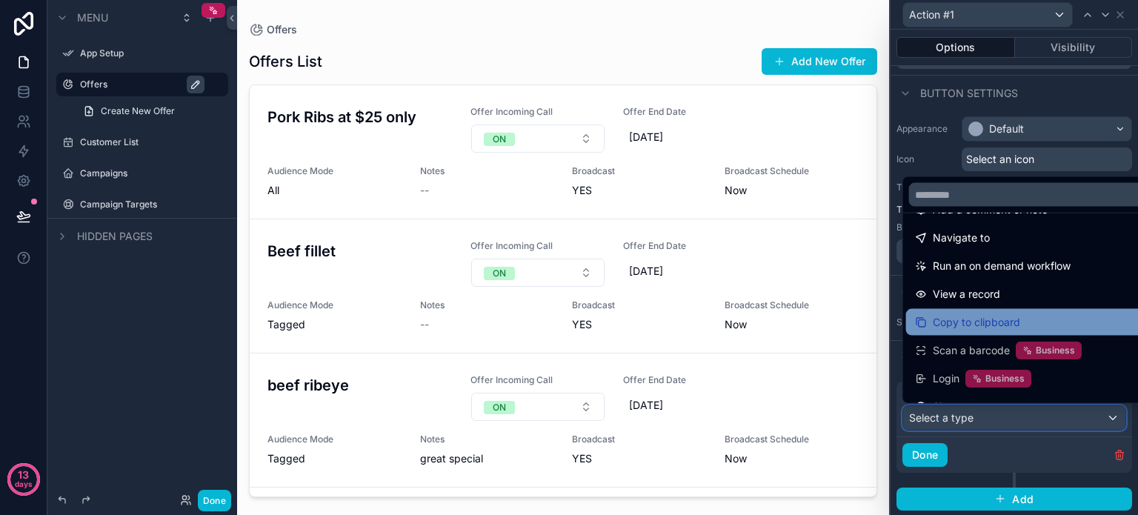
scroll to position [133, 0]
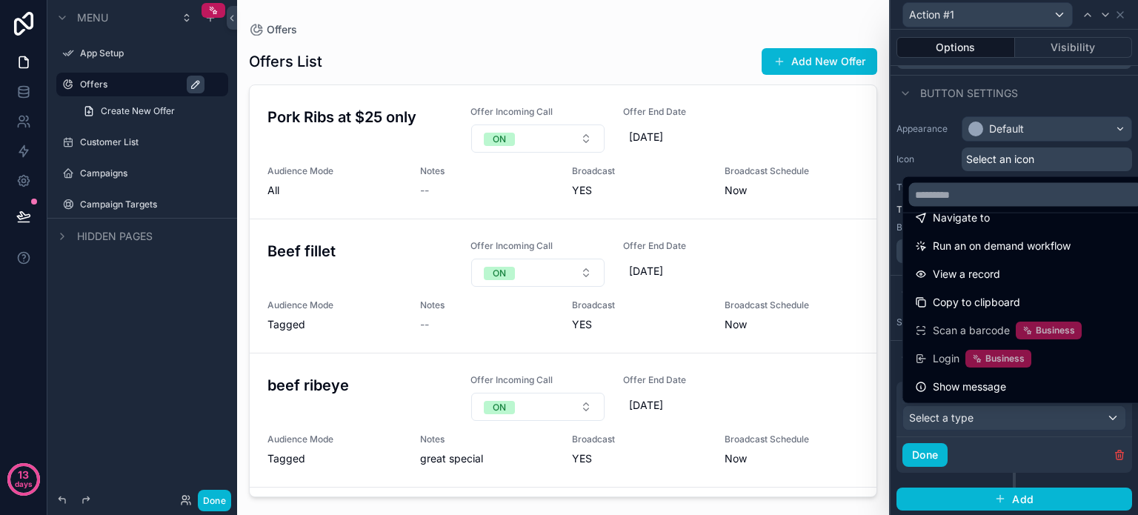
click at [1027, 441] on div at bounding box center [1013, 257] width 247 height 515
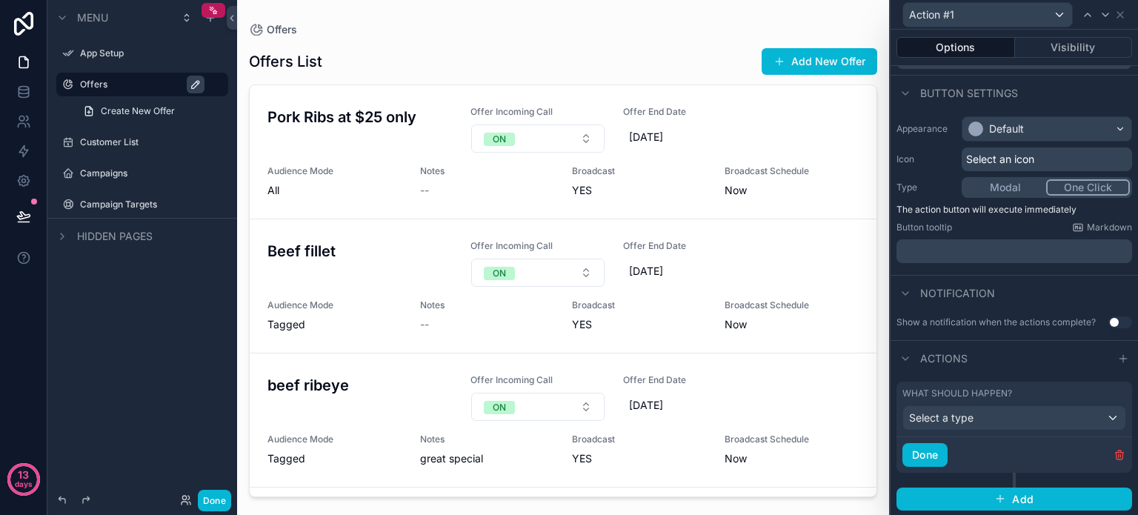
click at [1044, 473] on div "What should happen? Select a type Done" at bounding box center [1014, 434] width 236 height 106
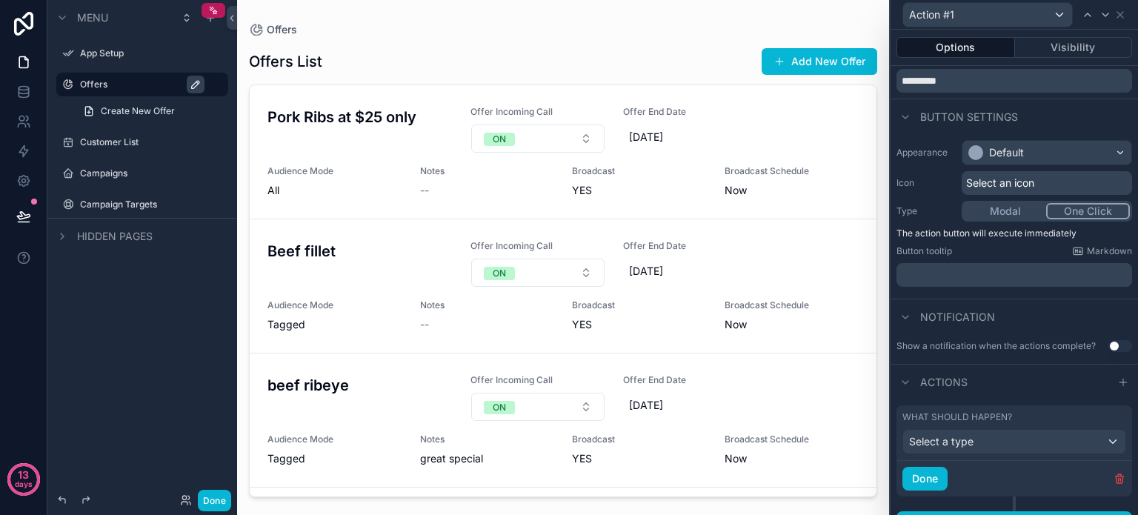
scroll to position [74, 0]
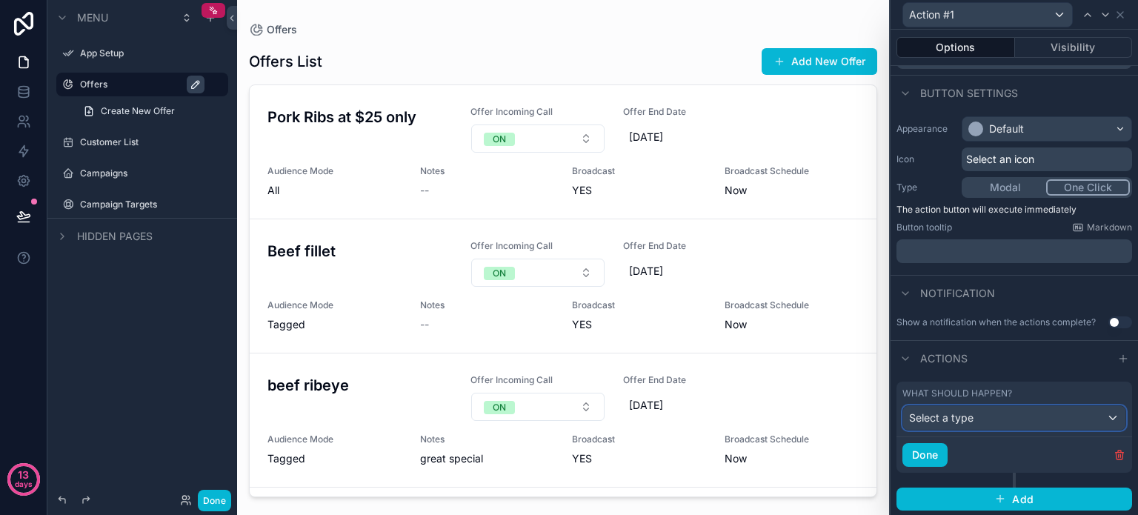
click at [970, 415] on span "Select a type" at bounding box center [941, 417] width 64 height 13
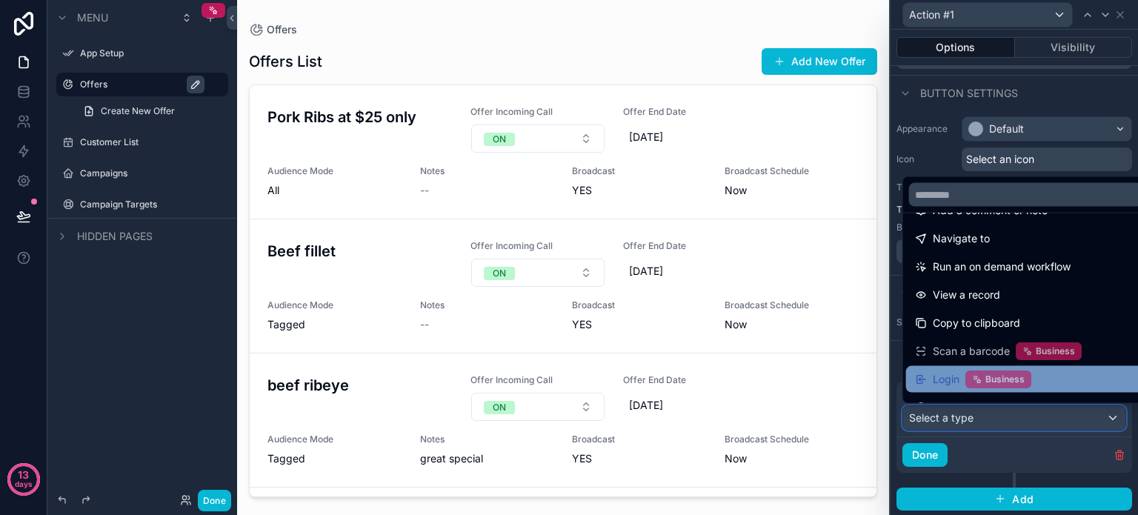
scroll to position [133, 0]
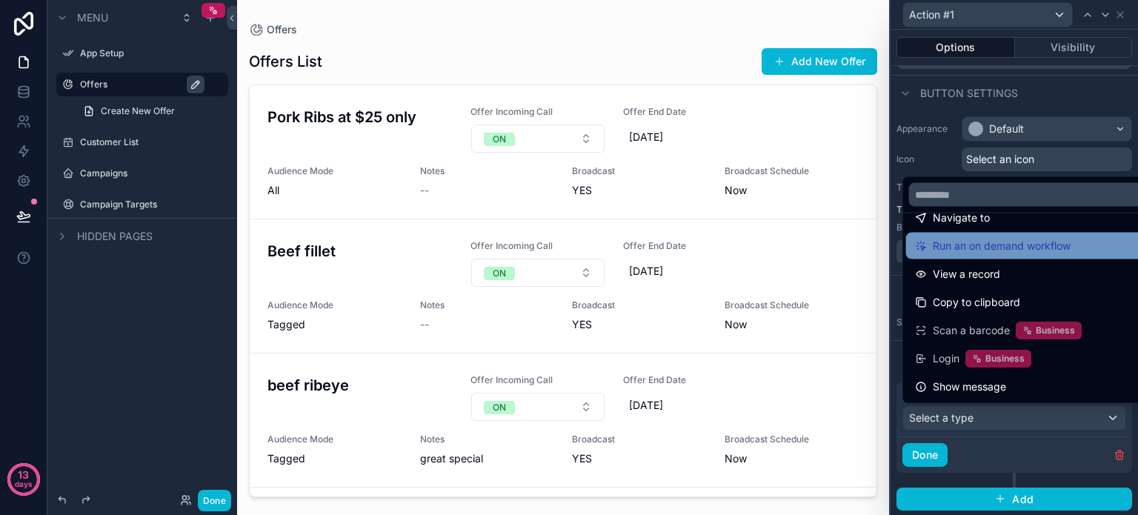
click at [1007, 250] on span "Run an on demand workflow" at bounding box center [1002, 246] width 138 height 18
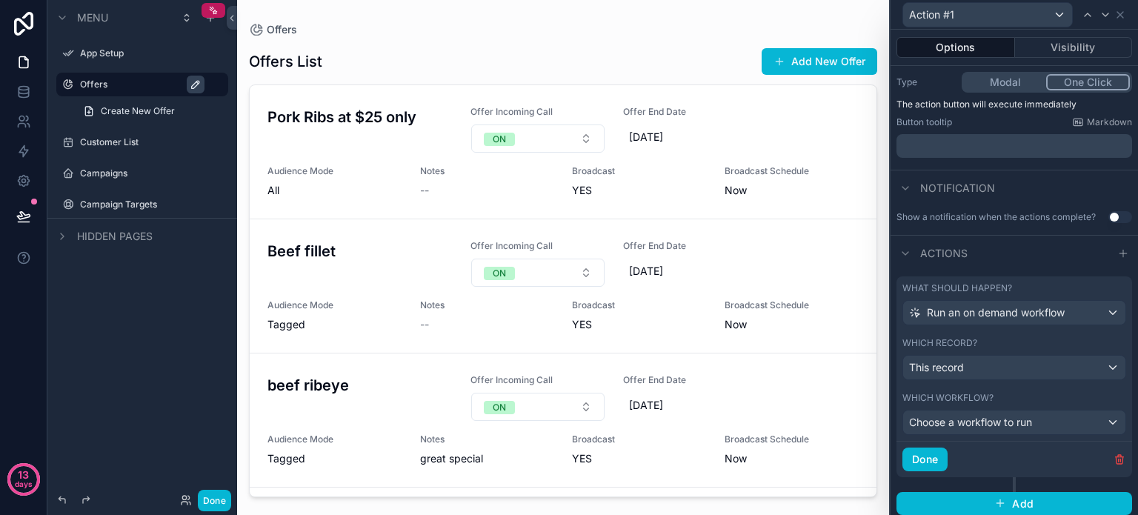
scroll to position [183, 0]
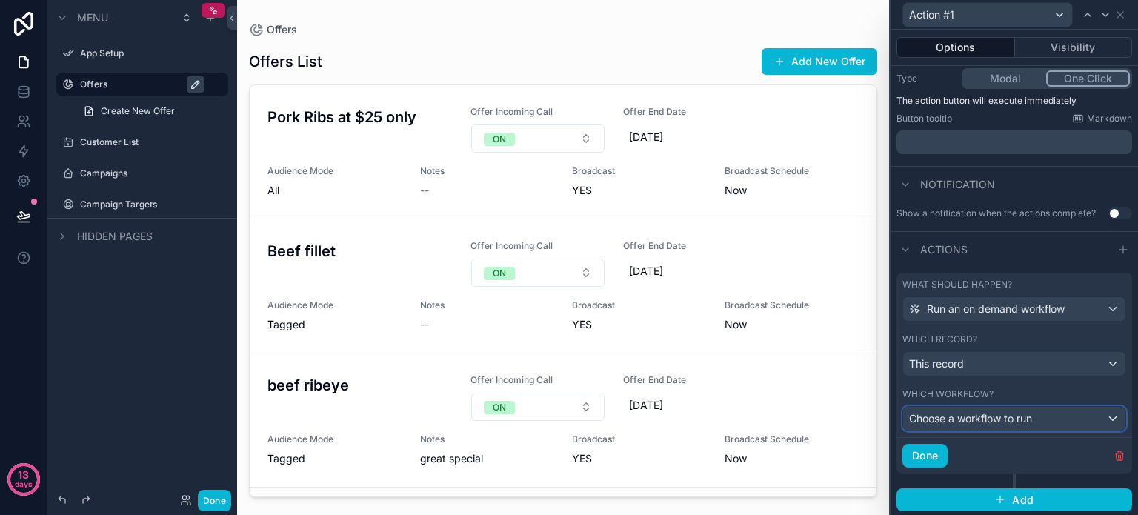
click at [1055, 416] on div "Choose a workflow to run" at bounding box center [1014, 419] width 222 height 24
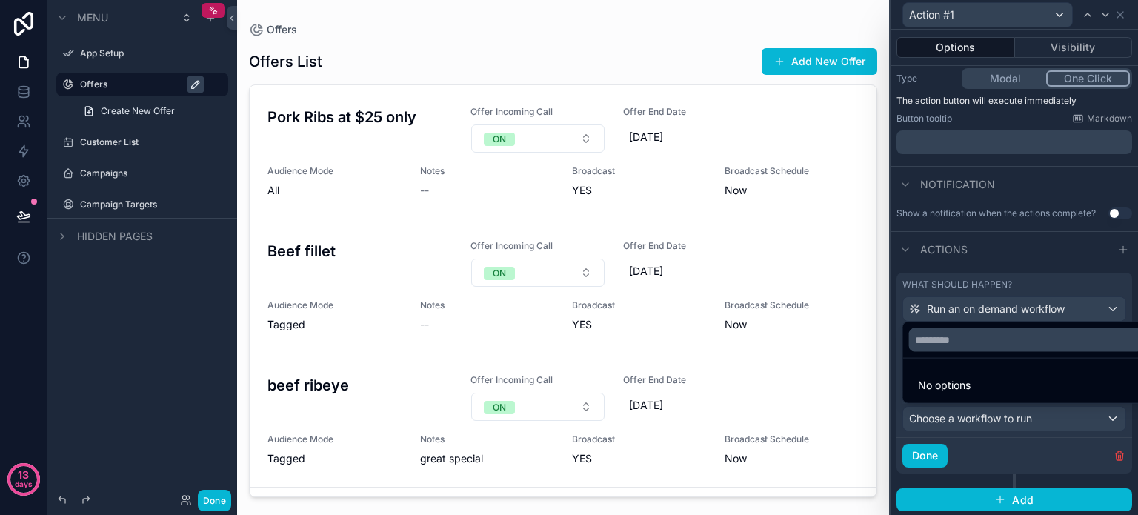
click at [1100, 413] on div at bounding box center [1013, 257] width 247 height 515
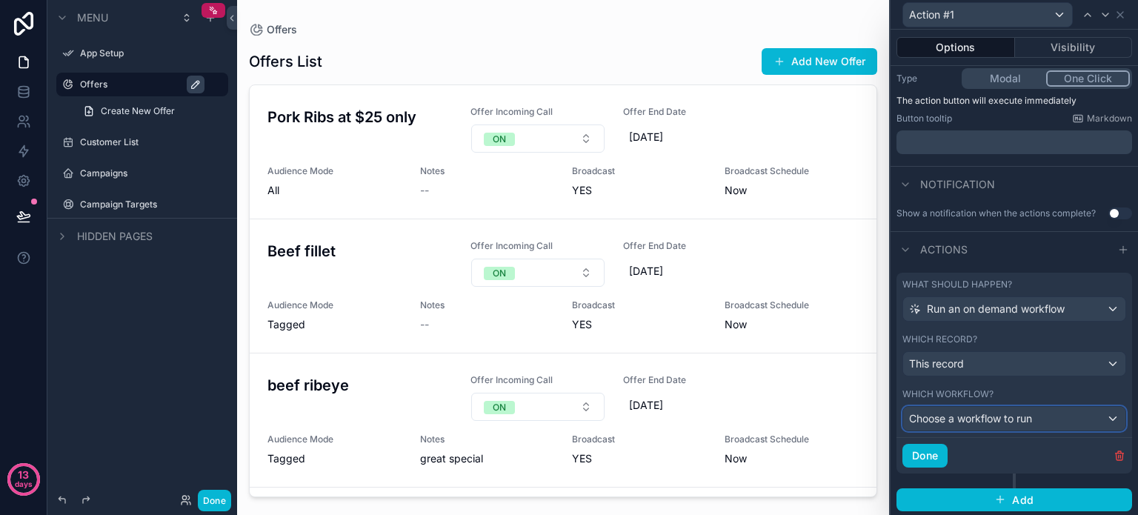
click at [1079, 412] on div "Choose a workflow to run" at bounding box center [1014, 419] width 222 height 24
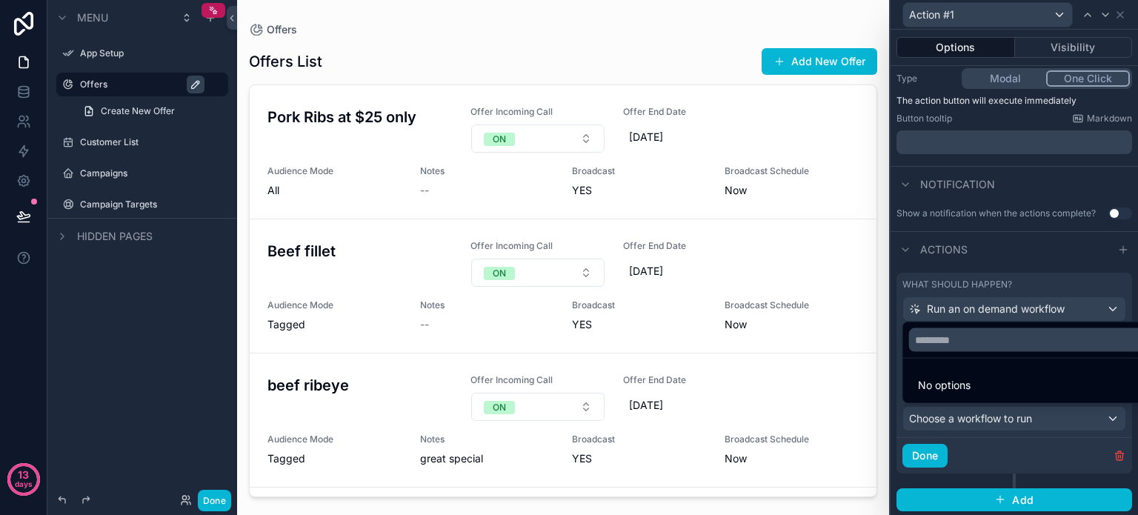
click at [1079, 412] on div at bounding box center [1013, 257] width 247 height 515
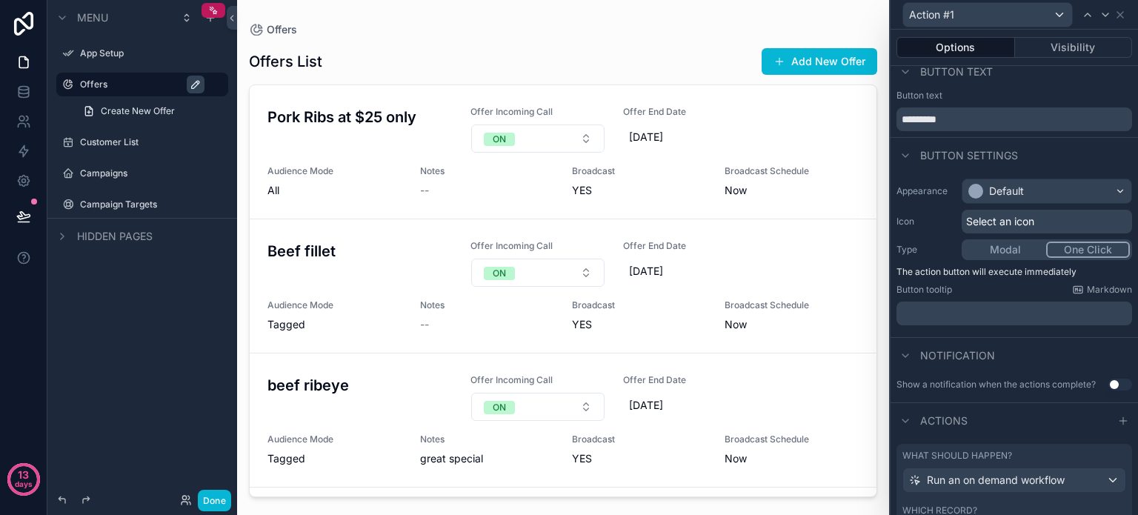
scroll to position [0, 0]
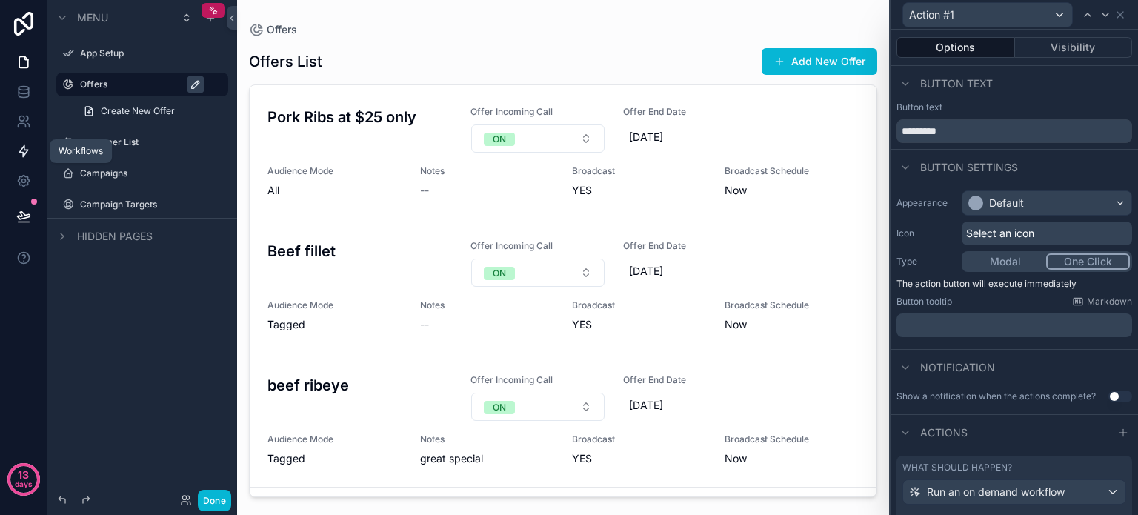
click at [18, 150] on icon at bounding box center [23, 151] width 15 height 15
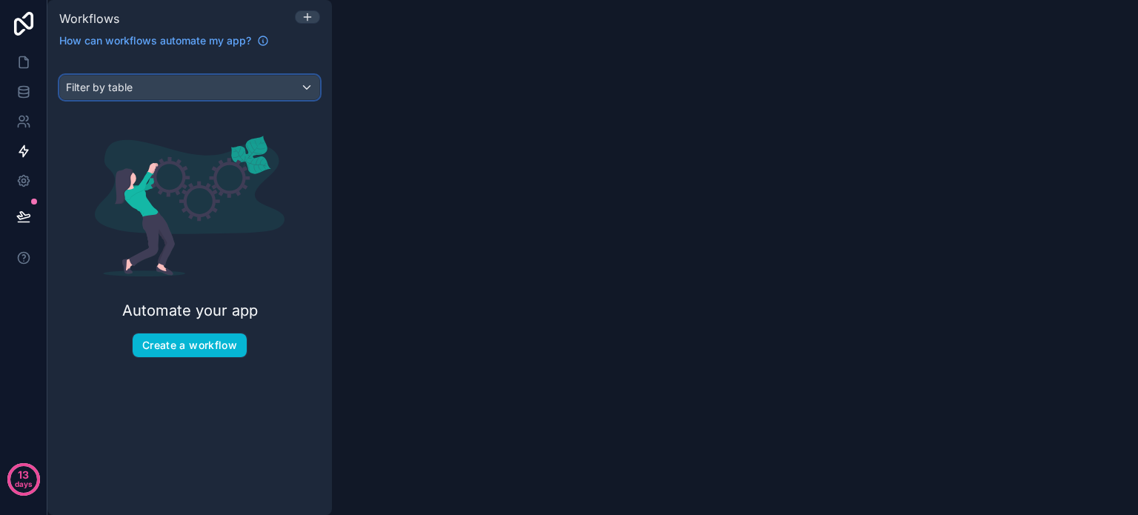
click at [172, 86] on div "Filter by table" at bounding box center [189, 88] width 259 height 24
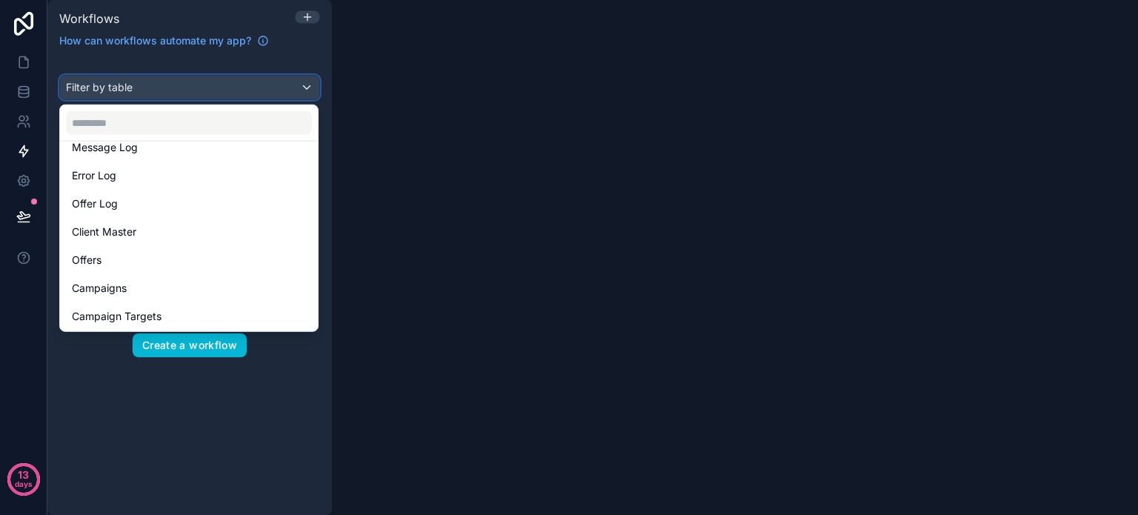
scroll to position [150, 0]
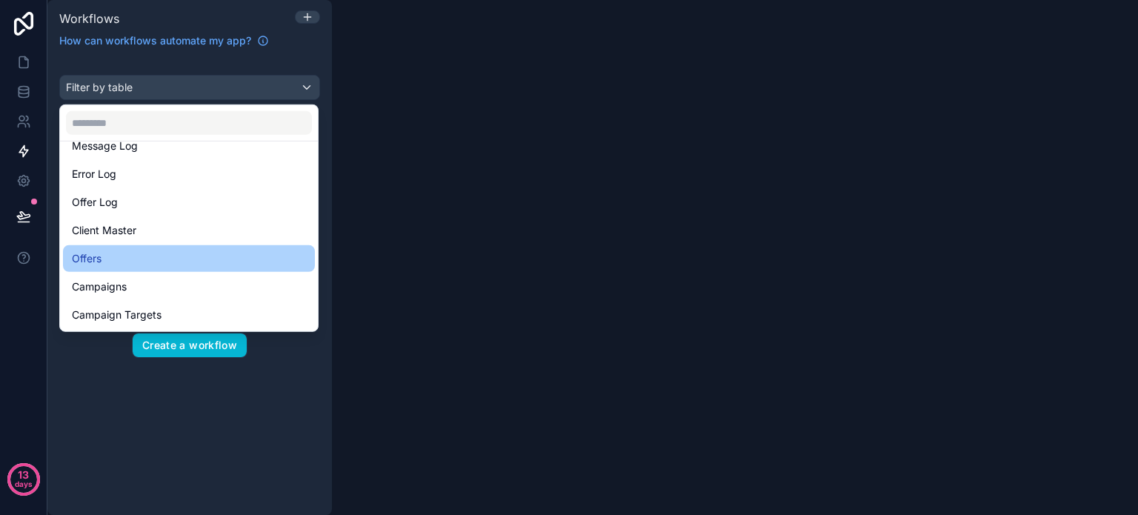
click at [110, 253] on div "Offers" at bounding box center [189, 259] width 234 height 18
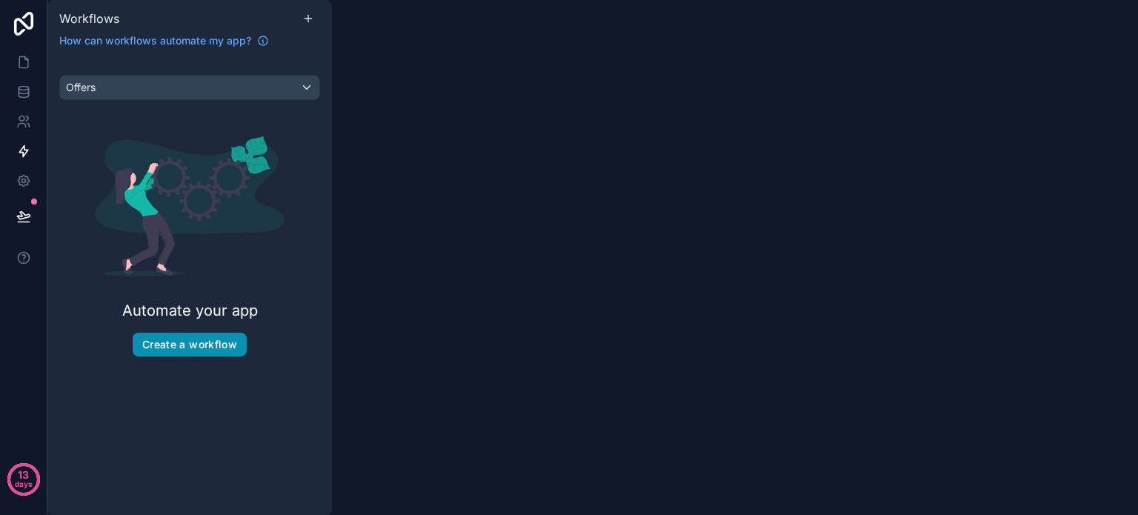
click at [176, 343] on button "Create a workflow" at bounding box center [190, 345] width 114 height 24
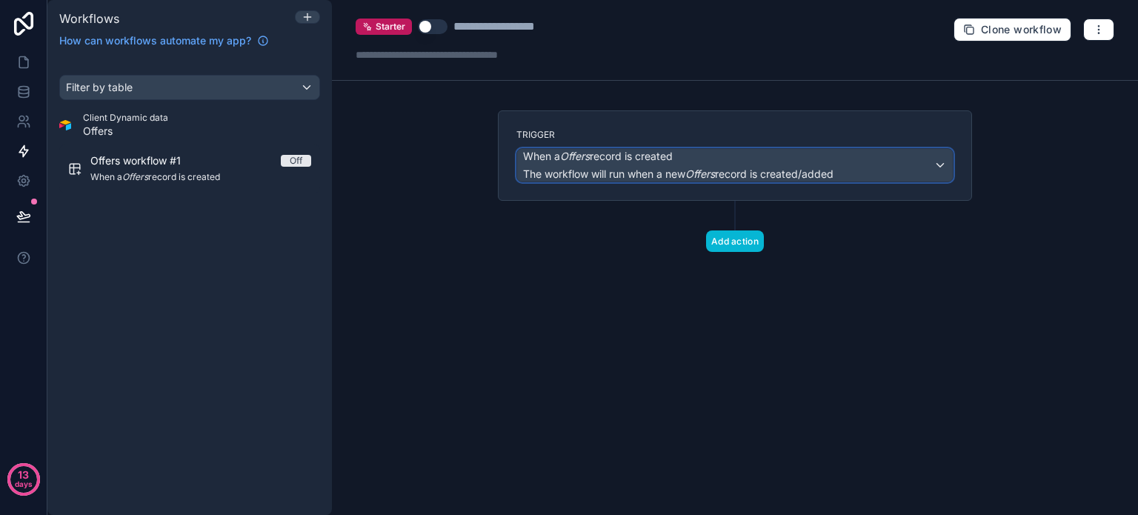
click at [924, 164] on div "When a Offers record is created The workflow will run when a new Offers record …" at bounding box center [735, 165] width 436 height 33
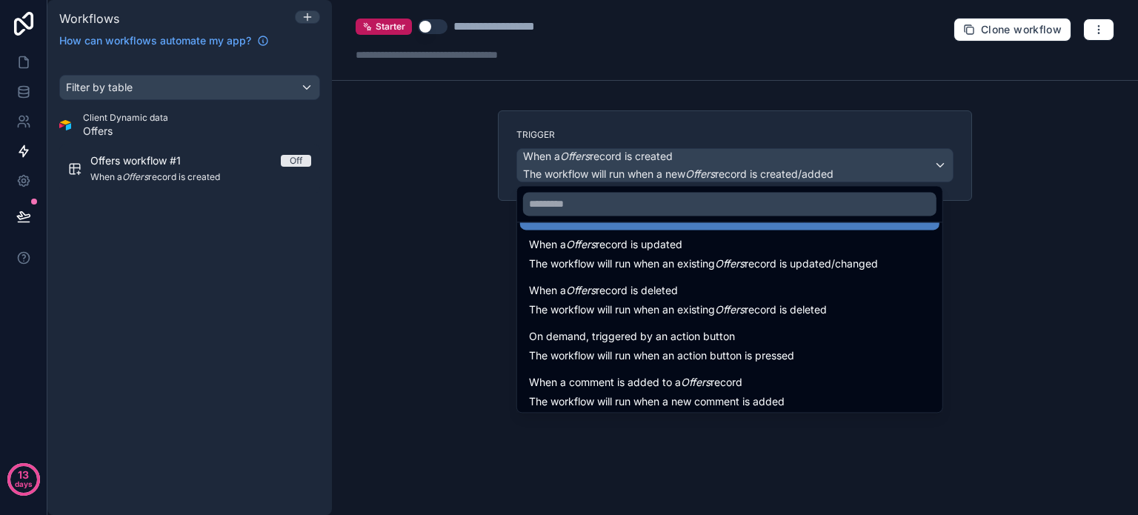
scroll to position [53, 0]
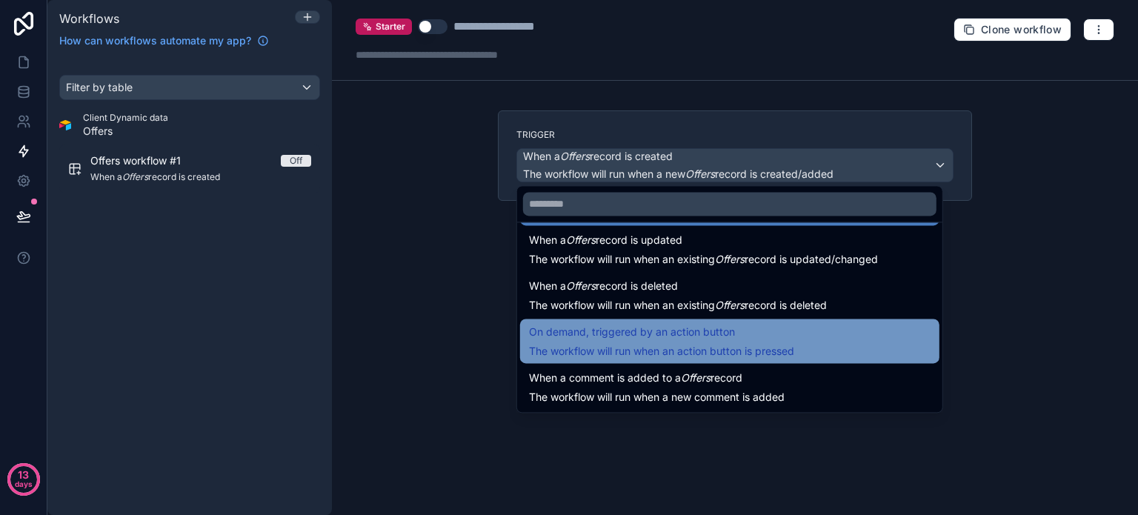
click at [710, 339] on span "On demand, triggered by an action button" at bounding box center [632, 332] width 206 height 18
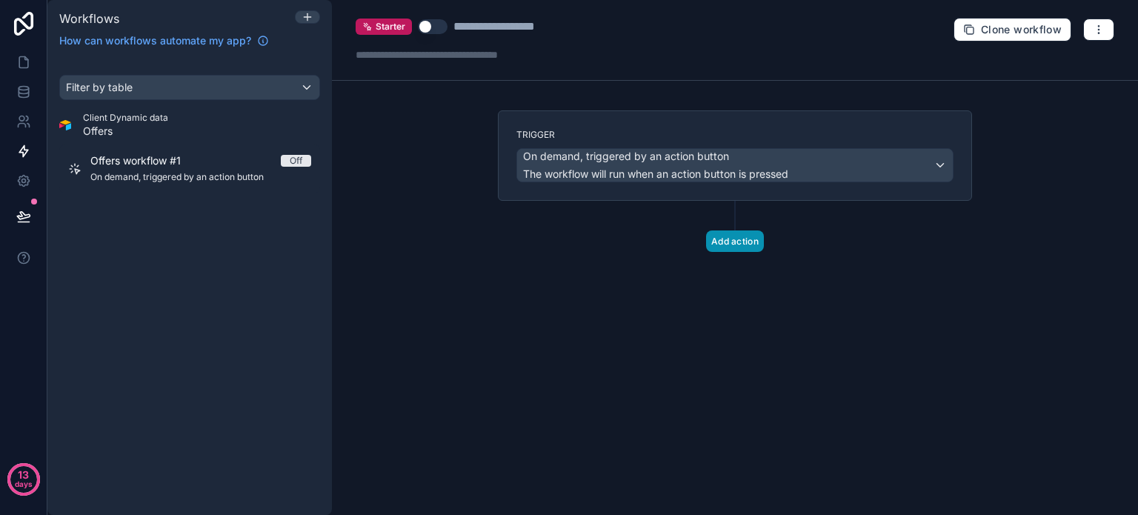
click at [728, 236] on button "Add action" at bounding box center [735, 240] width 58 height 21
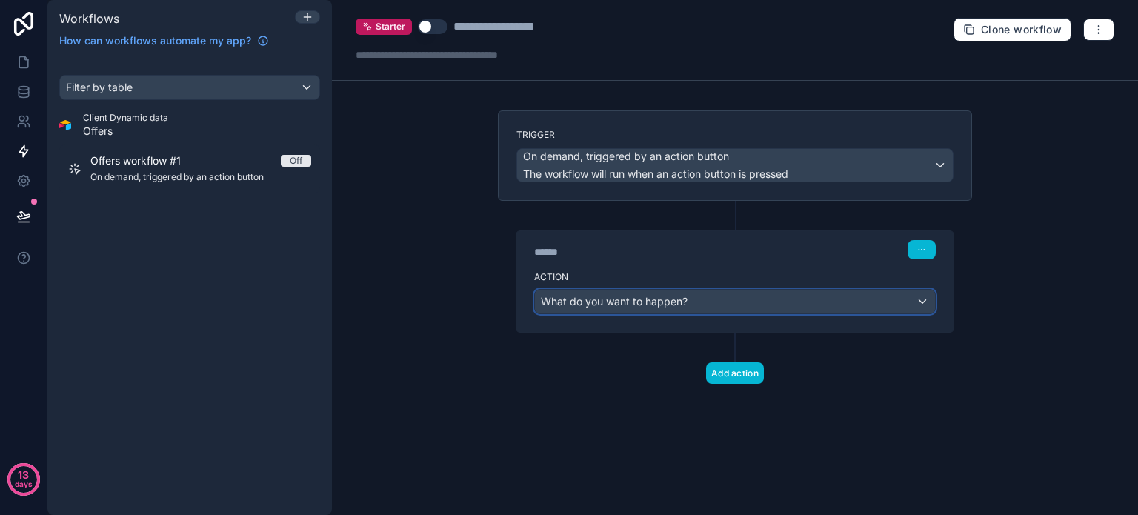
click at [724, 296] on div "What do you want to happen?" at bounding box center [735, 302] width 400 height 24
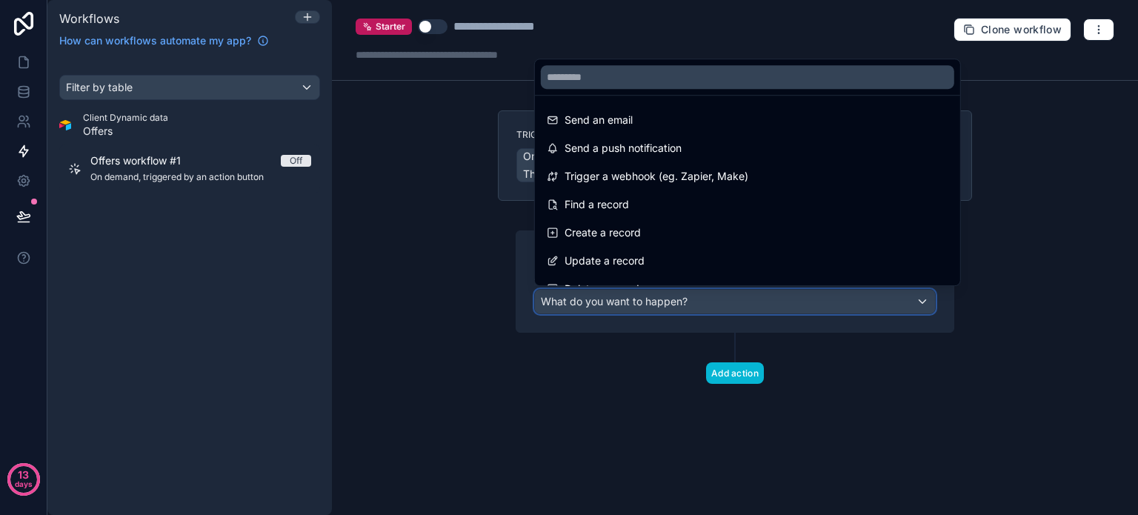
scroll to position [0, 0]
click at [25, 59] on div at bounding box center [569, 257] width 1138 height 515
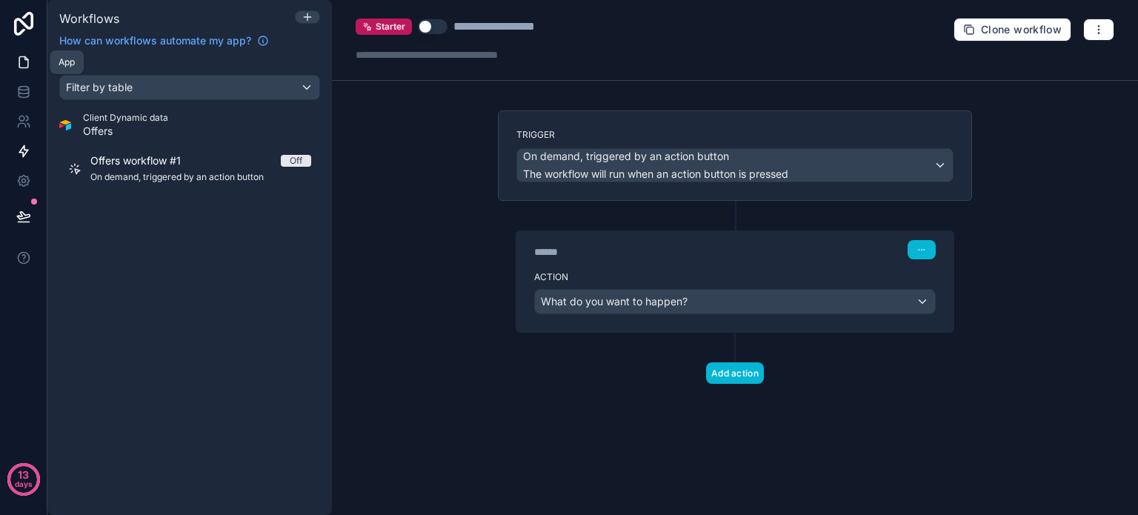
click at [25, 59] on icon at bounding box center [23, 62] width 15 height 15
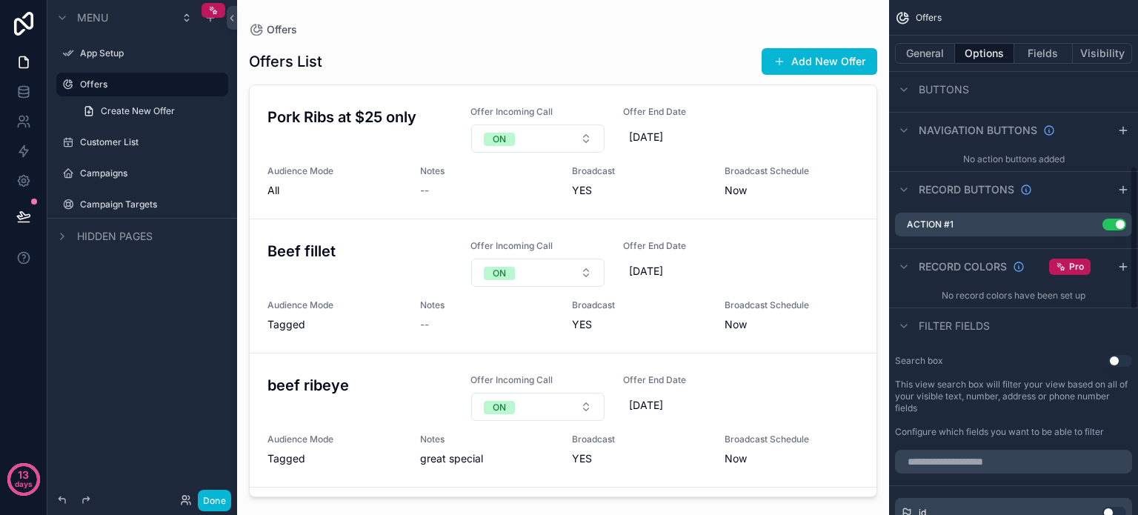
scroll to position [593, 0]
click at [1088, 221] on icon "scrollable content" at bounding box center [1090, 224] width 12 height 12
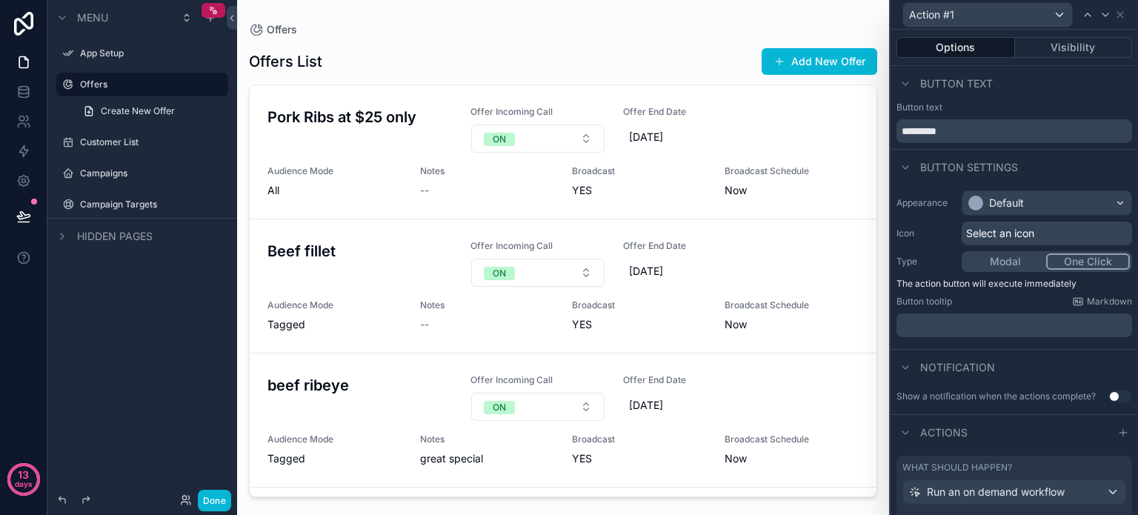
scroll to position [93, 0]
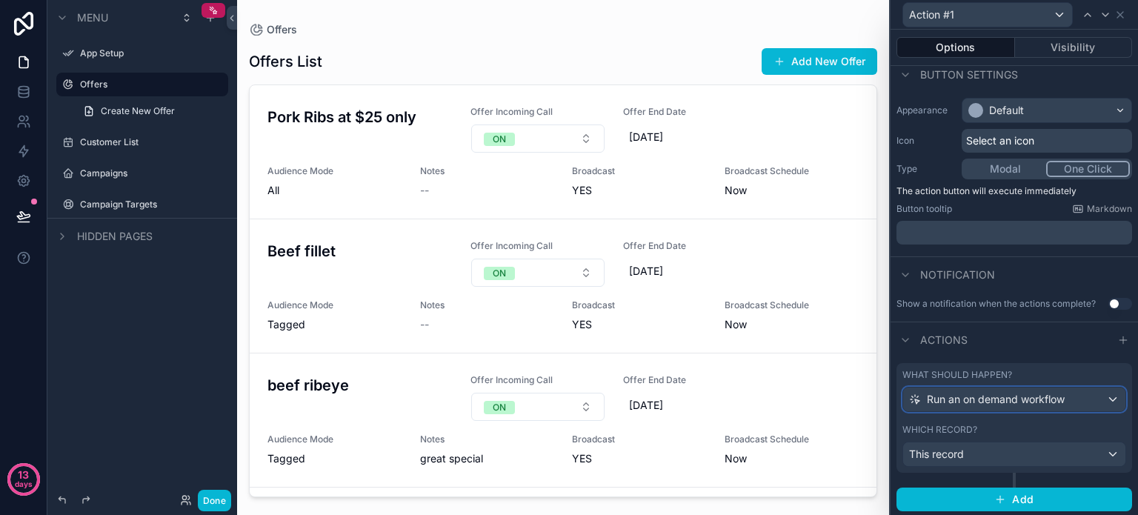
click at [1067, 395] on div "Run an on demand workflow" at bounding box center [1014, 399] width 222 height 24
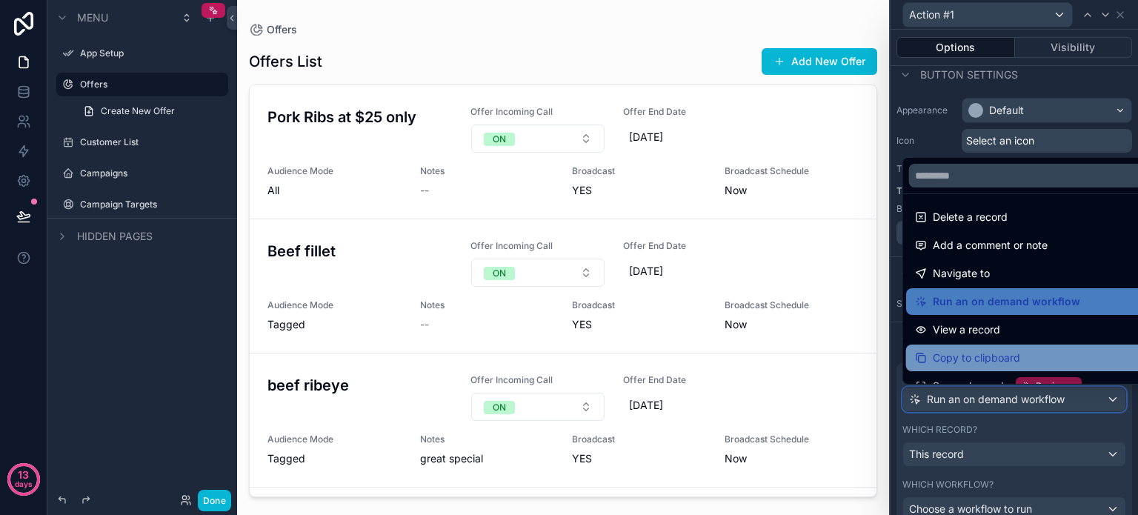
scroll to position [0, 0]
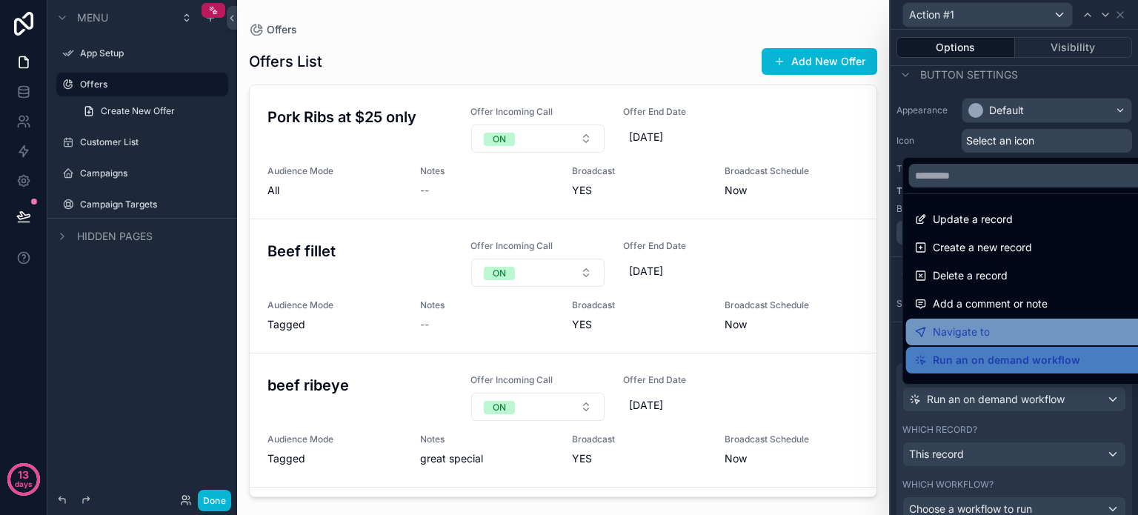
click at [976, 326] on span "Navigate to" at bounding box center [961, 332] width 57 height 18
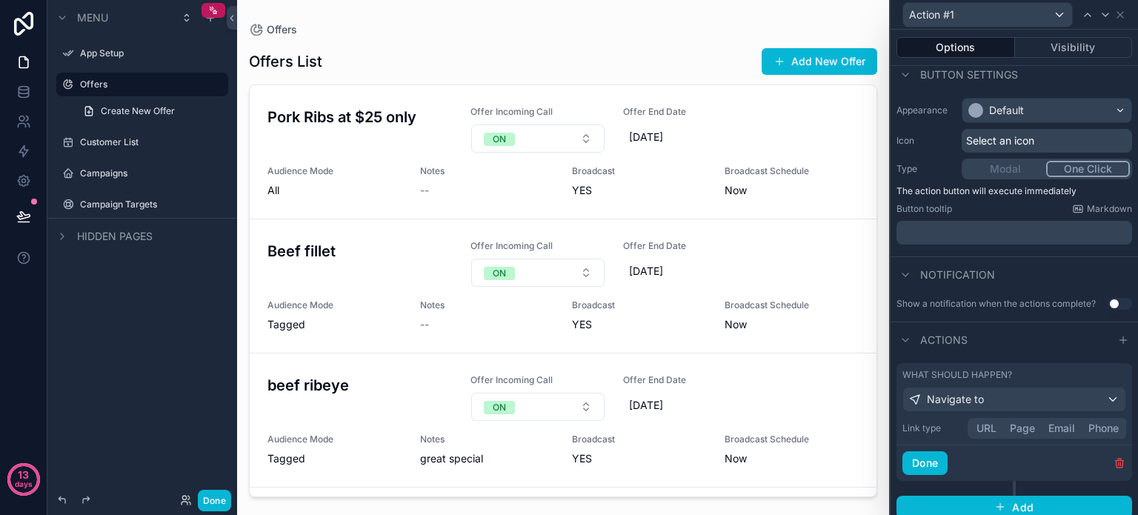
click at [986, 423] on button "URL" at bounding box center [986, 428] width 33 height 16
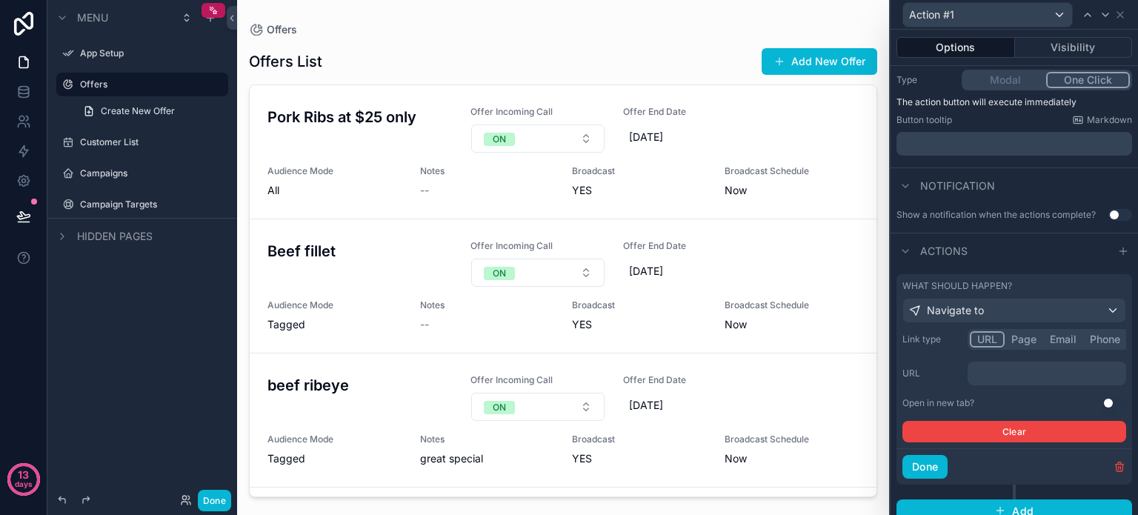
scroll to position [193, 0]
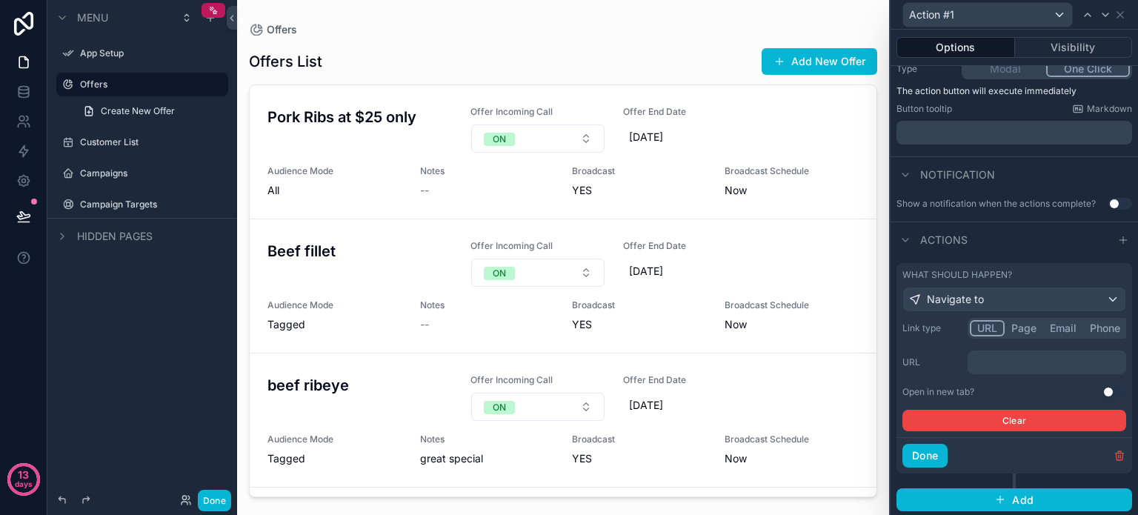
click at [996, 361] on p "﻿" at bounding box center [1048, 362] width 150 height 15
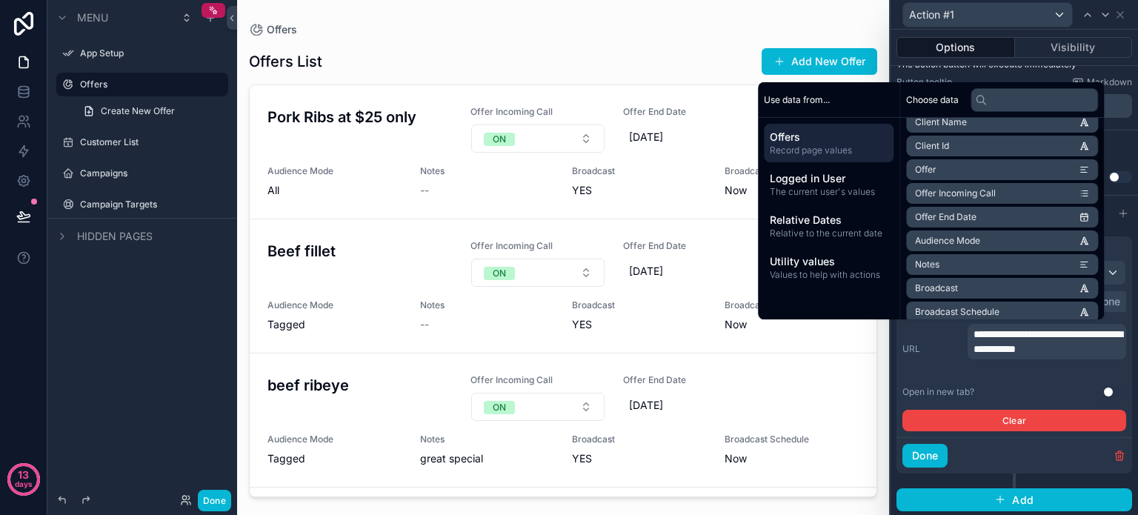
scroll to position [0, 0]
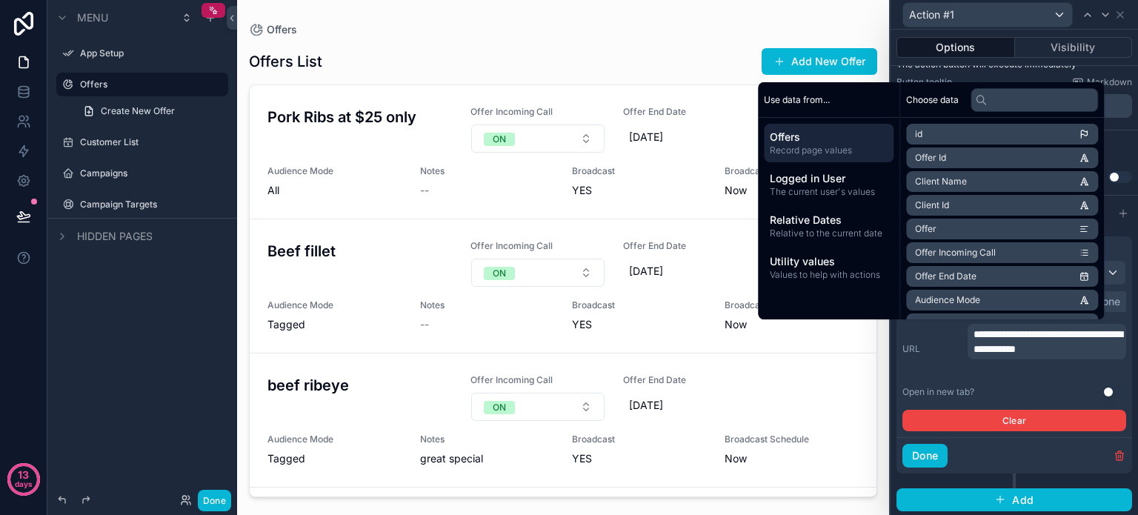
click at [1004, 154] on li "Offer Id" at bounding box center [1002, 157] width 192 height 21
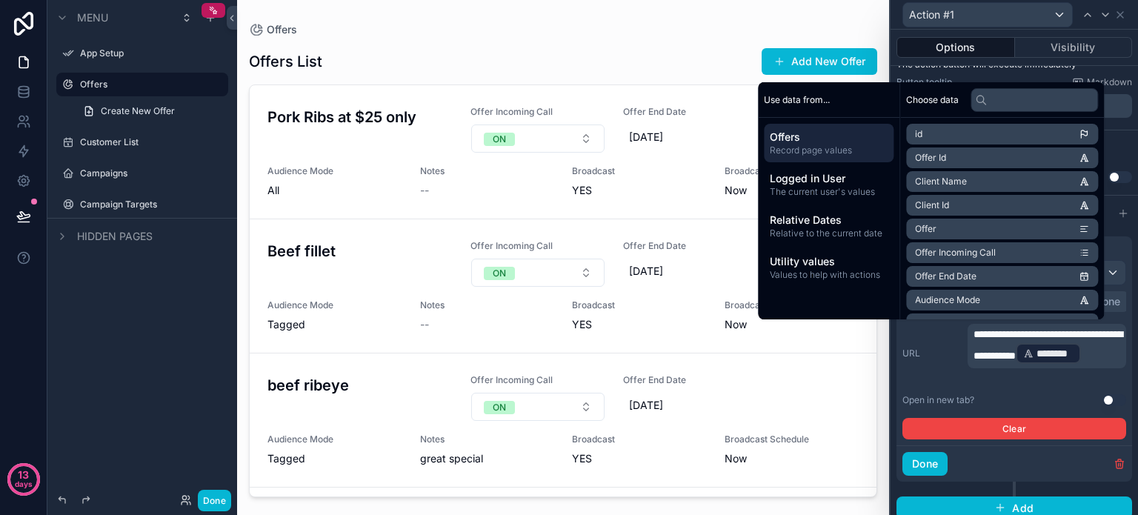
click at [978, 361] on span "**********" at bounding box center [1047, 345] width 149 height 32
click at [1076, 365] on p "**********" at bounding box center [1048, 346] width 150 height 39
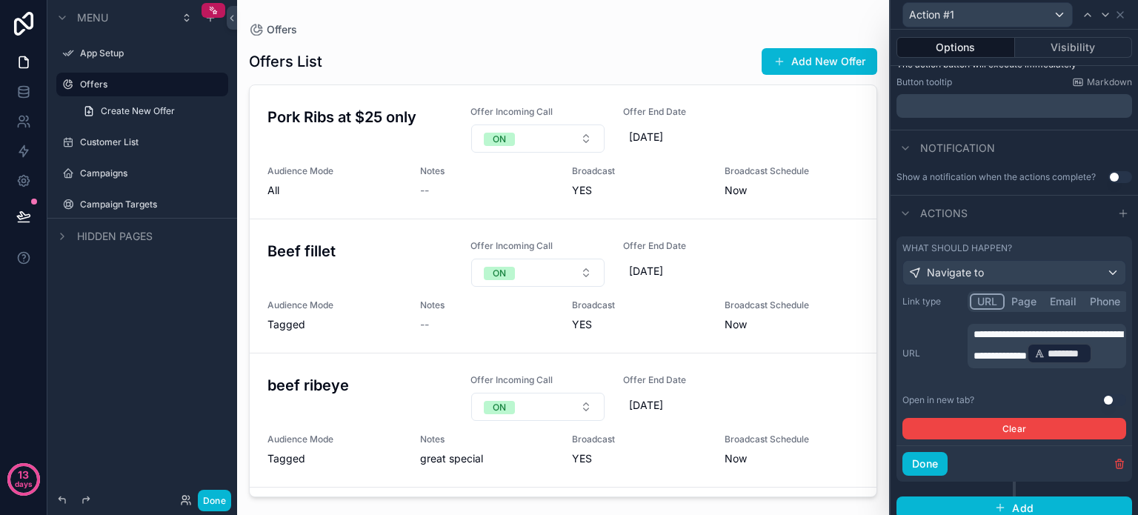
click at [1076, 365] on p "**********" at bounding box center [1048, 346] width 150 height 39
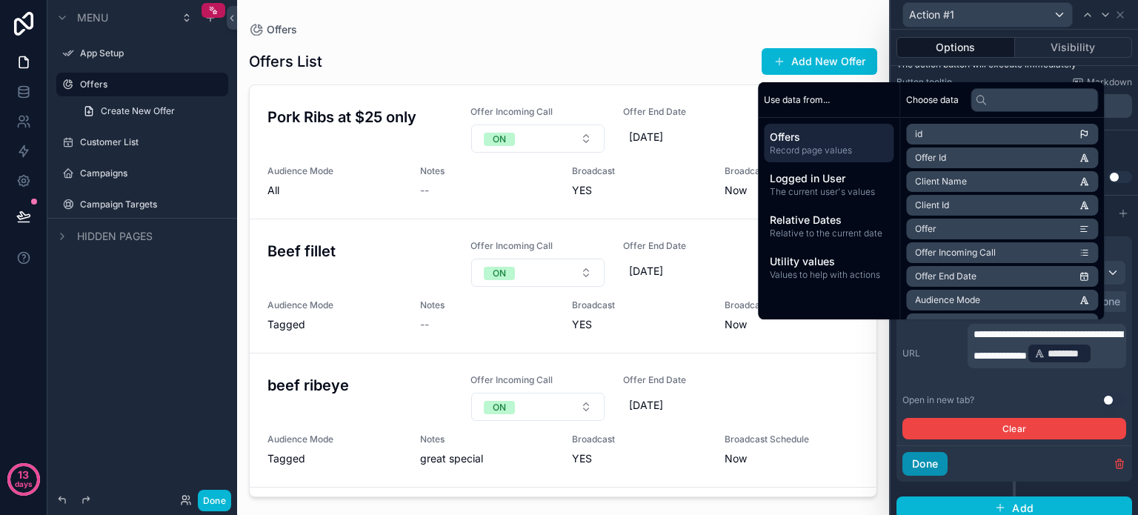
click at [933, 462] on button "Done" at bounding box center [924, 464] width 45 height 24
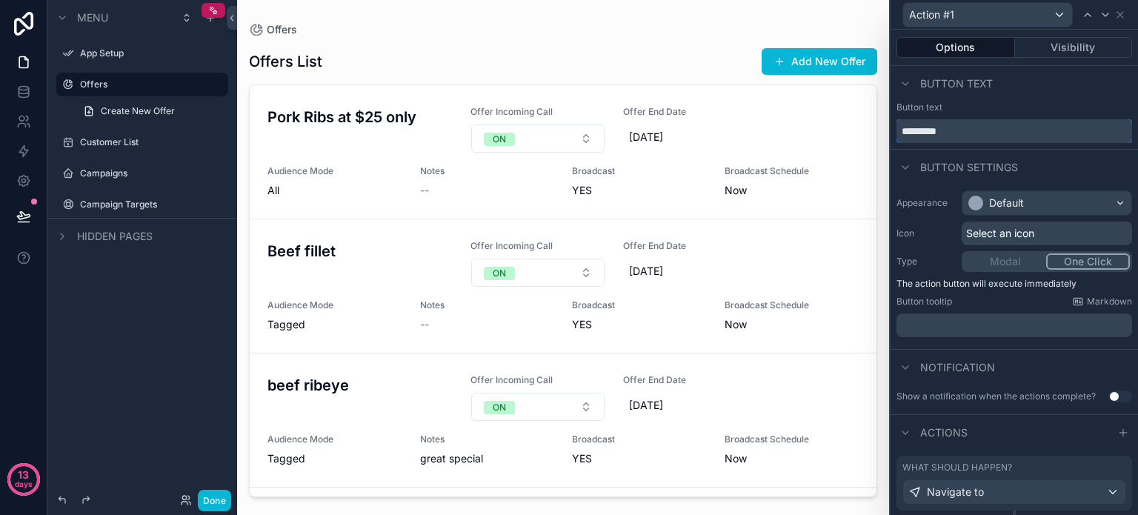
drag, startPoint x: 956, startPoint y: 133, endPoint x: 890, endPoint y: 127, distance: 66.2
click at [890, 127] on div "Button text *********" at bounding box center [1013, 121] width 247 height 41
type input "*********"
click at [1086, 199] on div "Default" at bounding box center [1046, 203] width 169 height 24
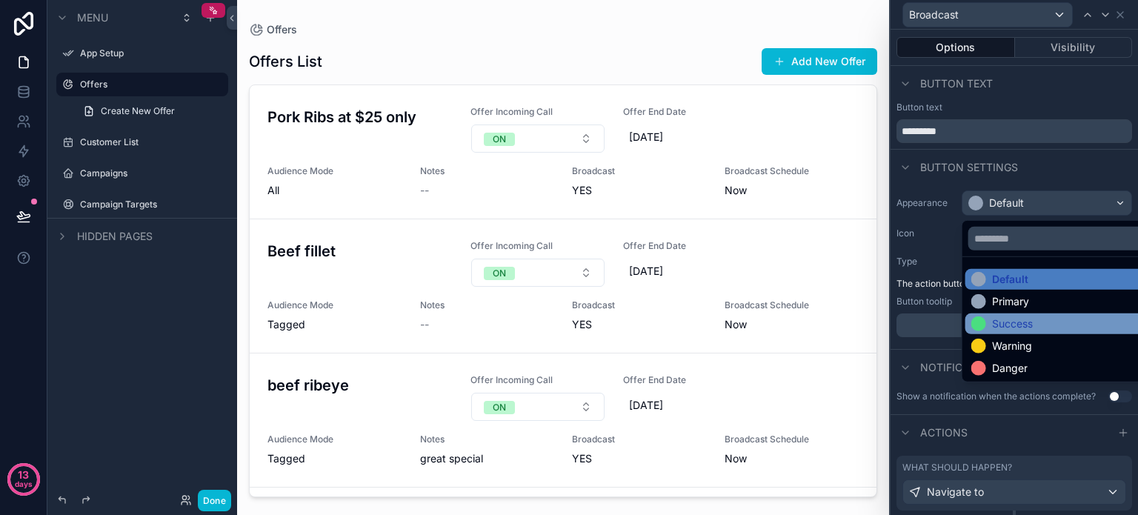
click at [1002, 319] on div "Success" at bounding box center [1012, 323] width 41 height 15
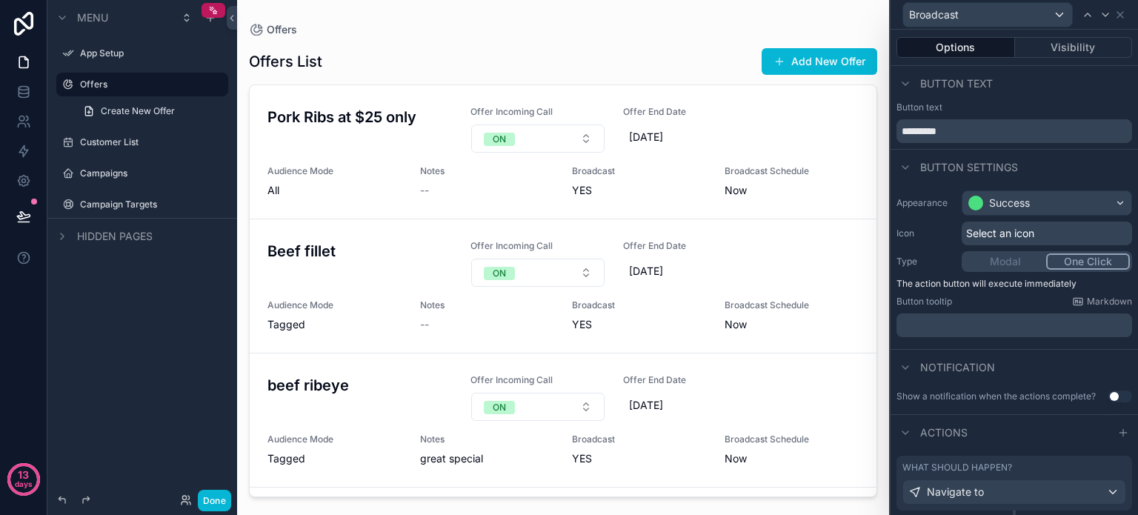
click at [1048, 173] on div "Button settings" at bounding box center [1013, 167] width 247 height 36
click at [1022, 230] on span "Select an icon" at bounding box center [1000, 233] width 68 height 15
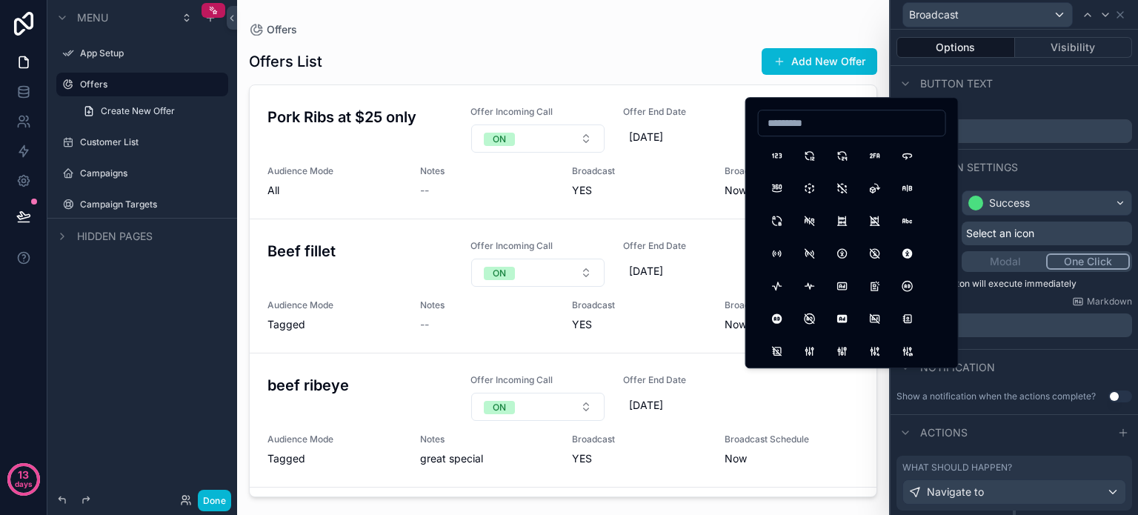
click at [1063, 167] on div "Button settings" at bounding box center [1013, 167] width 247 height 36
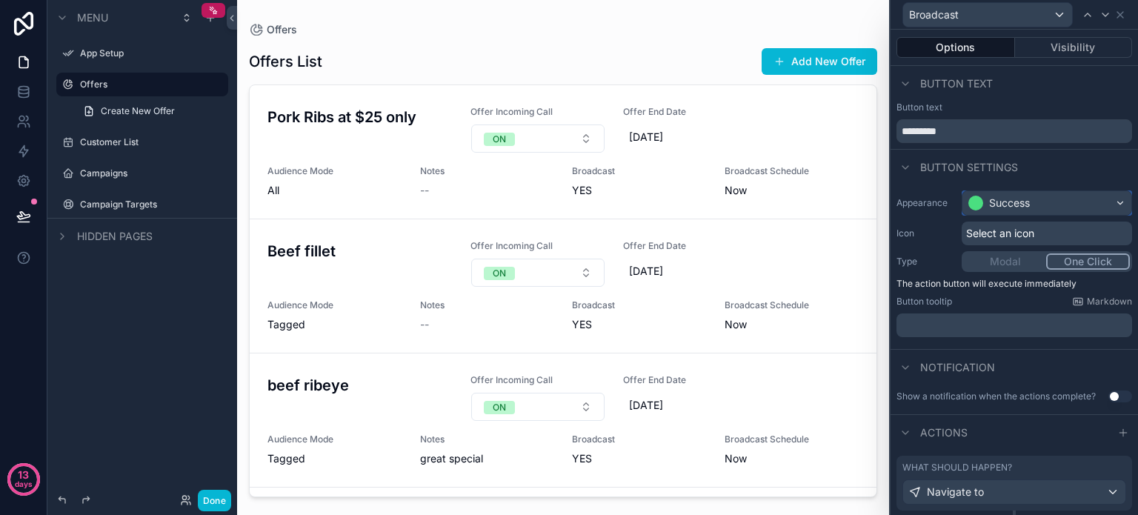
click at [1084, 204] on div "Success" at bounding box center [1046, 203] width 169 height 24
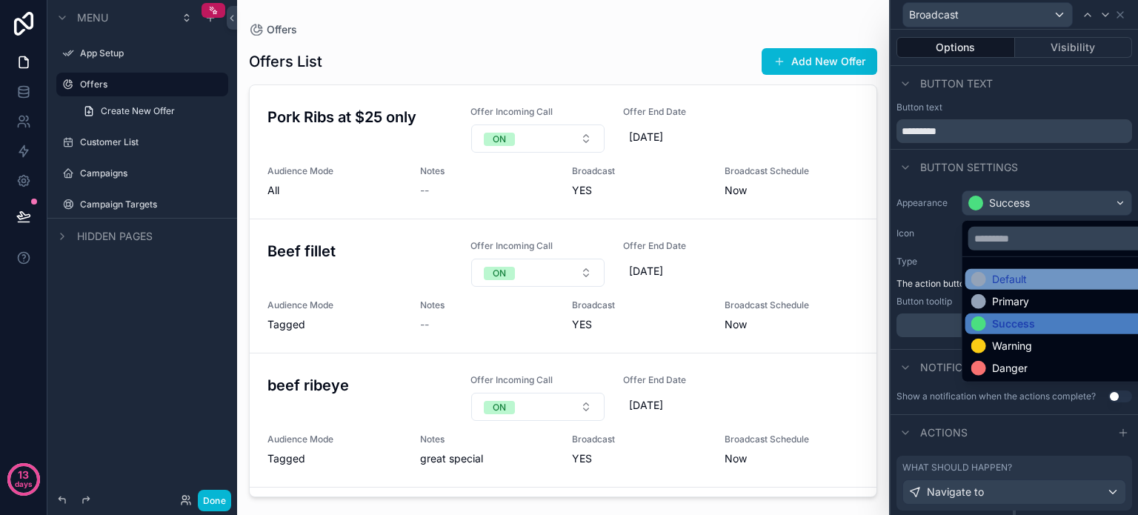
click at [1008, 277] on div "Default" at bounding box center [1009, 279] width 35 height 15
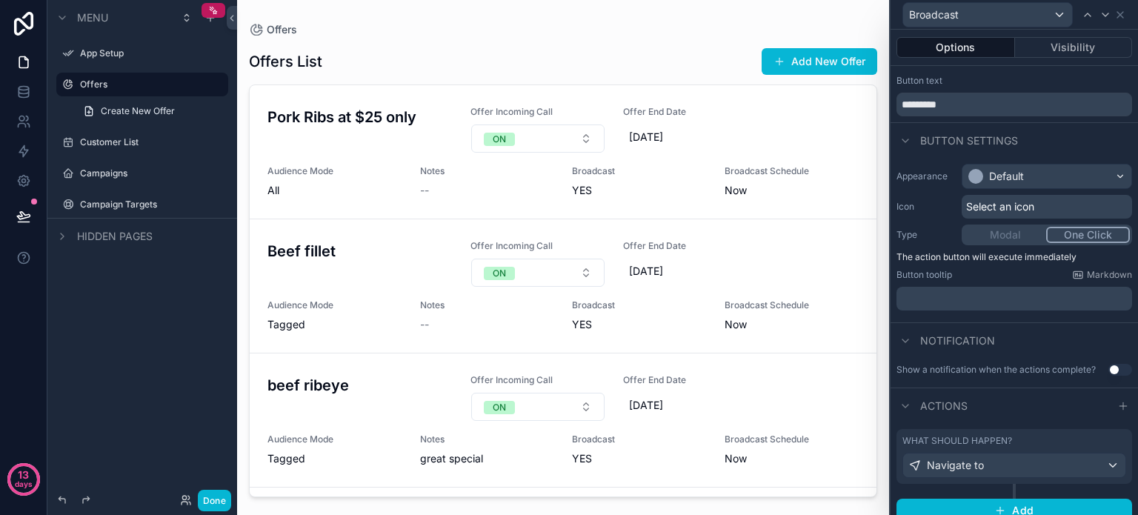
scroll to position [39, 0]
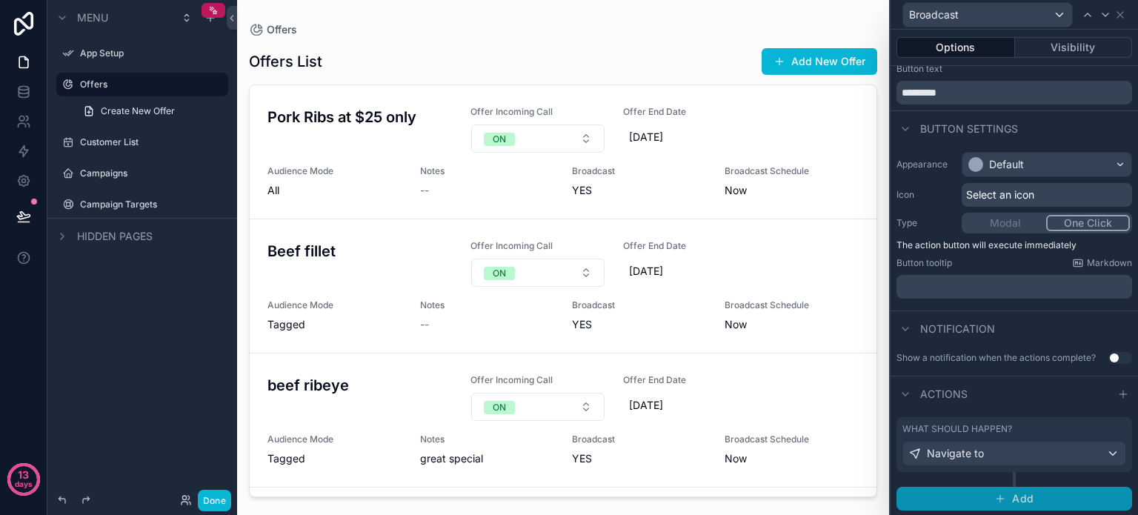
click at [1017, 493] on span "Add" at bounding box center [1022, 498] width 21 height 13
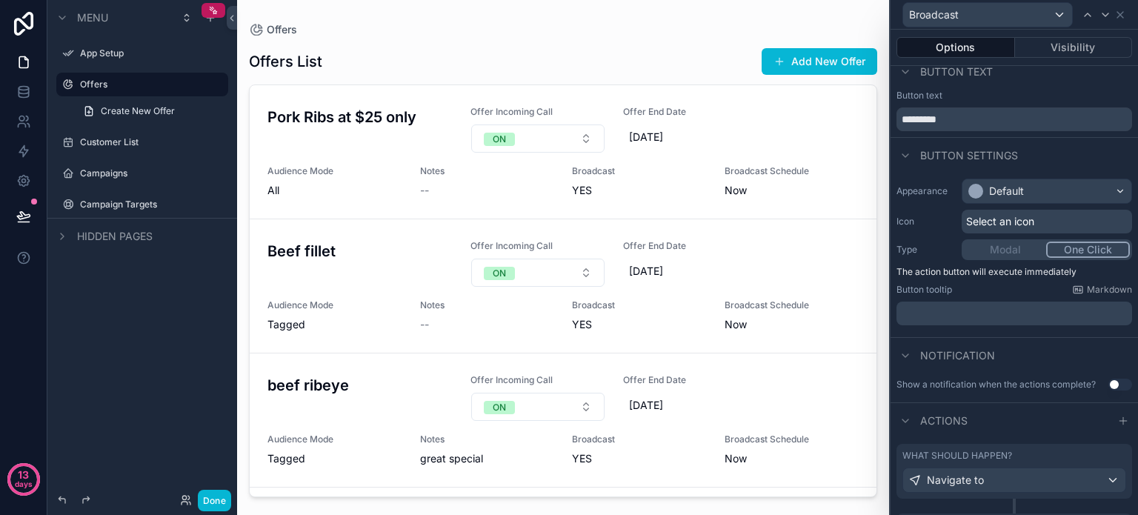
scroll to position [0, 0]
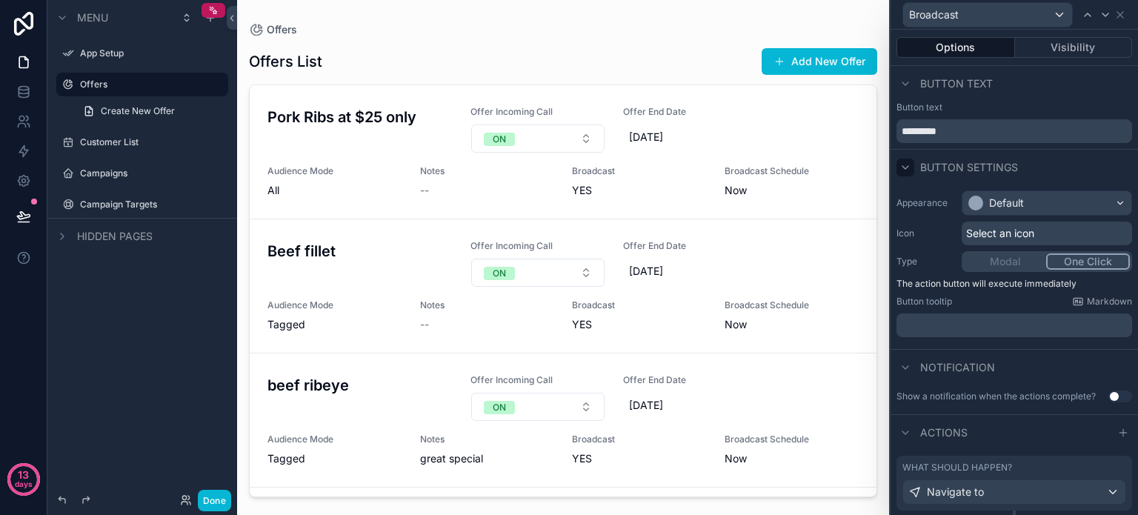
click at [904, 166] on icon at bounding box center [905, 167] width 12 height 12
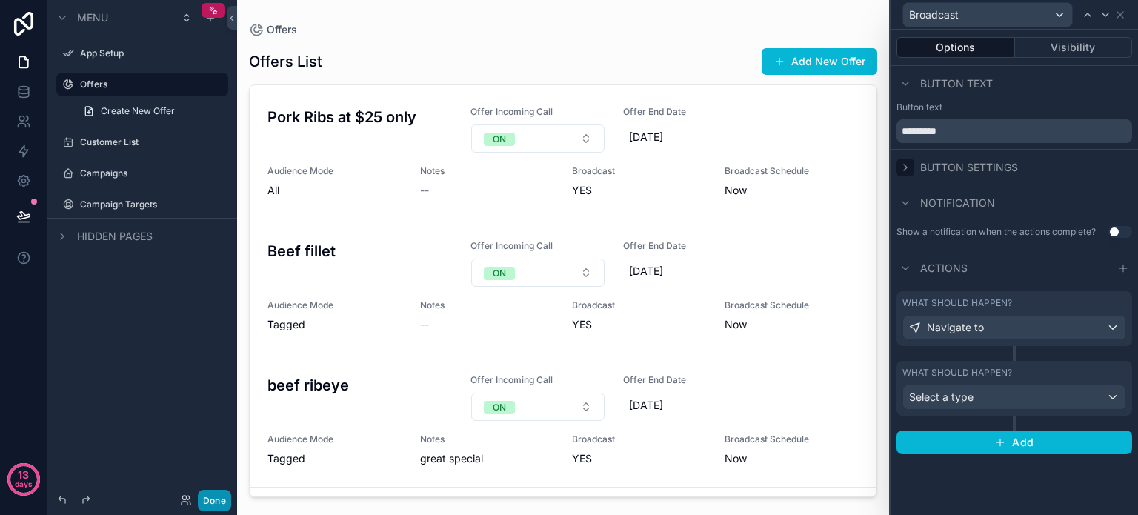
click at [204, 501] on button "Done" at bounding box center [214, 500] width 33 height 21
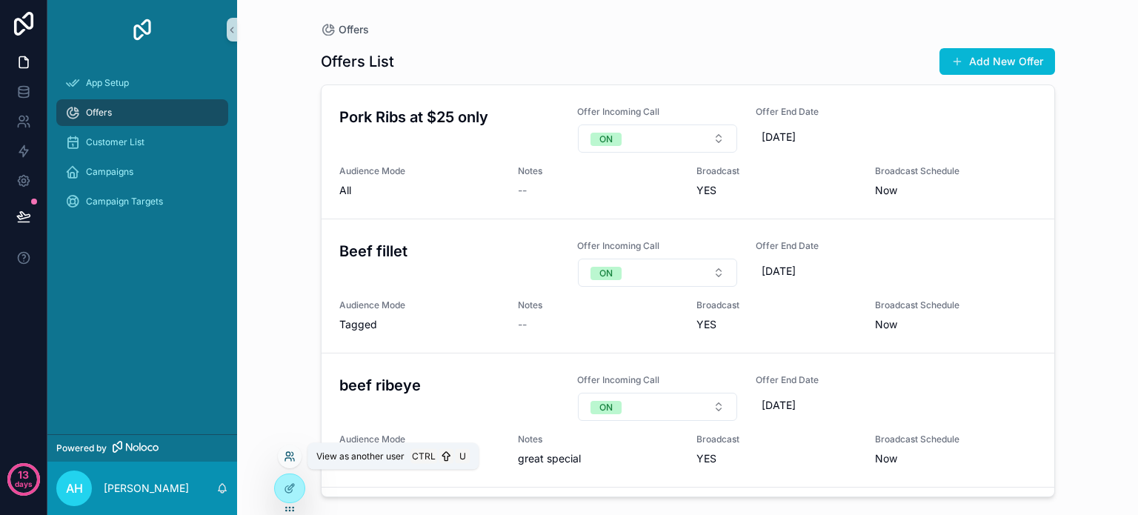
click at [284, 454] on icon at bounding box center [290, 456] width 12 height 12
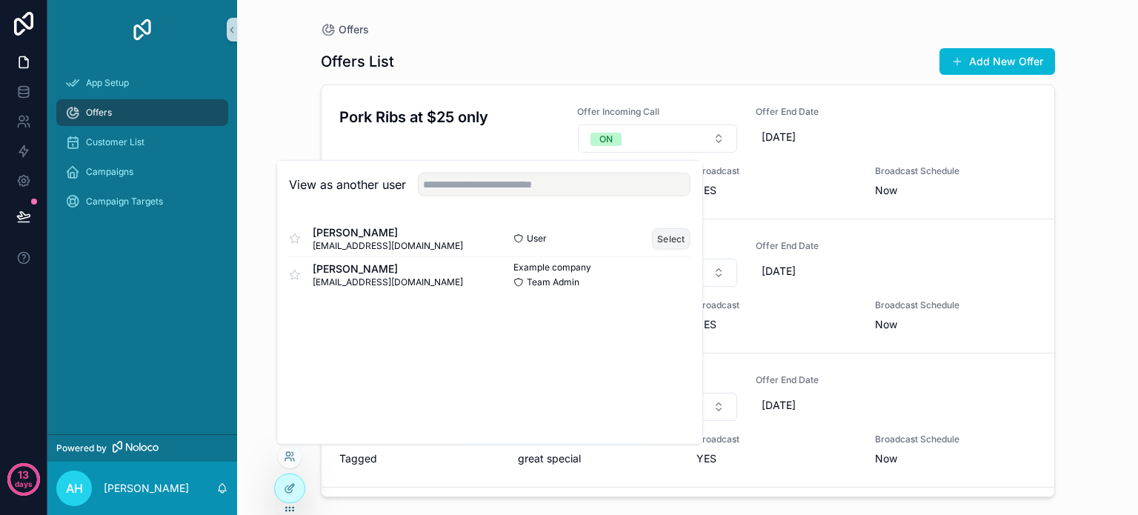
click at [664, 234] on button "Select" at bounding box center [671, 237] width 39 height 21
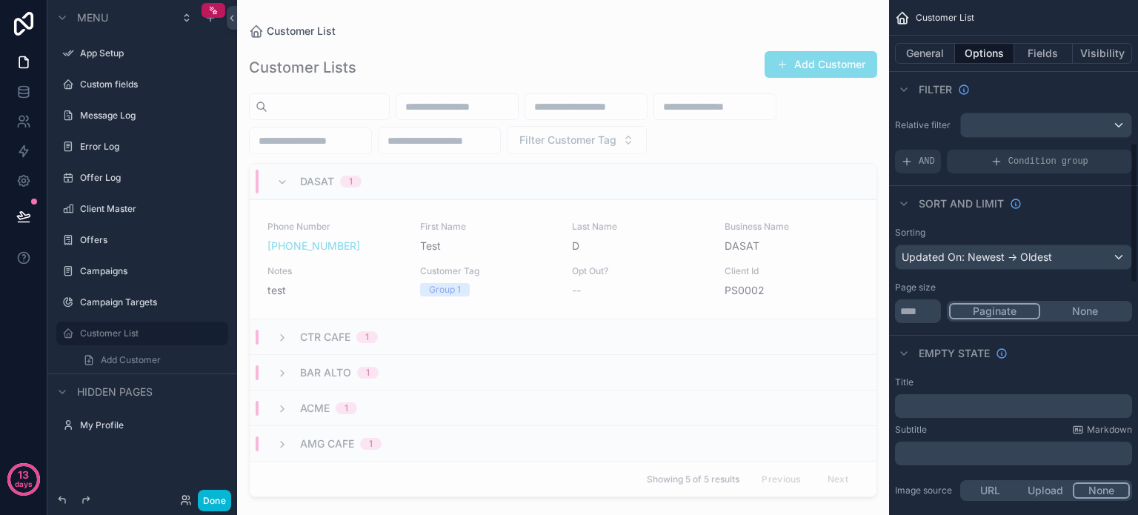
scroll to position [519, 0]
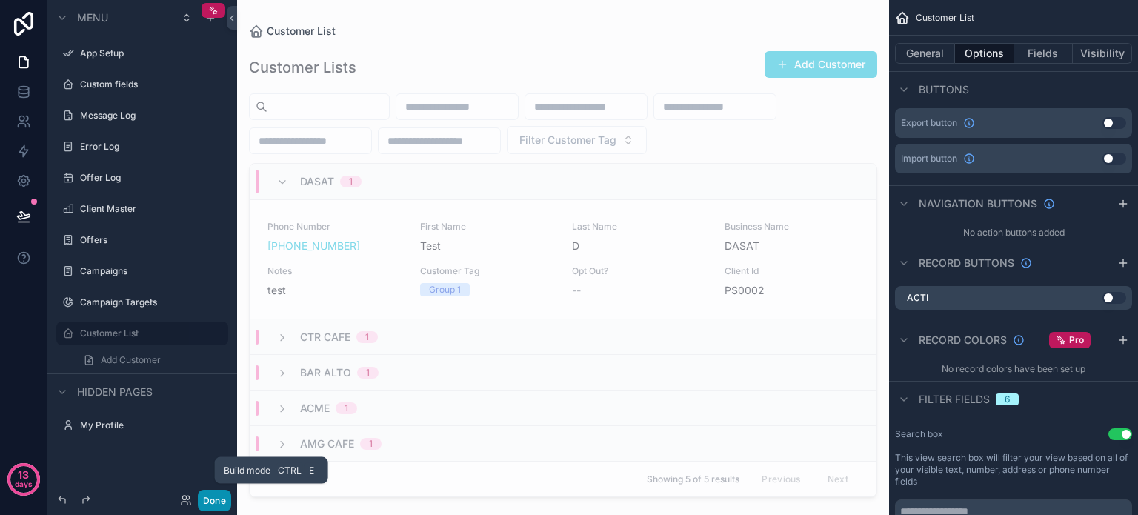
click at [216, 501] on button "Done" at bounding box center [214, 500] width 33 height 21
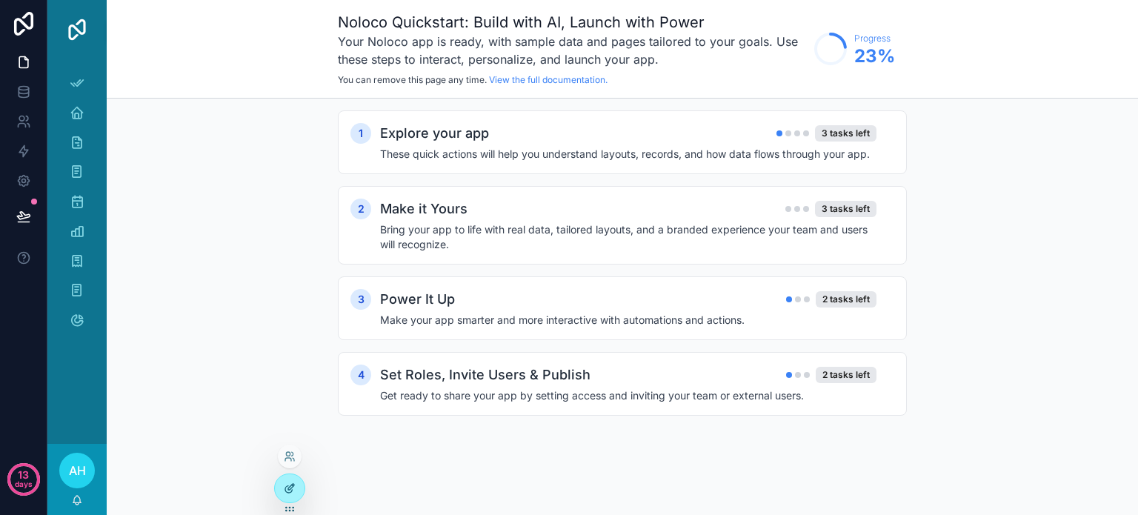
click at [284, 485] on icon at bounding box center [290, 488] width 12 height 12
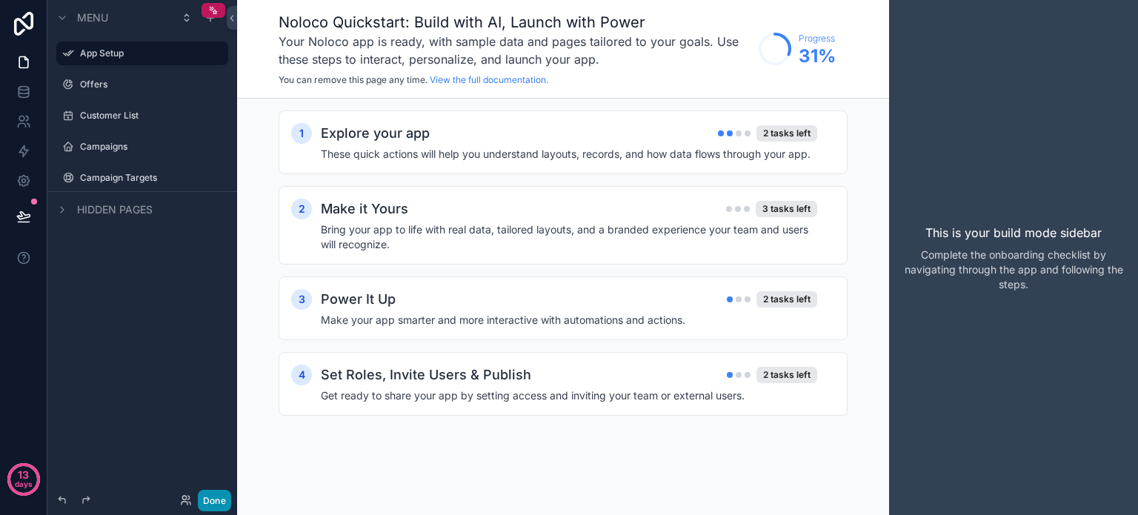
click at [219, 504] on button "Done" at bounding box center [214, 500] width 33 height 21
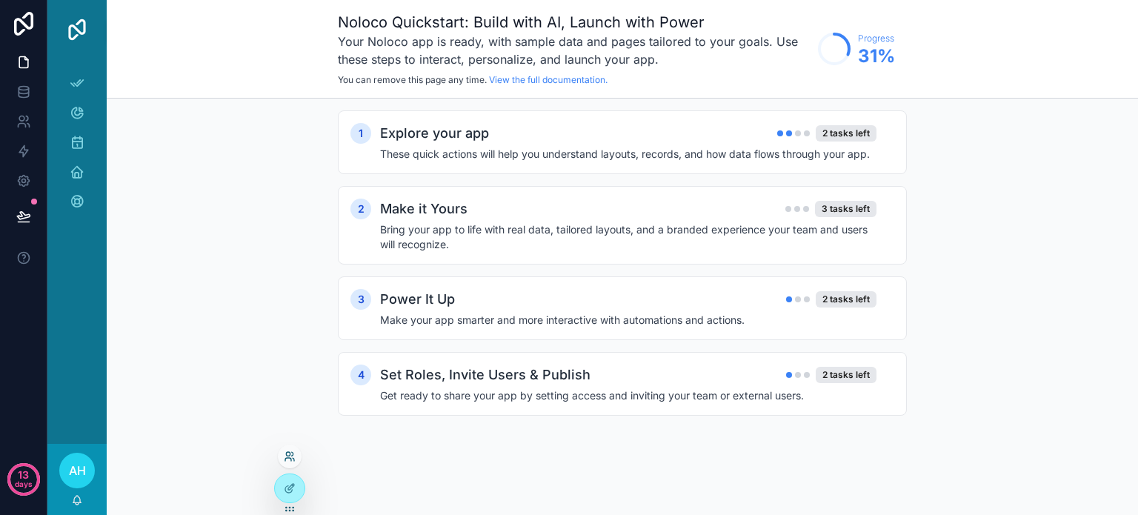
click at [290, 451] on icon at bounding box center [290, 456] width 12 height 12
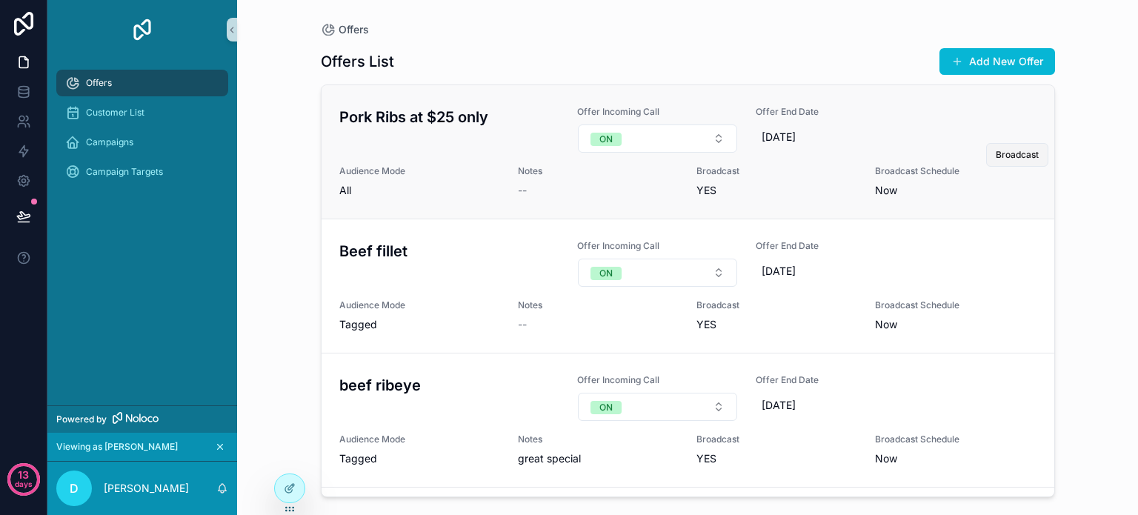
click at [1002, 155] on span "Broadcast" at bounding box center [1017, 155] width 43 height 12
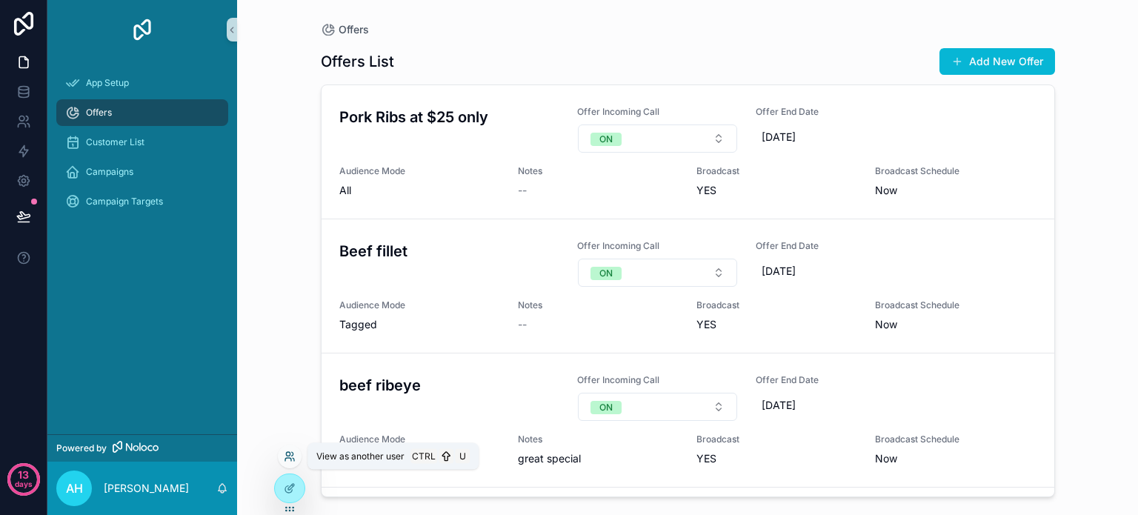
click at [288, 455] on icon at bounding box center [290, 456] width 12 height 12
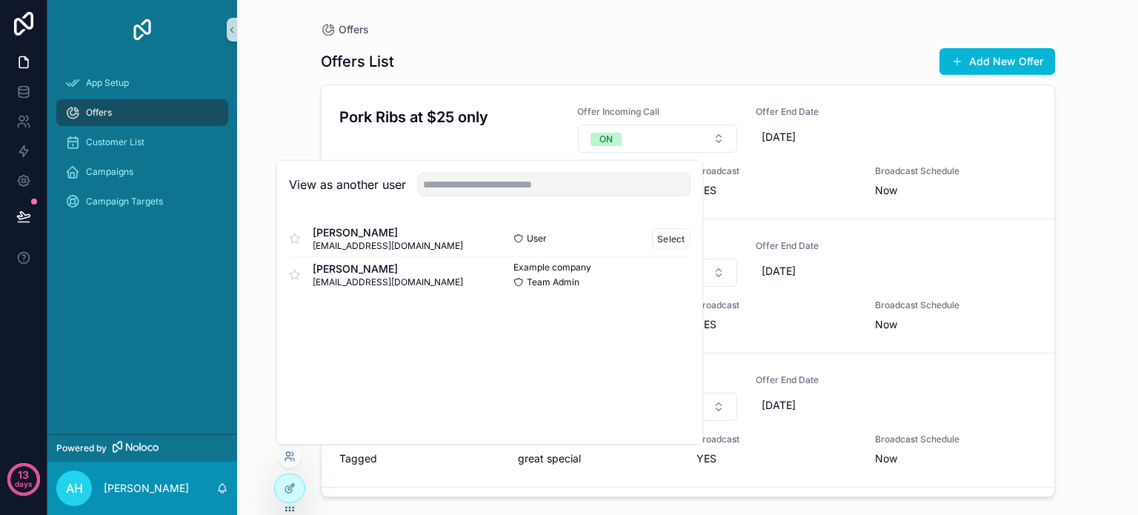
click at [561, 239] on div "User Select" at bounding box center [590, 237] width 201 height 21
click at [673, 236] on button "Select" at bounding box center [671, 237] width 39 height 21
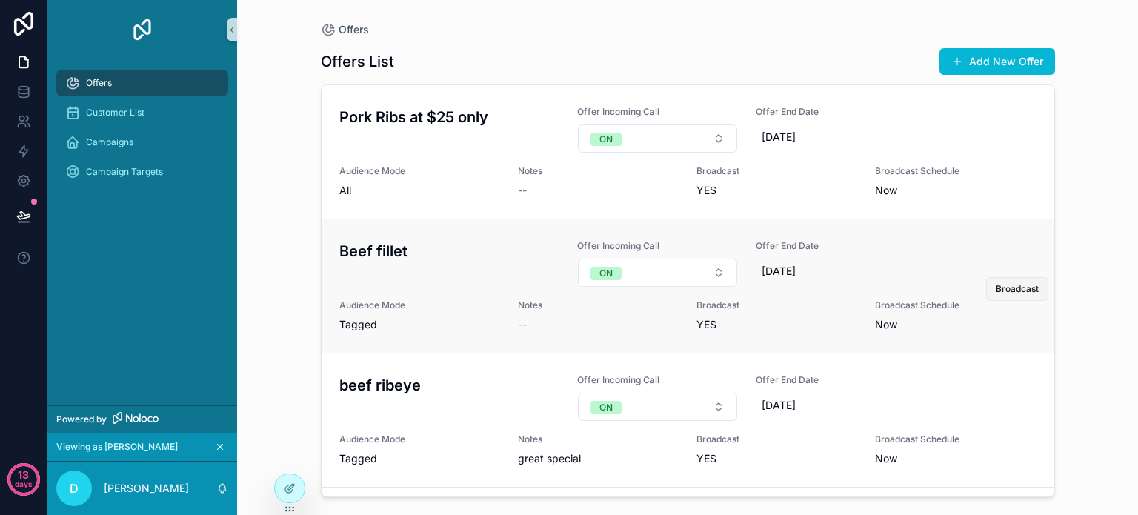
click at [1014, 289] on span "Broadcast" at bounding box center [1017, 289] width 43 height 12
